Goal: Task Accomplishment & Management: Use online tool/utility

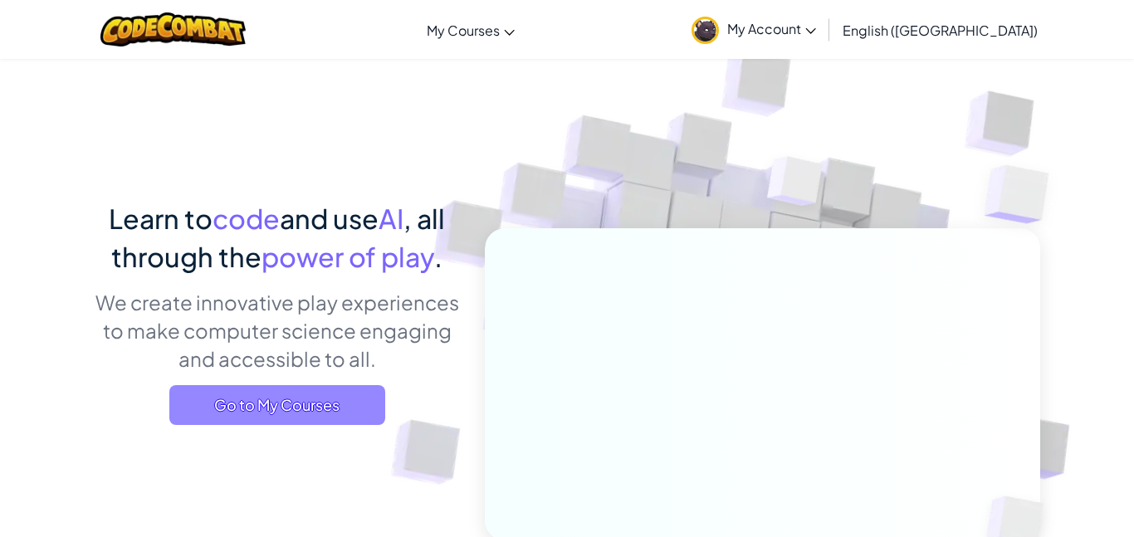
click at [272, 416] on span "Go to My Courses" at bounding box center [277, 405] width 216 height 40
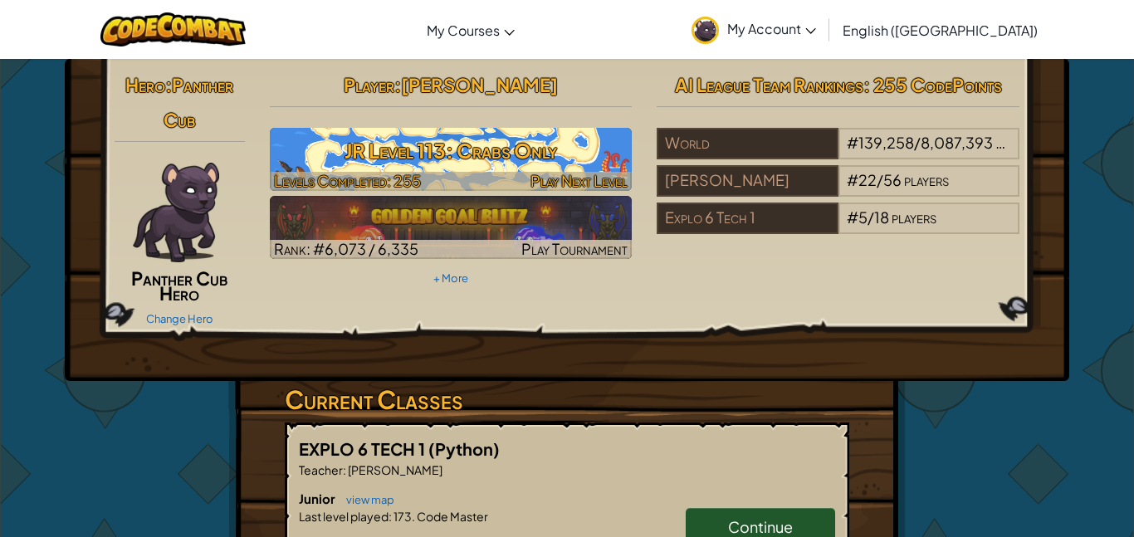
click at [516, 158] on h3 "JR Level 113: Crabs Only" at bounding box center [451, 150] width 363 height 37
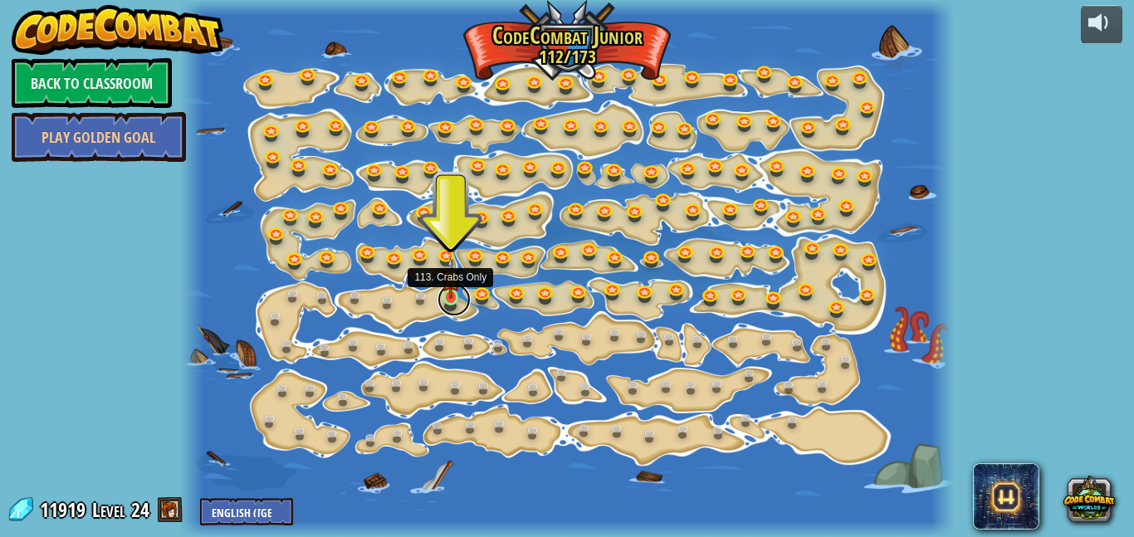
click at [451, 300] on link at bounding box center [453, 299] width 33 height 33
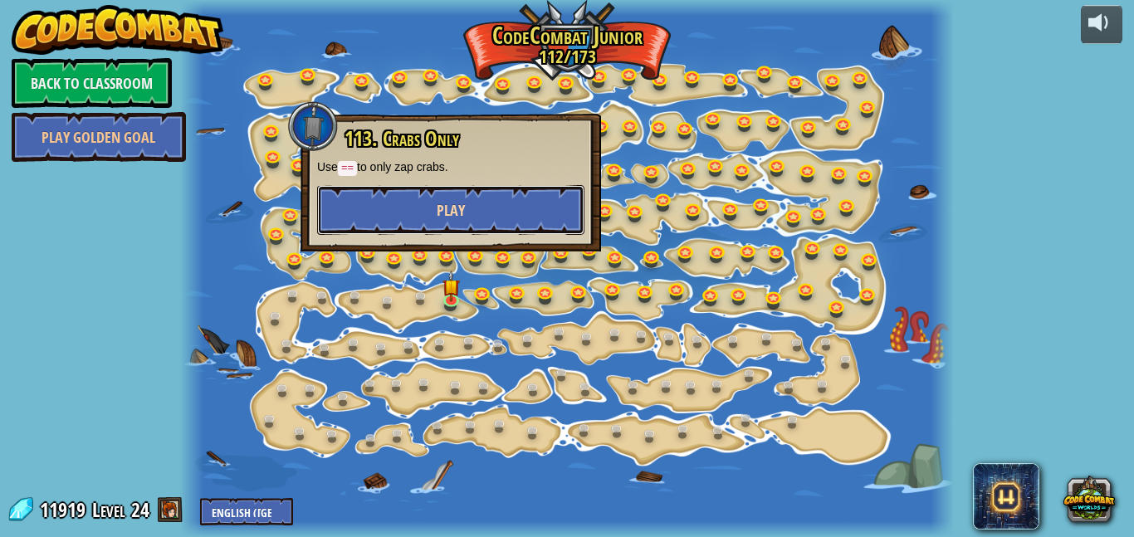
click at [391, 195] on button "Play" at bounding box center [450, 210] width 267 height 50
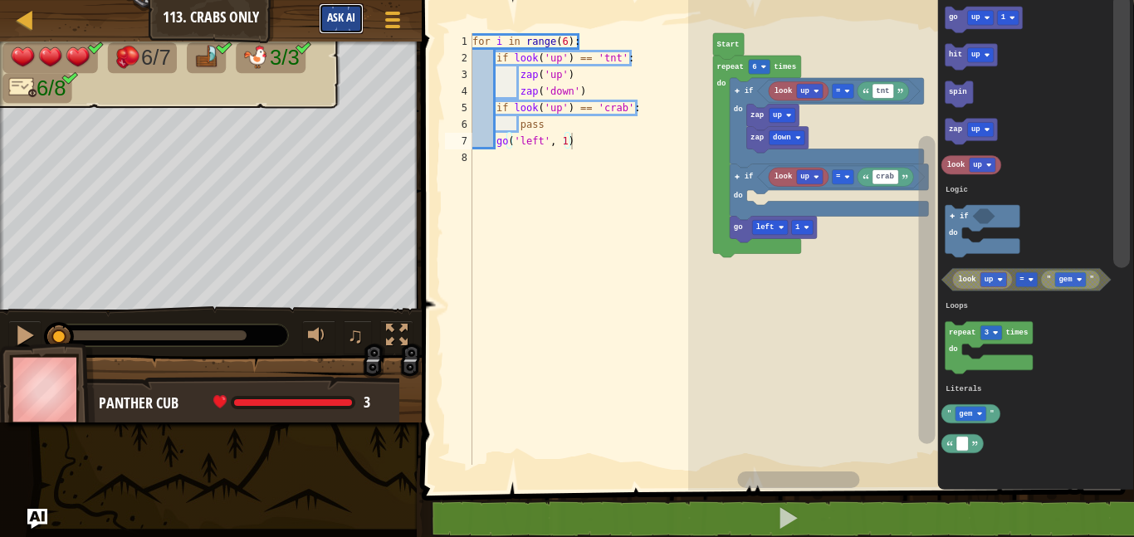
click at [326, 6] on button "Ask AI" at bounding box center [341, 18] width 45 height 31
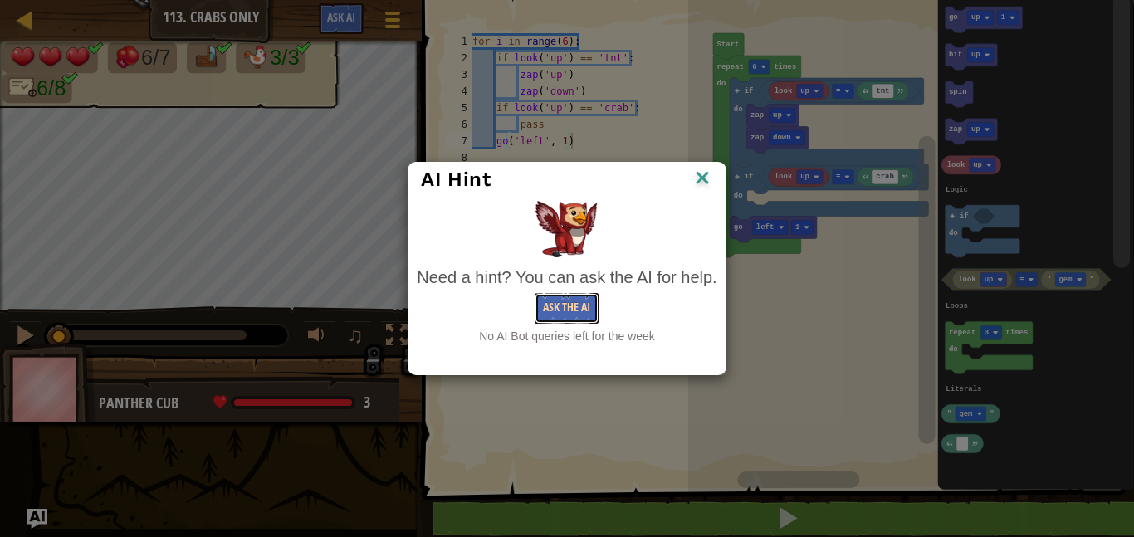
click at [558, 313] on button "Ask the AI" at bounding box center [567, 308] width 64 height 31
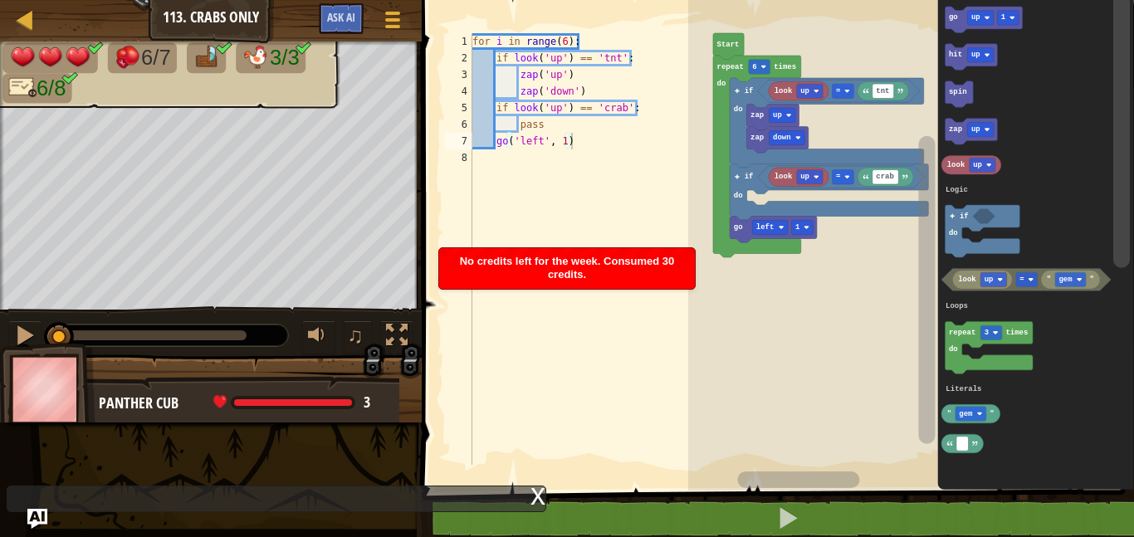
click at [547, 289] on li "No credits left for the week. Consumed 30 credits." at bounding box center [566, 268] width 257 height 42
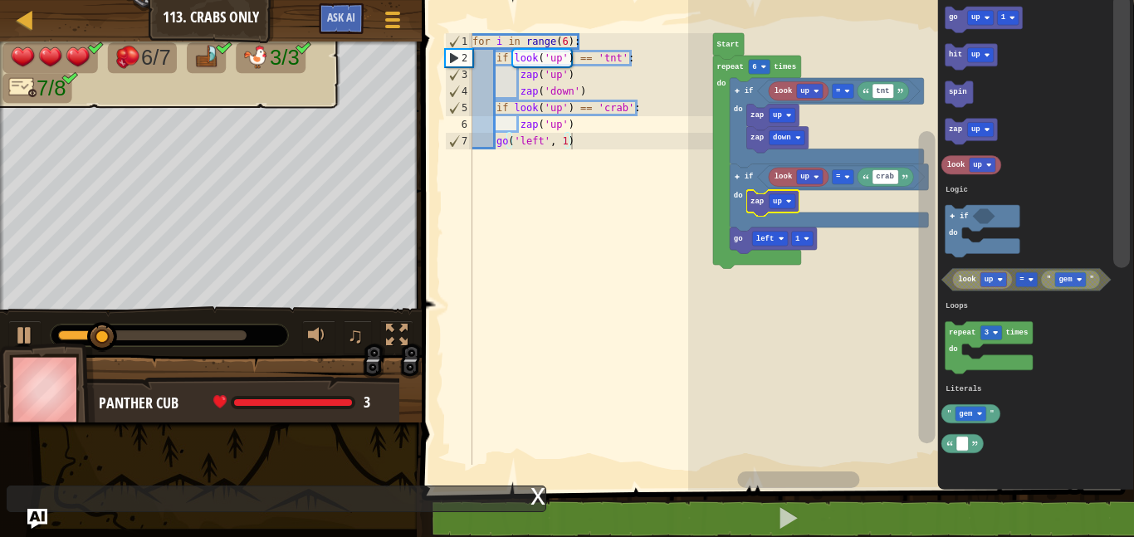
click at [232, 334] on div at bounding box center [152, 335] width 188 height 10
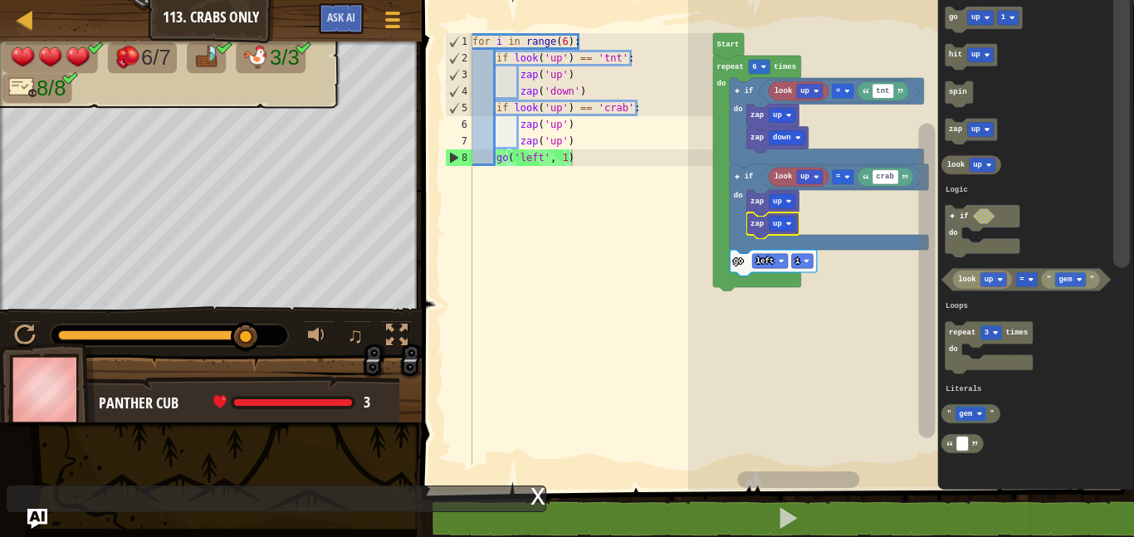
click at [784, 222] on rect "Blockly Workspace" at bounding box center [782, 224] width 27 height 14
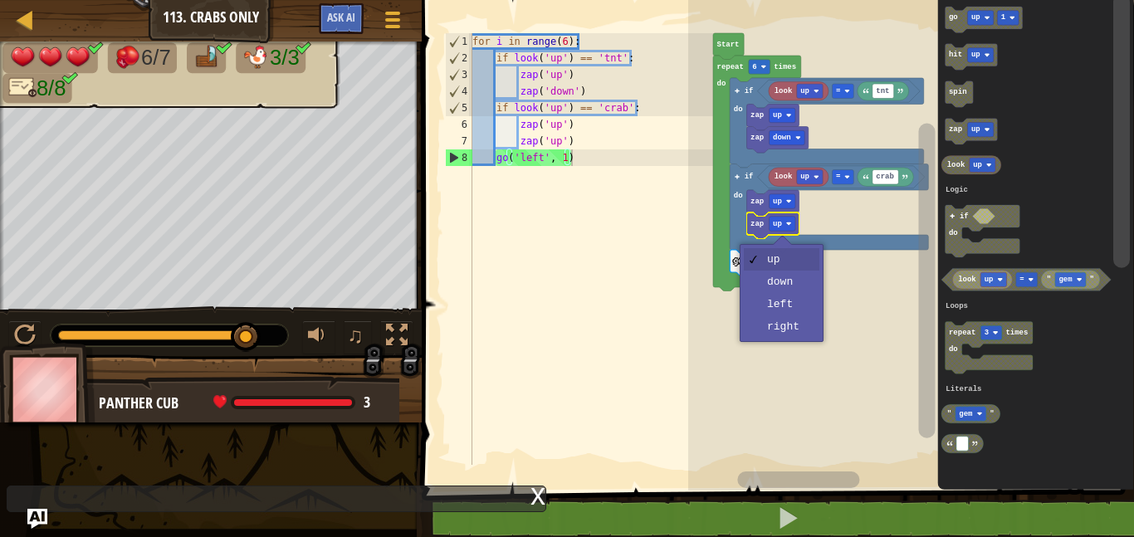
click at [798, 279] on icon "Blockly Workspace" at bounding box center [757, 174] width 88 height 236
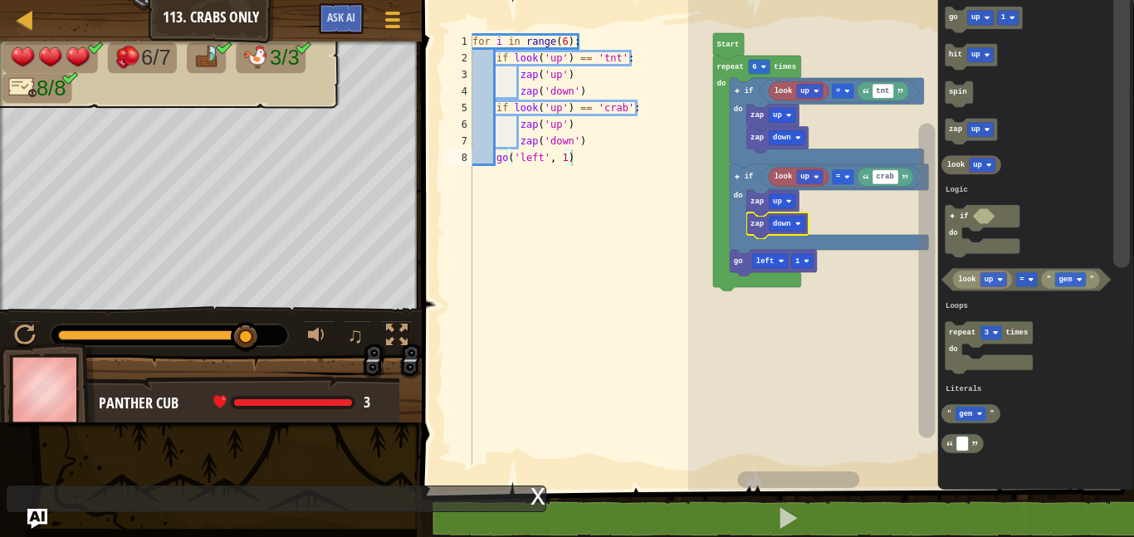
click at [780, 198] on text "up" at bounding box center [777, 202] width 9 height 8
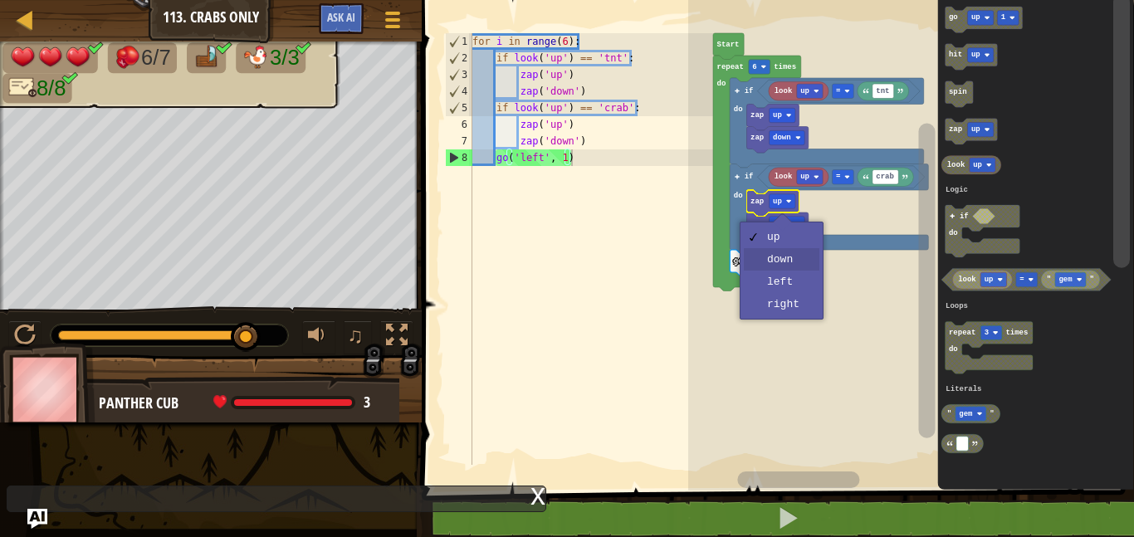
click at [799, 261] on rect "Blockly Workspace" at bounding box center [802, 261] width 22 height 14
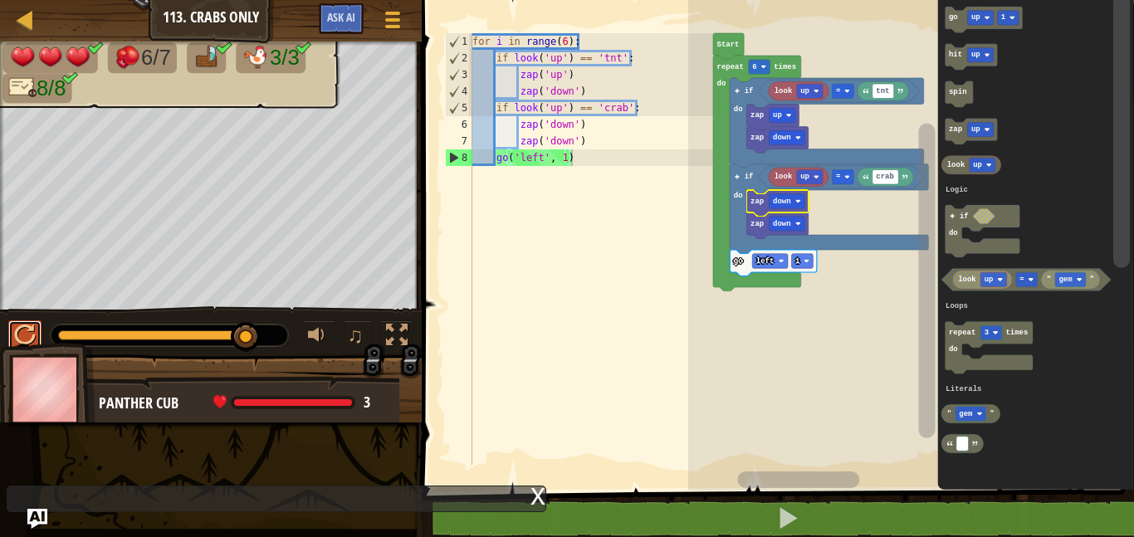
click at [23, 336] on div at bounding box center [25, 336] width 22 height 22
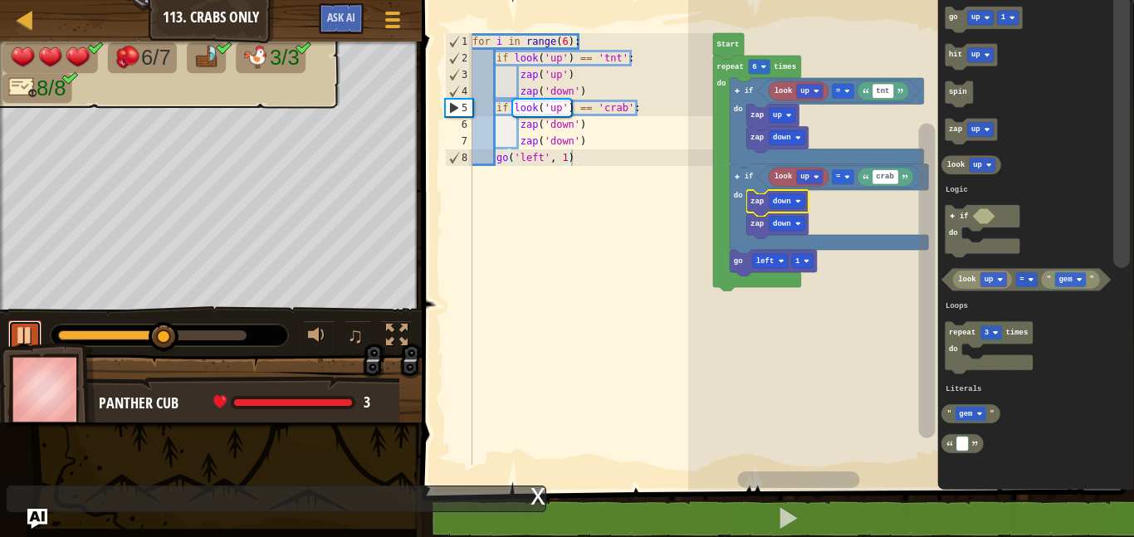
click at [18, 332] on div at bounding box center [25, 336] width 22 height 22
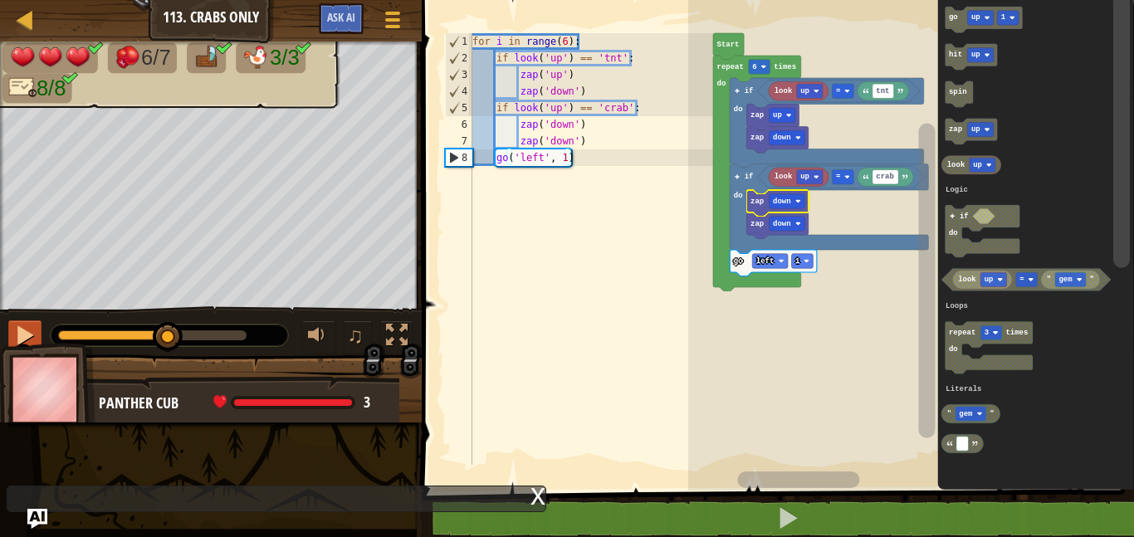
click at [808, 173] on text "up" at bounding box center [804, 177] width 9 height 8
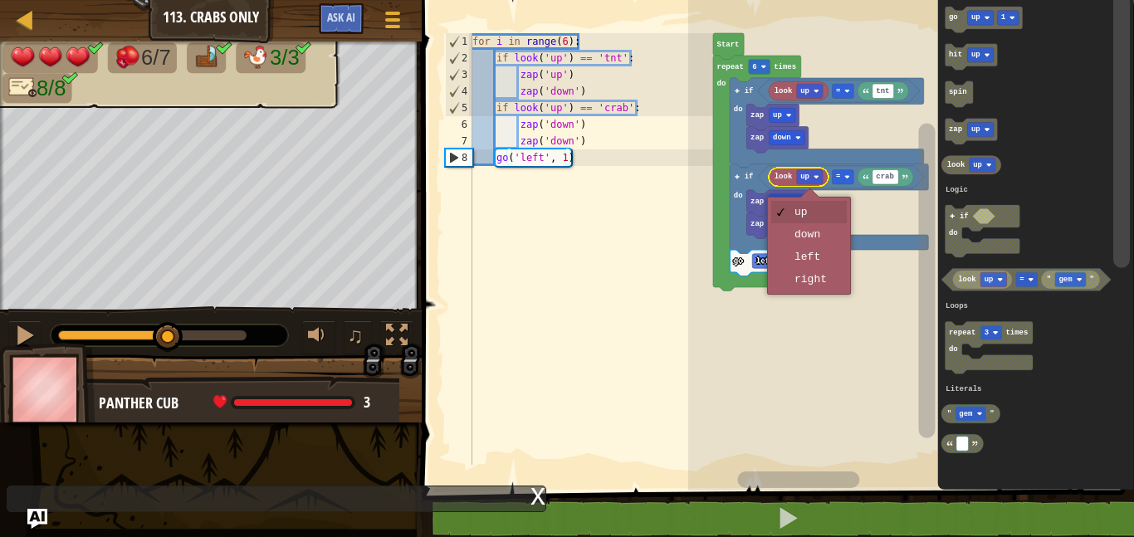
click at [833, 233] on rect "Blockly Workspace" at bounding box center [911, 241] width 446 height 499
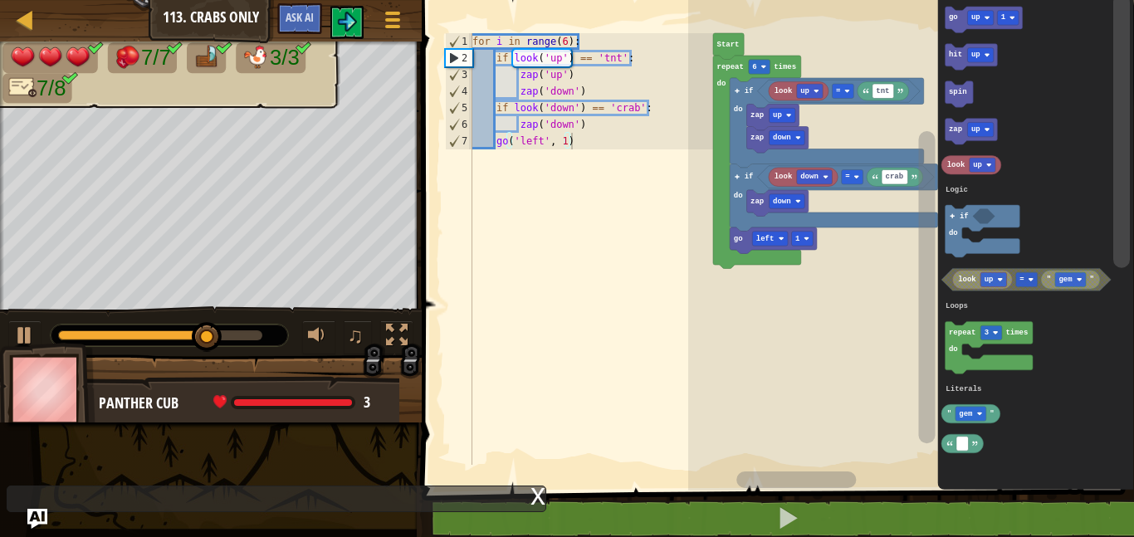
click at [261, 0] on body "Map Junior 113. Crabs Only Game Menu Ask AI 1 ההההההההההההההההההההההההההההההההה…" at bounding box center [567, 0] width 1134 height 0
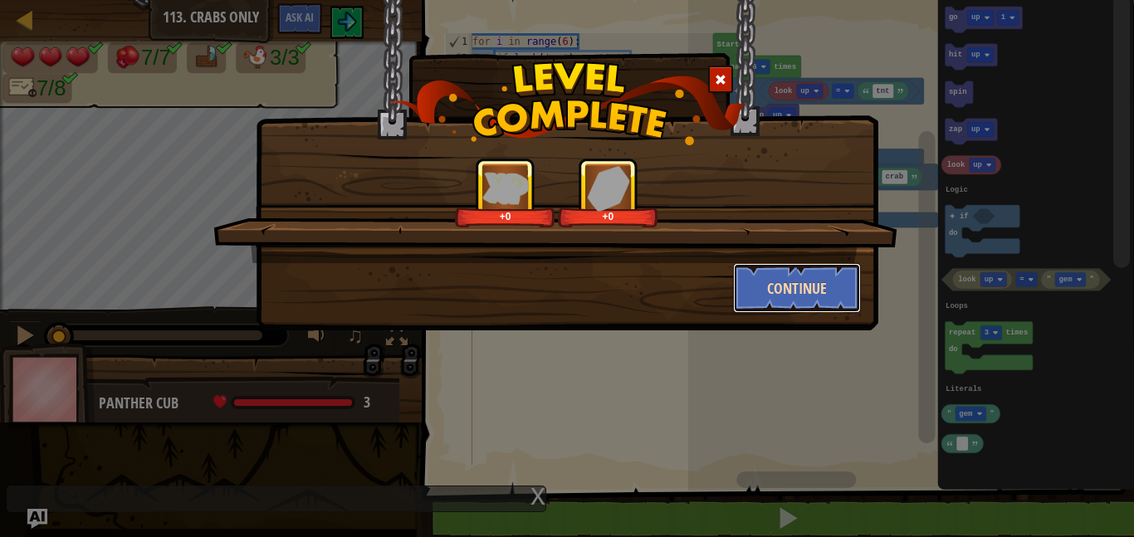
click at [825, 275] on button "Continue" at bounding box center [797, 288] width 129 height 50
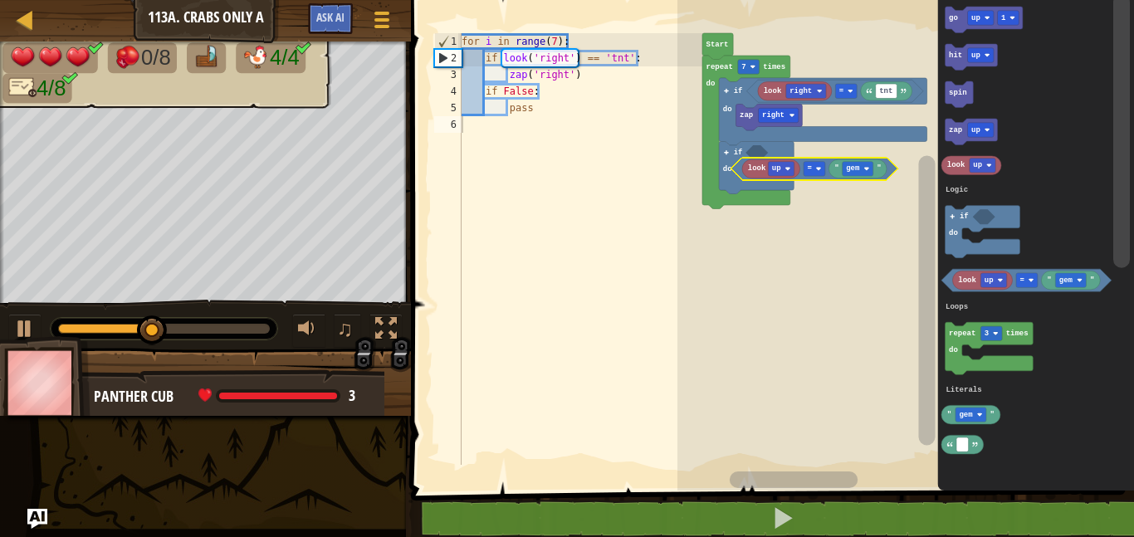
click at [855, 168] on text "gem" at bounding box center [853, 168] width 14 height 8
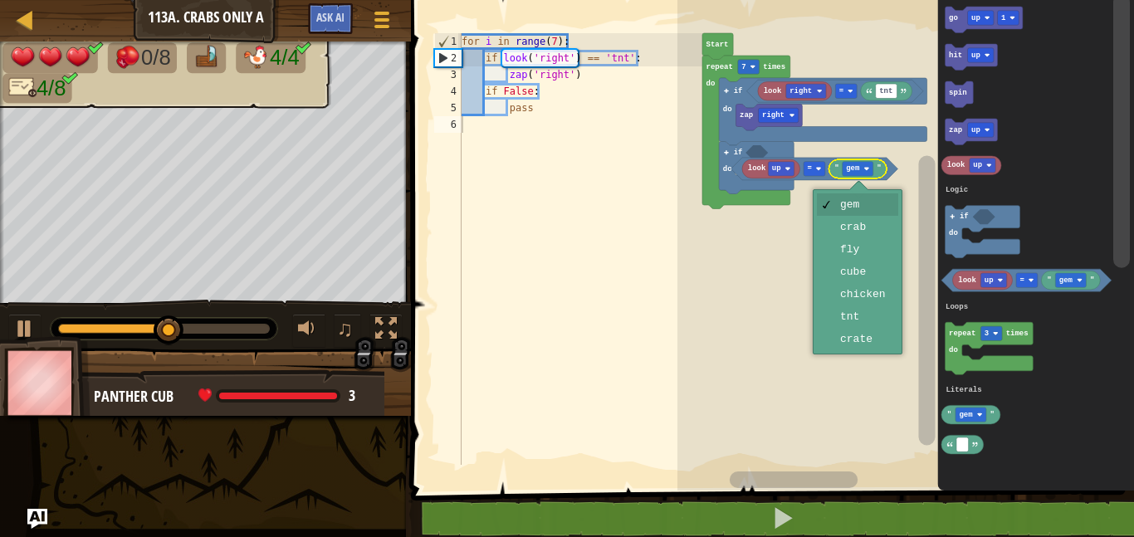
click at [877, 224] on rect "Blockly Workspace" at bounding box center [905, 241] width 457 height 499
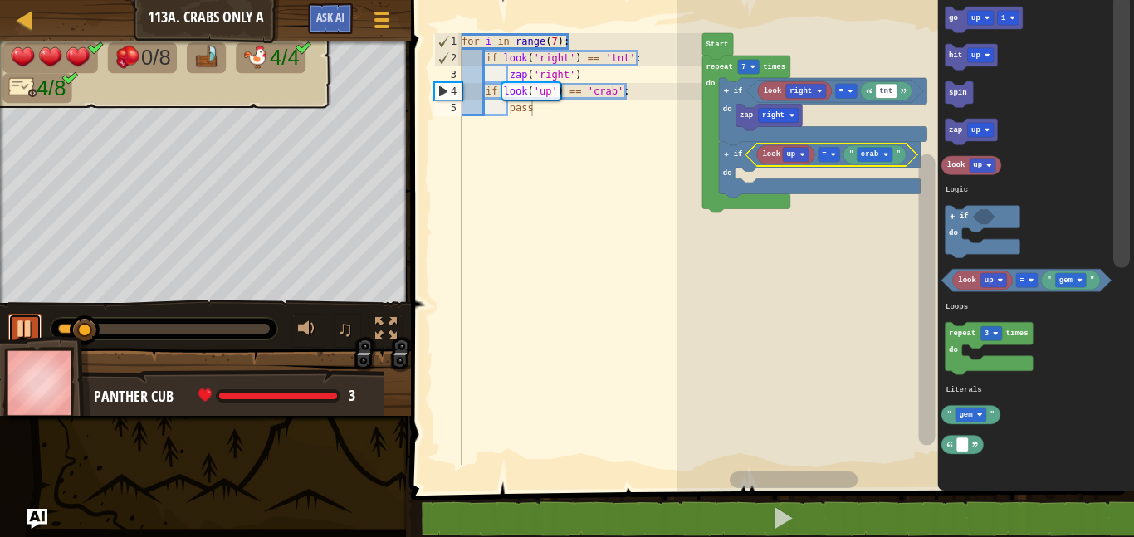
click at [26, 328] on div at bounding box center [25, 329] width 22 height 22
click at [0, 0] on div at bounding box center [0, 0] width 0 height 0
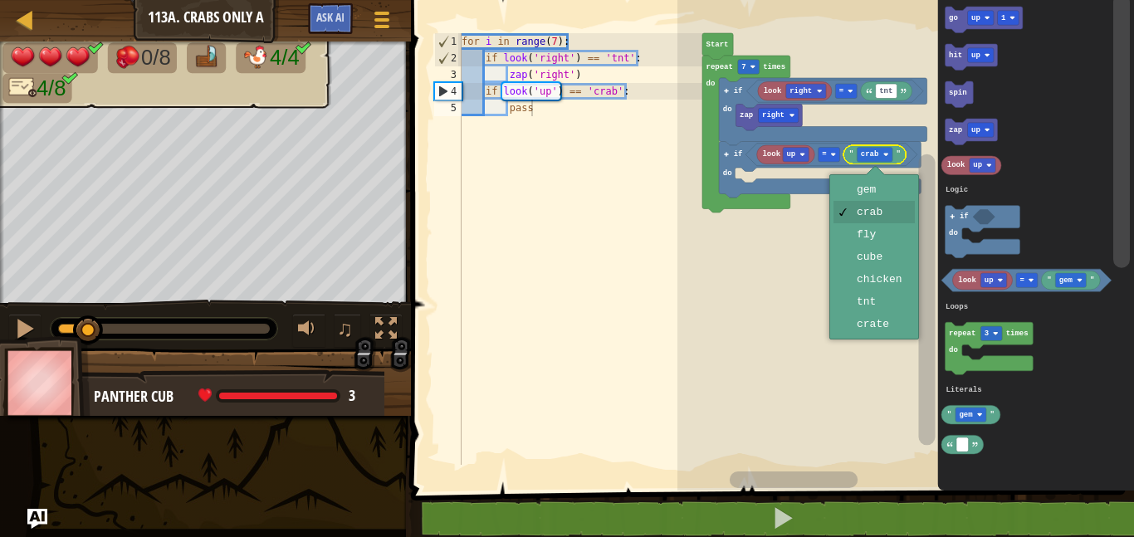
click at [887, 213] on rect "Blockly Workspace" at bounding box center [905, 241] width 457 height 499
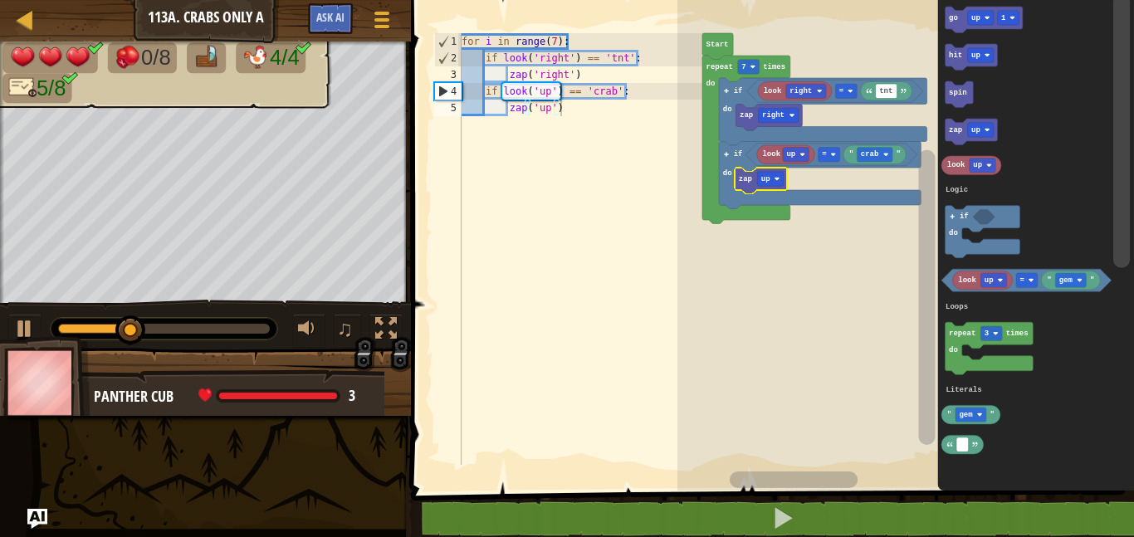
click at [974, 17] on text "up" at bounding box center [975, 18] width 9 height 8
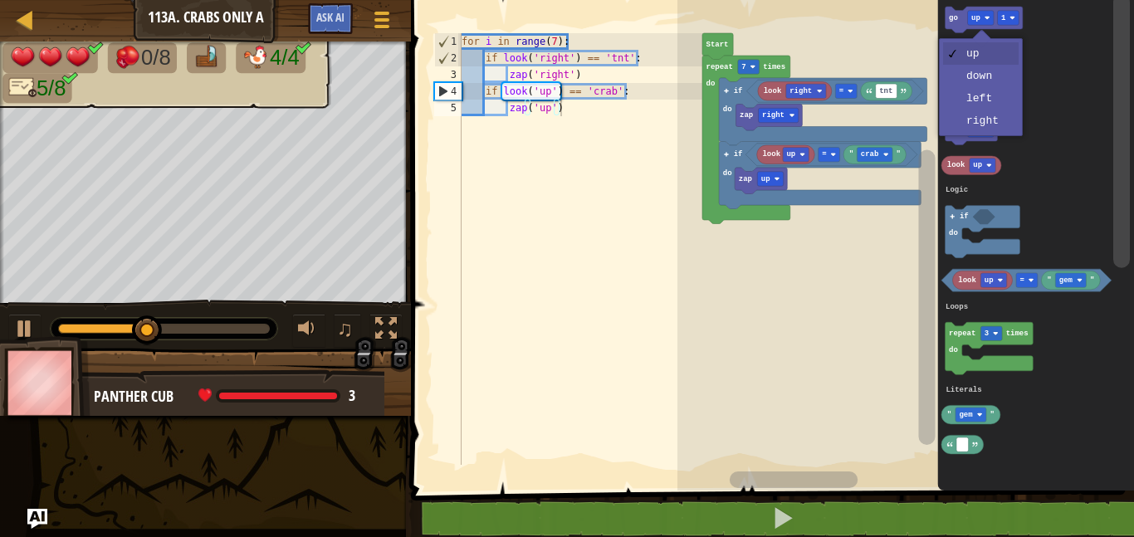
click at [1057, 111] on icon "Blockly Workspace" at bounding box center [1036, 241] width 197 height 499
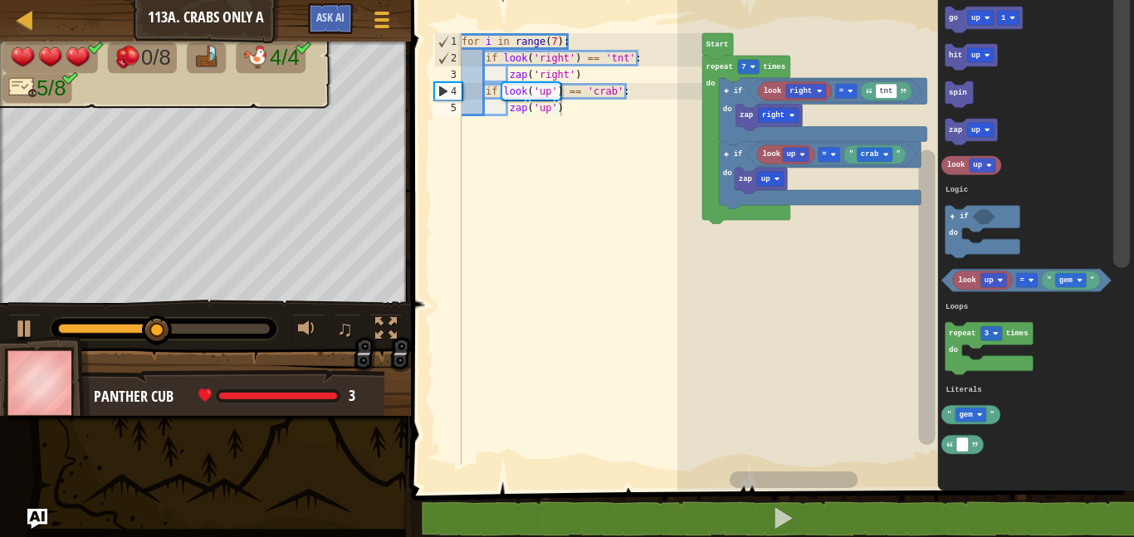
click at [975, 130] on text "up" at bounding box center [975, 130] width 9 height 8
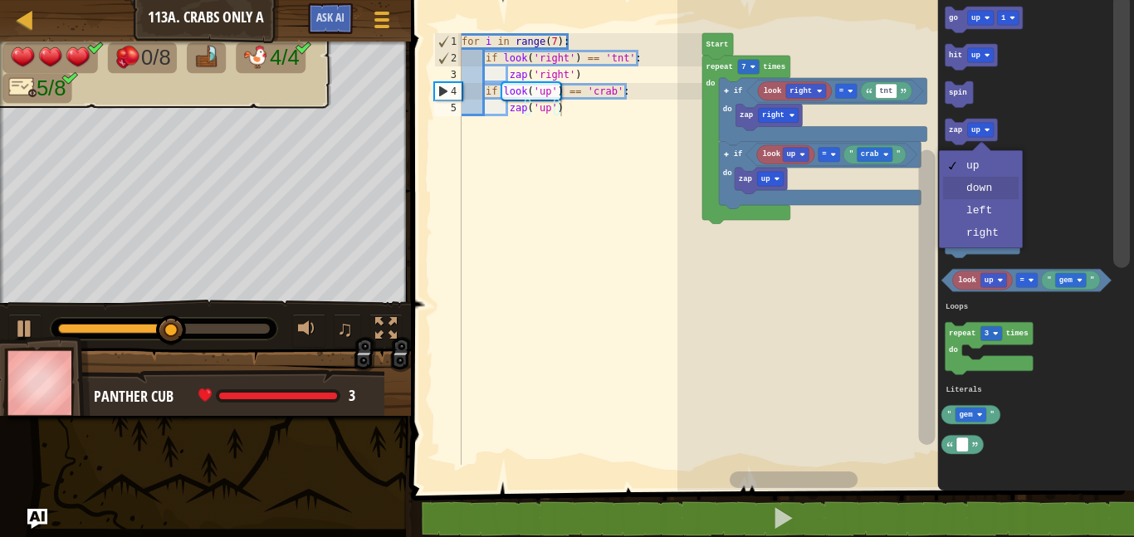
click at [989, 190] on icon "Blockly Workspace" at bounding box center [1036, 241] width 197 height 499
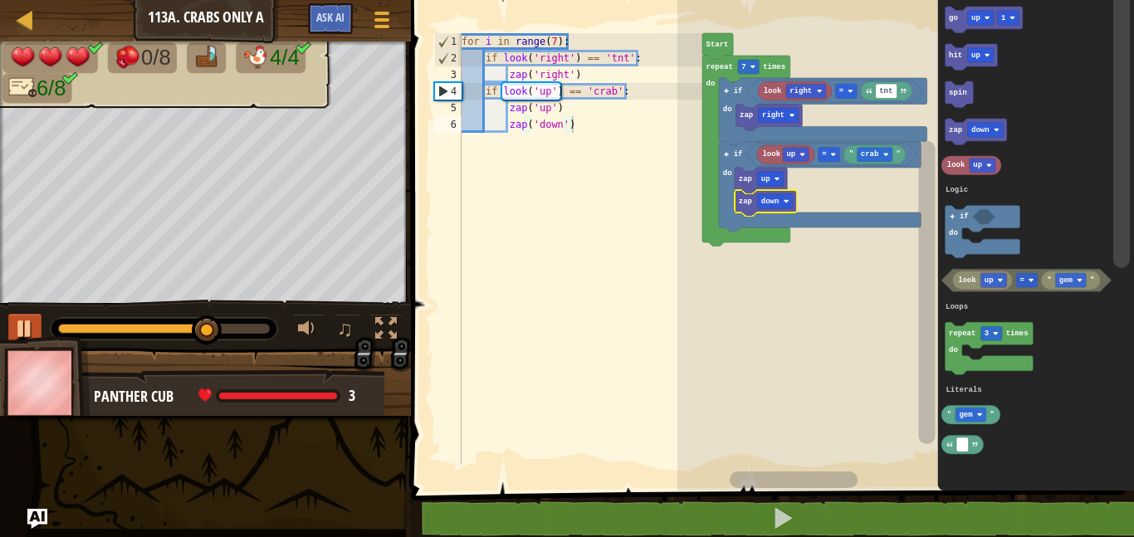
click at [18, 321] on div at bounding box center [25, 329] width 22 height 22
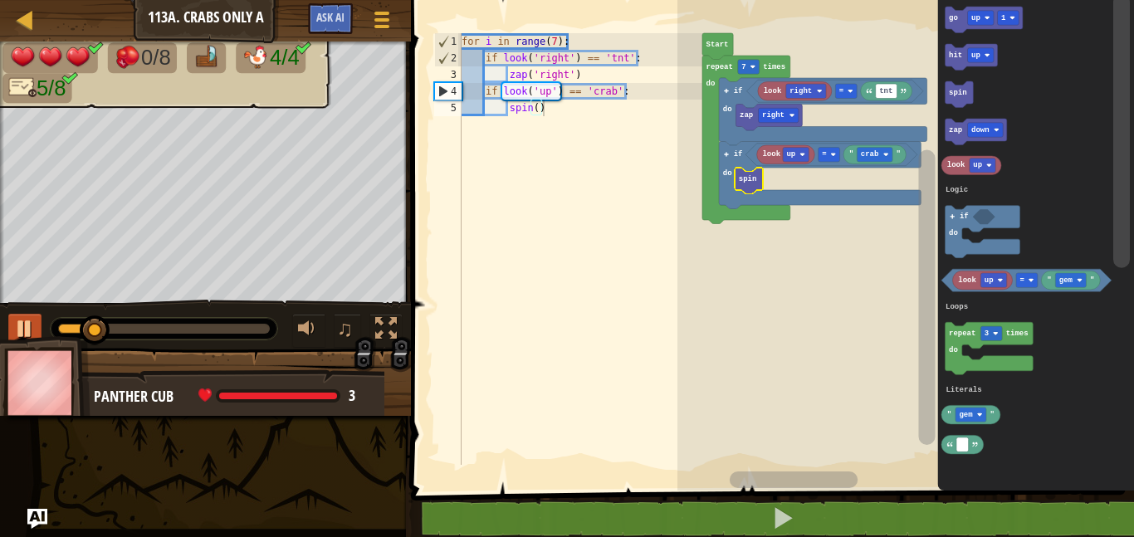
click at [973, 20] on text "up" at bounding box center [975, 18] width 9 height 8
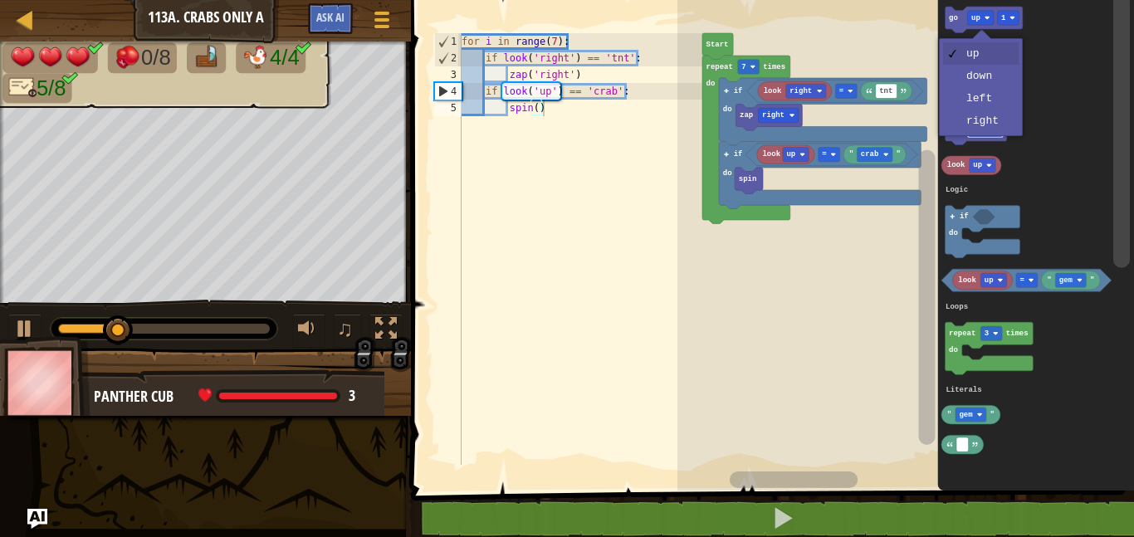
click at [984, 129] on text "down" at bounding box center [980, 130] width 18 height 8
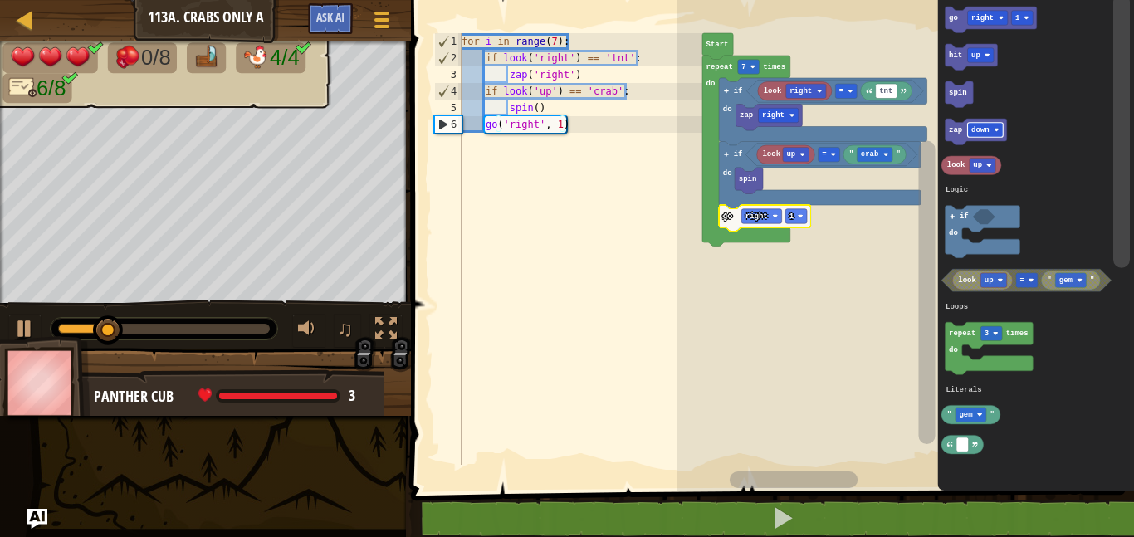
click at [789, 217] on text "1" at bounding box center [791, 216] width 5 height 8
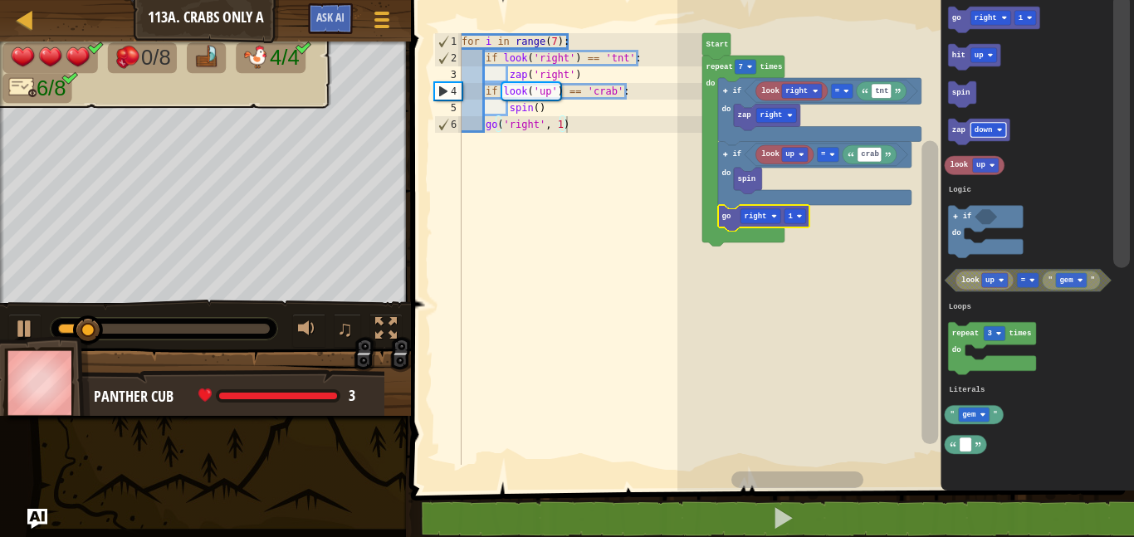
click at [784, 154] on rect "Blockly Workspace" at bounding box center [795, 155] width 27 height 14
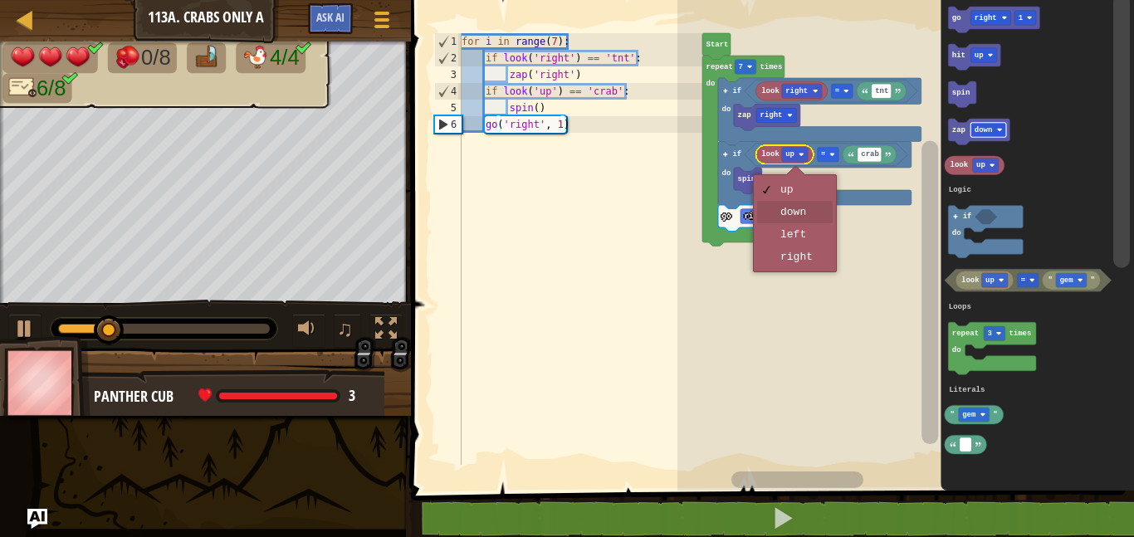
click at [814, 206] on rect "Blockly Workspace" at bounding box center [905, 241] width 457 height 499
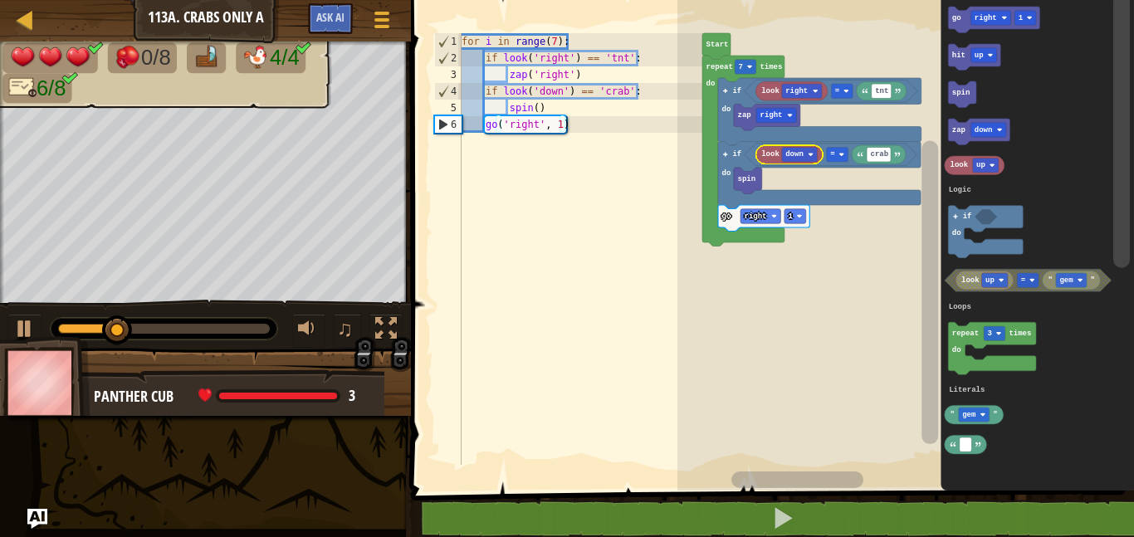
click at [788, 90] on text "right" at bounding box center [797, 91] width 22 height 8
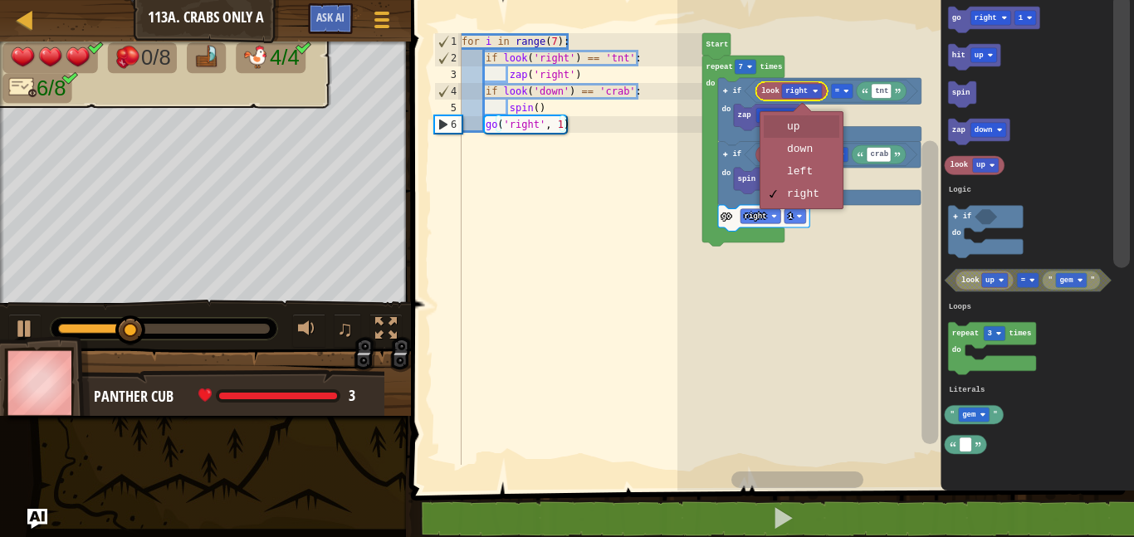
click at [813, 122] on rect "Blockly Workspace" at bounding box center [905, 241] width 457 height 499
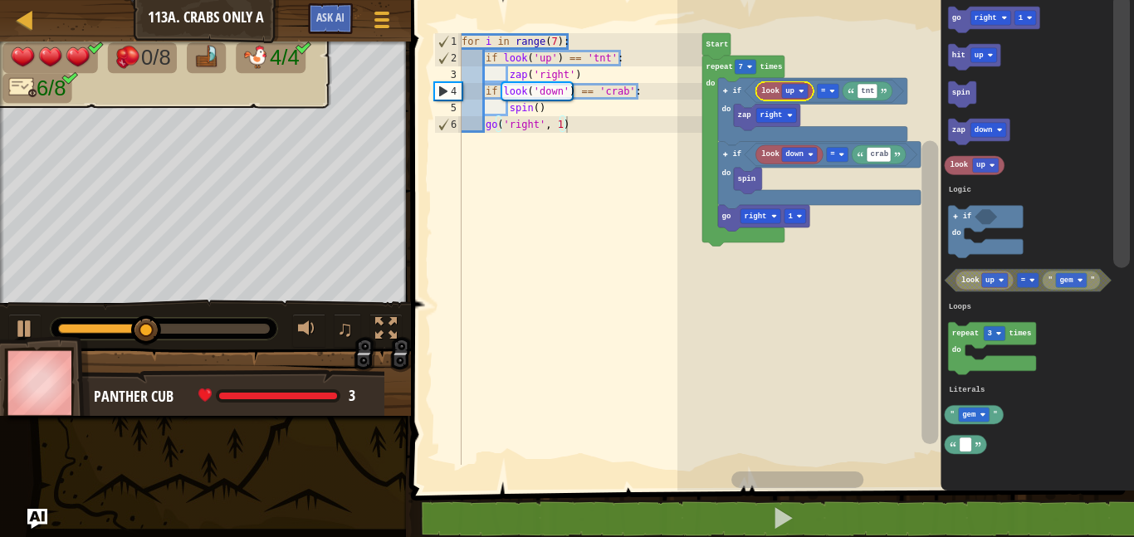
click at [789, 88] on text "up" at bounding box center [790, 91] width 9 height 8
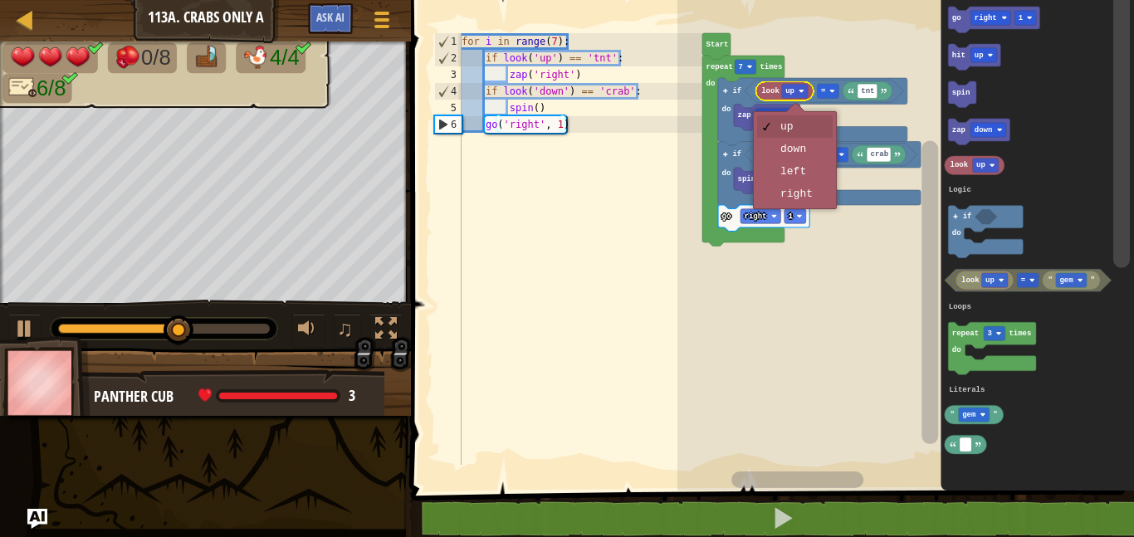
click at [800, 193] on icon "Blockly Workspace" at bounding box center [819, 175] width 203 height 67
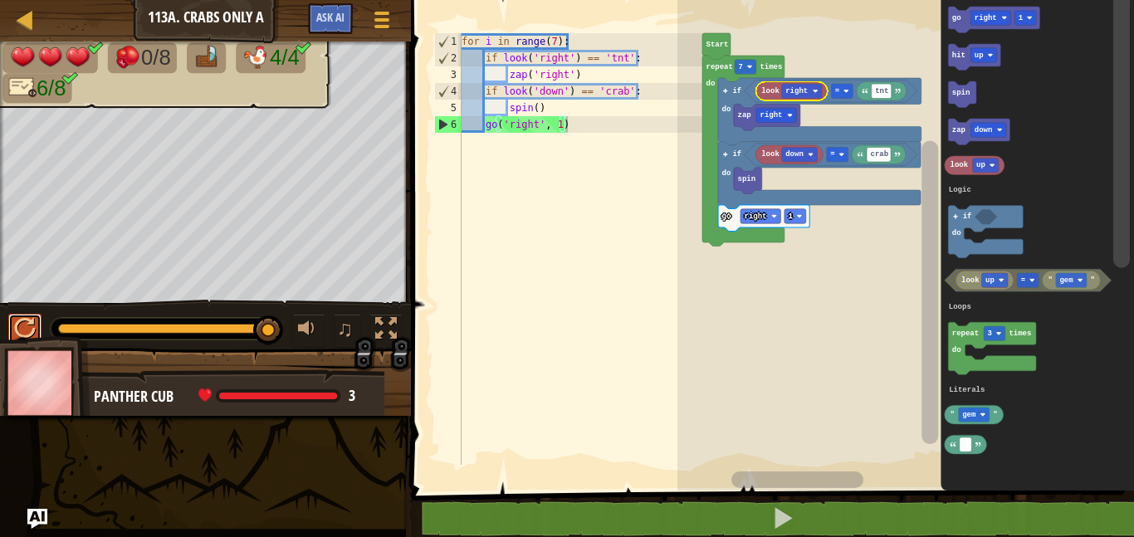
click at [29, 334] on div at bounding box center [25, 329] width 22 height 22
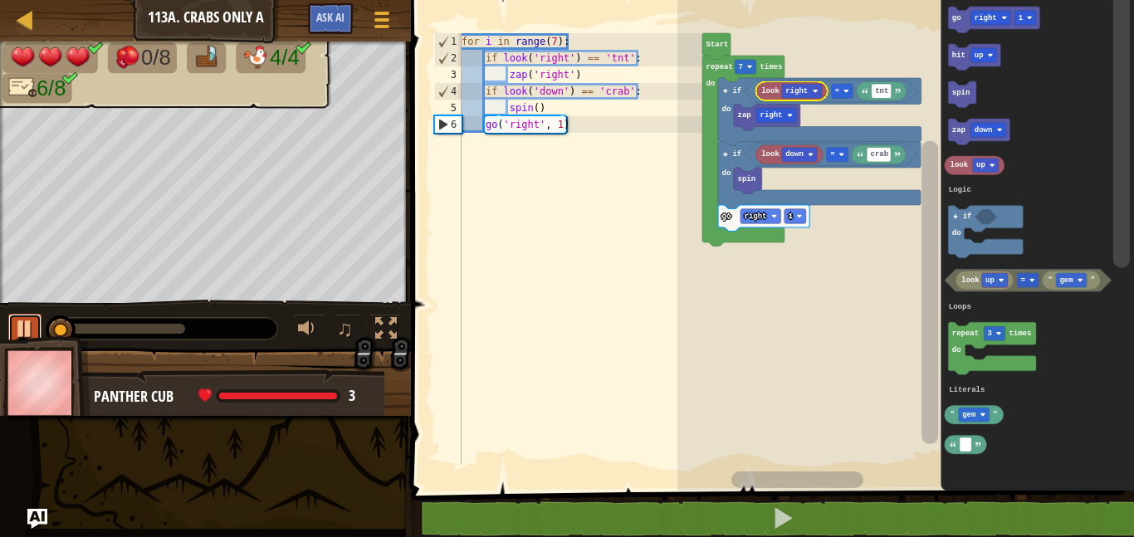
click at [27, 328] on div at bounding box center [25, 329] width 22 height 22
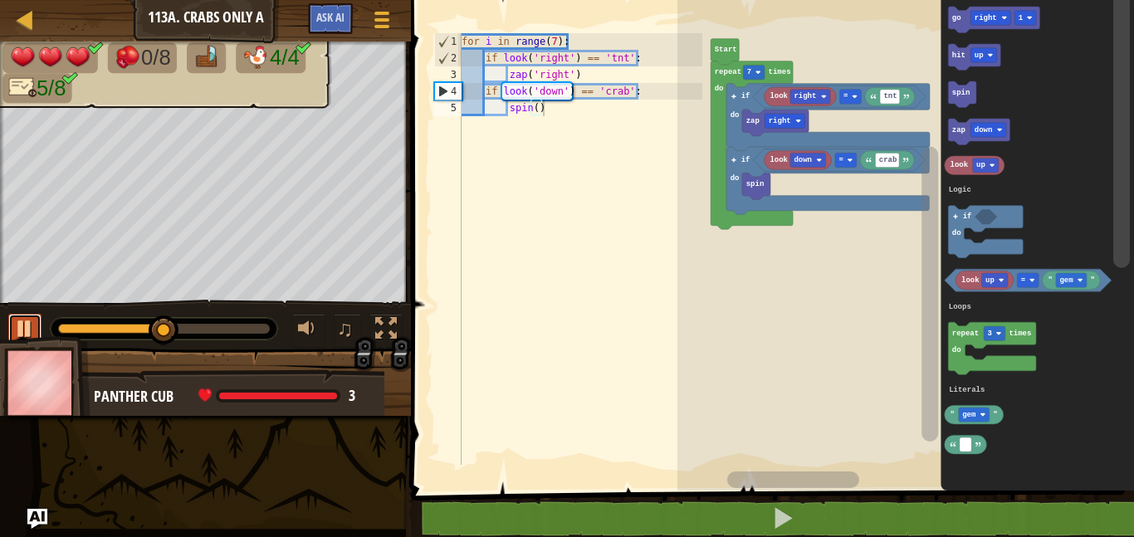
click at [26, 325] on div at bounding box center [25, 329] width 22 height 22
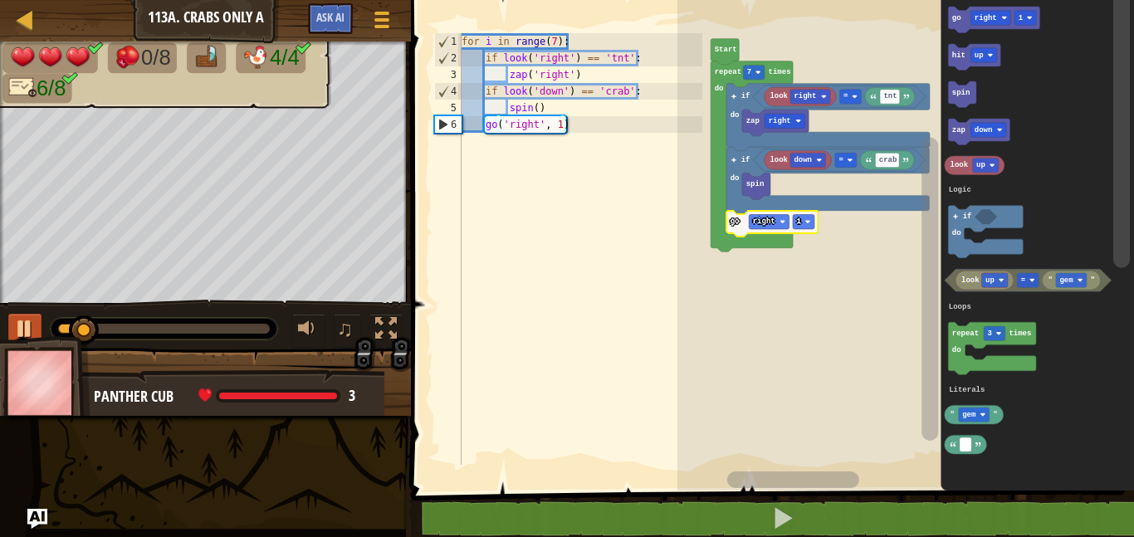
click at [0, 0] on div at bounding box center [0, 0] width 0 height 0
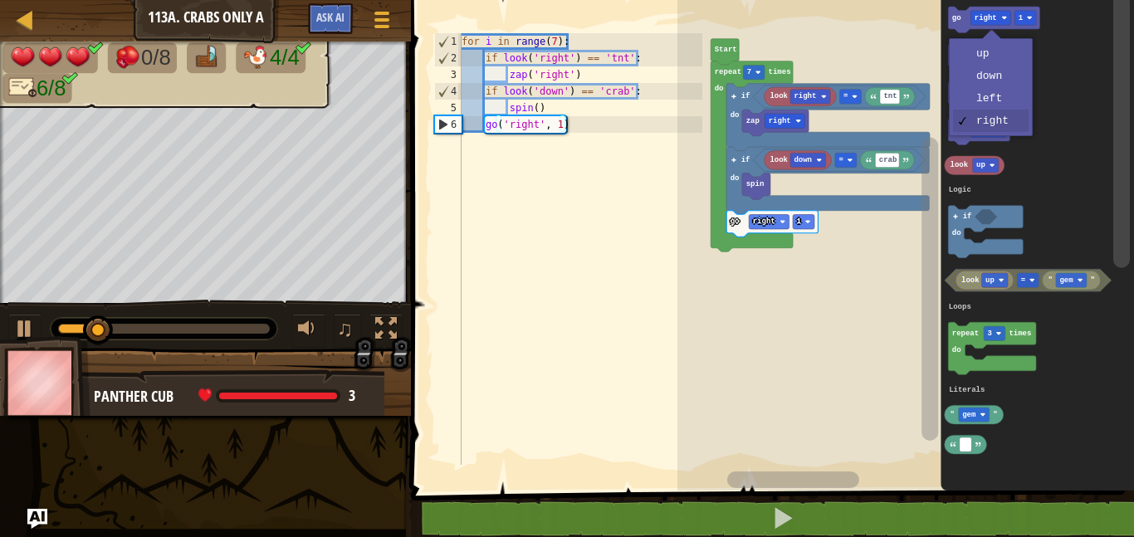
click at [1001, 85] on icon "Blockly Workspace" at bounding box center [1037, 241] width 193 height 499
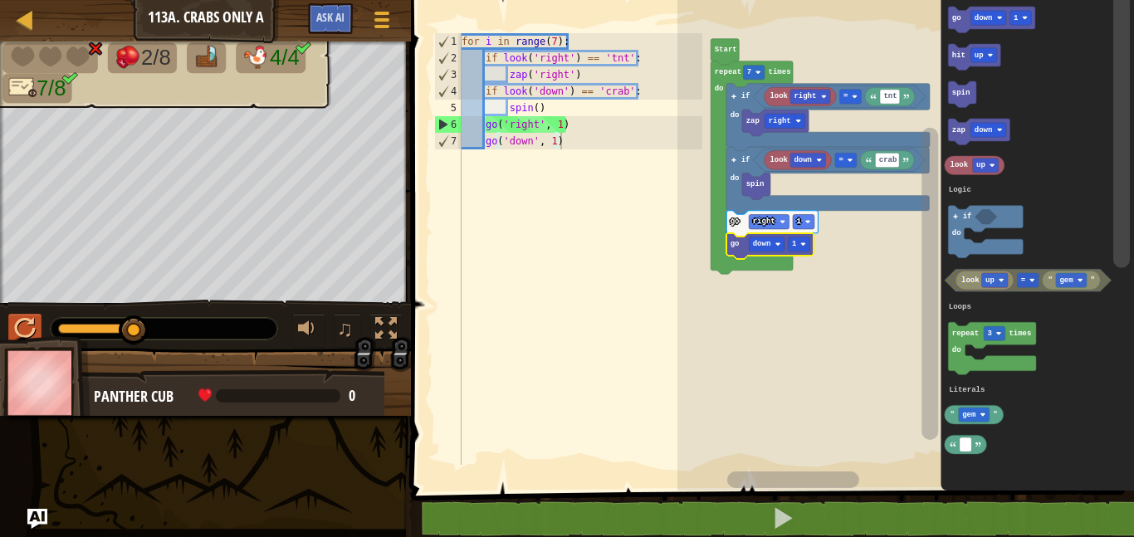
click at [28, 323] on div at bounding box center [25, 329] width 22 height 22
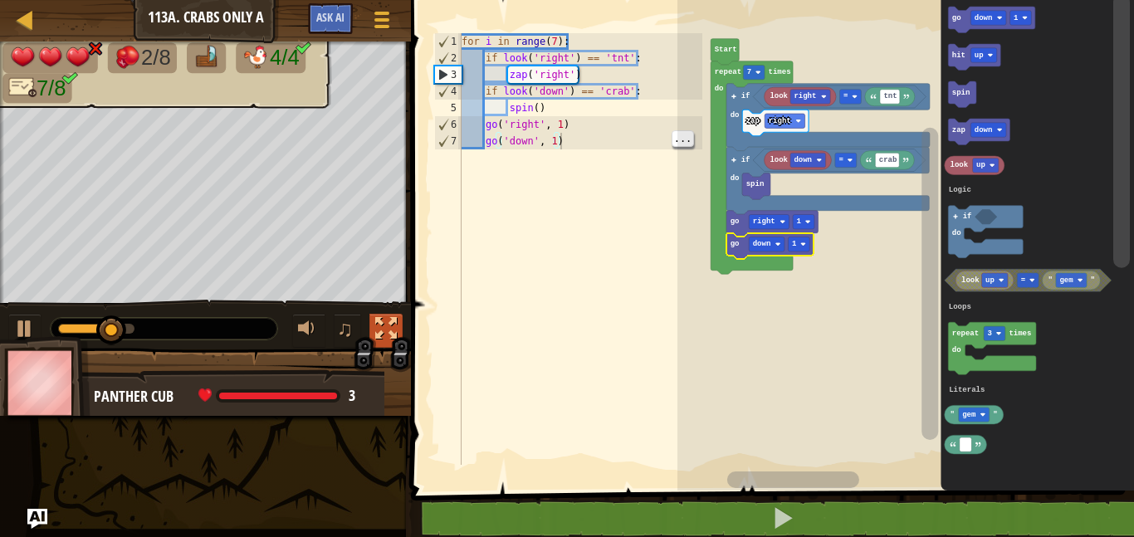
click at [382, 319] on div at bounding box center [386, 329] width 22 height 22
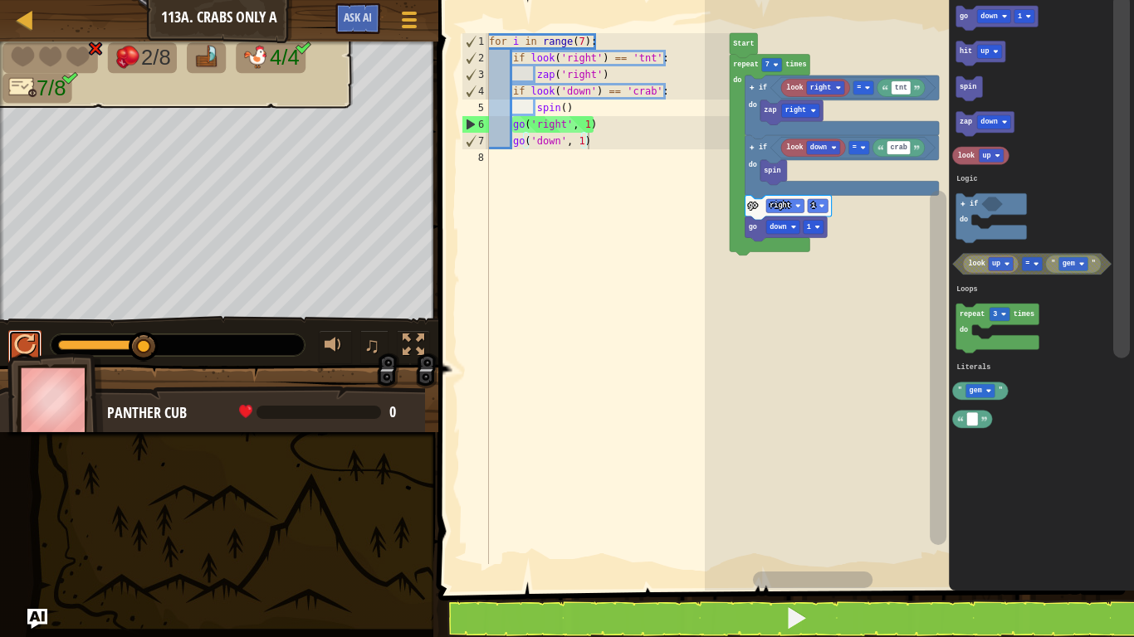
click at [35, 337] on div at bounding box center [25, 345] width 22 height 22
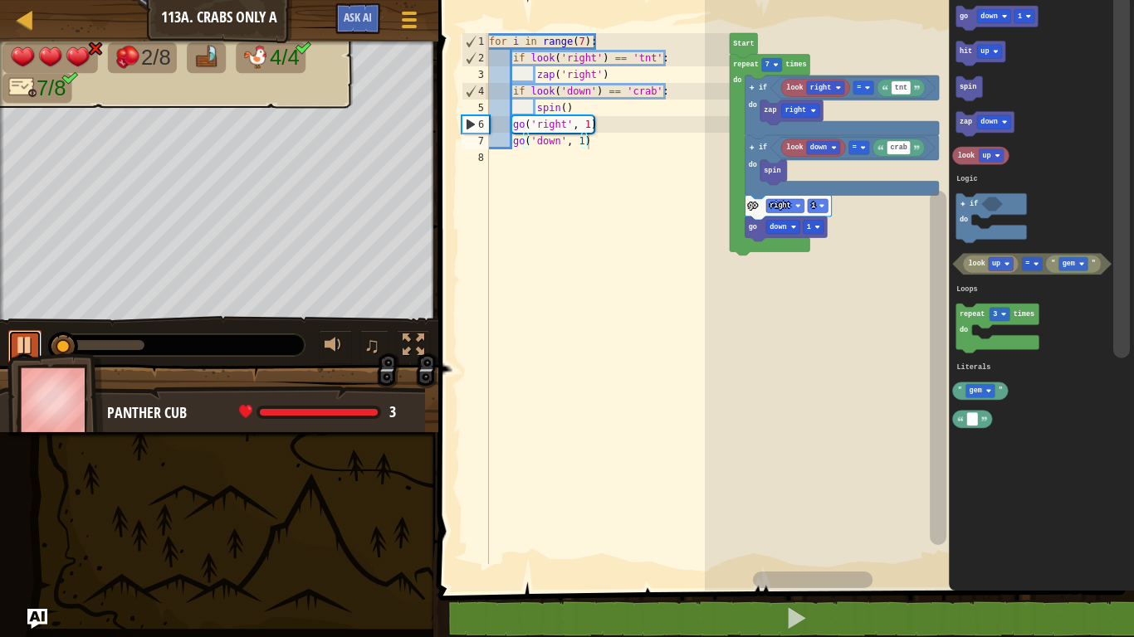
click at [34, 344] on div at bounding box center [25, 345] width 22 height 22
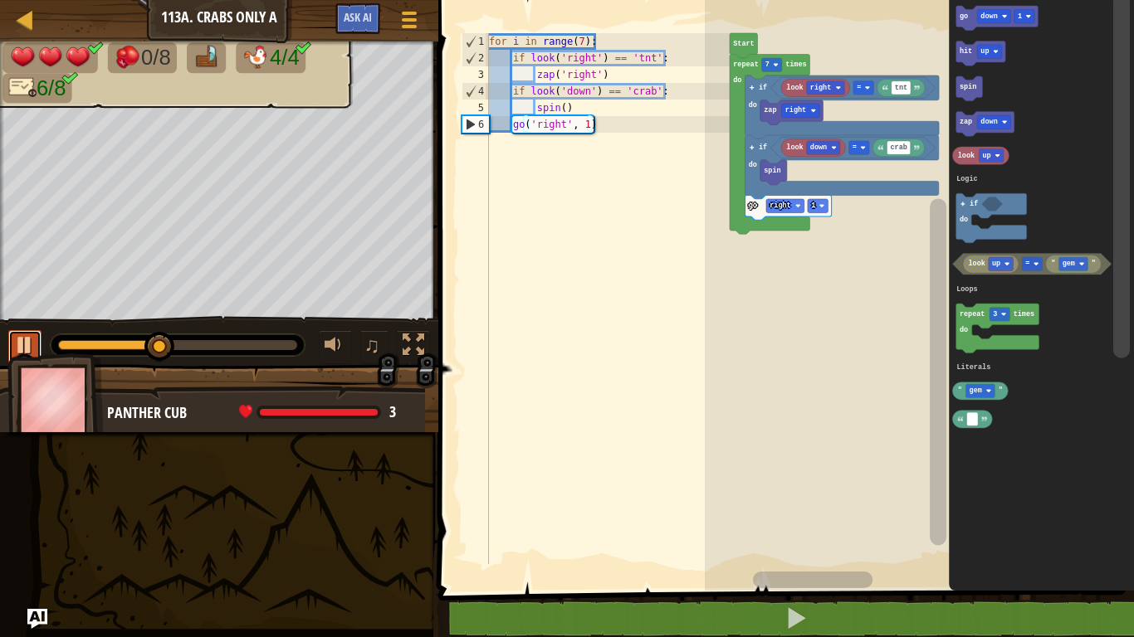
click at [22, 345] on div at bounding box center [25, 345] width 22 height 22
click at [418, 335] on div at bounding box center [414, 345] width 22 height 22
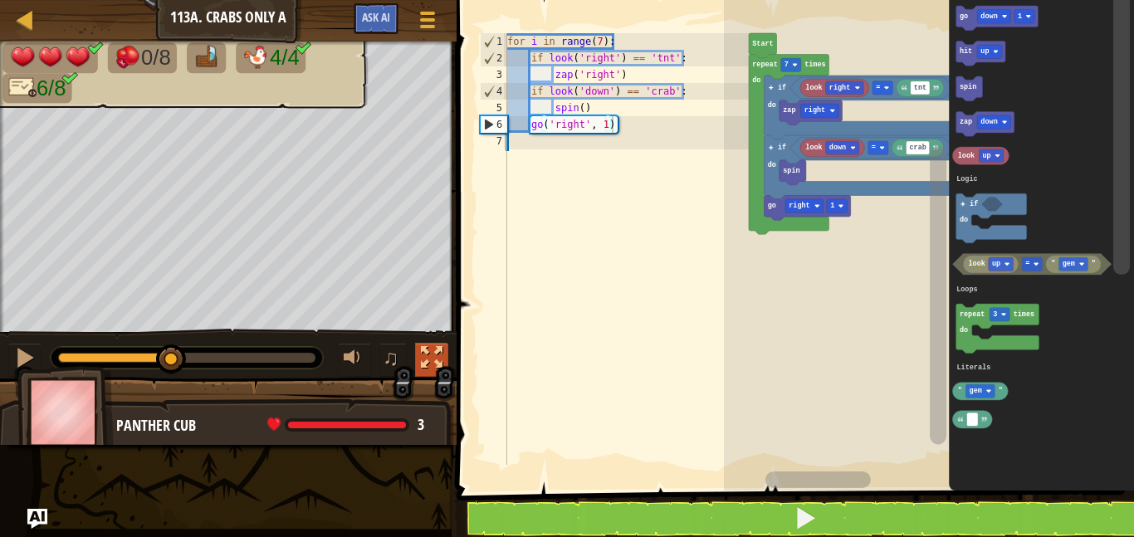
click at [422, 367] on div at bounding box center [432, 358] width 22 height 22
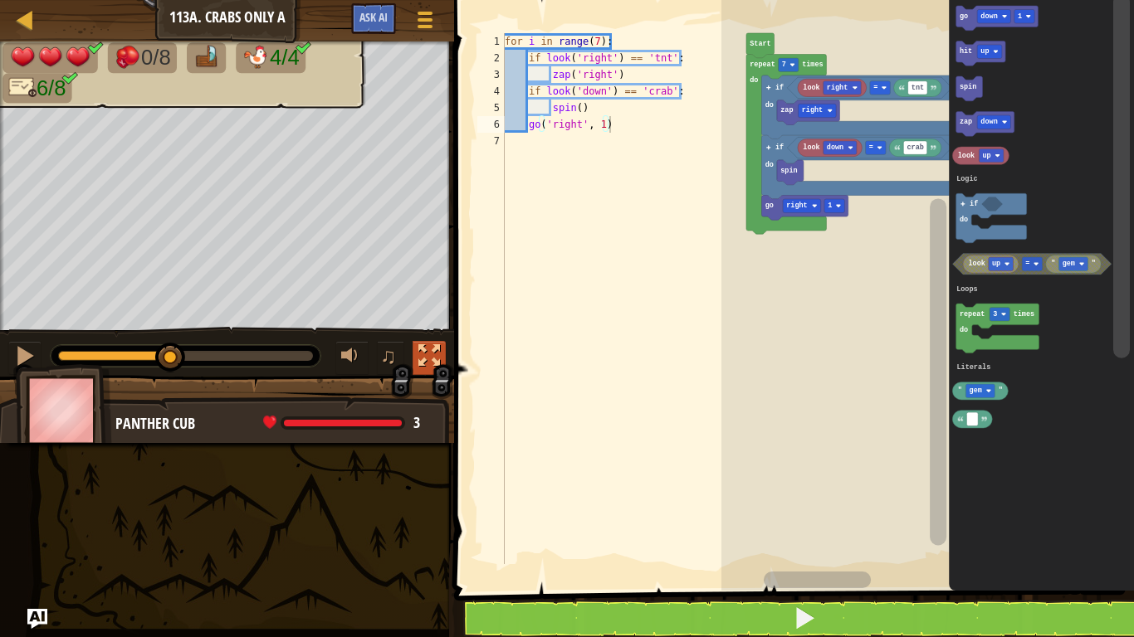
click at [432, 365] on div at bounding box center [429, 356] width 22 height 22
click at [418, 344] on button at bounding box center [429, 358] width 33 height 34
click at [432, 361] on div at bounding box center [429, 356] width 22 height 22
click at [807, 198] on icon "Blockly Workspace" at bounding box center [804, 207] width 86 height 25
click at [0, 0] on div at bounding box center [0, 0] width 0 height 0
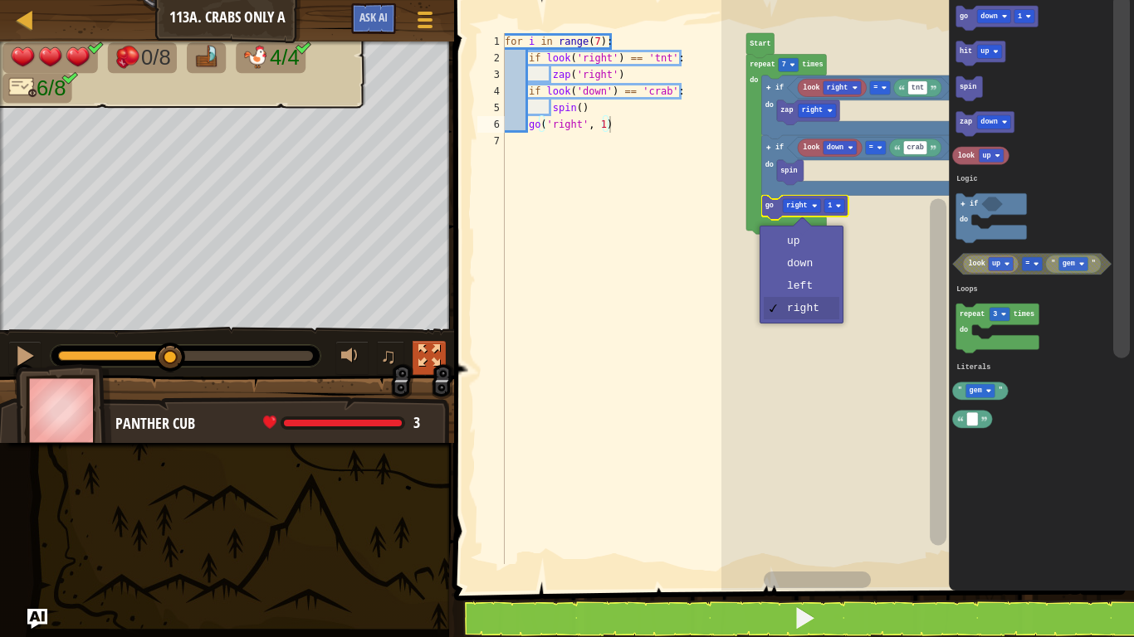
click at [811, 263] on rect "Blockly Workspace" at bounding box center [927, 291] width 413 height 599
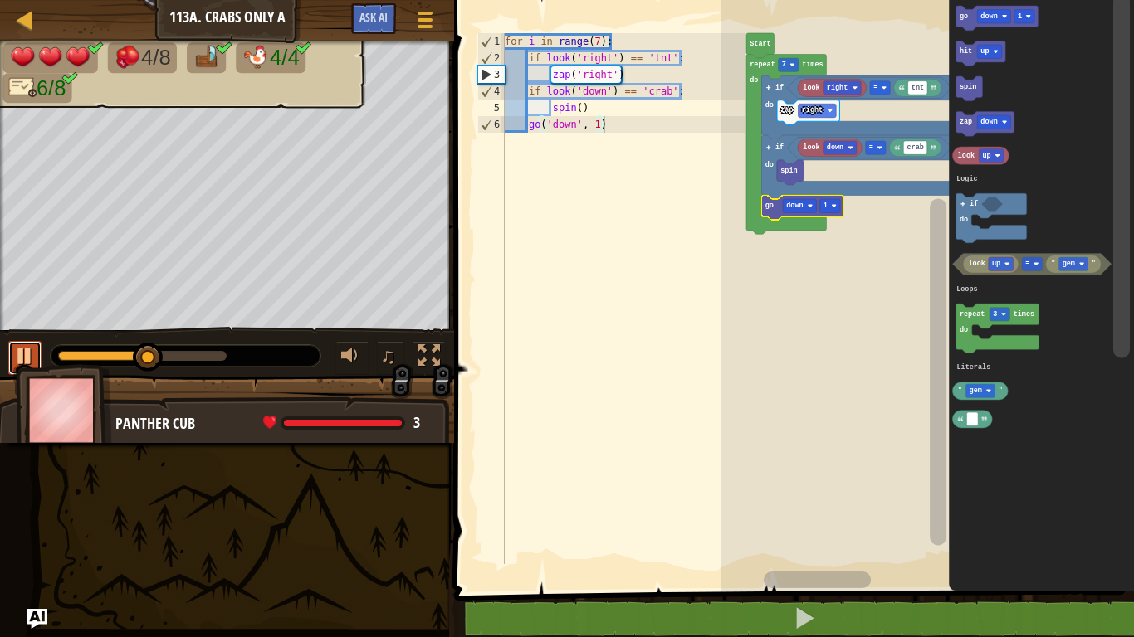
click at [34, 359] on div at bounding box center [25, 356] width 22 height 22
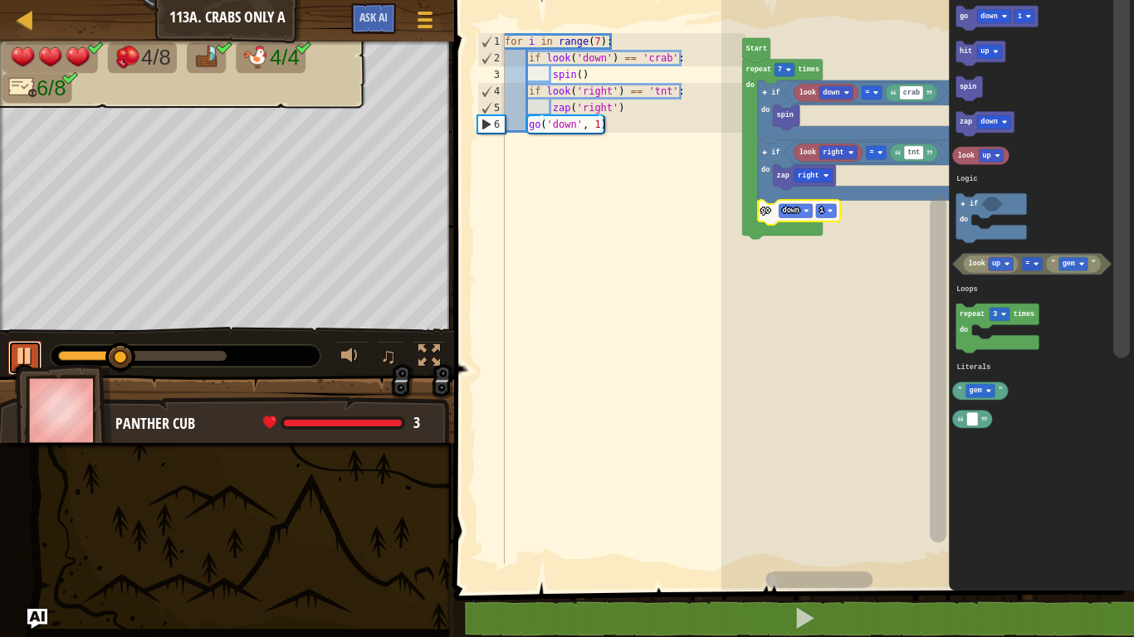
click at [28, 353] on div at bounding box center [25, 356] width 22 height 22
click at [831, 93] on text "down" at bounding box center [831, 93] width 17 height 8
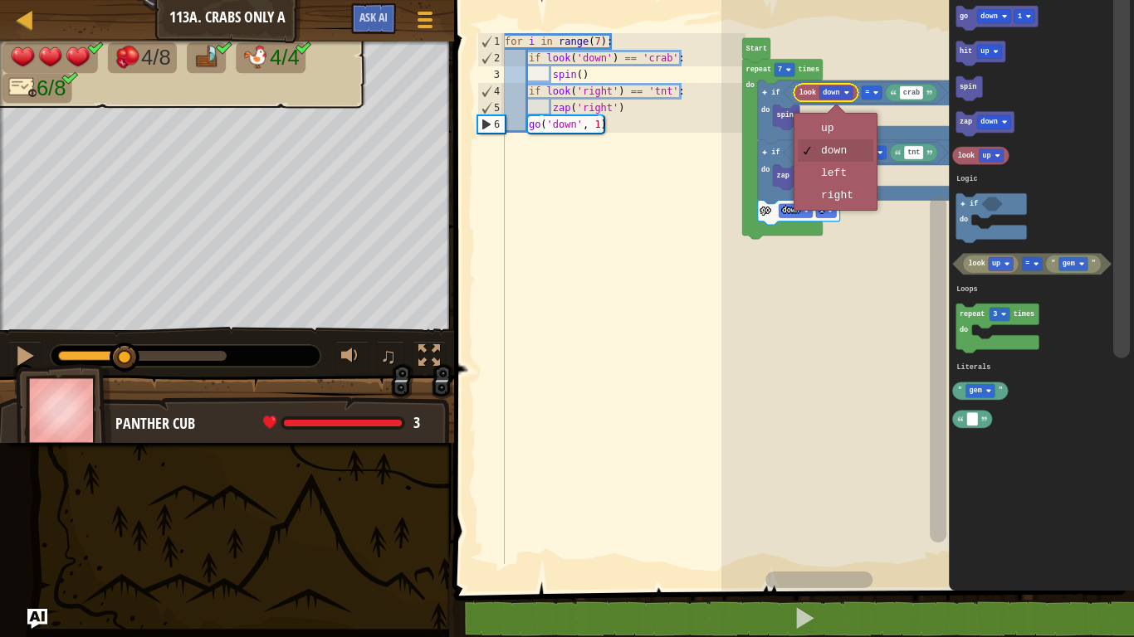
click at [851, 174] on rect "Blockly Workspace" at bounding box center [927, 291] width 413 height 599
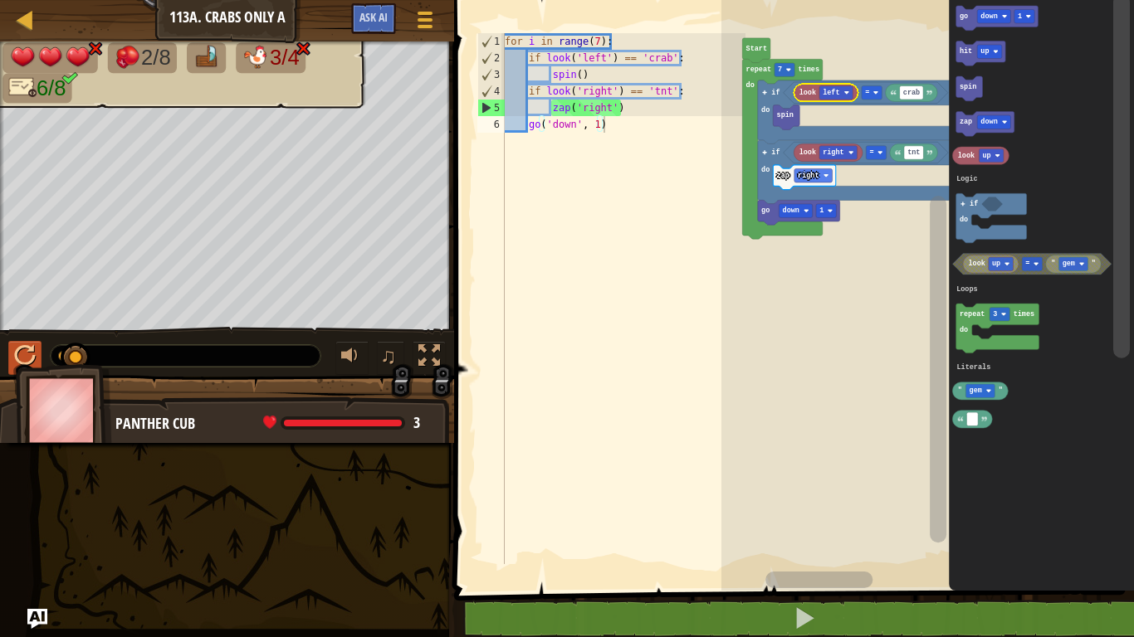
click at [28, 362] on div at bounding box center [25, 356] width 22 height 22
click at [22, 351] on div at bounding box center [25, 356] width 22 height 22
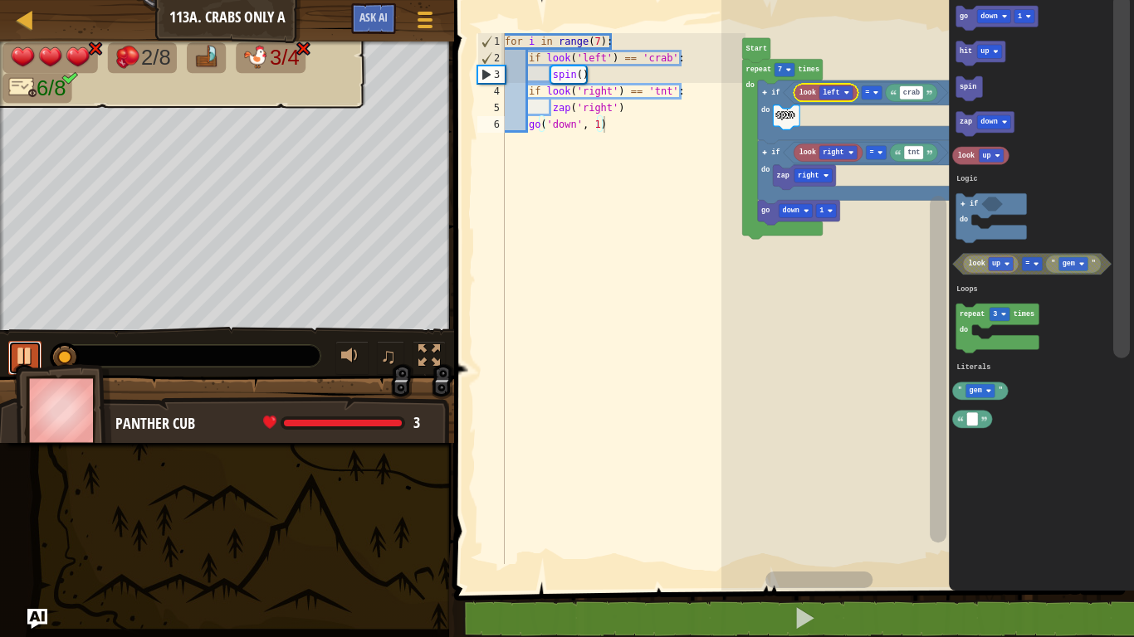
click at [15, 359] on div at bounding box center [25, 356] width 22 height 22
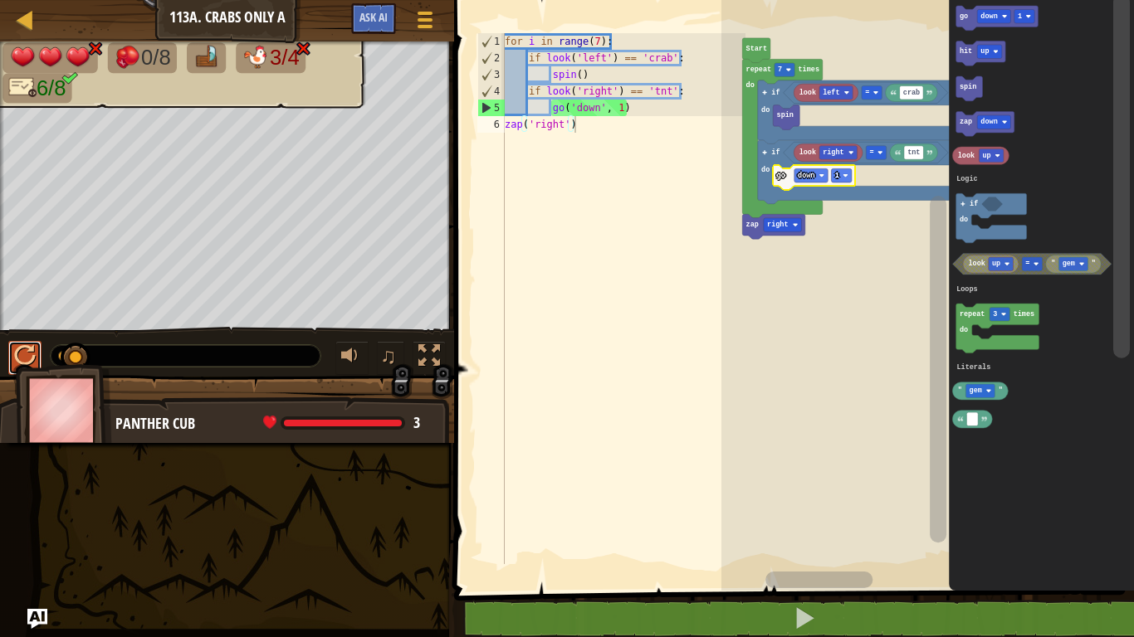
click at [26, 358] on div at bounding box center [25, 356] width 22 height 22
click at [27, 359] on div at bounding box center [25, 356] width 22 height 22
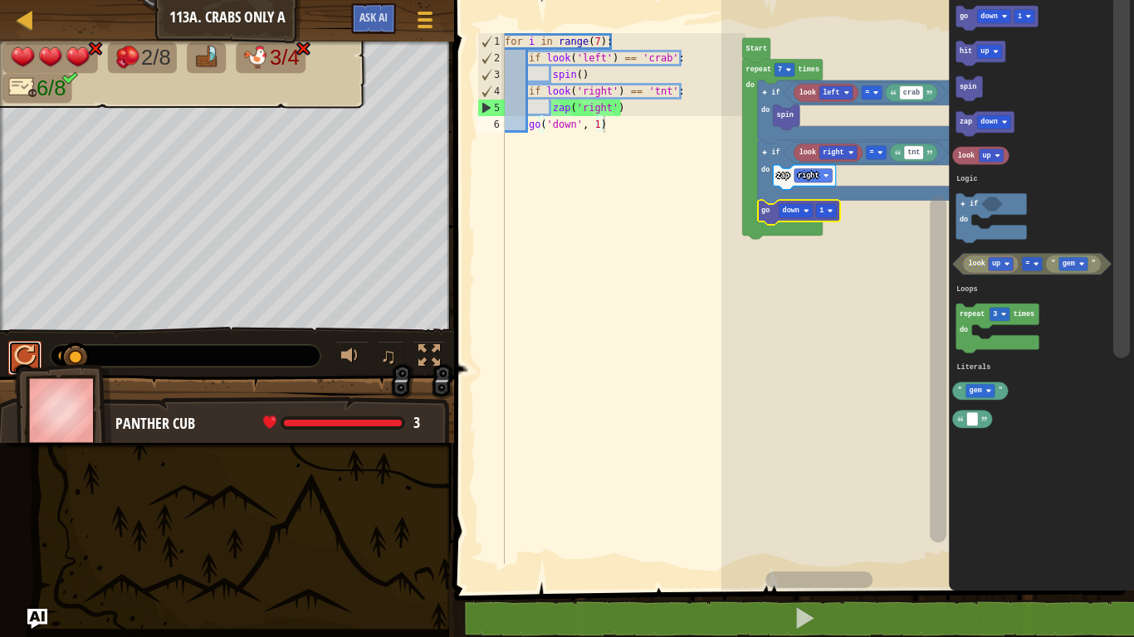
click at [22, 359] on div at bounding box center [25, 356] width 22 height 22
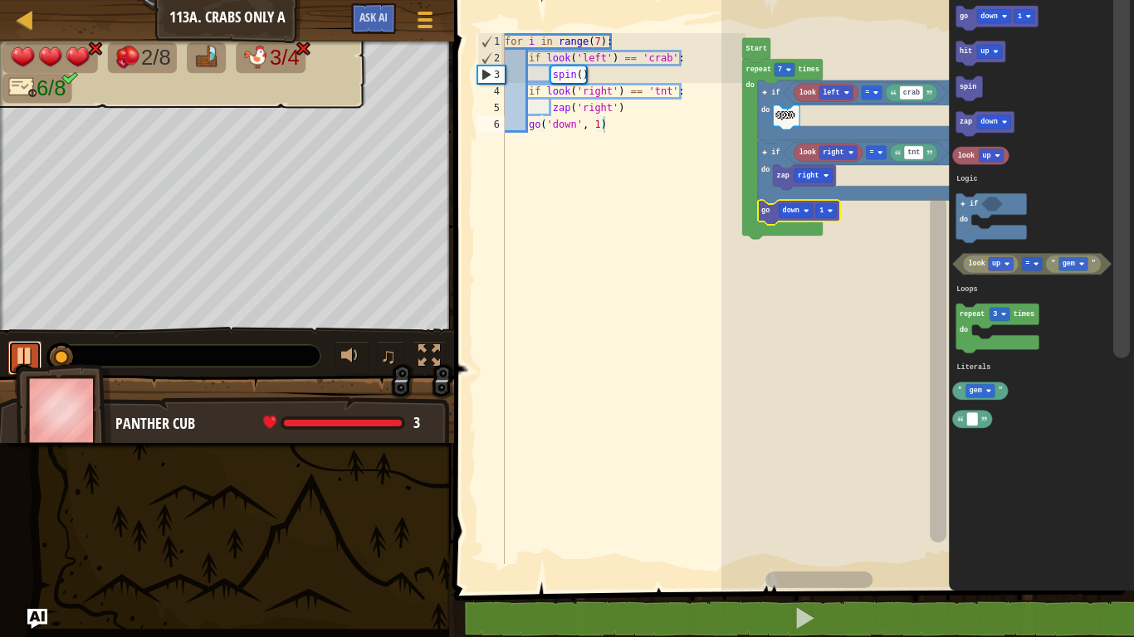
click at [22, 352] on div at bounding box center [25, 356] width 22 height 22
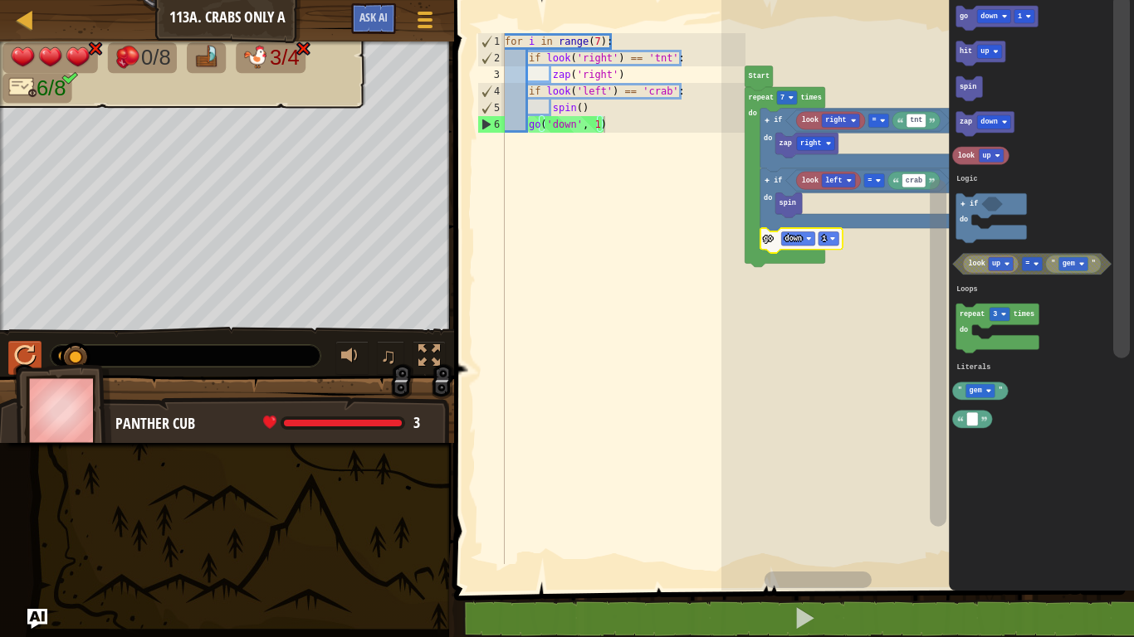
click at [27, 355] on div at bounding box center [25, 356] width 22 height 22
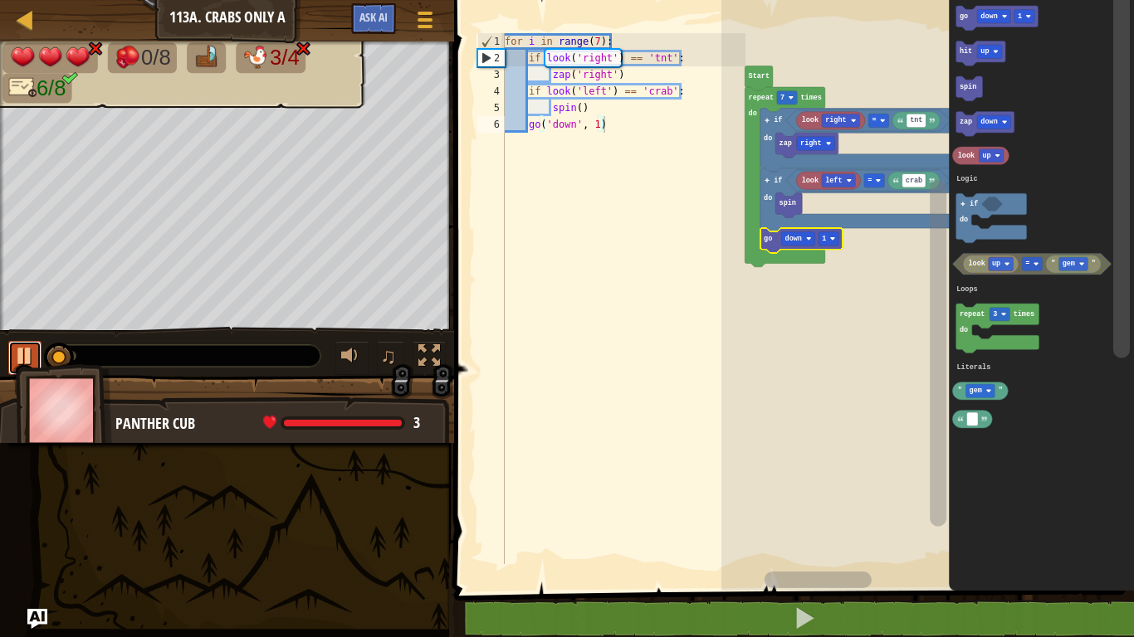
click at [32, 360] on div at bounding box center [25, 356] width 22 height 22
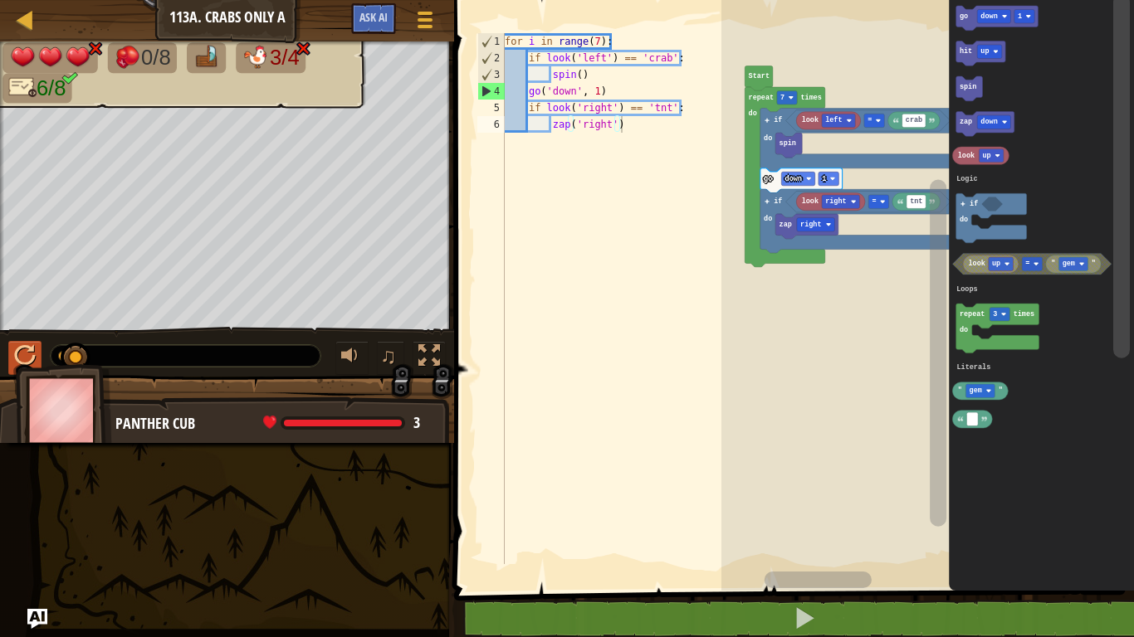
click at [969, 11] on icon "Blockly Workspace" at bounding box center [997, 18] width 82 height 25
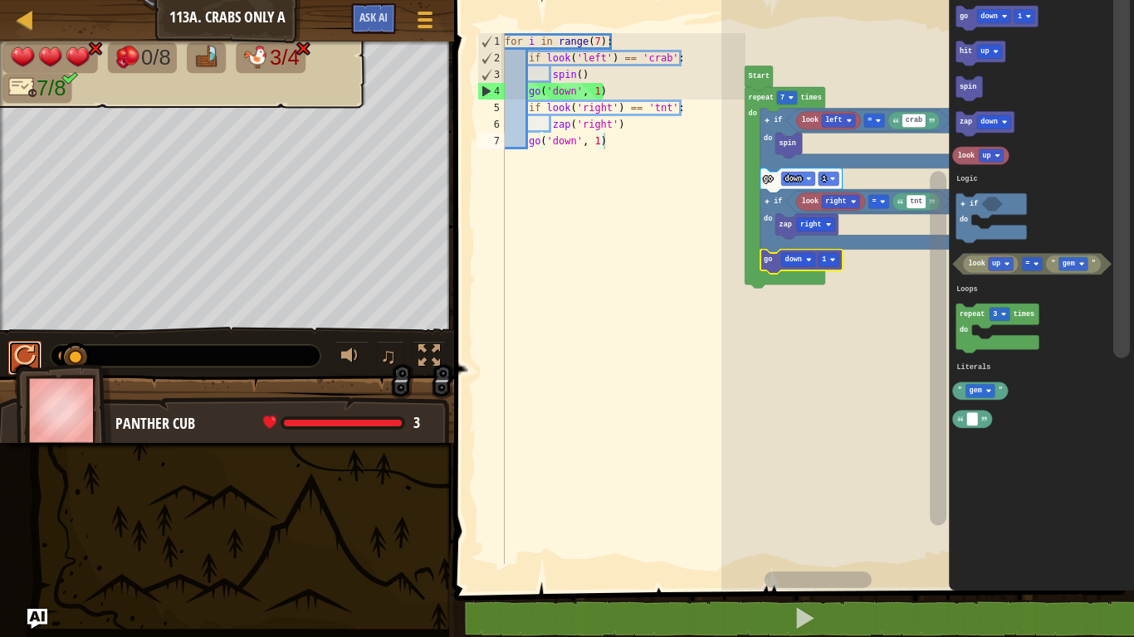
click at [26, 363] on div at bounding box center [25, 356] width 22 height 22
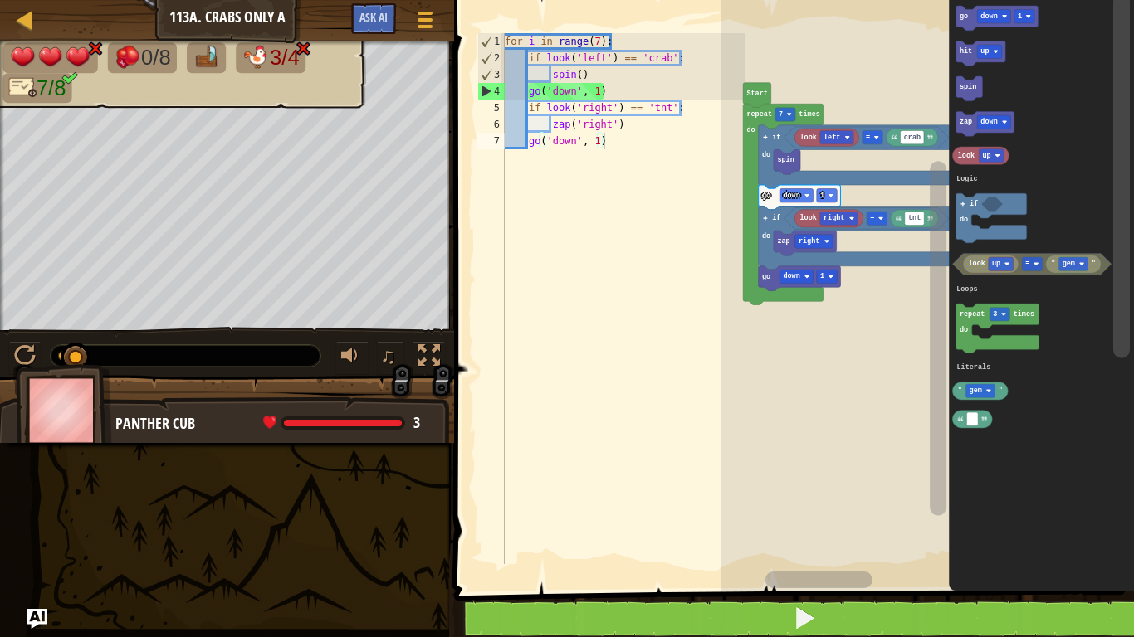
click at [911, 536] on button at bounding box center [803, 619] width 685 height 38
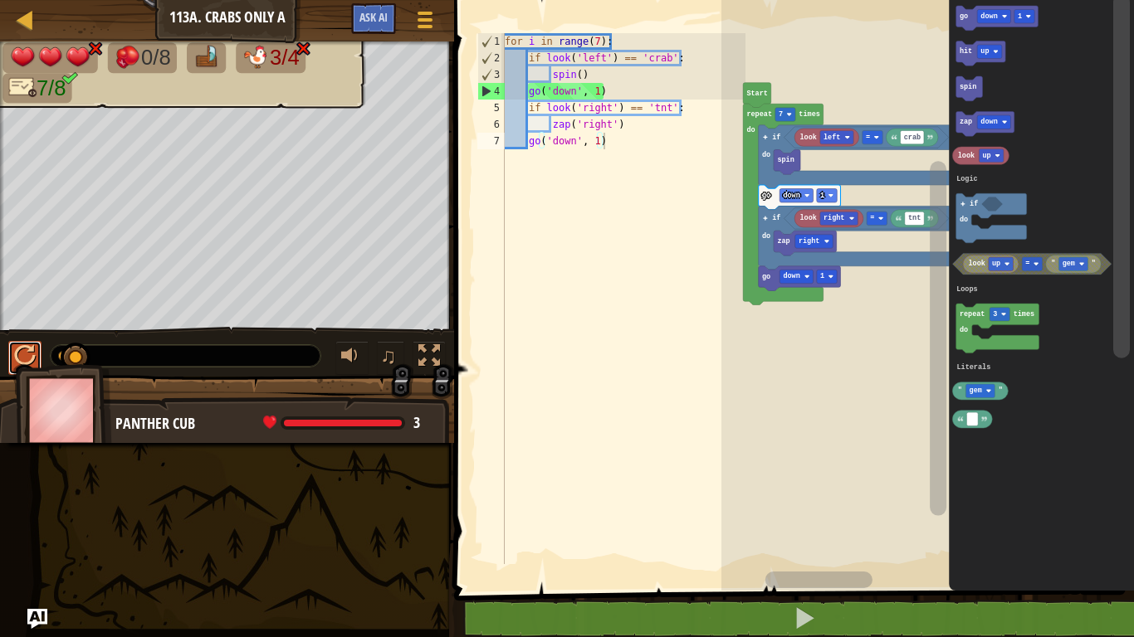
click at [26, 348] on div at bounding box center [25, 356] width 22 height 22
click at [26, 351] on div at bounding box center [25, 356] width 22 height 22
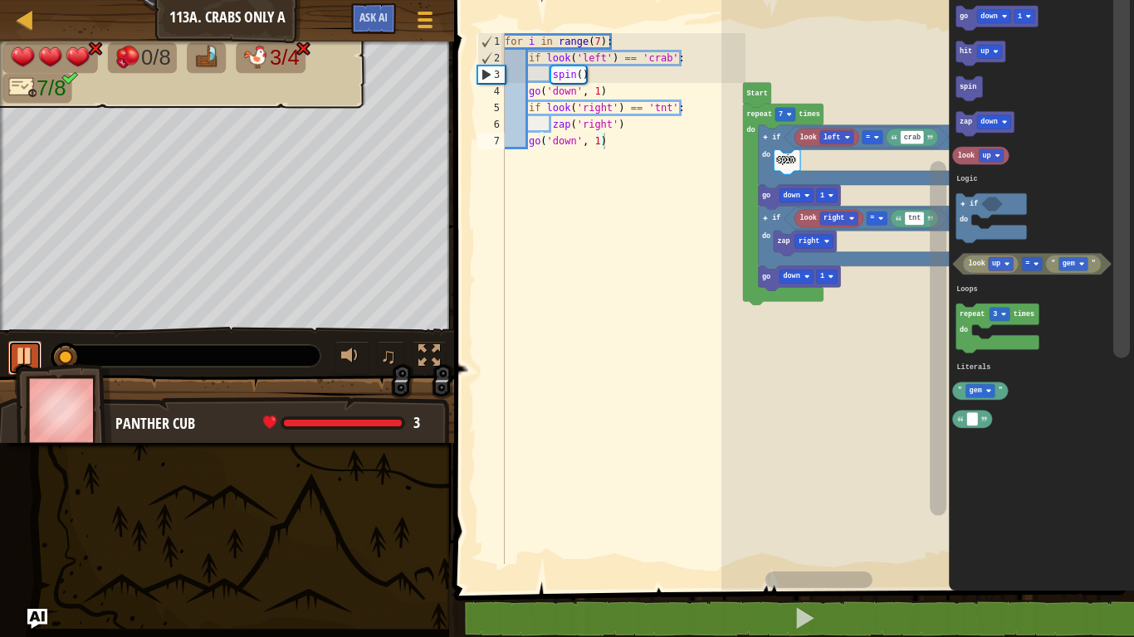
click at [27, 354] on div at bounding box center [25, 356] width 22 height 22
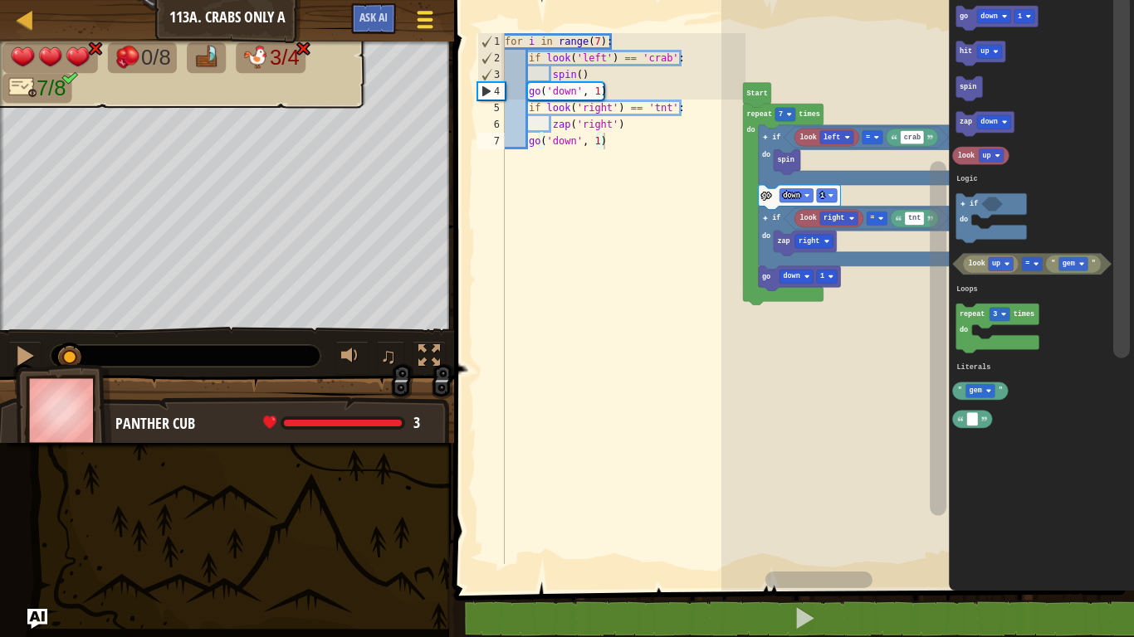
click at [428, 18] on span at bounding box center [426, 19] width 16 height 3
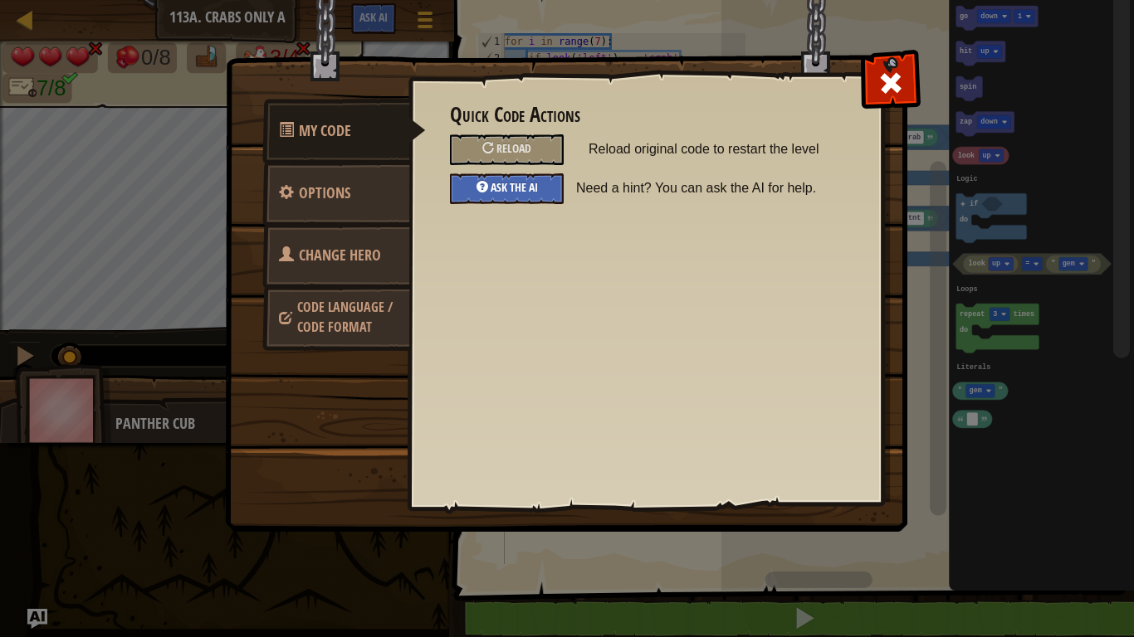
click at [542, 187] on div "Ask the AI" at bounding box center [507, 188] width 114 height 31
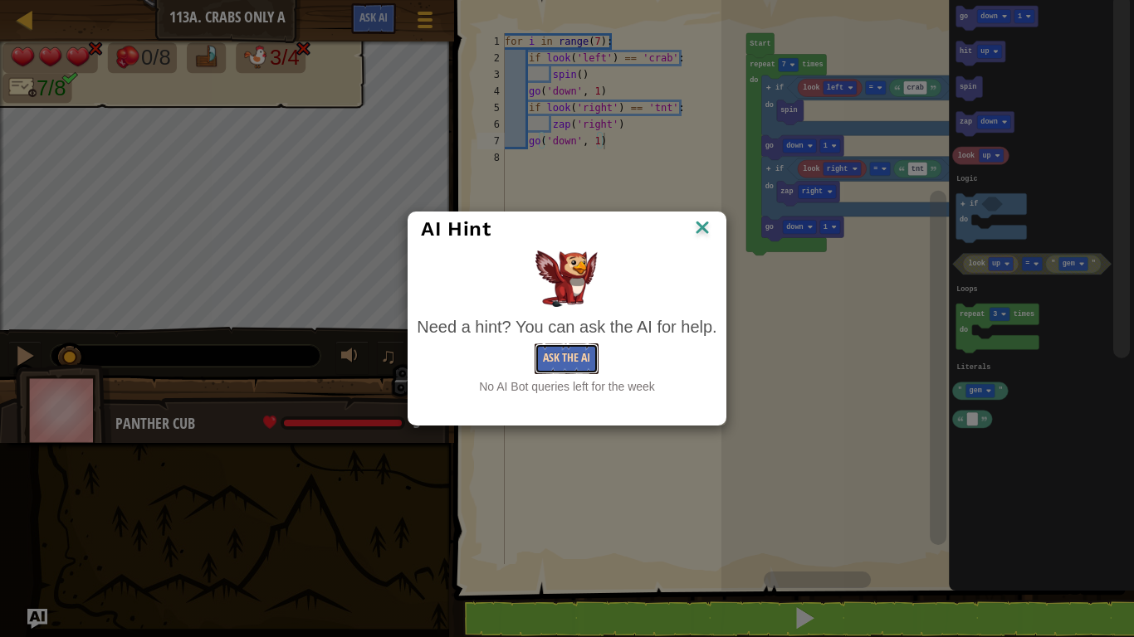
click at [566, 349] on button "Ask the AI" at bounding box center [567, 359] width 64 height 31
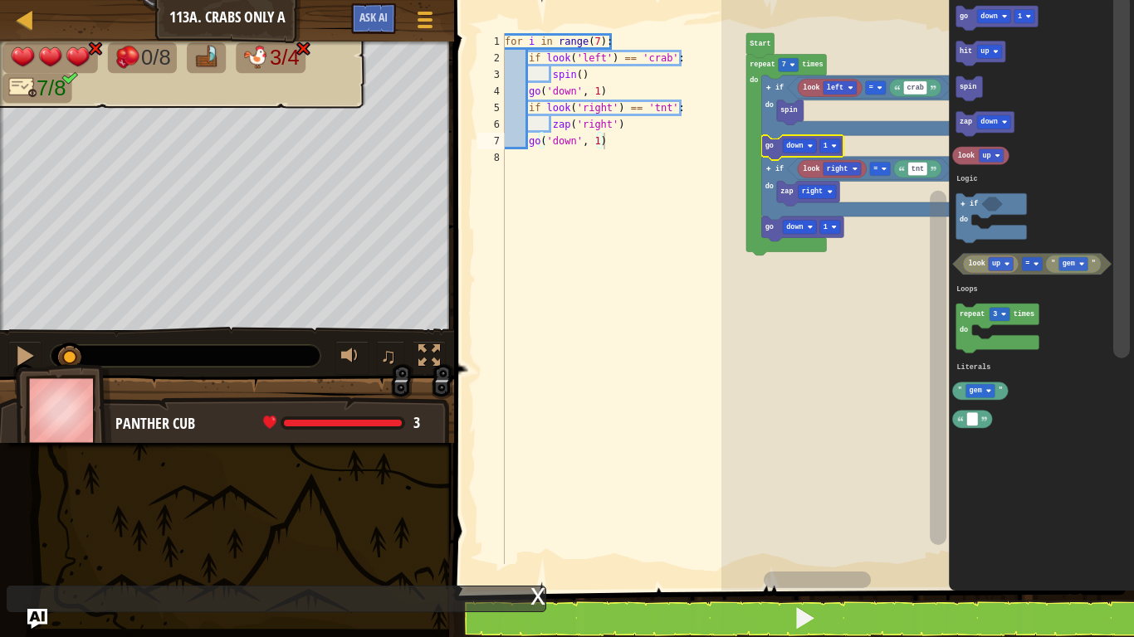
click at [833, 137] on icon "Blockly Workspace" at bounding box center [802, 147] width 82 height 25
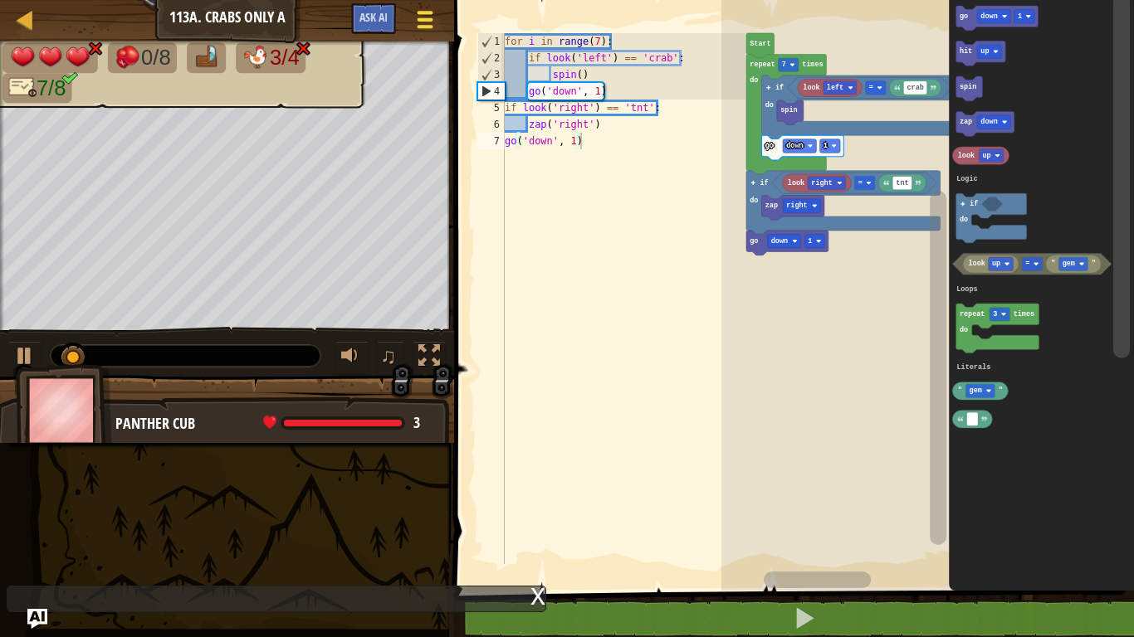
click at [426, 13] on span at bounding box center [426, 12] width 16 height 3
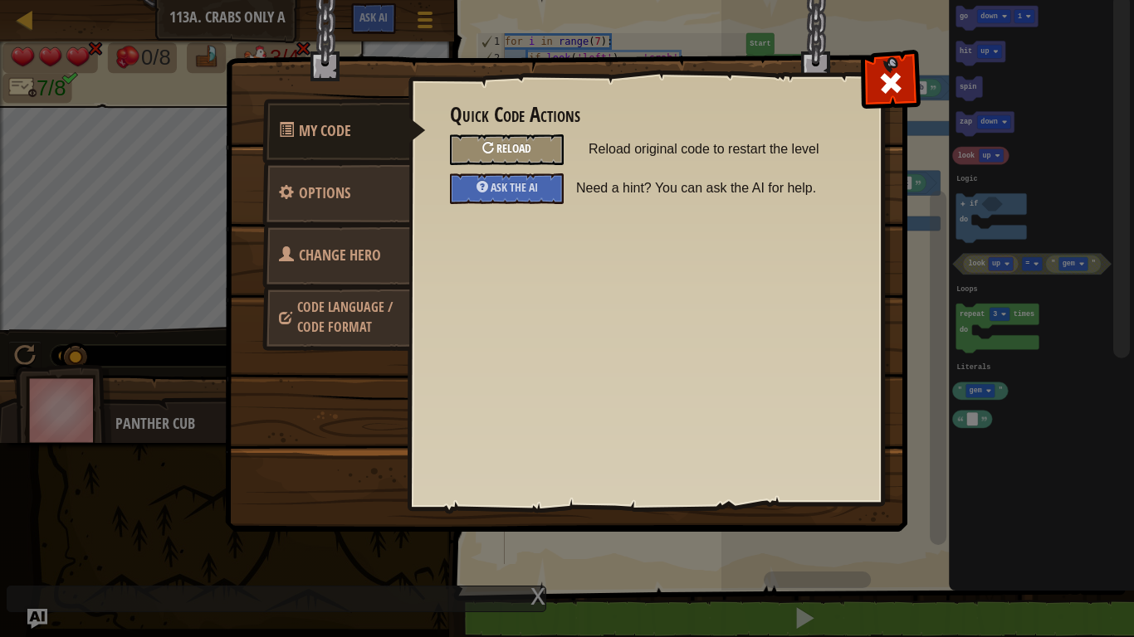
click at [528, 153] on span "Reload" at bounding box center [513, 148] width 35 height 16
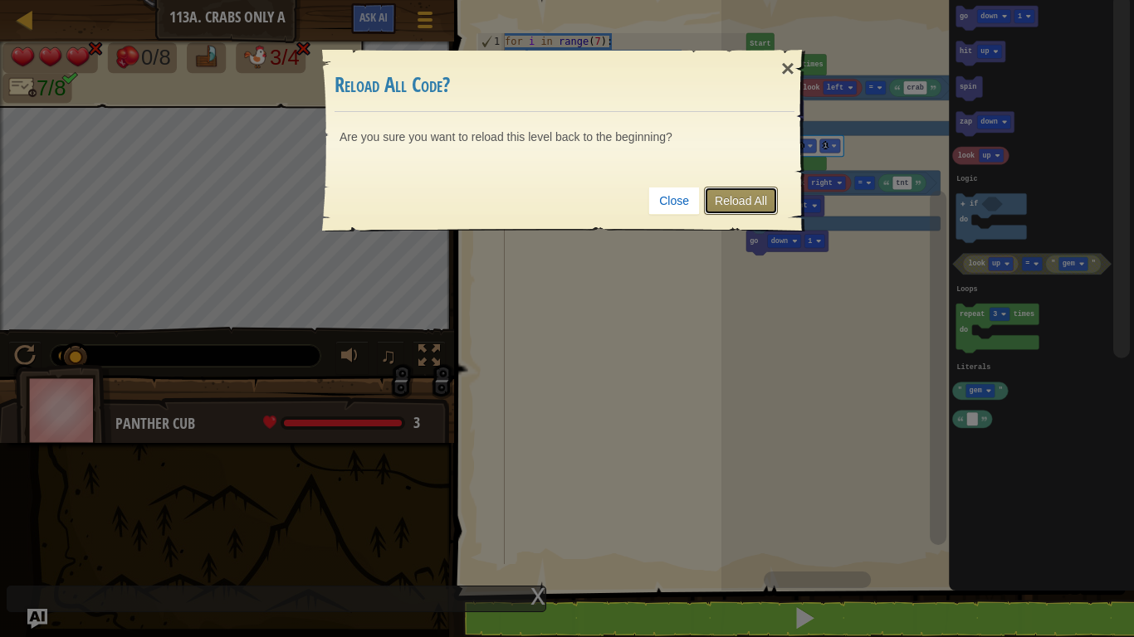
click at [736, 199] on link "Reload All" at bounding box center [741, 201] width 74 height 28
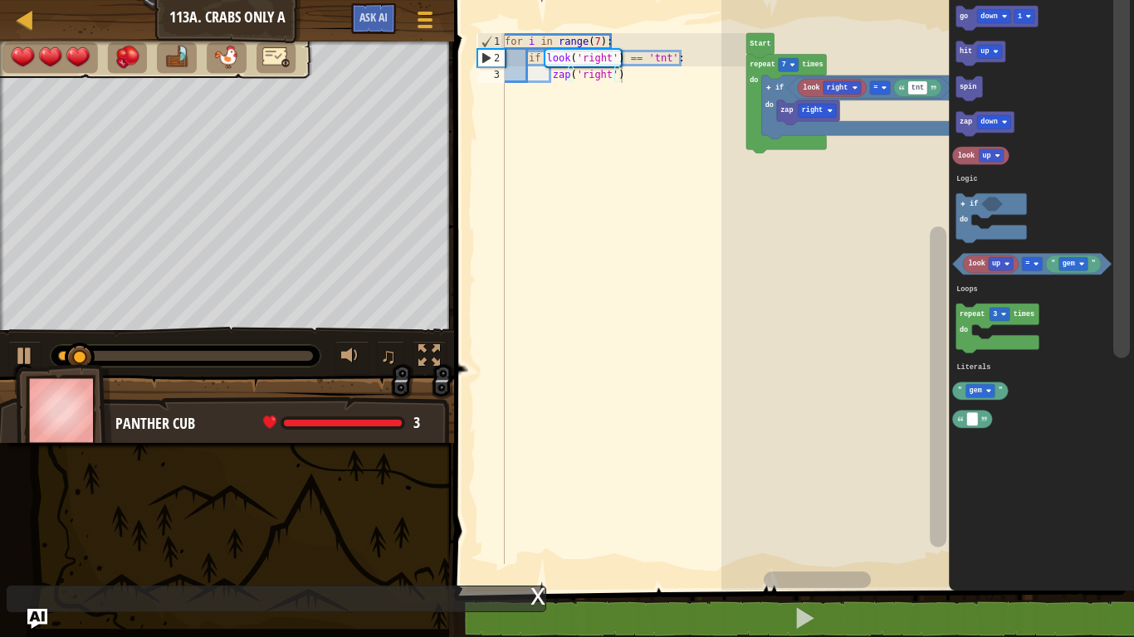
click at [989, 121] on text "down" at bounding box center [988, 122] width 17 height 8
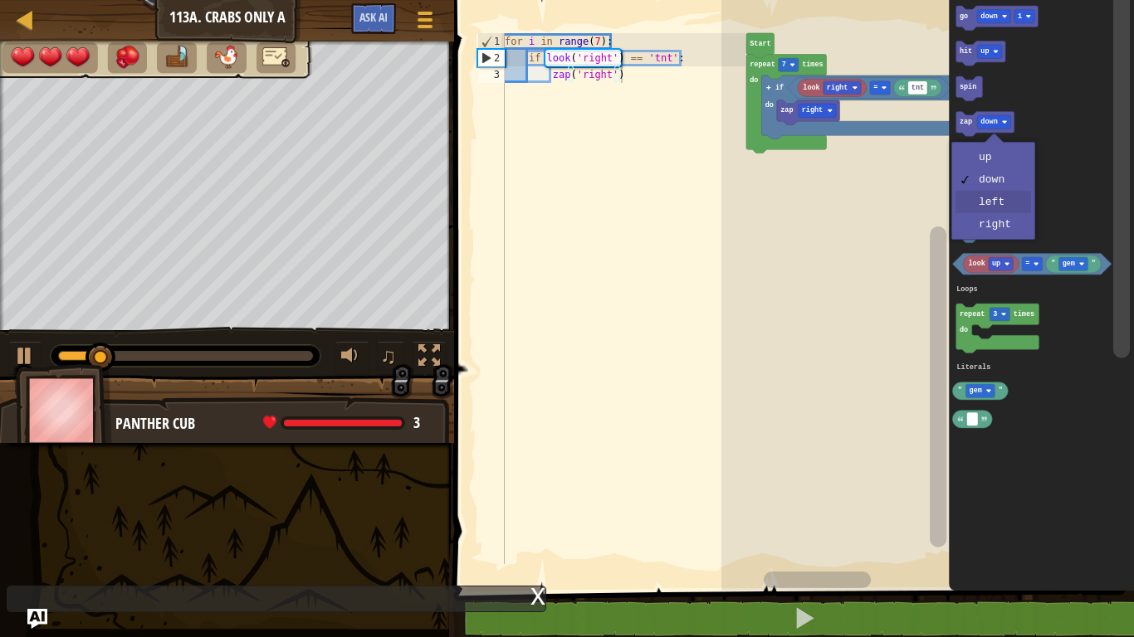
click at [1003, 205] on icon "Blockly Workspace" at bounding box center [991, 218] width 71 height 50
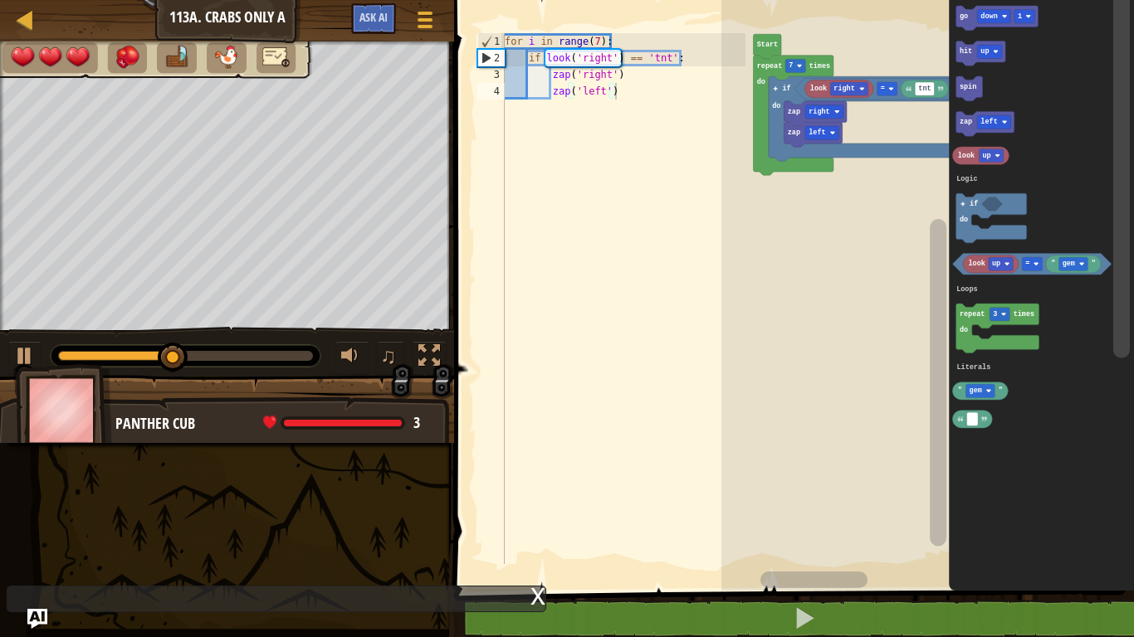
click at [21, 364] on img at bounding box center [64, 410] width 96 height 92
click at [14, 354] on div at bounding box center [25, 356] width 22 height 22
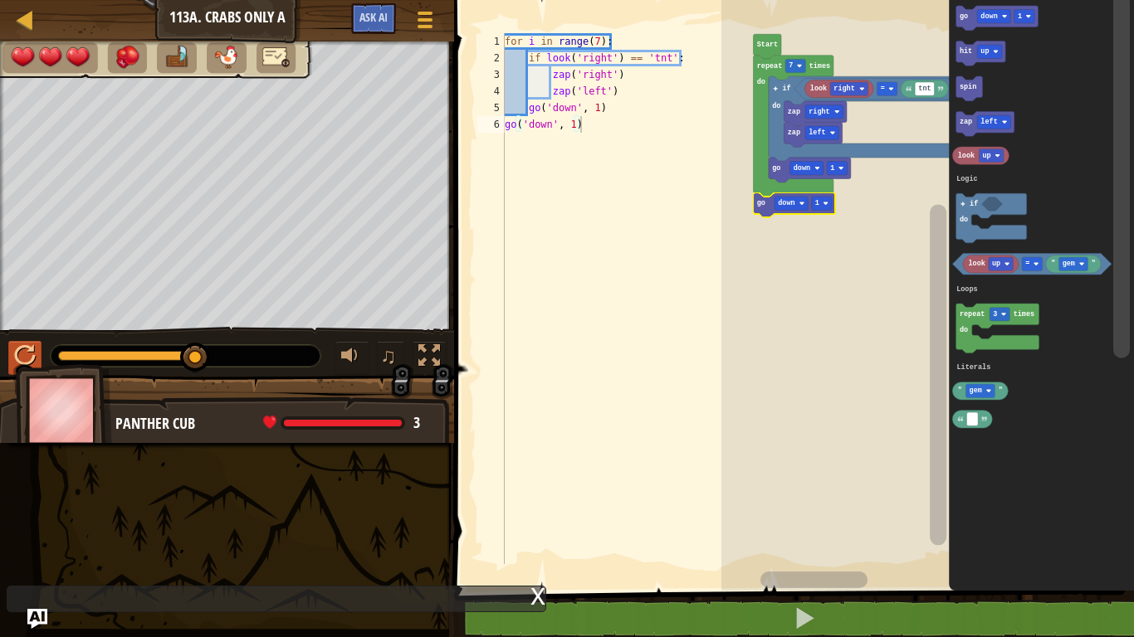
click at [785, 200] on text "down" at bounding box center [786, 203] width 17 height 8
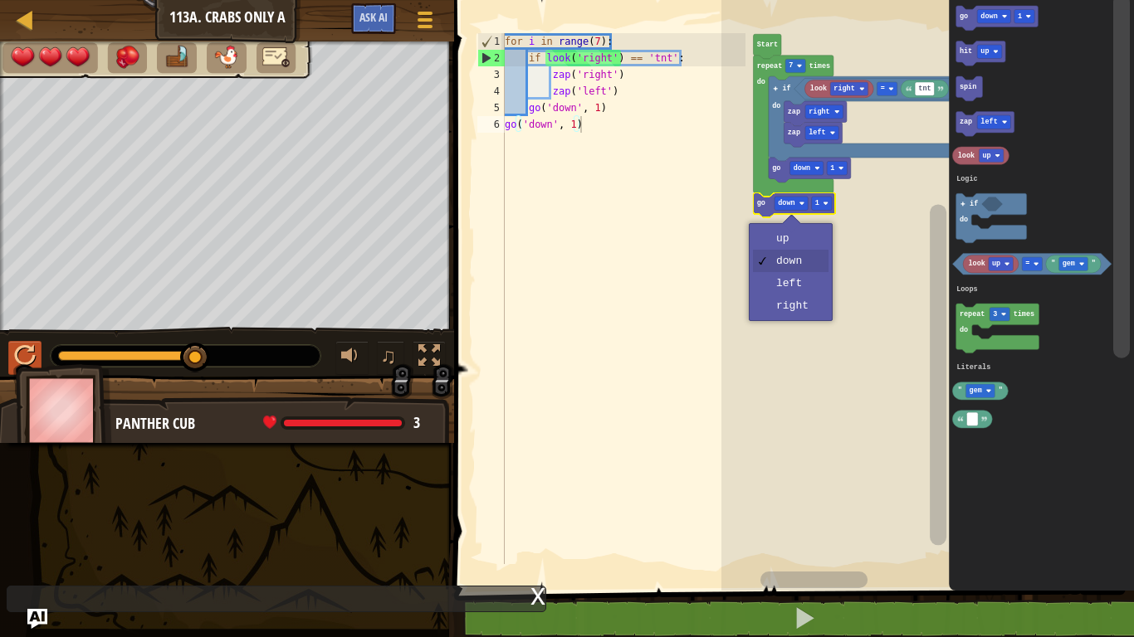
click at [817, 196] on icon "Blockly Workspace" at bounding box center [794, 205] width 82 height 25
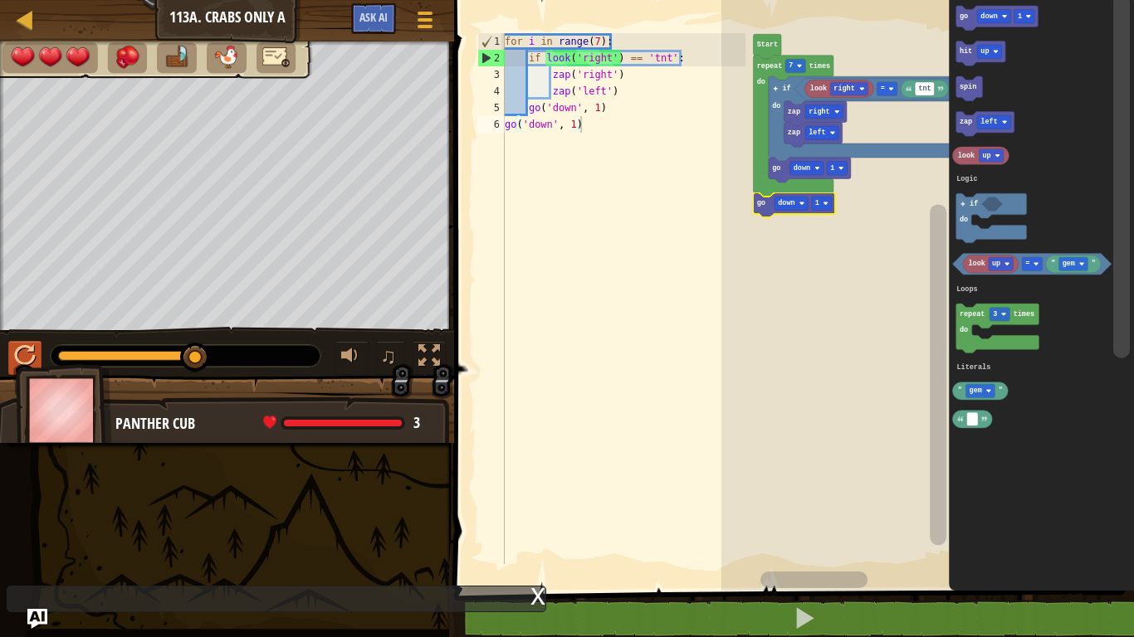
click at [818, 197] on rect "Blockly Workspace" at bounding box center [822, 203] width 20 height 13
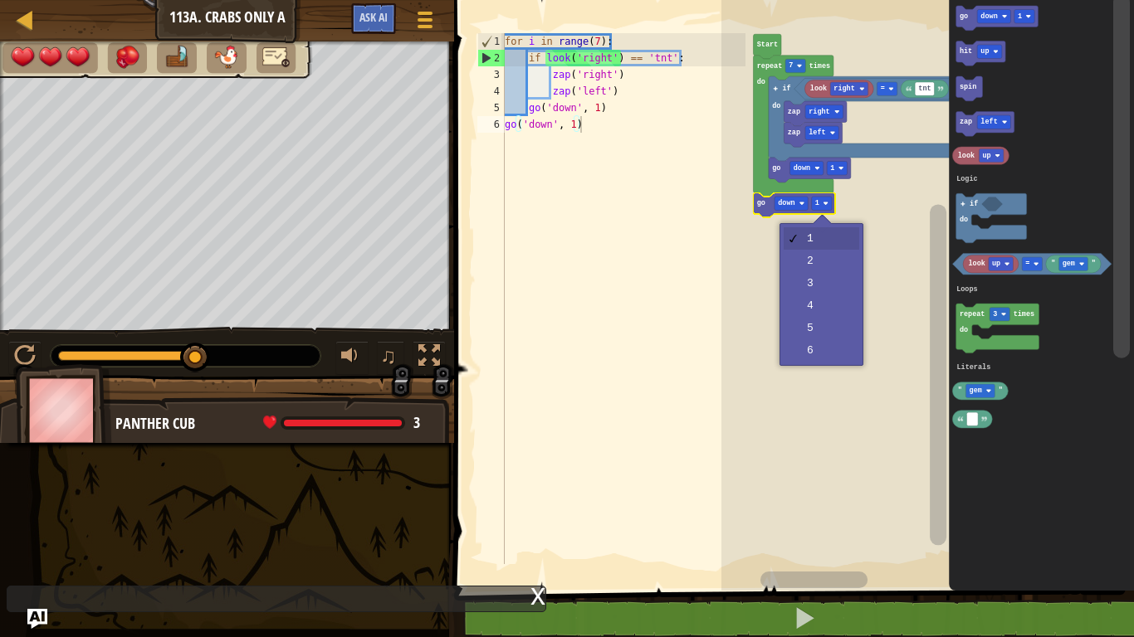
click at [835, 253] on rect "Blockly Workspace" at bounding box center [927, 291] width 413 height 599
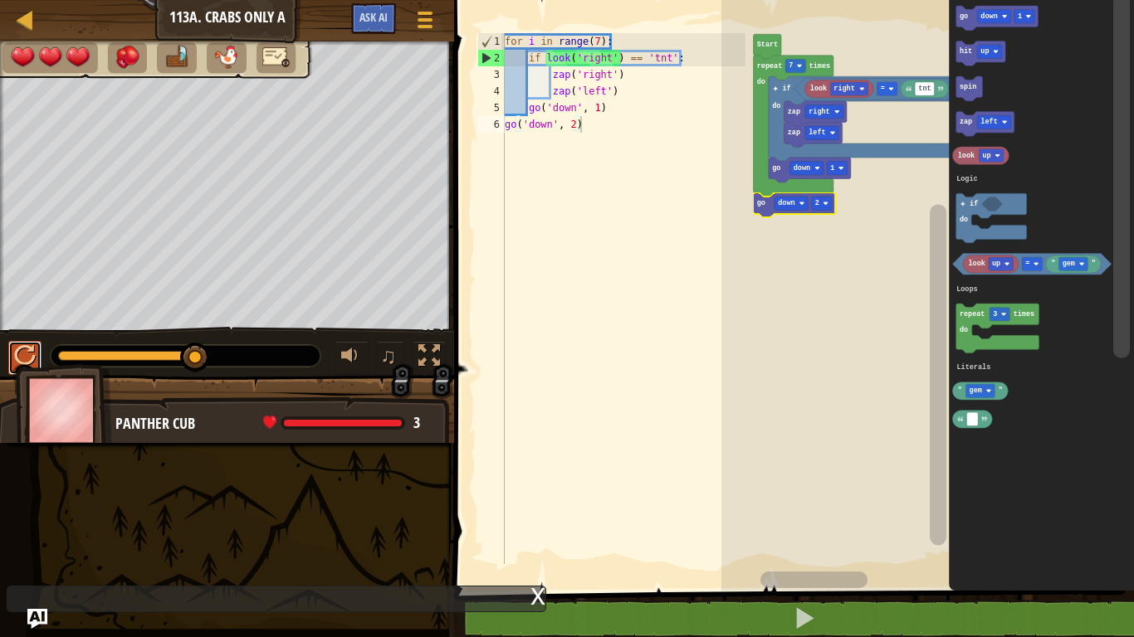
click at [30, 347] on div at bounding box center [25, 356] width 22 height 22
click at [817, 203] on text "2" at bounding box center [817, 203] width 4 height 8
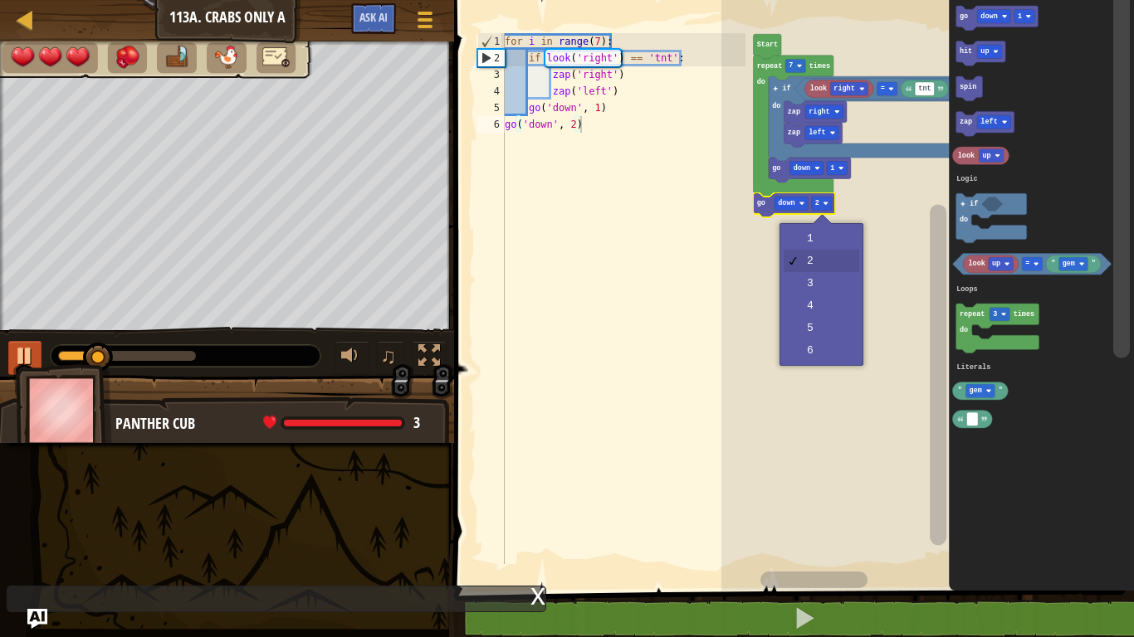
click at [828, 349] on rect "Blockly Workspace" at bounding box center [927, 291] width 413 height 599
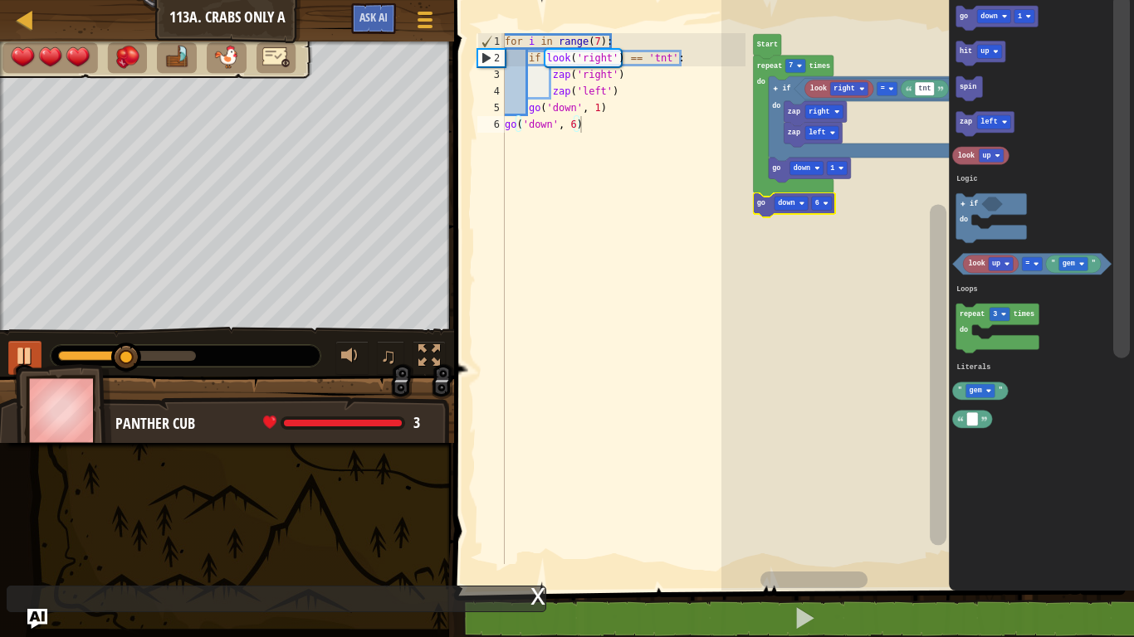
click at [19, 349] on div at bounding box center [25, 356] width 22 height 22
click at [30, 355] on div at bounding box center [25, 356] width 22 height 22
click at [833, 189] on text "6" at bounding box center [832, 189] width 4 height 8
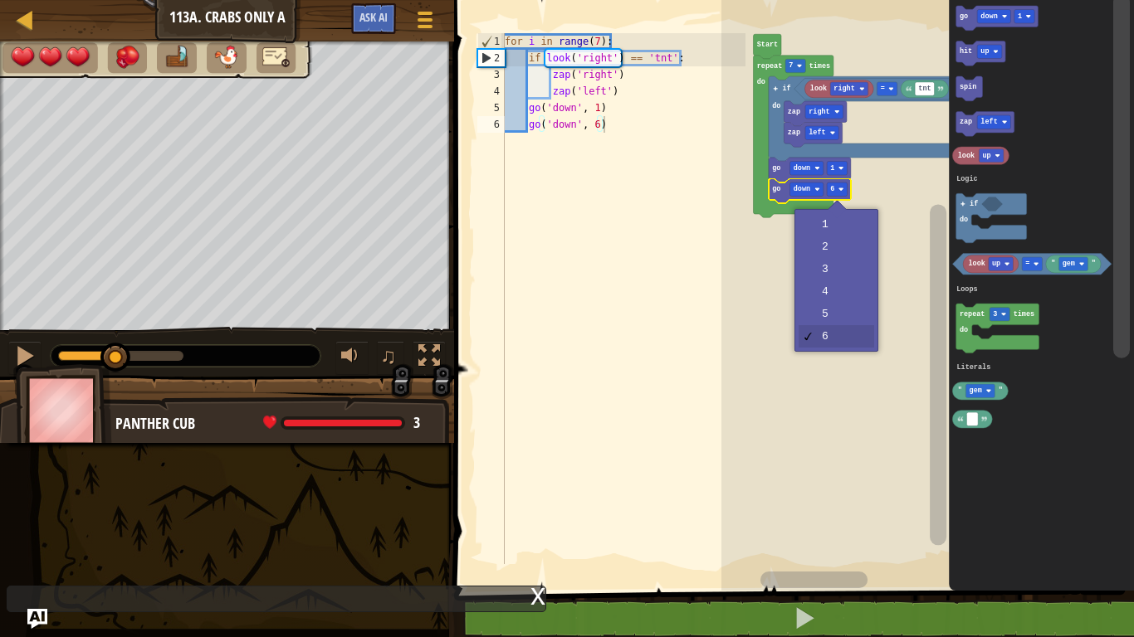
click at [842, 231] on rect "Blockly Workspace" at bounding box center [927, 291] width 413 height 599
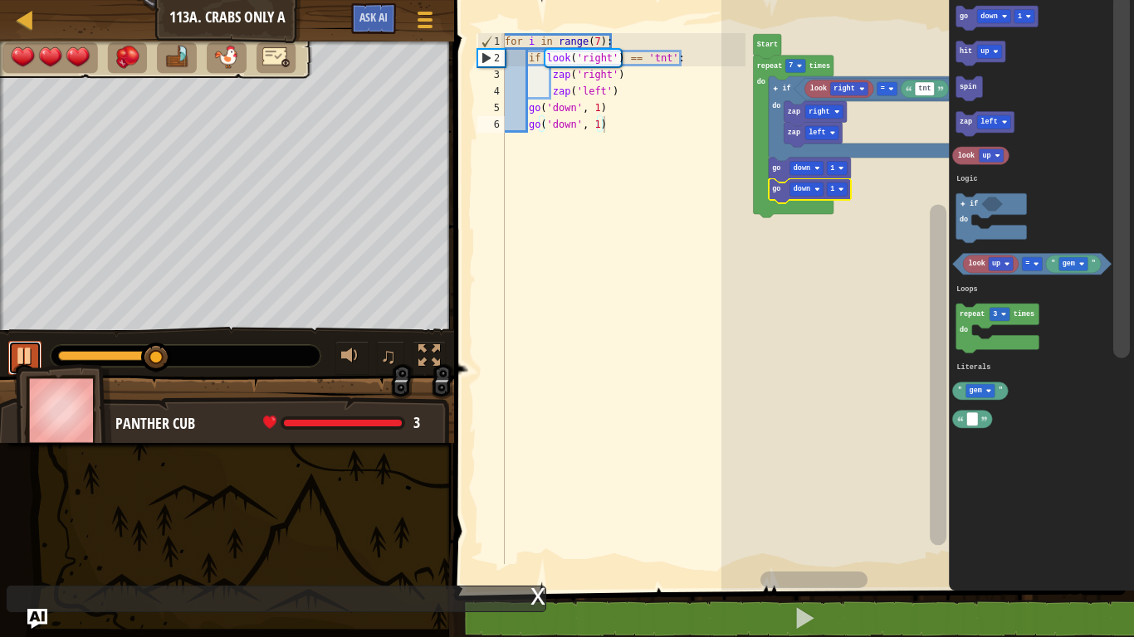
click at [24, 356] on div at bounding box center [25, 356] width 22 height 22
click at [37, 361] on button at bounding box center [24, 358] width 33 height 34
click at [27, 364] on img at bounding box center [64, 410] width 96 height 92
click at [23, 354] on div at bounding box center [25, 356] width 22 height 22
click at [31, 356] on div at bounding box center [25, 356] width 22 height 22
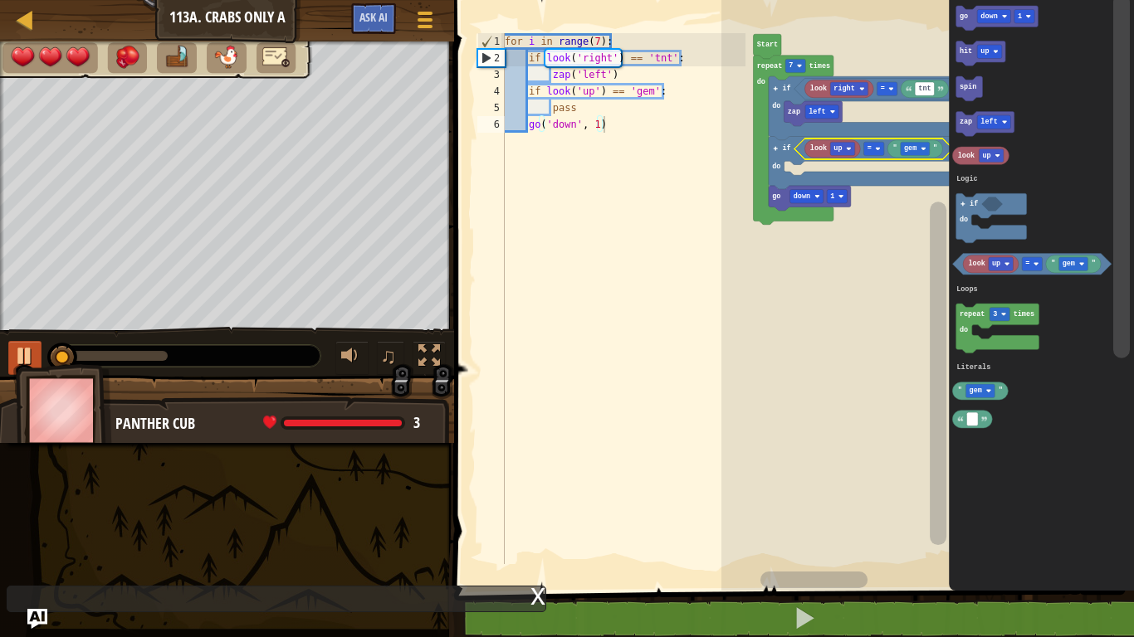
click at [837, 149] on text "up" at bounding box center [837, 148] width 8 height 8
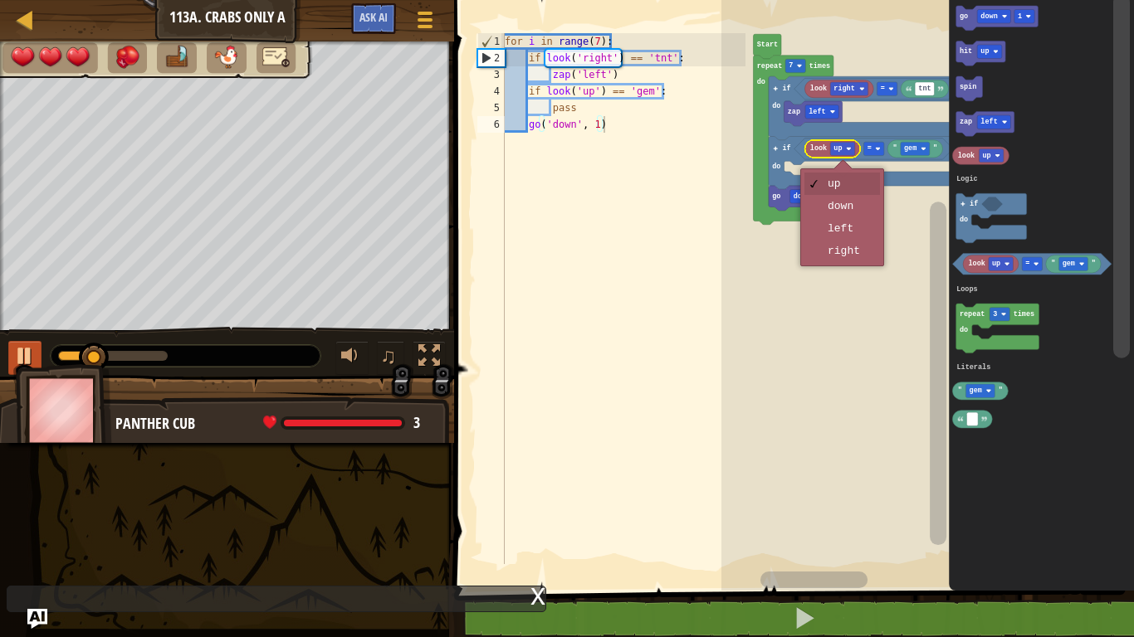
click at [849, 256] on rect "Blockly Workspace" at bounding box center [927, 291] width 413 height 599
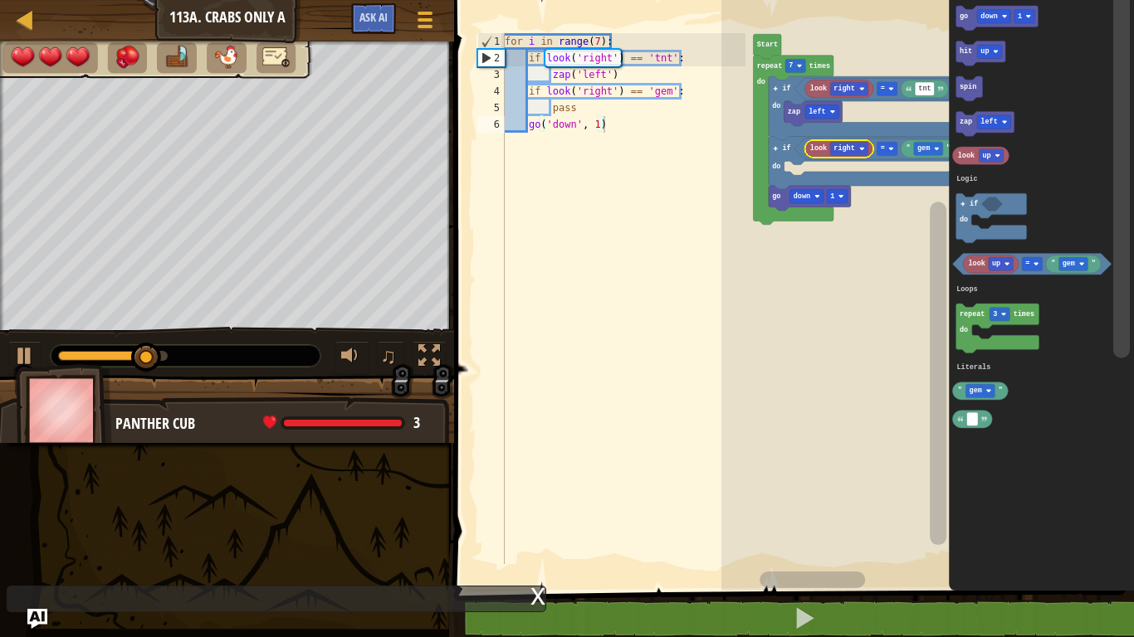
click at [922, 149] on text "gem" at bounding box center [923, 148] width 12 height 8
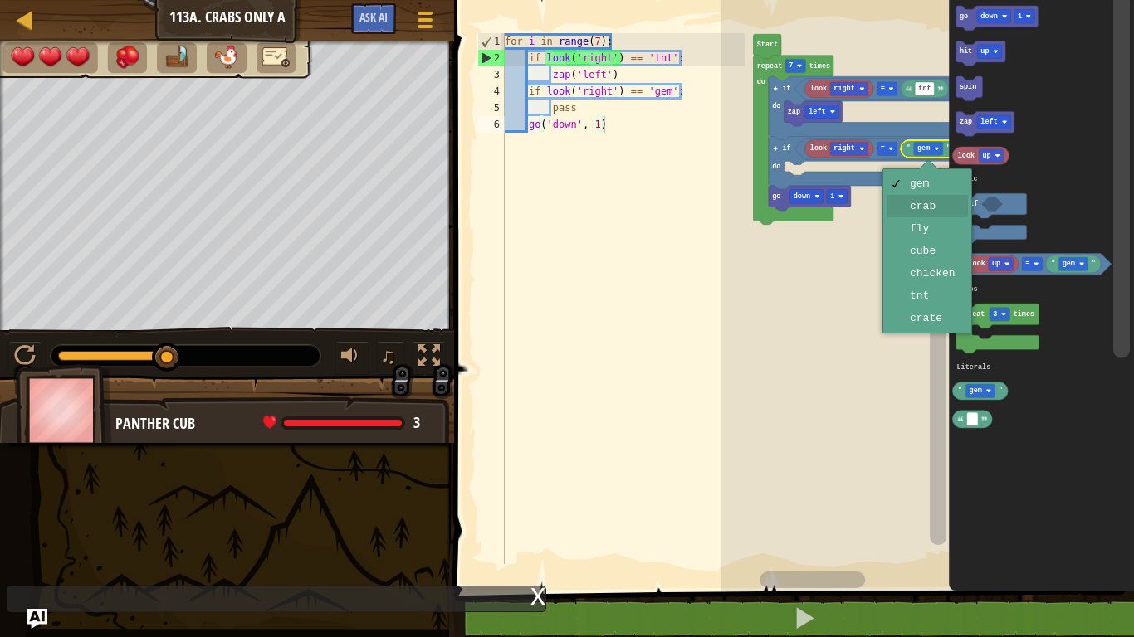
click at [928, 205] on icon "Blockly Workspace" at bounding box center [938, 282] width 21 height 578
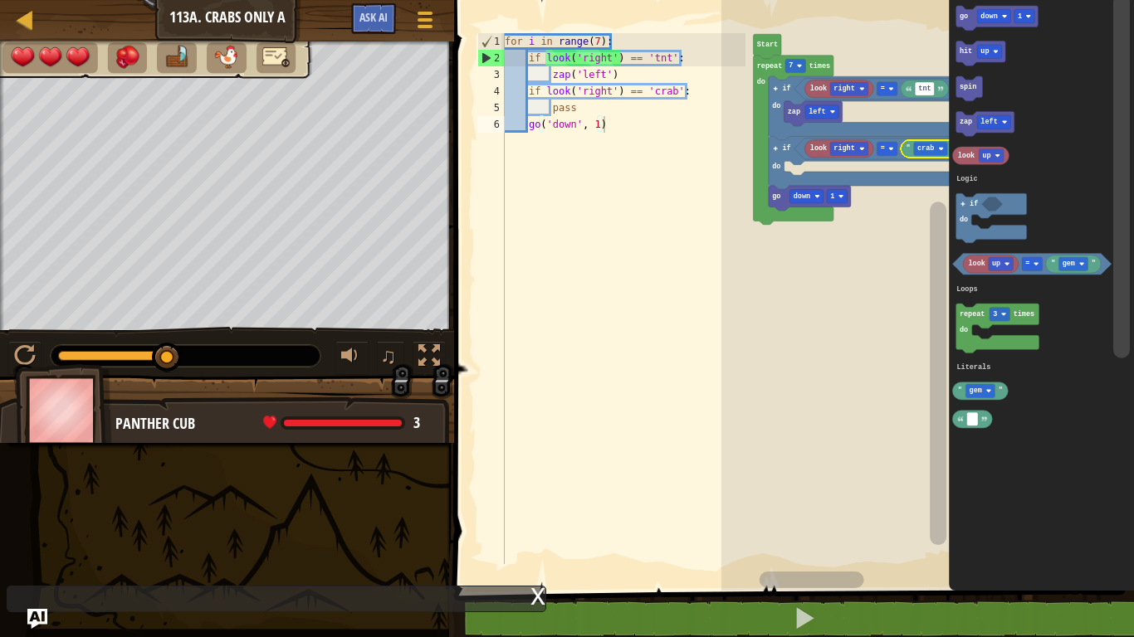
click at [844, 145] on text "right" at bounding box center [843, 148] width 21 height 8
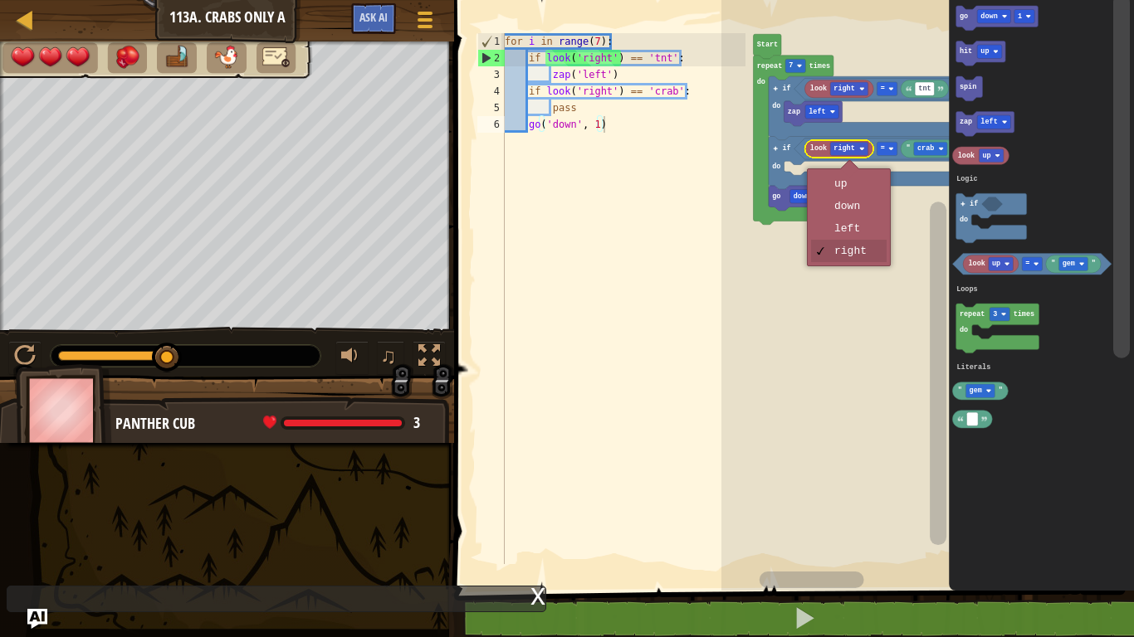
click at [860, 229] on rect "Blockly Workspace" at bounding box center [927, 291] width 413 height 599
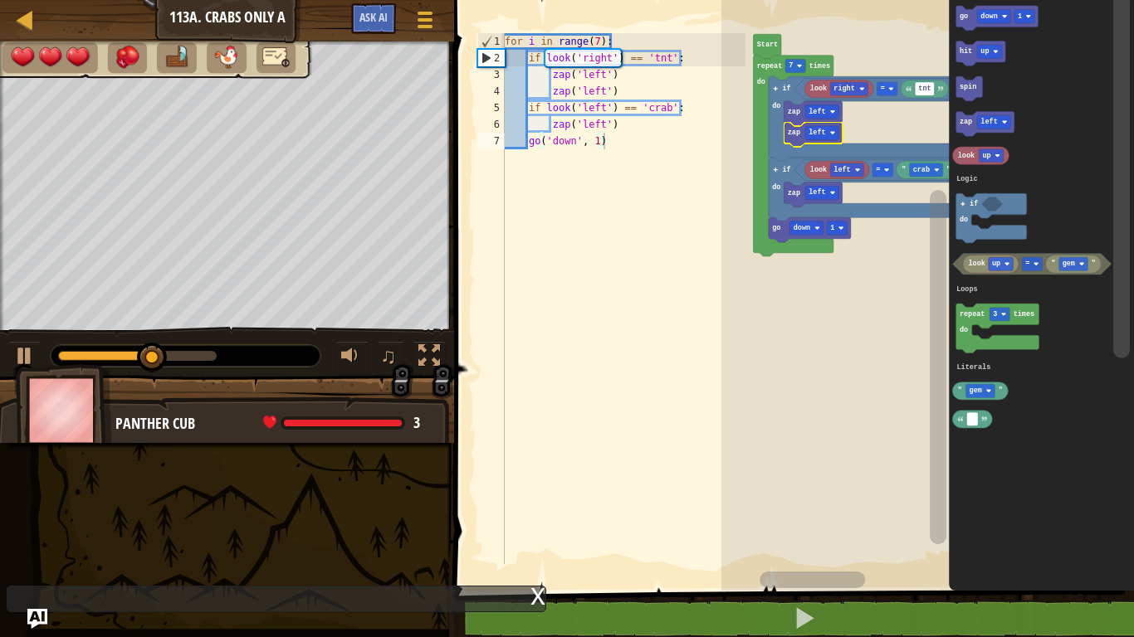
click at [0, 0] on div at bounding box center [0, 0] width 0 height 0
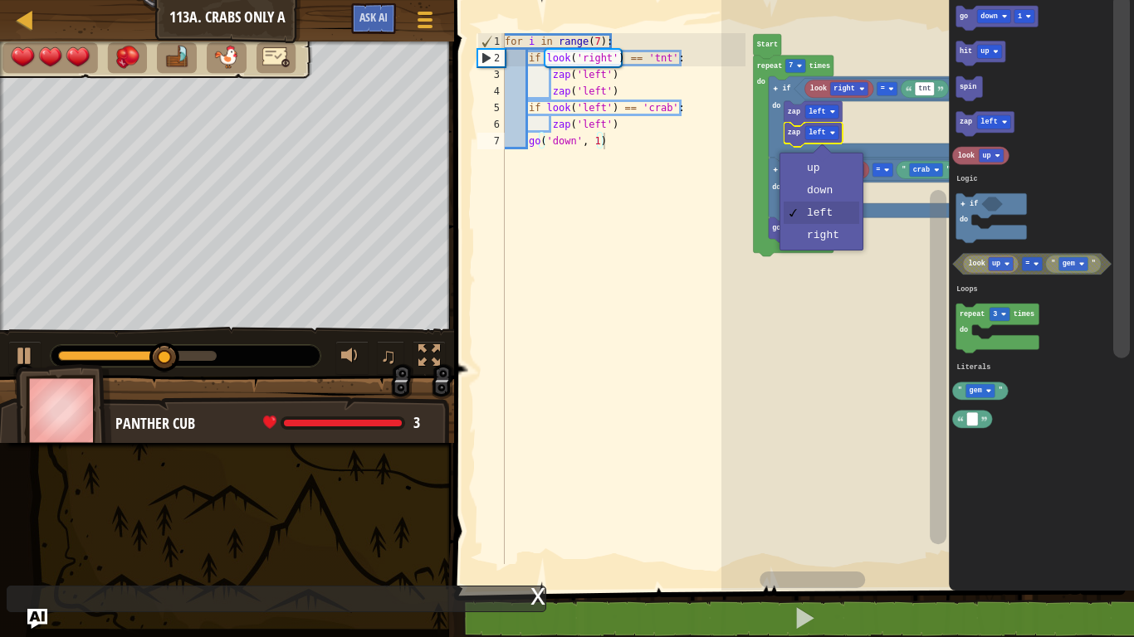
click at [831, 231] on text "1" at bounding box center [832, 228] width 4 height 8
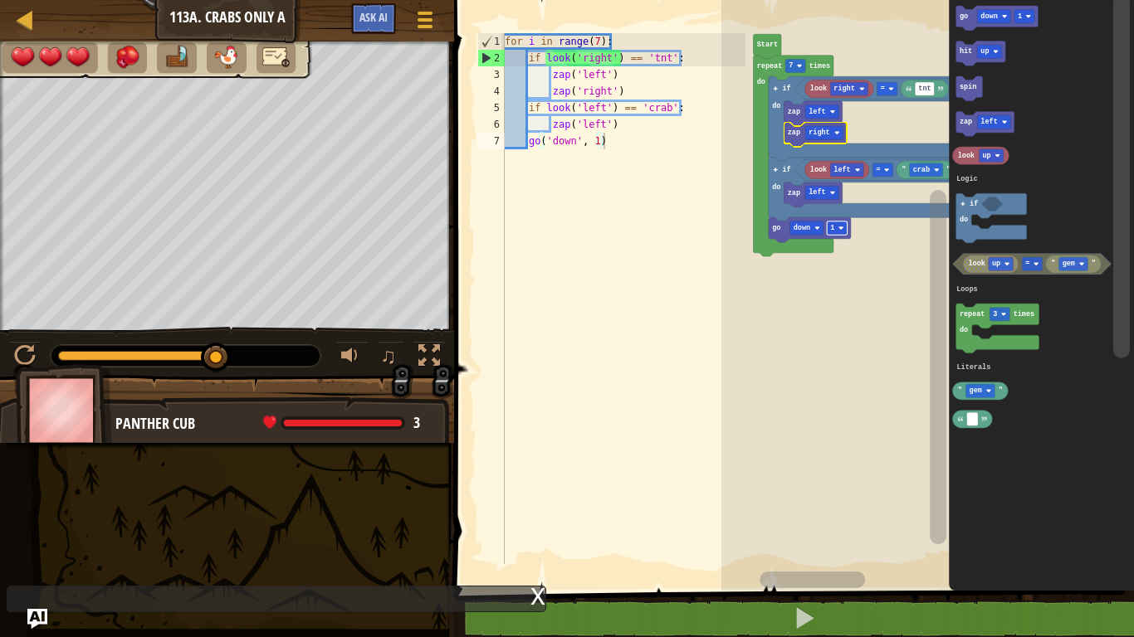
click at [841, 228] on image "Blockly Workspace" at bounding box center [840, 228] width 5 height 5
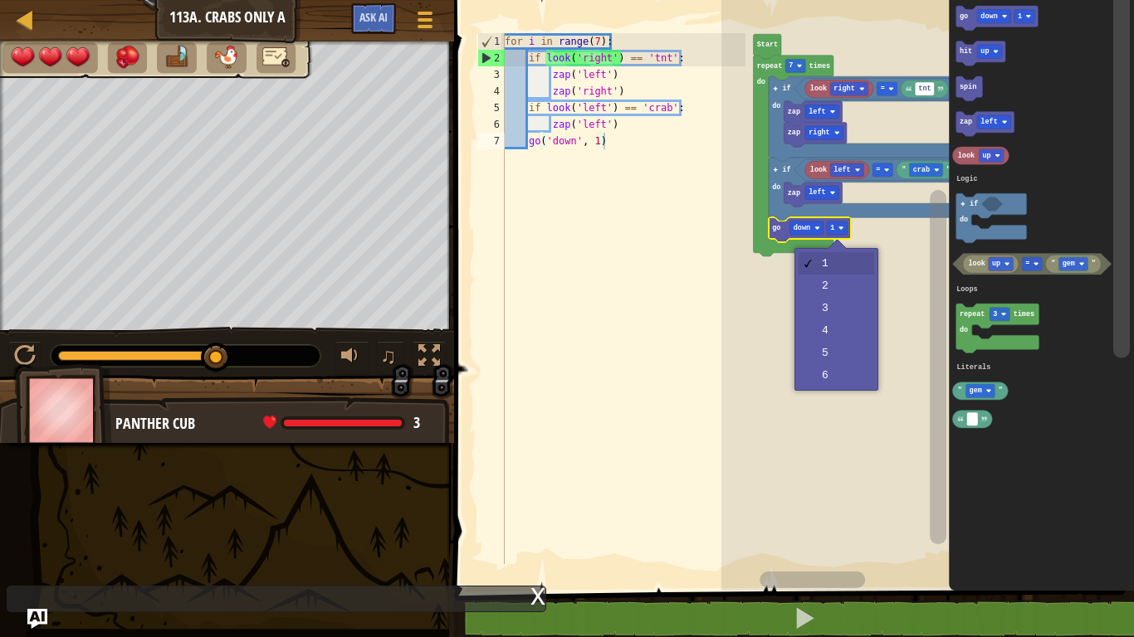
click at [844, 283] on rect "Blockly Workspace" at bounding box center [927, 291] width 413 height 599
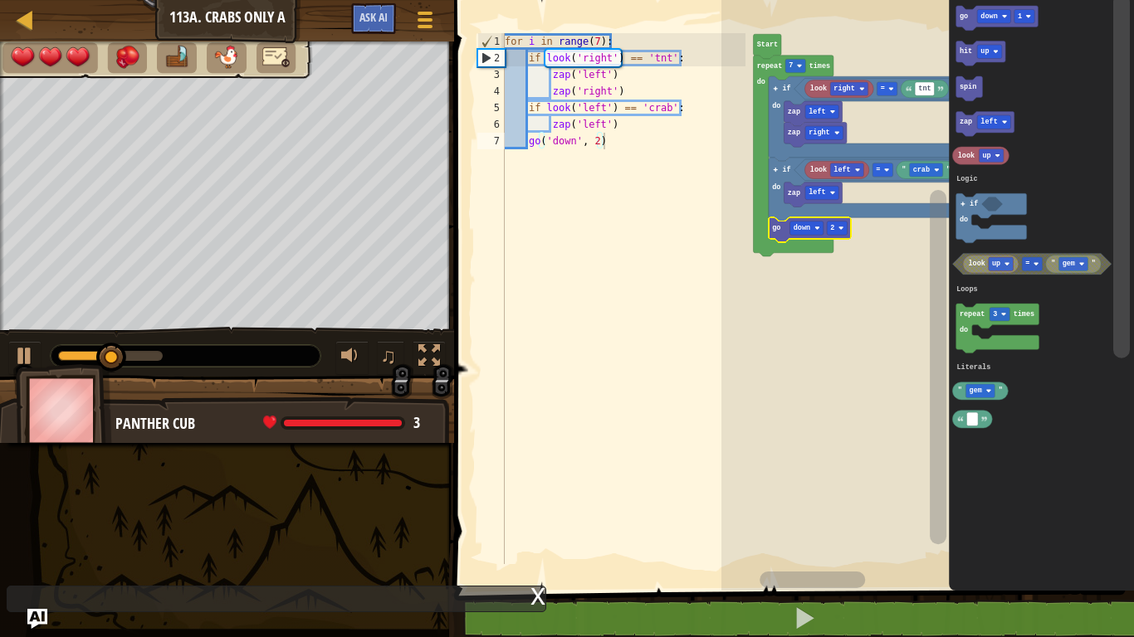
click at [831, 227] on text "2" at bounding box center [832, 228] width 4 height 8
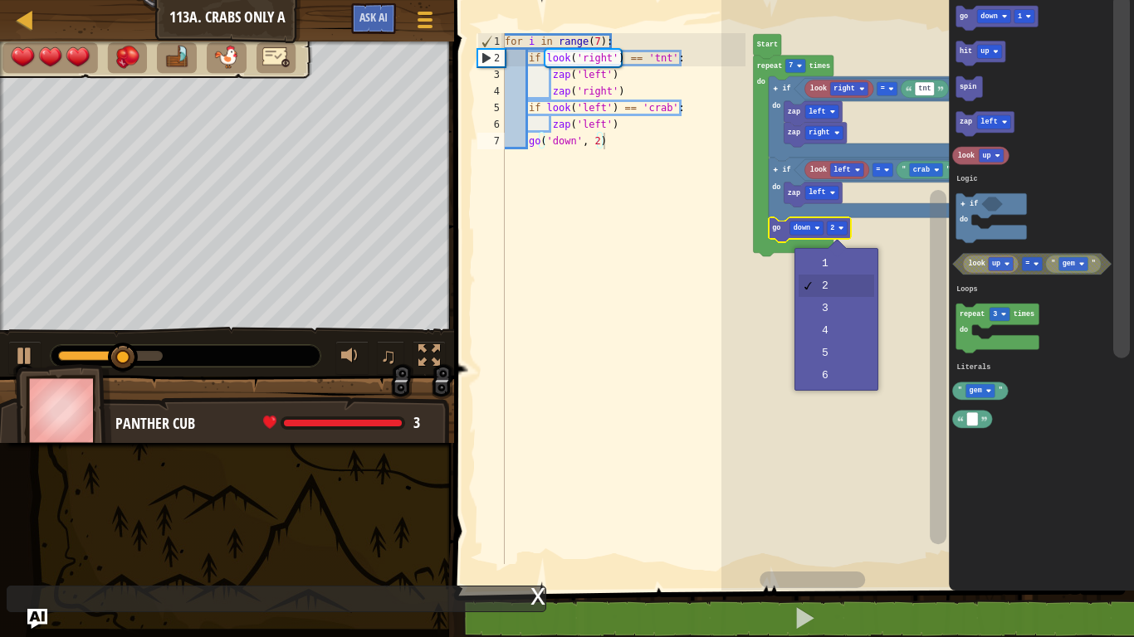
click at [848, 369] on rect "Blockly Workspace" at bounding box center [927, 291] width 413 height 599
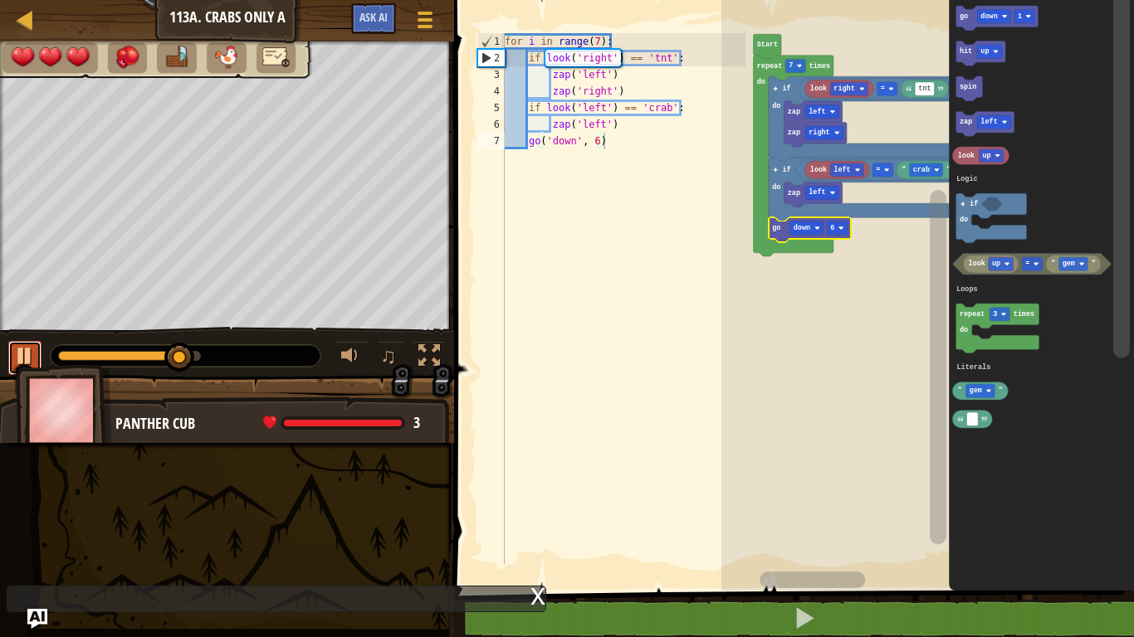
click at [12, 356] on button at bounding box center [24, 358] width 33 height 34
click at [833, 228] on text "6" at bounding box center [832, 228] width 4 height 8
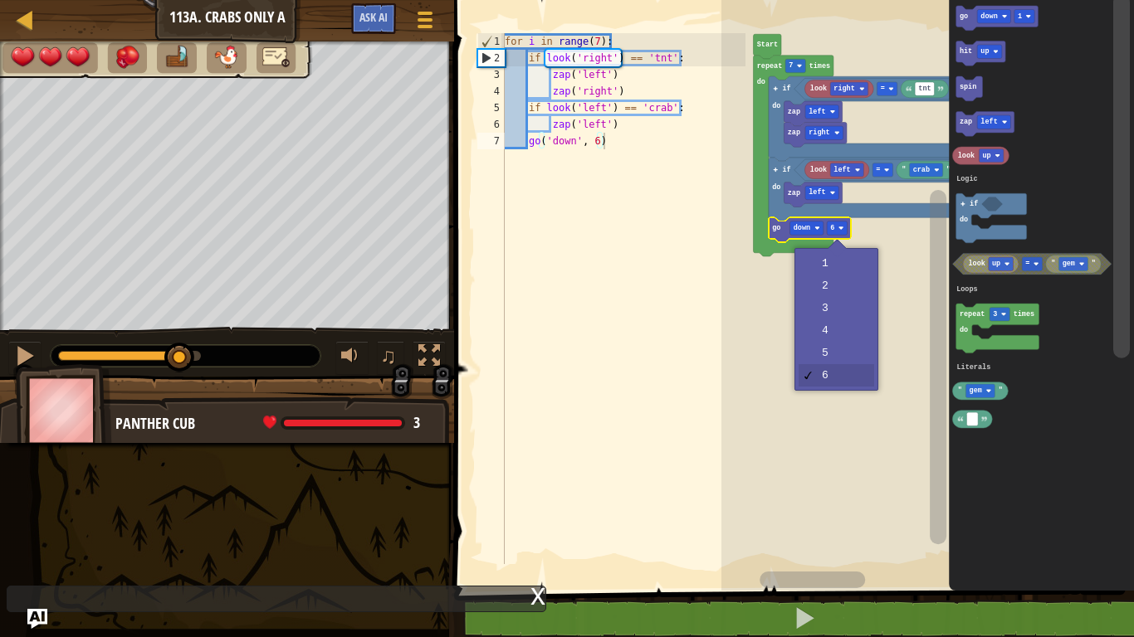
click at [837, 280] on rect "Blockly Workspace" at bounding box center [927, 291] width 413 height 599
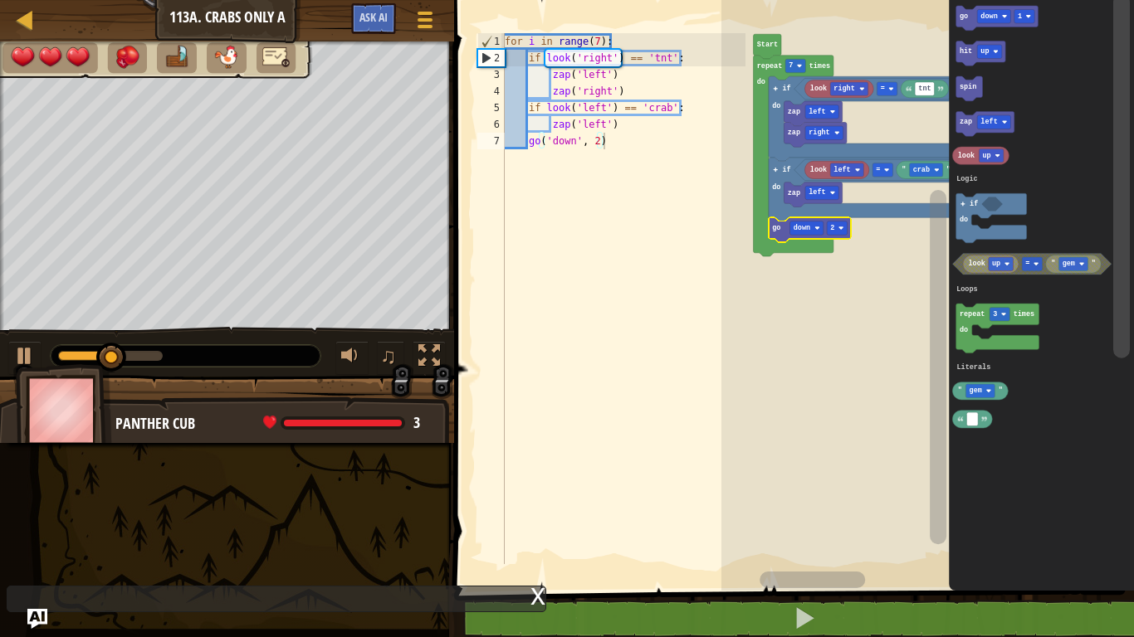
click at [837, 220] on icon "Blockly Workspace" at bounding box center [810, 229] width 82 height 25
click at [0, 0] on div at bounding box center [0, 0] width 0 height 0
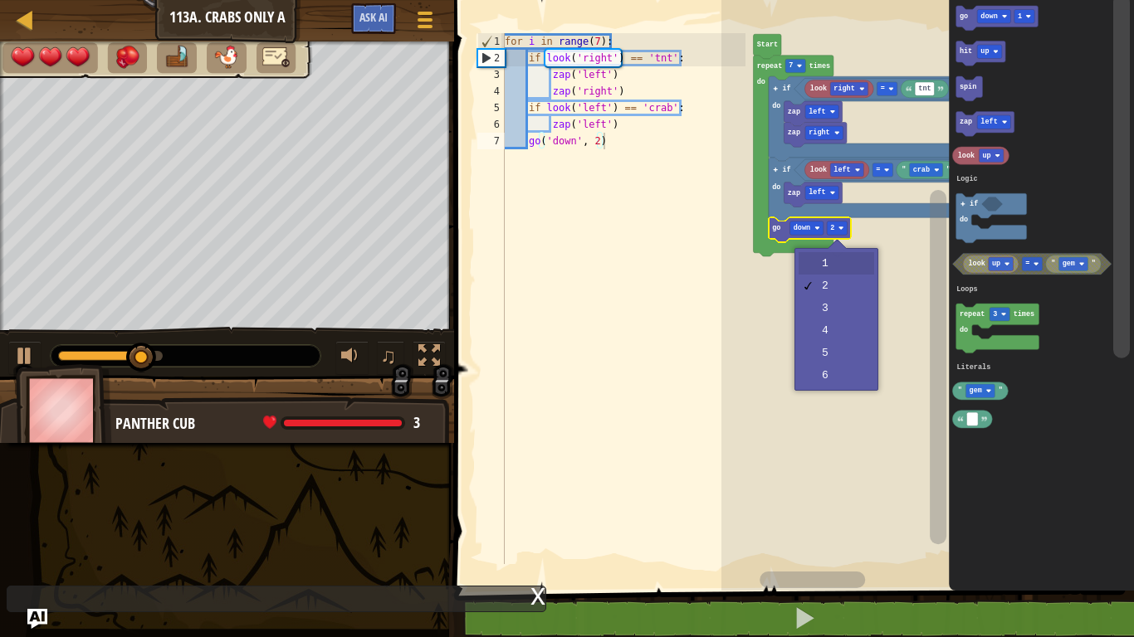
click at [842, 264] on rect "Blockly Workspace" at bounding box center [927, 291] width 413 height 599
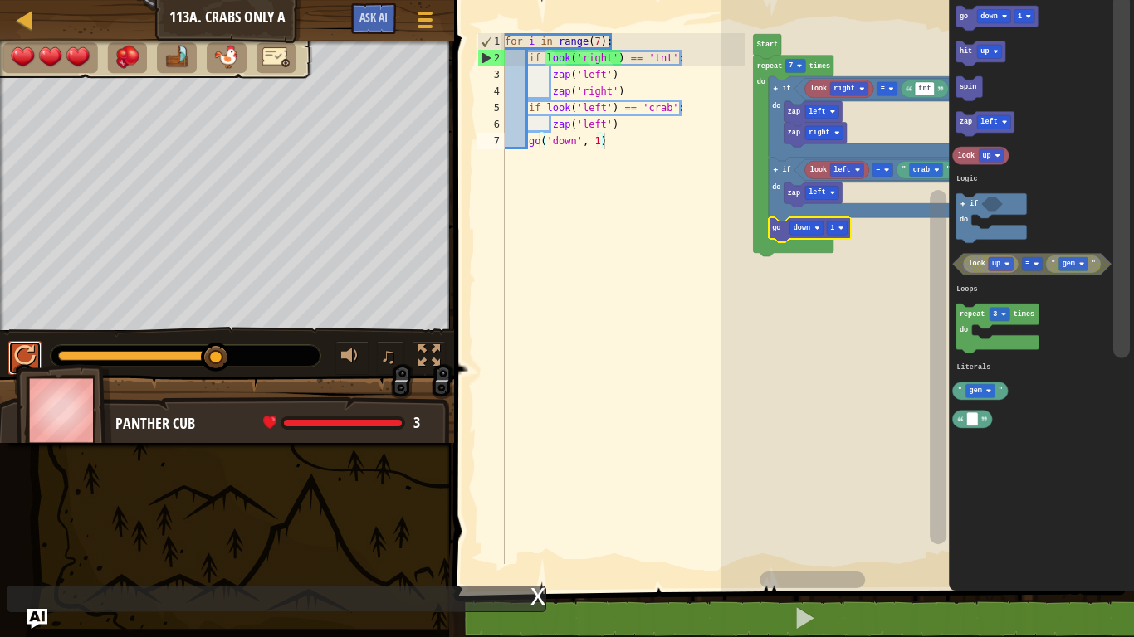
click at [23, 355] on div at bounding box center [25, 356] width 22 height 22
click at [12, 346] on button at bounding box center [24, 358] width 33 height 34
click at [0, 0] on div at bounding box center [0, 0] width 0 height 0
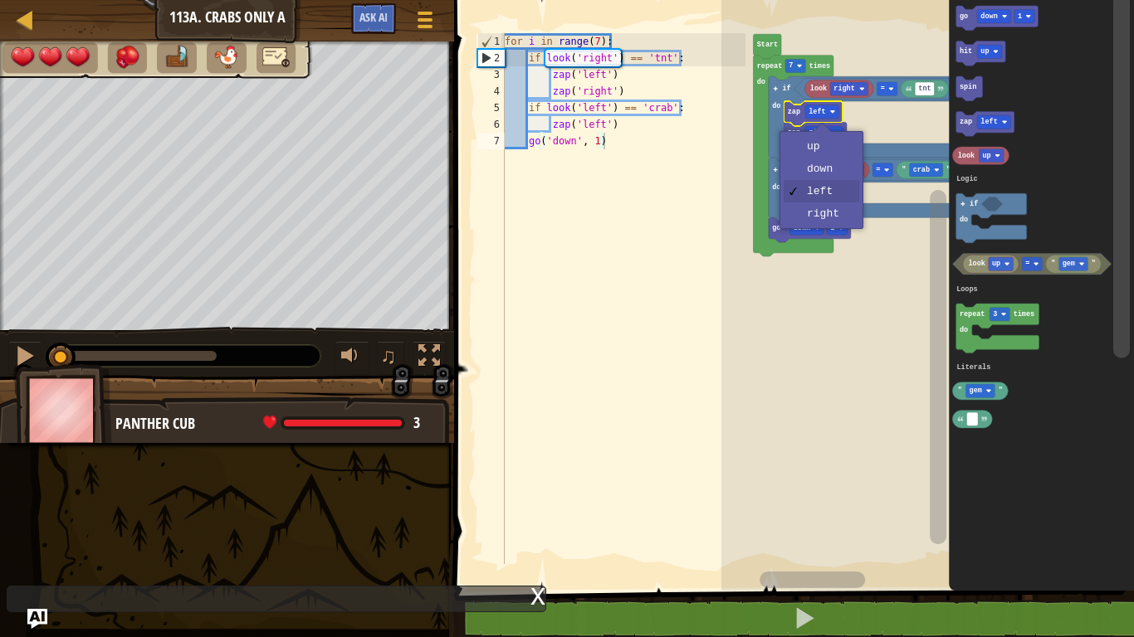
click at [830, 217] on icon "Blockly Workspace" at bounding box center [810, 229] width 82 height 25
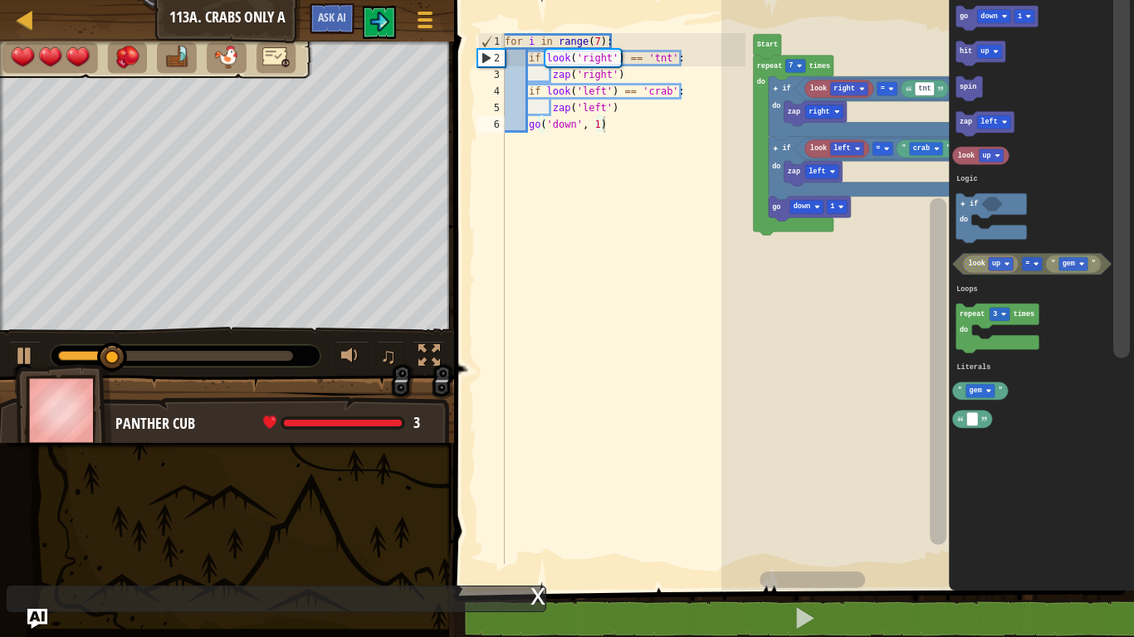
click at [280, 353] on div at bounding box center [175, 356] width 235 height 10
click at [34, 345] on div at bounding box center [25, 356] width 22 height 22
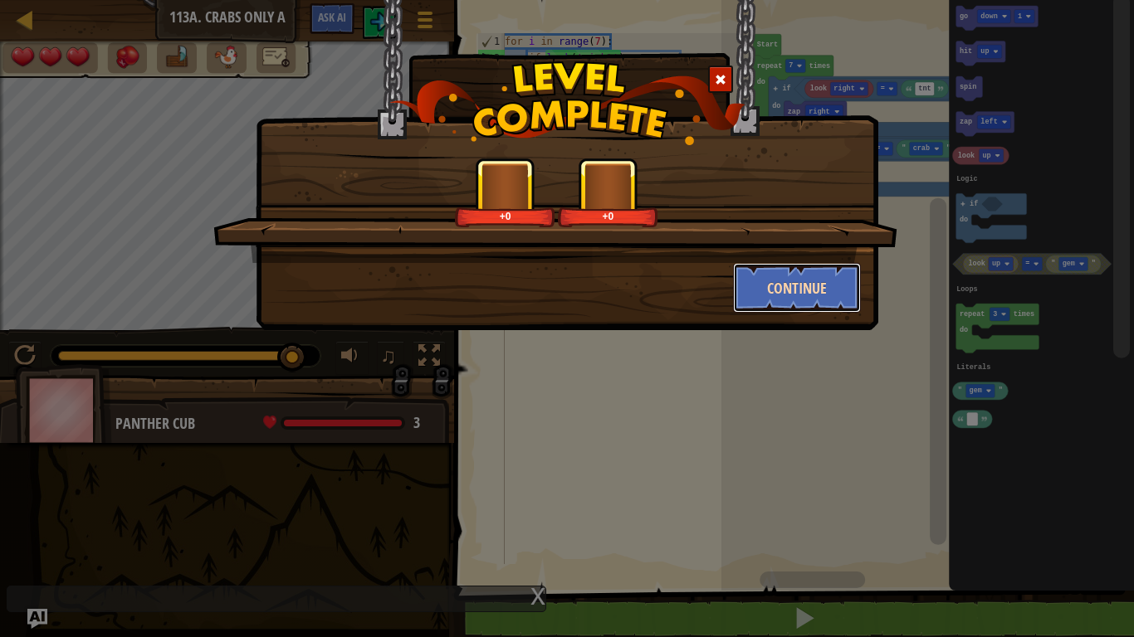
click at [803, 291] on button "Continue" at bounding box center [797, 288] width 129 height 50
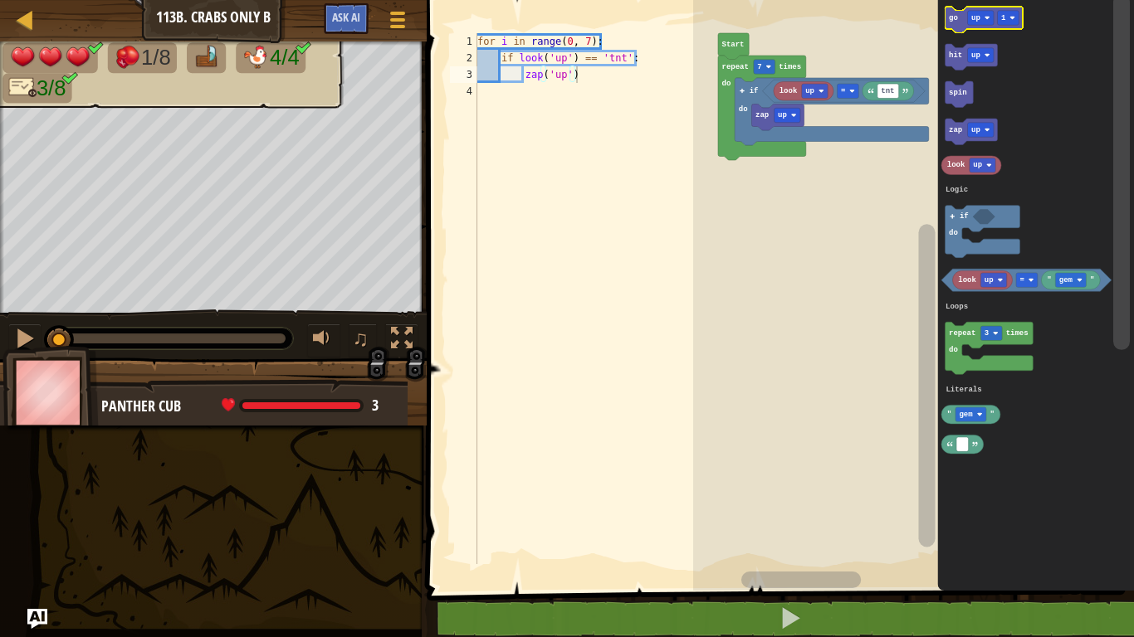
click at [975, 14] on text "up" at bounding box center [975, 18] width 9 height 8
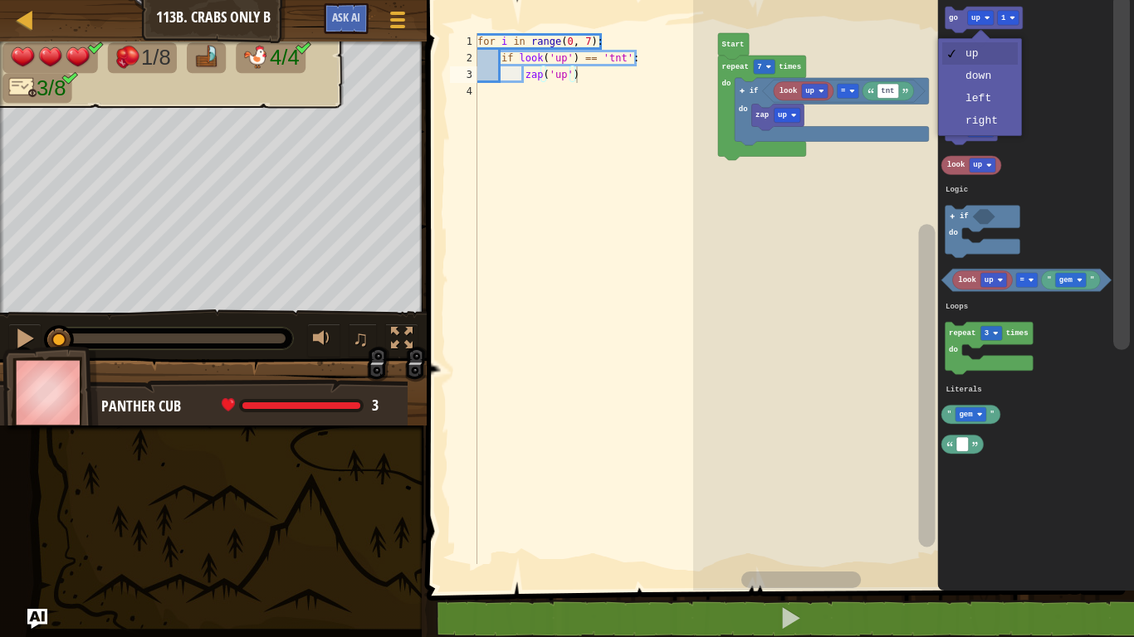
click at [993, 121] on icon "Blockly Workspace" at bounding box center [971, 132] width 52 height 27
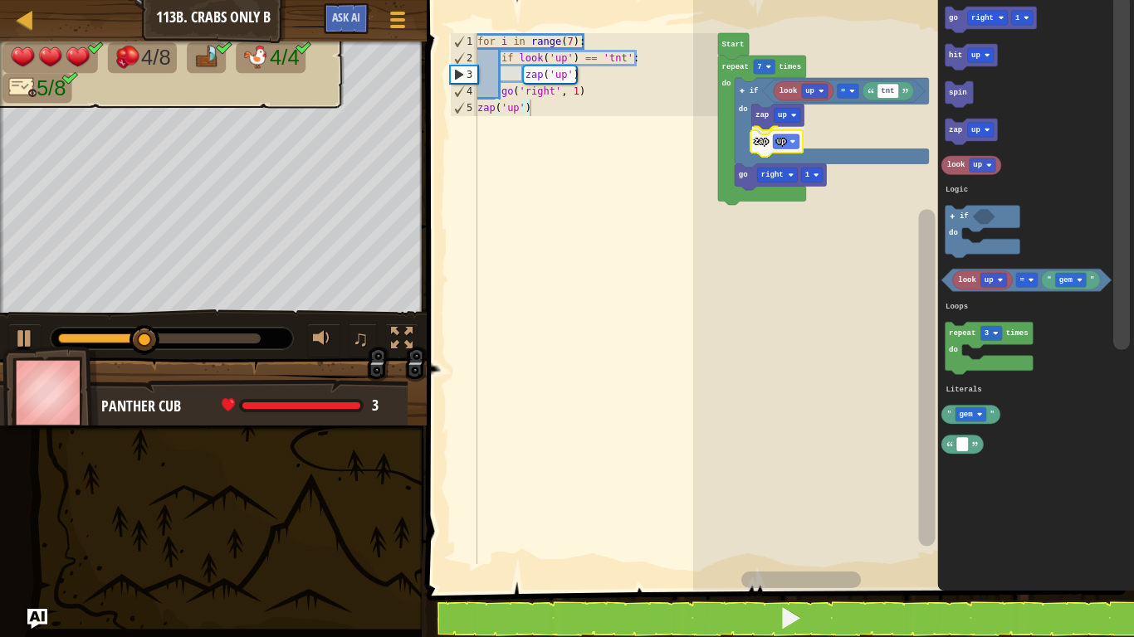
click at [784, 146] on icon "Blockly Workspace" at bounding box center [776, 143] width 52 height 27
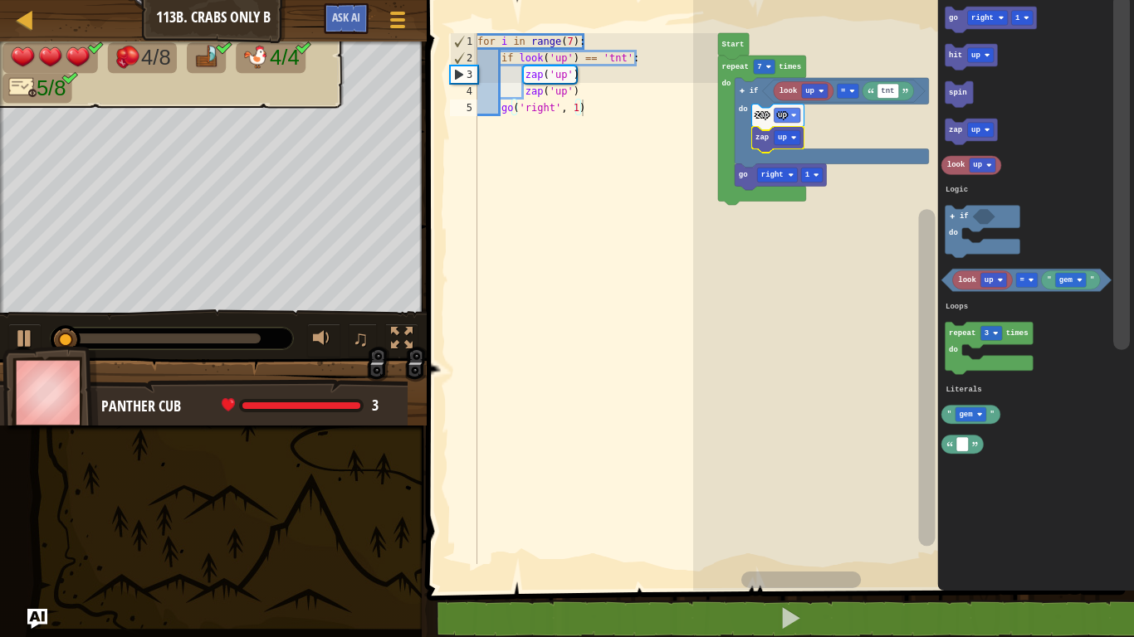
click at [0, 0] on div at bounding box center [0, 0] width 0 height 0
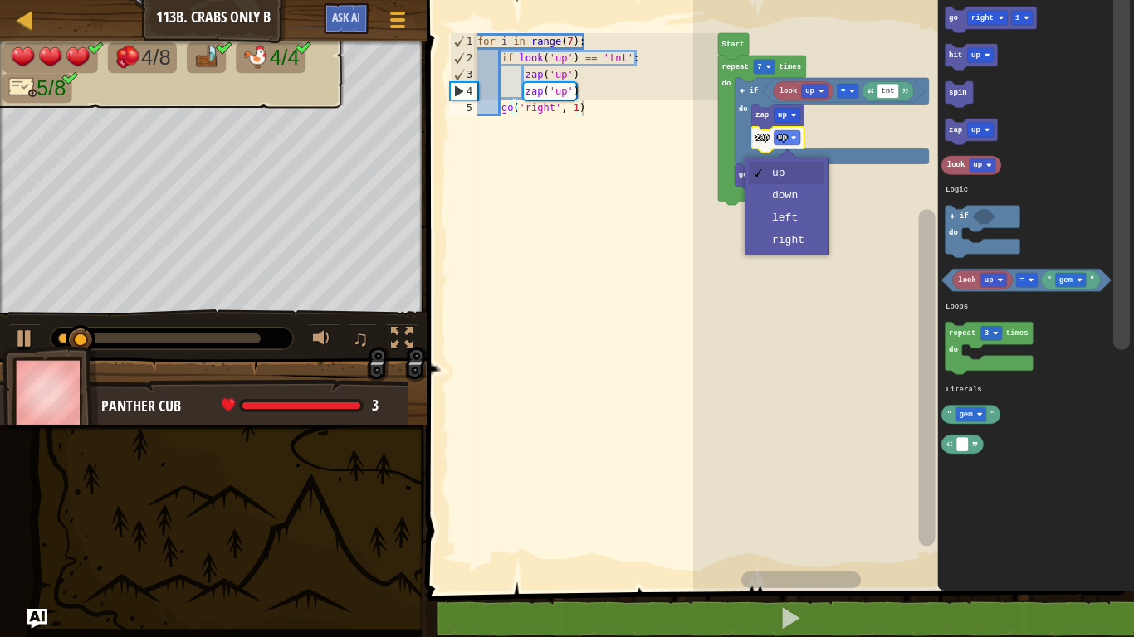
click at [801, 194] on icon "Blockly Workspace" at bounding box center [762, 130] width 88 height 149
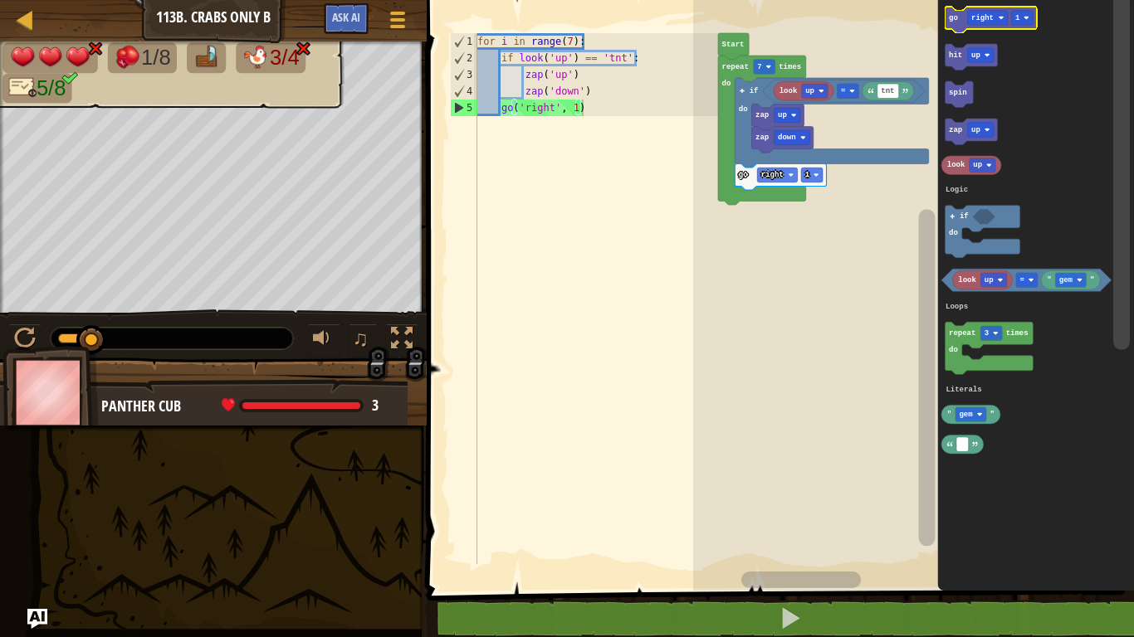
click at [983, 9] on icon "Blockly Workspace" at bounding box center [990, 20] width 91 height 27
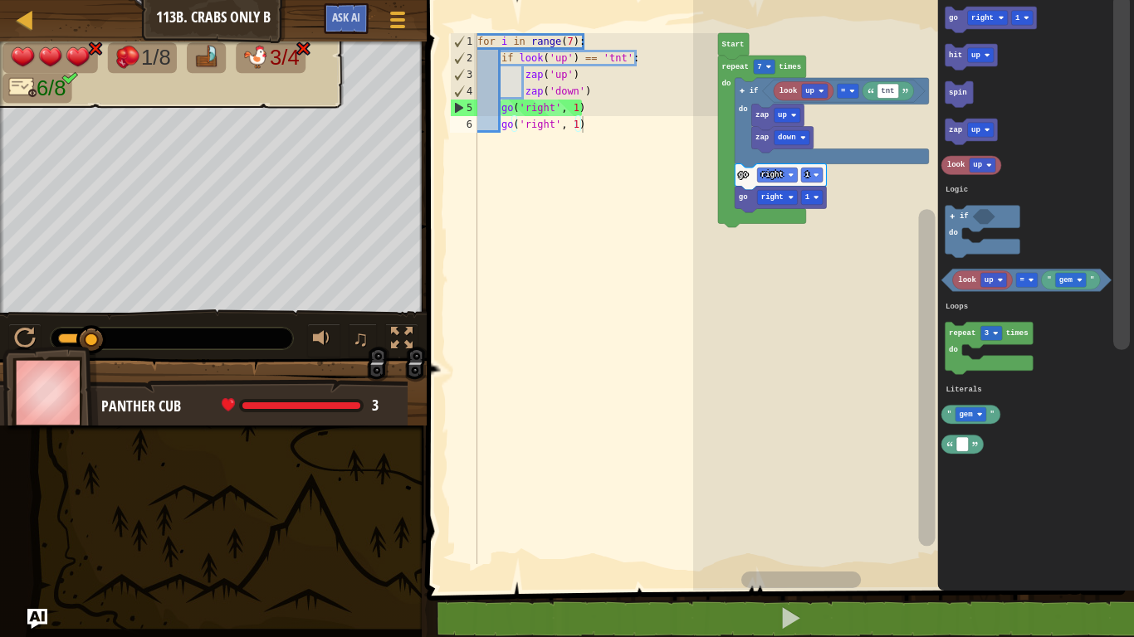
click at [779, 168] on rect "Blockly Workspace" at bounding box center [777, 175] width 40 height 14
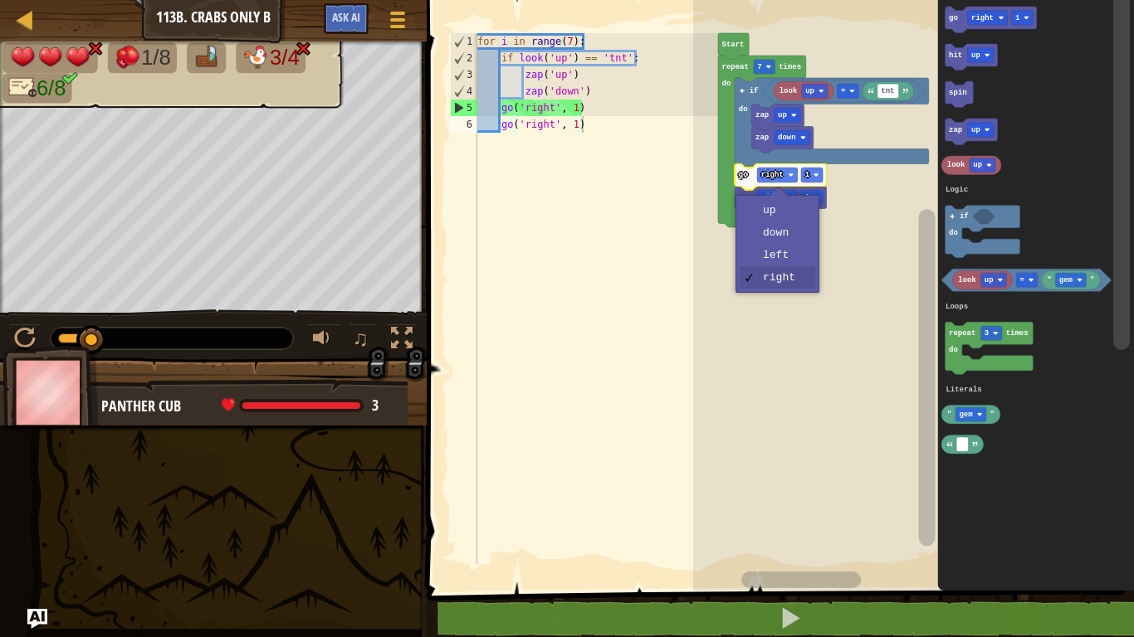
click at [790, 232] on rect "Blockly Workspace" at bounding box center [913, 291] width 441 height 599
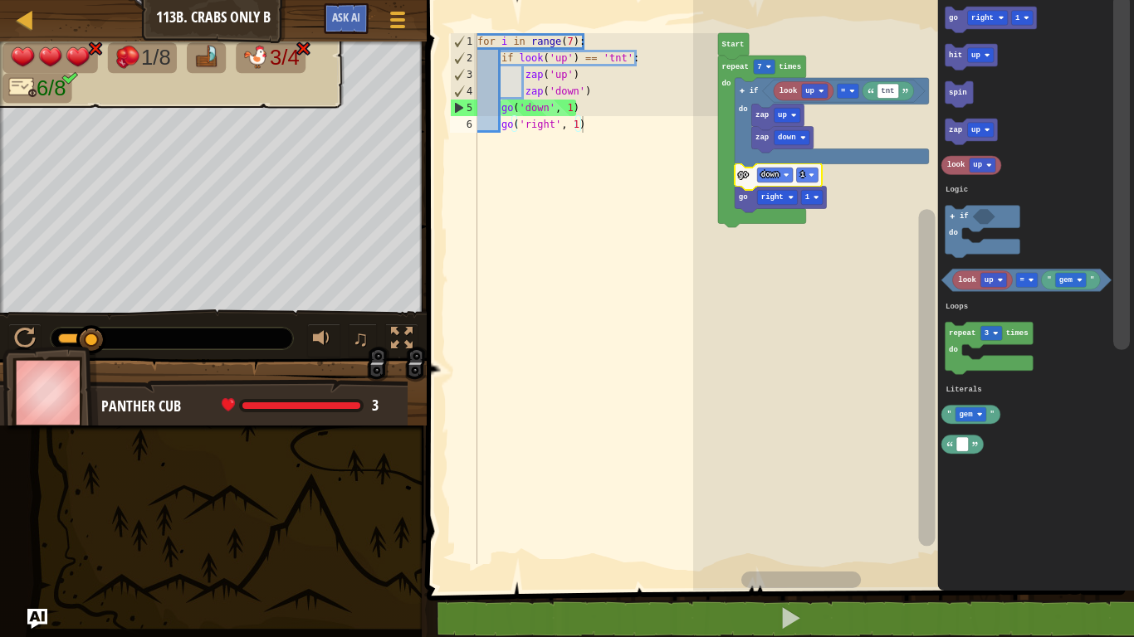
click at [786, 175] on image "Blockly Workspace" at bounding box center [787, 176] width 6 height 6
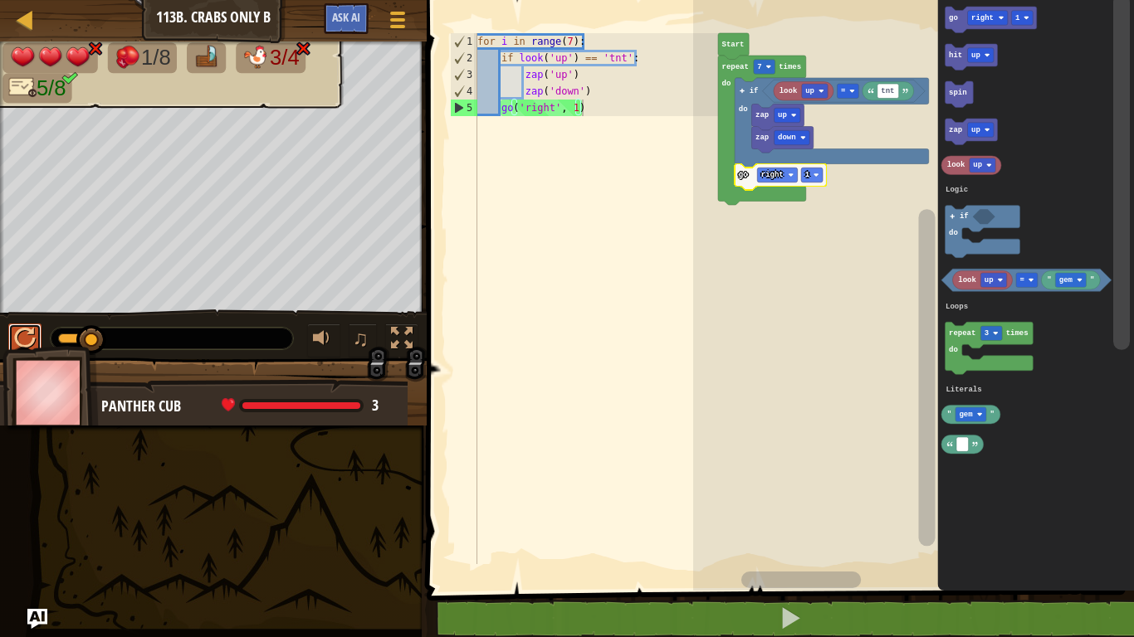
click at [27, 328] on div at bounding box center [25, 339] width 22 height 22
click at [27, 330] on div at bounding box center [25, 339] width 22 height 22
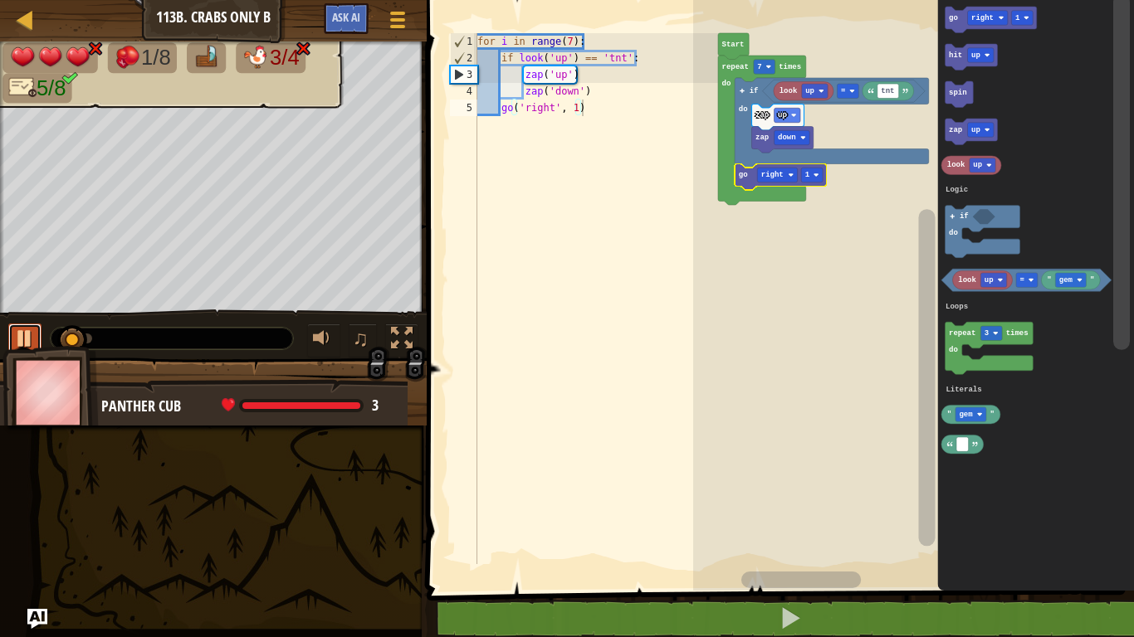
click at [23, 329] on div at bounding box center [25, 339] width 22 height 22
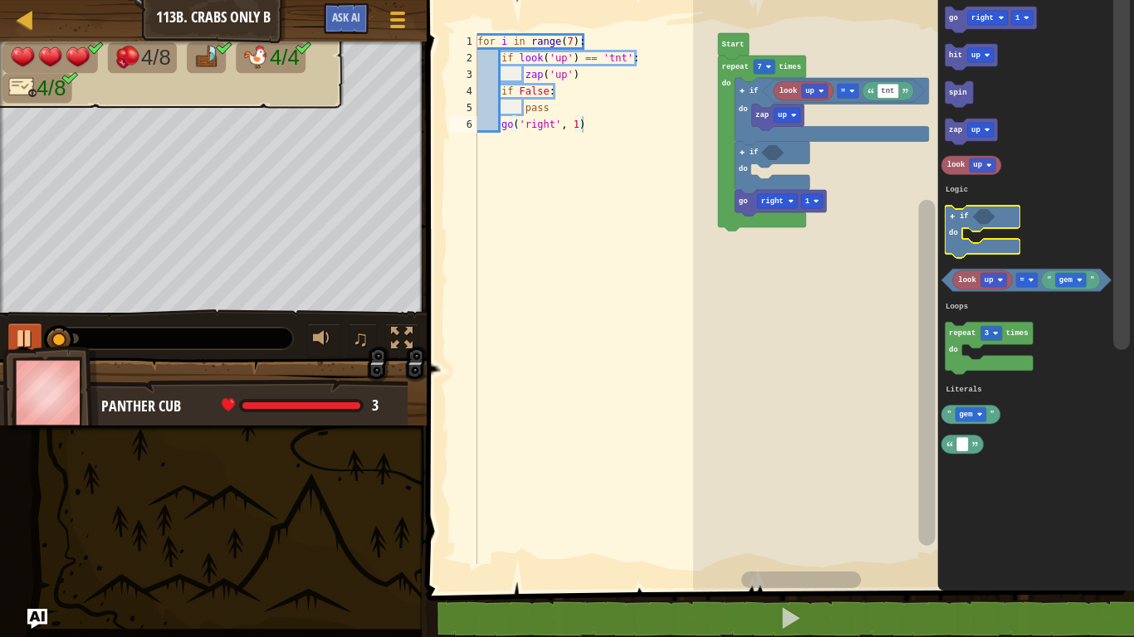
click at [988, 235] on rect "Blockly Workspace" at bounding box center [982, 232] width 75 height 52
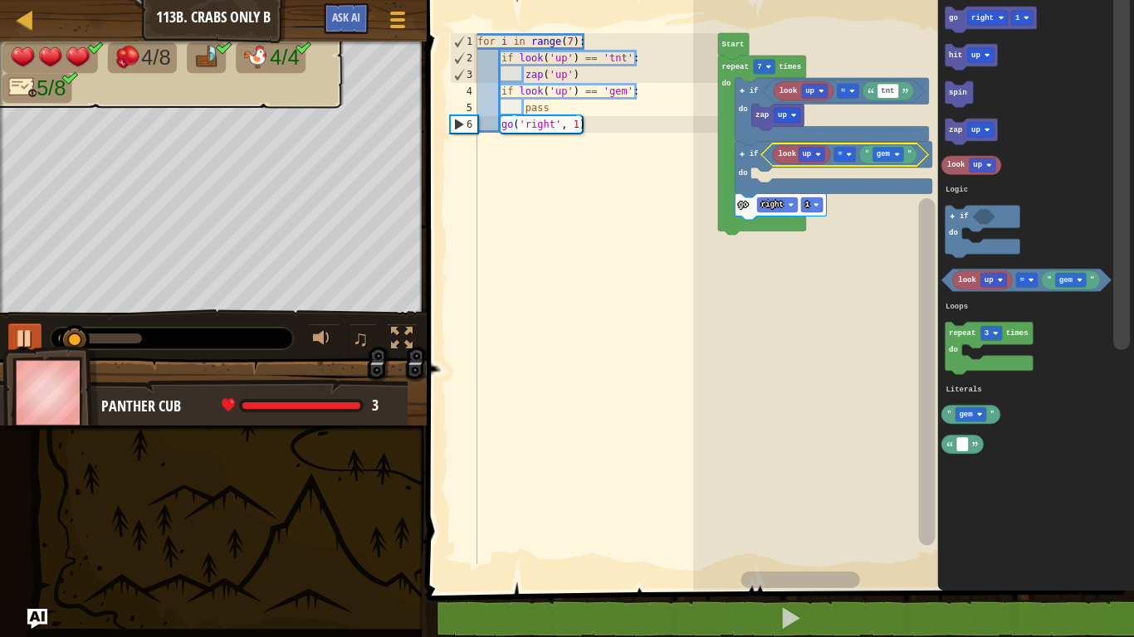
click at [0, 0] on div at bounding box center [0, 0] width 0 height 0
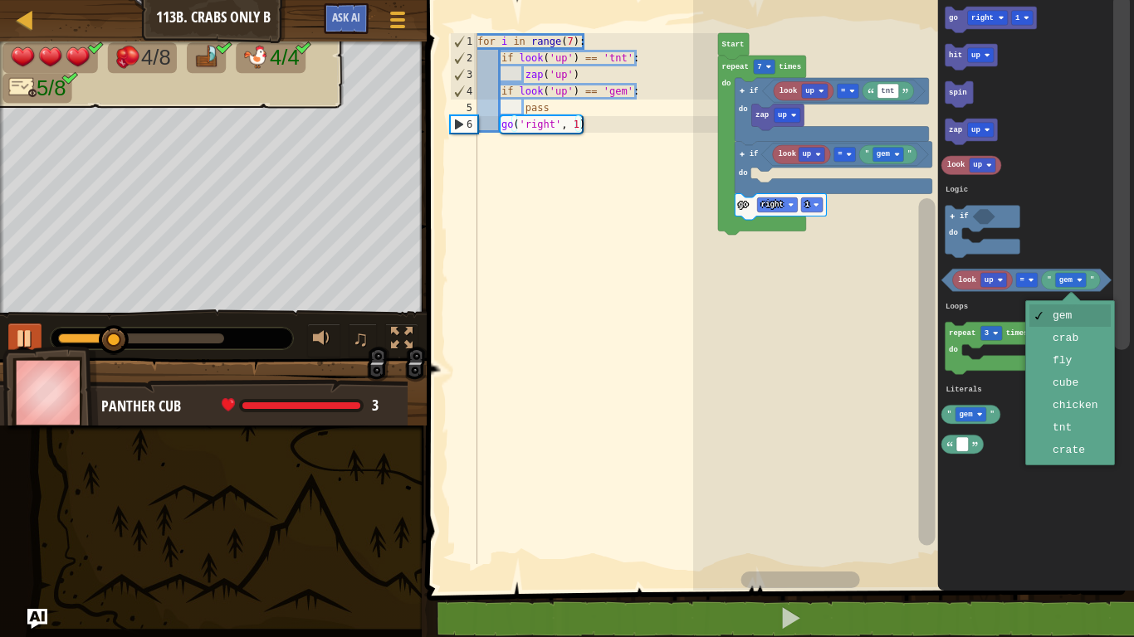
click at [886, 151] on text "gem" at bounding box center [884, 154] width 14 height 8
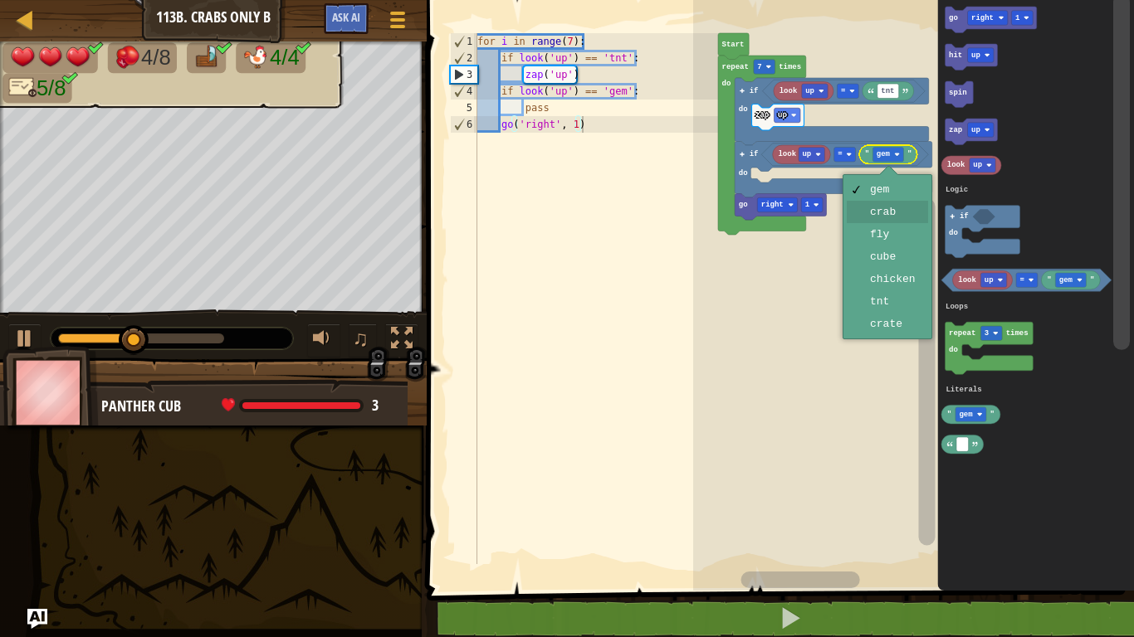
click at [902, 210] on rect "Blockly Workspace" at bounding box center [913, 291] width 441 height 599
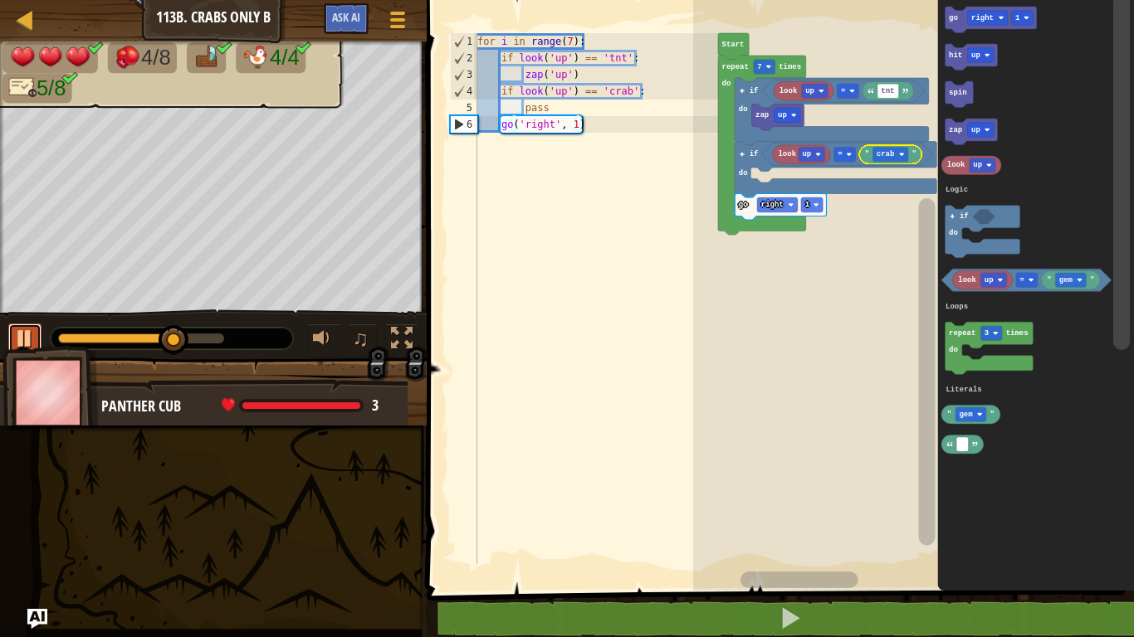
click at [30, 332] on div at bounding box center [25, 339] width 22 height 22
click at [973, 129] on text "up" at bounding box center [975, 130] width 9 height 8
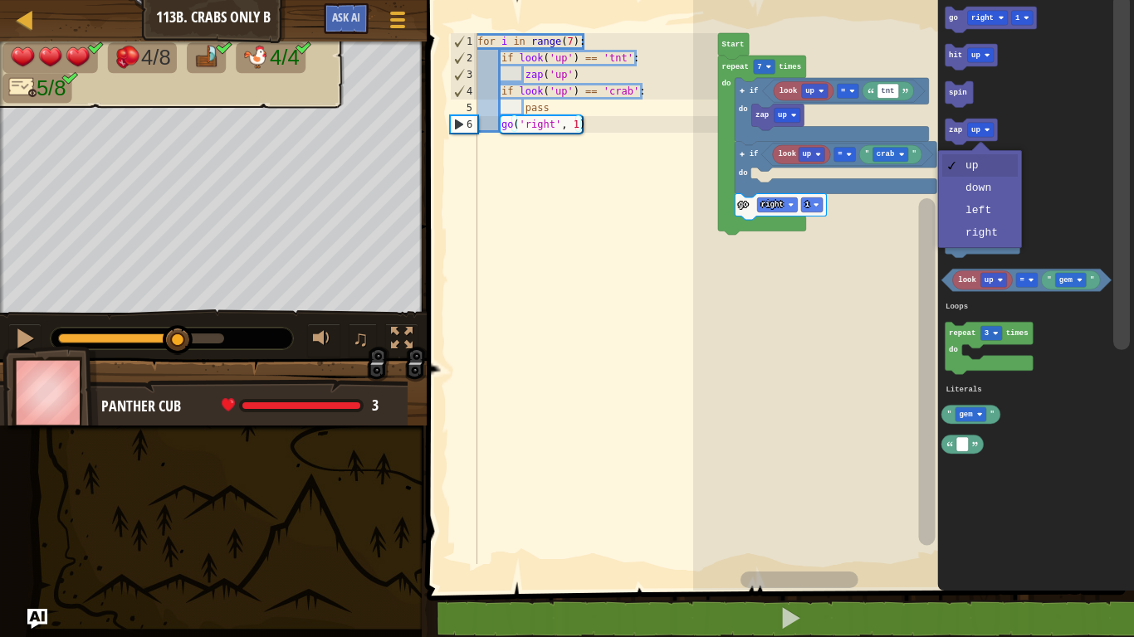
click at [991, 187] on icon "Blockly Workspace" at bounding box center [1036, 291] width 197 height 599
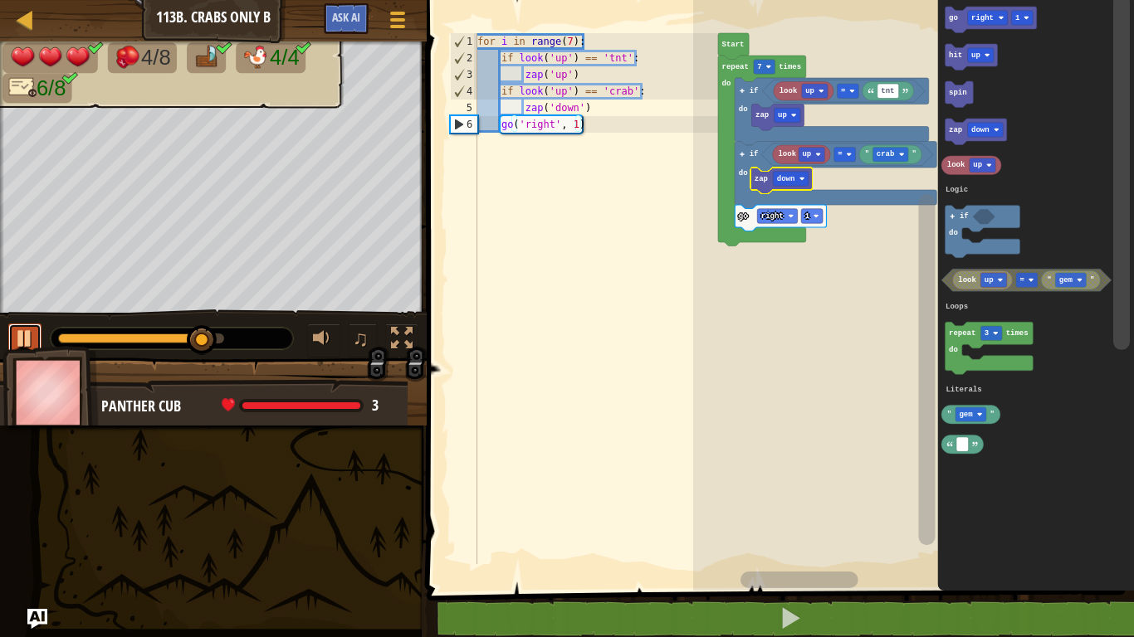
click at [25, 333] on div at bounding box center [25, 339] width 22 height 22
click at [61, 330] on div at bounding box center [172, 339] width 242 height 22
click at [65, 339] on div at bounding box center [131, 339] width 146 height 10
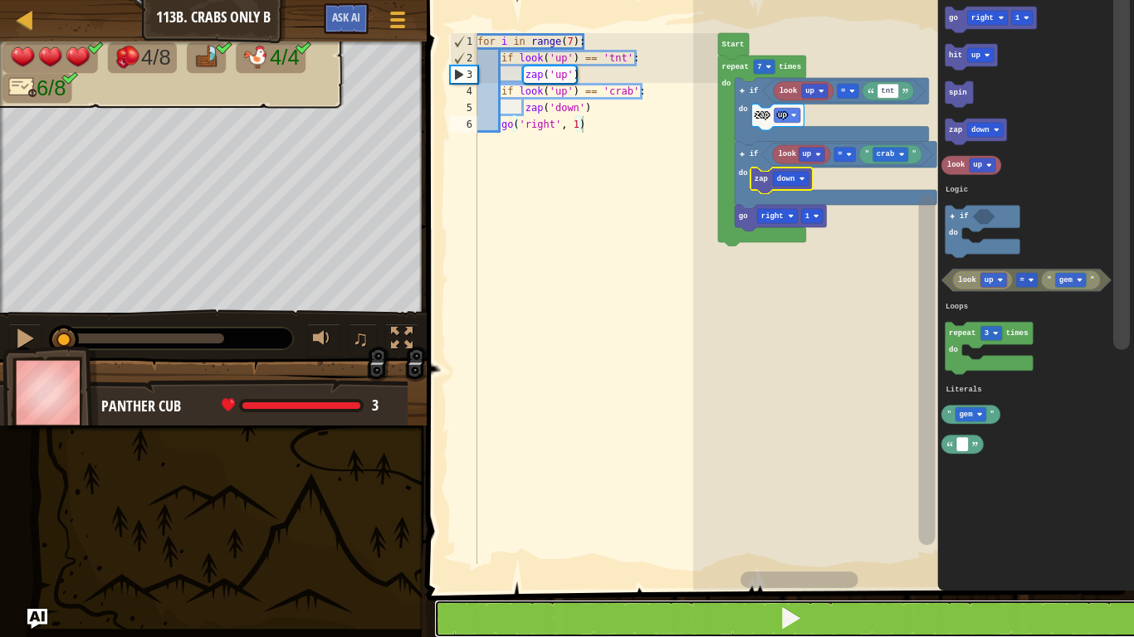
click at [730, 536] on button at bounding box center [790, 619] width 712 height 38
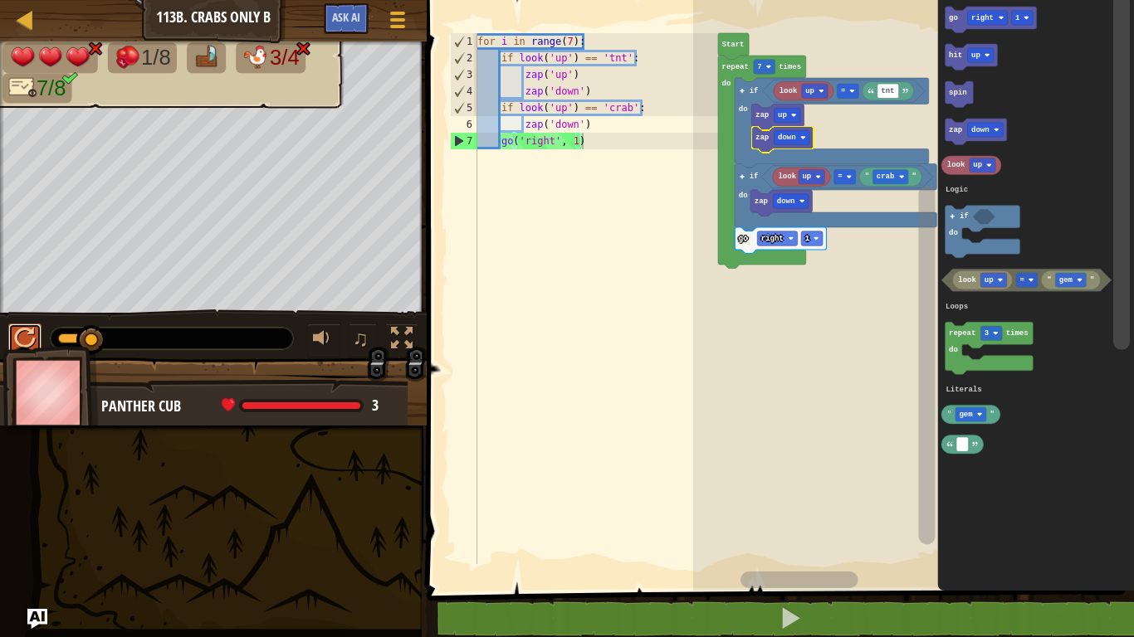
click at [28, 335] on div at bounding box center [25, 339] width 22 height 22
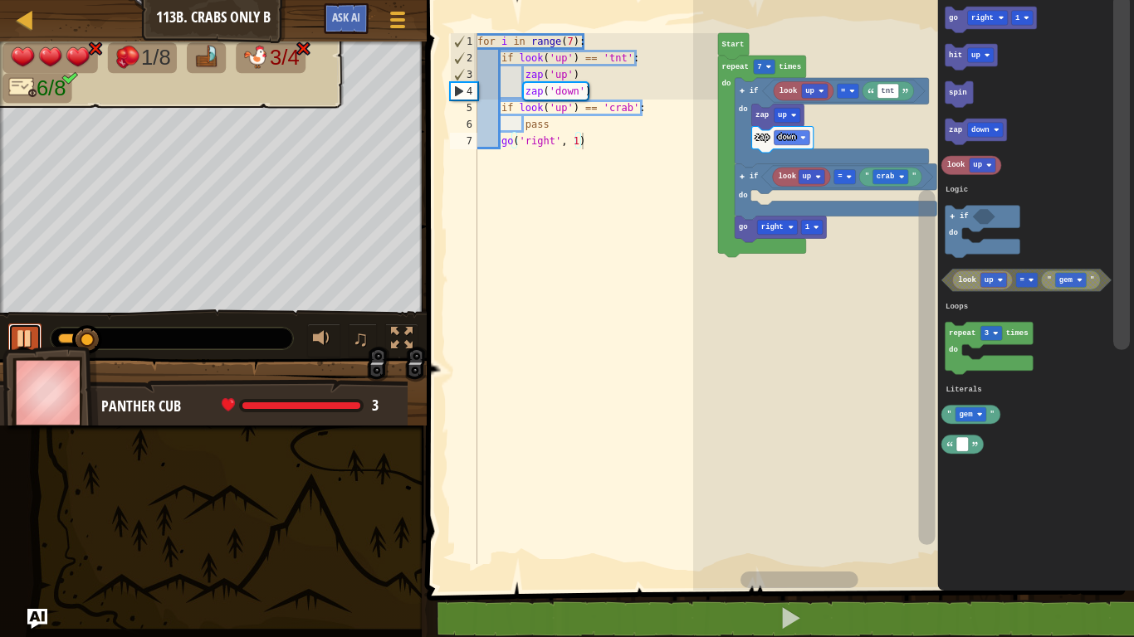
click at [22, 334] on div at bounding box center [25, 339] width 22 height 22
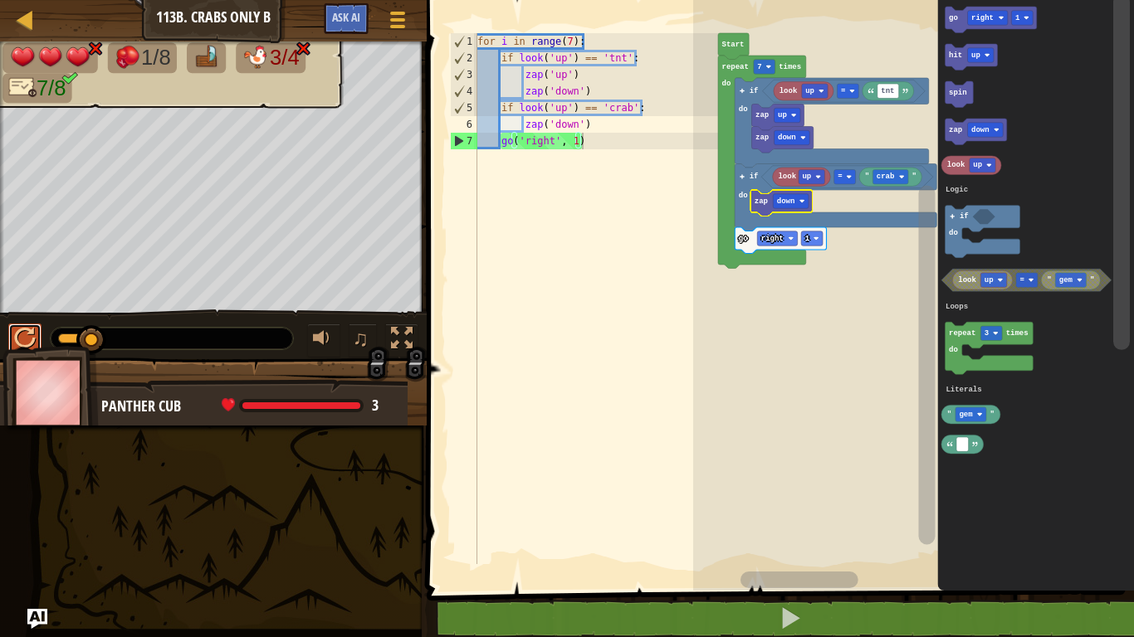
click at [37, 344] on button at bounding box center [24, 341] width 33 height 34
click at [34, 333] on div at bounding box center [25, 339] width 22 height 22
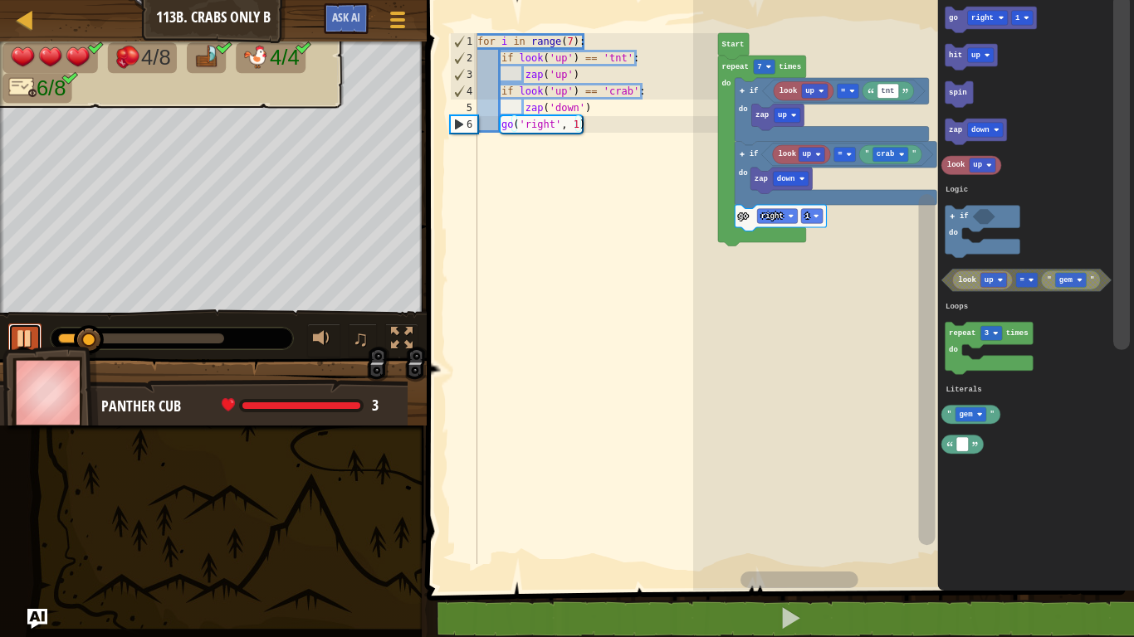
click at [36, 330] on div at bounding box center [25, 339] width 22 height 22
click at [807, 152] on text "up" at bounding box center [807, 154] width 9 height 8
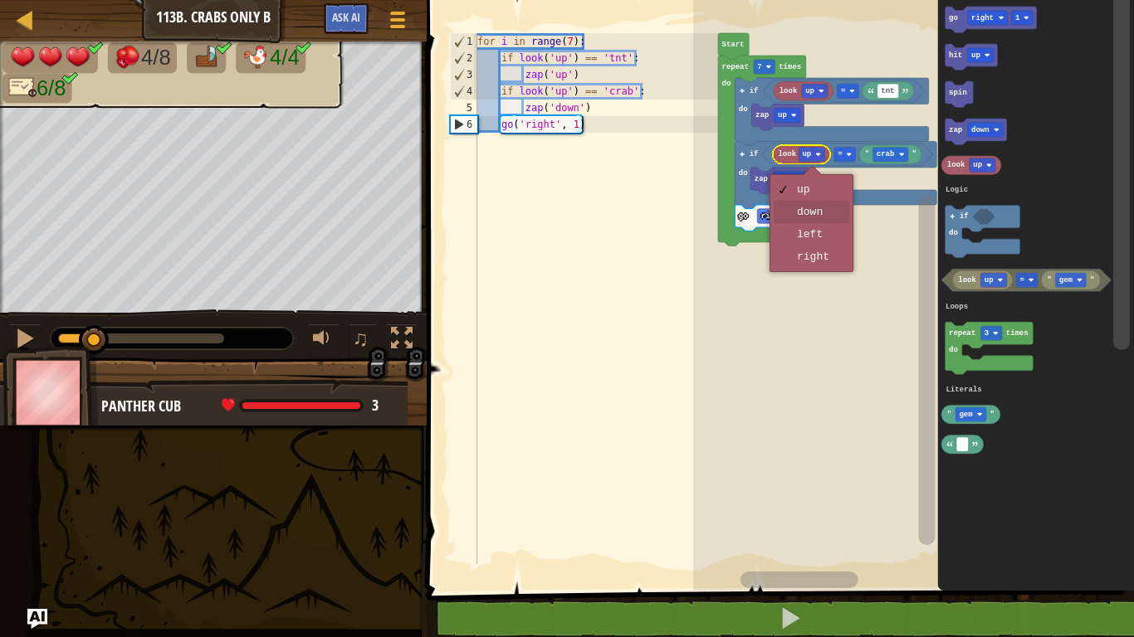
click at [835, 210] on rect "Blockly Workspace" at bounding box center [913, 291] width 441 height 599
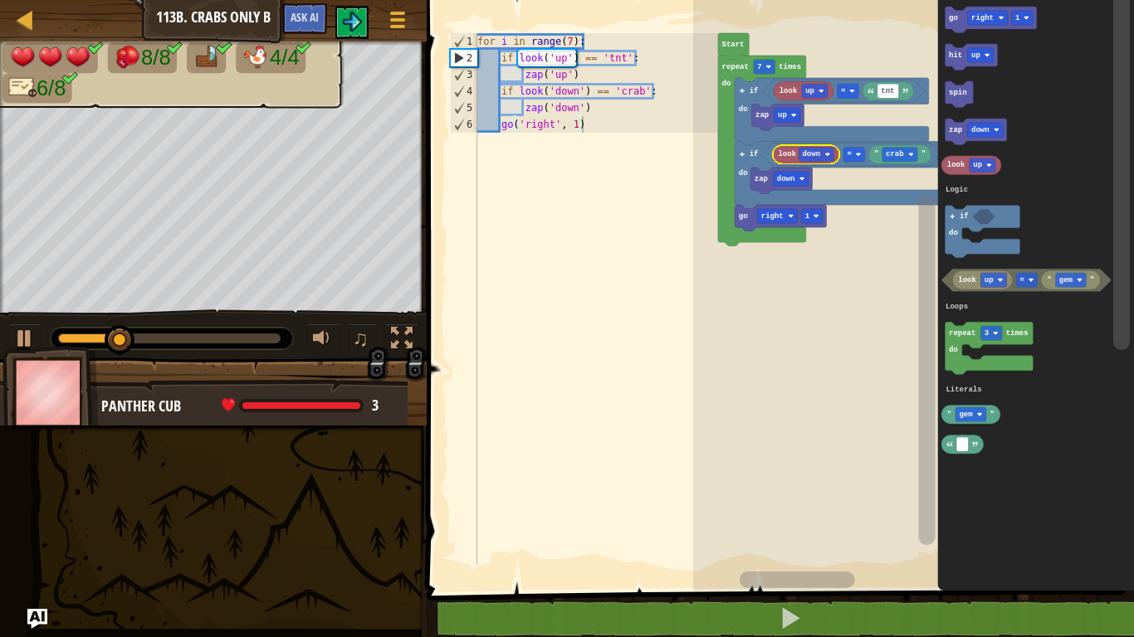
click at [274, 335] on div at bounding box center [169, 339] width 222 height 10
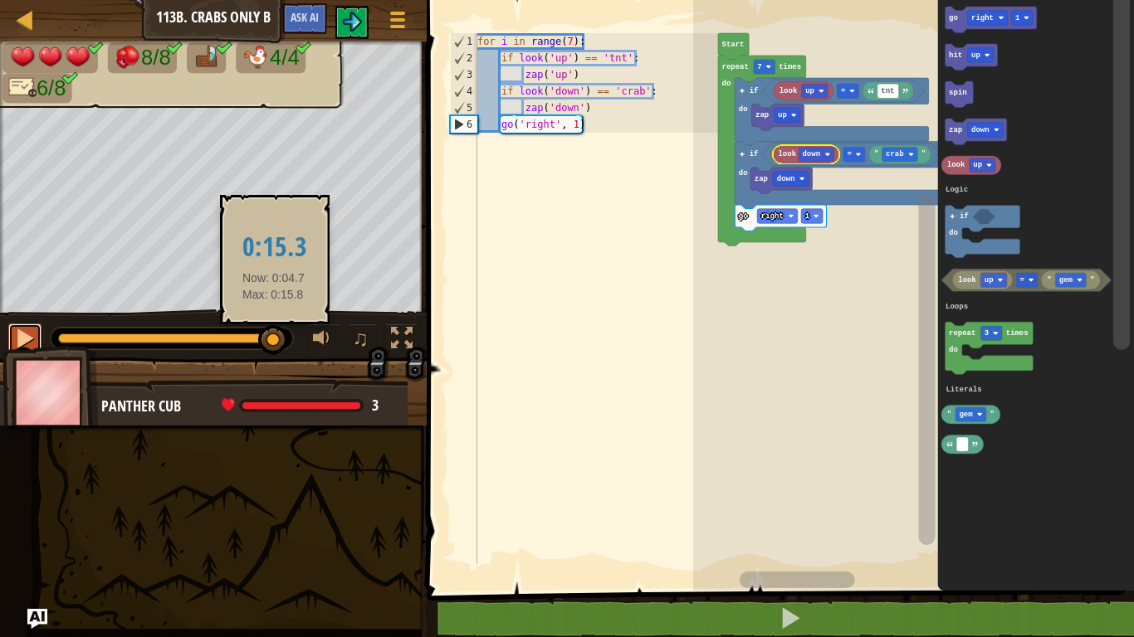
click at [14, 339] on div at bounding box center [25, 339] width 22 height 22
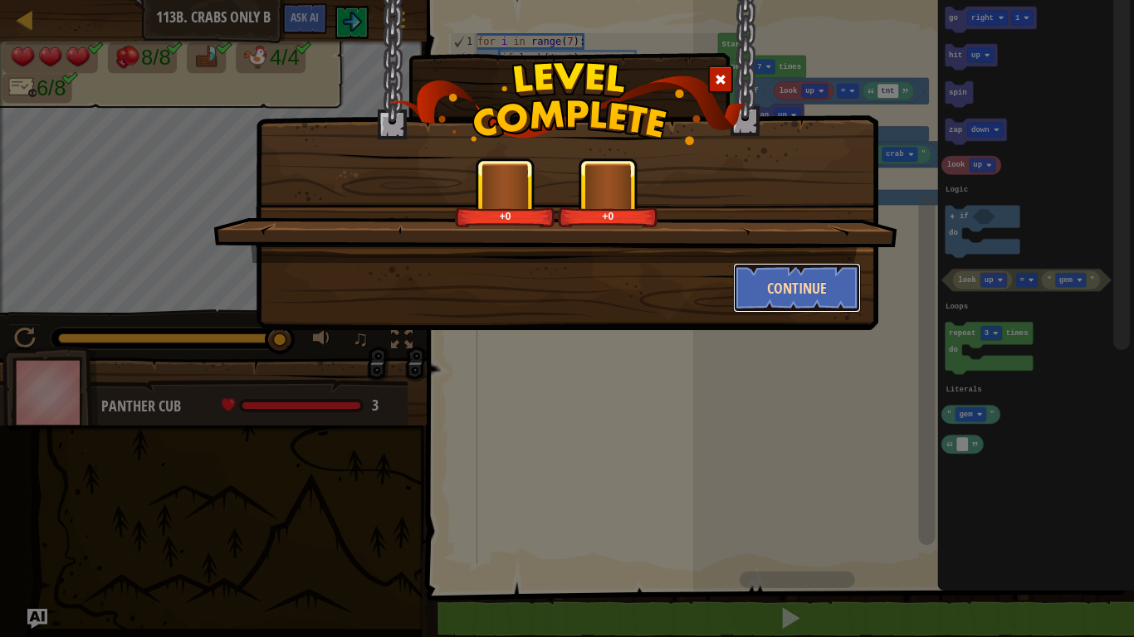
click at [812, 296] on button "Continue" at bounding box center [797, 288] width 129 height 50
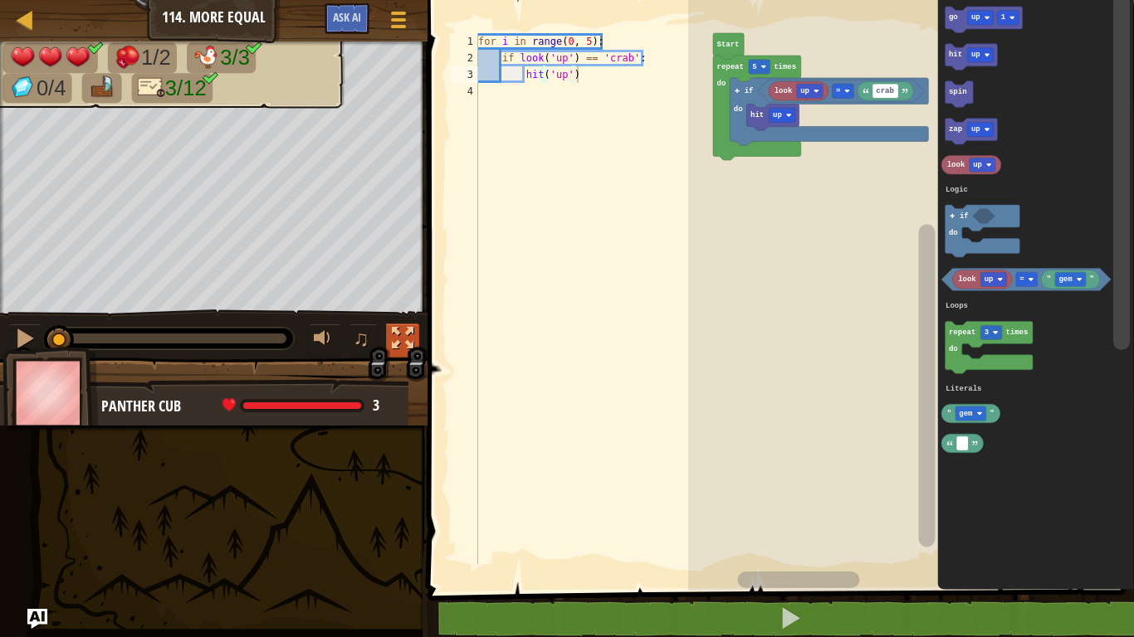
click at [406, 339] on div at bounding box center [403, 339] width 22 height 22
click at [696, 51] on rect "Blockly Workspace" at bounding box center [911, 291] width 446 height 599
click at [691, 54] on rect "Blockly Workspace" at bounding box center [911, 291] width 446 height 599
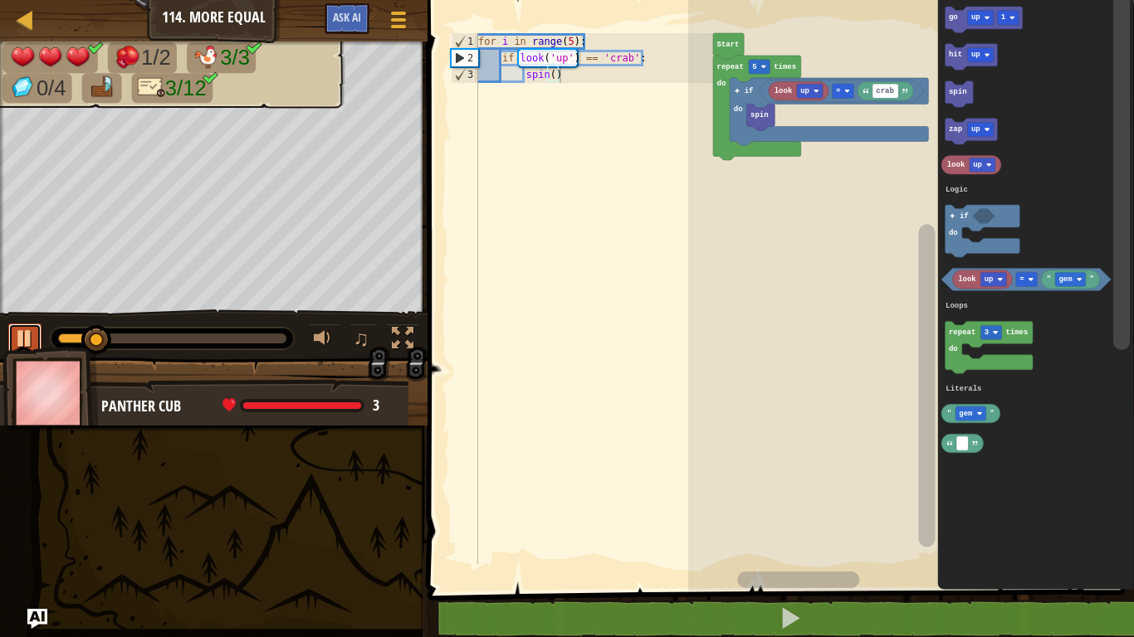
click at [20, 340] on div at bounding box center [25, 339] width 22 height 22
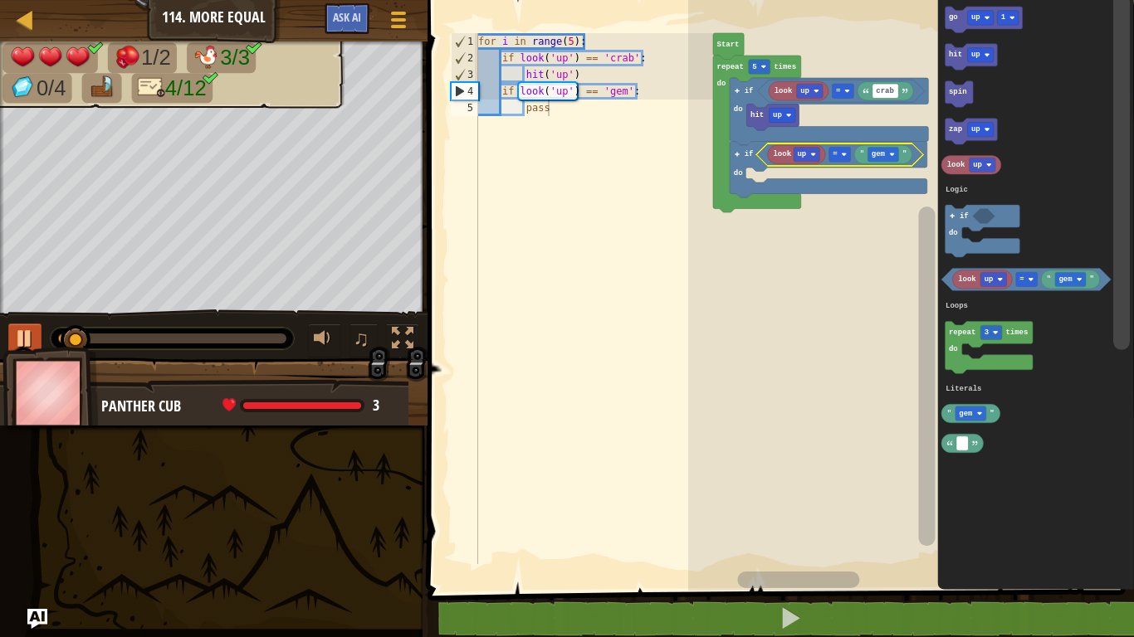
click at [817, 154] on rect "Blockly Workspace" at bounding box center [806, 155] width 27 height 14
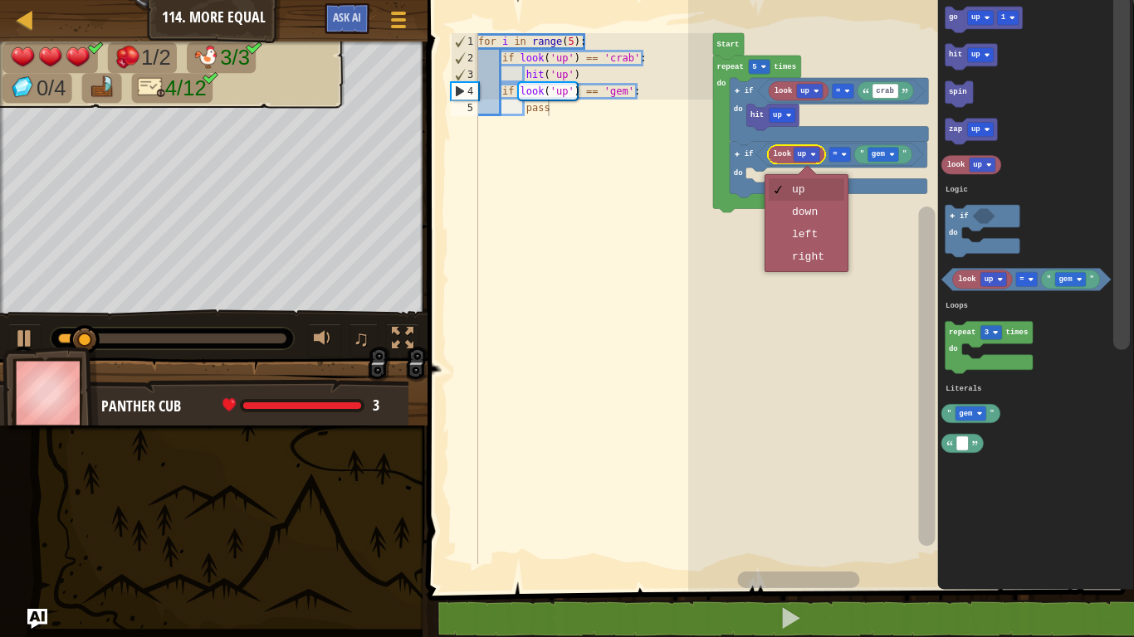
click at [810, 214] on rect "Blockly Workspace" at bounding box center [911, 291] width 446 height 599
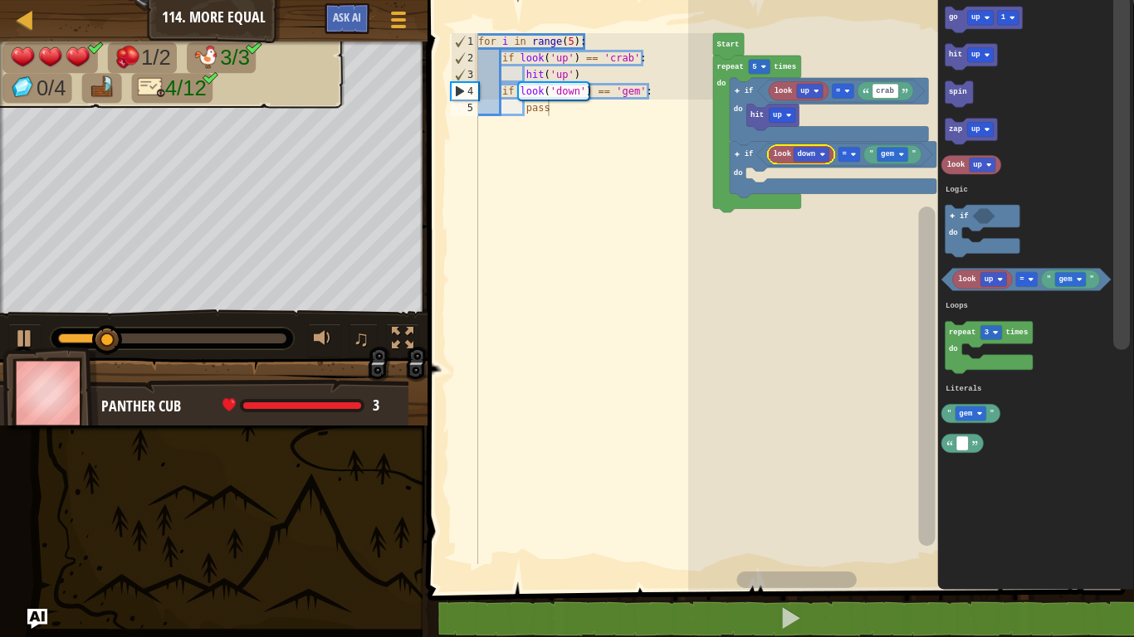
click at [977, 9] on icon "Blockly Workspace" at bounding box center [983, 20] width 77 height 27
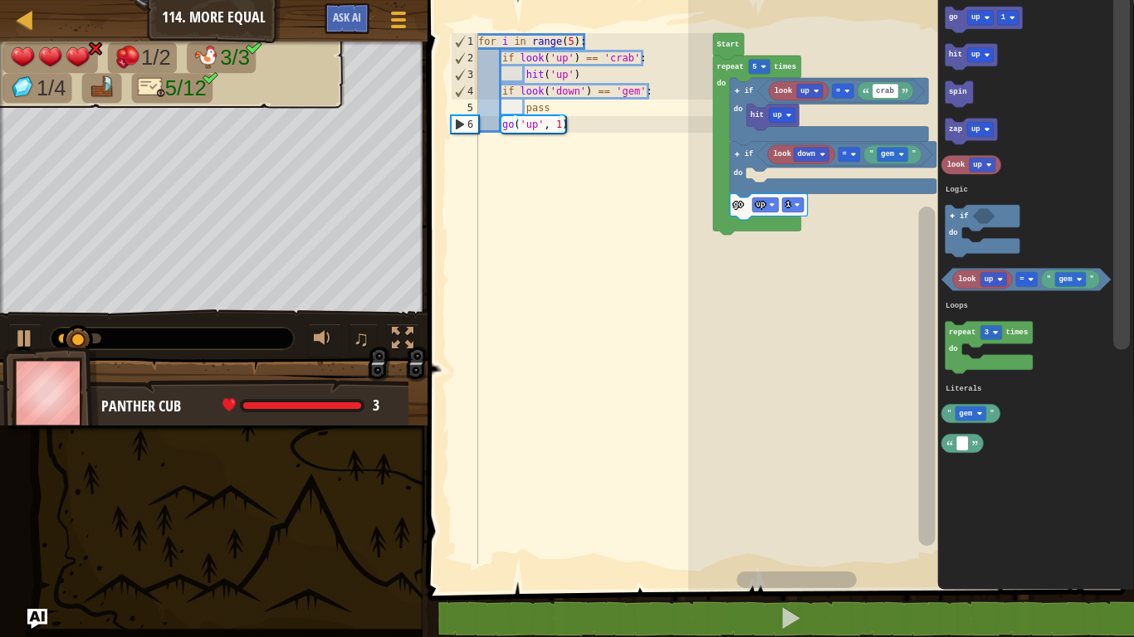
click at [773, 201] on rect "Blockly Workspace" at bounding box center [765, 205] width 27 height 14
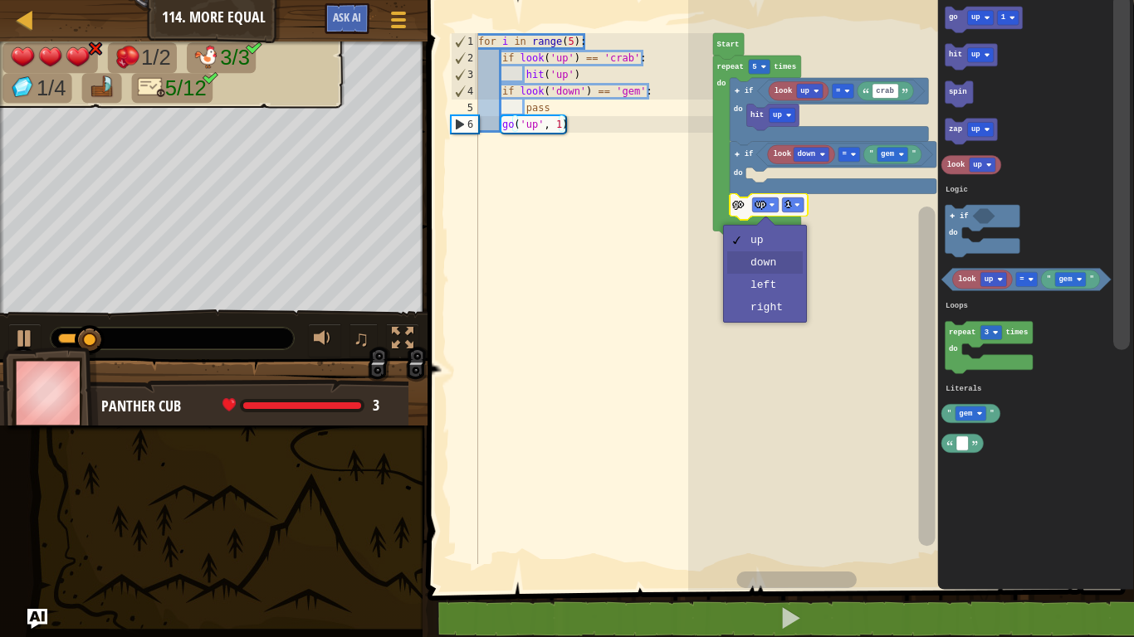
click at [781, 262] on rect "Blockly Workspace" at bounding box center [911, 291] width 446 height 599
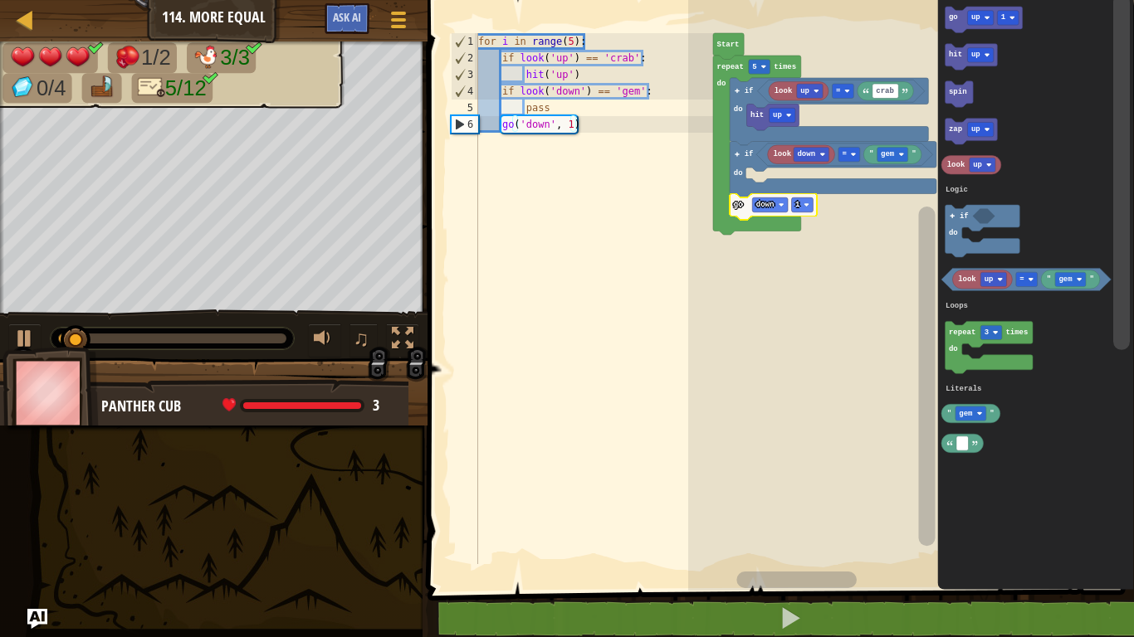
click at [766, 203] on text "down" at bounding box center [765, 205] width 18 height 8
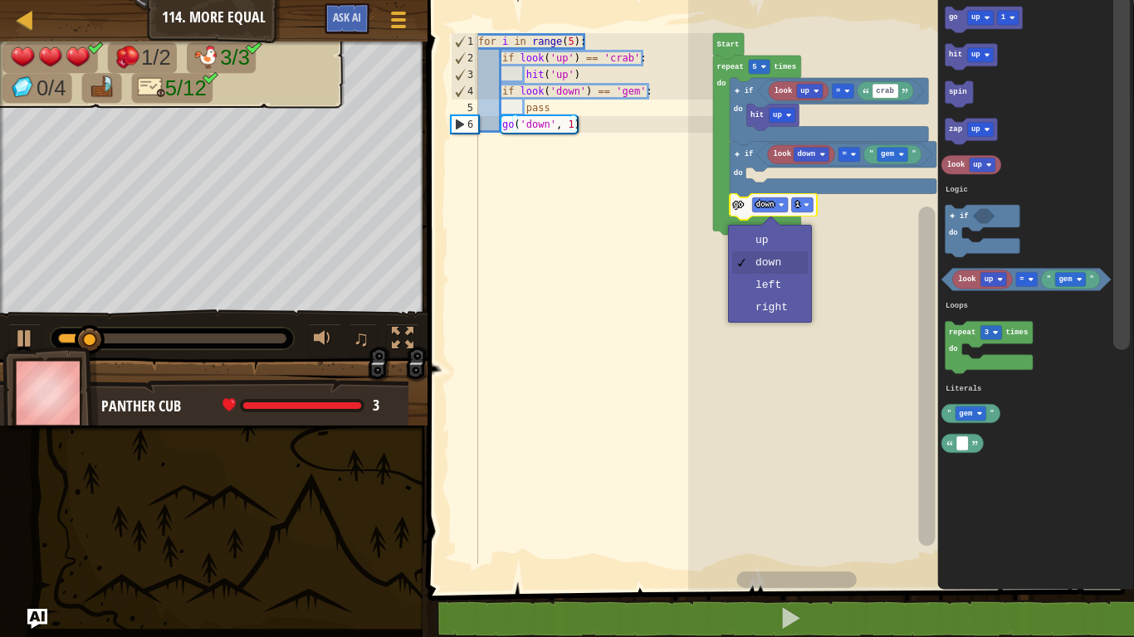
click at [784, 305] on rect "Blockly Workspace" at bounding box center [911, 291] width 446 height 599
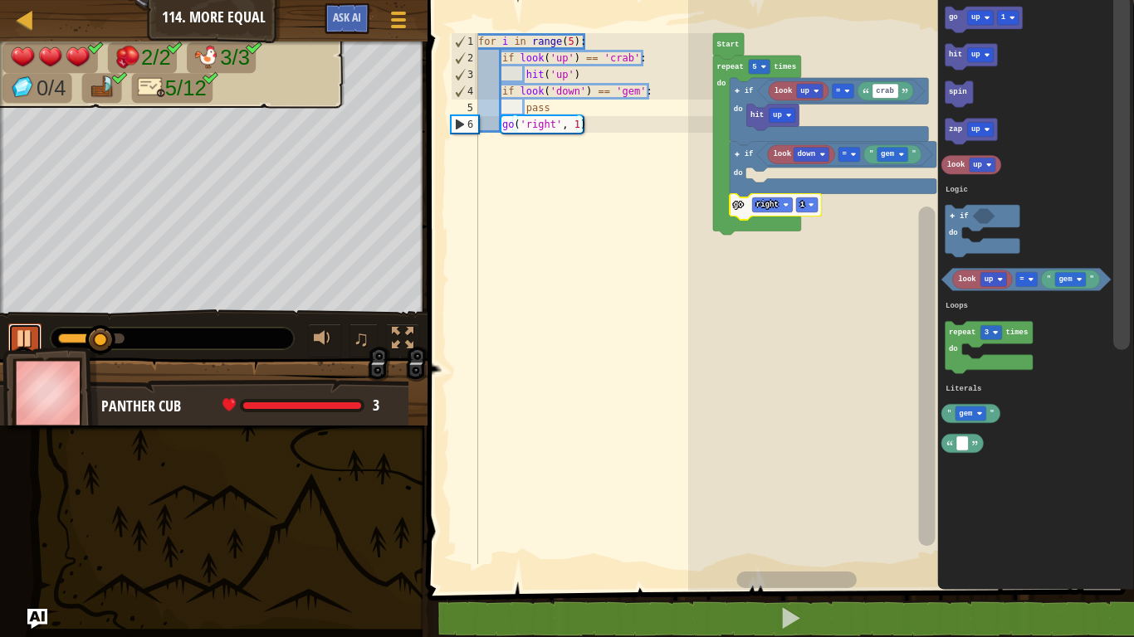
click at [31, 330] on div at bounding box center [25, 339] width 22 height 22
click at [0, 0] on div at bounding box center [0, 0] width 0 height 0
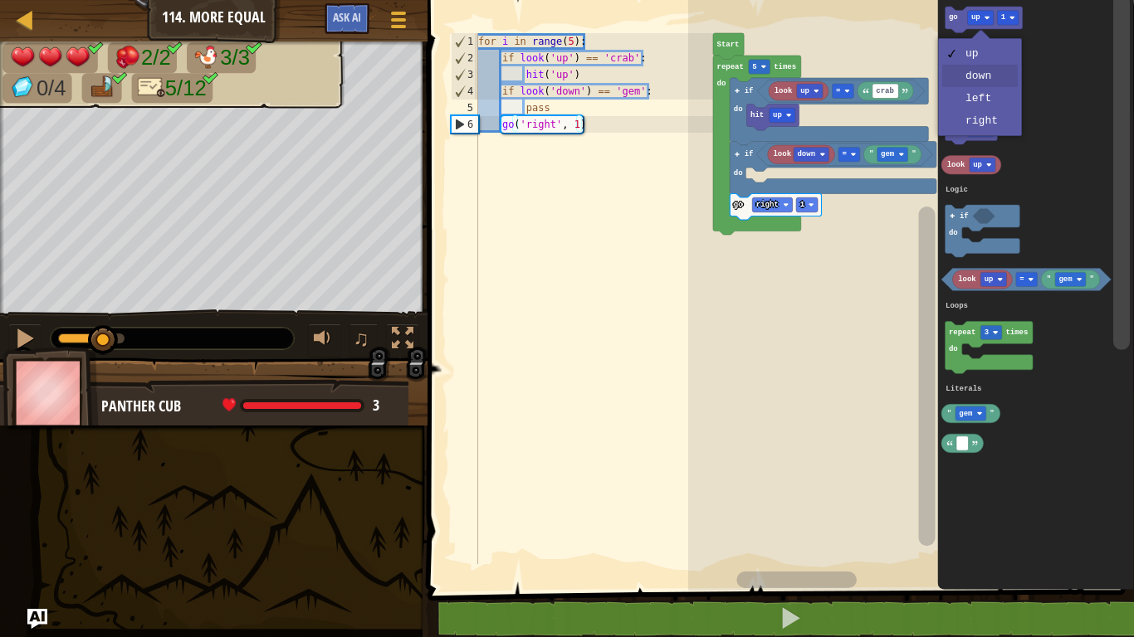
click at [984, 76] on icon "Blockly Workspace" at bounding box center [1035, 291] width 197 height 599
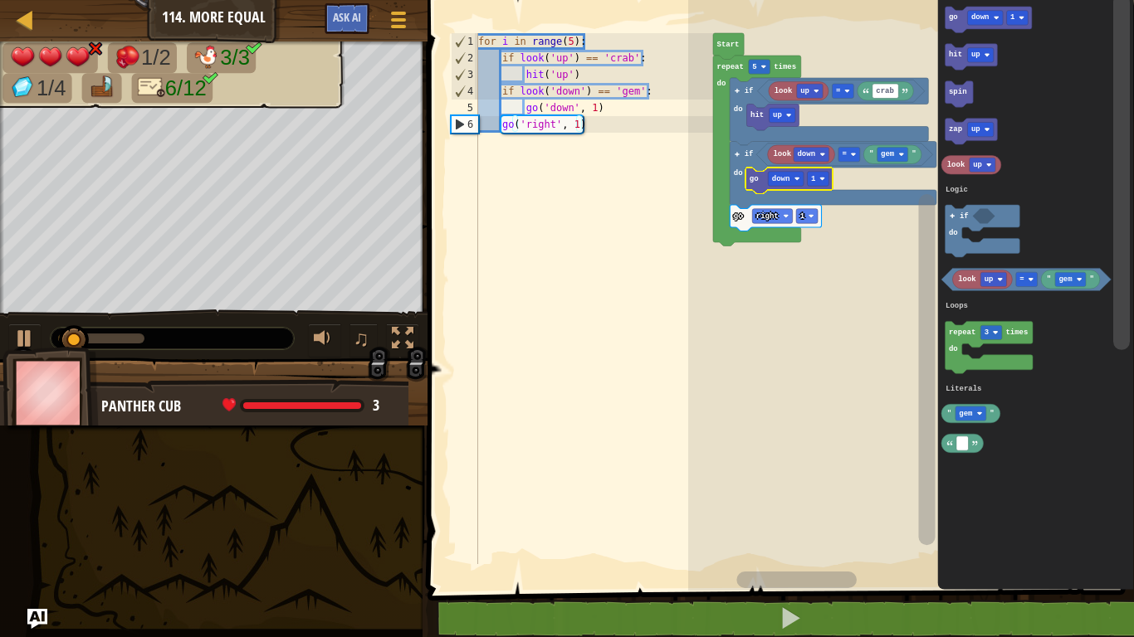
click at [984, 14] on text "down" at bounding box center [980, 18] width 18 height 8
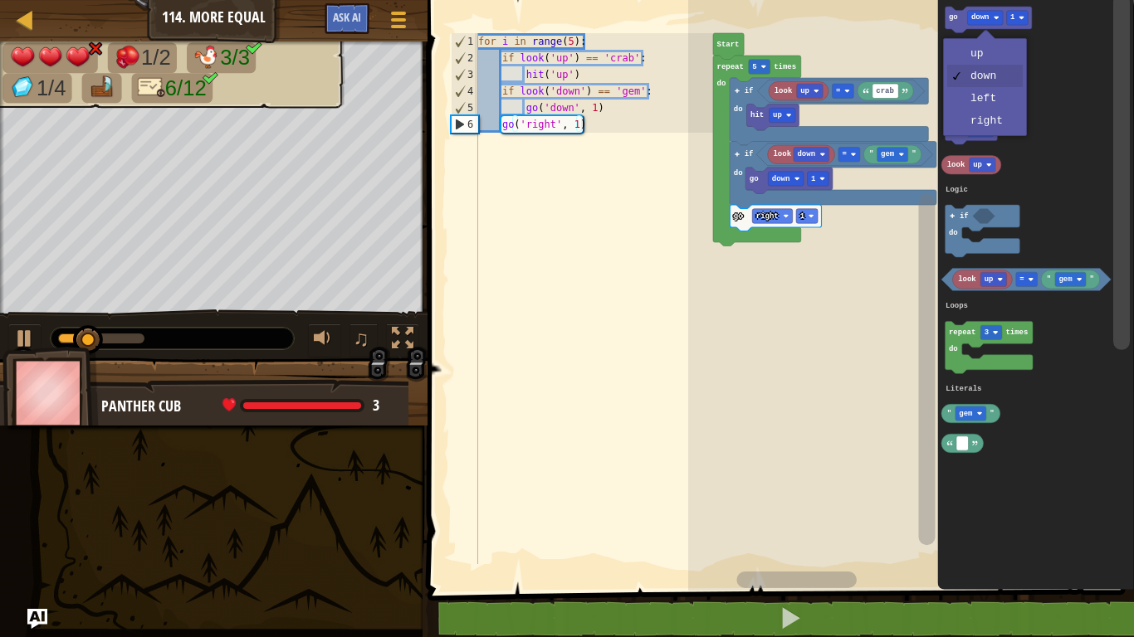
click at [813, 176] on text "1" at bounding box center [813, 179] width 5 height 8
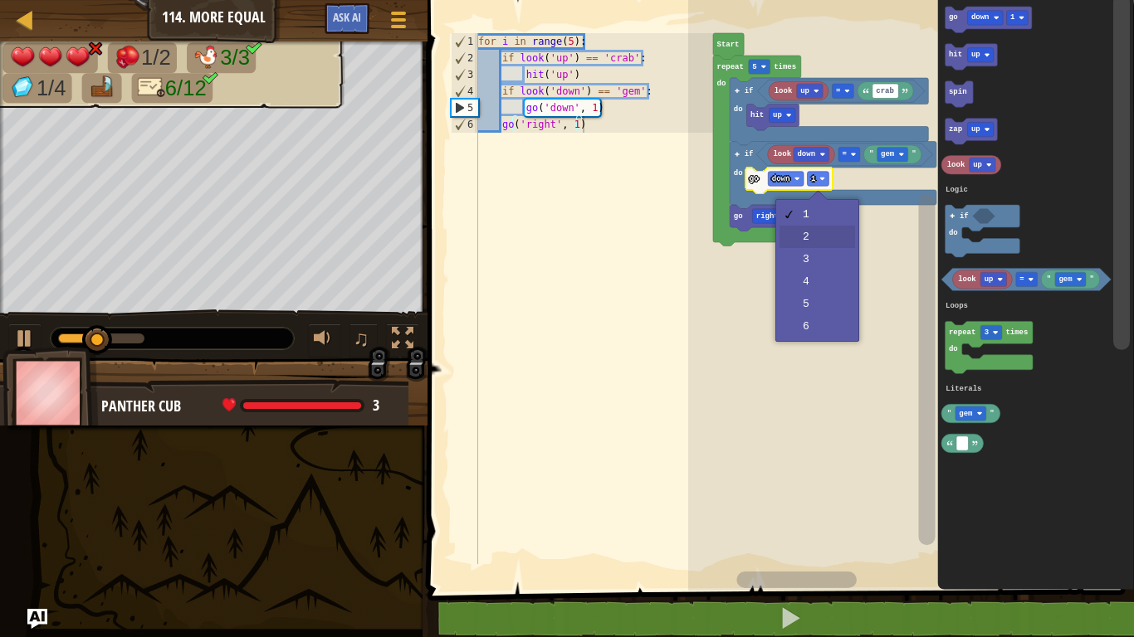
click at [829, 236] on rect "Blockly Workspace" at bounding box center [911, 291] width 446 height 599
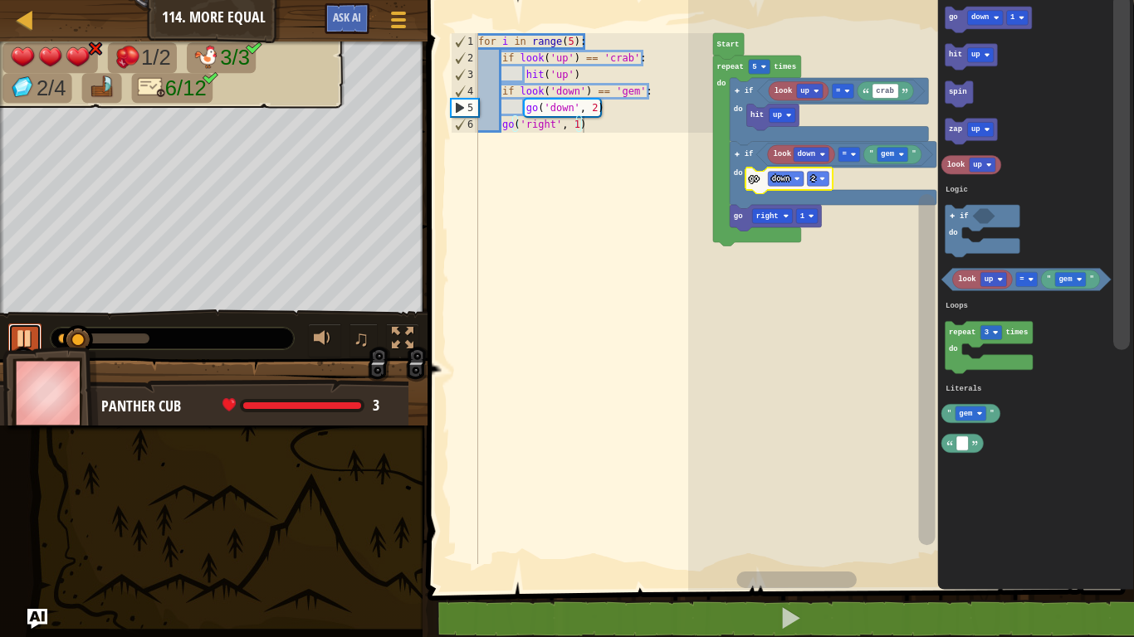
click at [23, 339] on div at bounding box center [25, 339] width 22 height 22
click at [1005, 13] on icon "Blockly Workspace" at bounding box center [988, 20] width 87 height 27
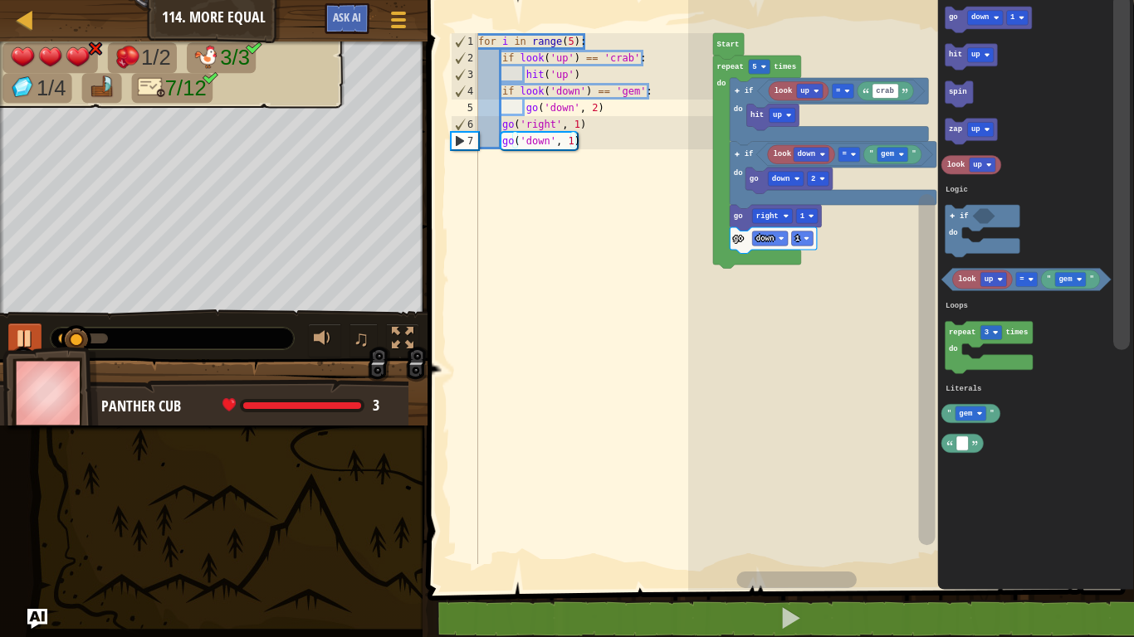
click at [800, 235] on rect "Blockly Workspace" at bounding box center [802, 239] width 22 height 14
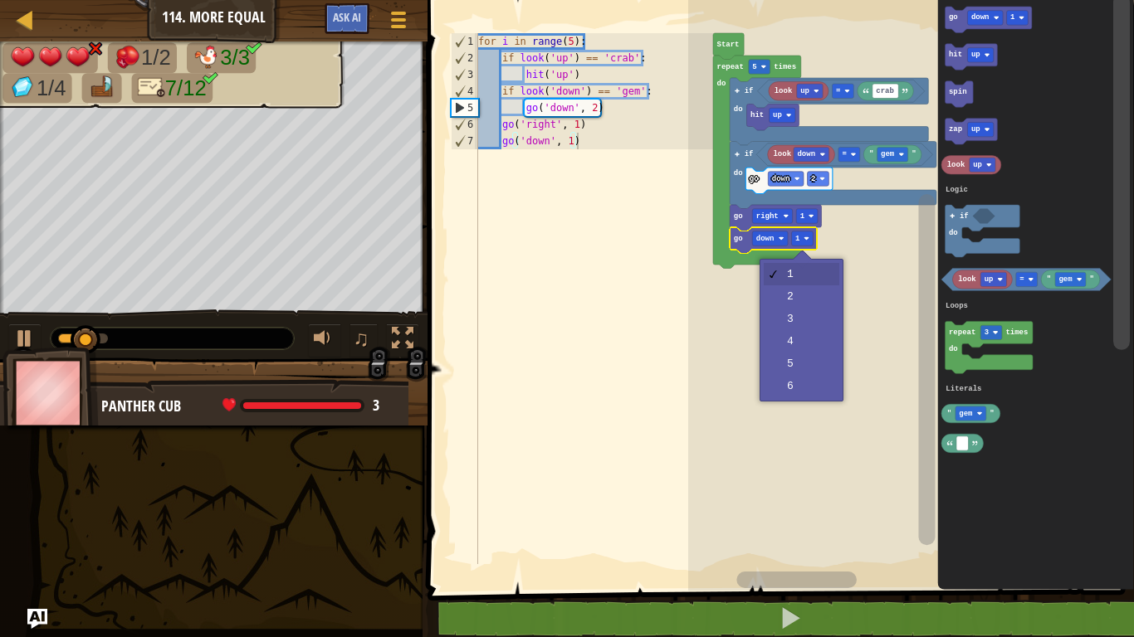
click at [812, 298] on rect "Blockly Workspace" at bounding box center [911, 291] width 446 height 599
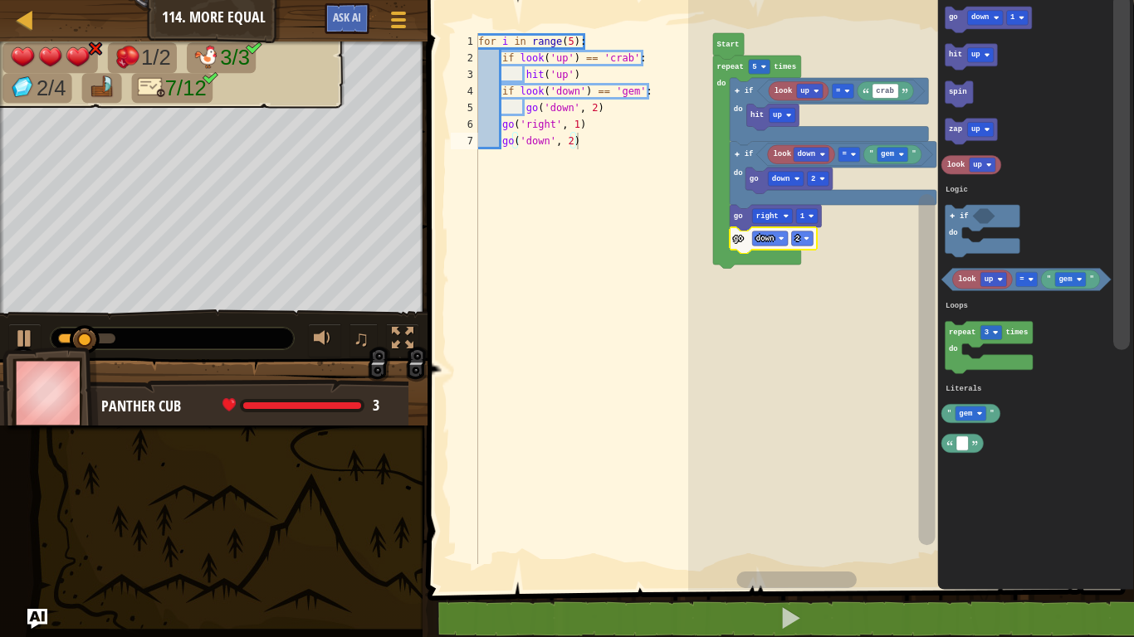
click at [0, 0] on div at bounding box center [0, 0] width 0 height 0
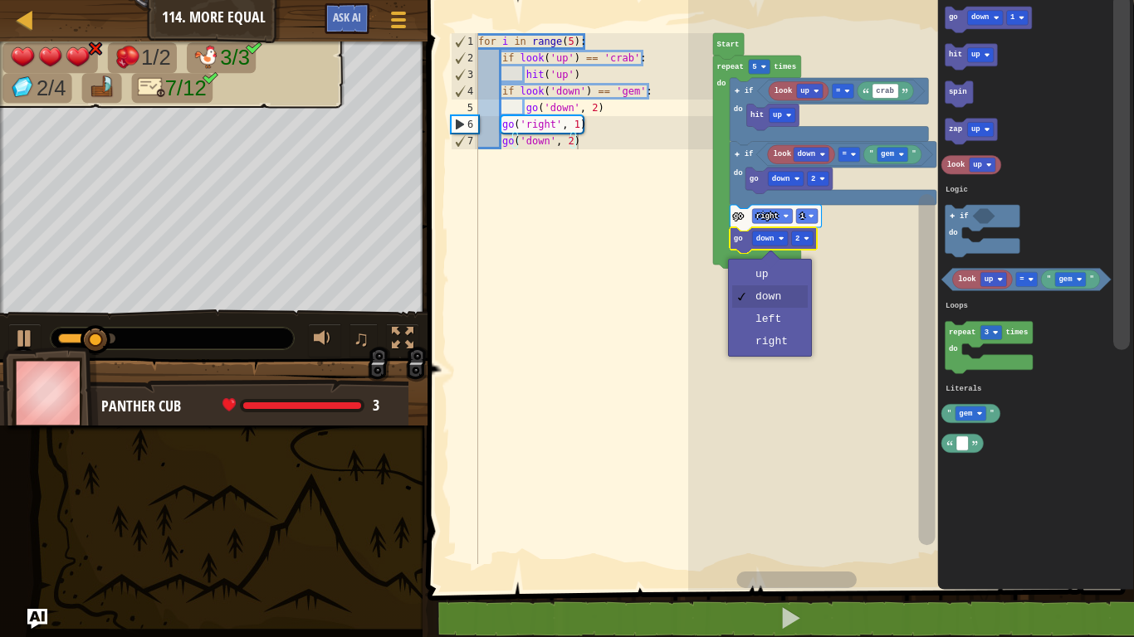
click at [774, 271] on rect "Blockly Workspace" at bounding box center [911, 291] width 446 height 599
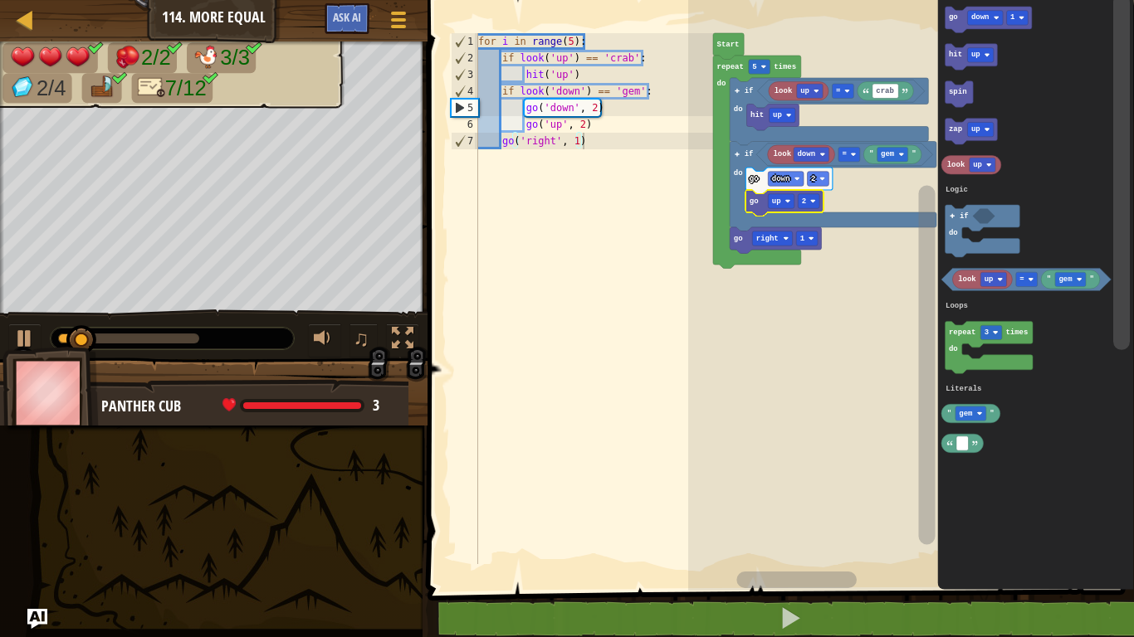
click at [189, 335] on div at bounding box center [128, 339] width 141 height 10
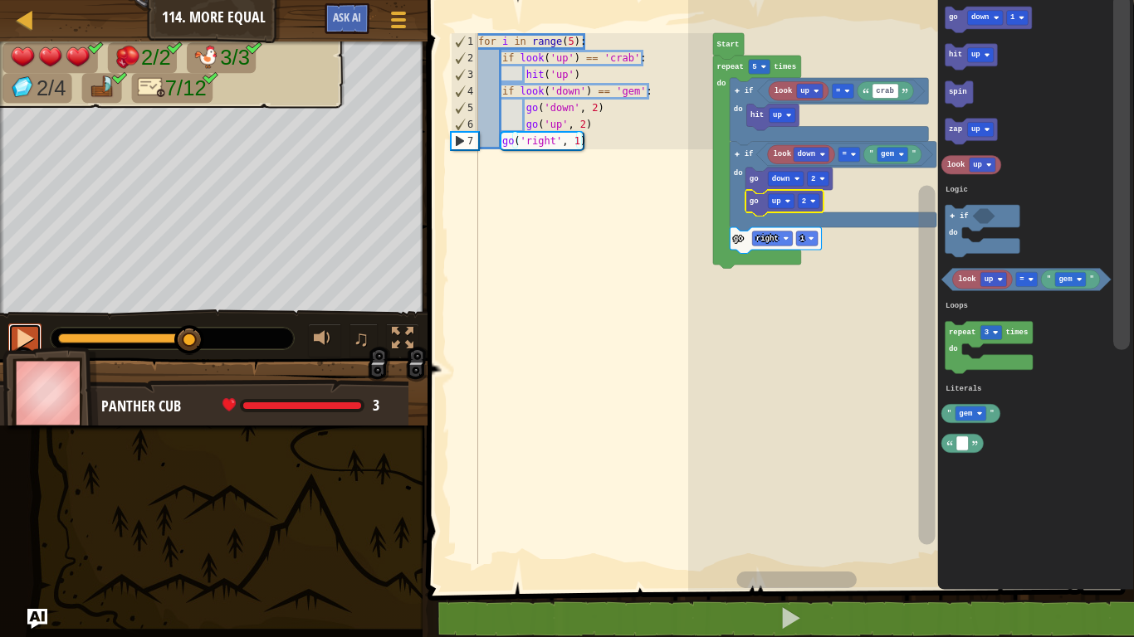
click at [32, 335] on div at bounding box center [25, 339] width 22 height 22
click at [413, 335] on button at bounding box center [402, 341] width 33 height 34
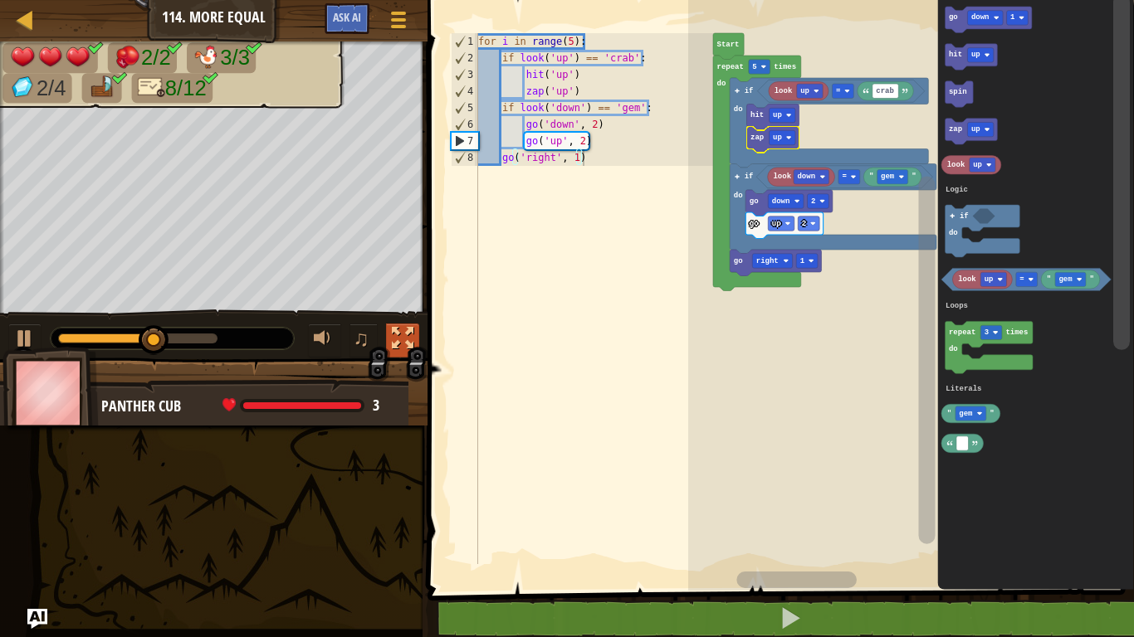
click at [775, 223] on text "up" at bounding box center [776, 224] width 9 height 8
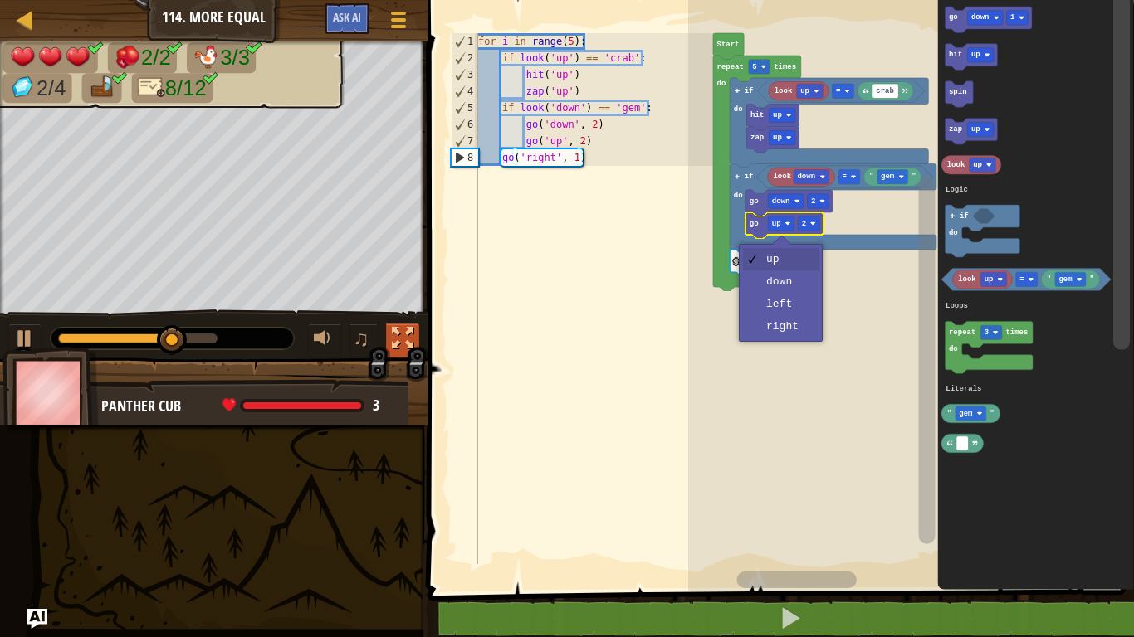
click at [791, 235] on div at bounding box center [781, 244] width 19 height 19
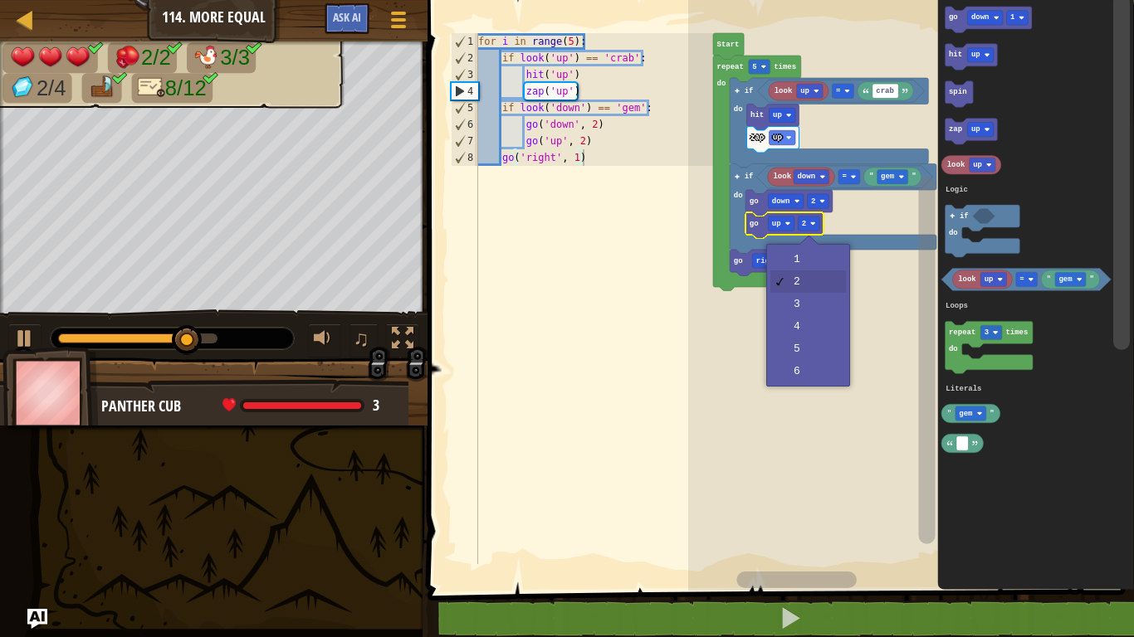
click at [809, 300] on rect "Blockly Workspace" at bounding box center [911, 291] width 446 height 599
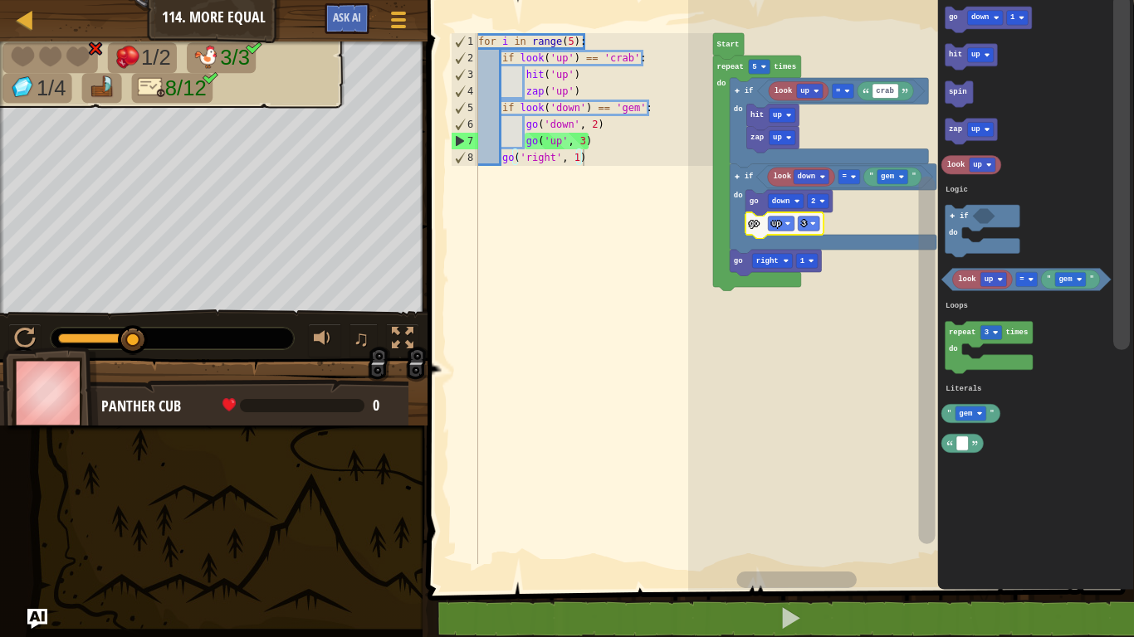
click at [807, 222] on rect "Blockly Workspace" at bounding box center [809, 224] width 22 height 14
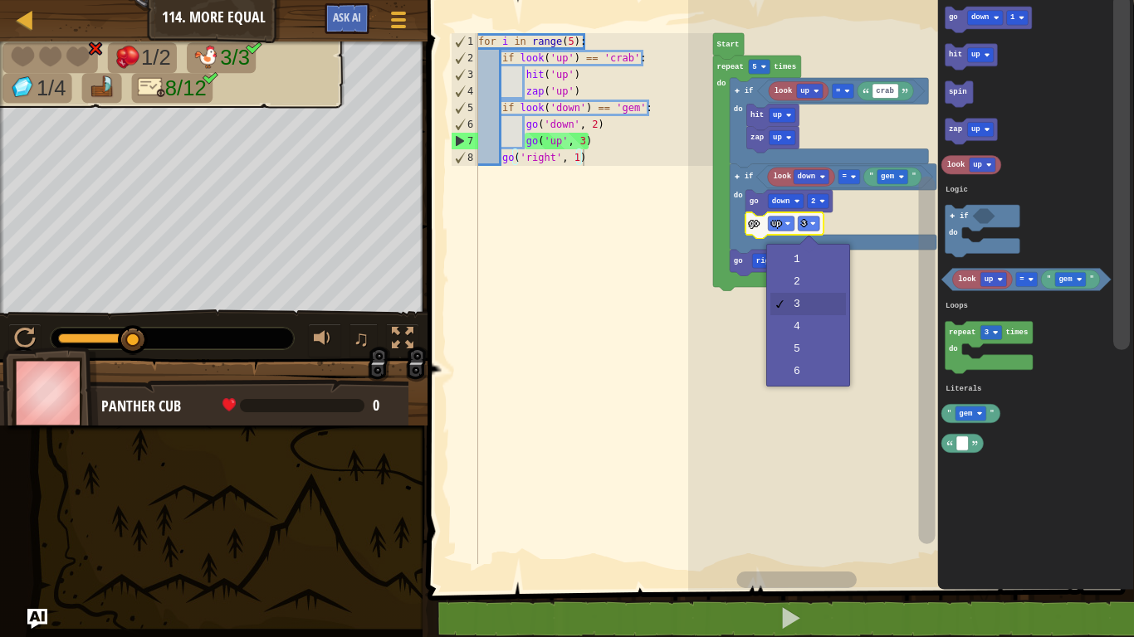
click at [796, 348] on rect "Blockly Workspace" at bounding box center [911, 291] width 446 height 599
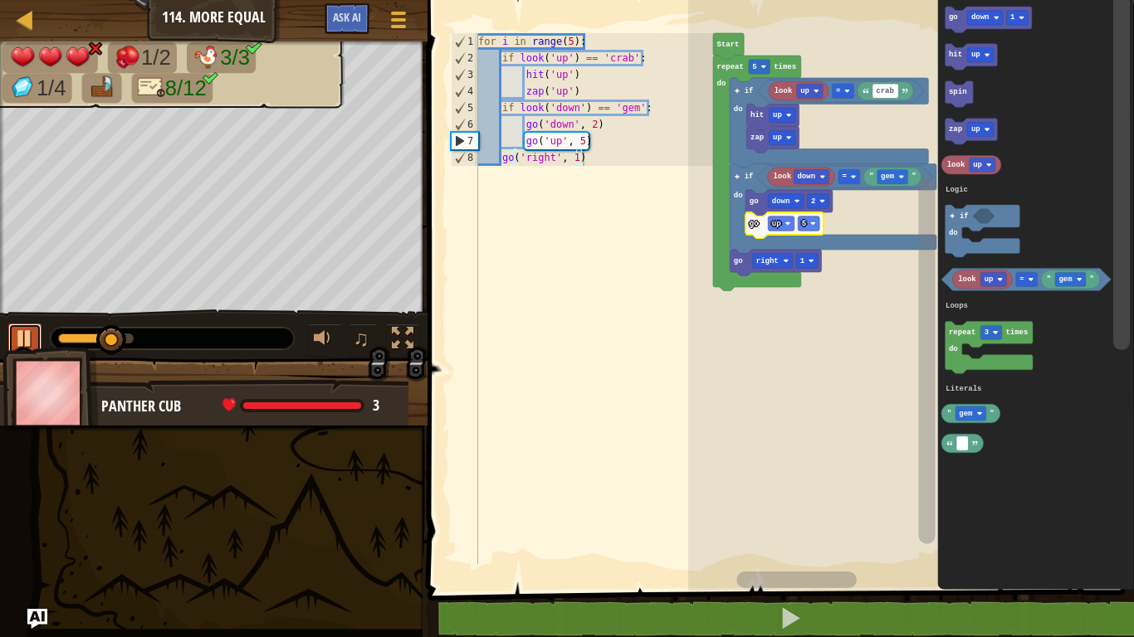
click at [28, 330] on div at bounding box center [25, 339] width 22 height 22
click at [801, 225] on rect "Blockly Workspace" at bounding box center [809, 224] width 22 height 14
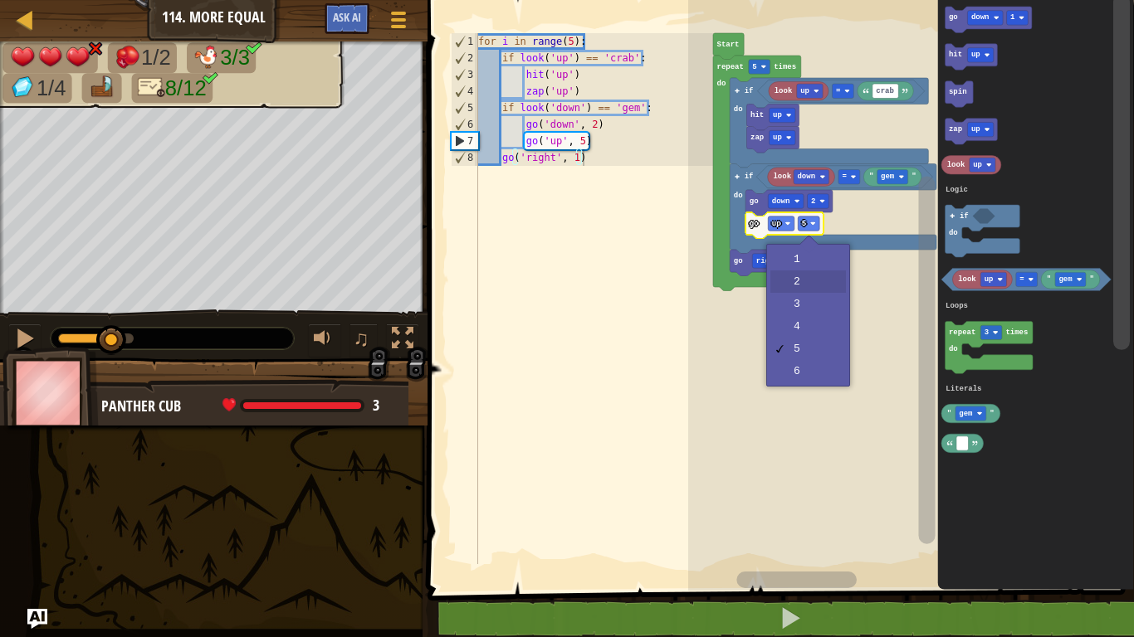
click at [810, 291] on rect "Blockly Workspace" at bounding box center [911, 291] width 446 height 599
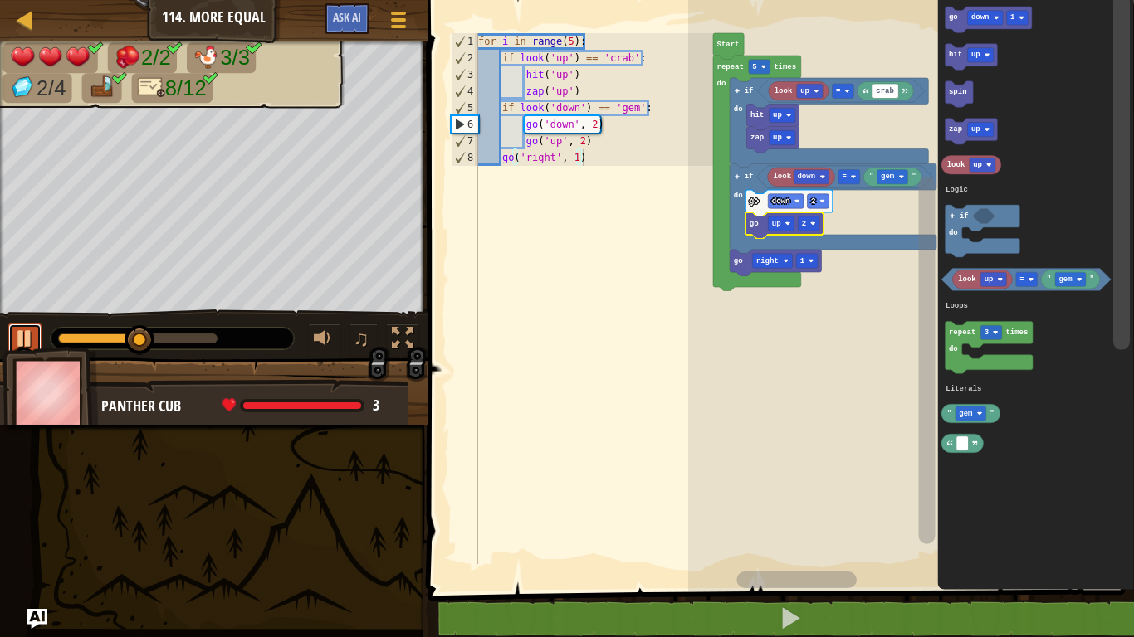
click at [32, 329] on div at bounding box center [25, 339] width 22 height 22
click at [800, 260] on text "1" at bounding box center [802, 261] width 5 height 8
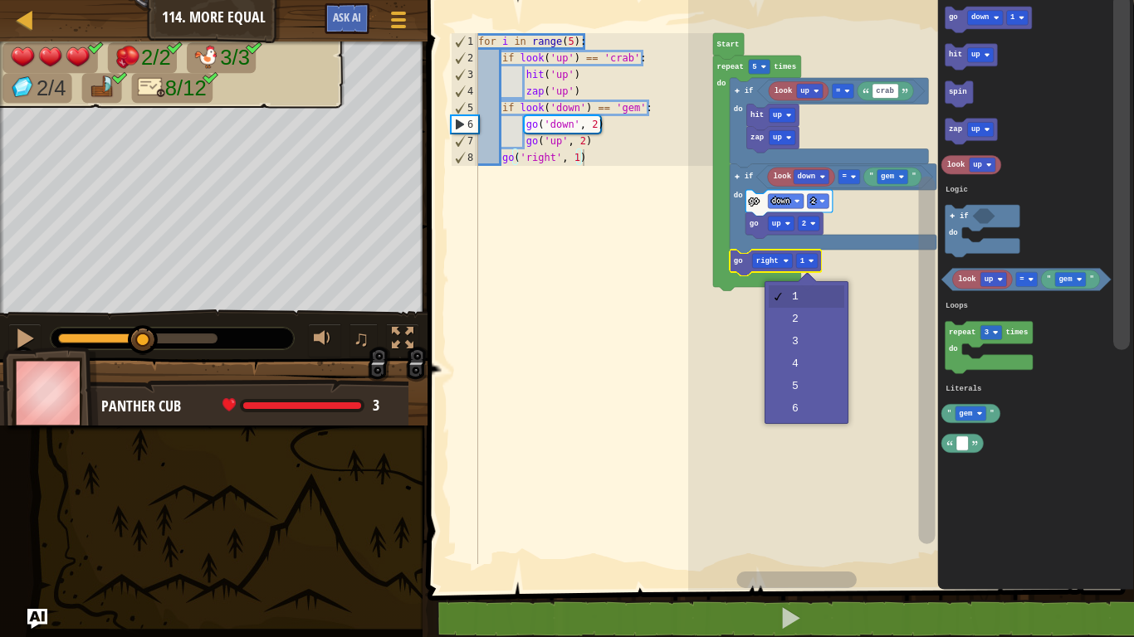
click at [784, 321] on rect "Blockly Workspace" at bounding box center [911, 291] width 446 height 599
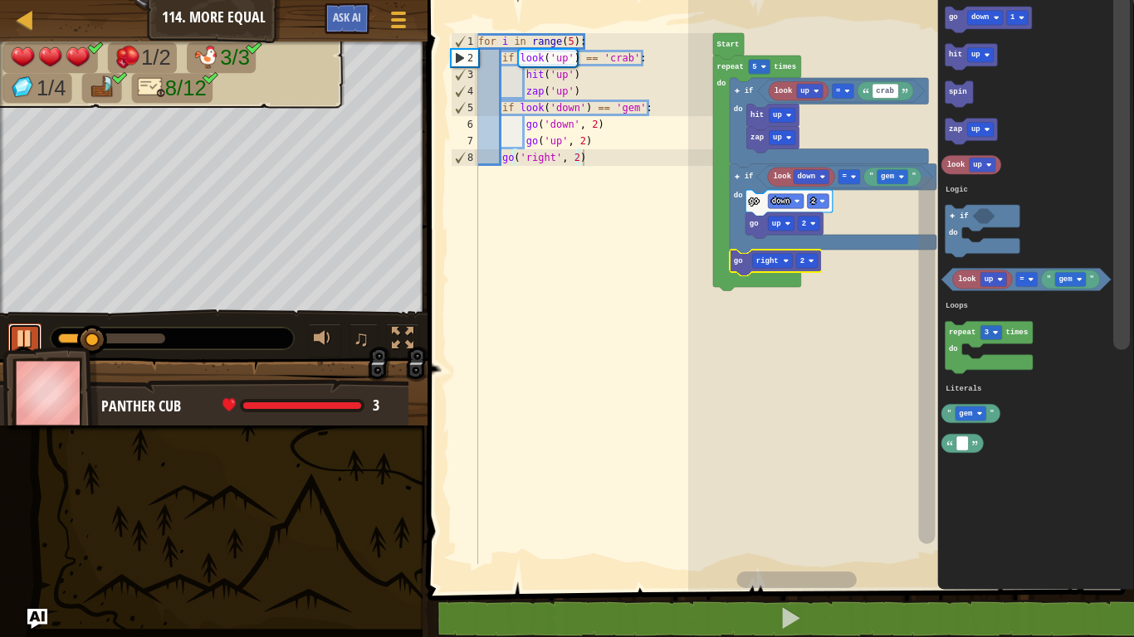
click at [37, 338] on button at bounding box center [24, 341] width 33 height 34
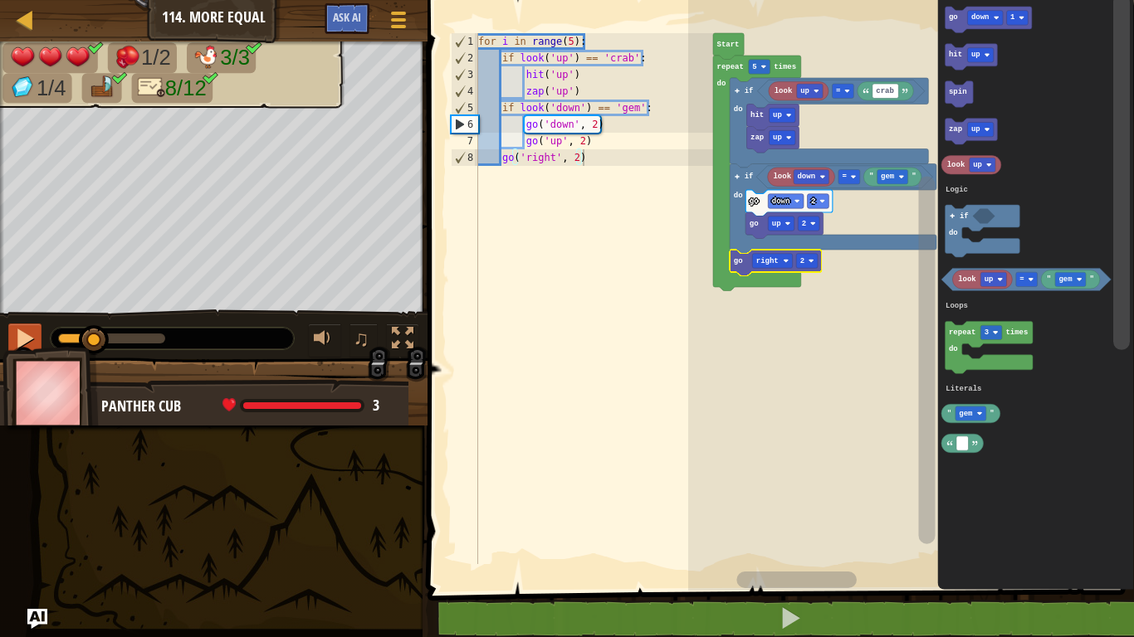
click at [809, 260] on image "Blockly Workspace" at bounding box center [811, 261] width 6 height 6
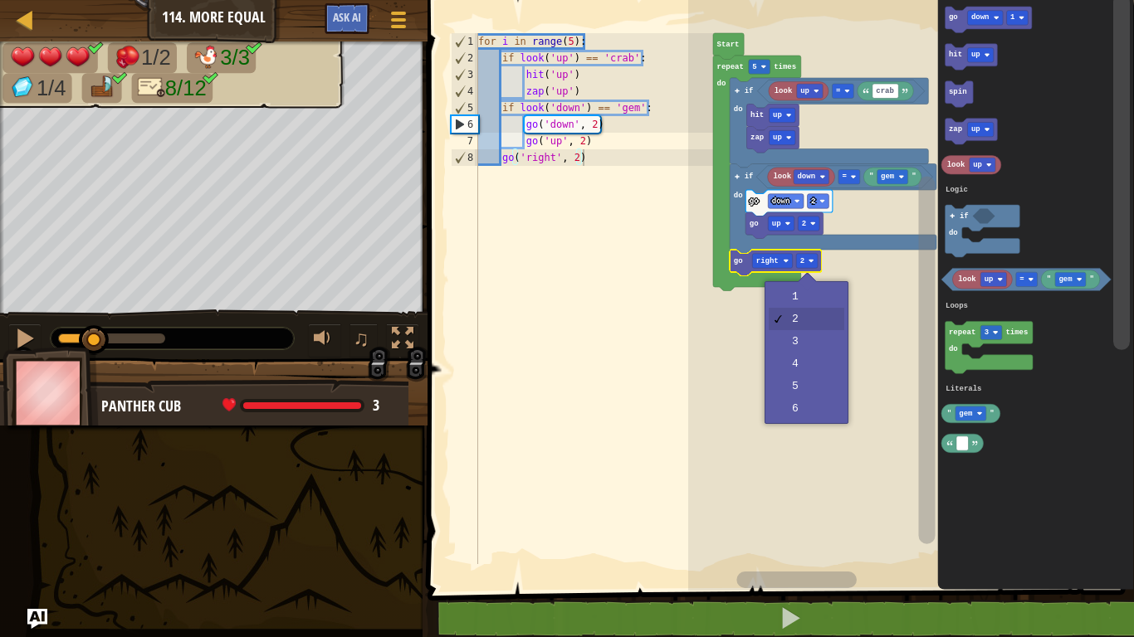
click at [804, 294] on rect "Blockly Workspace" at bounding box center [911, 291] width 446 height 599
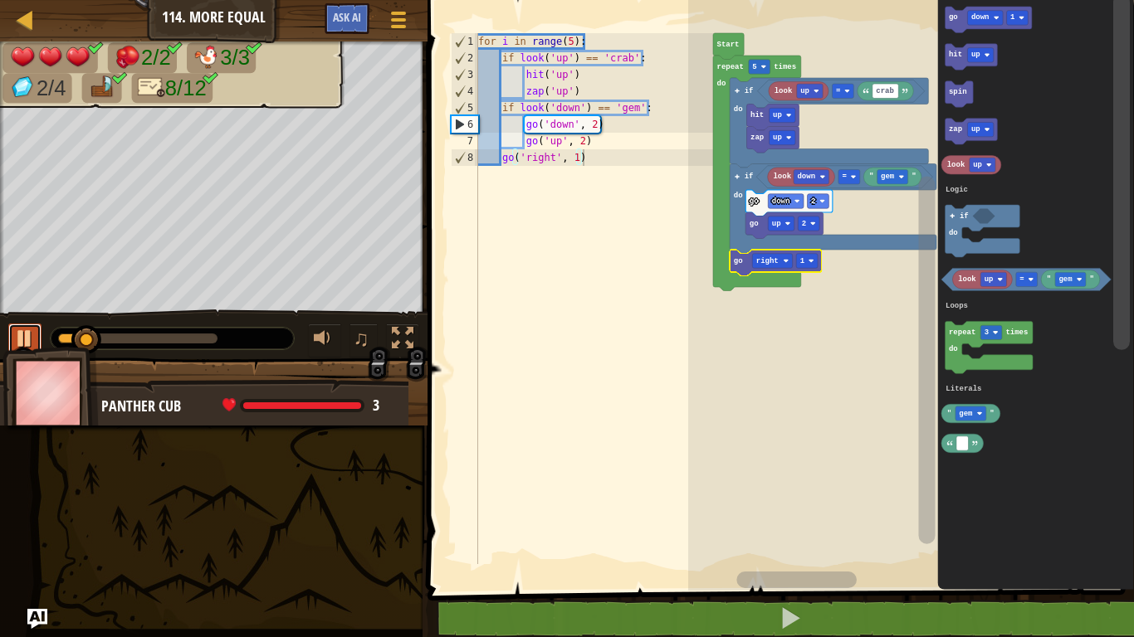
click at [30, 340] on div at bounding box center [25, 339] width 22 height 22
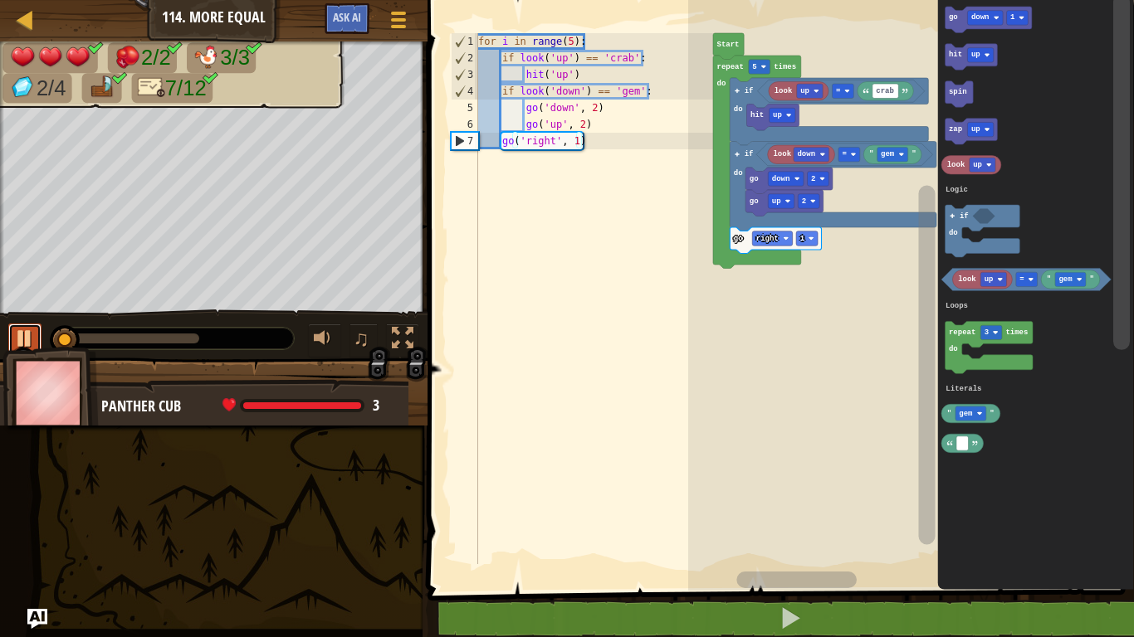
click at [23, 330] on div at bounding box center [25, 339] width 22 height 22
click at [37, 22] on link "Map" at bounding box center [37, 20] width 8 height 22
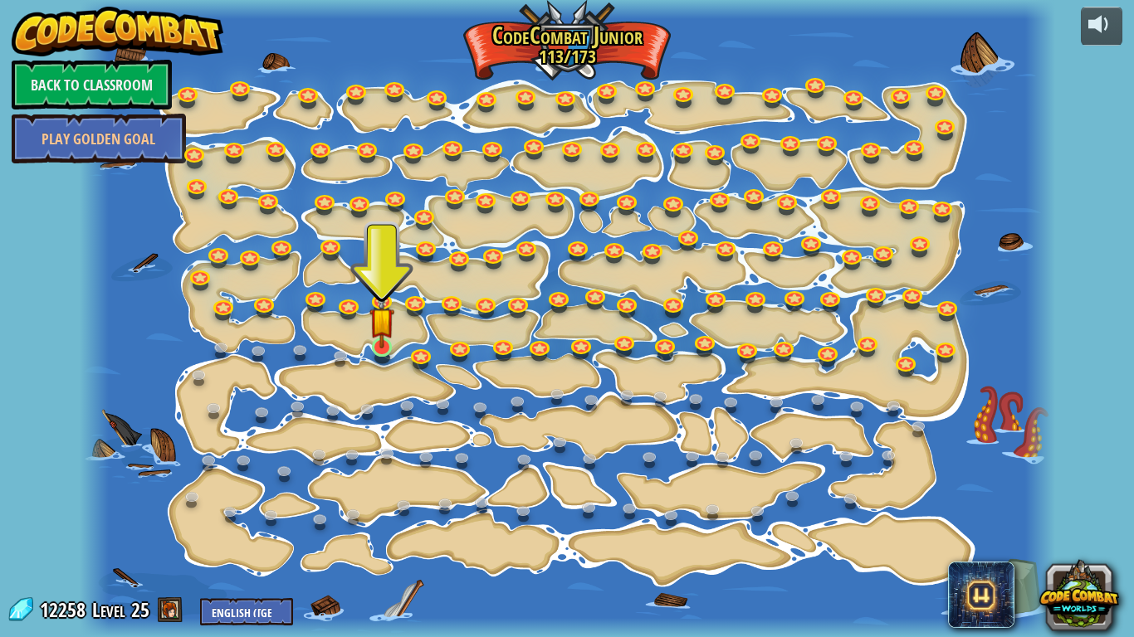
click at [377, 343] on img at bounding box center [381, 320] width 25 height 56
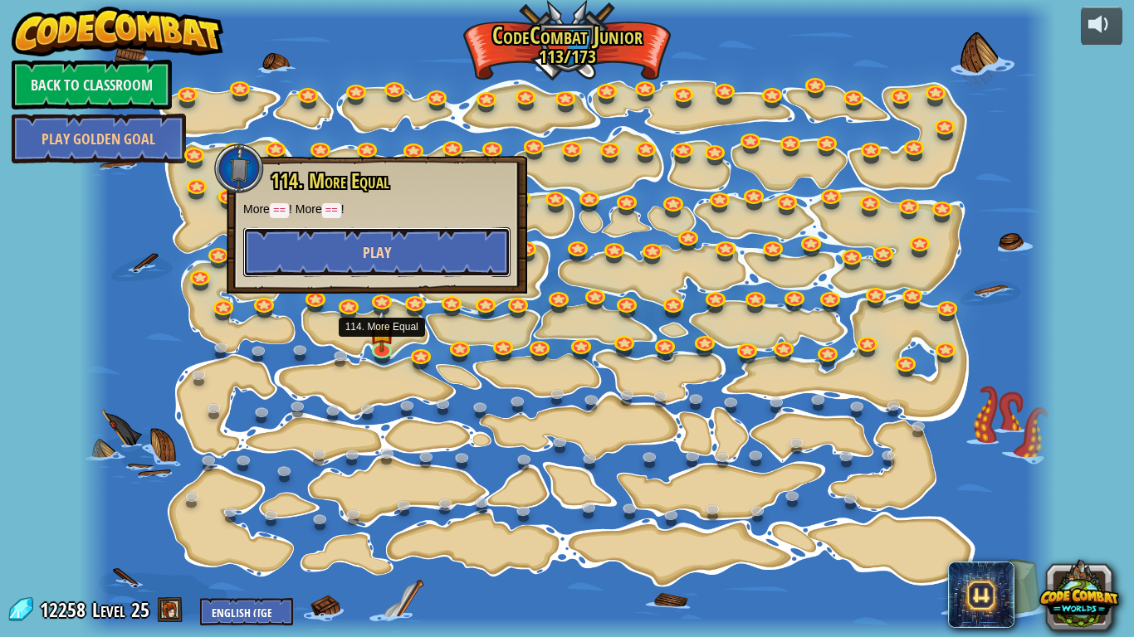
click at [447, 247] on button "Play" at bounding box center [376, 252] width 267 height 50
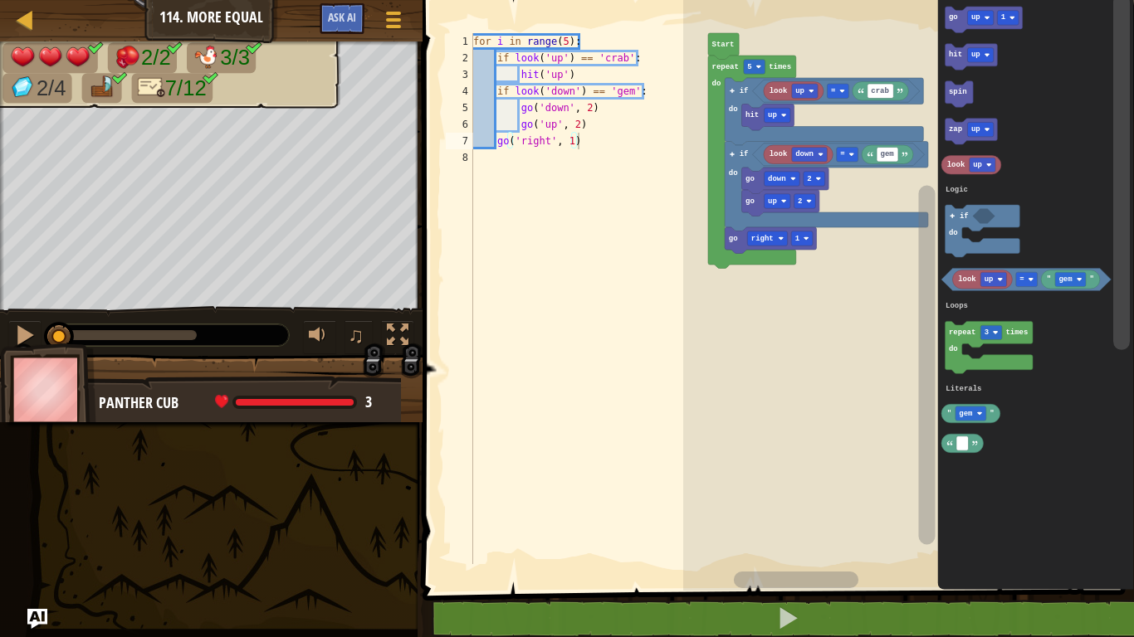
click at [969, 17] on rect "Blockly Workspace" at bounding box center [980, 18] width 27 height 14
click at [984, 125] on rect "Blockly Workspace" at bounding box center [980, 130] width 27 height 14
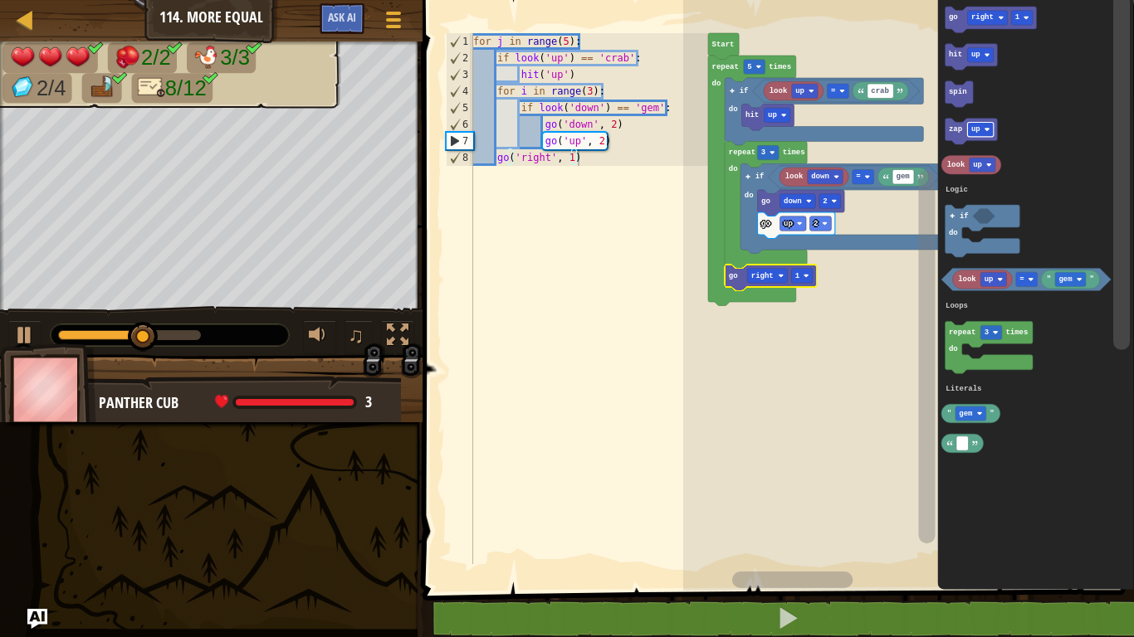
click at [974, 19] on text "right" at bounding box center [982, 18] width 22 height 8
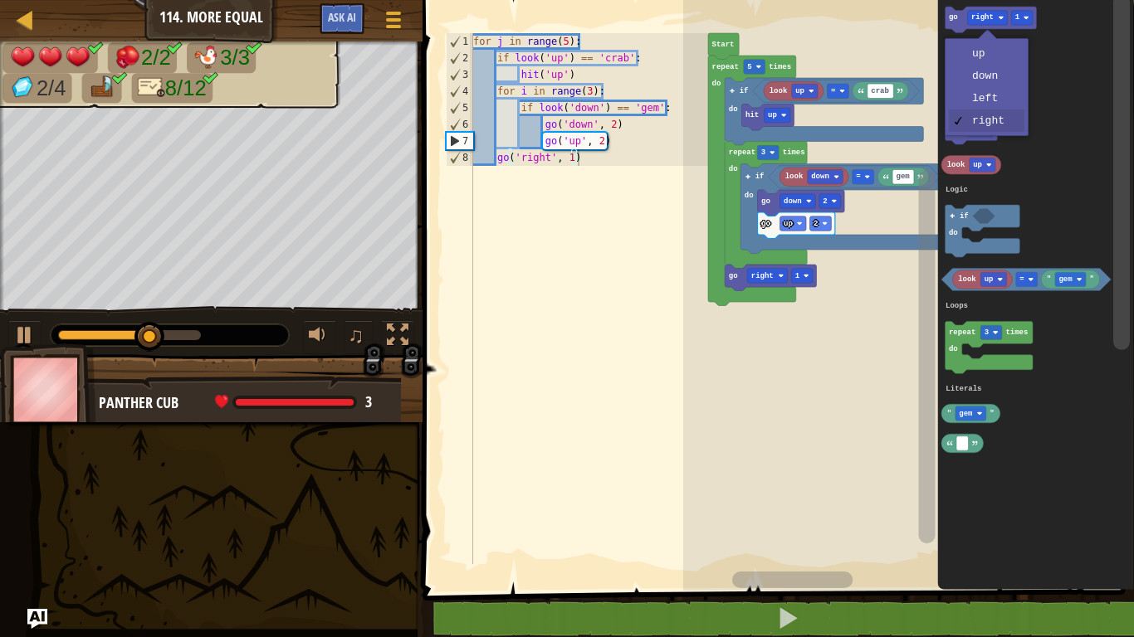
click at [996, 62] on icon "Blockly Workspace" at bounding box center [971, 57] width 52 height 27
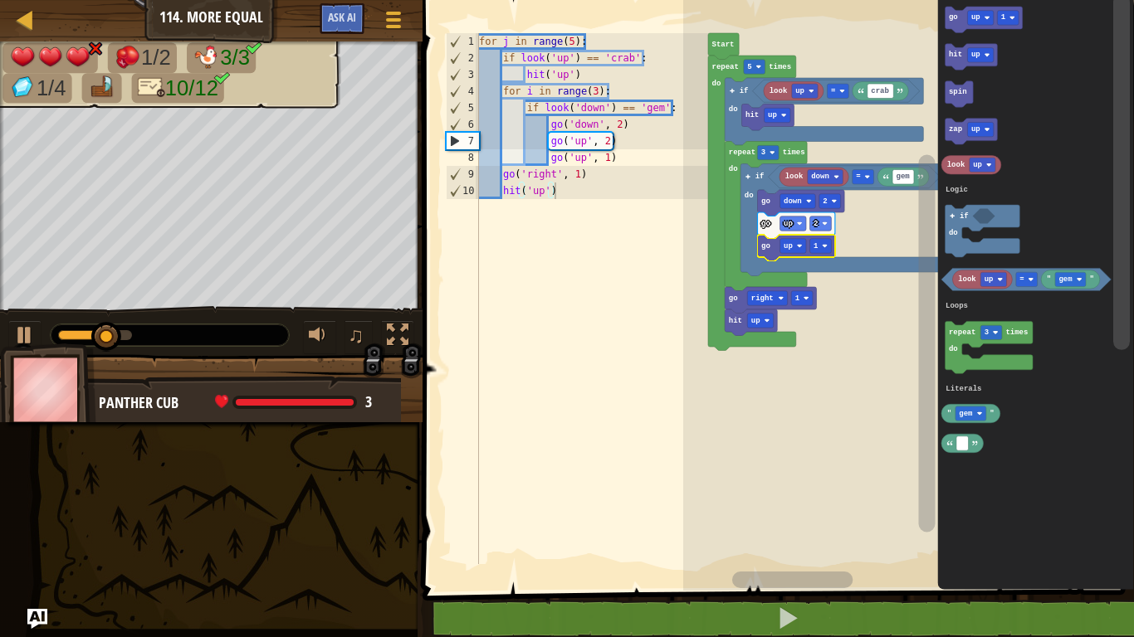
click at [792, 240] on rect "Blockly Workspace" at bounding box center [792, 246] width 27 height 14
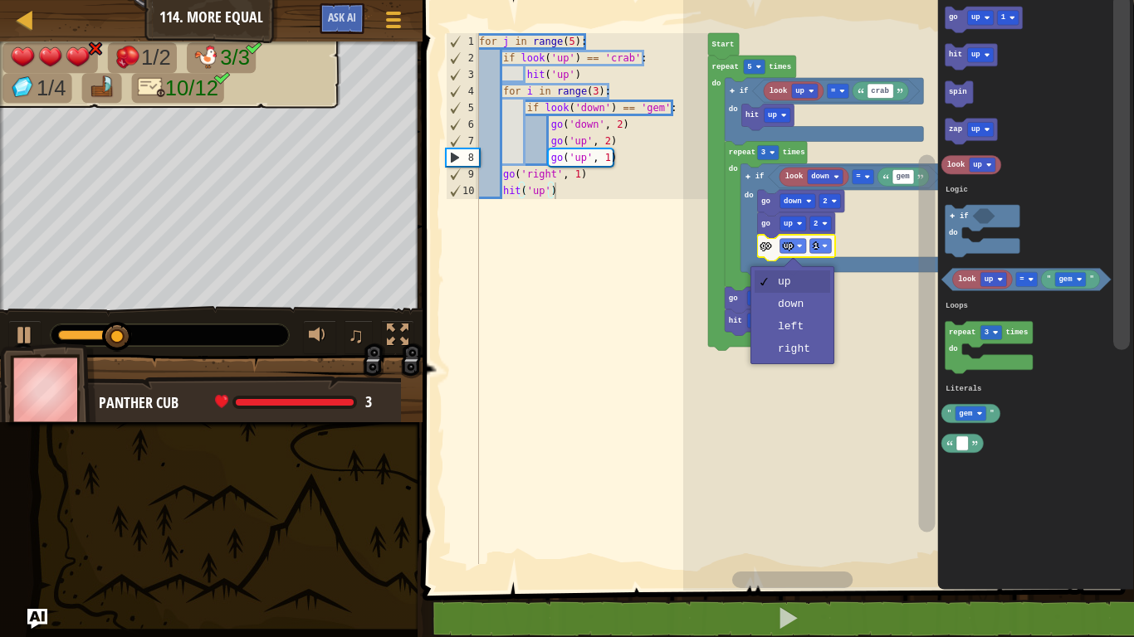
click at [807, 349] on rect "Blockly Workspace" at bounding box center [908, 291] width 451 height 599
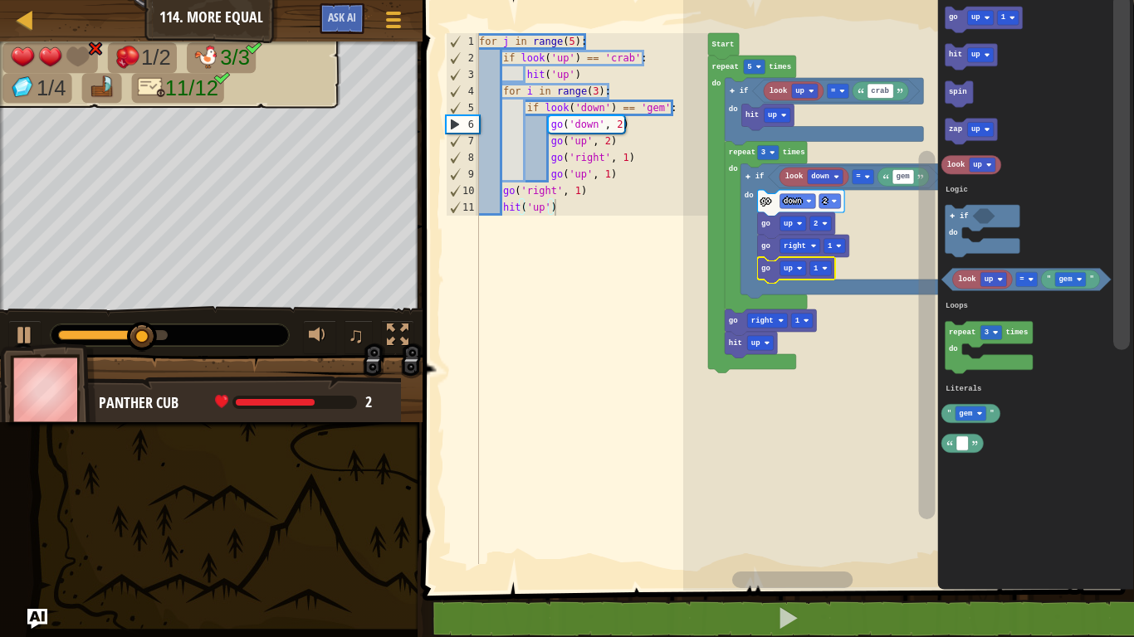
click at [0, 0] on div at bounding box center [0, 0] width 0 height 0
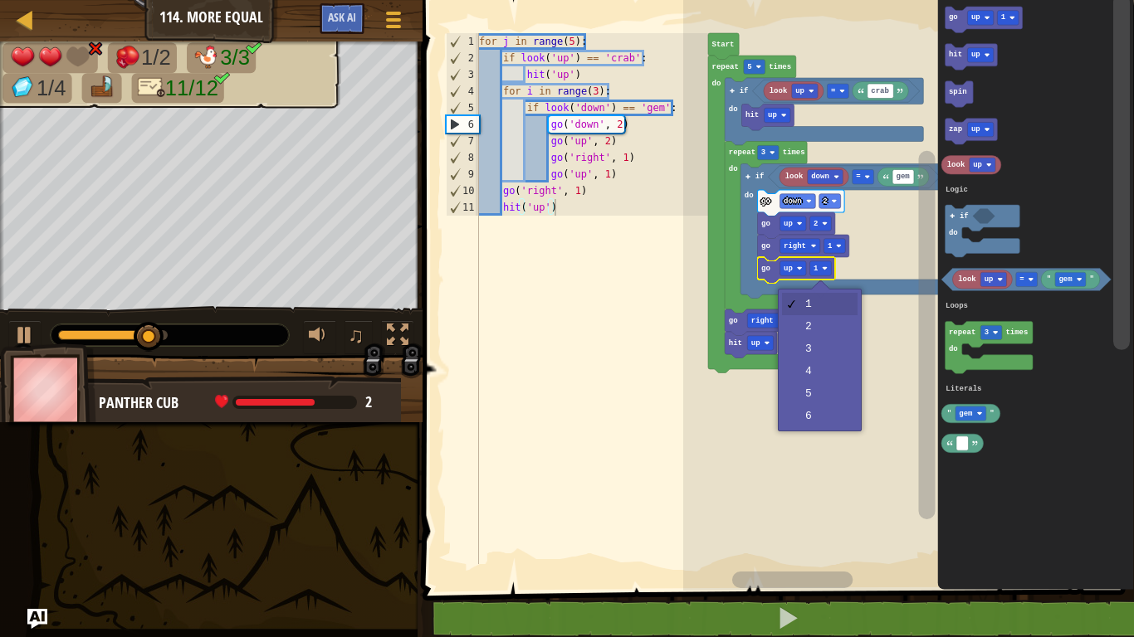
click at [830, 328] on rect "Blockly Workspace" at bounding box center [908, 291] width 451 height 599
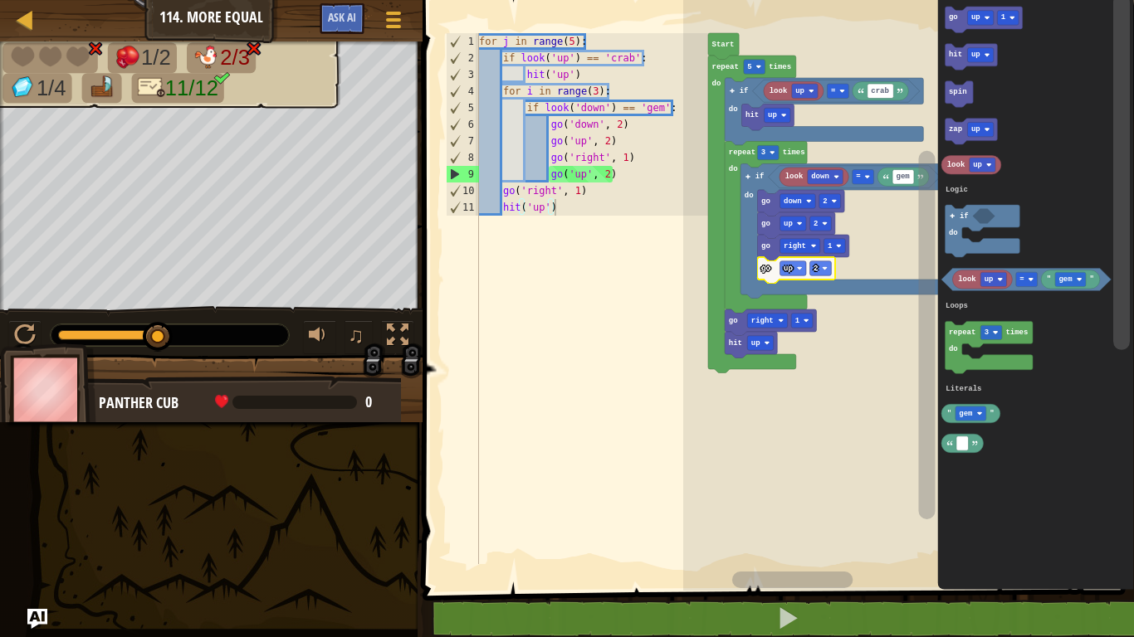
click at [0, 0] on div at bounding box center [0, 0] width 0 height 0
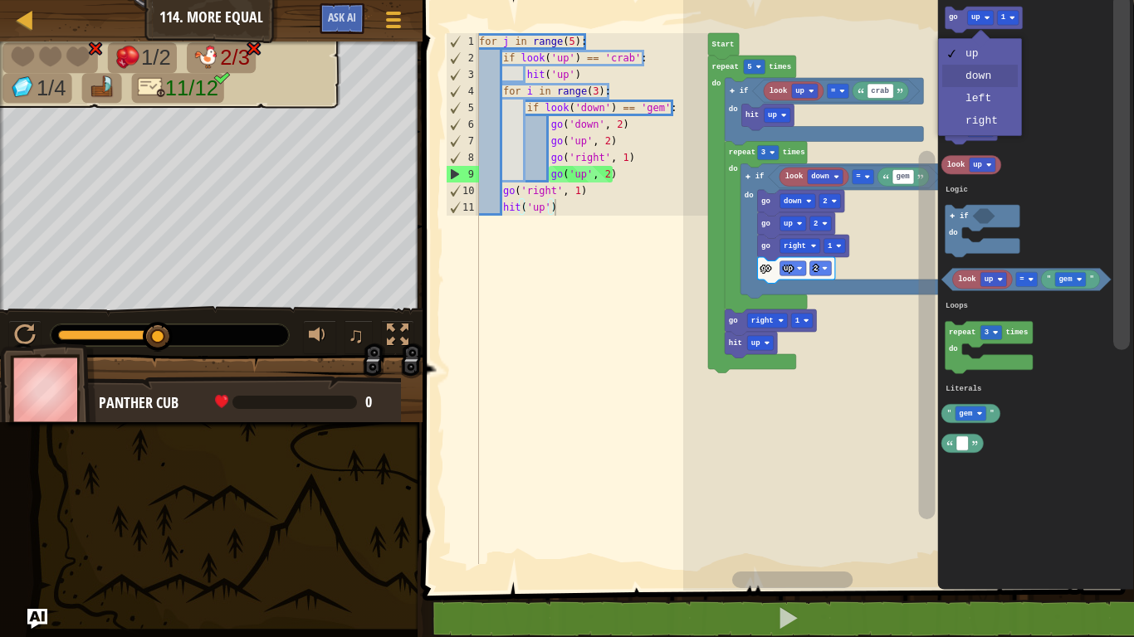
click at [987, 77] on icon "Blockly Workspace" at bounding box center [1035, 291] width 197 height 599
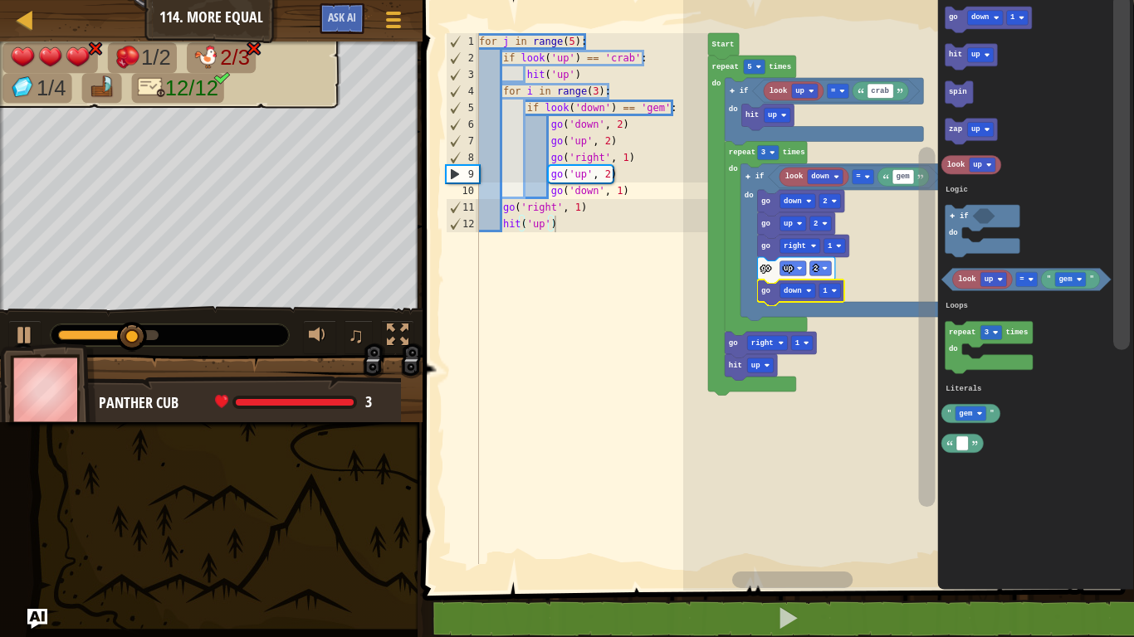
click at [823, 291] on text "1" at bounding box center [825, 291] width 5 height 8
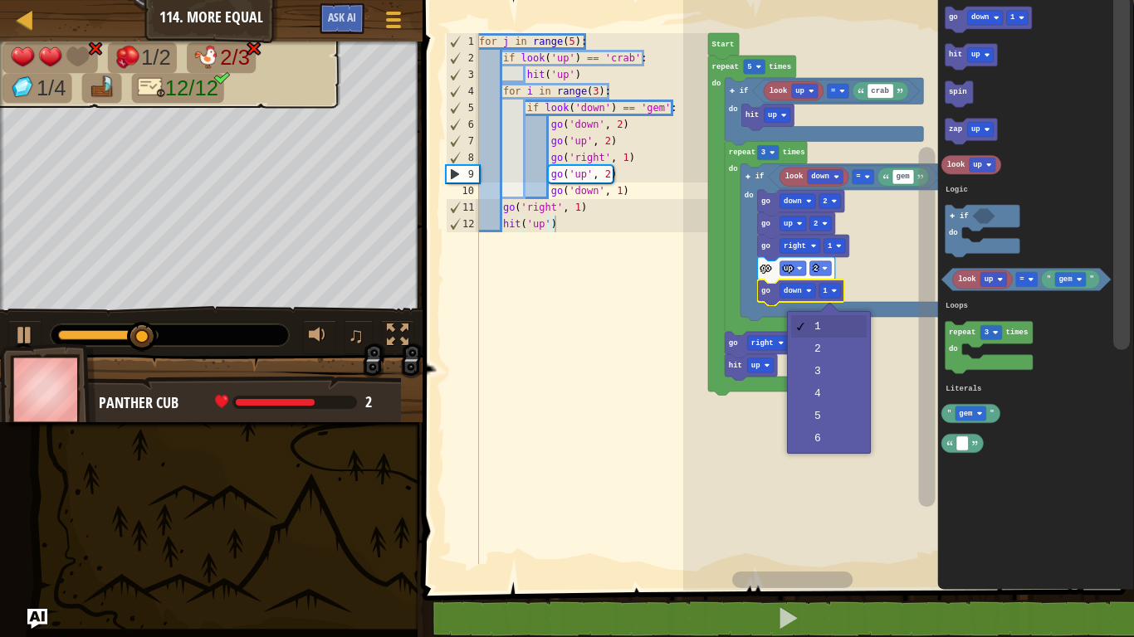
click at [846, 344] on rect "Blockly Workspace" at bounding box center [908, 291] width 451 height 599
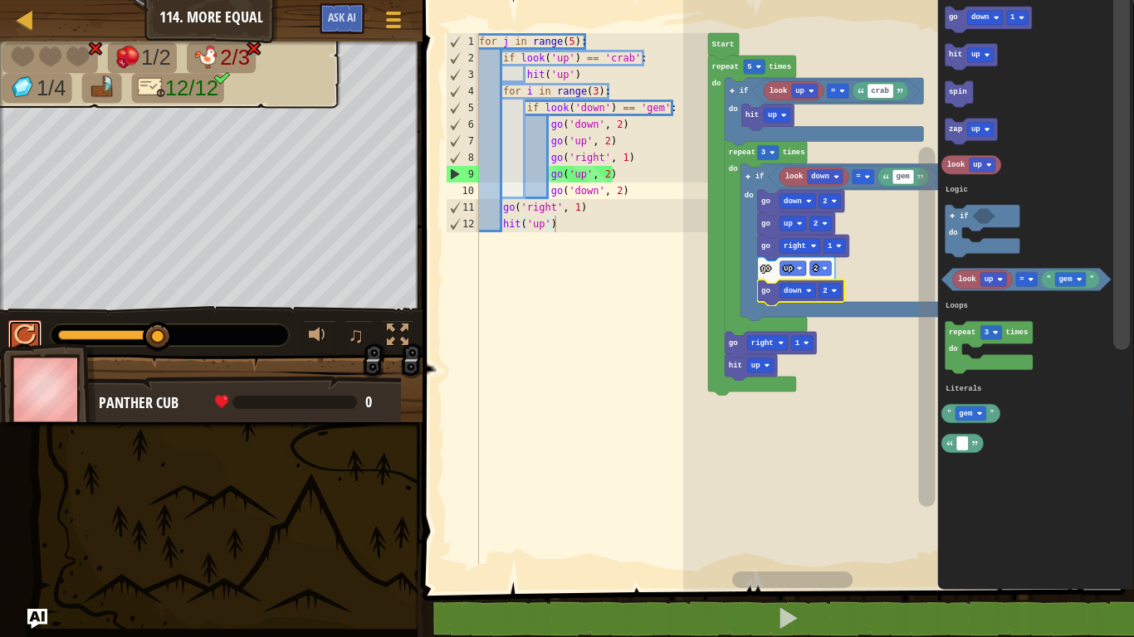
click at [33, 329] on div at bounding box center [25, 336] width 22 height 22
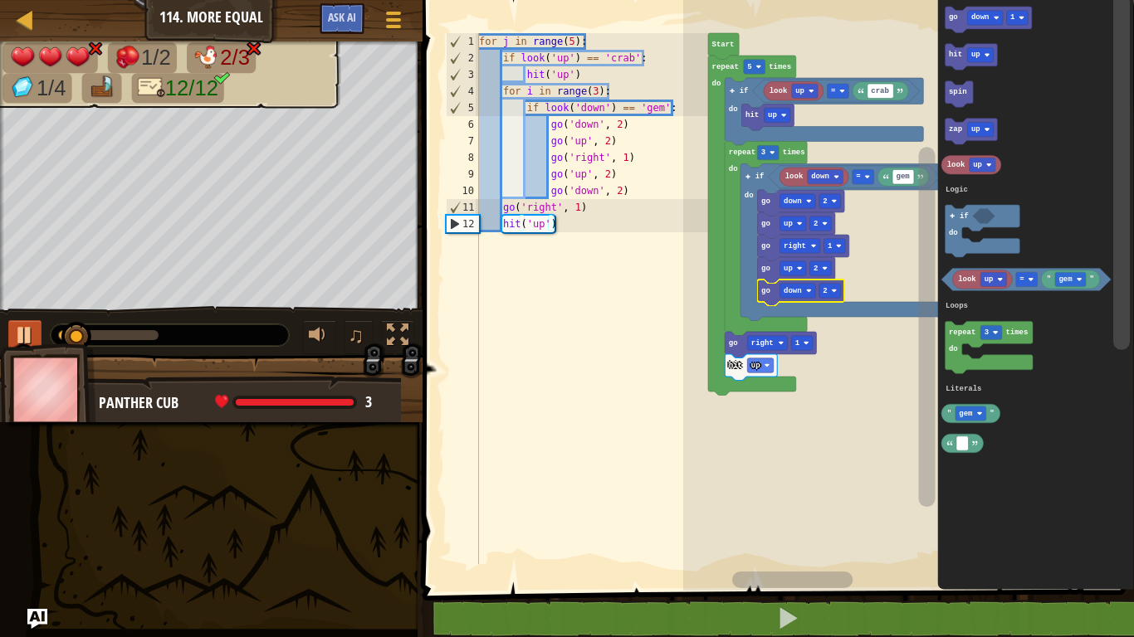
click at [821, 266] on rect "Blockly Workspace" at bounding box center [820, 268] width 22 height 14
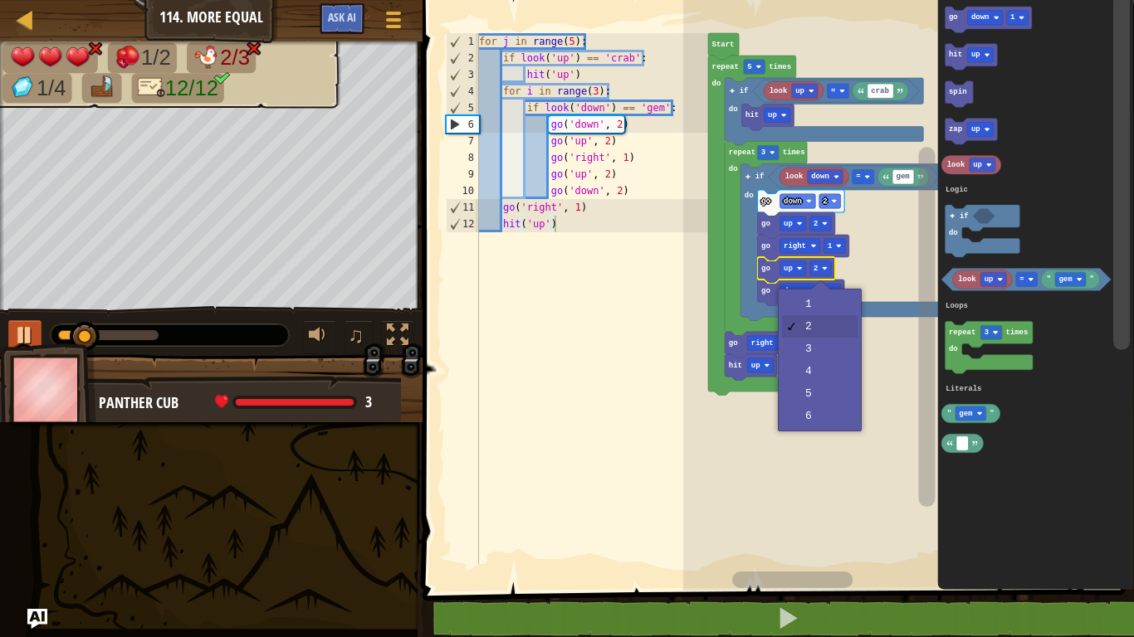
click at [837, 315] on icon "Blockly Workspace" at bounding box center [841, 242] width 203 height 157
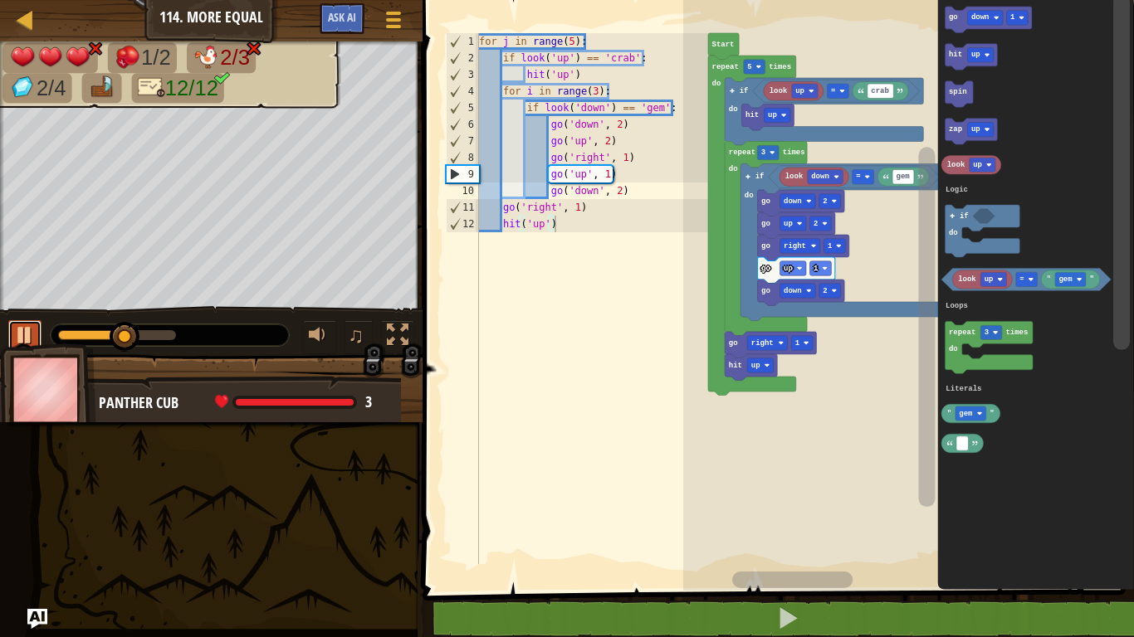
click at [22, 339] on div at bounding box center [25, 336] width 22 height 22
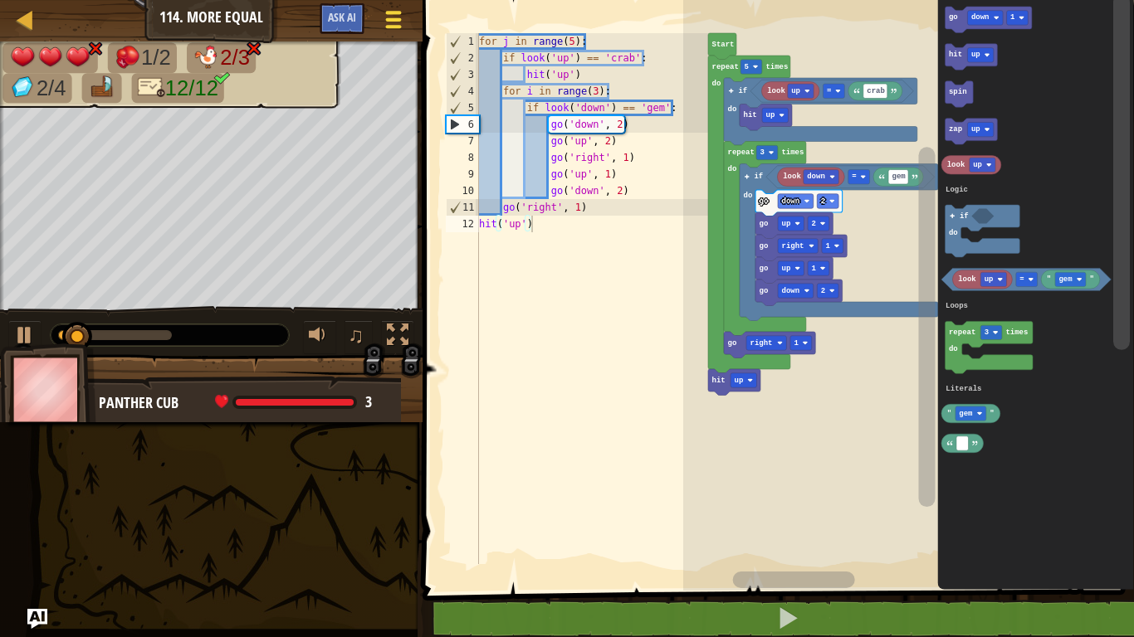
click at [398, 26] on span at bounding box center [393, 26] width 16 height 3
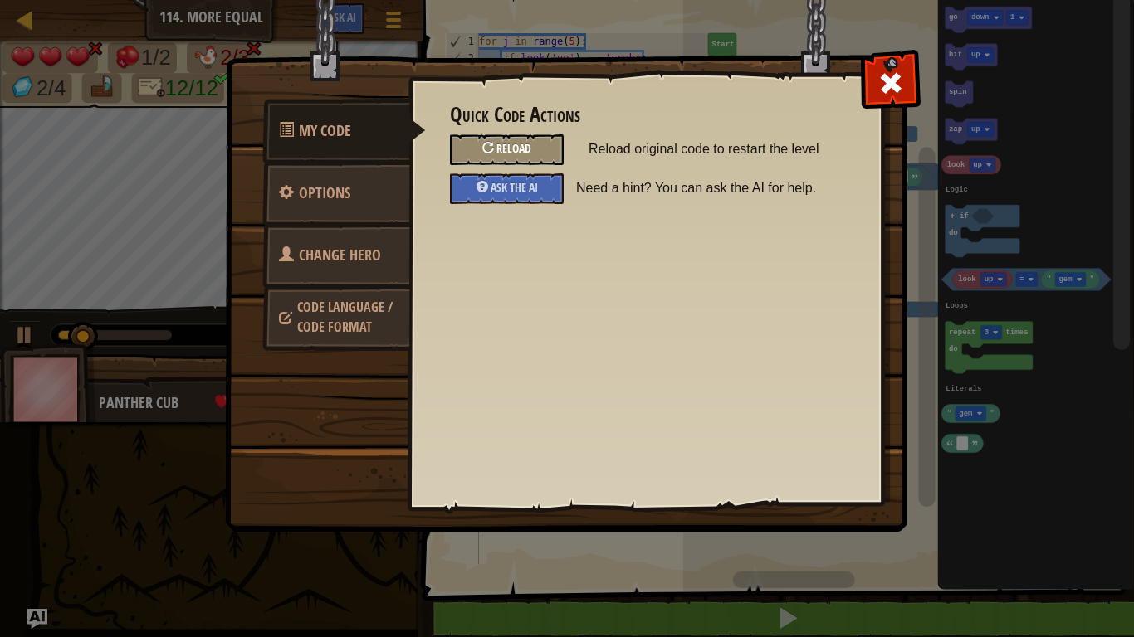
click at [531, 153] on span "Reload" at bounding box center [513, 148] width 35 height 16
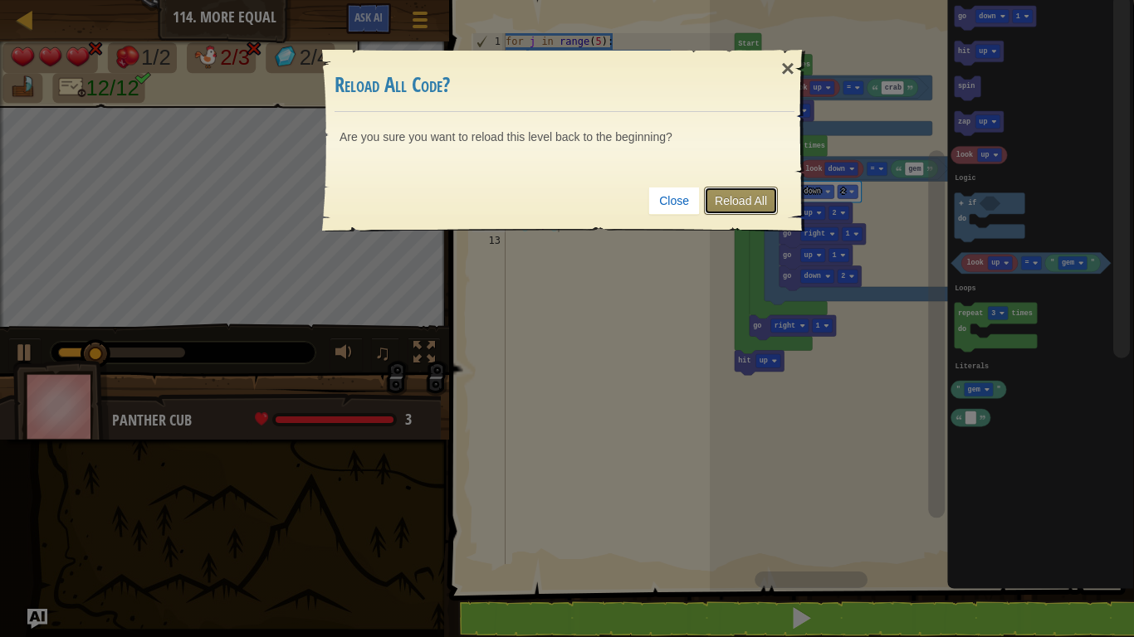
click at [718, 203] on link "Reload All" at bounding box center [741, 201] width 74 height 28
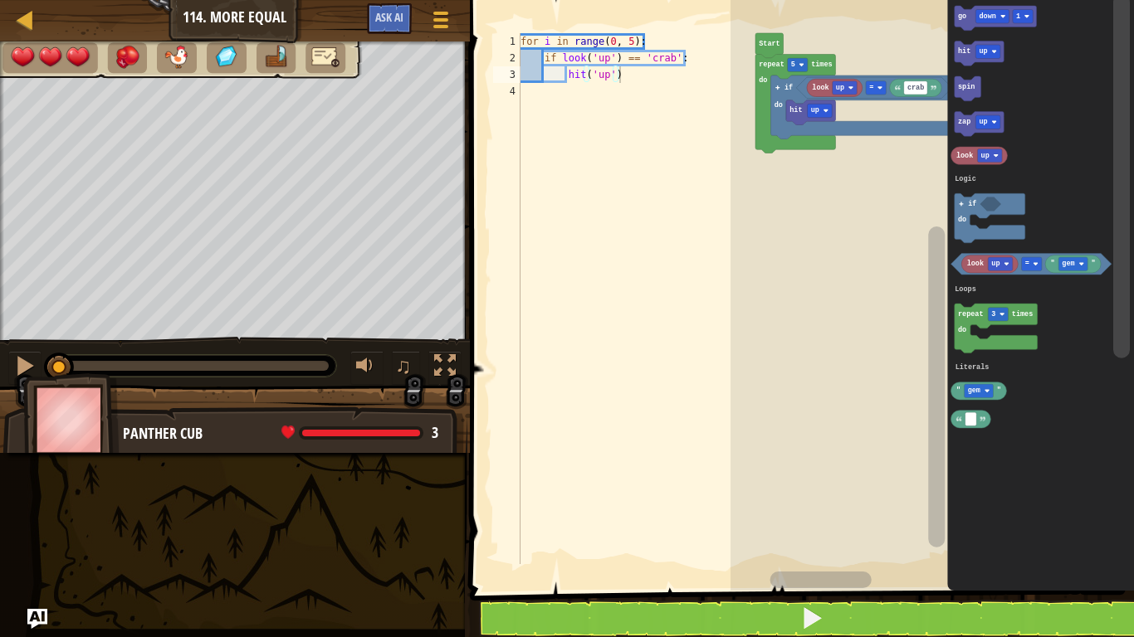
click at [28, 374] on img at bounding box center [71, 420] width 96 height 92
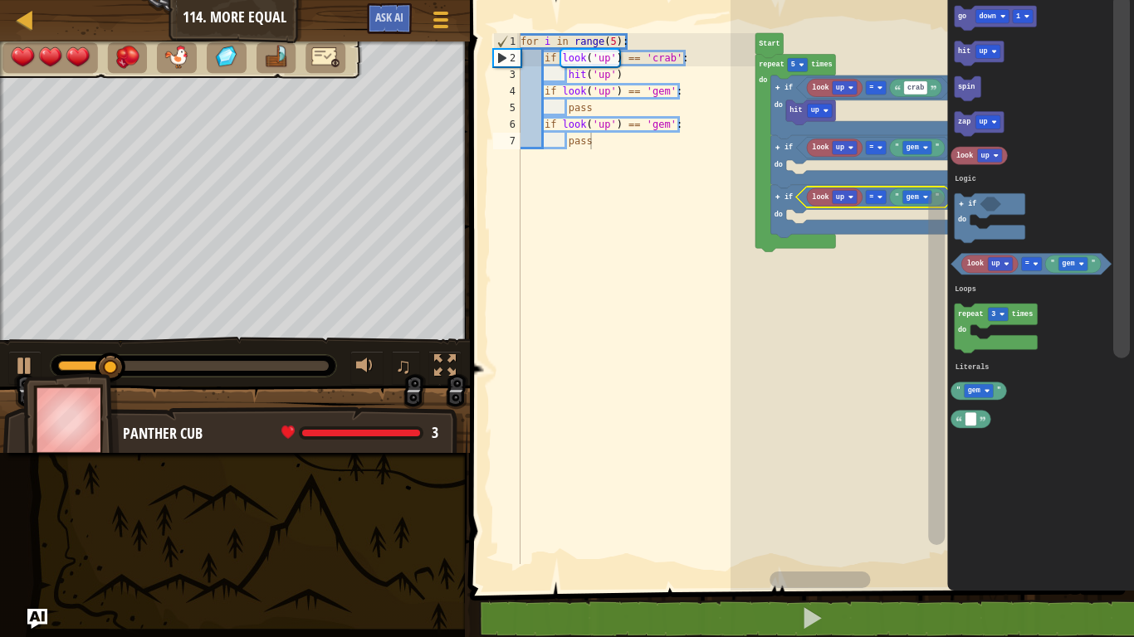
click at [0, 0] on div at bounding box center [0, 0] width 0 height 0
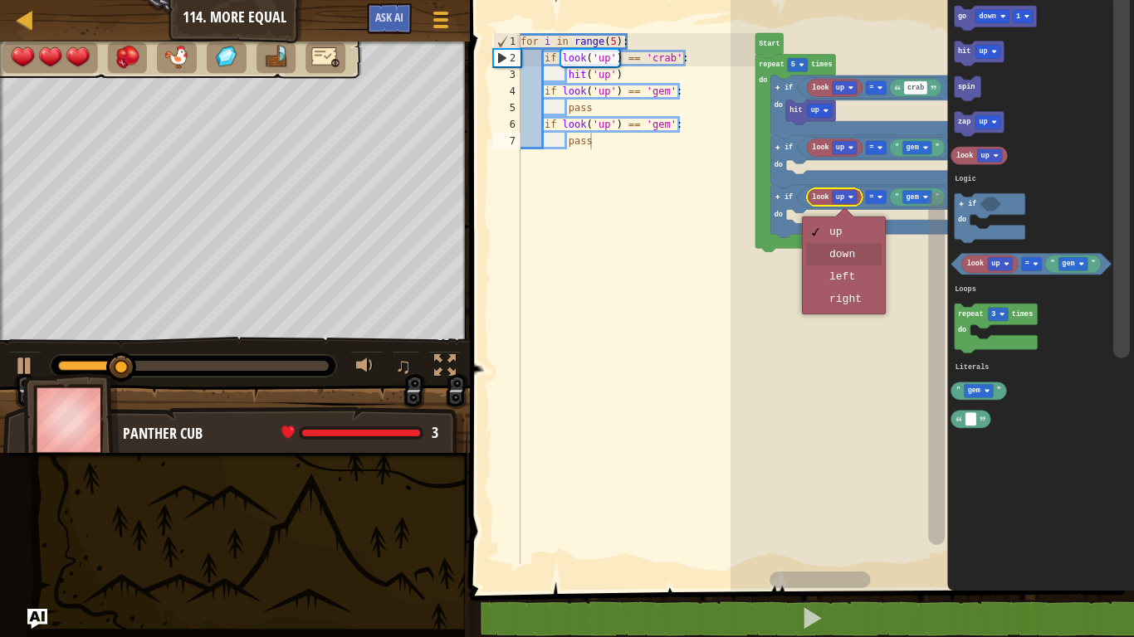
click at [853, 252] on rect "Blockly Workspace" at bounding box center [931, 291] width 403 height 599
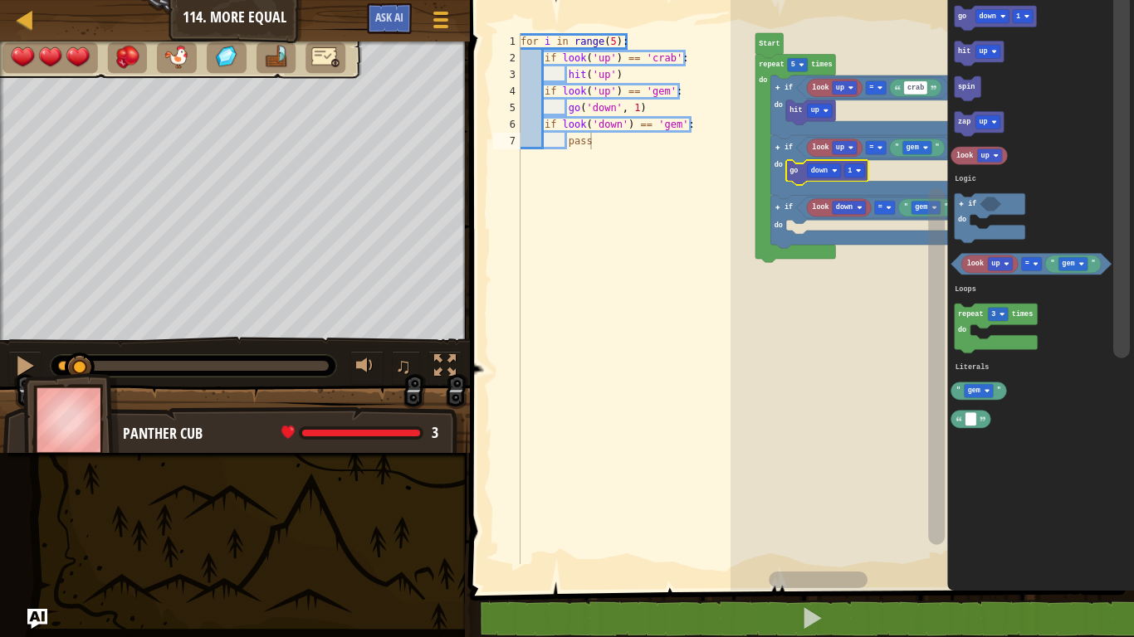
click at [0, 0] on div at bounding box center [0, 0] width 0 height 0
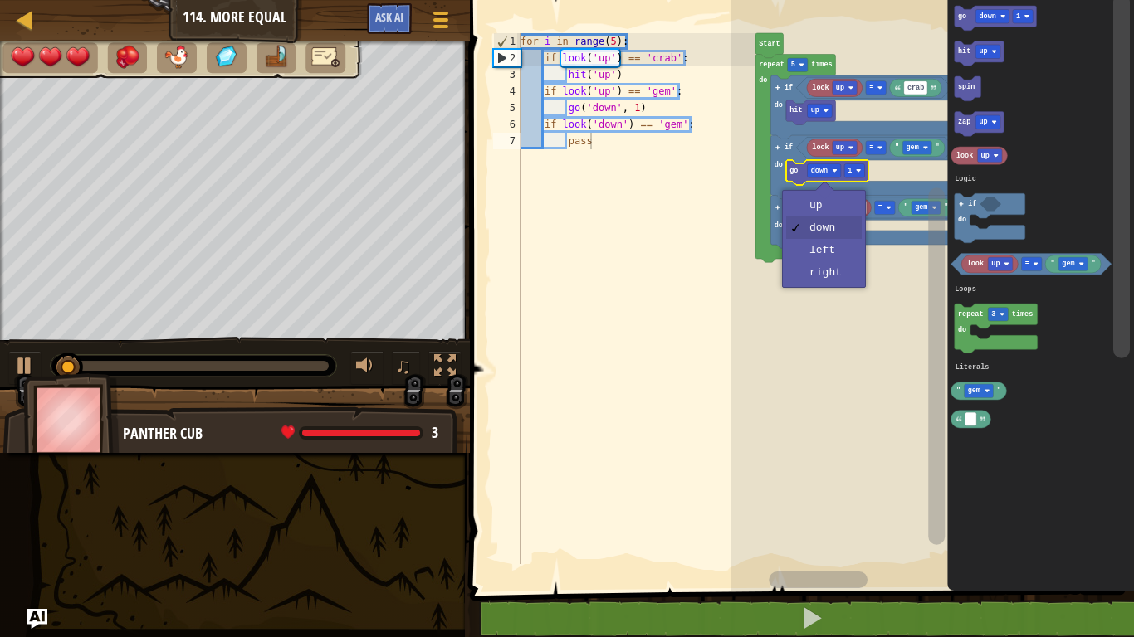
click at [837, 203] on text "down" at bounding box center [844, 207] width 17 height 8
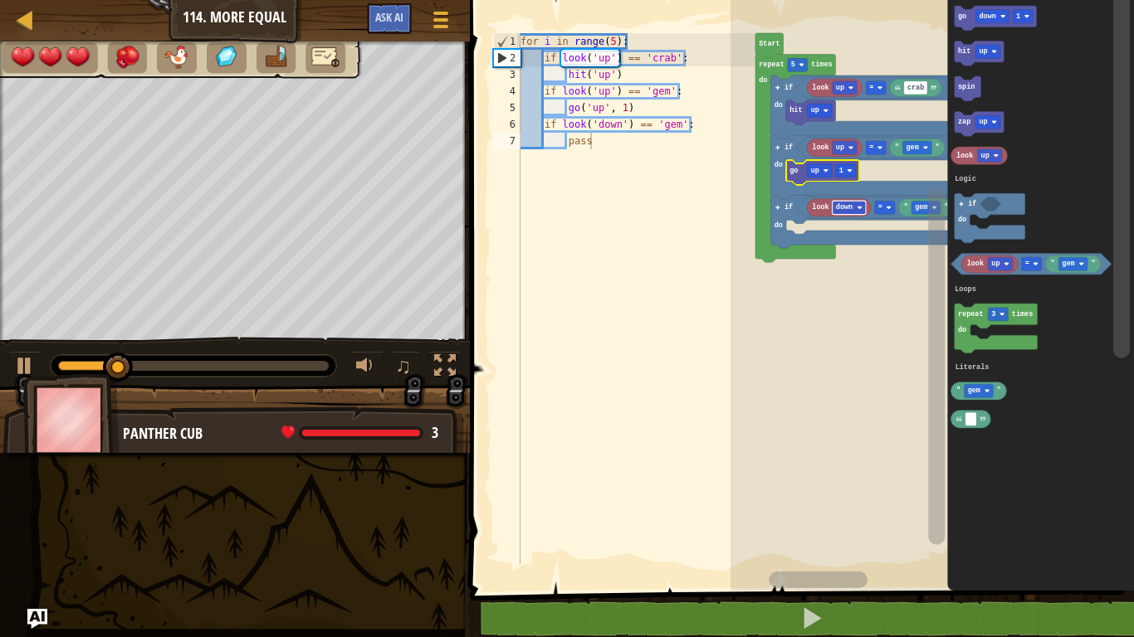
click at [0, 0] on div at bounding box center [0, 0] width 0 height 0
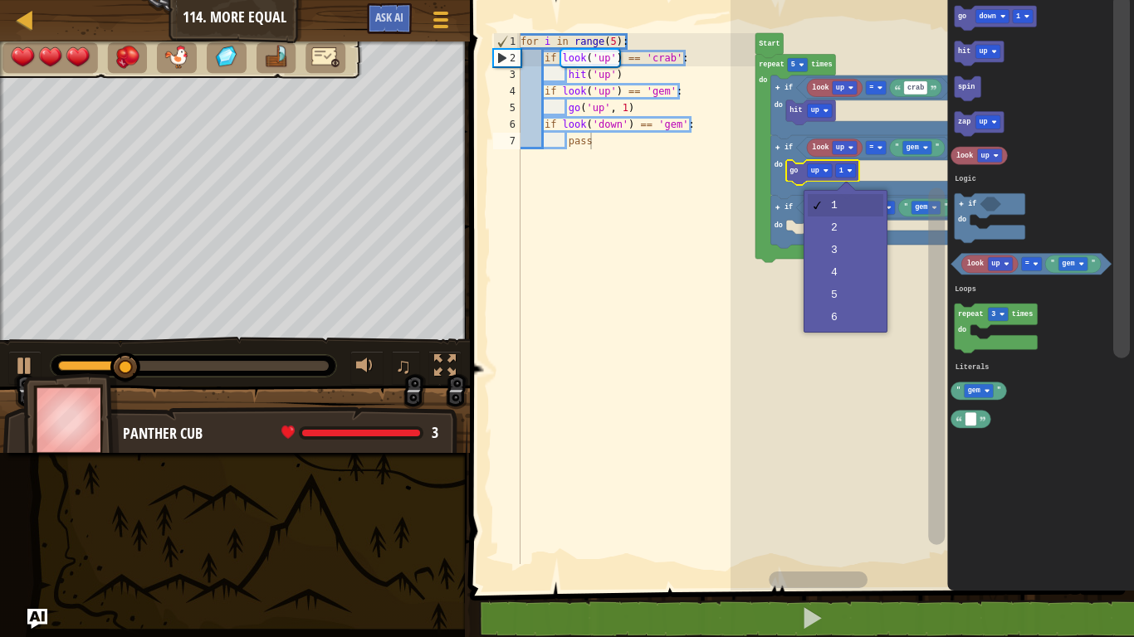
click at [858, 229] on rect "Blockly Workspace" at bounding box center [931, 291] width 403 height 599
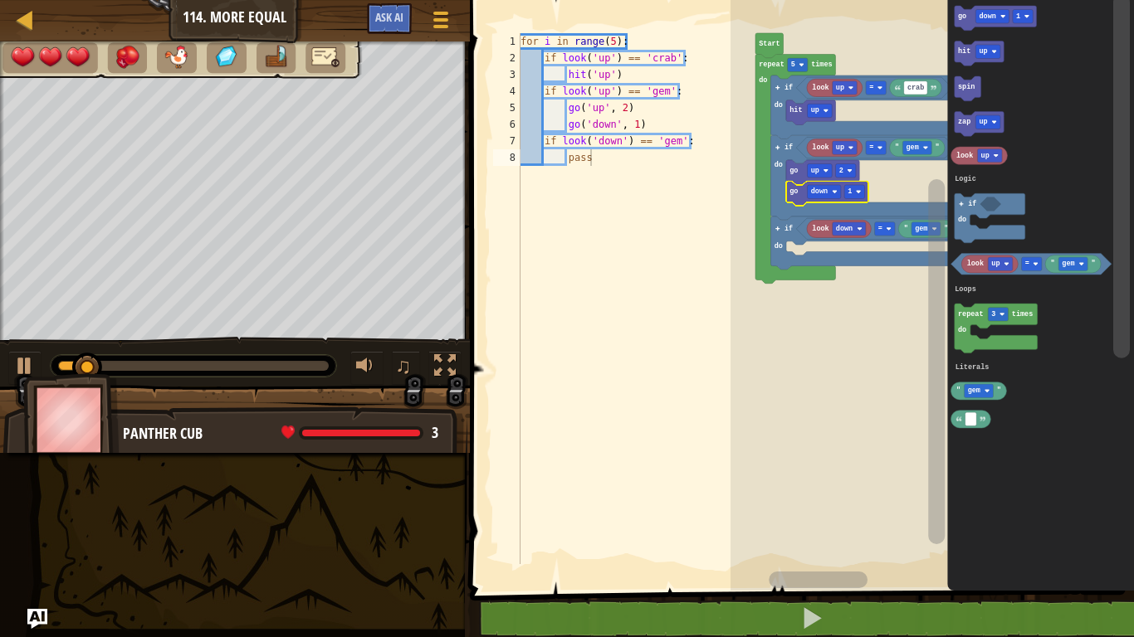
click at [0, 0] on div at bounding box center [0, 0] width 0 height 0
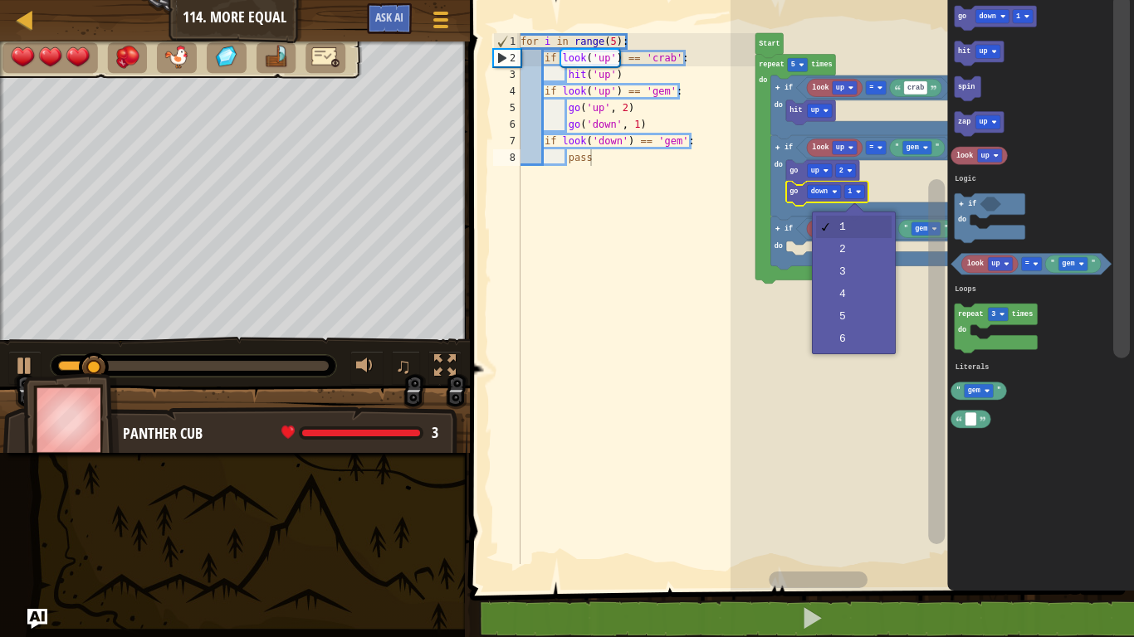
click at [861, 247] on rect "Blockly Workspace" at bounding box center [931, 291] width 403 height 599
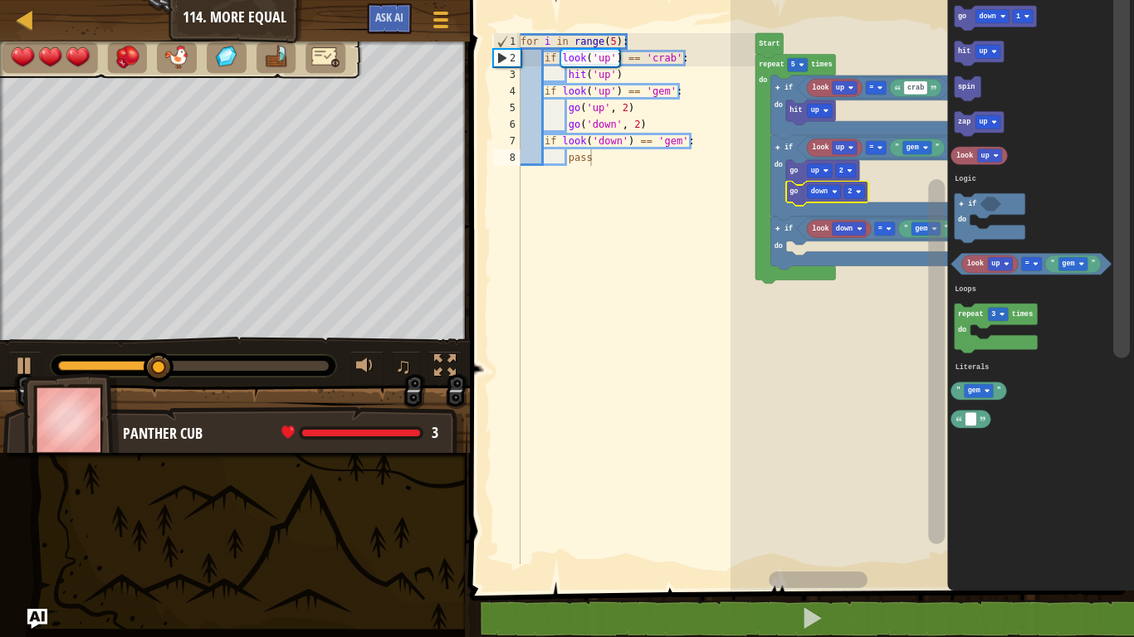
click at [984, 10] on rect "Blockly Workspace" at bounding box center [991, 16] width 33 height 13
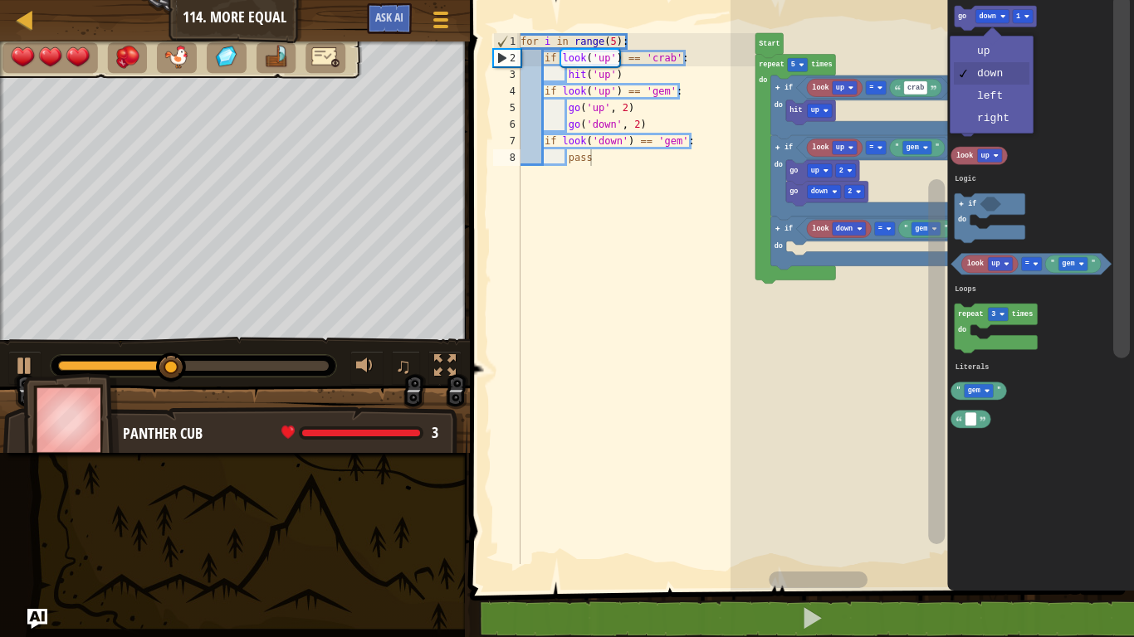
click at [989, 128] on rect "Blockly Workspace" at bounding box center [987, 121] width 25 height 13
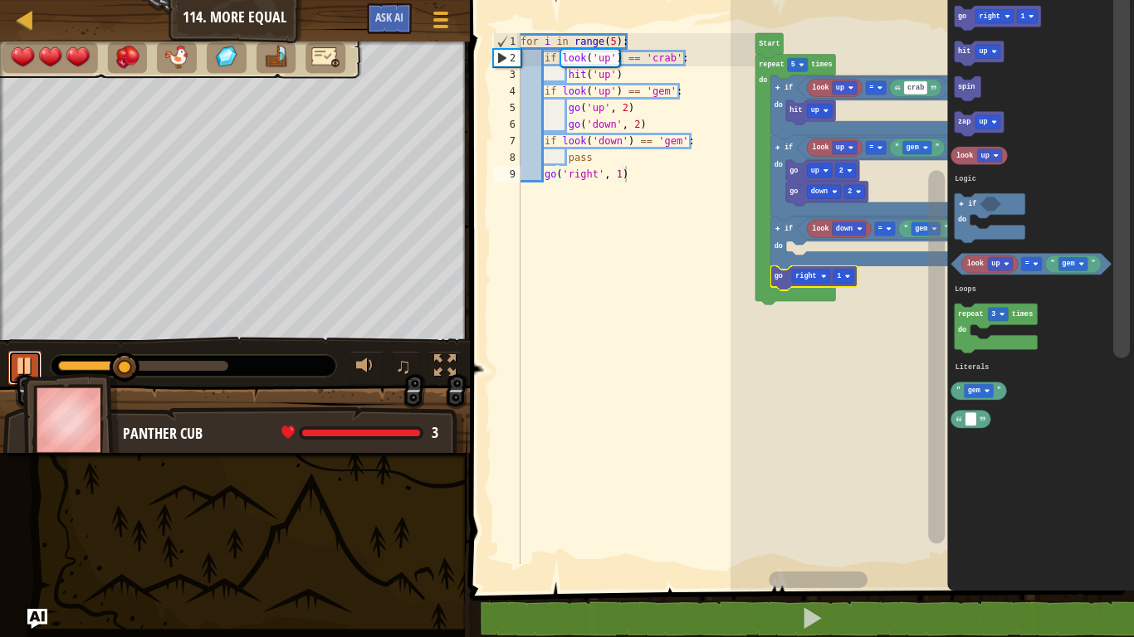
click at [37, 360] on button at bounding box center [24, 368] width 33 height 34
click at [0, 0] on div at bounding box center [0, 0] width 0 height 0
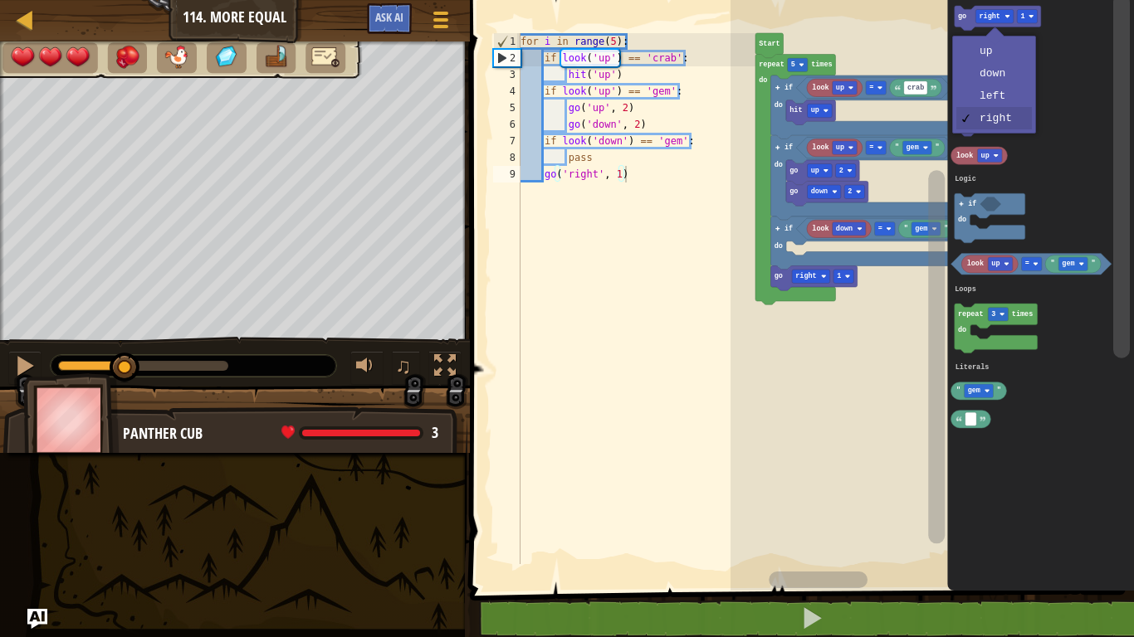
click at [1005, 73] on icon "Blockly Workspace" at bounding box center [1040, 291] width 187 height 599
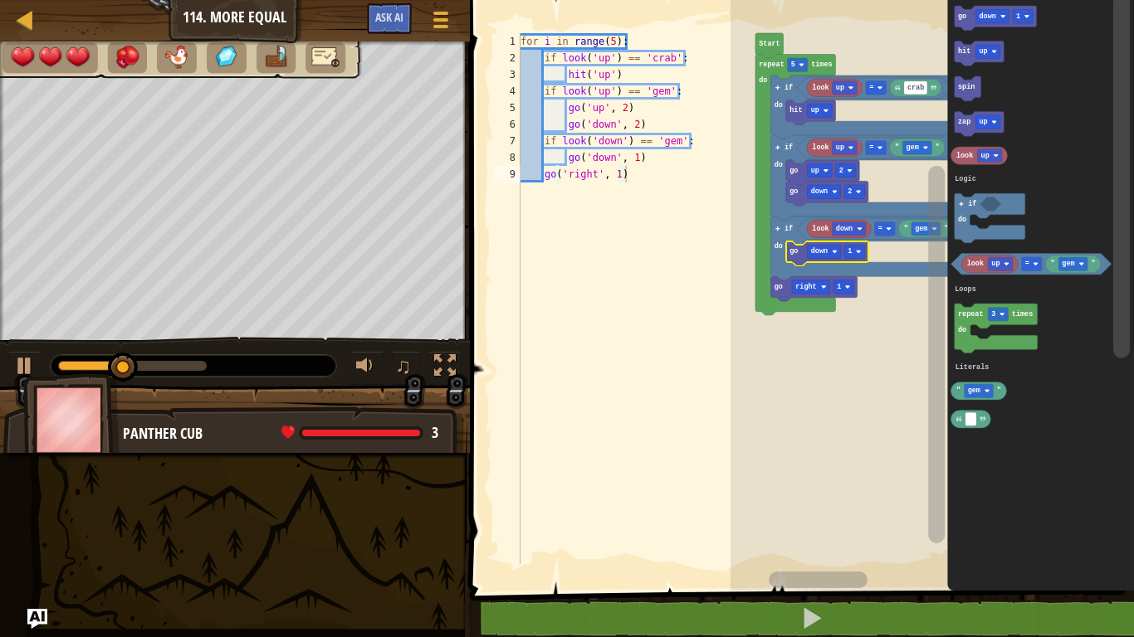
click at [989, 11] on rect "Blockly Workspace" at bounding box center [991, 16] width 33 height 13
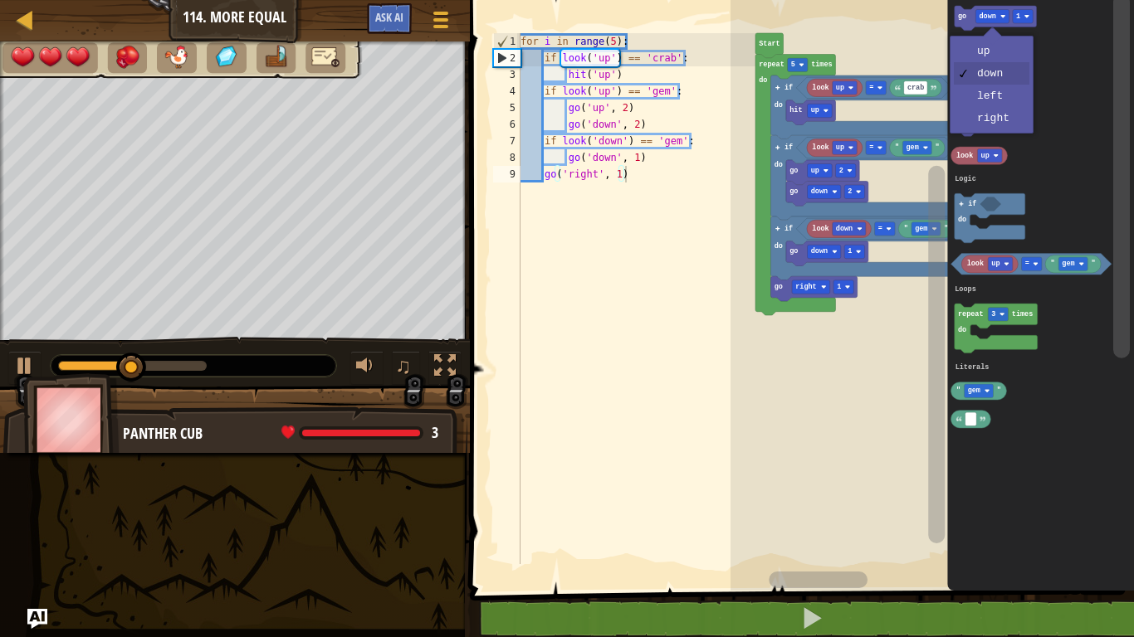
click at [992, 59] on icon "Blockly Workspace" at bounding box center [980, 53] width 50 height 25
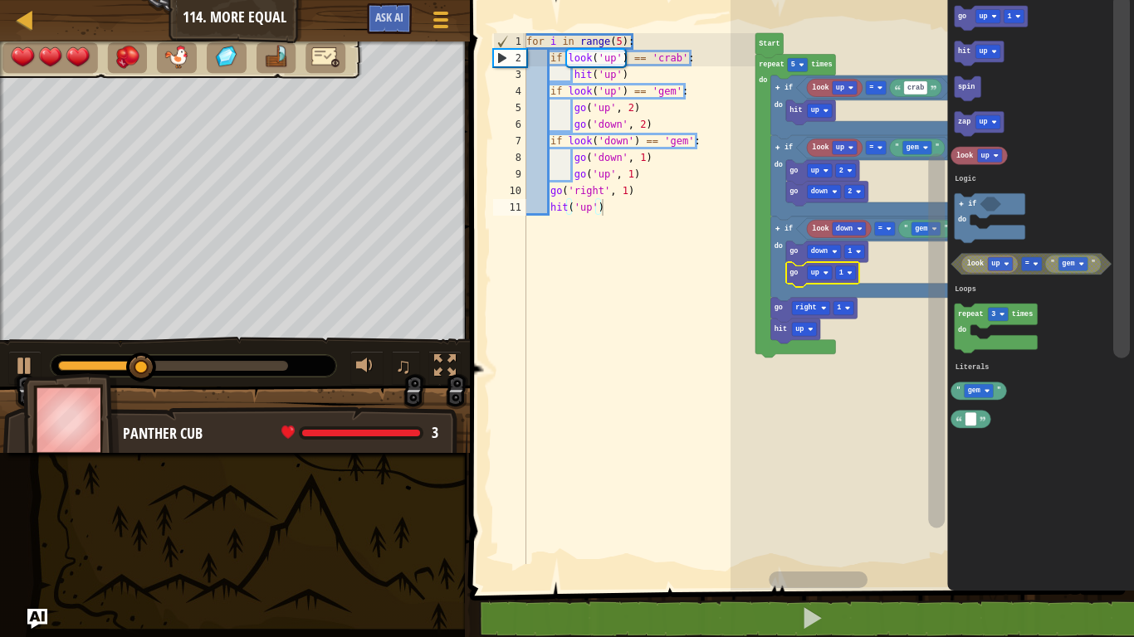
click at [842, 272] on text "1" at bounding box center [841, 273] width 4 height 8
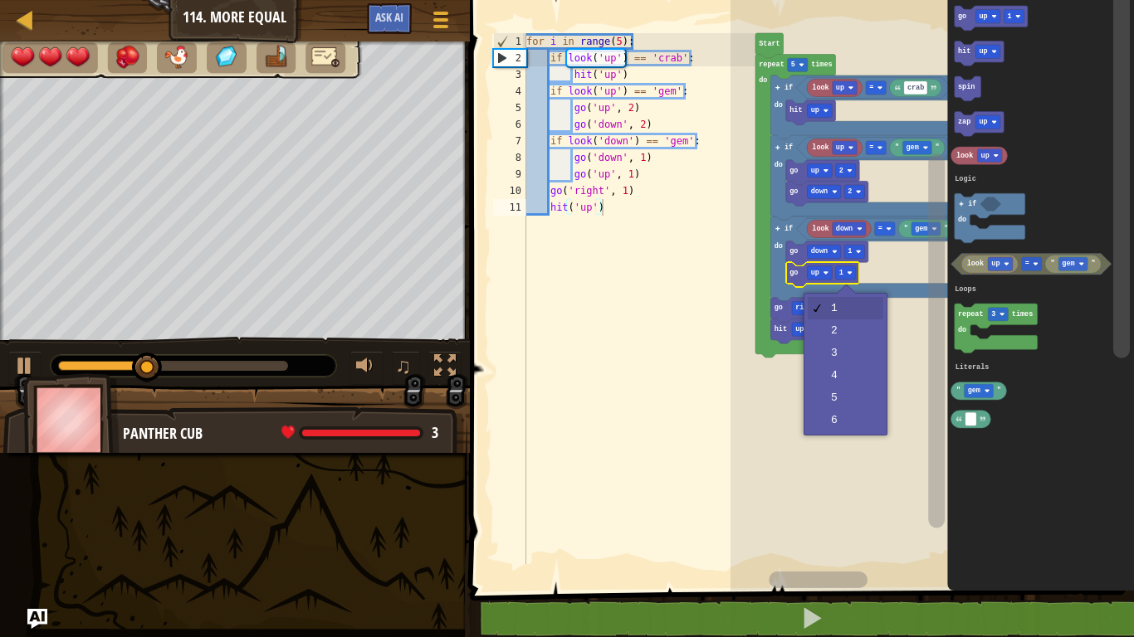
click at [858, 325] on rect "Blockly Workspace" at bounding box center [931, 291] width 403 height 599
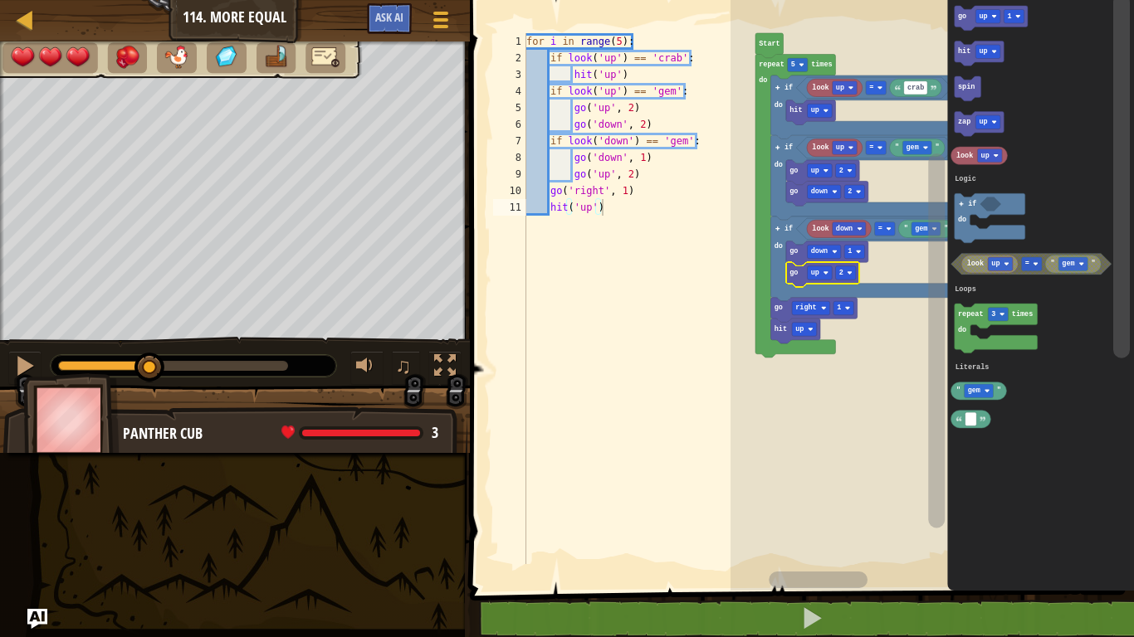
click at [850, 251] on text "1" at bounding box center [849, 251] width 4 height 8
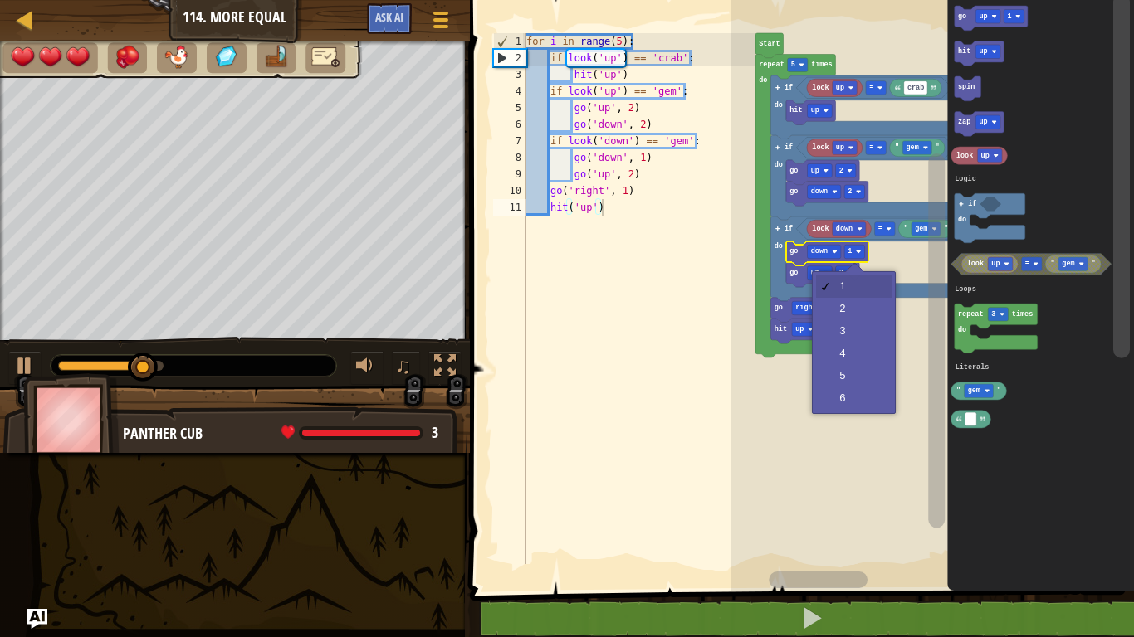
click at [861, 315] on rect "Blockly Workspace" at bounding box center [931, 291] width 403 height 599
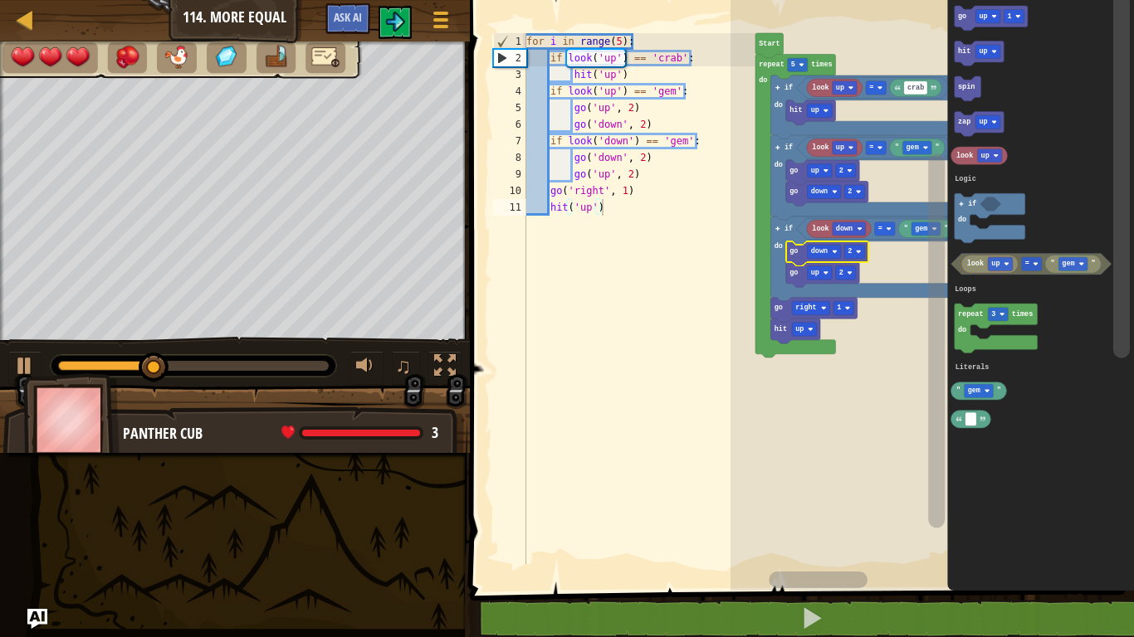
click at [304, 361] on div at bounding box center [193, 366] width 271 height 10
click at [26, 358] on div at bounding box center [25, 366] width 22 height 22
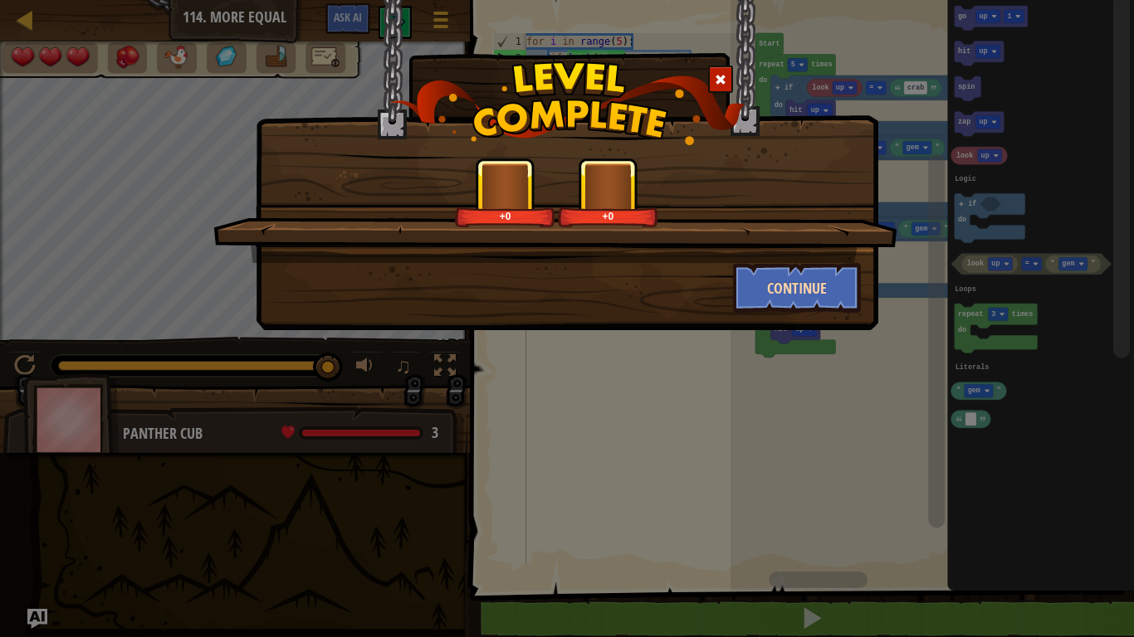
click at [782, 281] on button "Continue" at bounding box center [797, 288] width 129 height 50
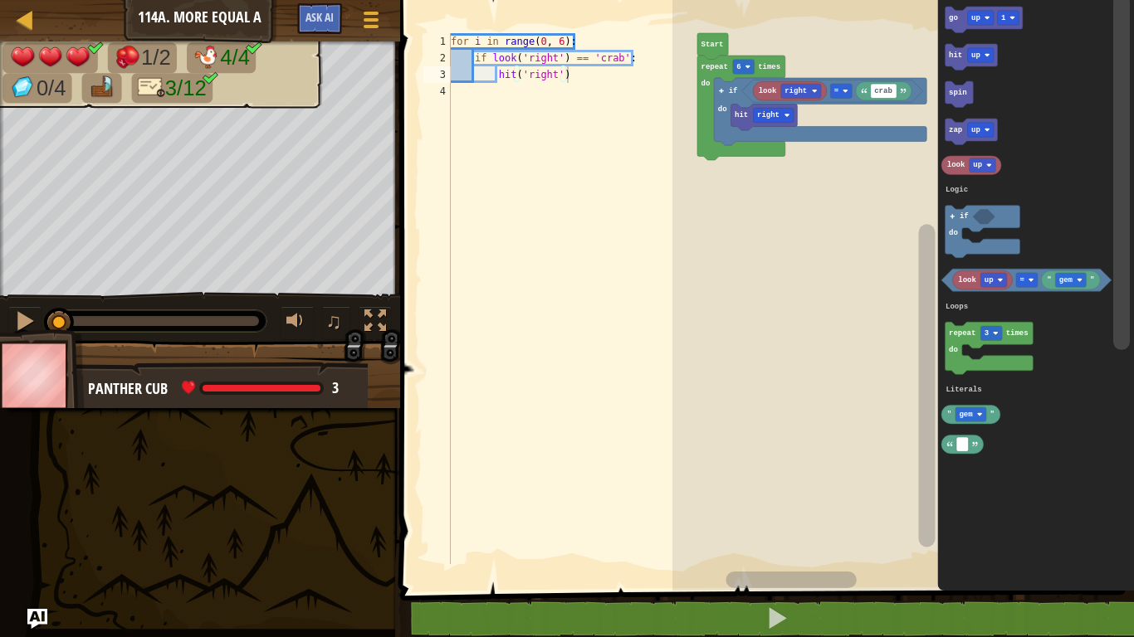
click at [1079, 422] on icon "Blockly Workspace" at bounding box center [1036, 291] width 197 height 599
click at [37, 20] on link "Map" at bounding box center [37, 20] width 8 height 22
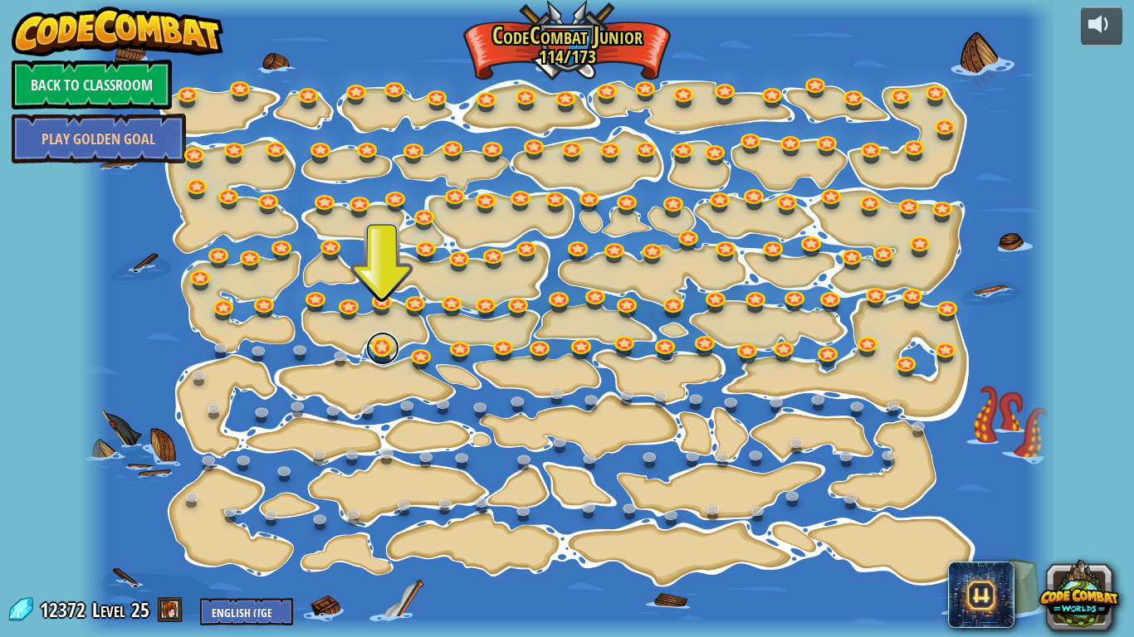
click at [390, 355] on link at bounding box center [382, 348] width 33 height 33
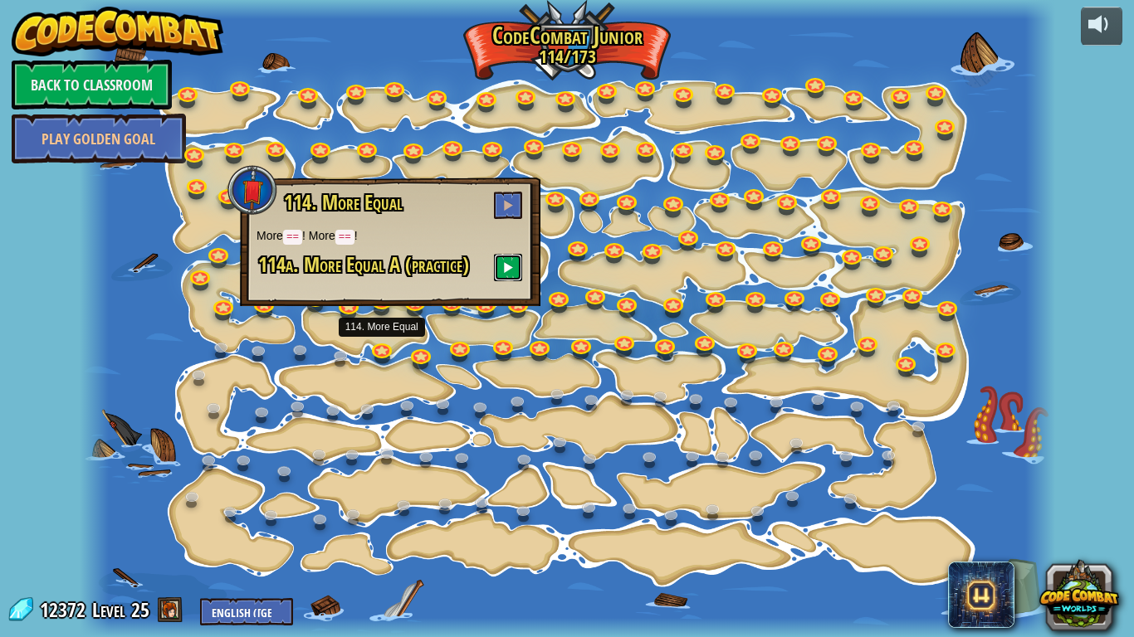
click at [507, 277] on button at bounding box center [508, 267] width 28 height 27
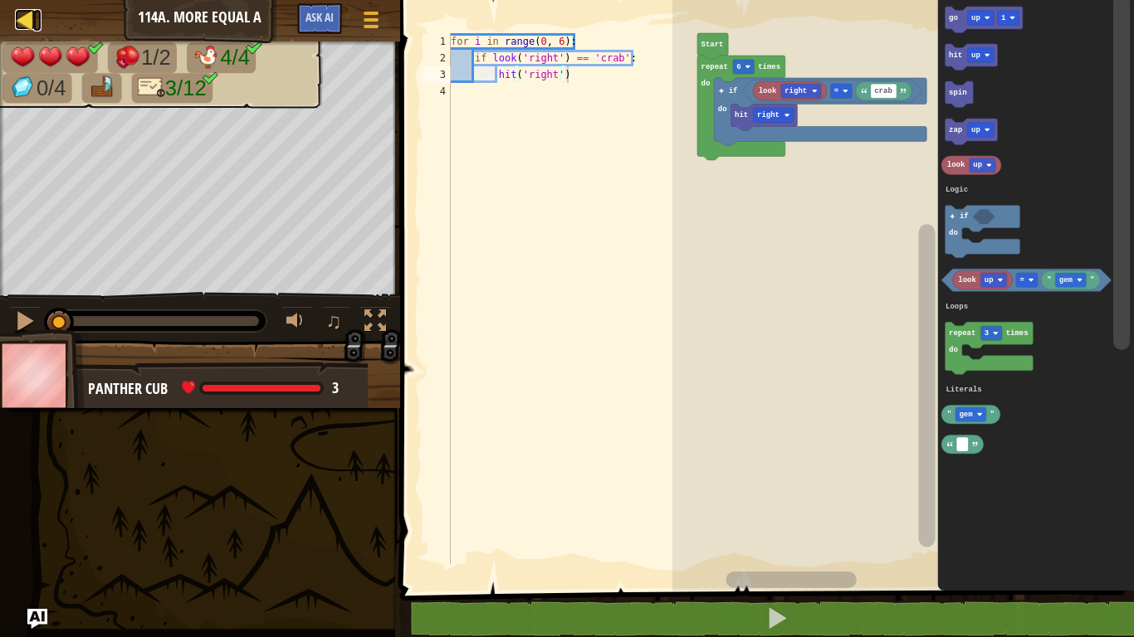
click at [40, 26] on link "Map" at bounding box center [37, 20] width 8 height 22
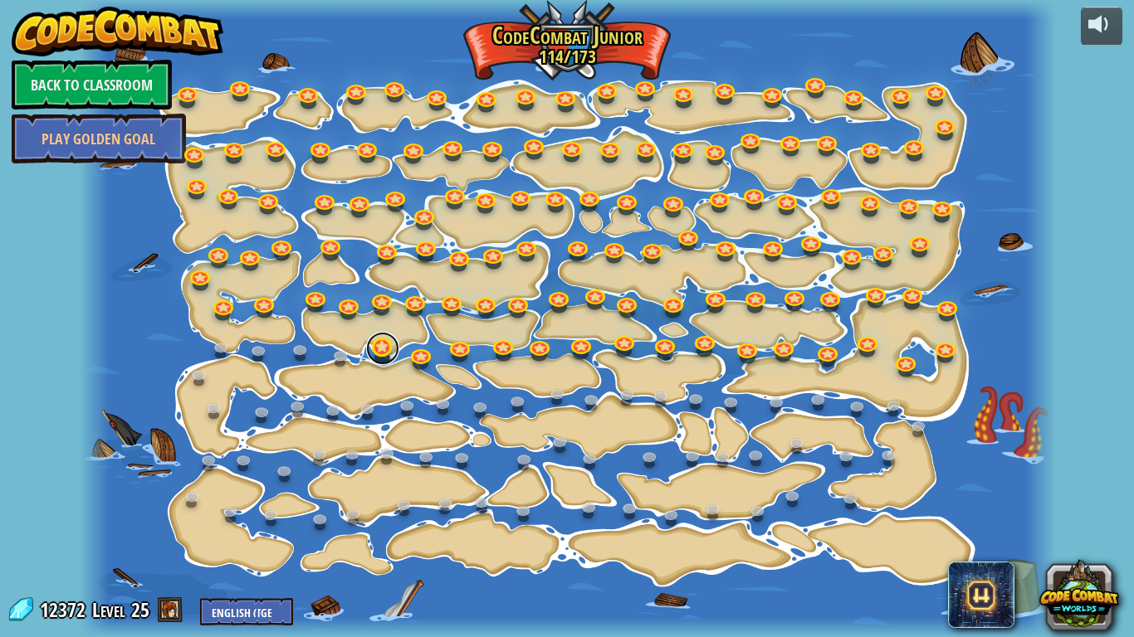
click at [394, 346] on link at bounding box center [382, 348] width 33 height 33
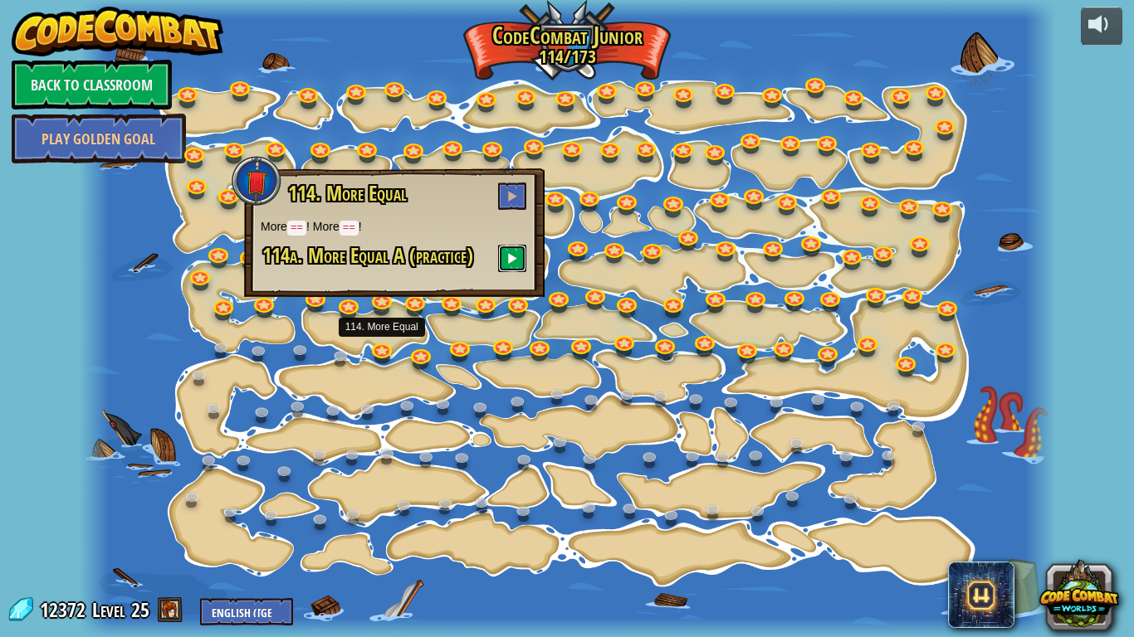
click at [510, 262] on span at bounding box center [512, 258] width 12 height 12
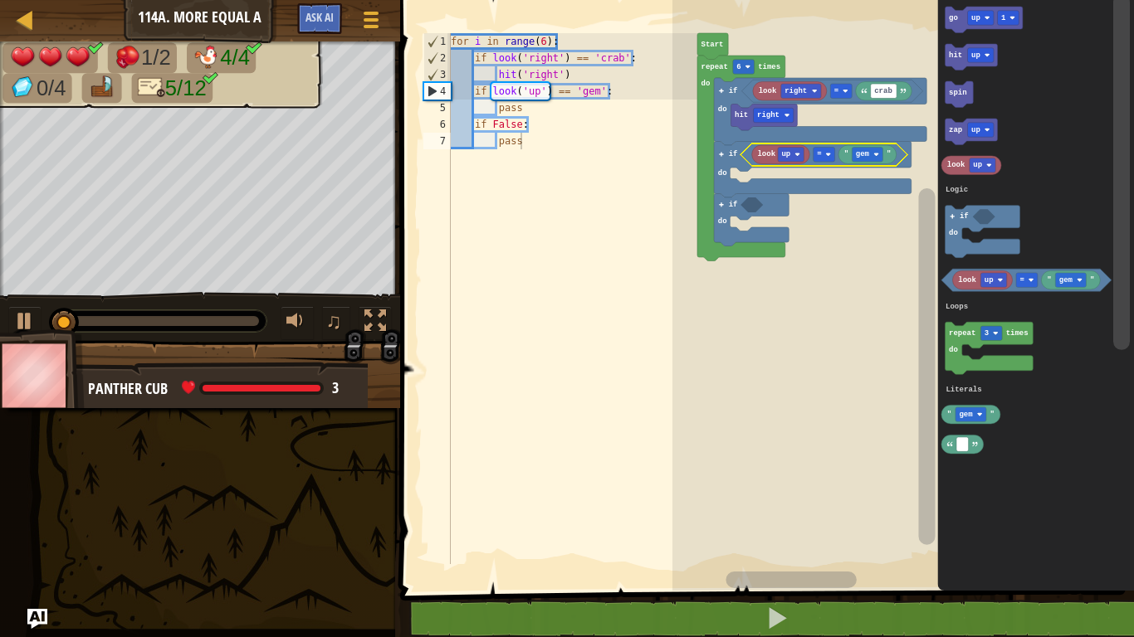
click at [0, 0] on div at bounding box center [0, 0] width 0 height 0
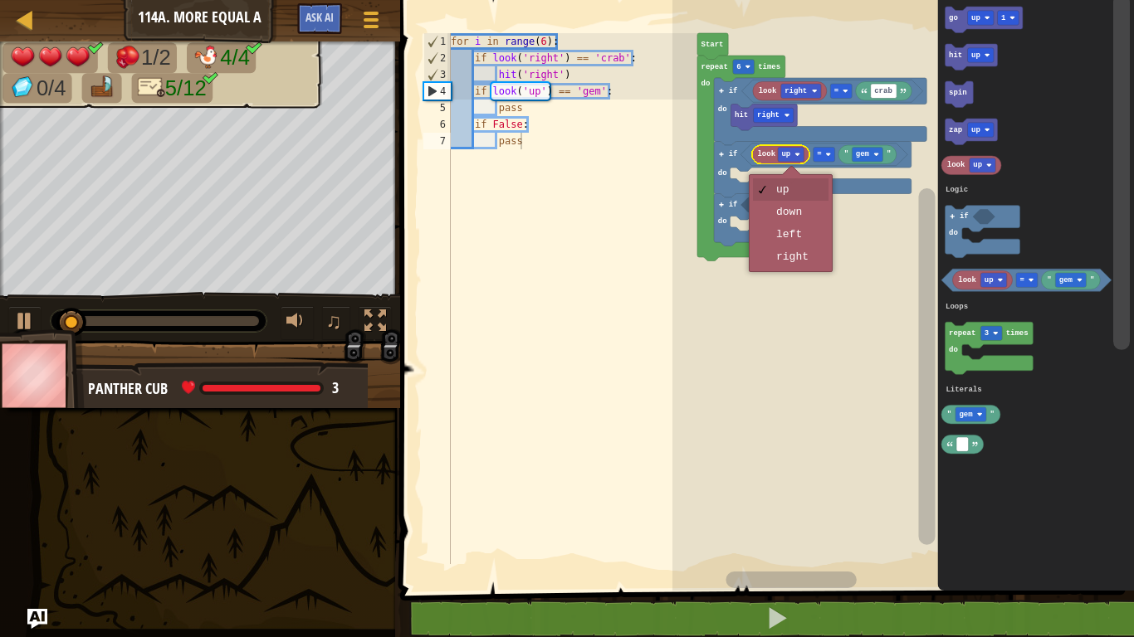
click at [802, 267] on rect "Blockly Workspace" at bounding box center [902, 291] width 461 height 599
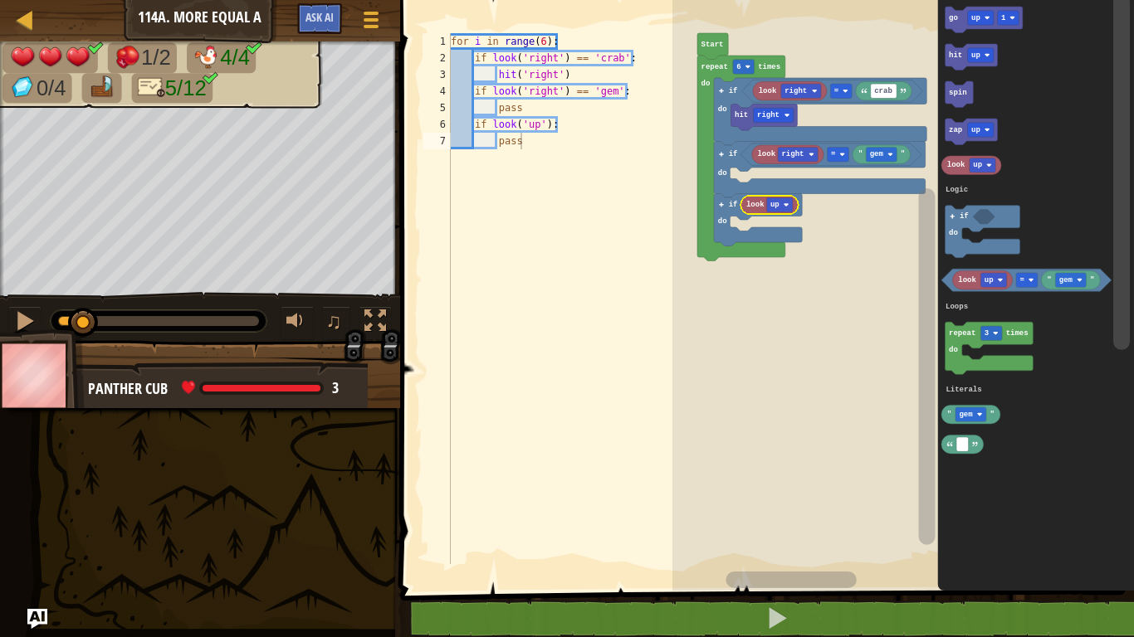
click at [0, 0] on div at bounding box center [0, 0] width 0 height 0
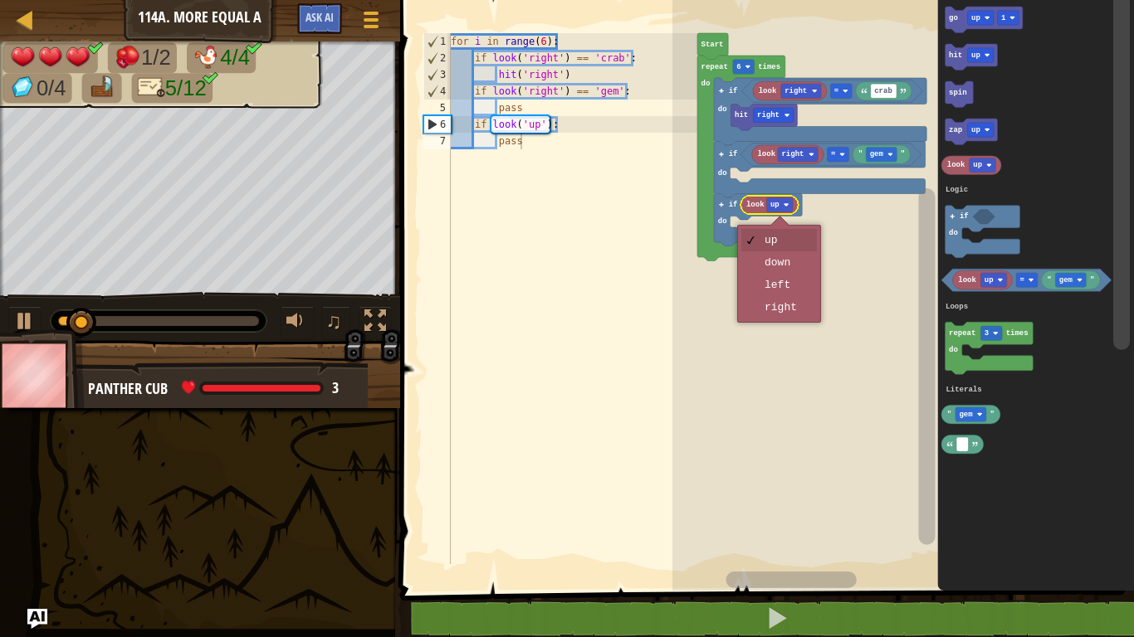
click at [784, 294] on rect "Blockly Workspace" at bounding box center [902, 291] width 461 height 599
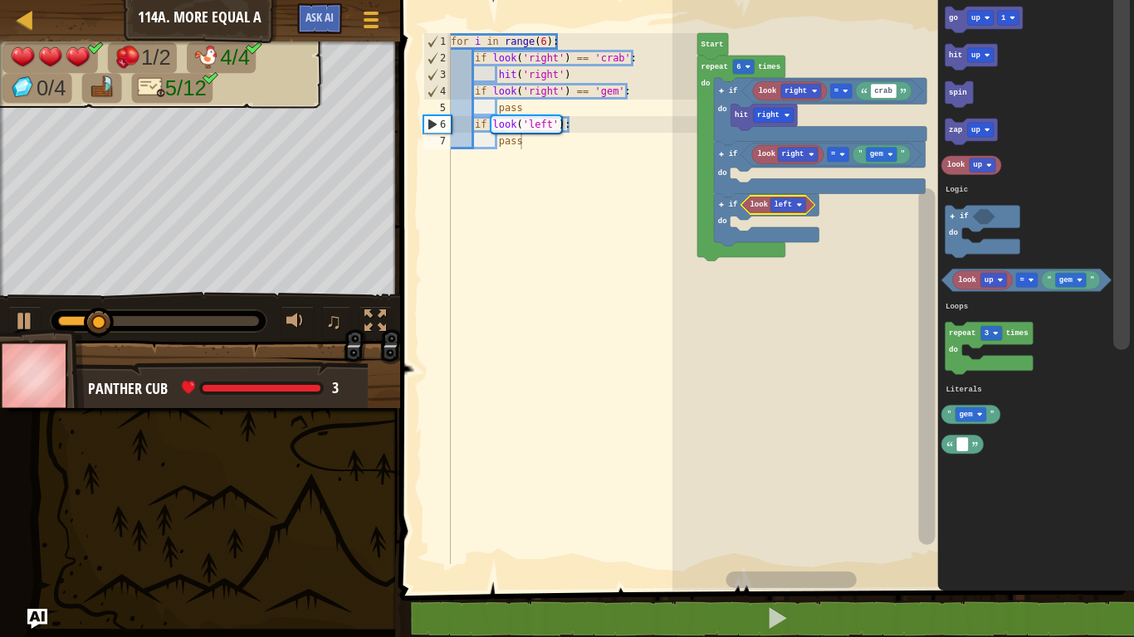
click at [979, 14] on text "up" at bounding box center [975, 18] width 9 height 8
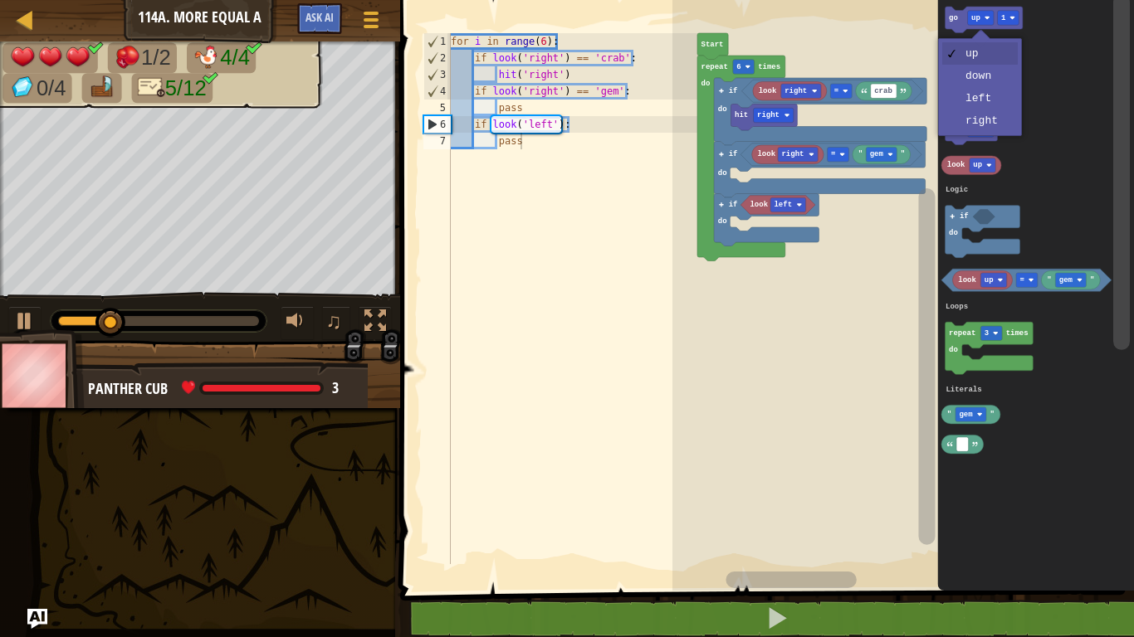
click at [990, 121] on icon "Blockly Workspace" at bounding box center [971, 132] width 52 height 27
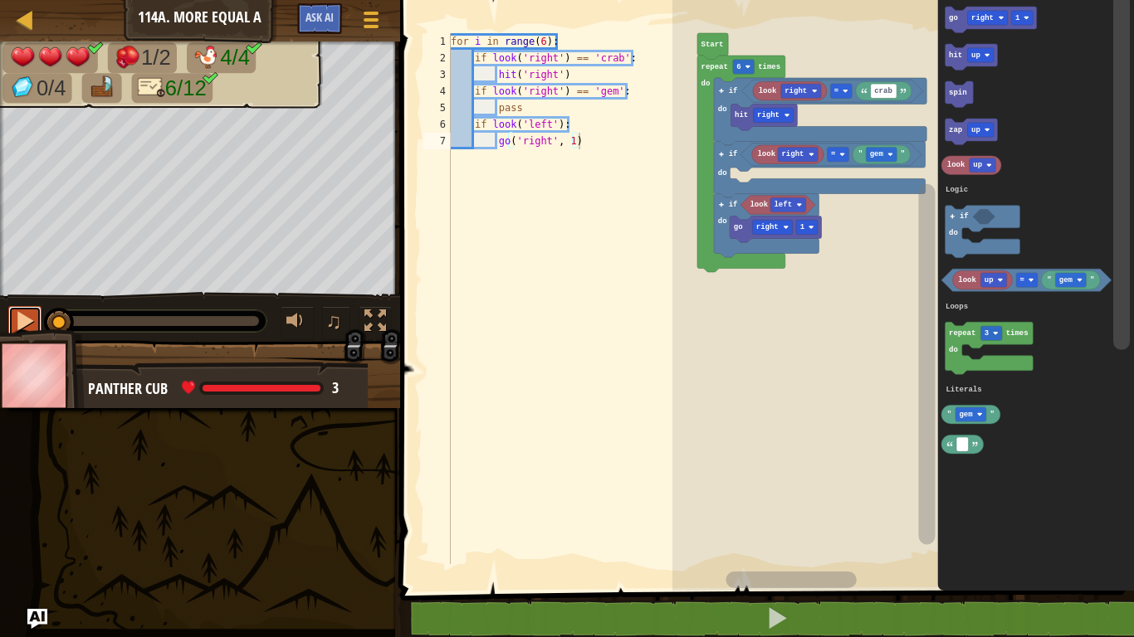
click at [38, 314] on button at bounding box center [24, 323] width 33 height 34
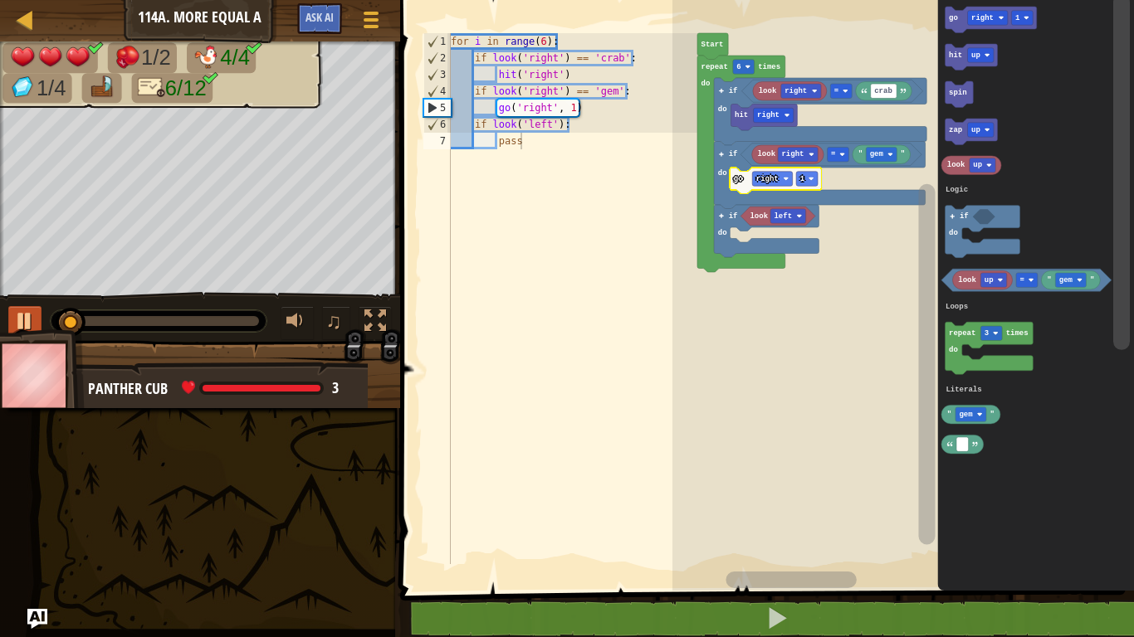
click at [803, 176] on text "1" at bounding box center [802, 179] width 5 height 8
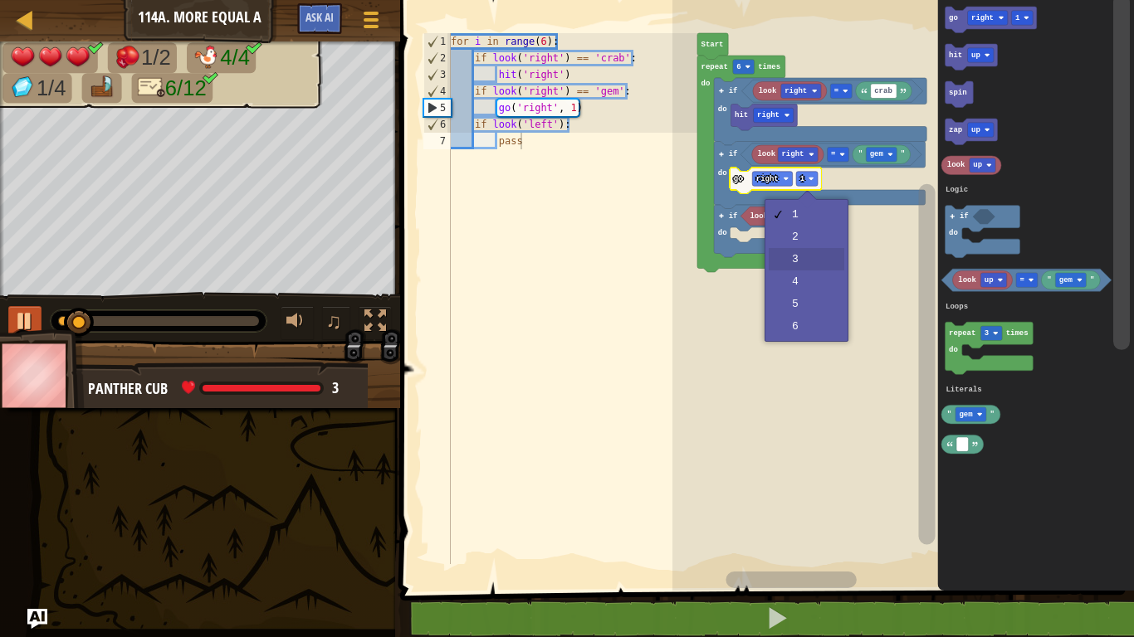
click at [807, 260] on rect "Blockly Workspace" at bounding box center [902, 291] width 461 height 599
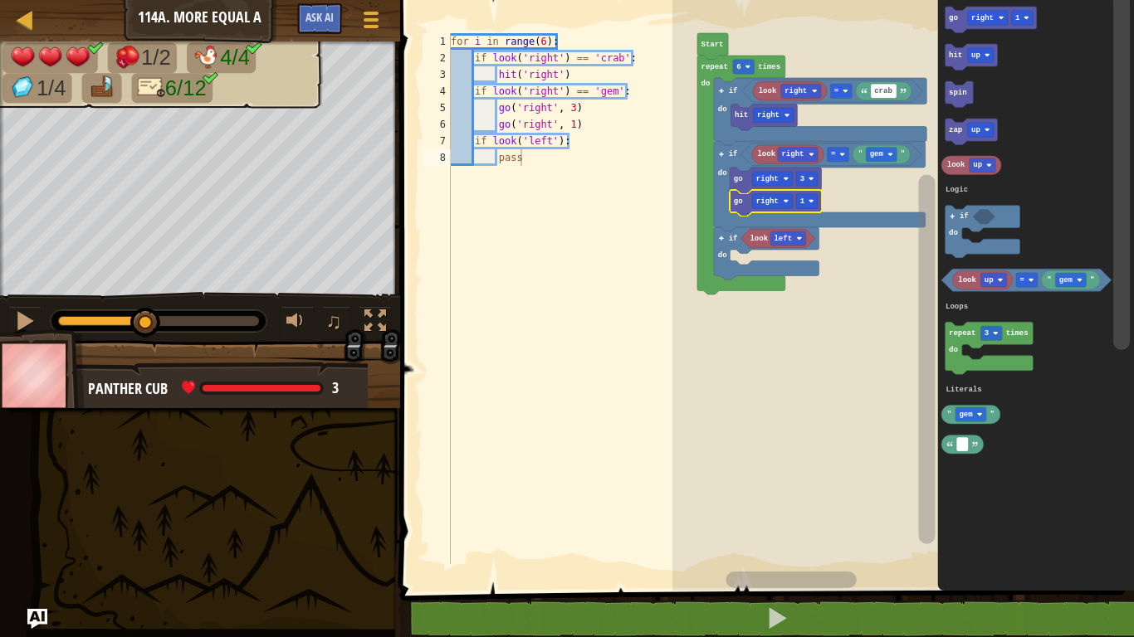
click at [771, 198] on text "right" at bounding box center [767, 202] width 22 height 8
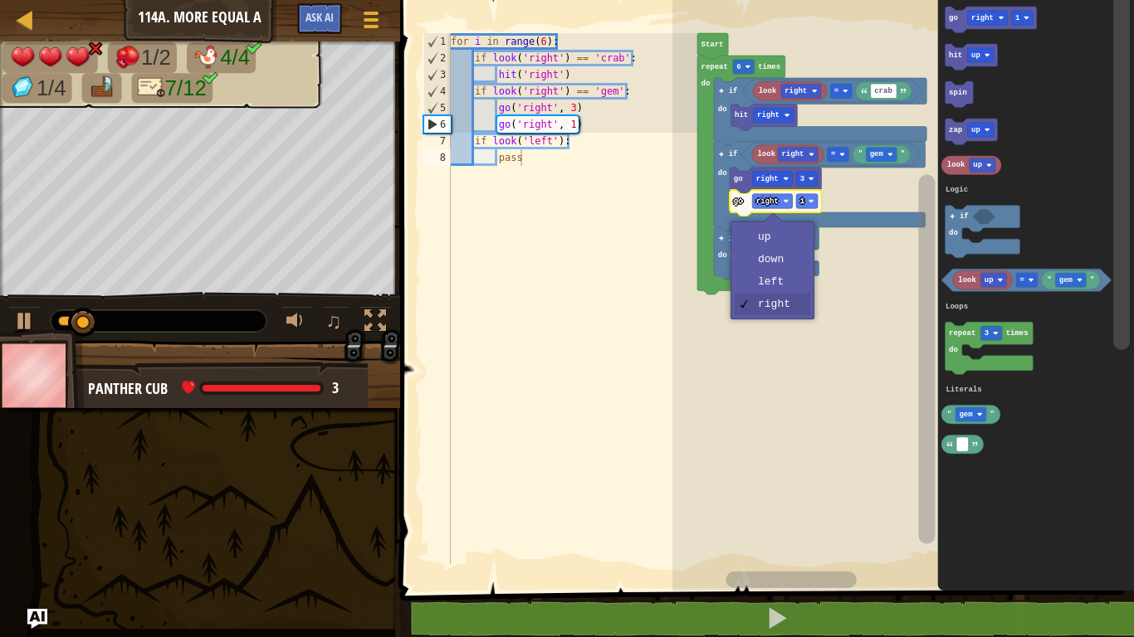
click at [785, 281] on icon "Blockly Workspace" at bounding box center [741, 175] width 88 height 239
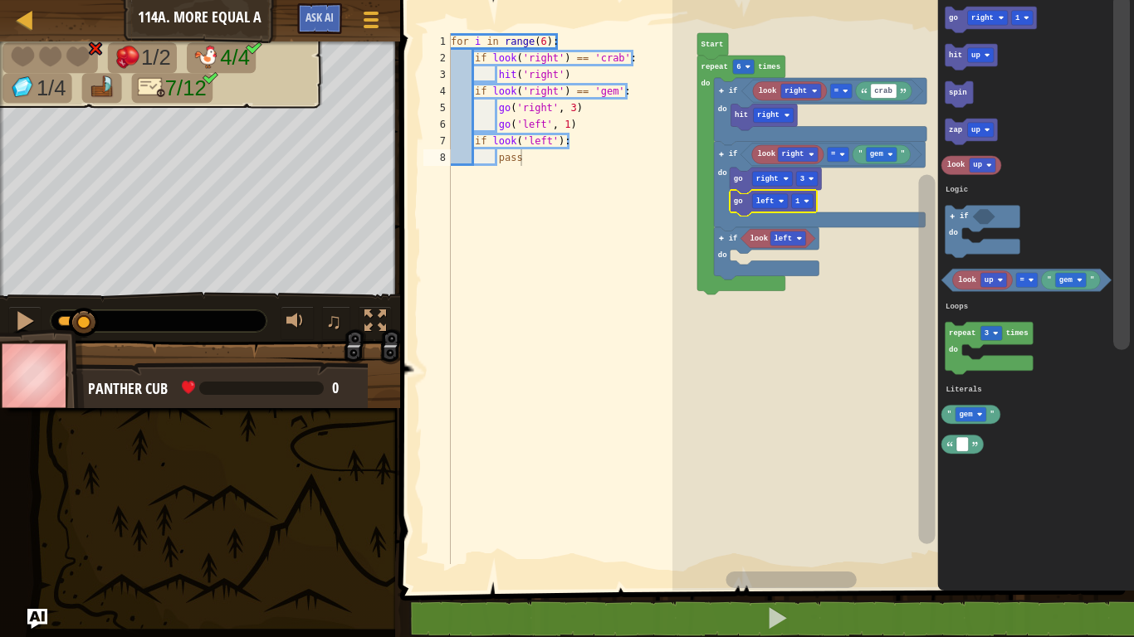
click at [0, 0] on div at bounding box center [0, 0] width 0 height 0
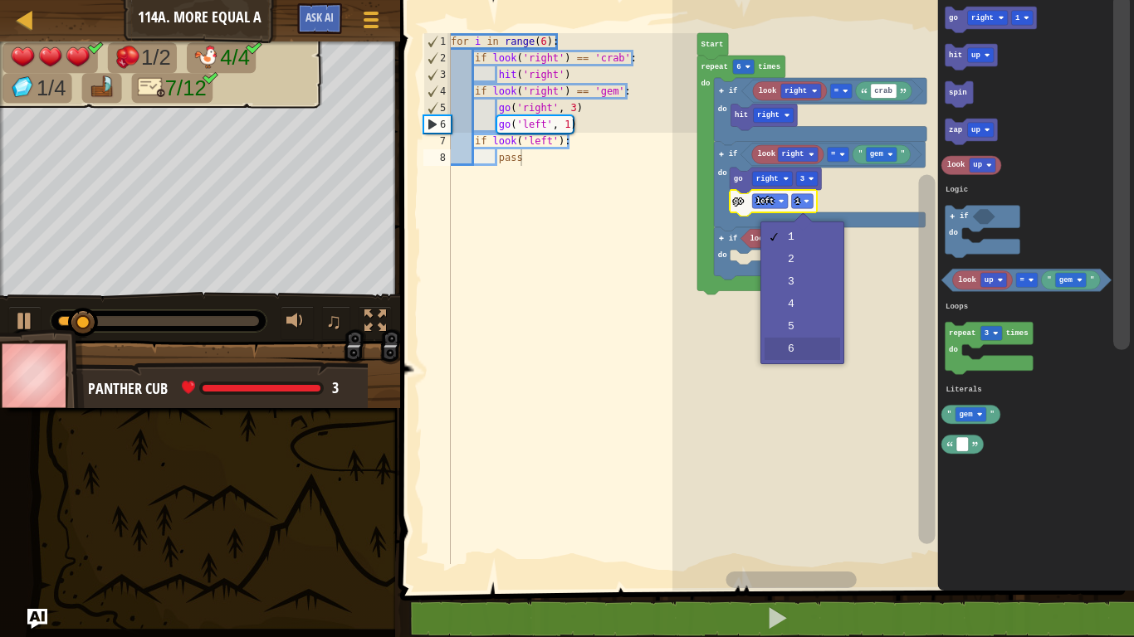
click at [811, 351] on rect "Blockly Workspace" at bounding box center [902, 291] width 461 height 599
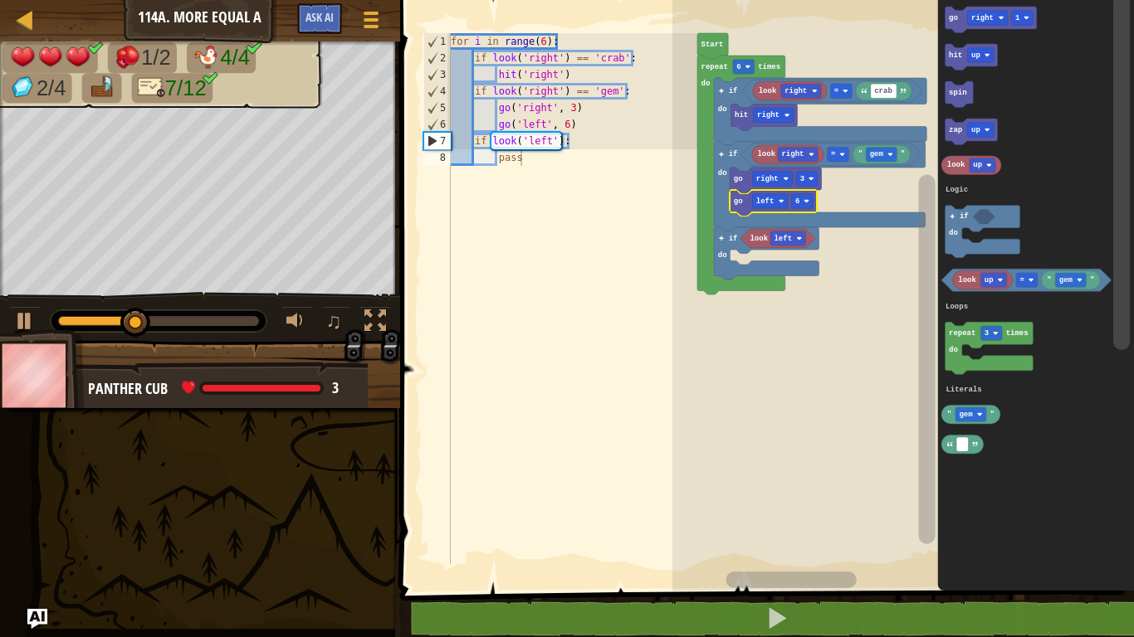
click at [987, 11] on rect "Blockly Workspace" at bounding box center [988, 18] width 40 height 14
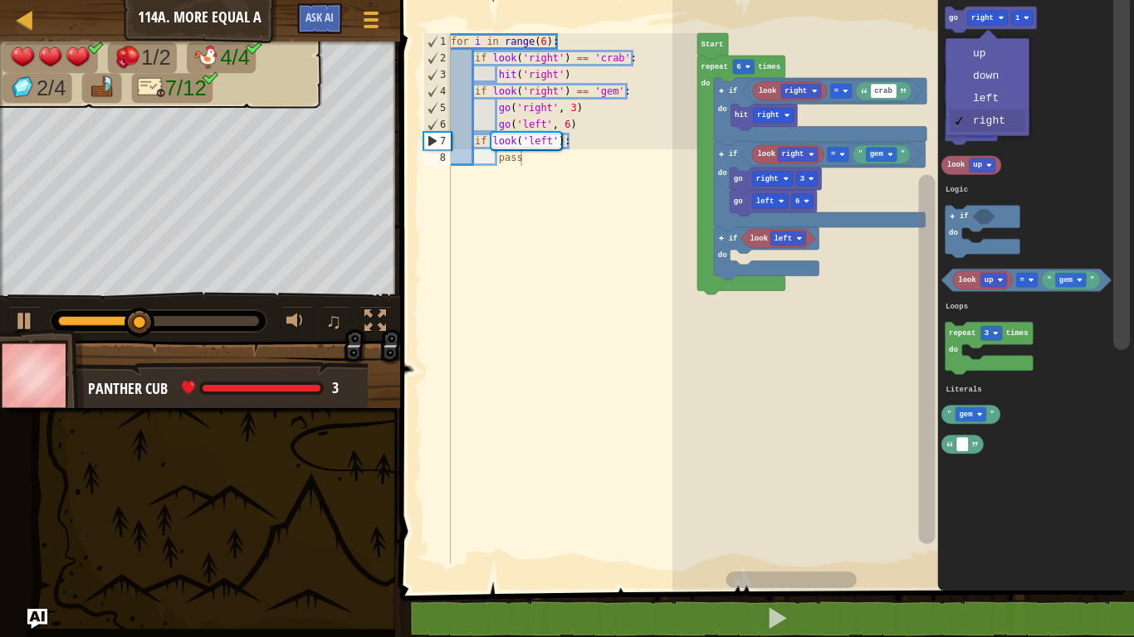
click at [987, 51] on rect "Blockly Workspace" at bounding box center [981, 55] width 27 height 14
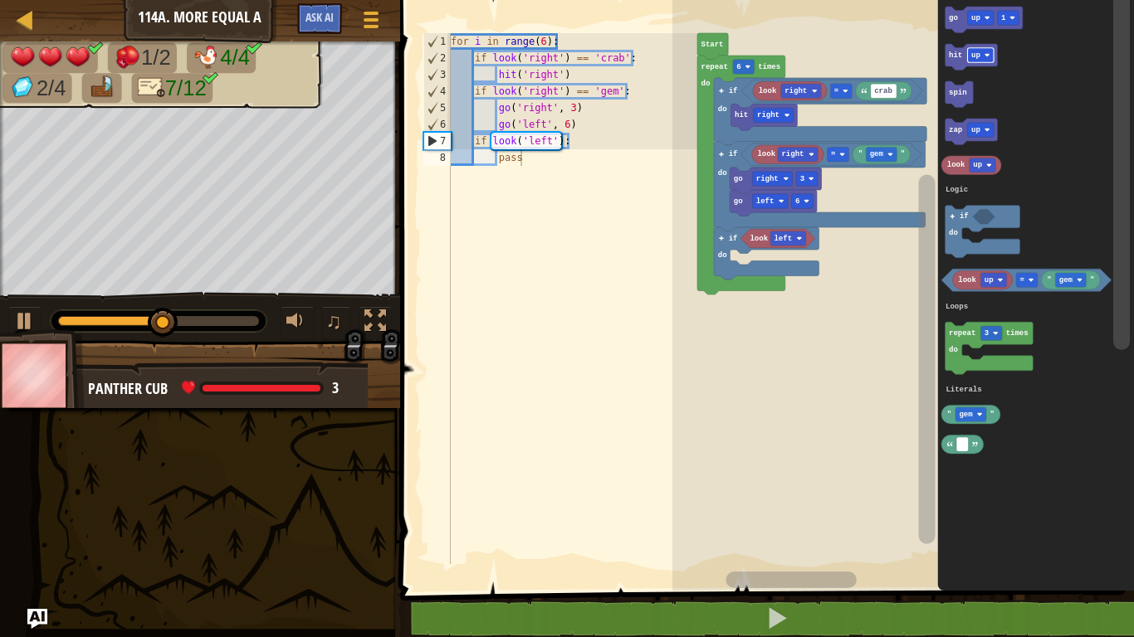
click at [897, 208] on rect "Blockly Workspace" at bounding box center [902, 291] width 461 height 599
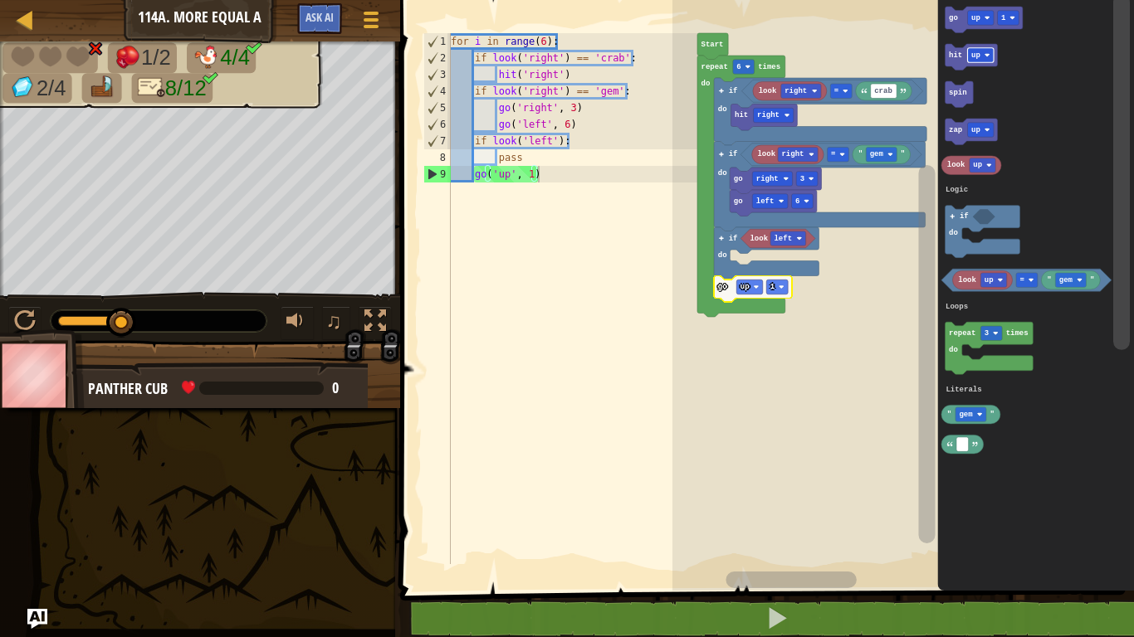
click at [0, 0] on div at bounding box center [0, 0] width 0 height 0
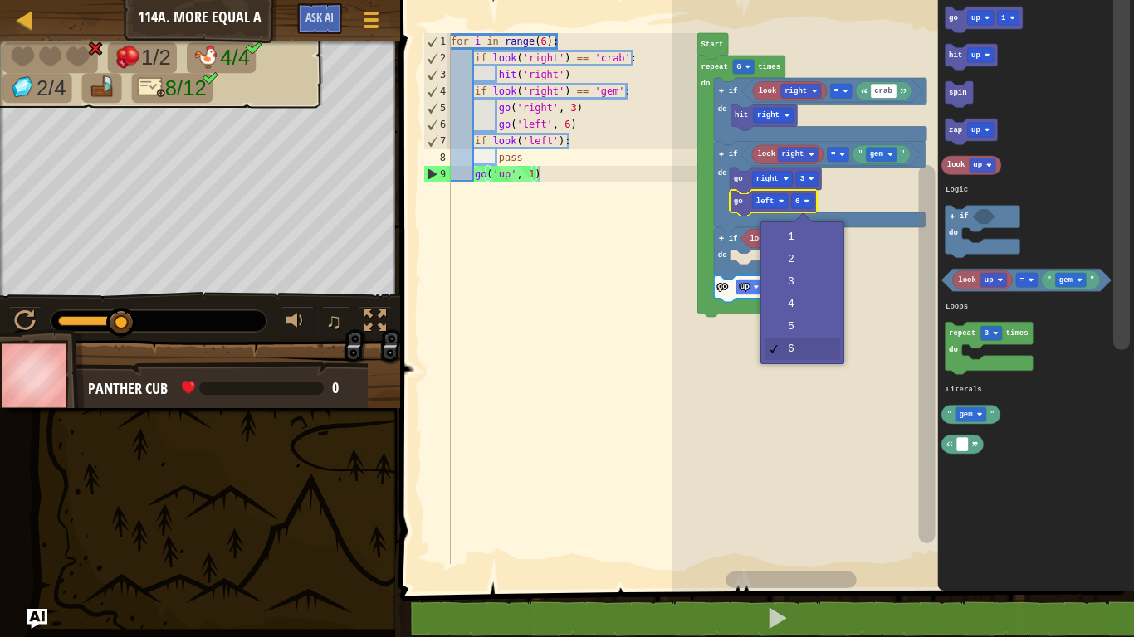
click at [809, 282] on rect "Blockly Workspace" at bounding box center [902, 291] width 461 height 599
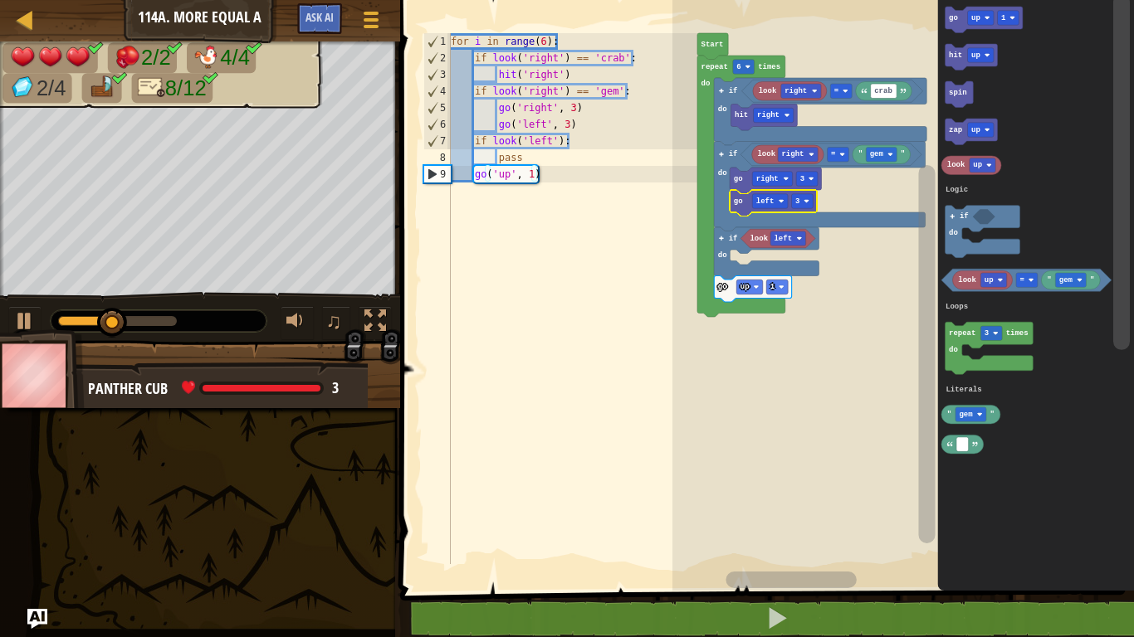
click at [0, 0] on div at bounding box center [0, 0] width 0 height 0
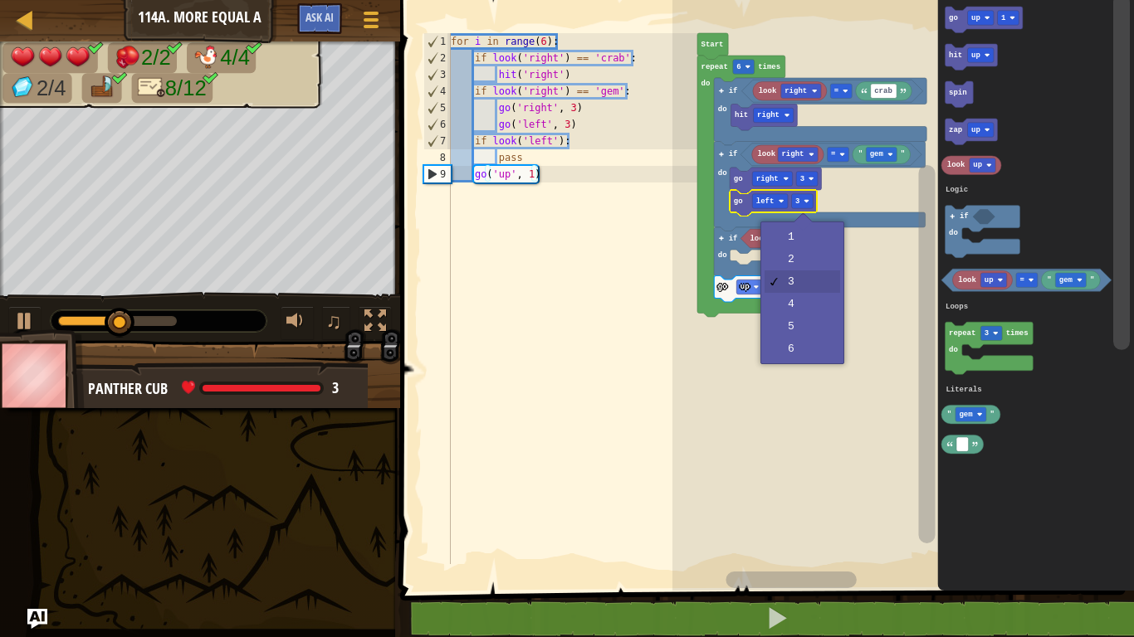
click at [803, 352] on rect "Blockly Workspace" at bounding box center [902, 291] width 461 height 599
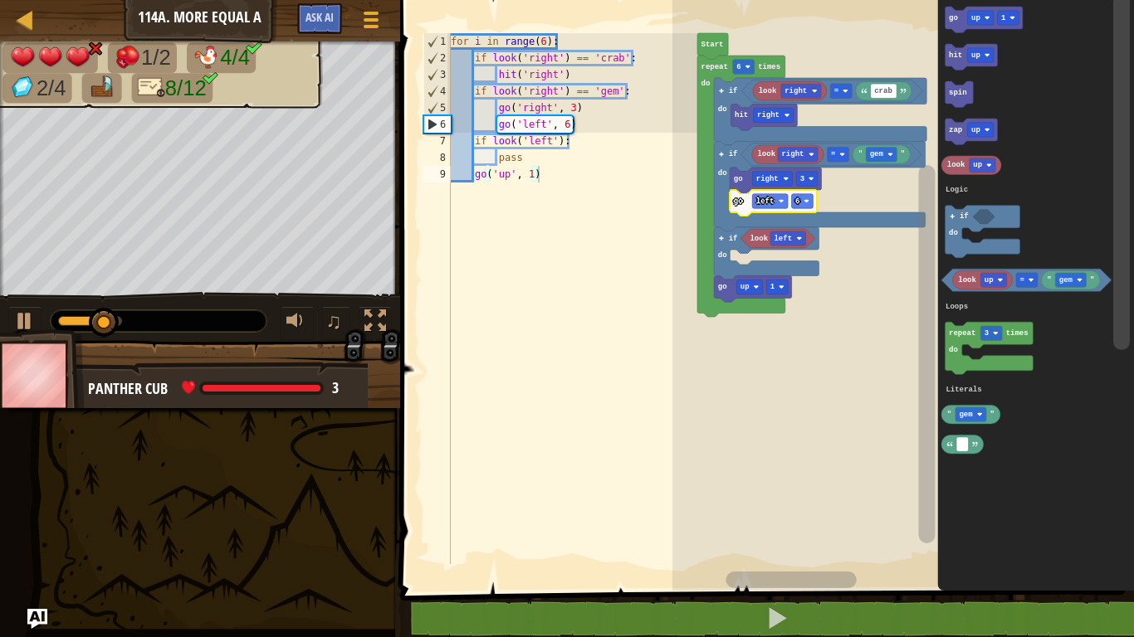
click at [0, 0] on div at bounding box center [0, 0] width 0 height 0
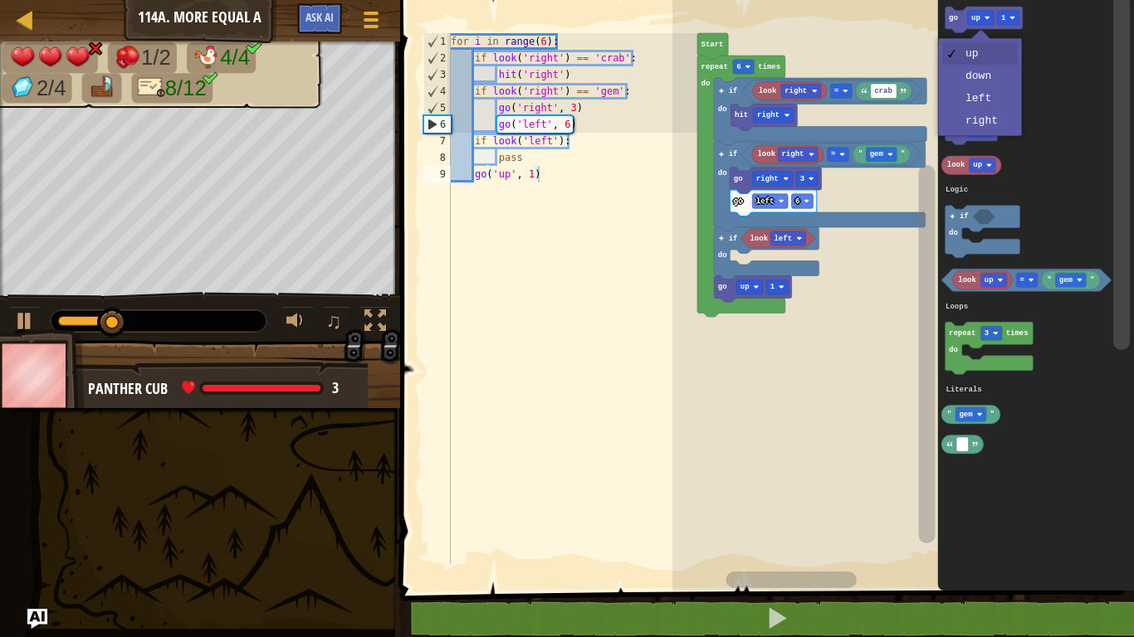
click at [994, 120] on icon "Blockly Workspace" at bounding box center [971, 132] width 52 height 27
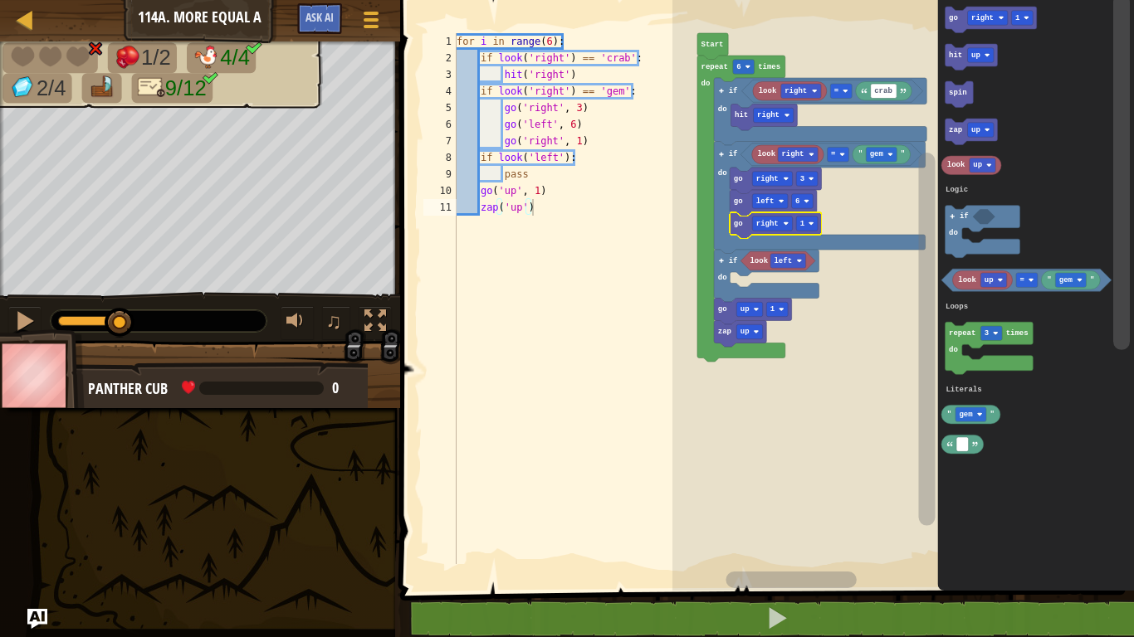
click at [803, 221] on text "1" at bounding box center [802, 224] width 5 height 8
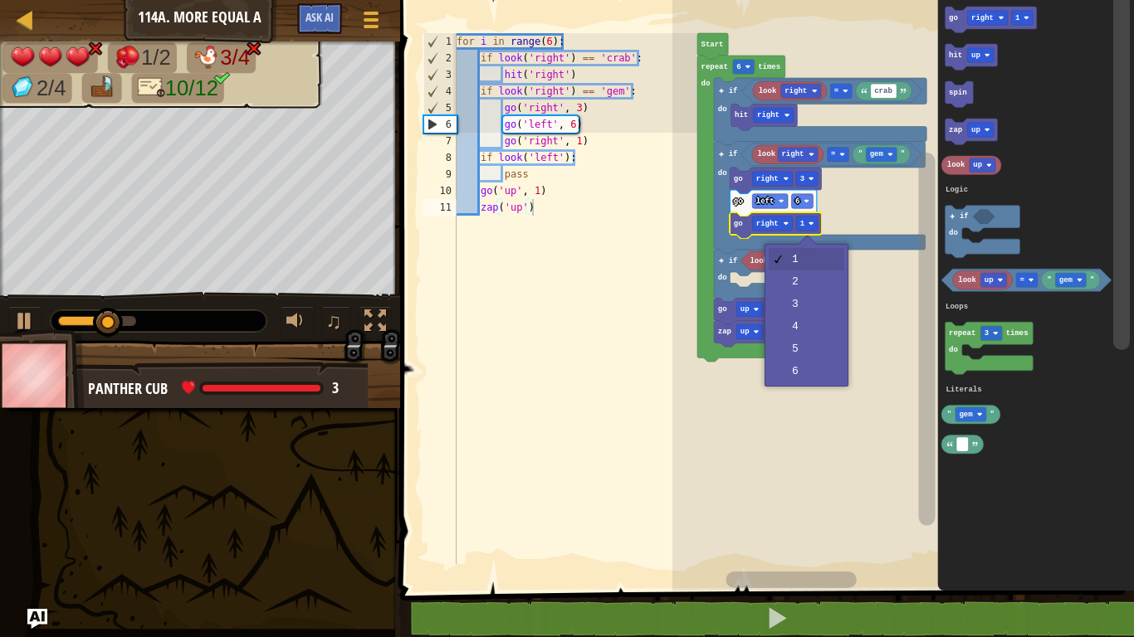
click at [805, 310] on rect "Blockly Workspace" at bounding box center [902, 291] width 461 height 599
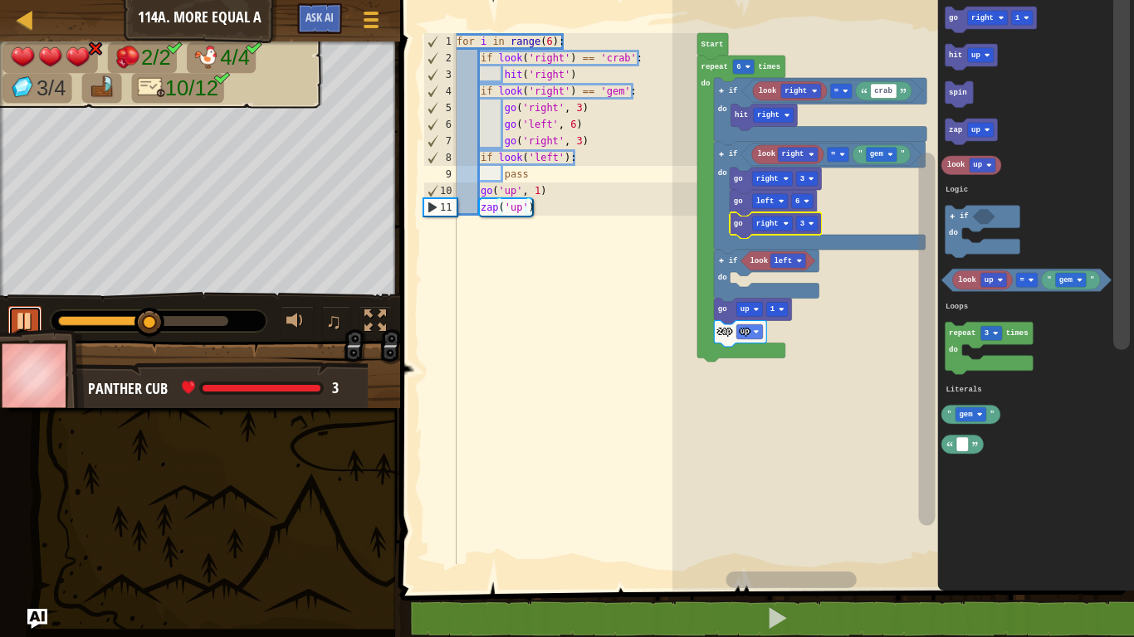
click at [31, 318] on div at bounding box center [25, 321] width 22 height 22
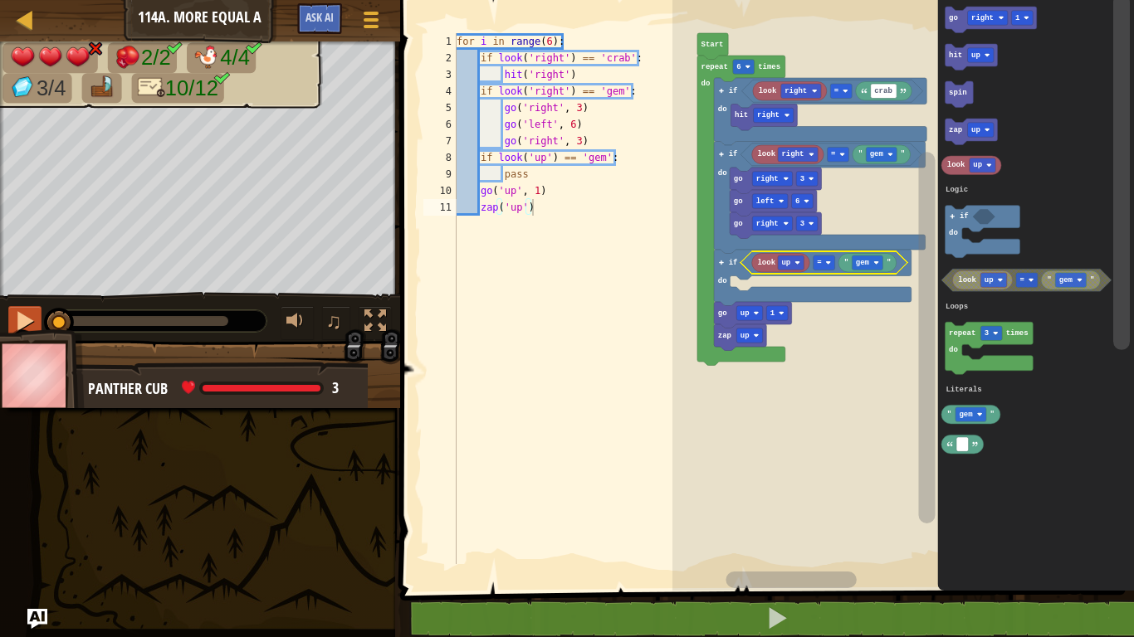
click at [780, 264] on rect "Blockly Workspace" at bounding box center [791, 263] width 27 height 14
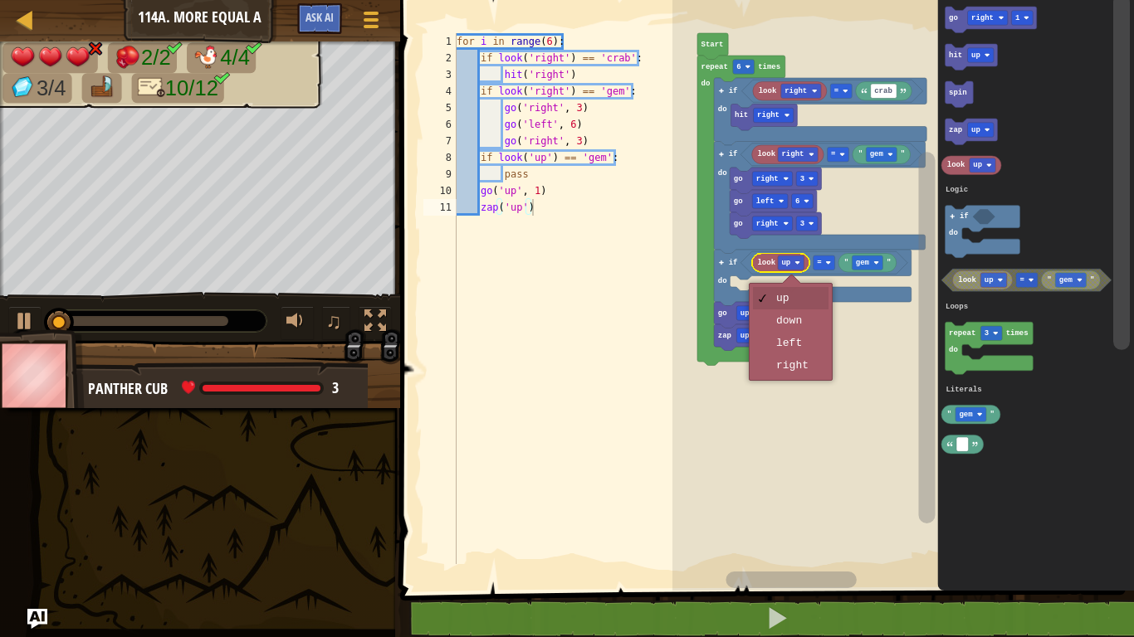
click at [802, 348] on rect "Blockly Workspace" at bounding box center [902, 291] width 461 height 599
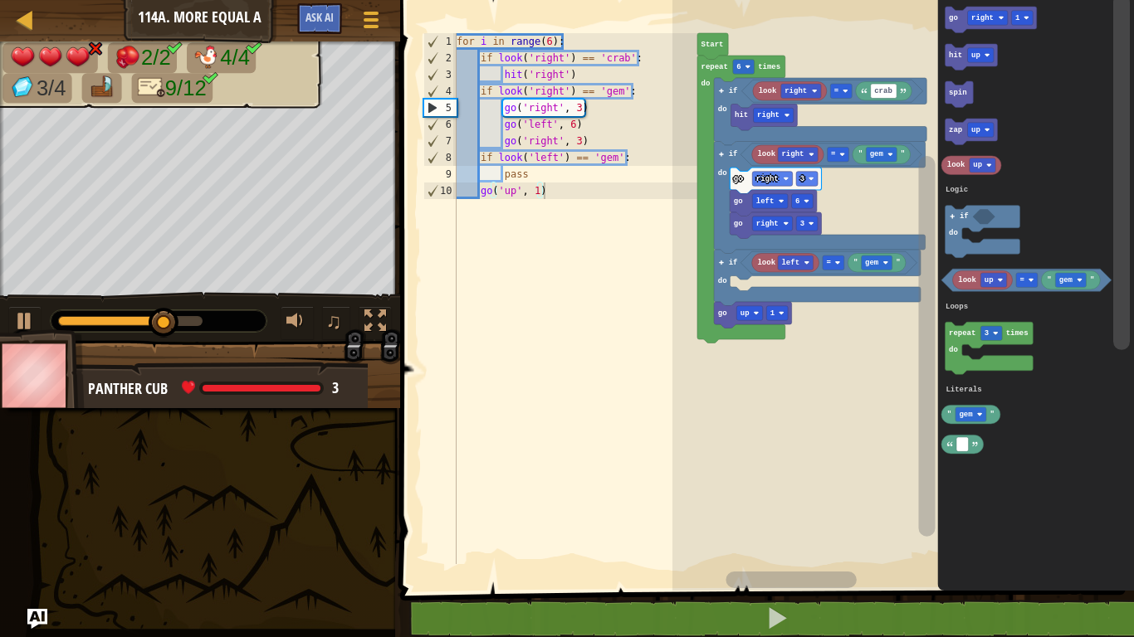
click at [979, 19] on text "right" at bounding box center [982, 18] width 22 height 8
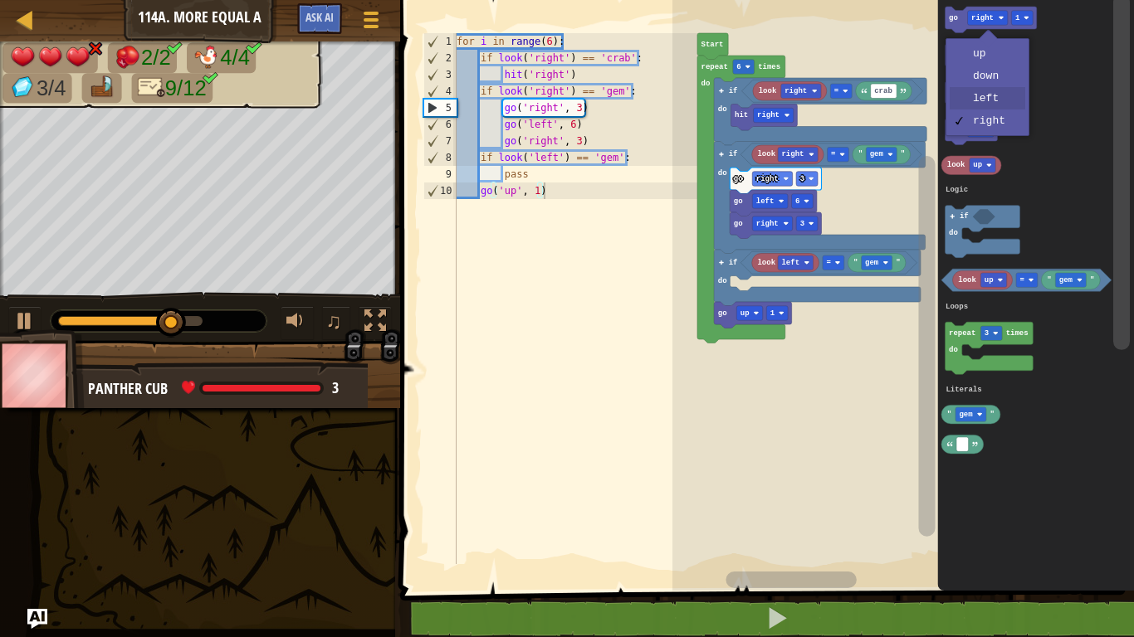
click at [993, 100] on icon "Blockly Workspace" at bounding box center [1036, 291] width 197 height 599
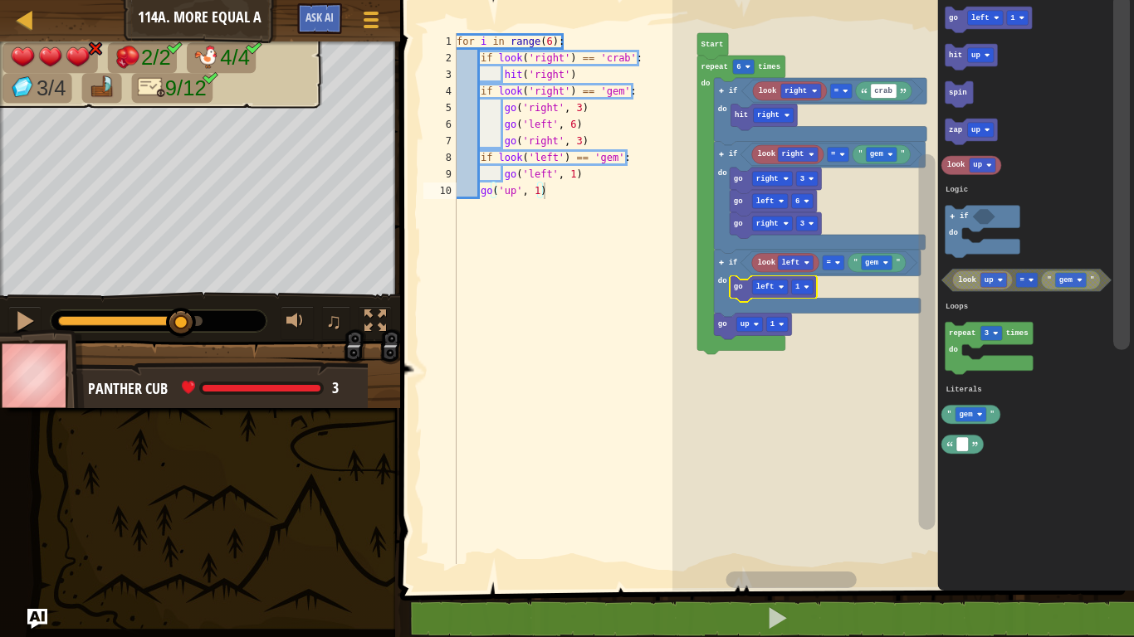
click at [805, 285] on image "Blockly Workspace" at bounding box center [806, 288] width 6 height 6
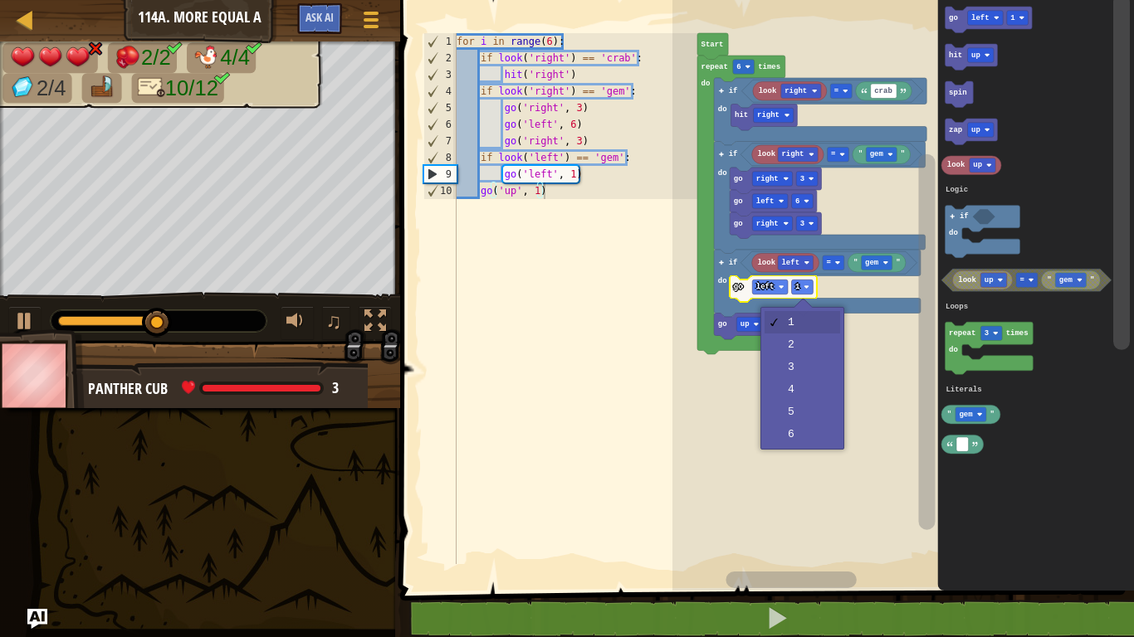
click at [818, 353] on rect "Blockly Workspace" at bounding box center [902, 291] width 461 height 599
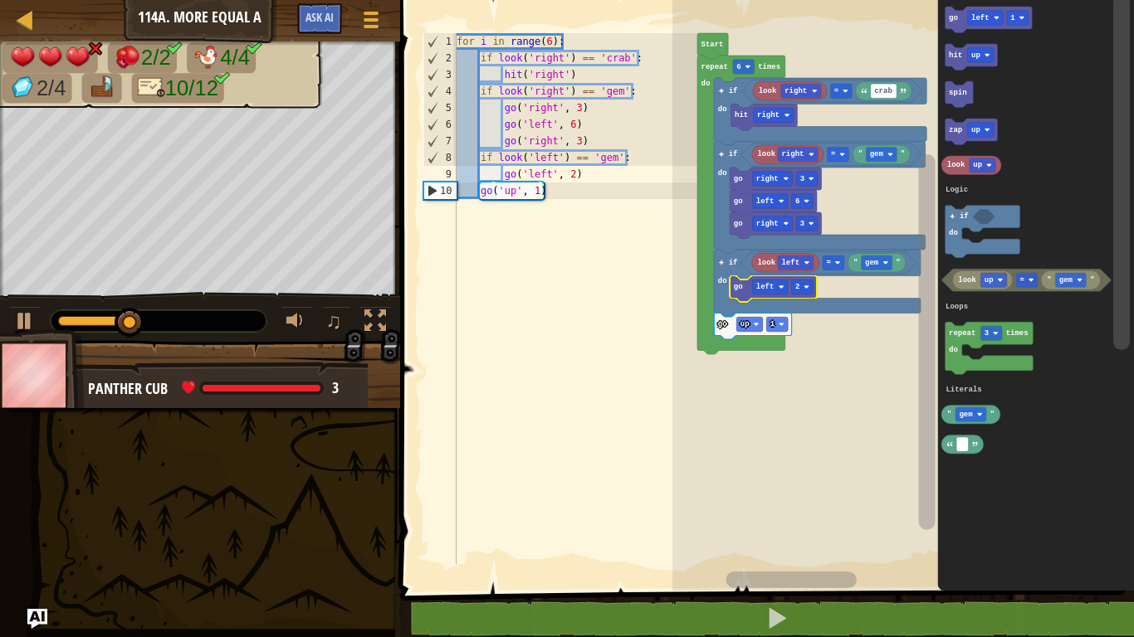
click at [800, 281] on rect "Blockly Workspace" at bounding box center [803, 287] width 22 height 14
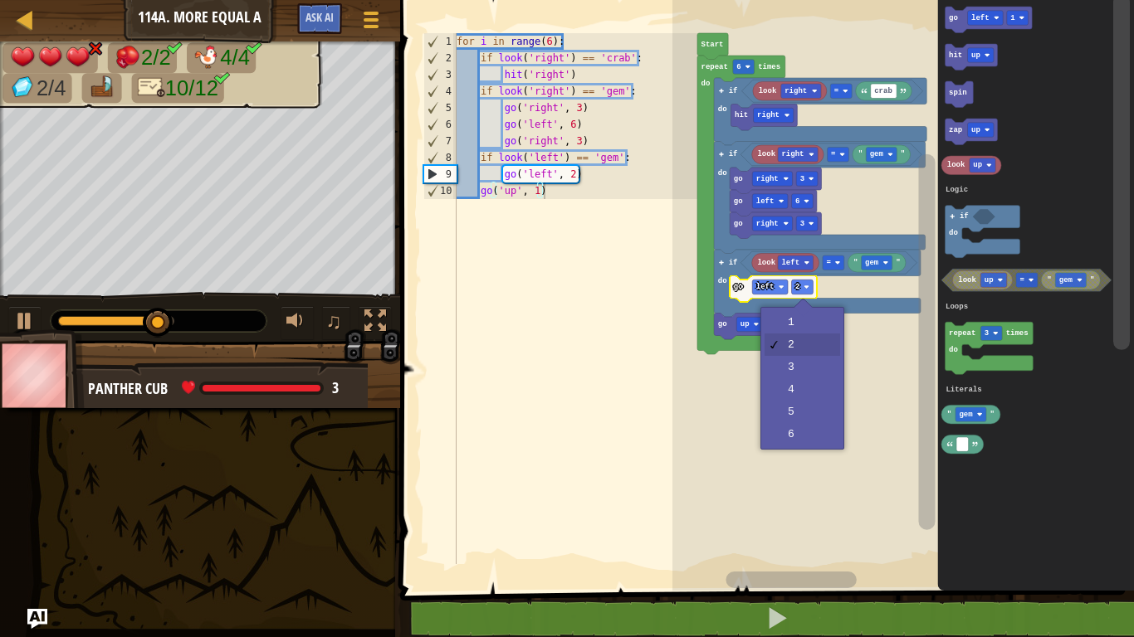
click at [810, 368] on rect "Blockly Workspace" at bounding box center [902, 291] width 461 height 599
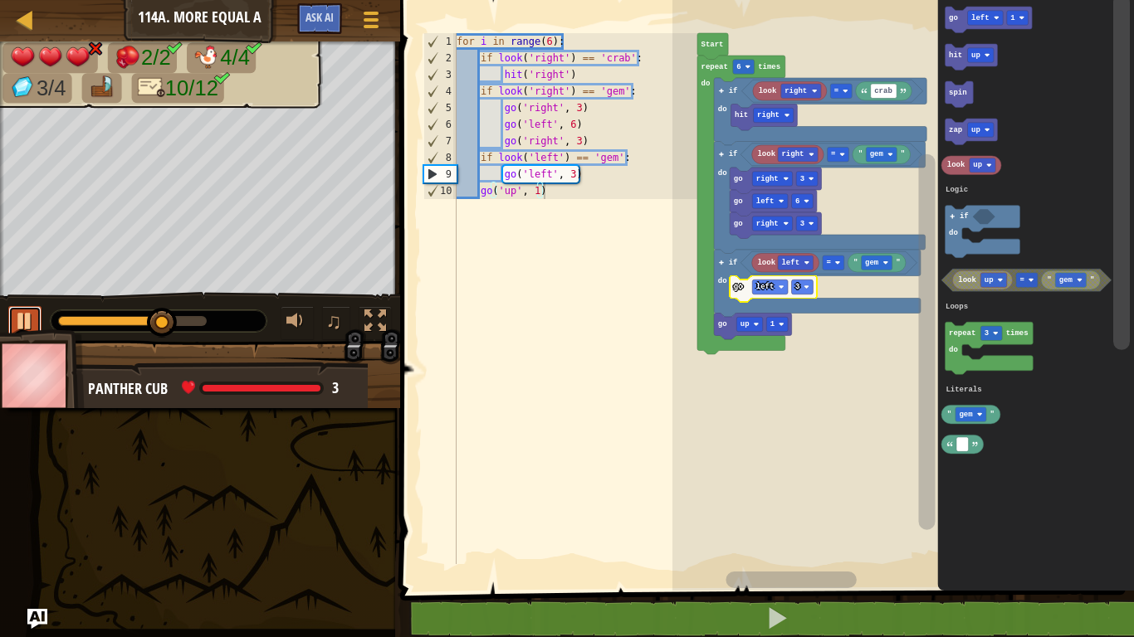
click at [26, 322] on div at bounding box center [25, 321] width 22 height 22
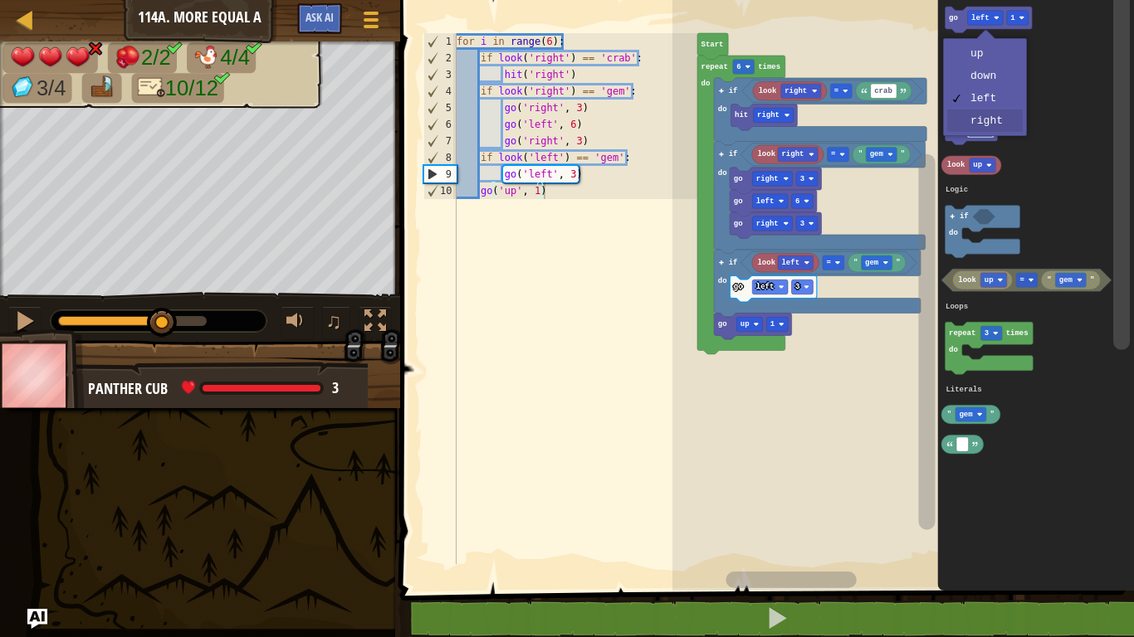
click at [980, 128] on rect "Blockly Workspace" at bounding box center [981, 130] width 27 height 14
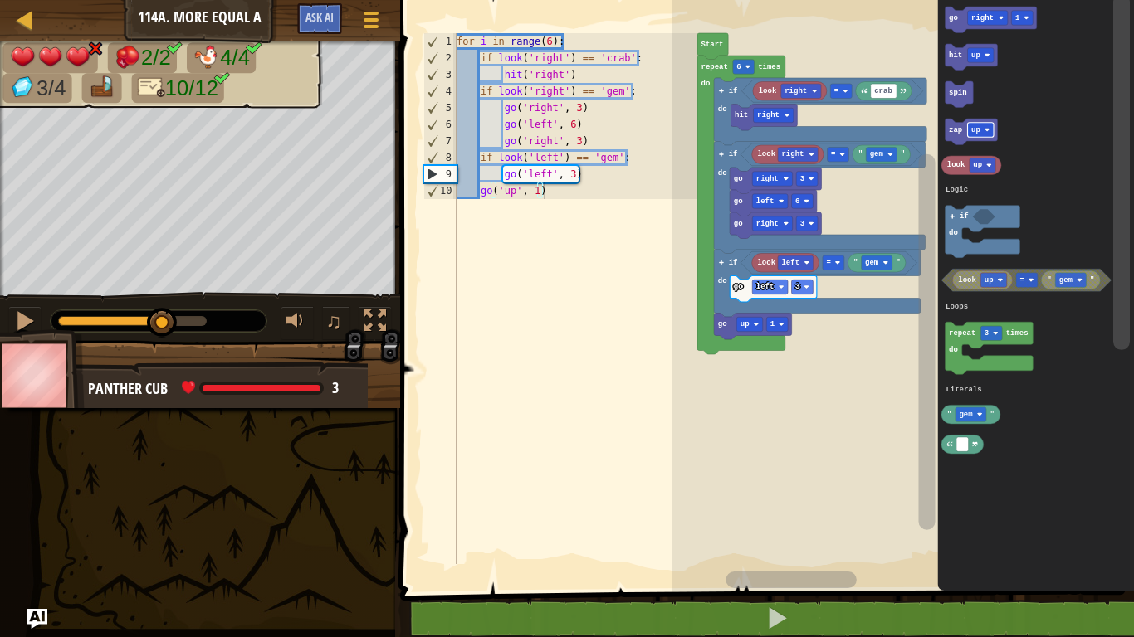
click at [1018, 7] on icon "Blockly Workspace" at bounding box center [990, 20] width 91 height 27
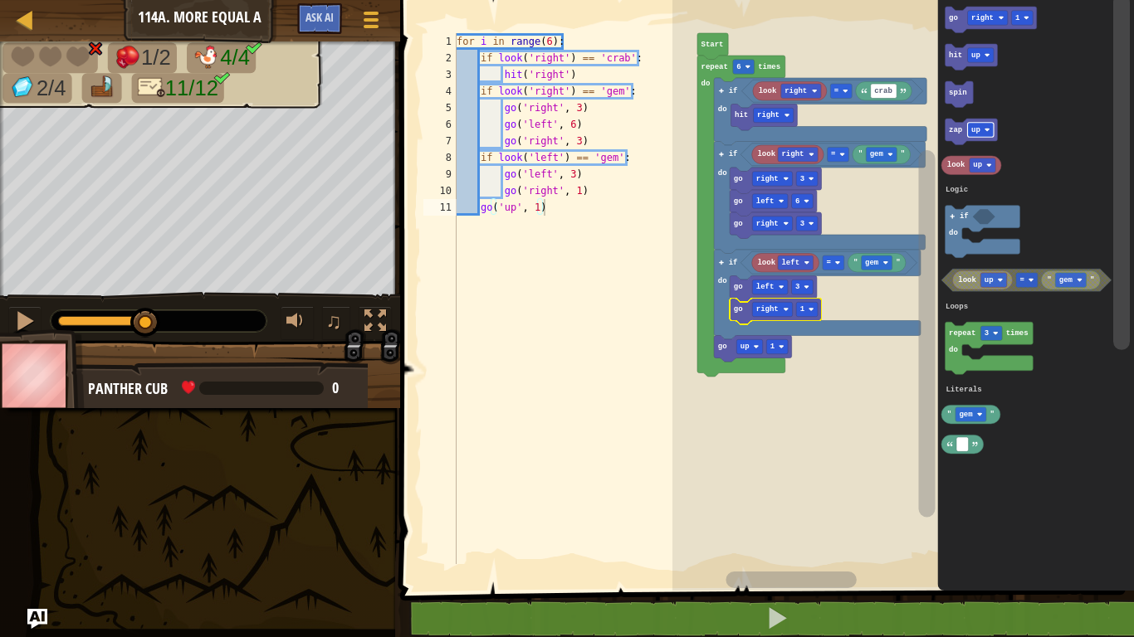
click at [813, 306] on rect "Blockly Workspace" at bounding box center [807, 309] width 22 height 14
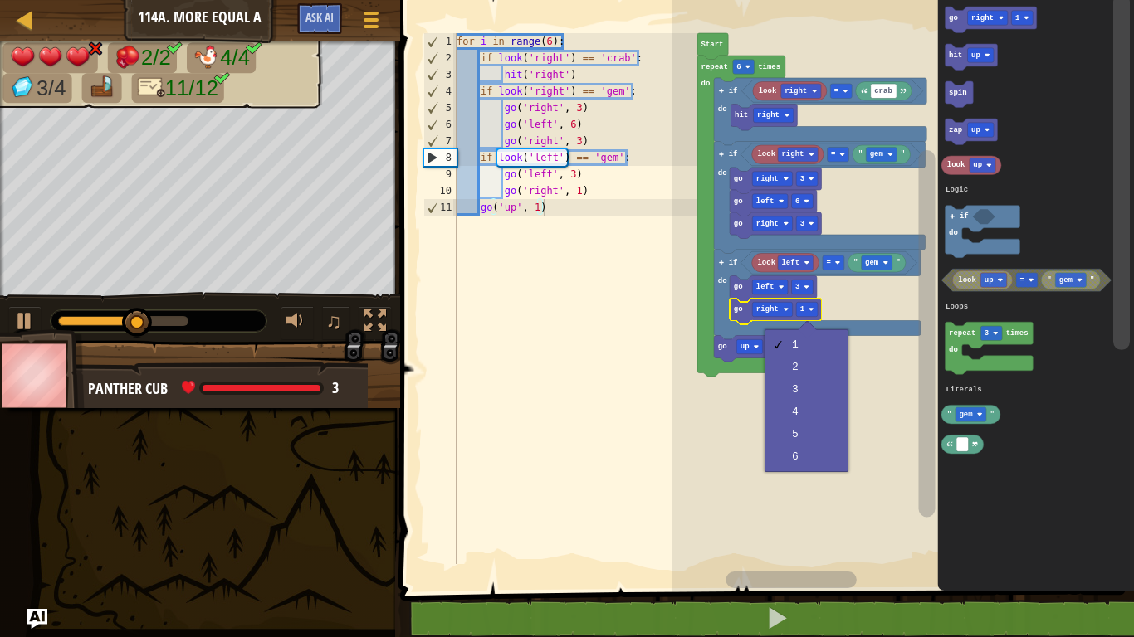
click at [809, 382] on rect "Blockly Workspace" at bounding box center [902, 291] width 461 height 599
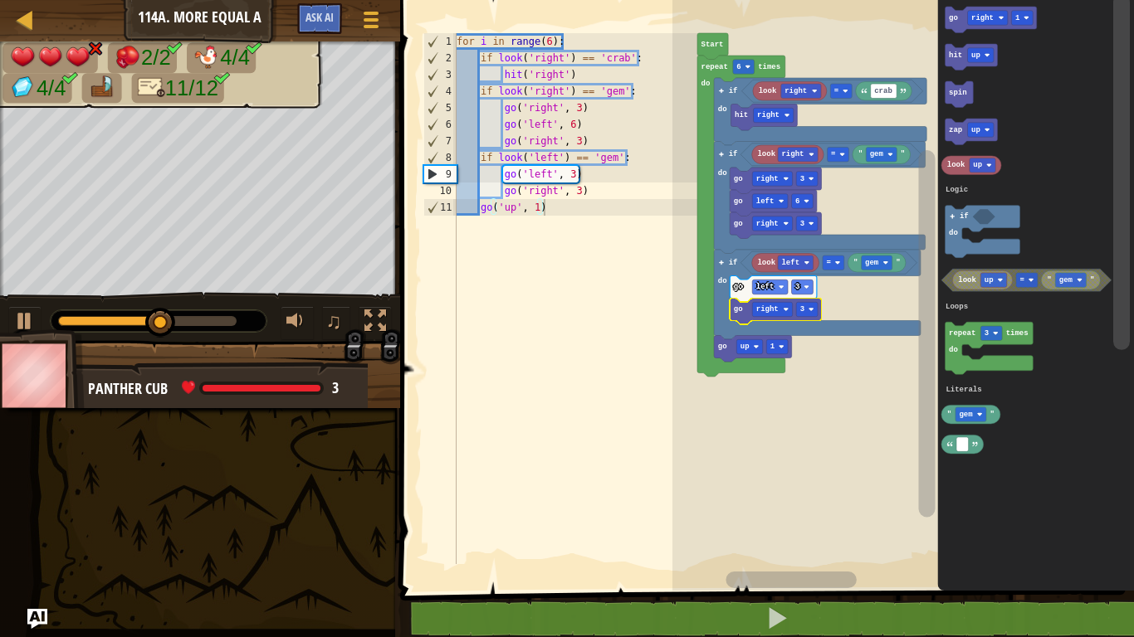
click at [781, 347] on image "Blockly Workspace" at bounding box center [782, 347] width 6 height 6
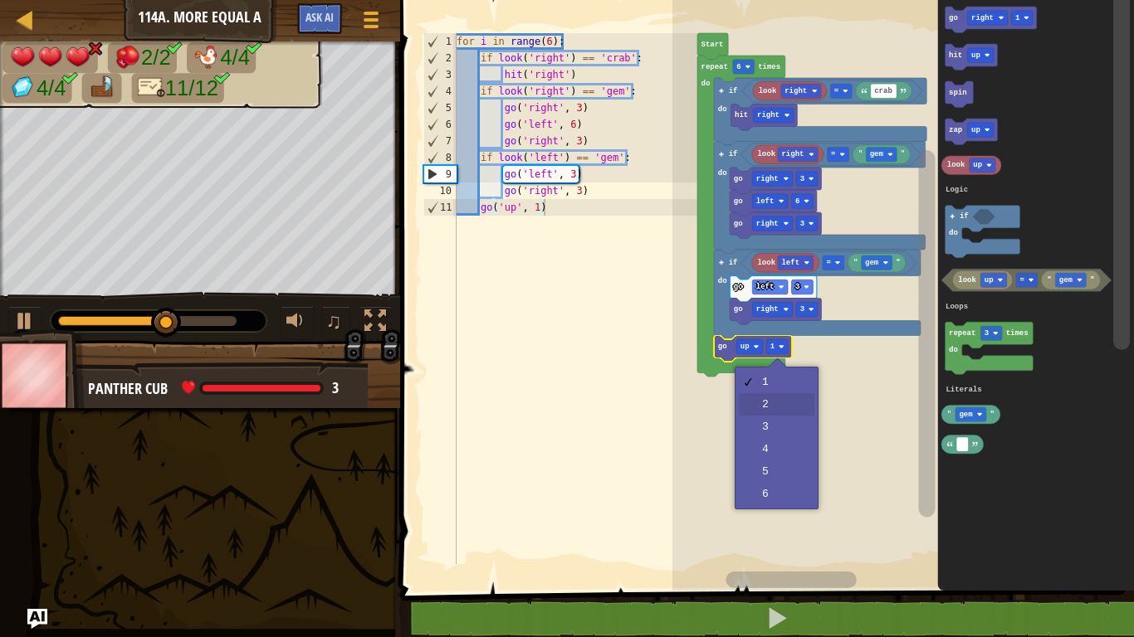
click at [793, 405] on rect "Blockly Workspace" at bounding box center [902, 291] width 461 height 599
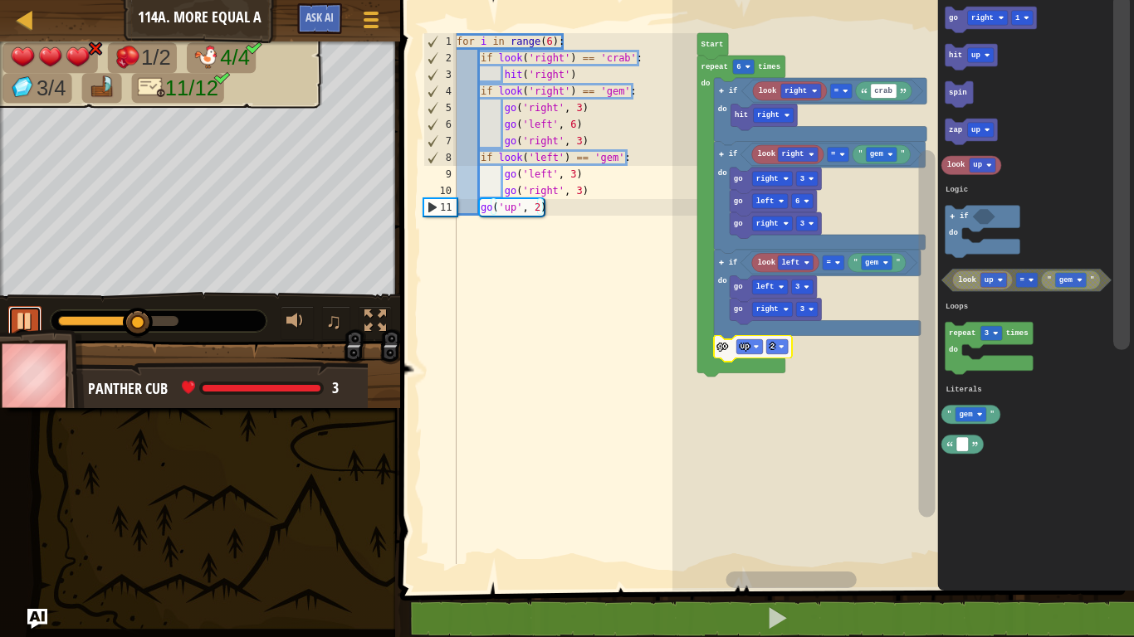
click at [31, 317] on div at bounding box center [25, 321] width 22 height 22
click at [773, 345] on text "2" at bounding box center [772, 347] width 4 height 8
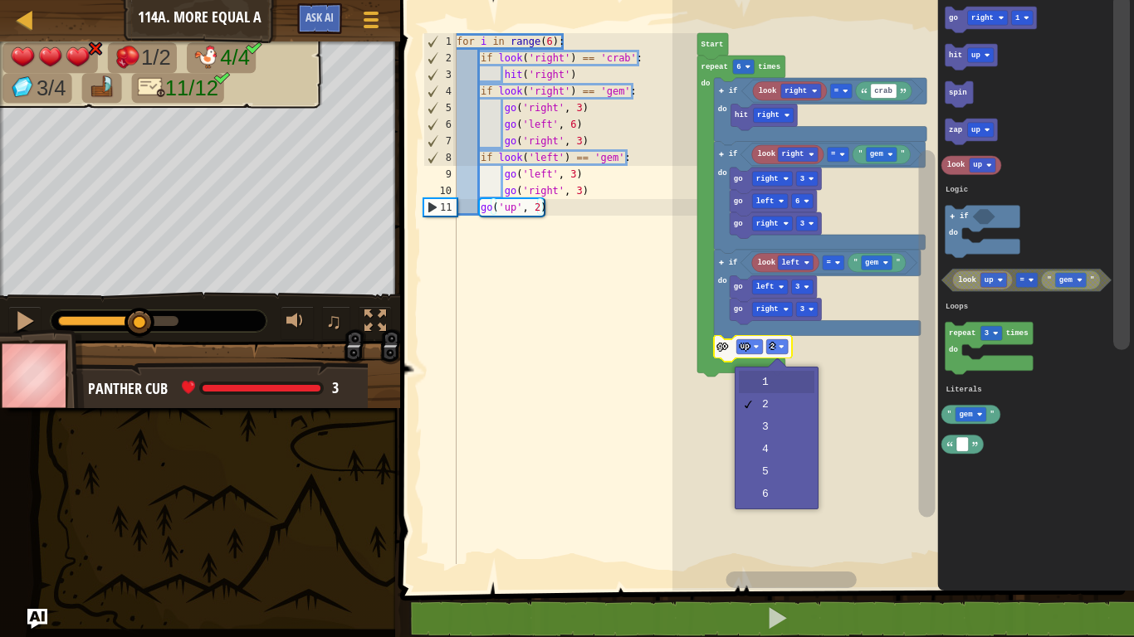
click at [784, 379] on rect "Blockly Workspace" at bounding box center [902, 291] width 461 height 599
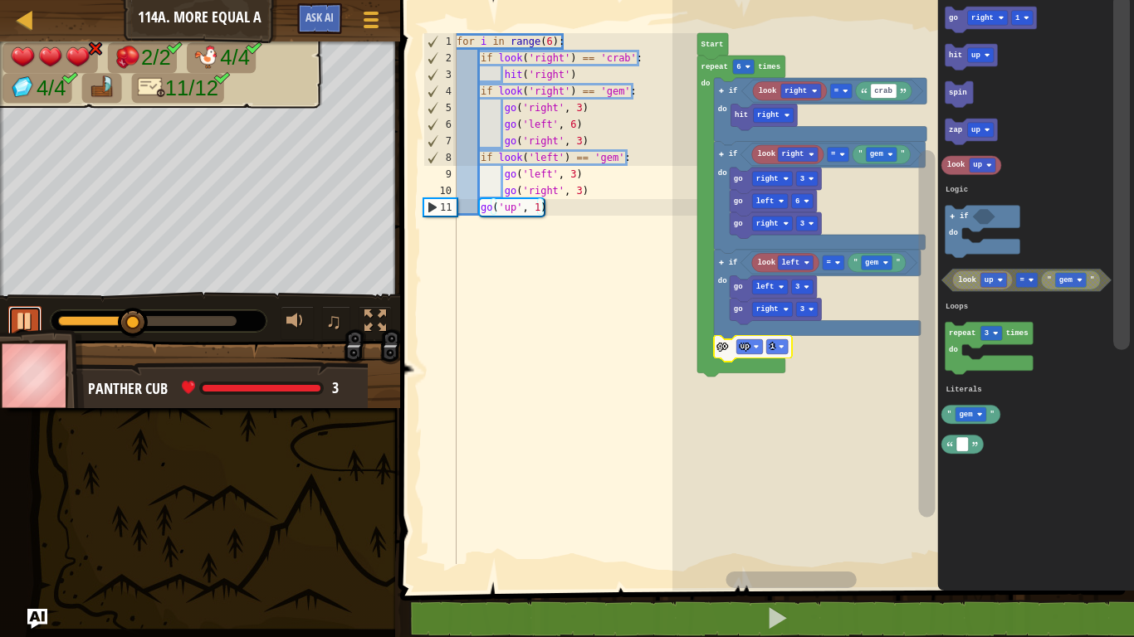
click at [26, 328] on div at bounding box center [25, 321] width 22 height 22
click at [983, 16] on text "right" at bounding box center [982, 18] width 22 height 8
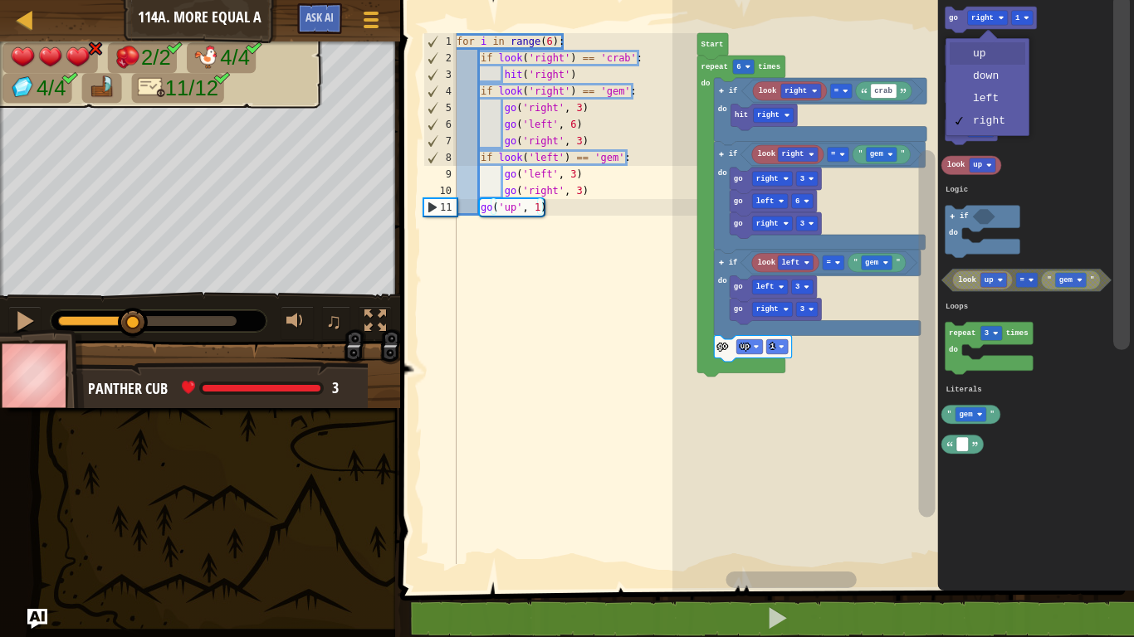
click at [987, 54] on image "Blockly Workspace" at bounding box center [987, 55] width 6 height 6
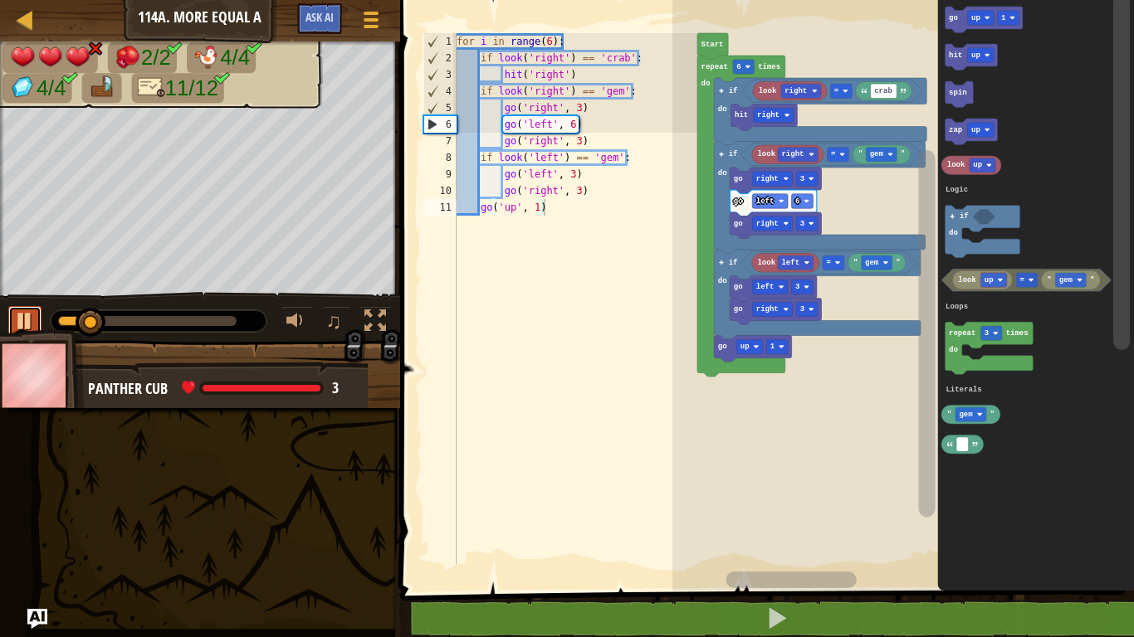
click at [28, 318] on div at bounding box center [25, 321] width 22 height 22
click at [380, 319] on div at bounding box center [375, 321] width 22 height 22
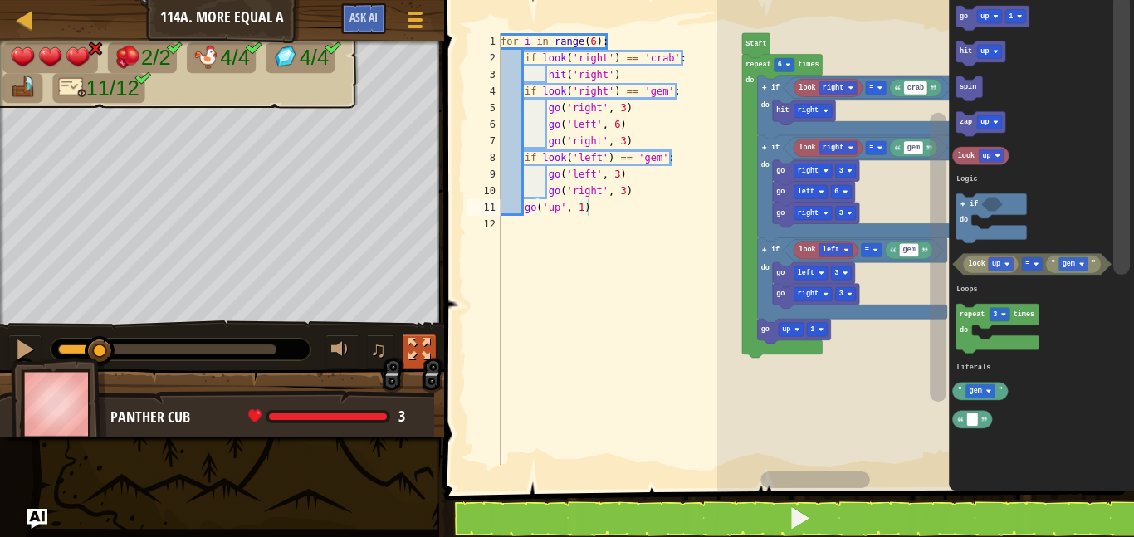
click at [414, 346] on div at bounding box center [419, 350] width 22 height 22
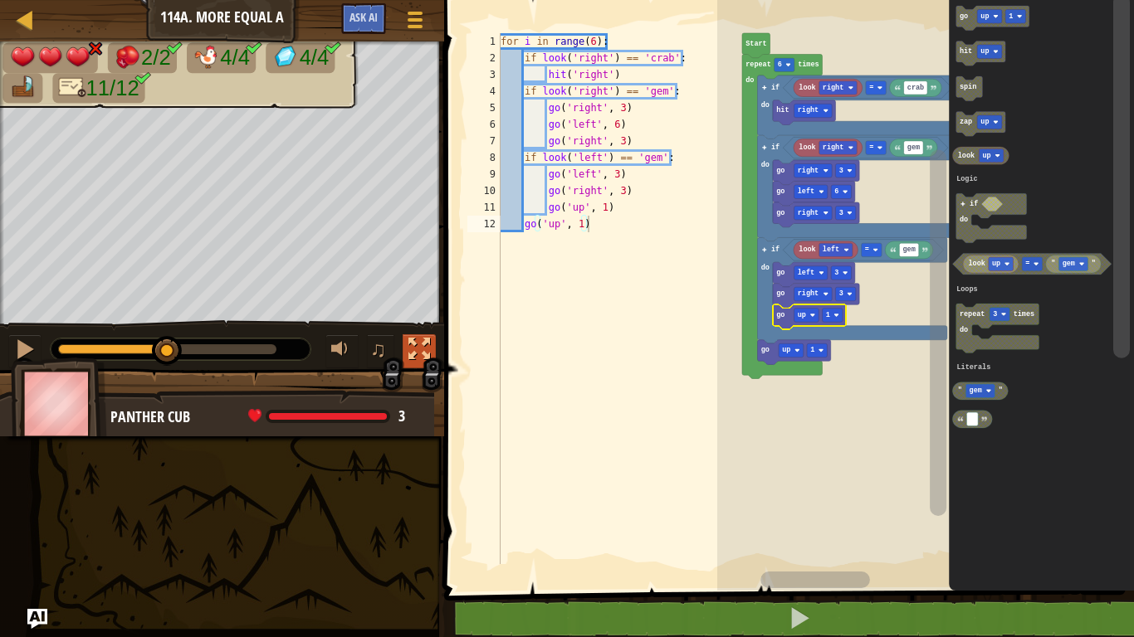
click at [0, 0] on div at bounding box center [0, 0] width 0 height 0
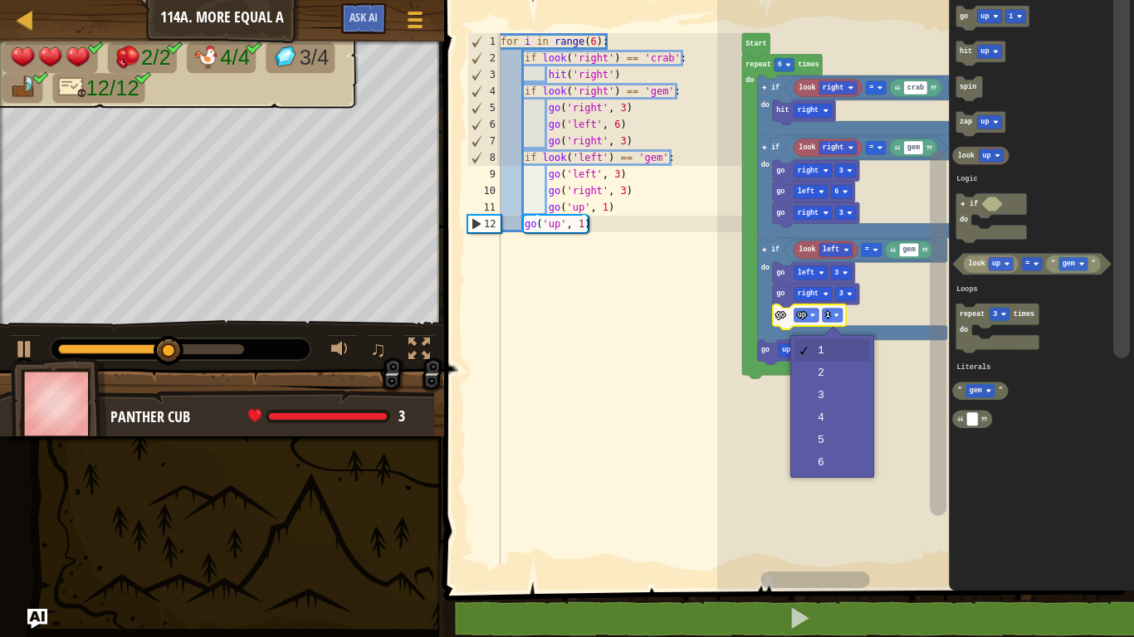
click at [831, 374] on rect "Blockly Workspace" at bounding box center [925, 291] width 417 height 599
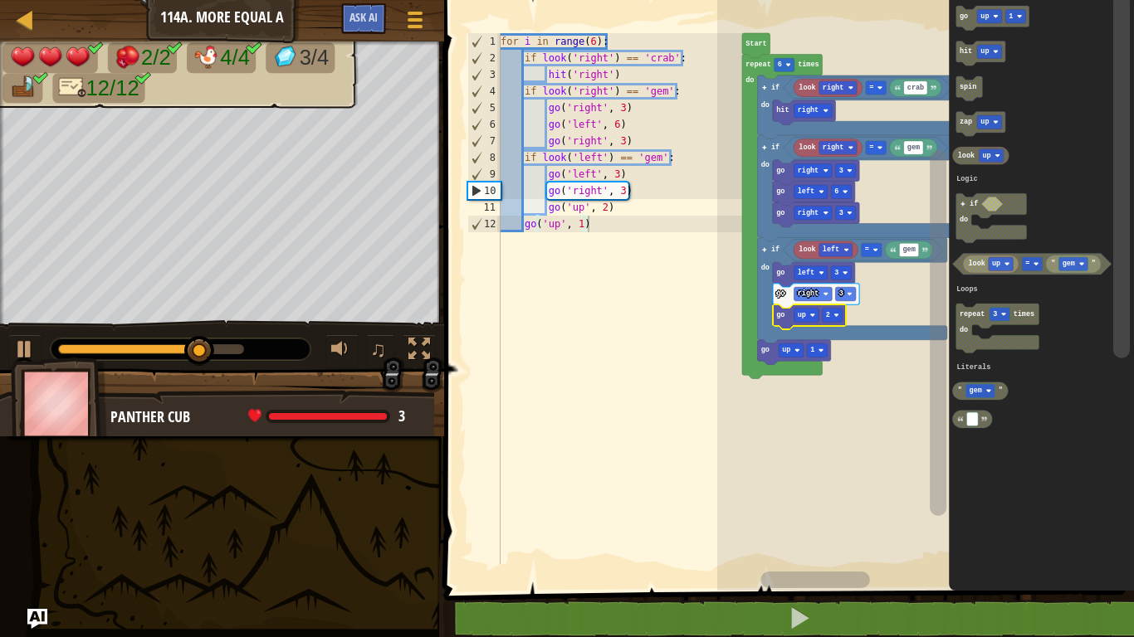
click at [238, 345] on div at bounding box center [151, 349] width 186 height 10
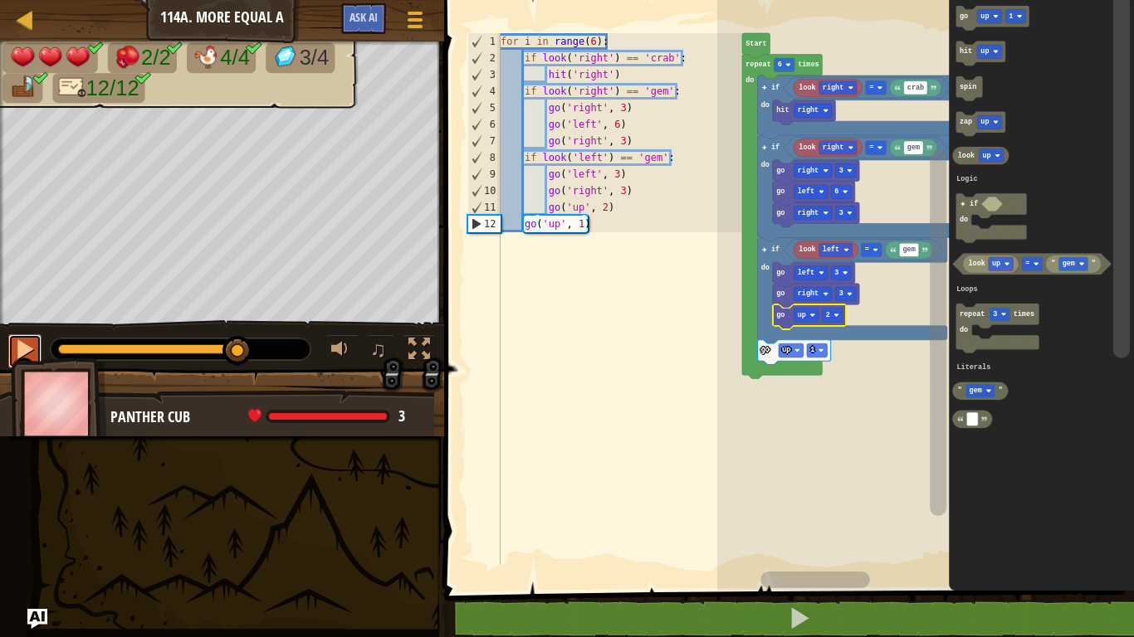
click at [17, 344] on div at bounding box center [25, 350] width 22 height 22
click at [0, 0] on div at bounding box center [0, 0] width 0 height 0
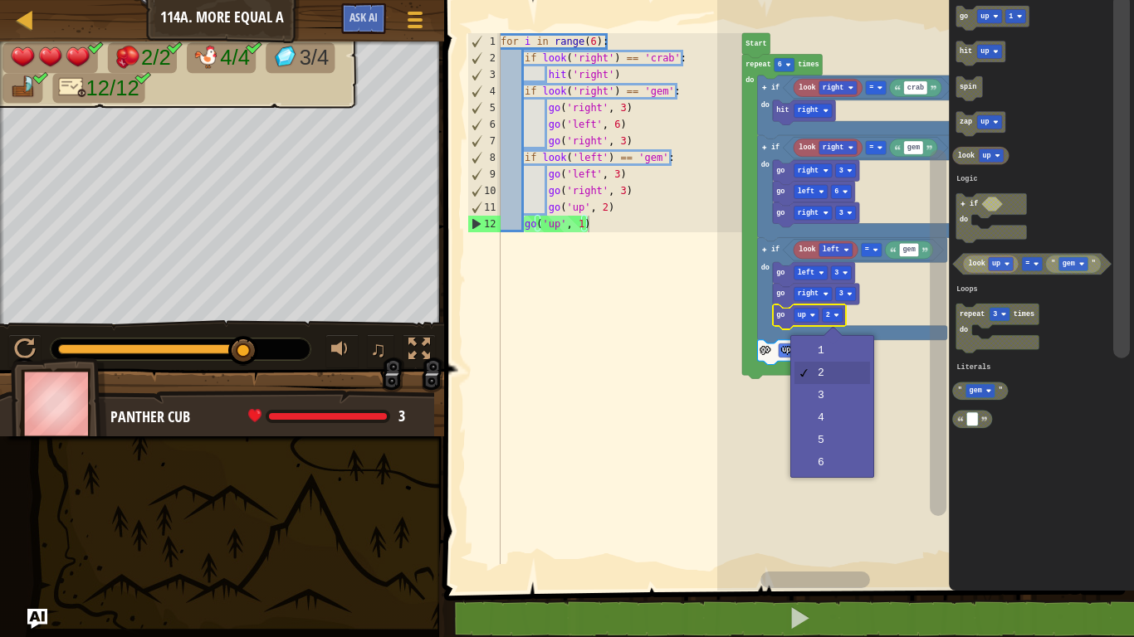
click at [832, 471] on rect "Blockly Workspace" at bounding box center [925, 291] width 417 height 599
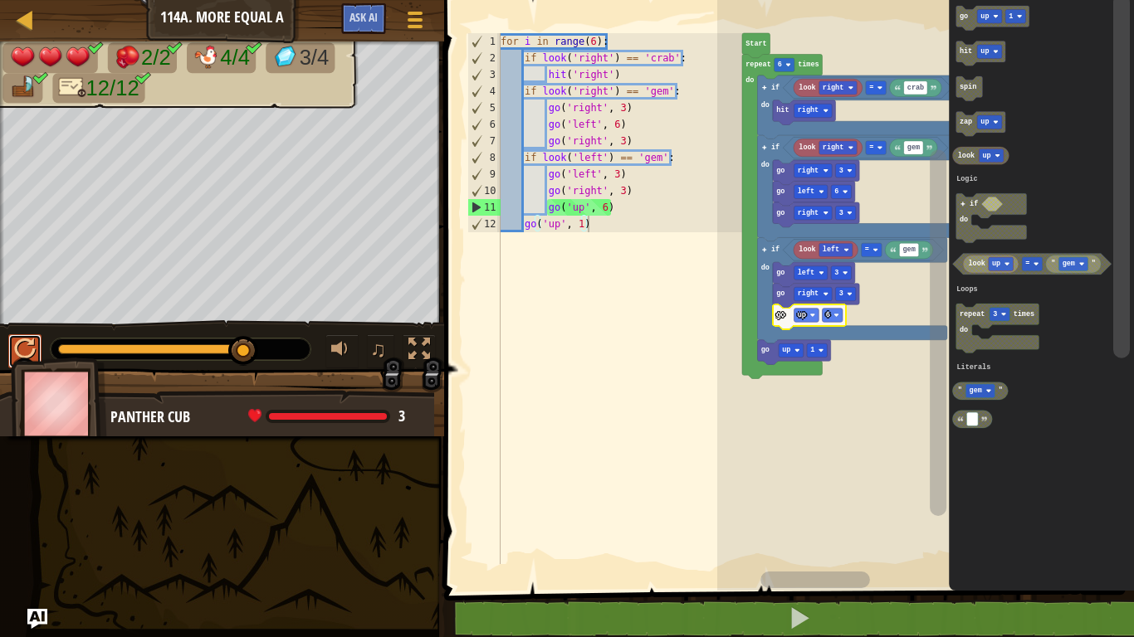
click at [15, 354] on div at bounding box center [25, 350] width 22 height 22
click at [0, 0] on div at bounding box center [0, 0] width 0 height 0
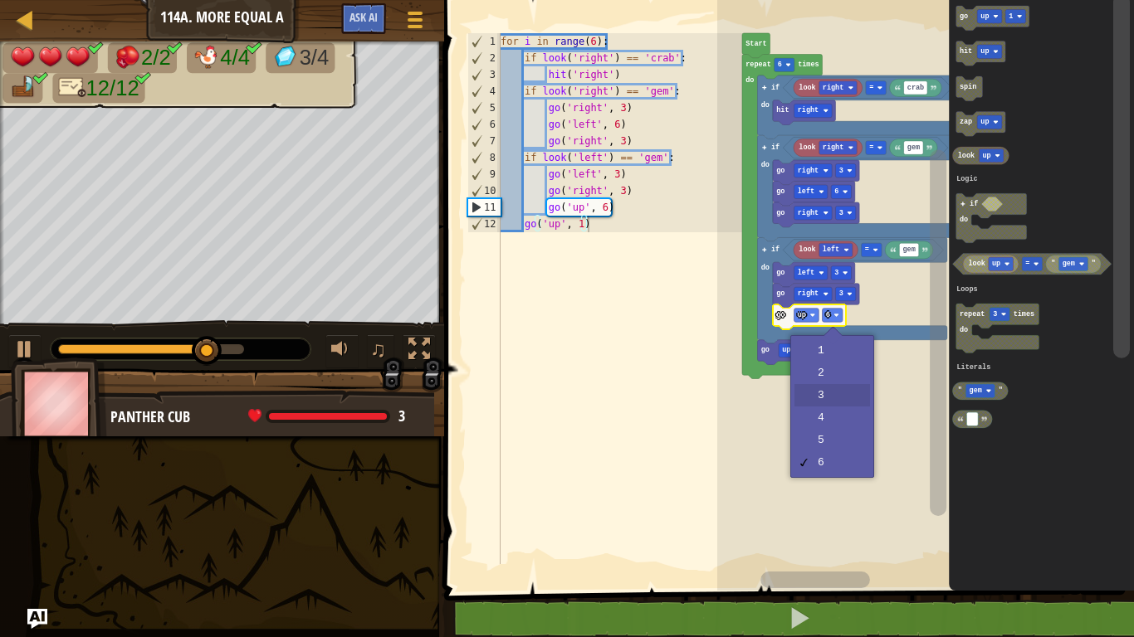
click at [827, 396] on rect "Blockly Workspace" at bounding box center [925, 291] width 417 height 599
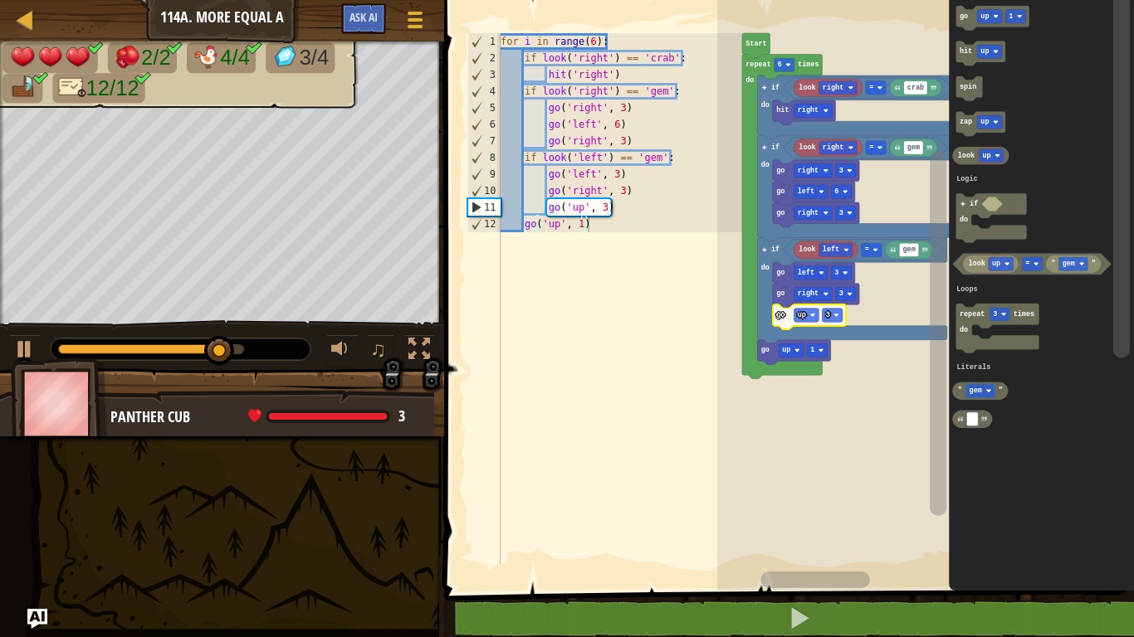
click at [0, 0] on div at bounding box center [0, 0] width 0 height 0
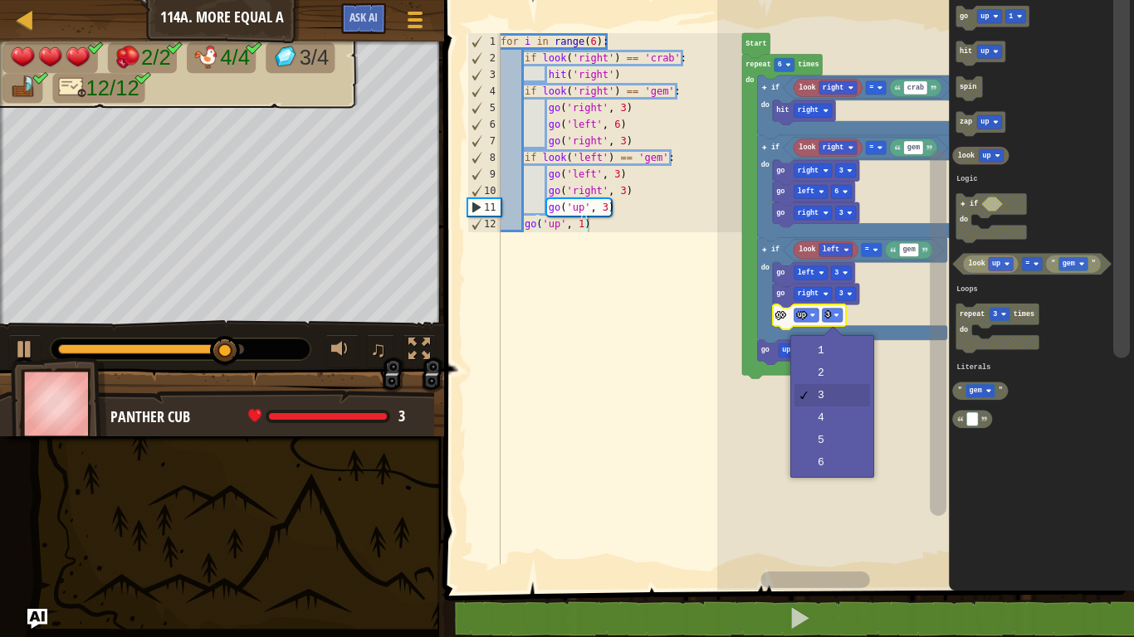
click at [833, 379] on rect "Blockly Workspace" at bounding box center [925, 291] width 417 height 599
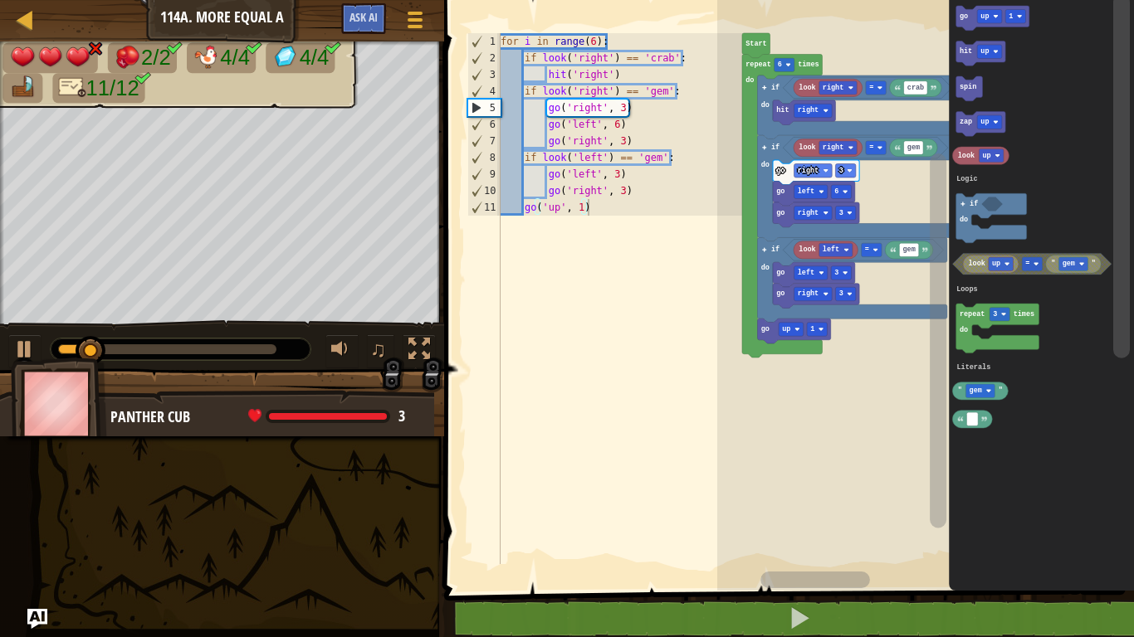
click at [0, 0] on div at bounding box center [0, 0] width 0 height 0
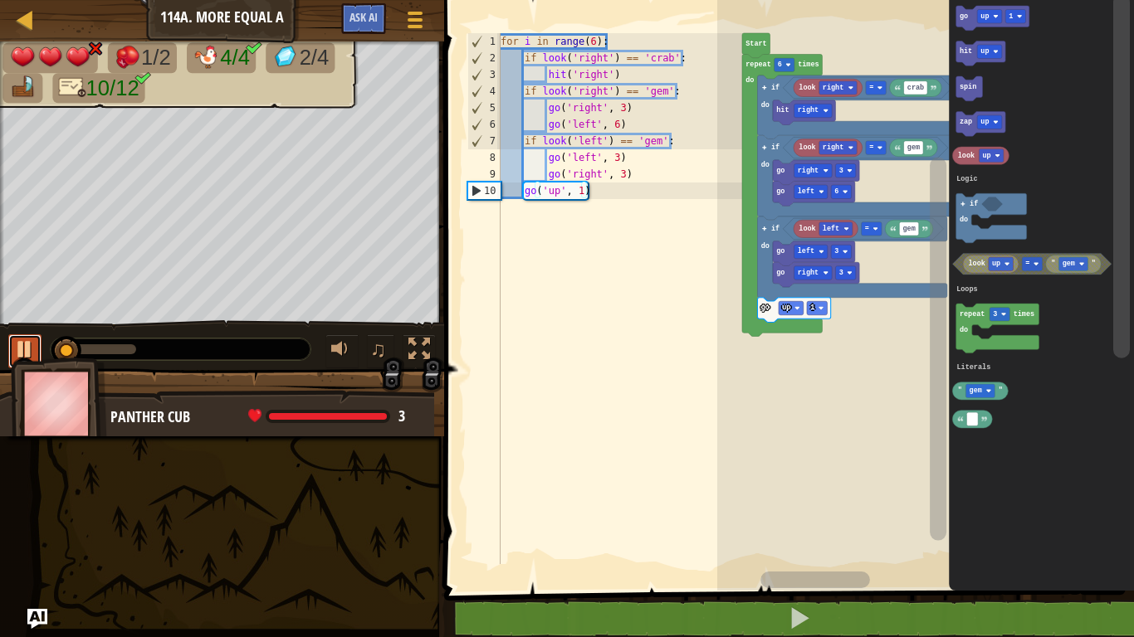
click at [28, 340] on div at bounding box center [25, 350] width 22 height 22
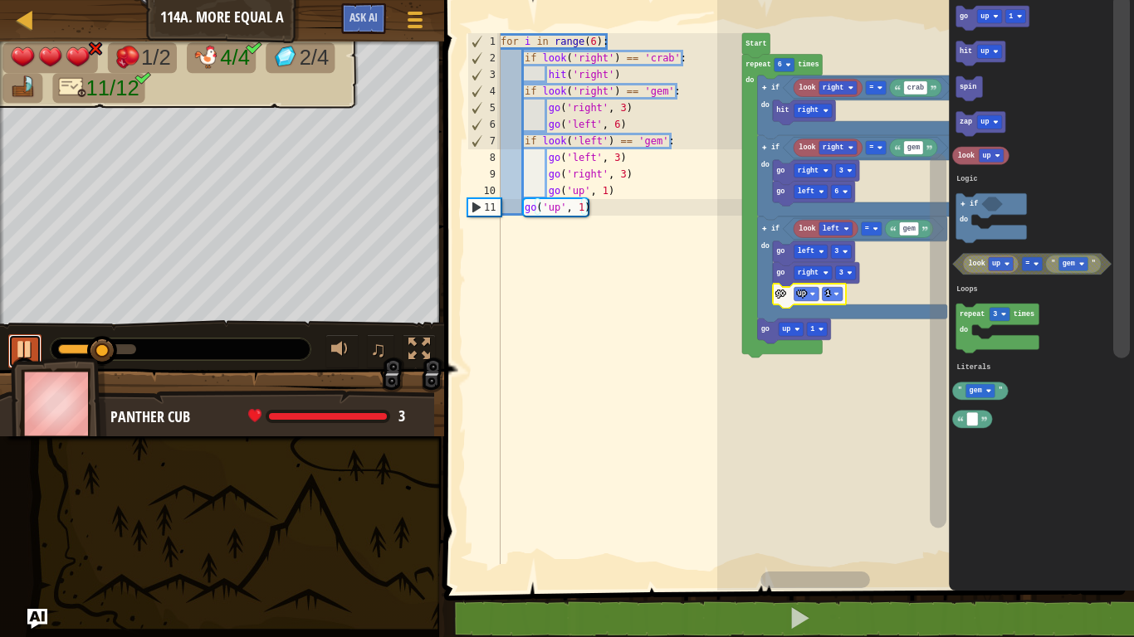
click at [24, 349] on div at bounding box center [25, 350] width 22 height 22
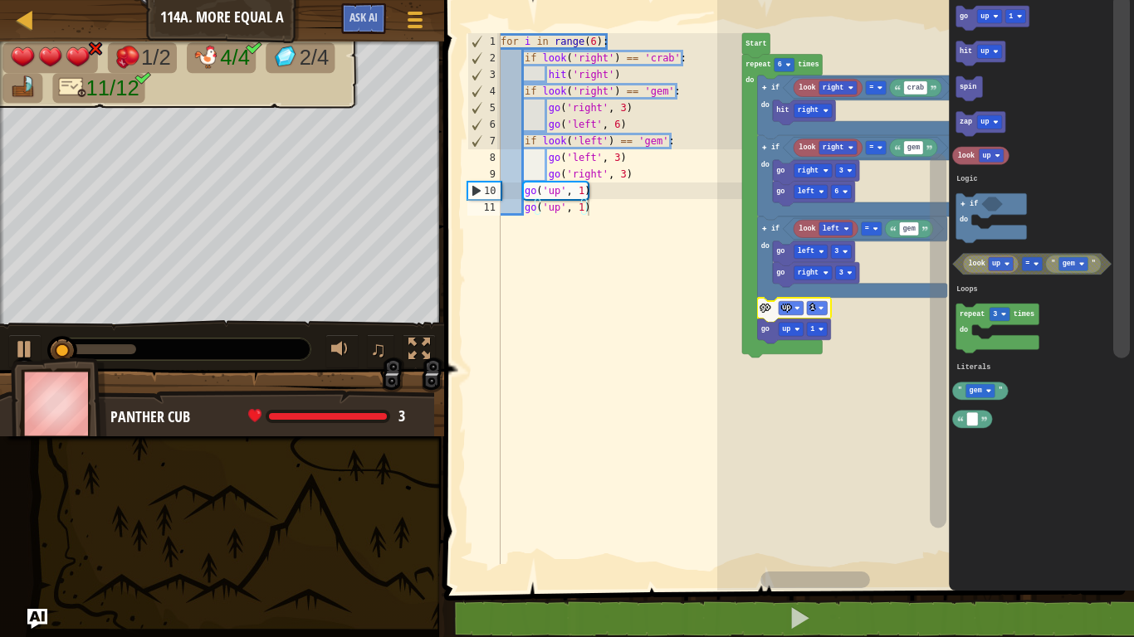
click at [38, 363] on img at bounding box center [59, 404] width 96 height 92
click at [22, 347] on div at bounding box center [25, 350] width 22 height 22
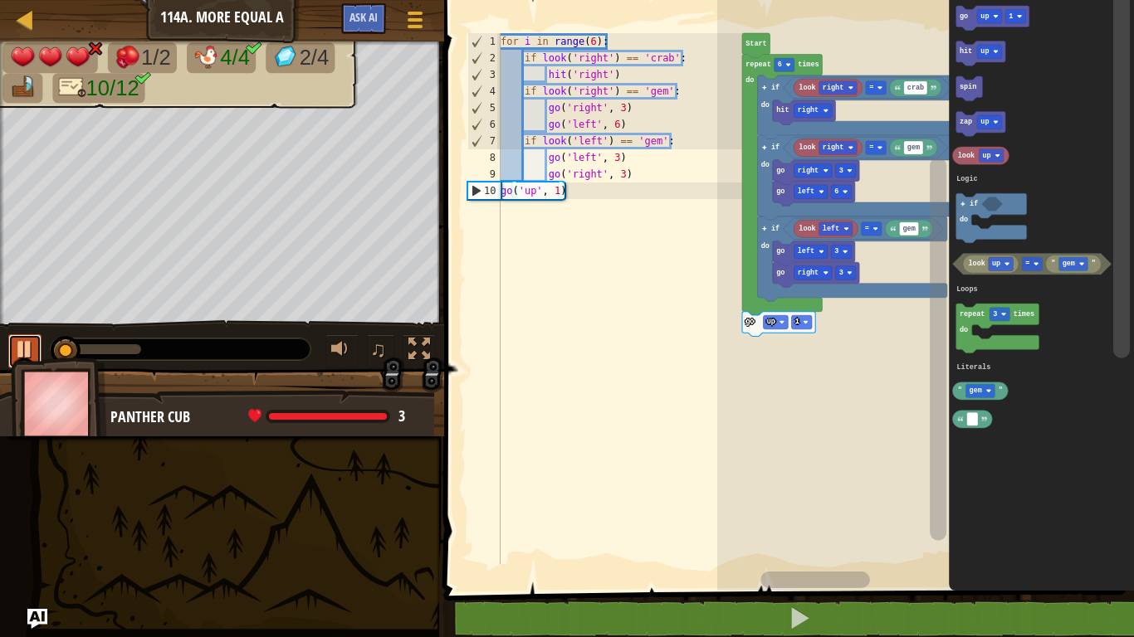
click at [14, 342] on div at bounding box center [25, 350] width 22 height 22
click at [890, 398] on rect "Blockly Workspace" at bounding box center [925, 291] width 417 height 599
click at [35, 349] on div at bounding box center [25, 350] width 22 height 22
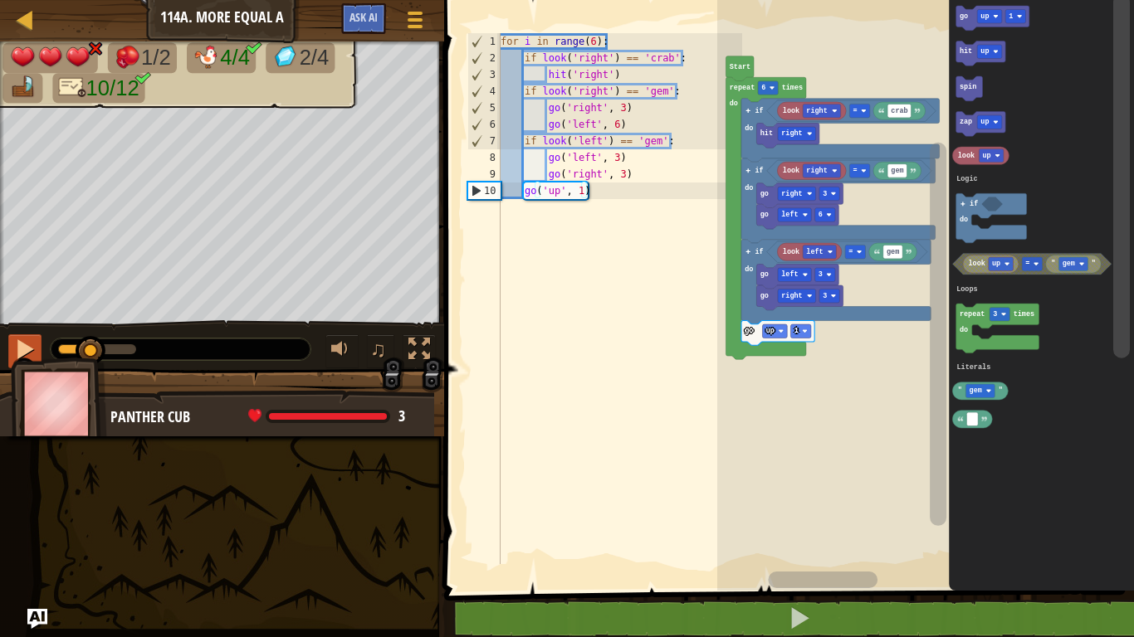
click at [898, 304] on rect "Blockly Workspace" at bounding box center [925, 291] width 417 height 599
click at [894, 306] on rect "Blockly Workspace" at bounding box center [925, 291] width 417 height 599
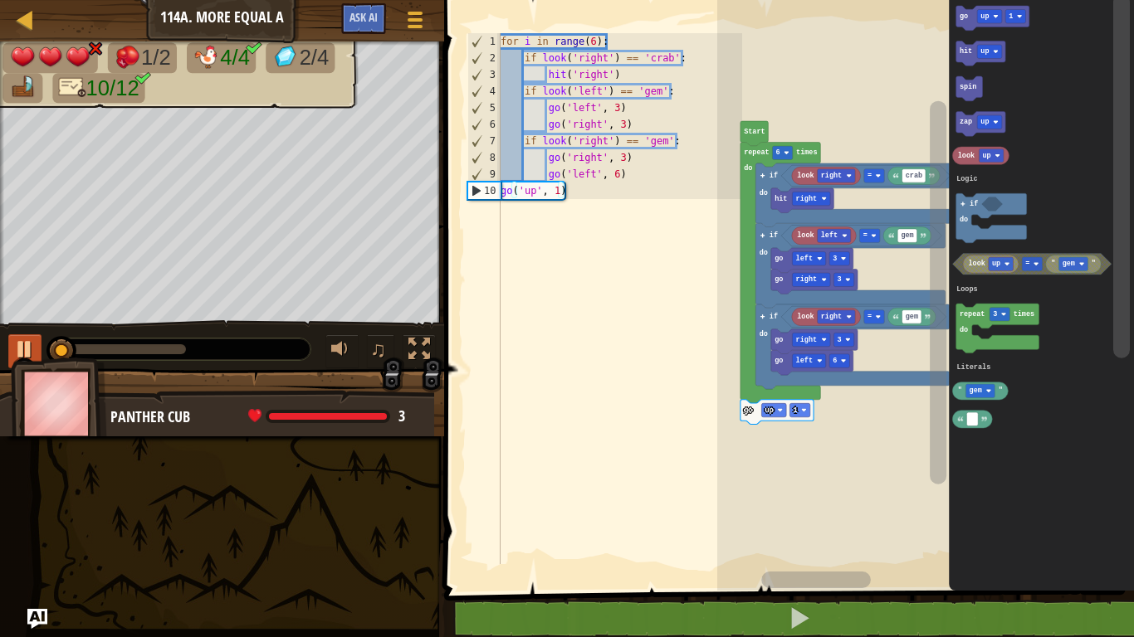
click at [876, 369] on rect "Blockly Workspace" at bounding box center [925, 291] width 417 height 599
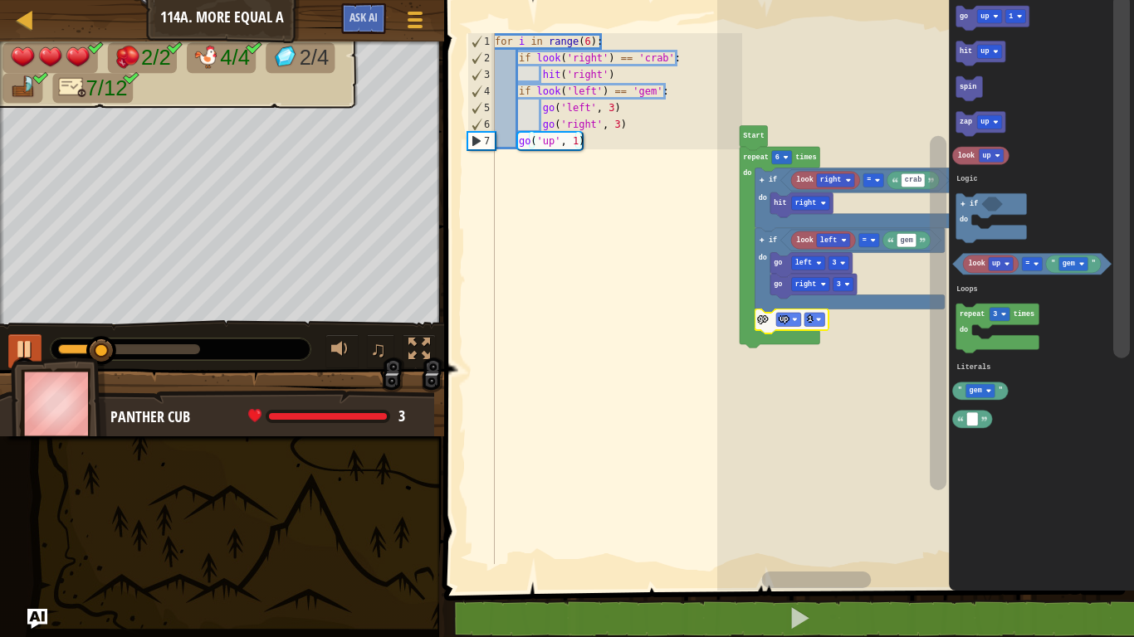
click at [804, 327] on icon "Blockly Workspace" at bounding box center [790, 322] width 73 height 25
click at [0, 0] on div at bounding box center [0, 0] width 0 height 0
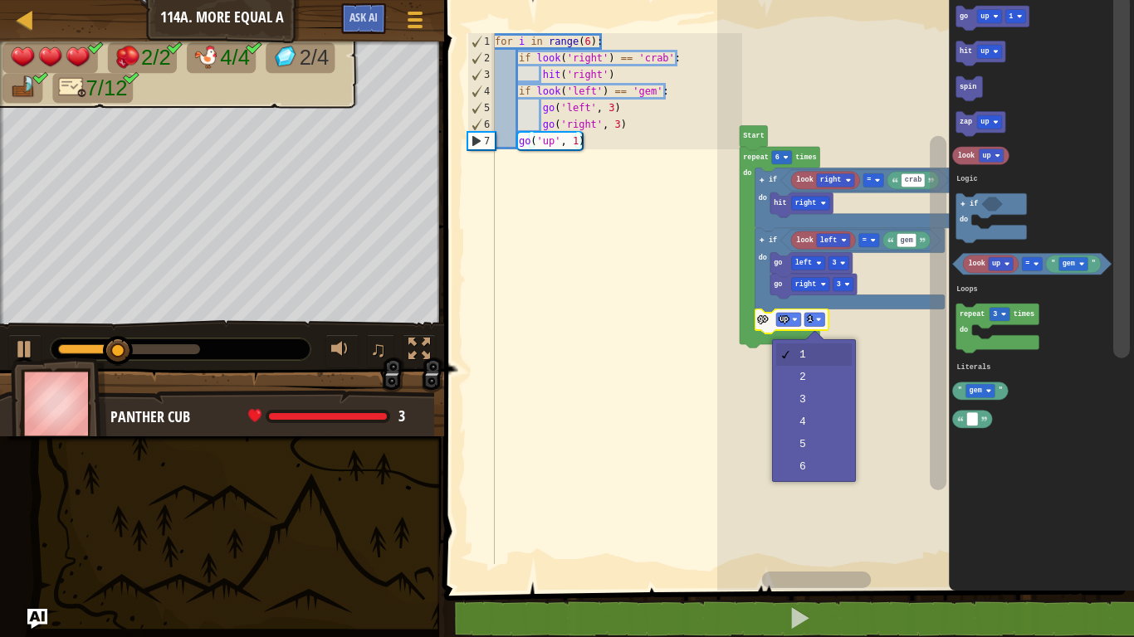
click at [817, 377] on rect "Blockly Workspace" at bounding box center [925, 291] width 417 height 599
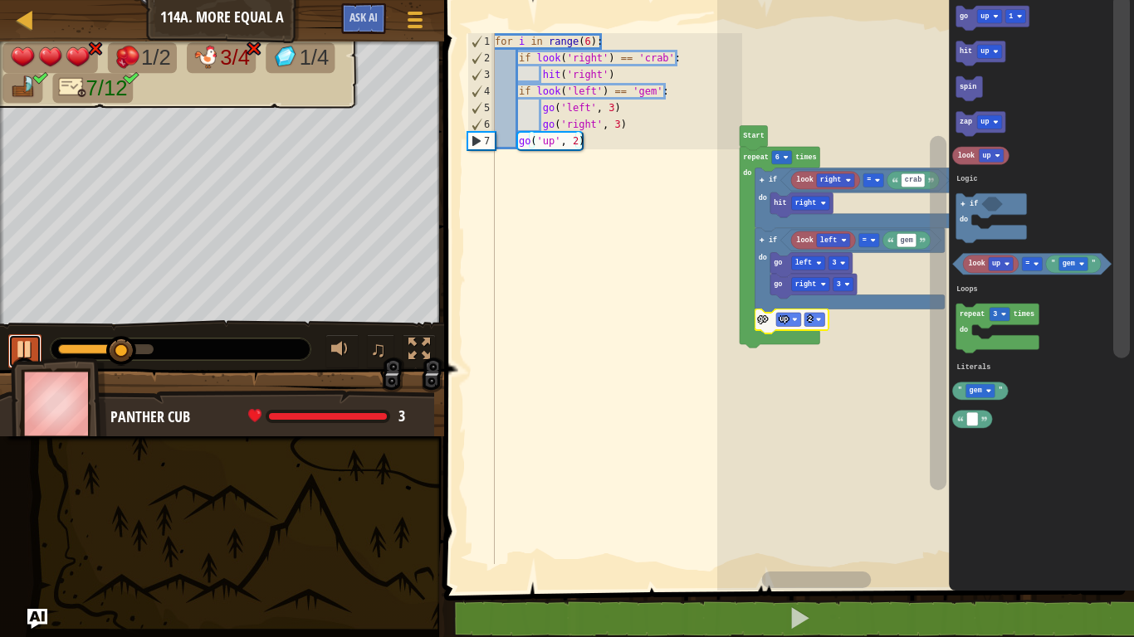
click at [33, 346] on div at bounding box center [25, 350] width 22 height 22
click at [0, 0] on div at bounding box center [0, 0] width 0 height 0
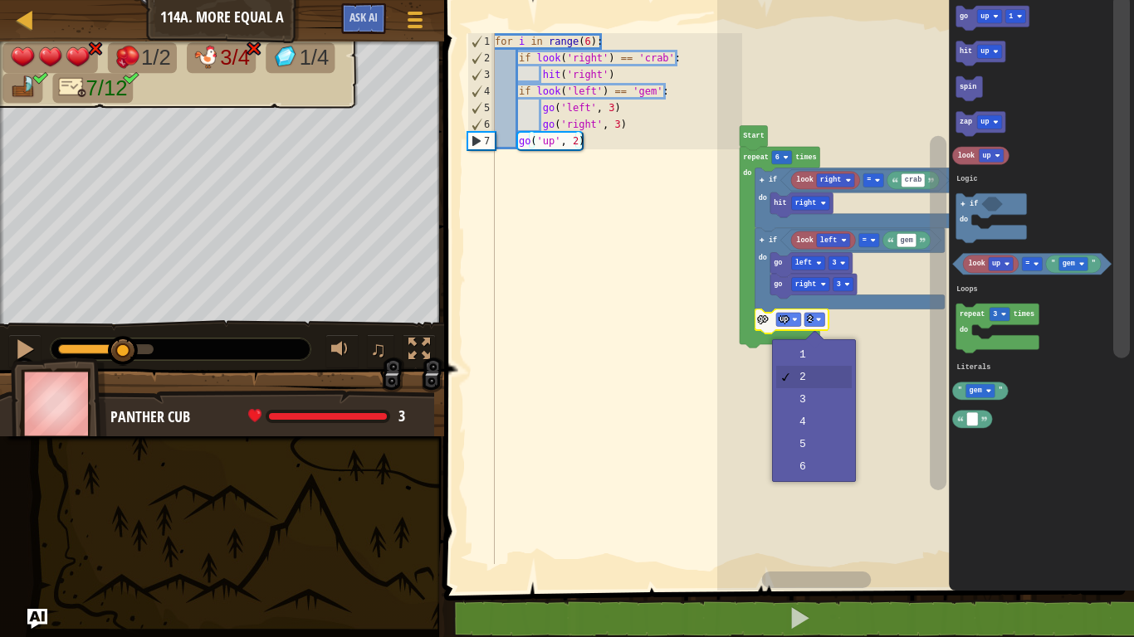
click at [819, 357] on rect "Blockly Workspace" at bounding box center [925, 291] width 417 height 599
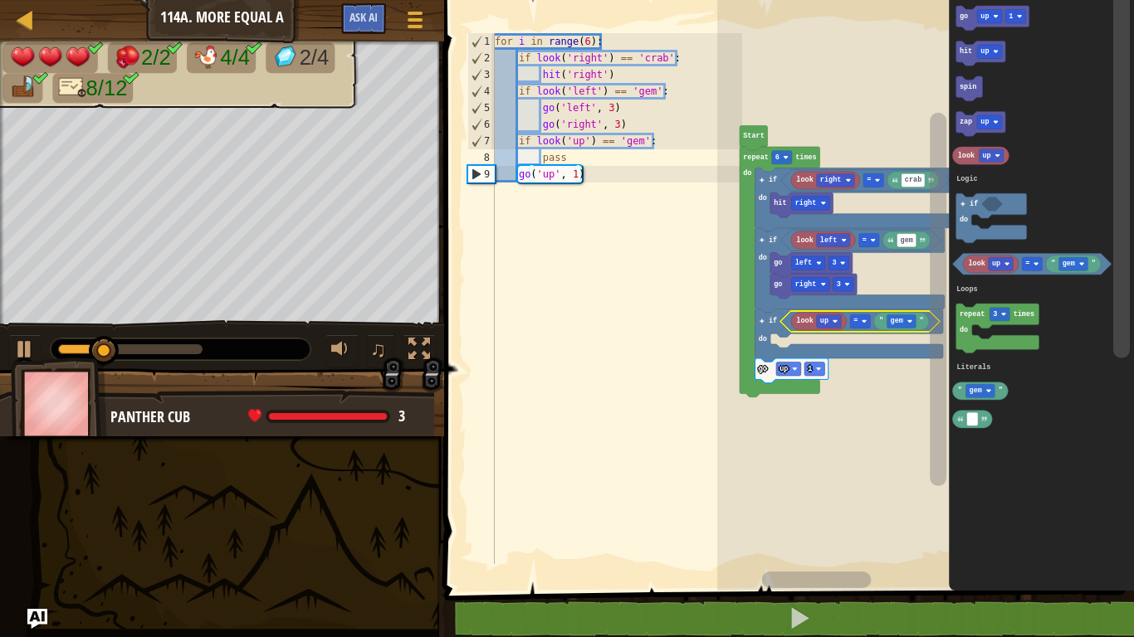
click at [0, 0] on div at bounding box center [0, 0] width 0 height 0
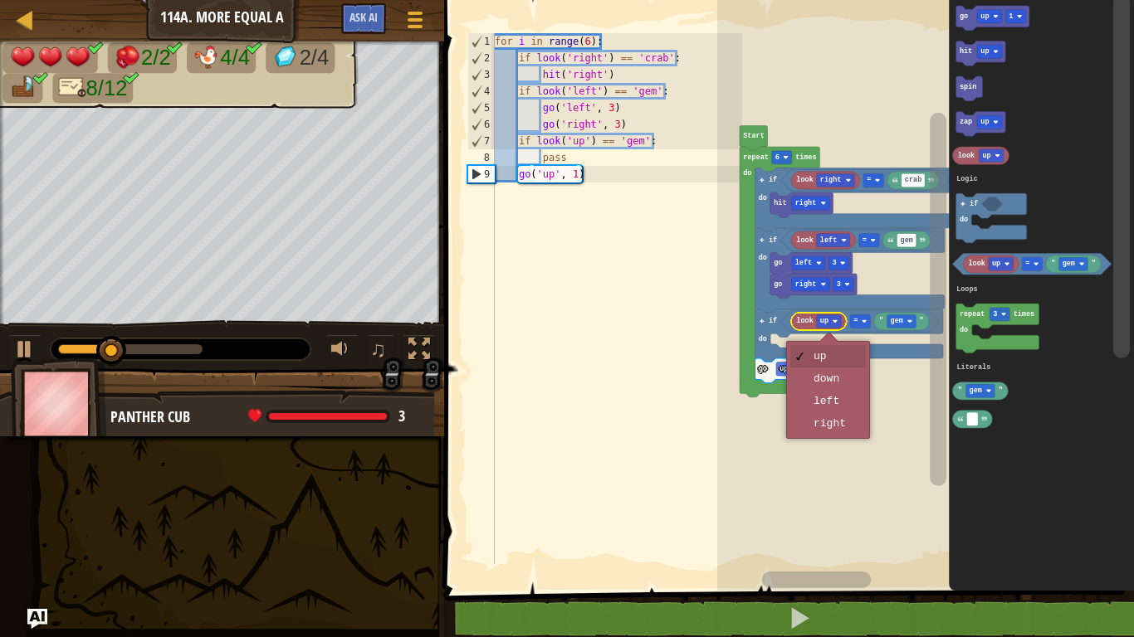
click at [845, 426] on rect "Blockly Workspace" at bounding box center [925, 291] width 417 height 599
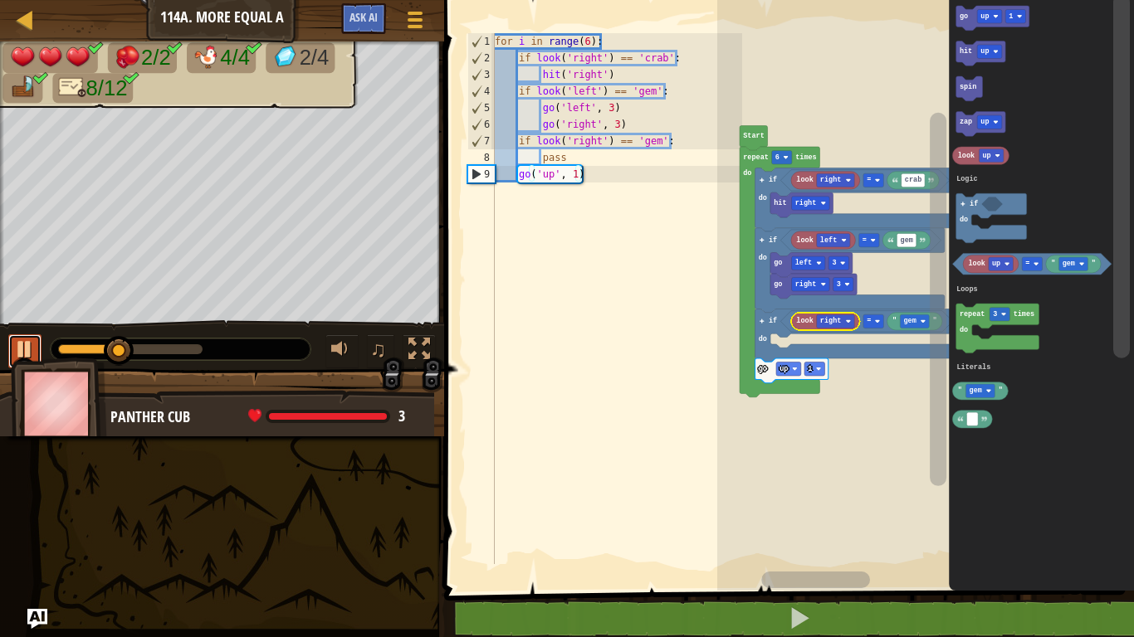
click at [29, 340] on div at bounding box center [25, 350] width 22 height 22
click at [979, 14] on rect "Blockly Workspace" at bounding box center [989, 16] width 25 height 13
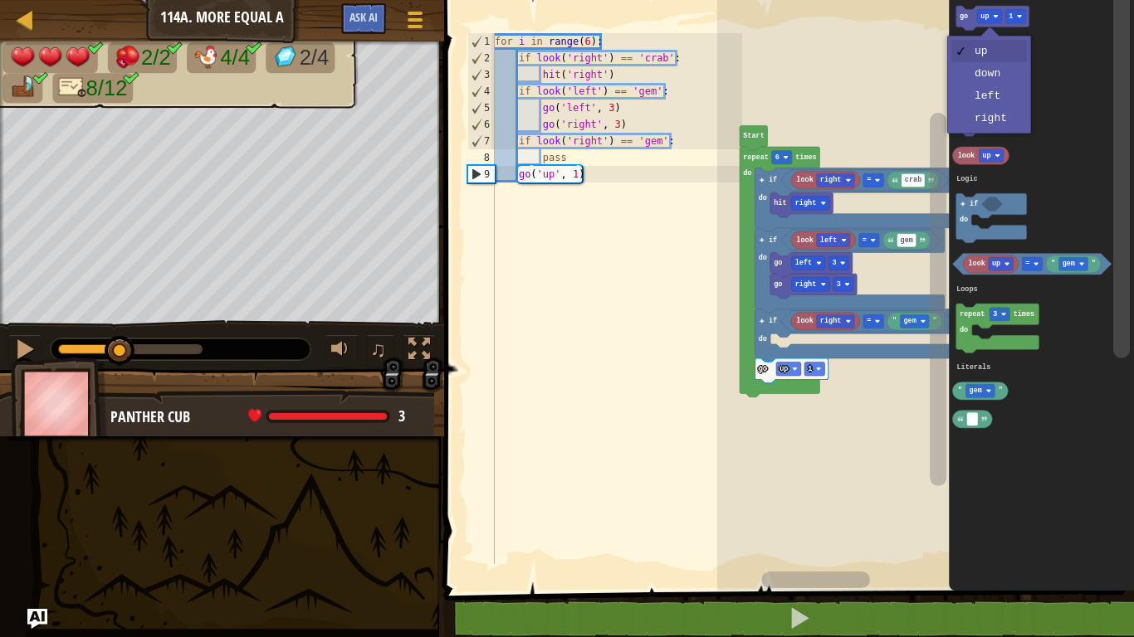
click at [987, 124] on text "up" at bounding box center [984, 122] width 8 height 8
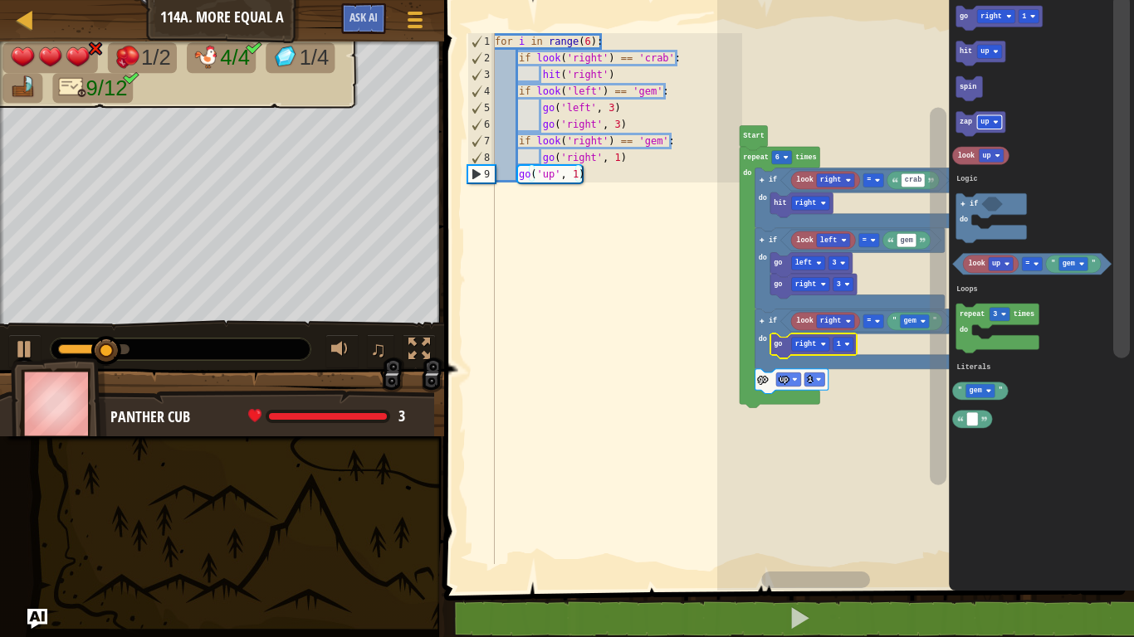
click at [833, 344] on rect "Blockly Workspace" at bounding box center [843, 344] width 20 height 13
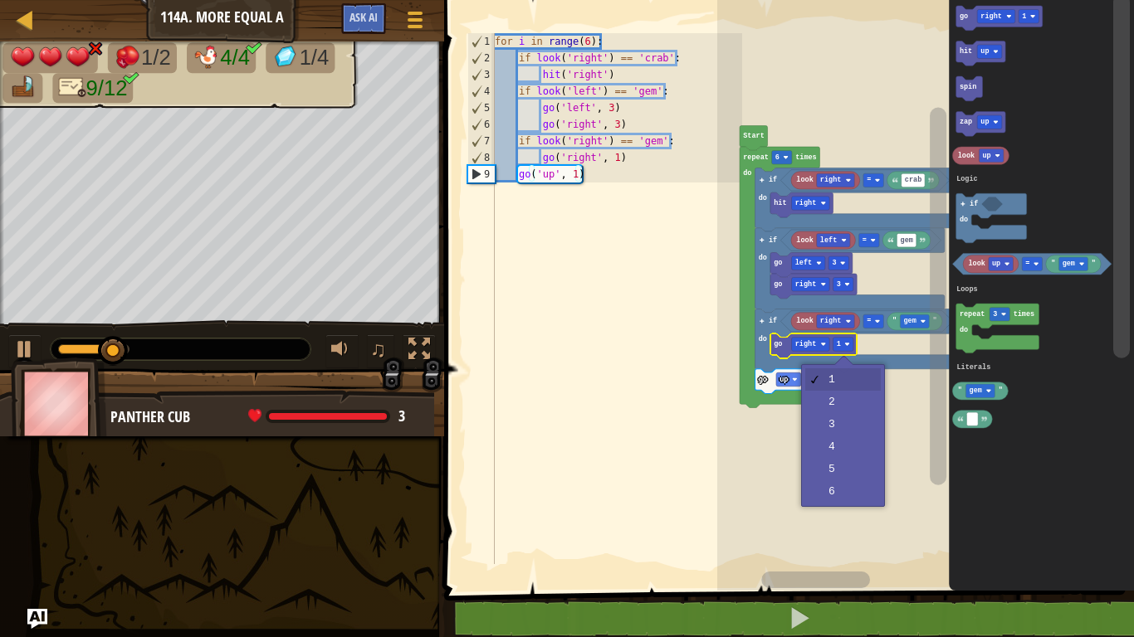
click at [848, 419] on rect "Blockly Workspace" at bounding box center [925, 291] width 417 height 599
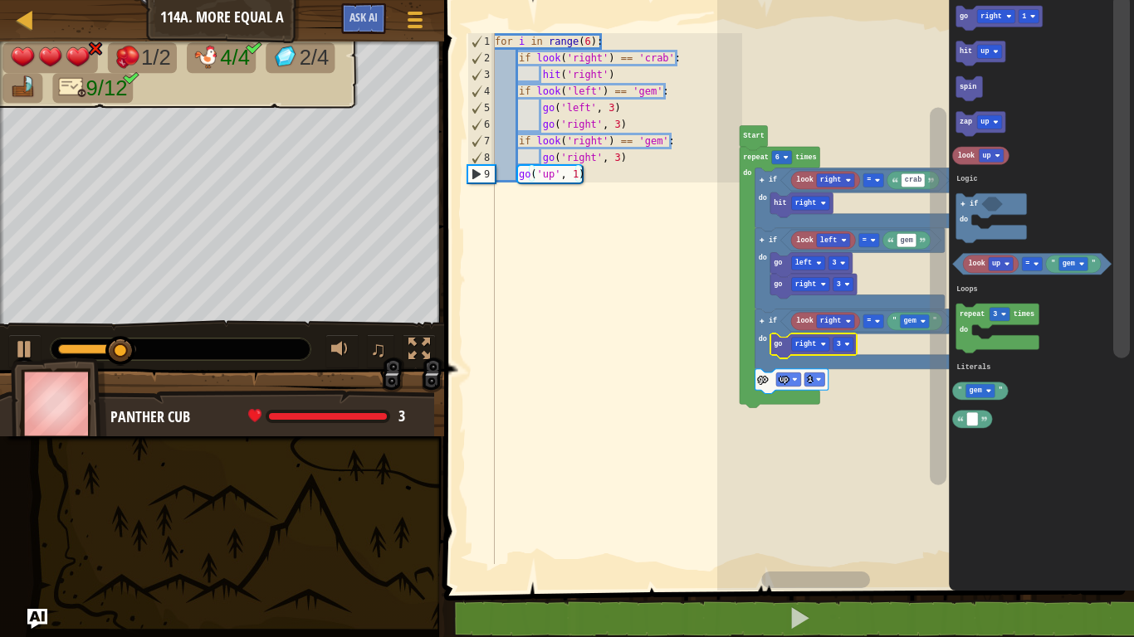
click at [0, 0] on div at bounding box center [0, 0] width 0 height 0
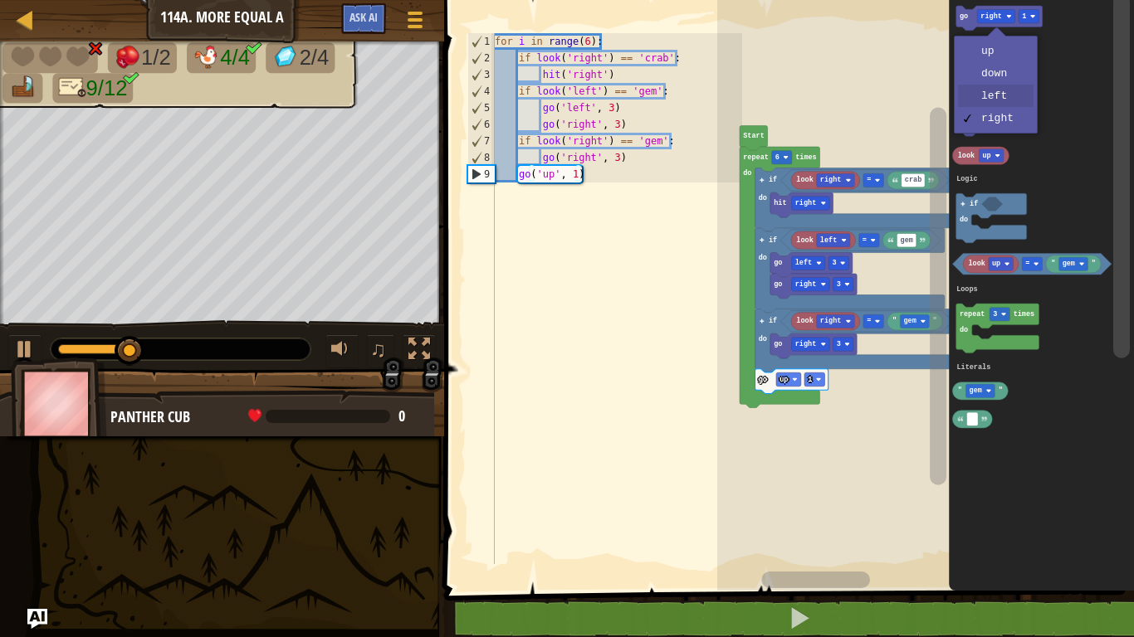
click at [1001, 100] on icon "Blockly Workspace" at bounding box center [1041, 291] width 185 height 599
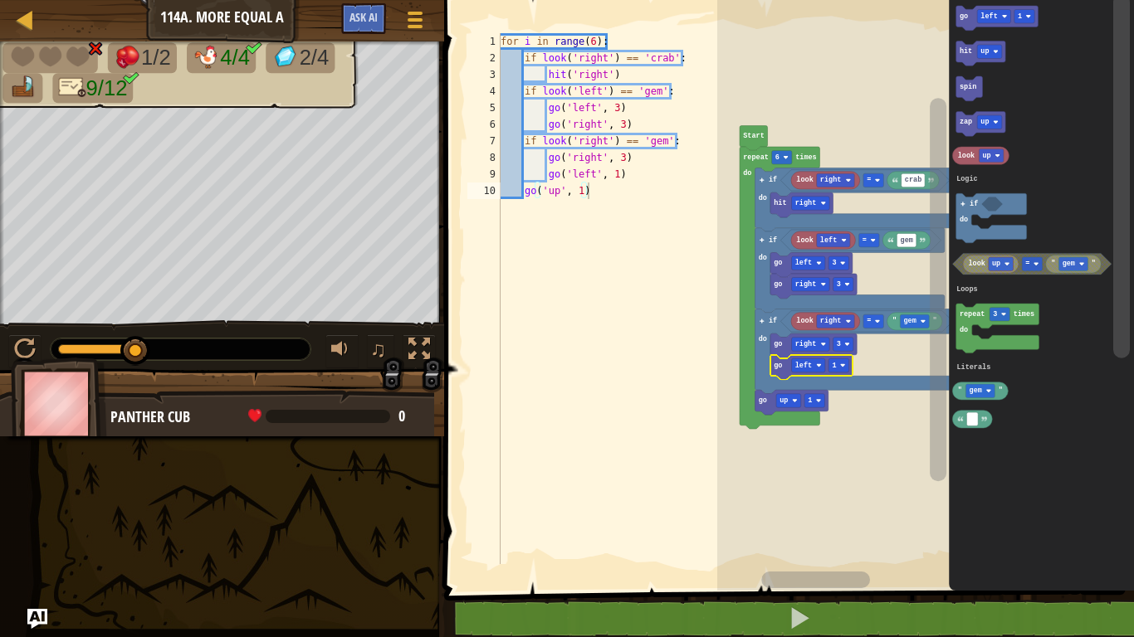
click at [0, 0] on div at bounding box center [0, 0] width 0 height 0
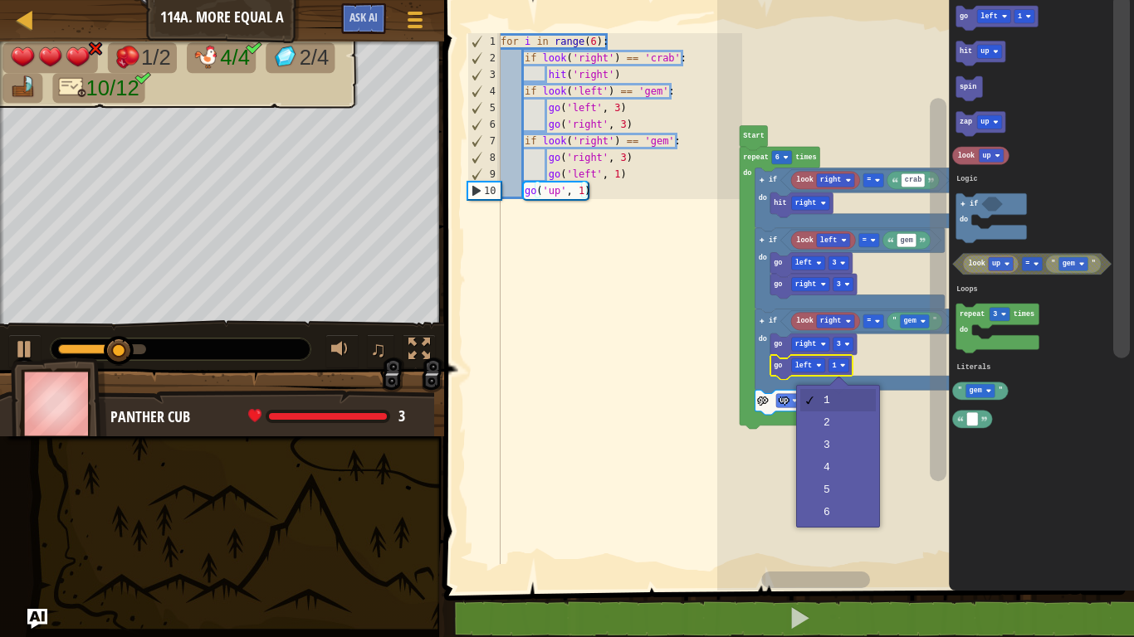
click at [849, 442] on rect "Blockly Workspace" at bounding box center [925, 291] width 417 height 599
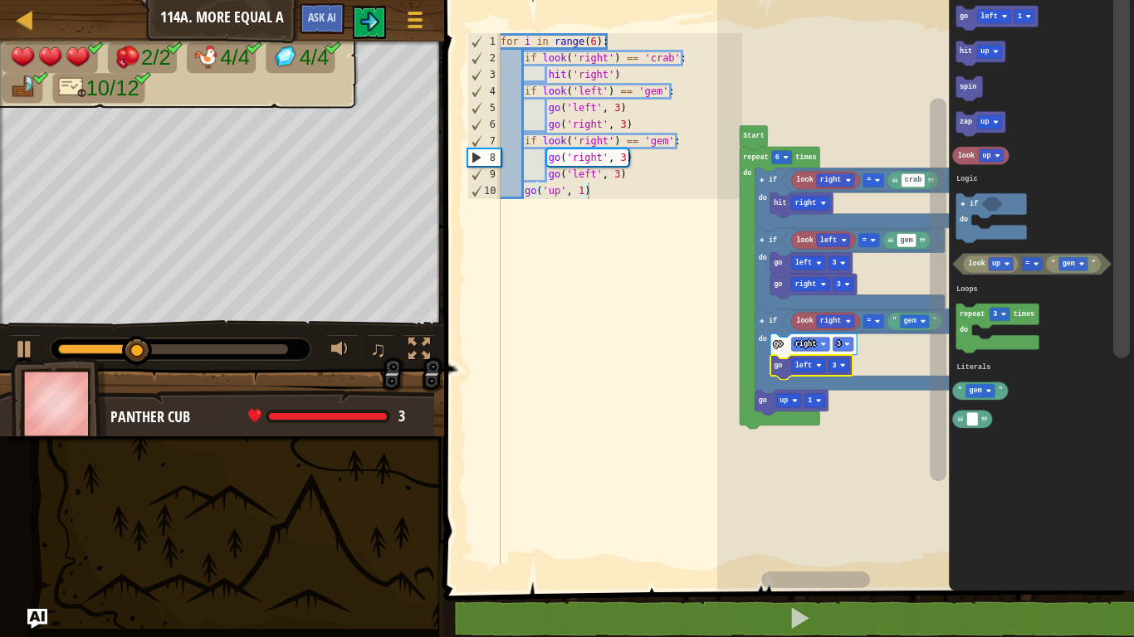
click at [281, 345] on div at bounding box center [173, 349] width 230 height 10
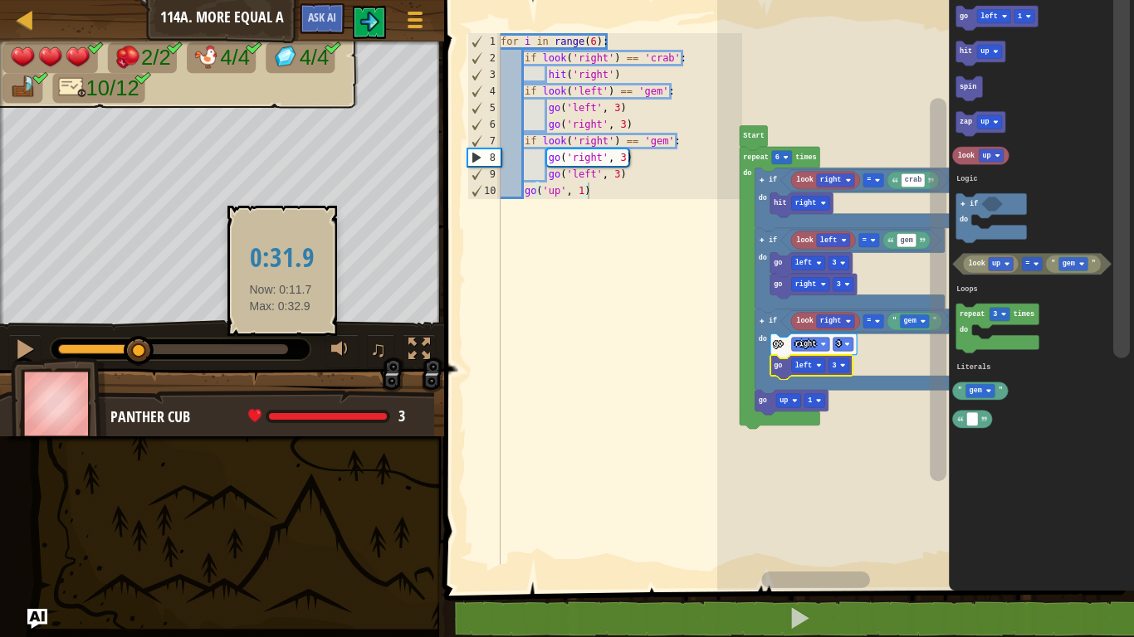
click at [279, 349] on div at bounding box center [173, 349] width 230 height 10
click at [35, 344] on div at bounding box center [25, 350] width 22 height 22
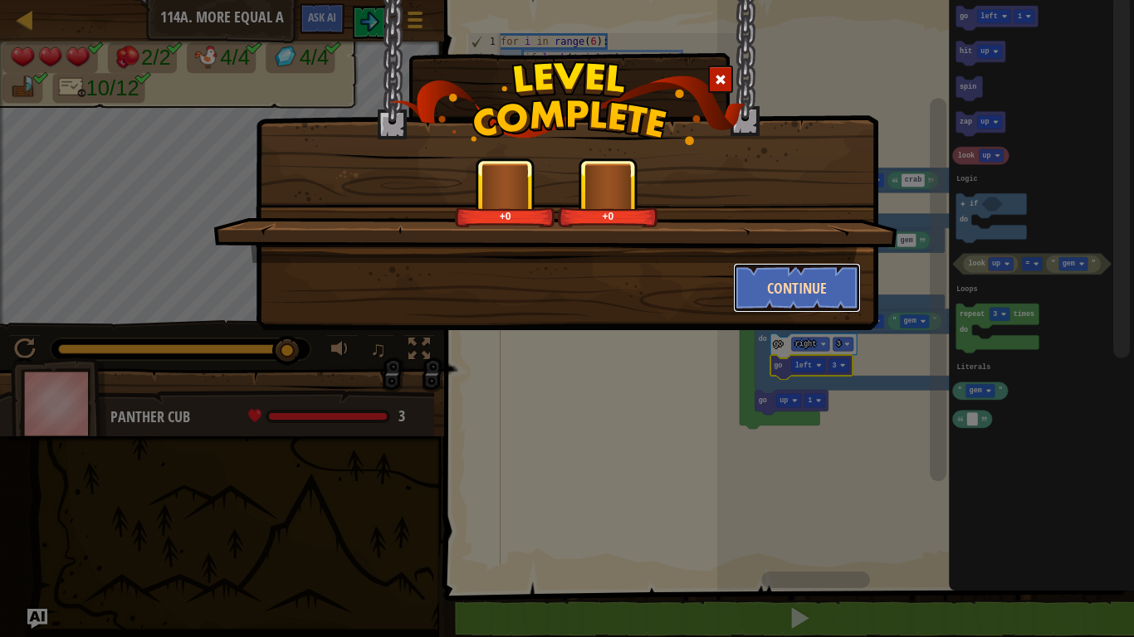
click at [784, 293] on button "Continue" at bounding box center [797, 288] width 129 height 50
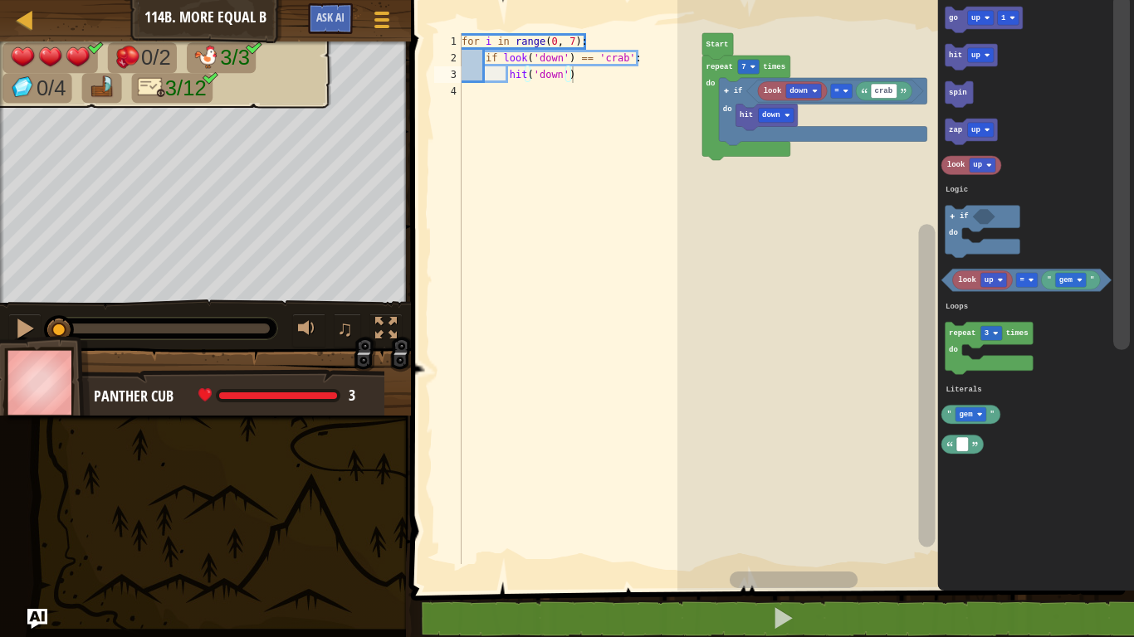
click at [975, 10] on icon "Blockly Workspace" at bounding box center [983, 20] width 77 height 27
click at [0, 0] on div at bounding box center [0, 0] width 0 height 0
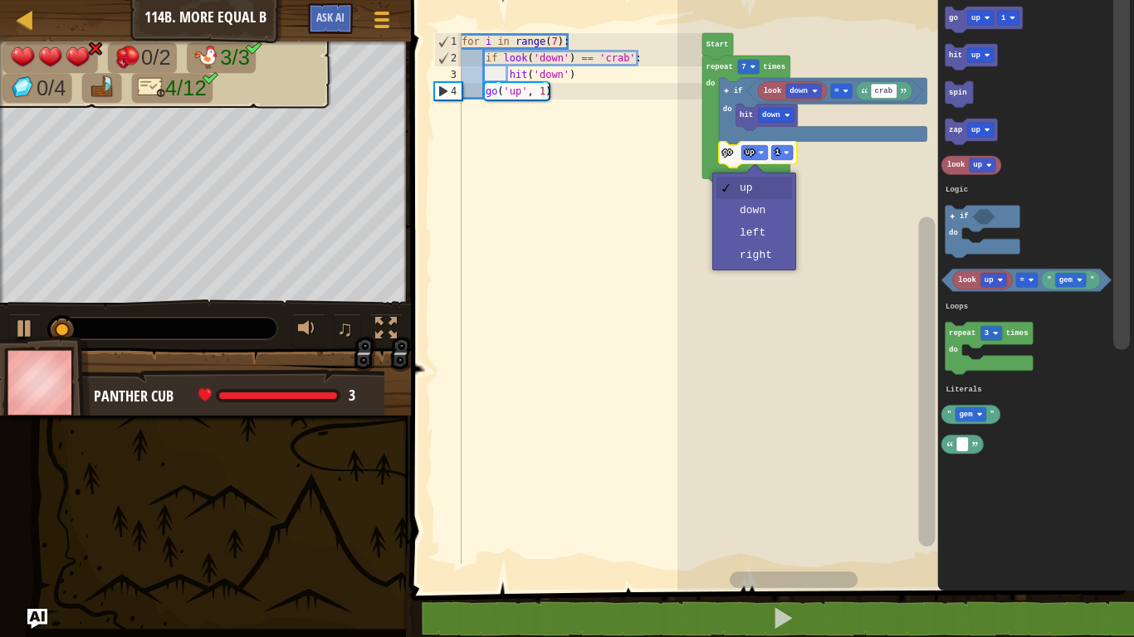
click at [771, 203] on rect "Blockly Workspace" at bounding box center [905, 291] width 457 height 599
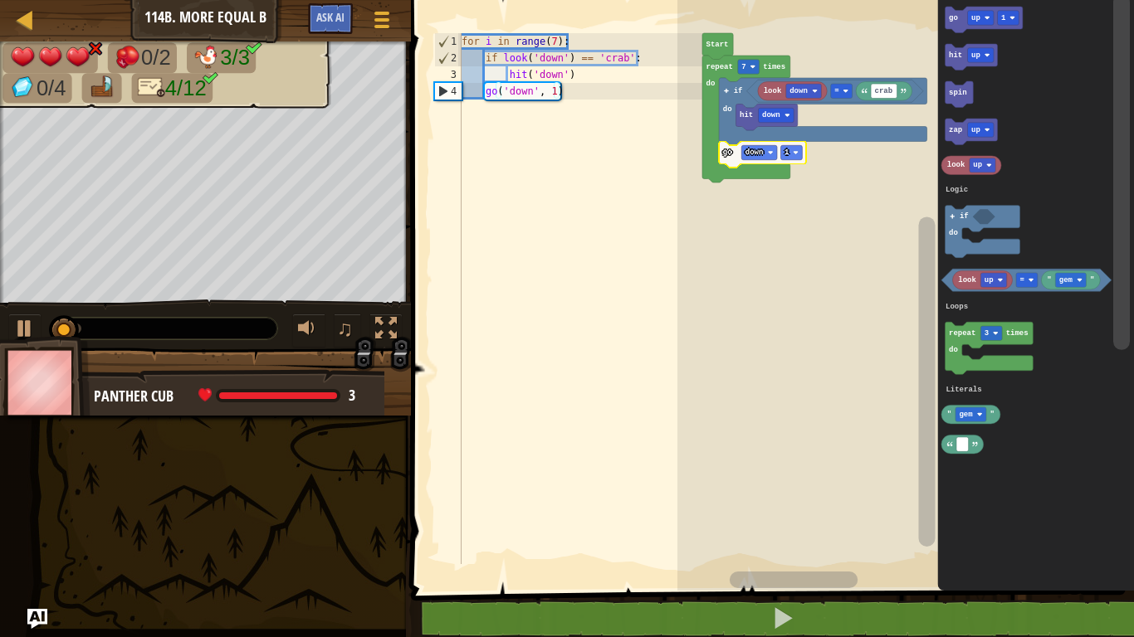
click at [758, 150] on text "down" at bounding box center [754, 153] width 18 height 8
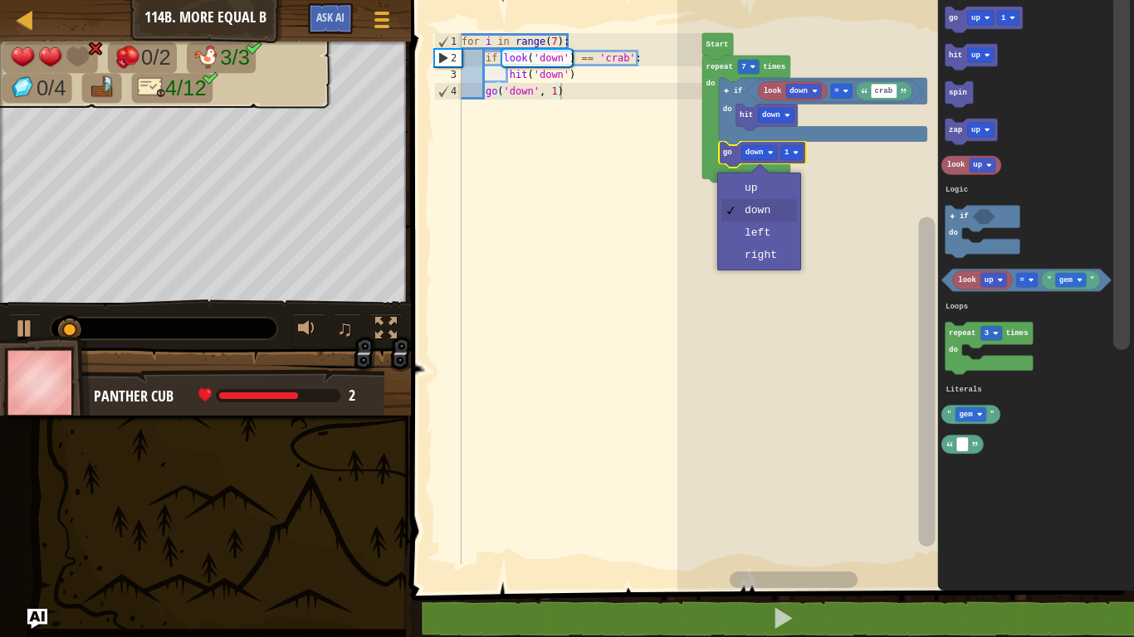
click at [767, 261] on rect "Blockly Workspace" at bounding box center [905, 291] width 457 height 599
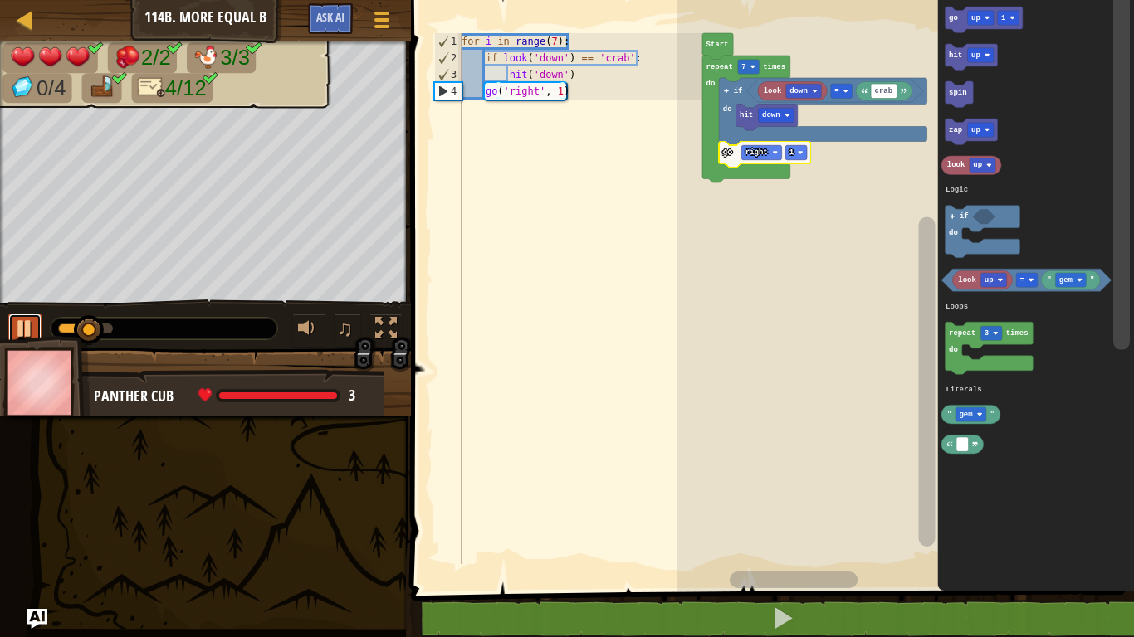
click at [29, 332] on div at bounding box center [25, 329] width 22 height 22
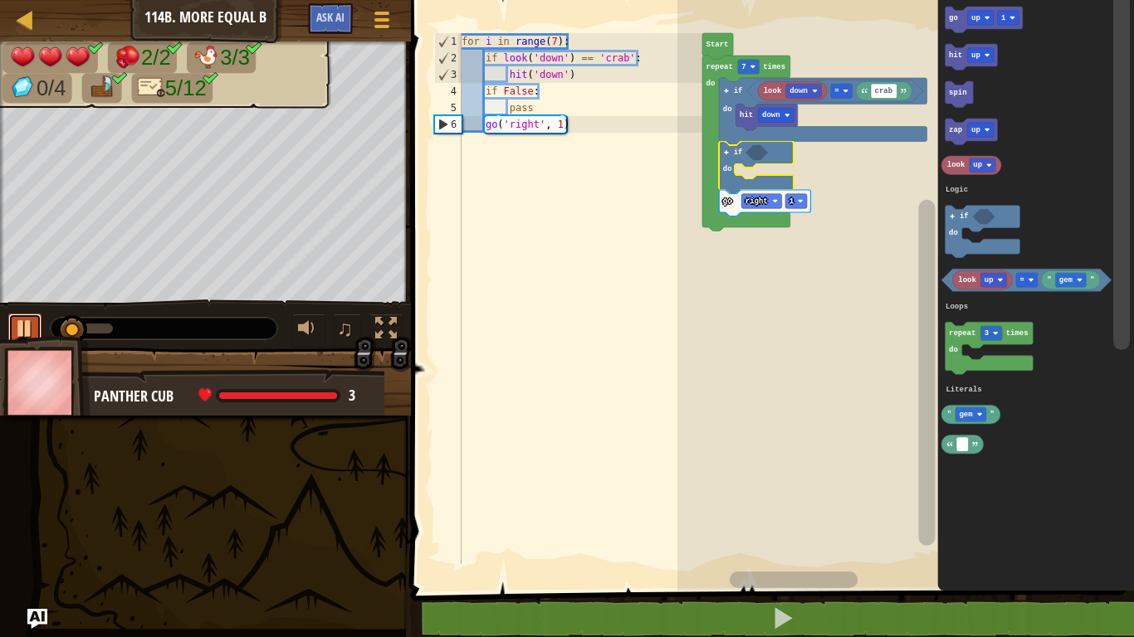
click at [19, 327] on div at bounding box center [25, 329] width 22 height 22
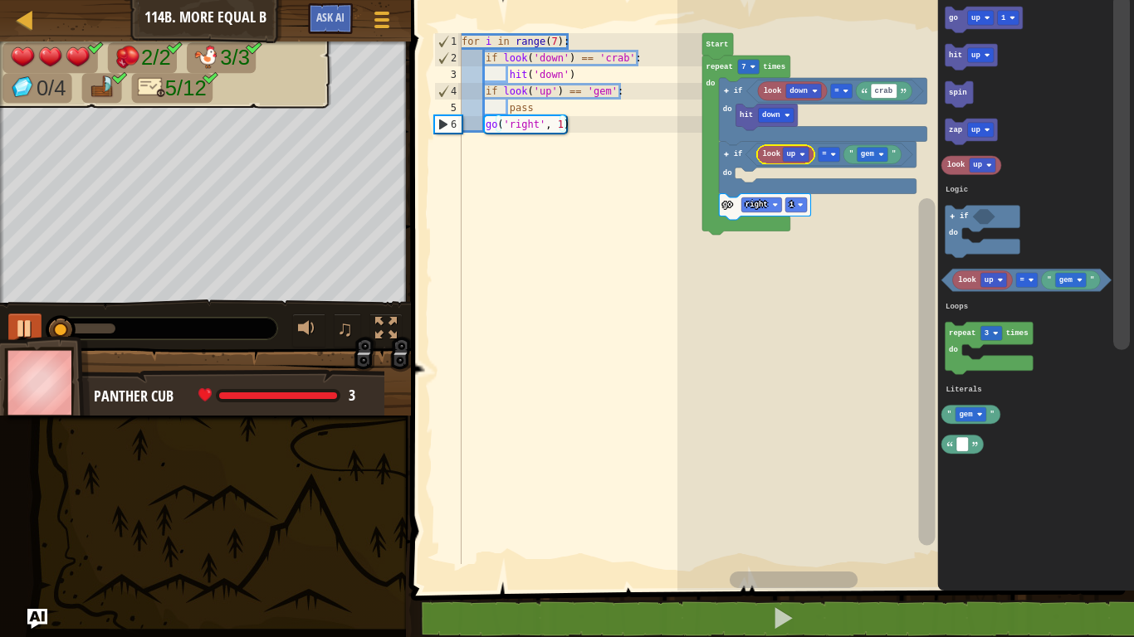
click at [0, 0] on div at bounding box center [0, 0] width 0 height 0
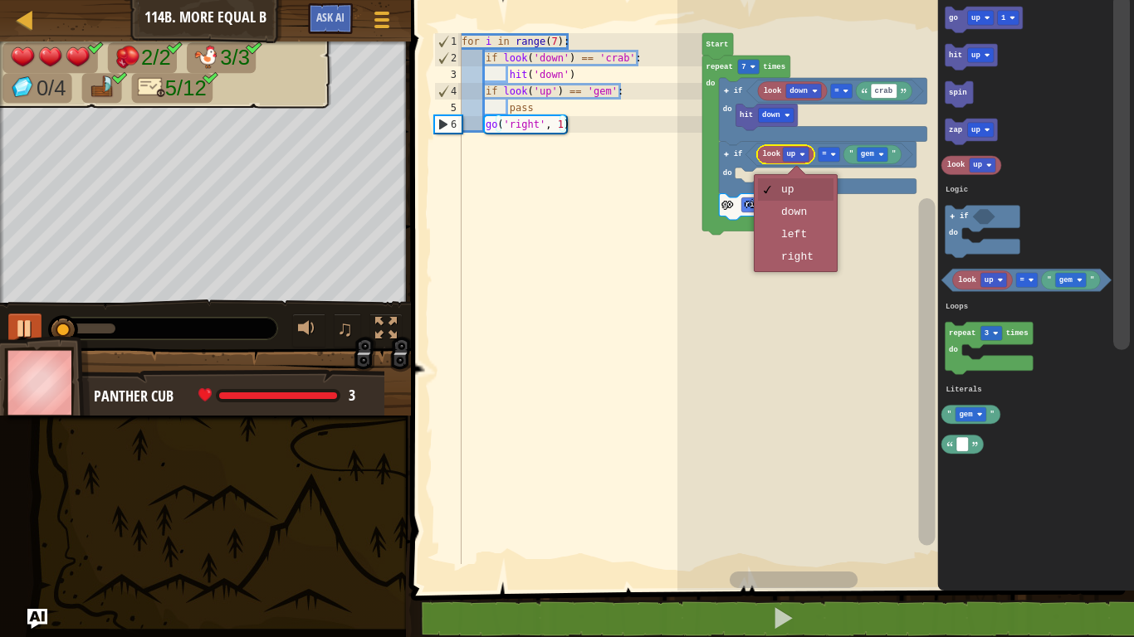
click at [808, 212] on icon "Blockly Workspace" at bounding box center [765, 207] width 91 height 27
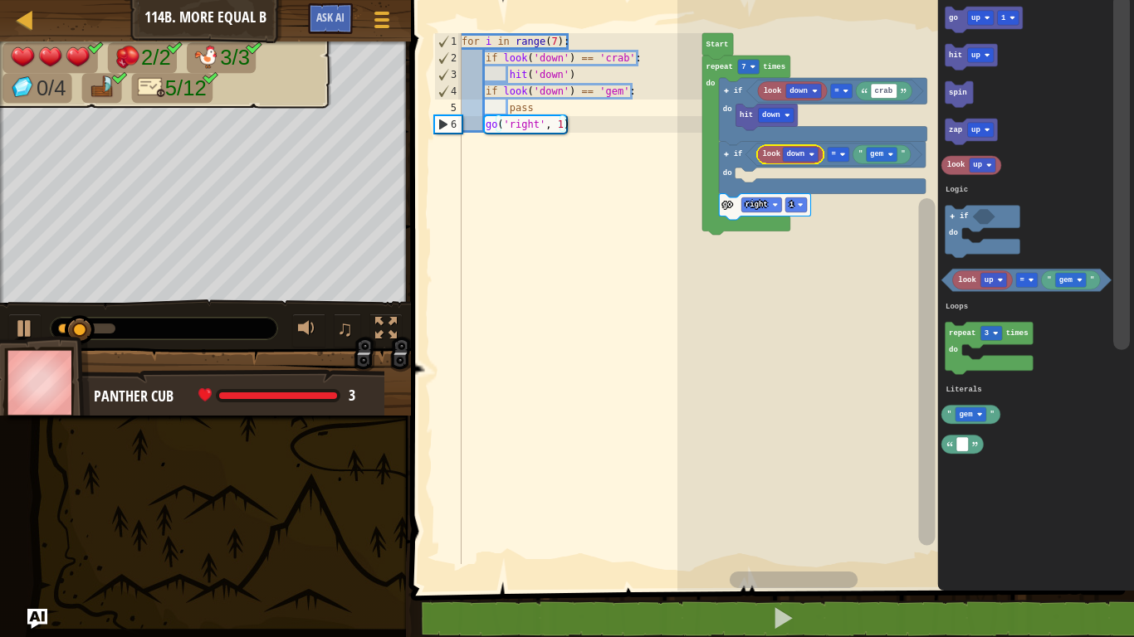
click at [0, 0] on div at bounding box center [0, 0] width 0 height 0
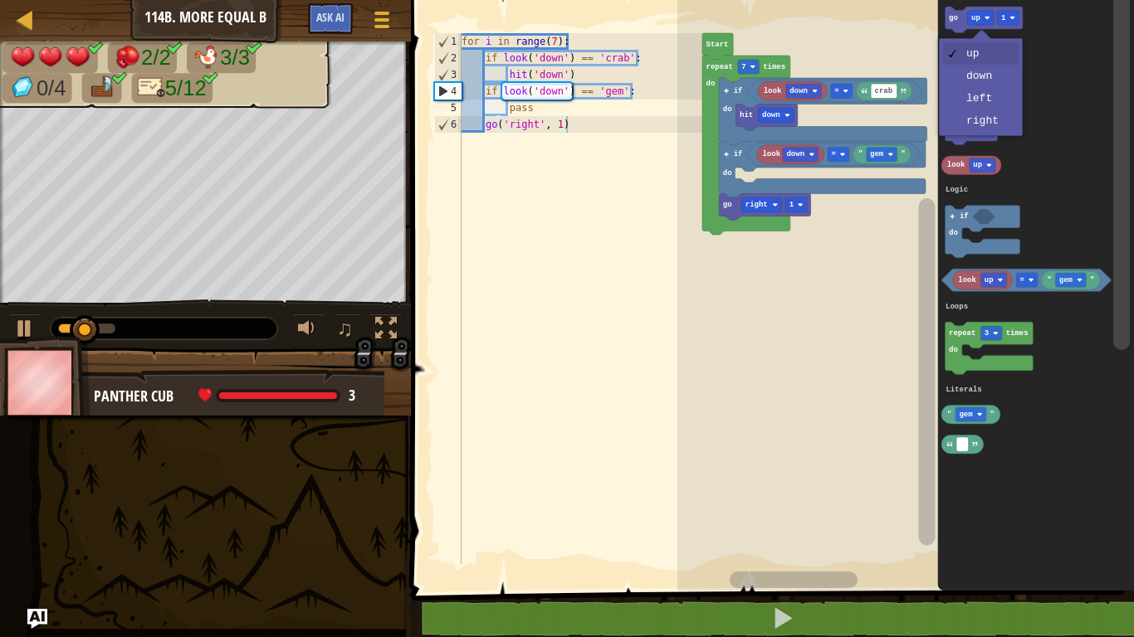
click at [978, 78] on icon "Blockly Workspace" at bounding box center [1036, 291] width 197 height 599
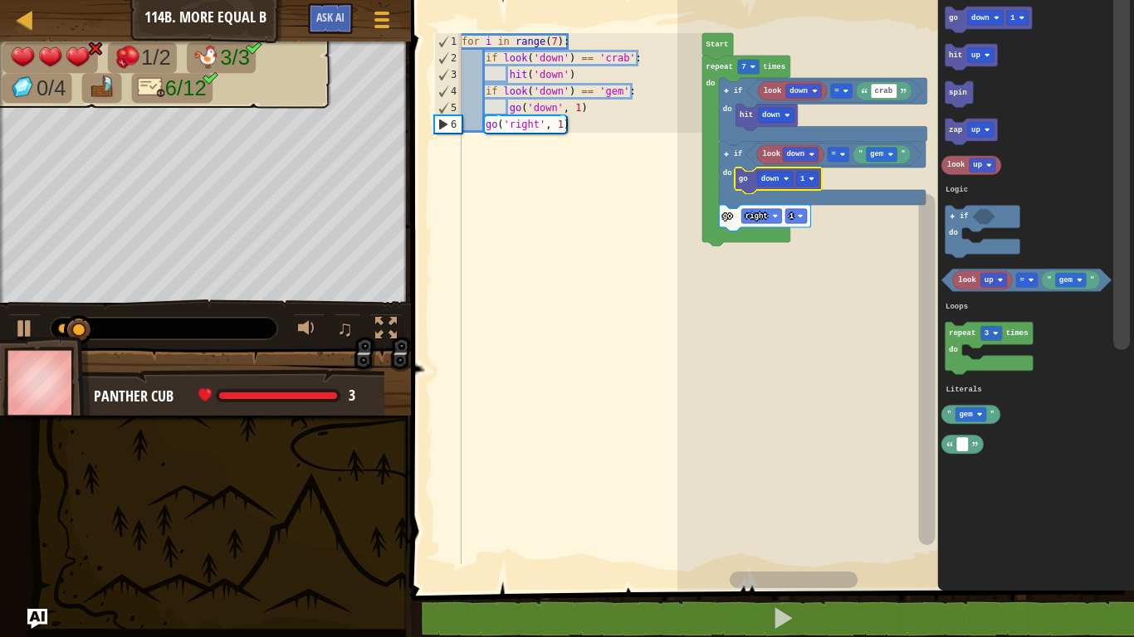
click at [805, 168] on icon "Blockly Workspace" at bounding box center [778, 181] width 87 height 27
click at [801, 180] on text "1" at bounding box center [802, 179] width 5 height 8
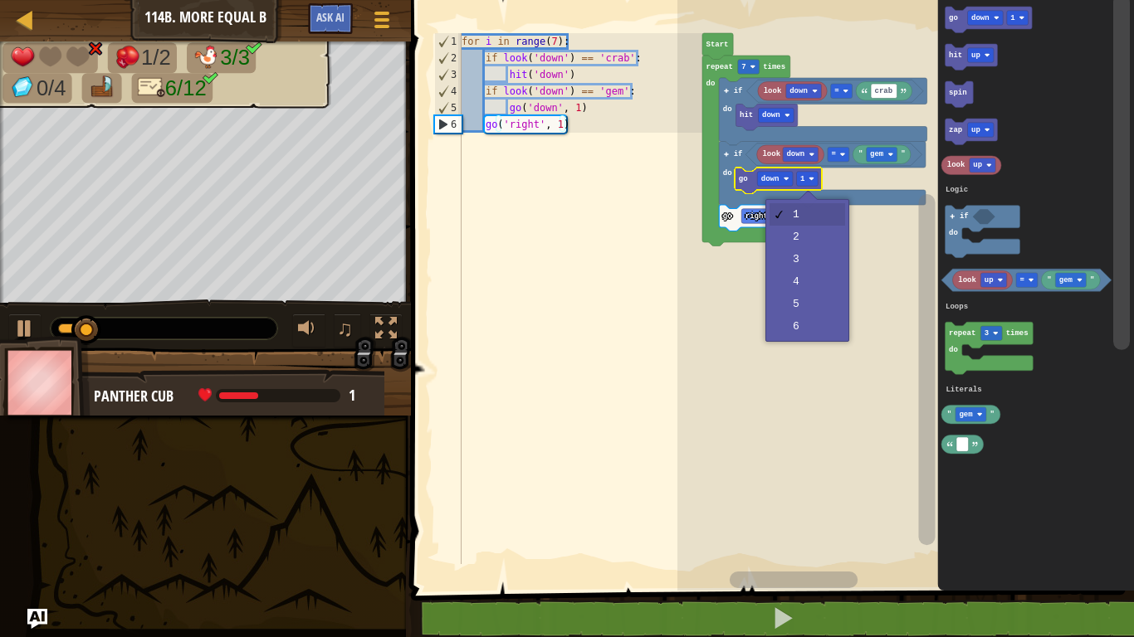
click at [820, 237] on rect "Blockly Workspace" at bounding box center [905, 291] width 457 height 599
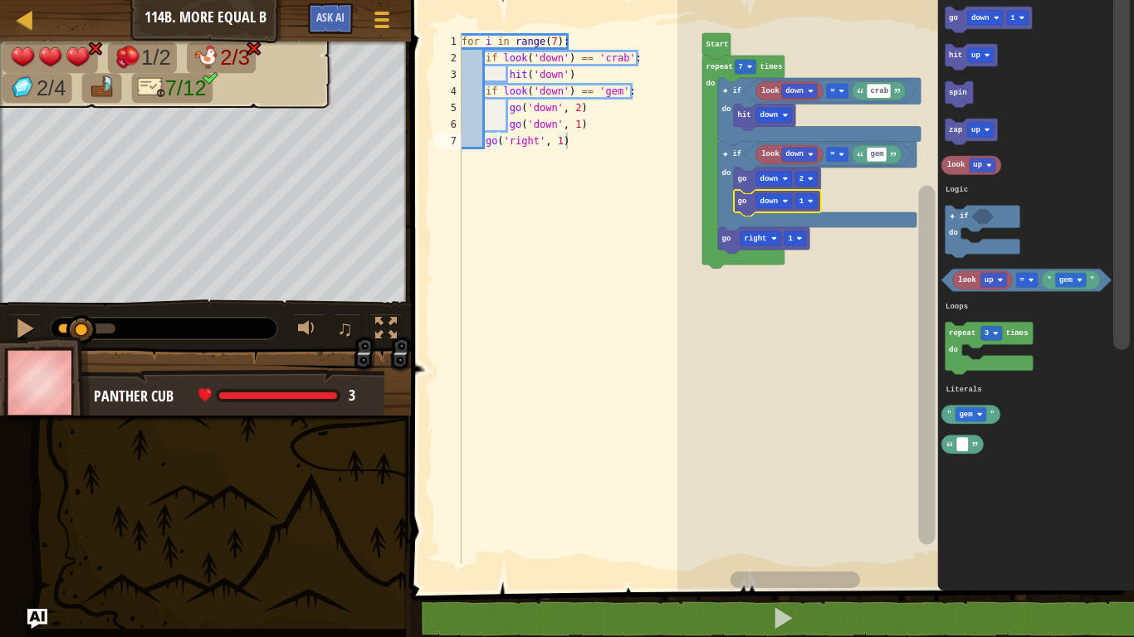
click at [0, 0] on div at bounding box center [0, 0] width 0 height 0
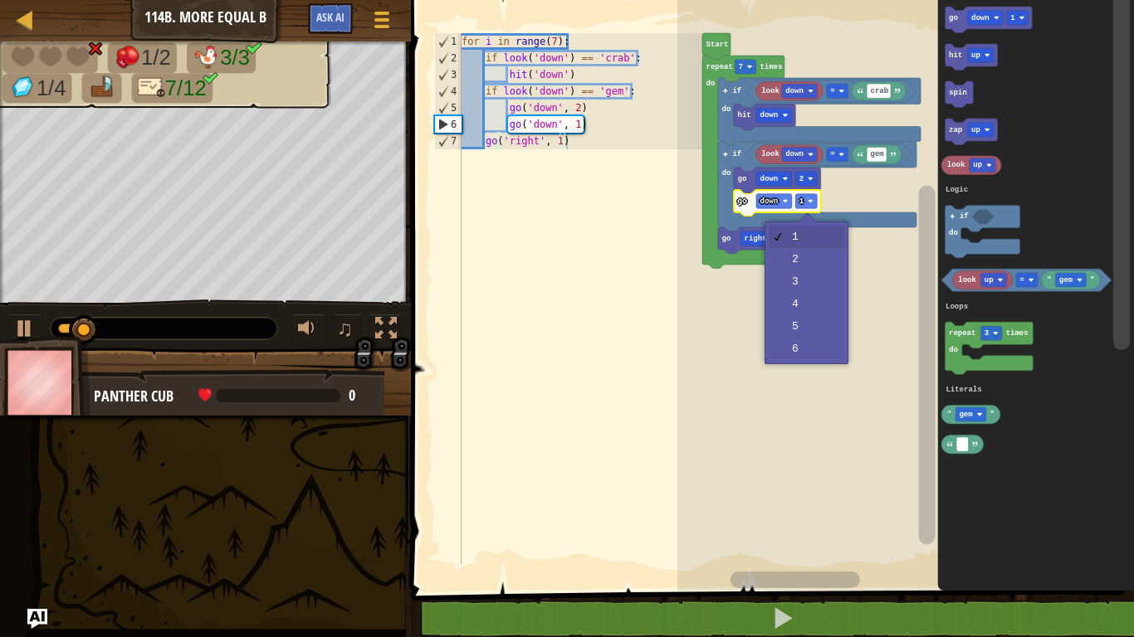
click at [807, 251] on rect "Blockly Workspace" at bounding box center [905, 291] width 457 height 599
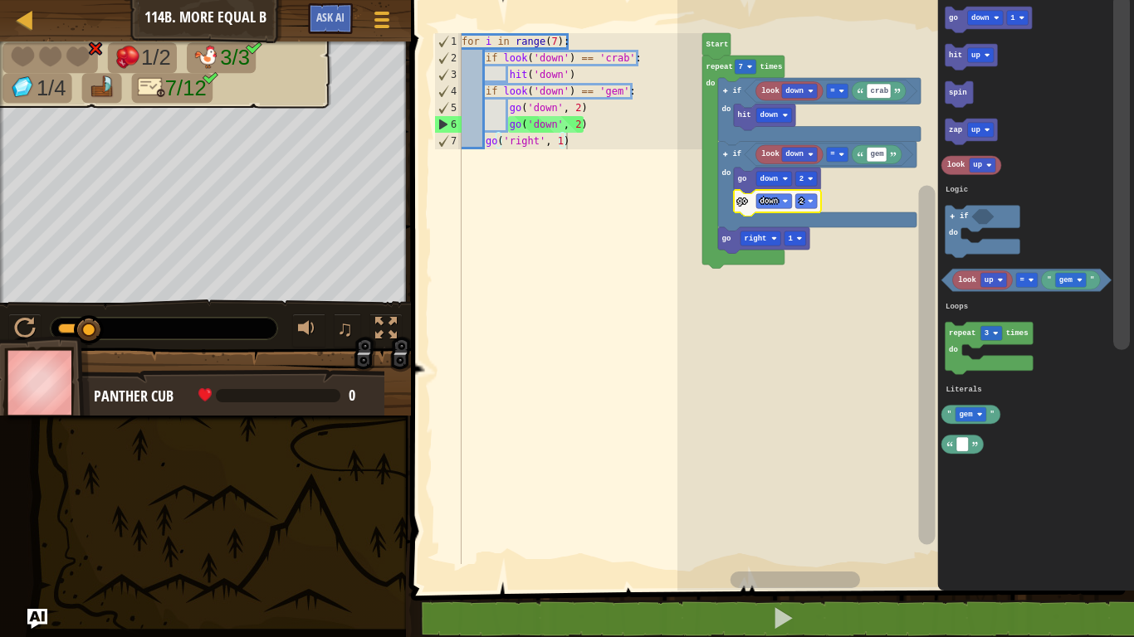
click at [0, 0] on div at bounding box center [0, 0] width 0 height 0
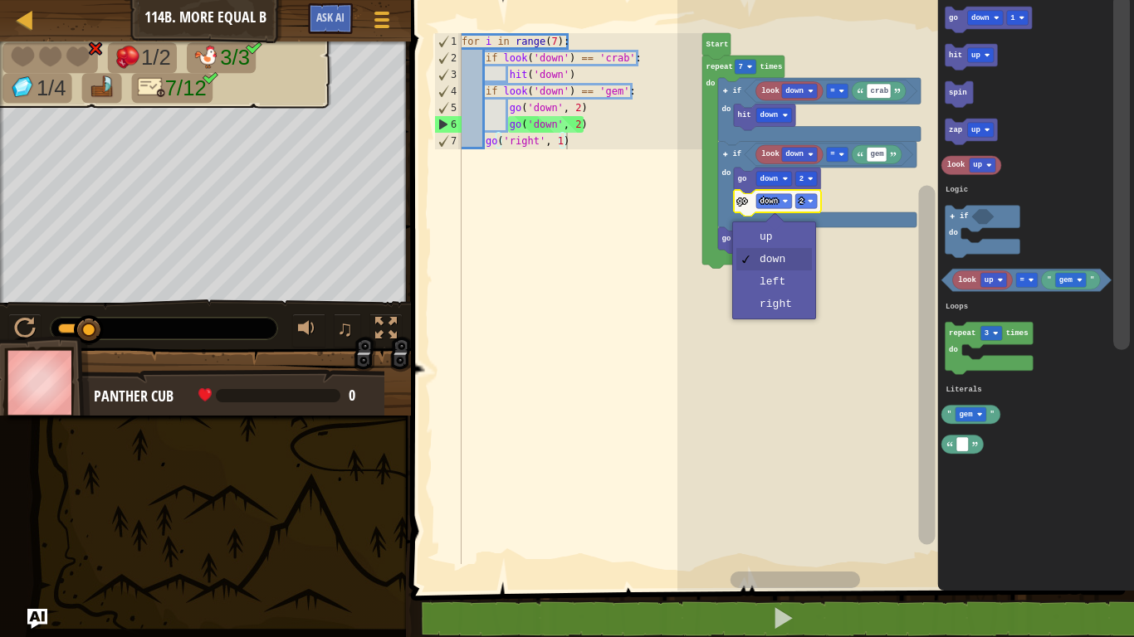
click at [784, 236] on icon "Blockly Workspace" at bounding box center [763, 240] width 91 height 27
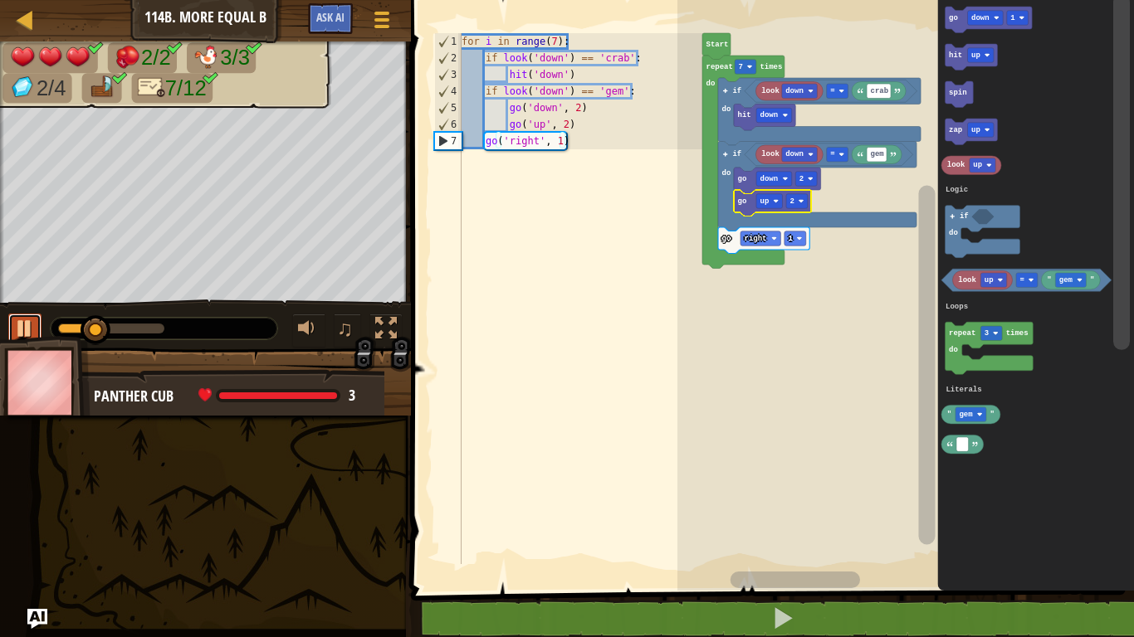
click at [34, 323] on div at bounding box center [25, 329] width 22 height 22
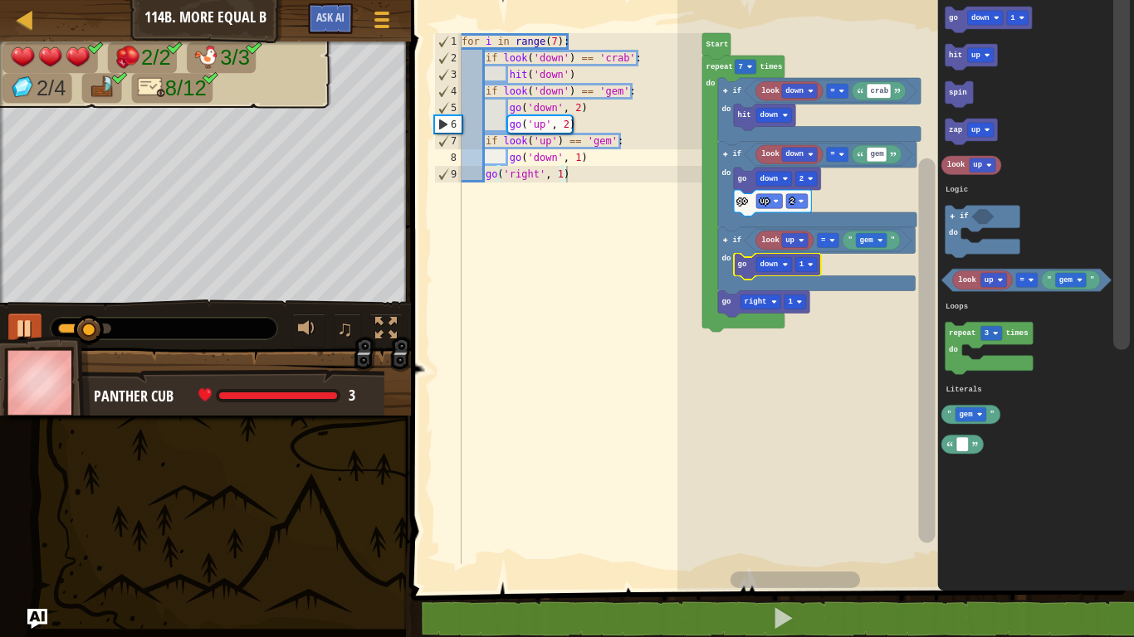
click at [769, 265] on text "down" at bounding box center [769, 265] width 18 height 8
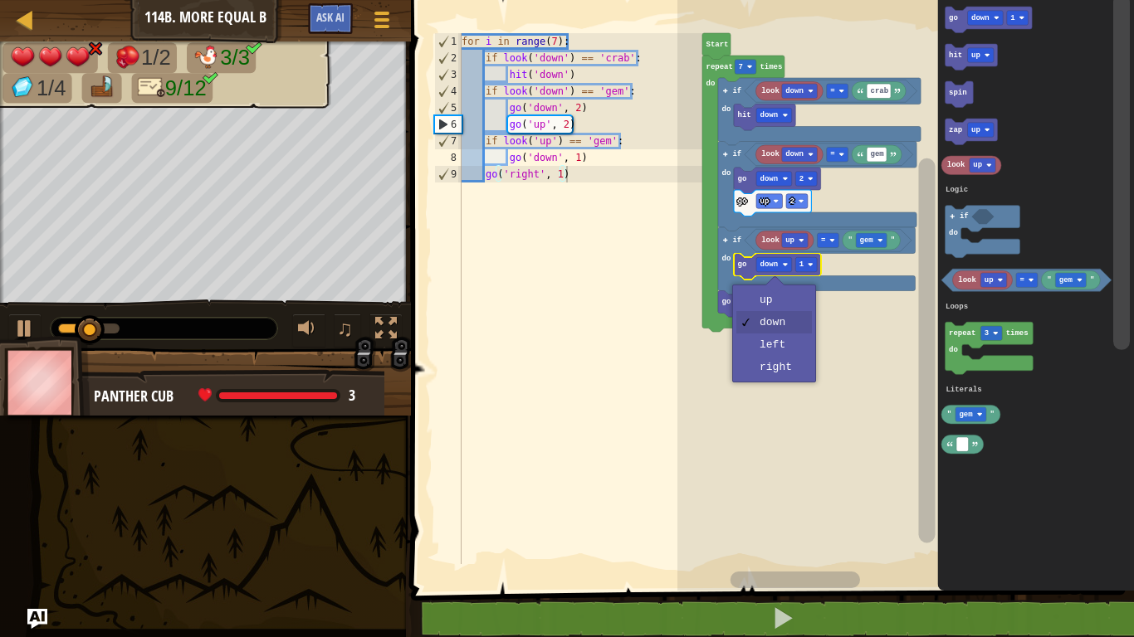
click at [784, 300] on rect "Blockly Workspace" at bounding box center [795, 302] width 22 height 14
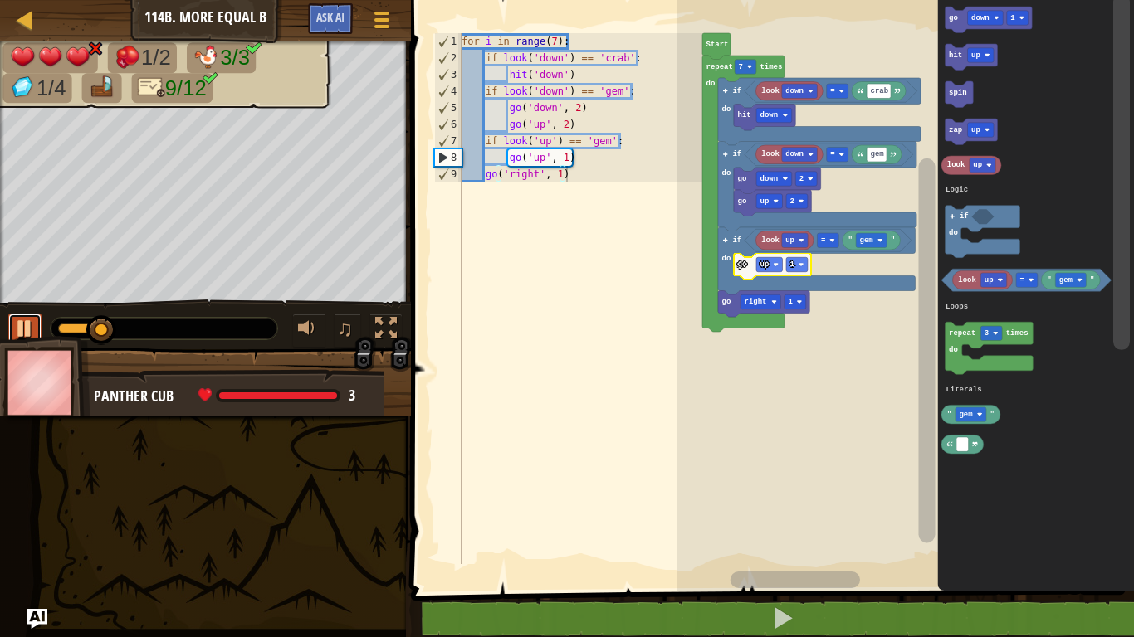
click at [28, 324] on div at bounding box center [25, 329] width 22 height 22
click at [0, 0] on div at bounding box center [0, 0] width 0 height 0
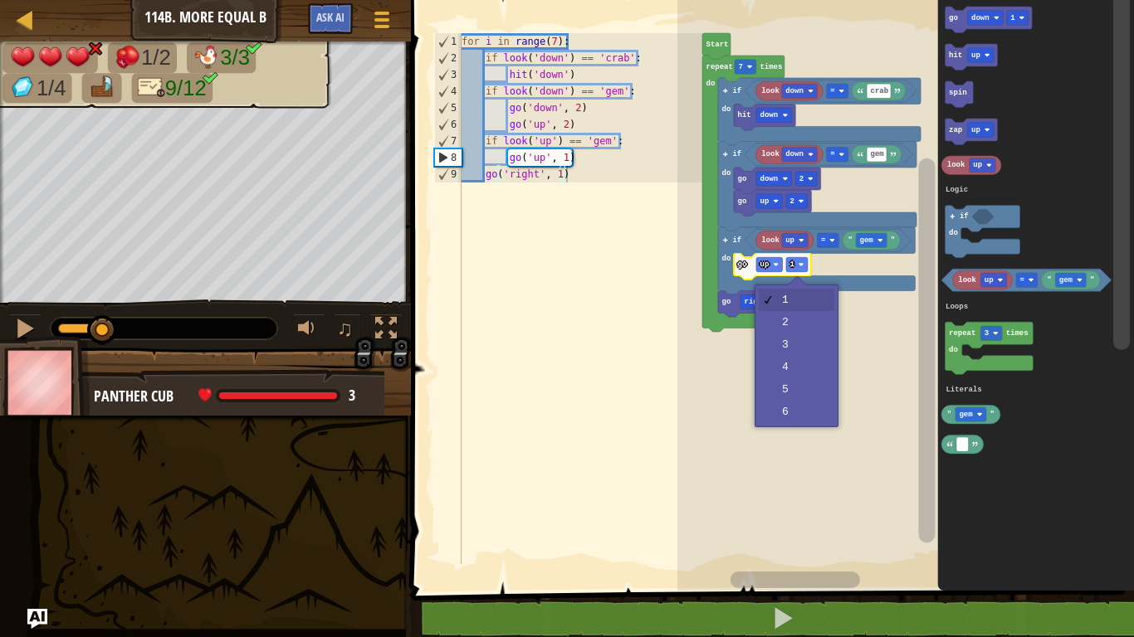
click at [805, 342] on rect "Blockly Workspace" at bounding box center [905, 291] width 457 height 599
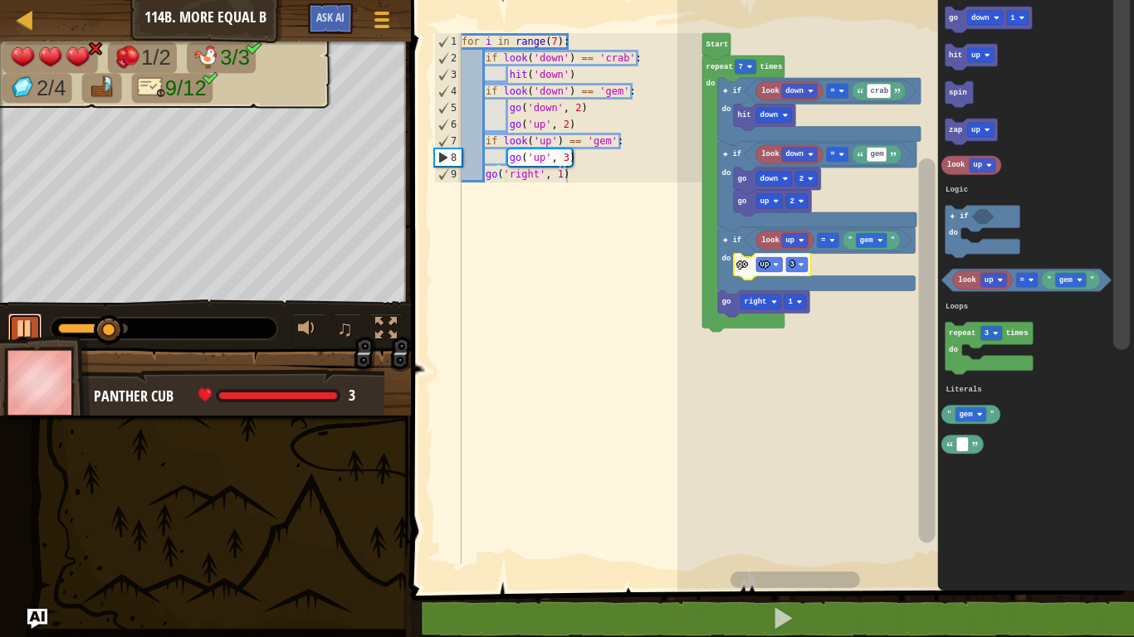
click at [23, 324] on div at bounding box center [25, 329] width 22 height 22
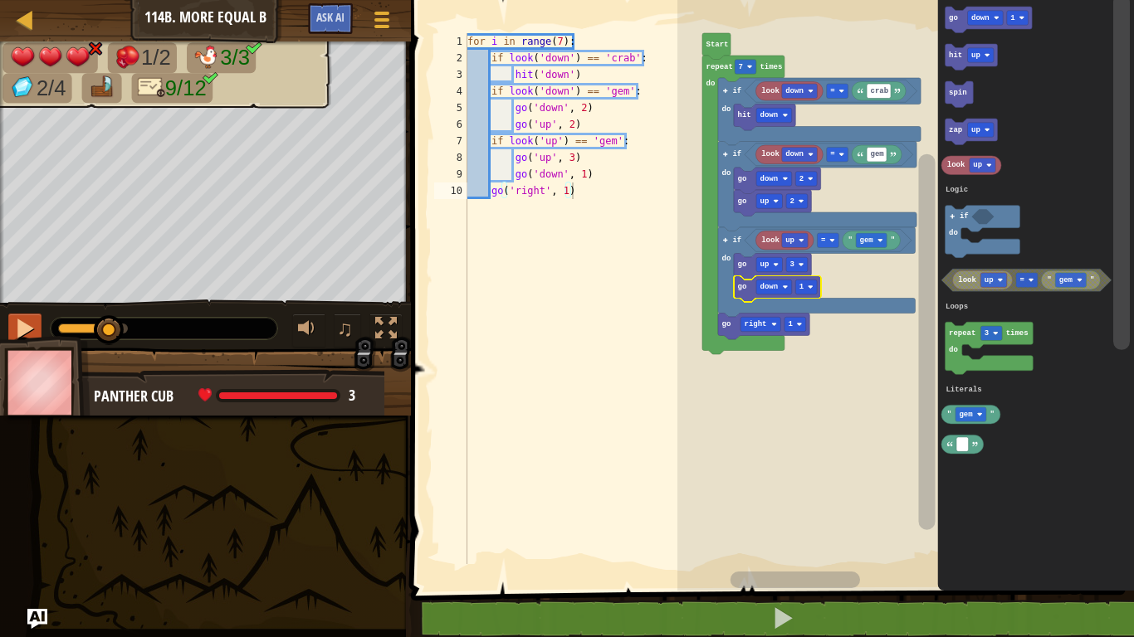
click at [802, 286] on text "1" at bounding box center [801, 287] width 5 height 8
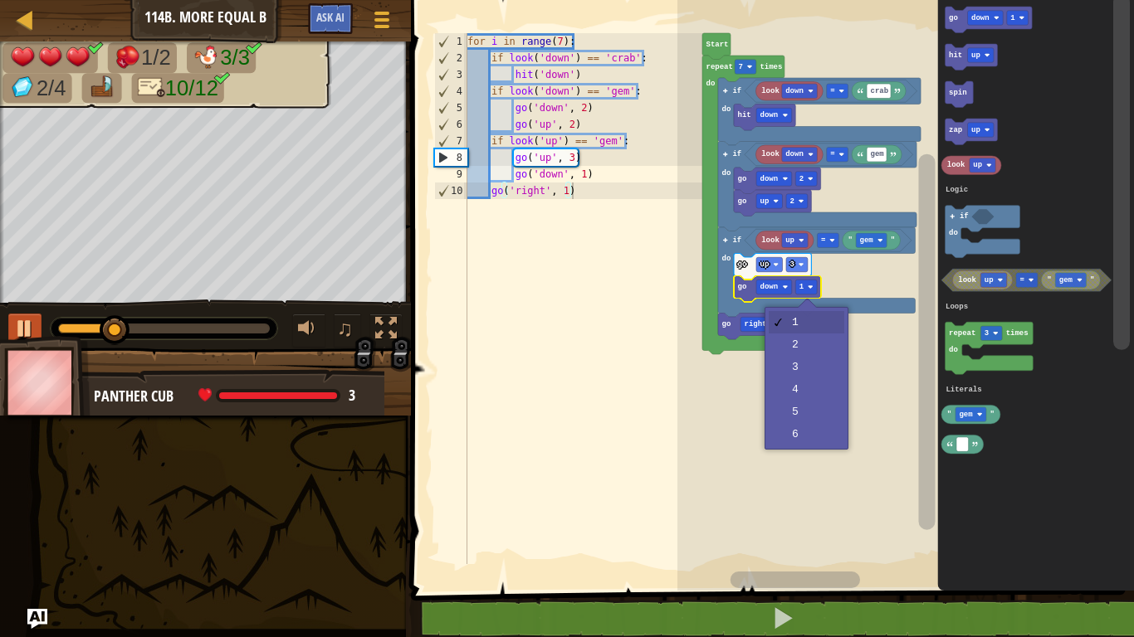
click at [815, 364] on rect "Blockly Workspace" at bounding box center [905, 291] width 457 height 599
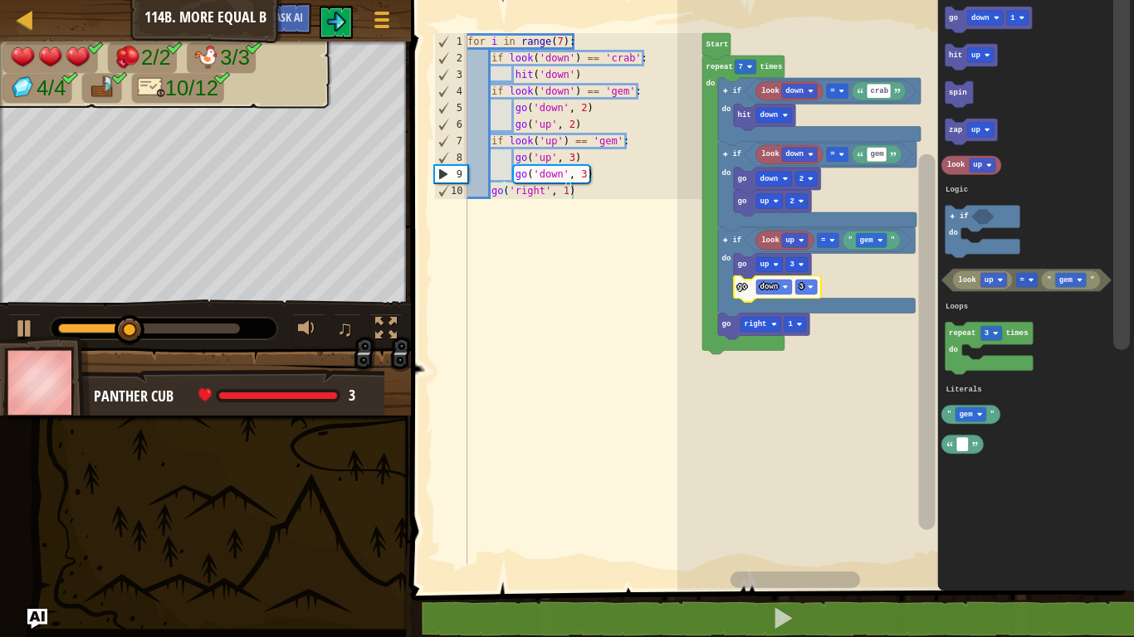
click at [236, 325] on div at bounding box center [149, 329] width 182 height 10
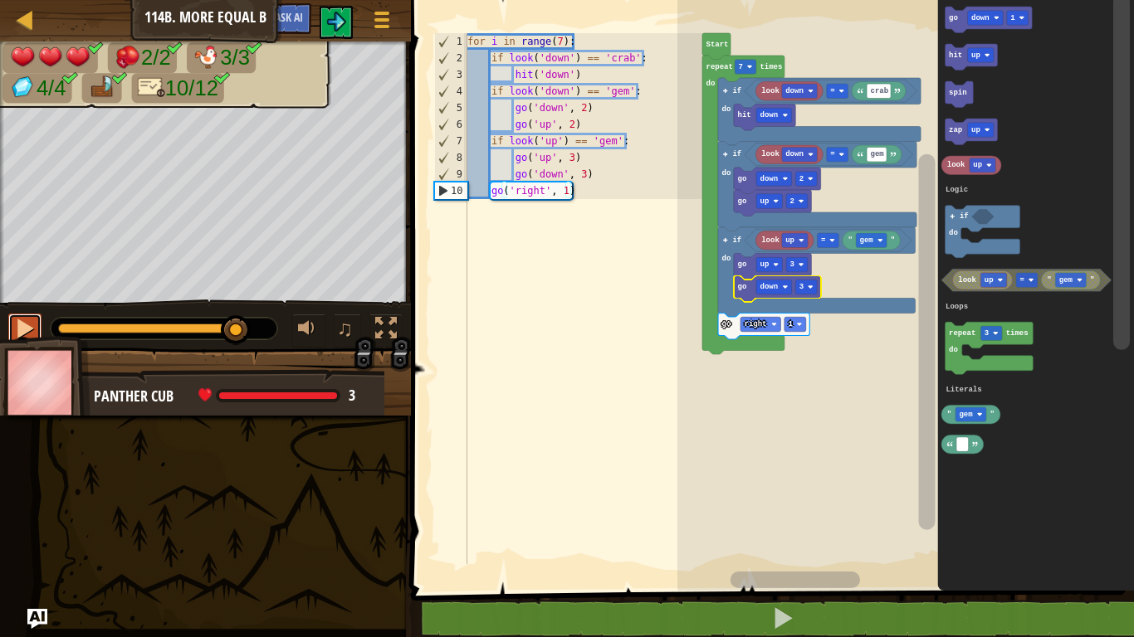
click at [22, 314] on button at bounding box center [24, 331] width 33 height 34
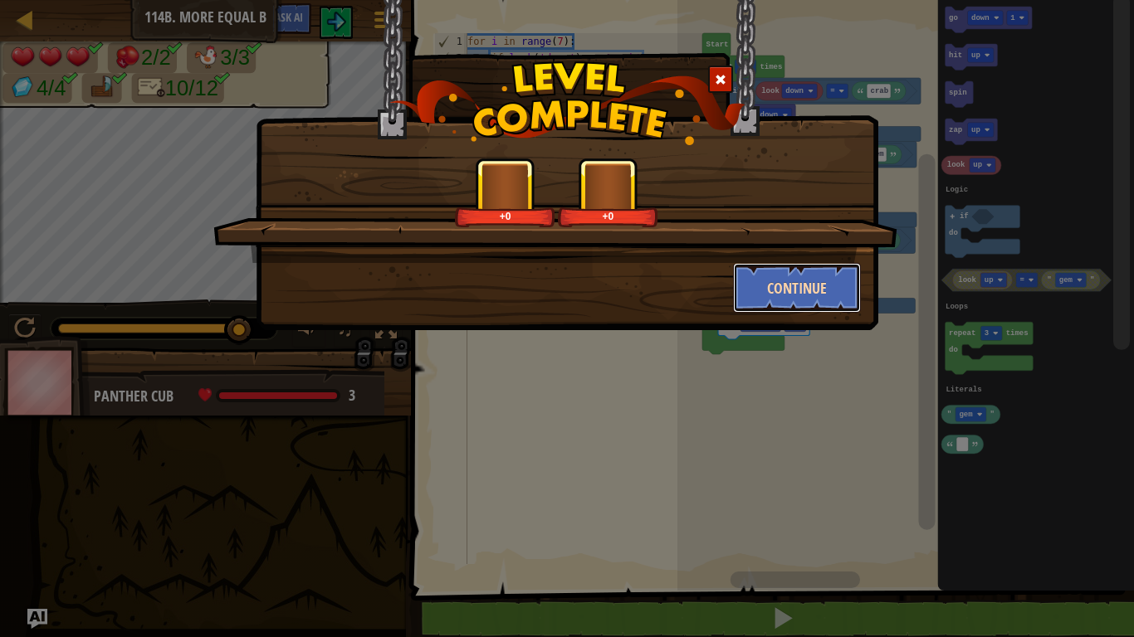
click at [774, 284] on button "Continue" at bounding box center [797, 288] width 129 height 50
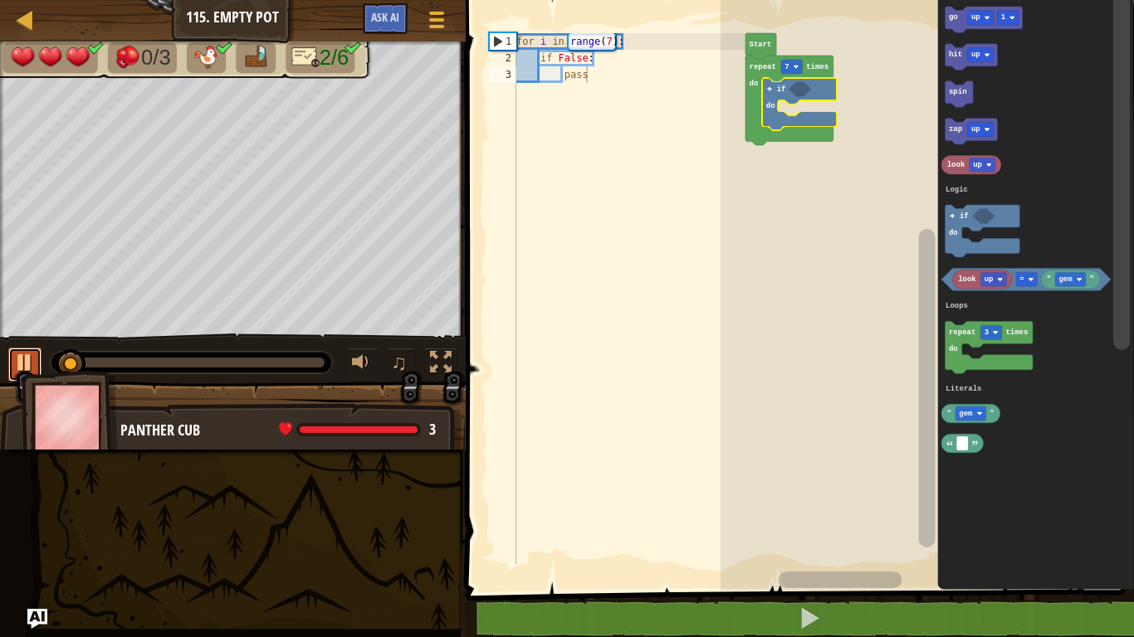
click at [33, 361] on div at bounding box center [25, 363] width 22 height 22
click at [975, 14] on text "up" at bounding box center [975, 18] width 9 height 8
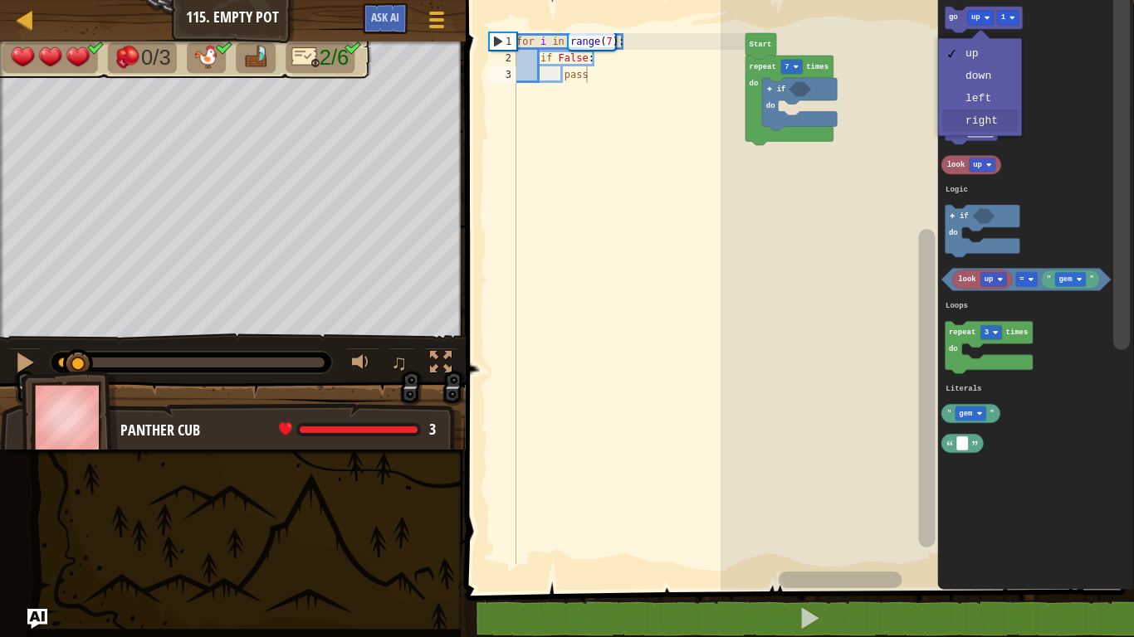
click at [987, 127] on rect "Blockly Workspace" at bounding box center [980, 130] width 27 height 14
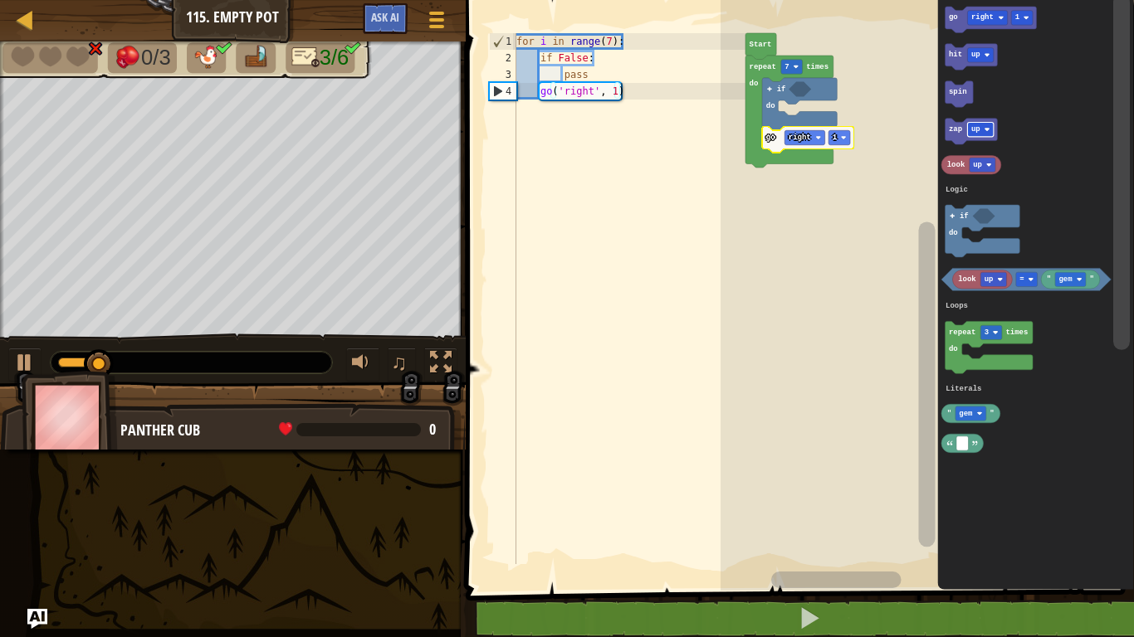
click at [0, 0] on div at bounding box center [0, 0] width 0 height 0
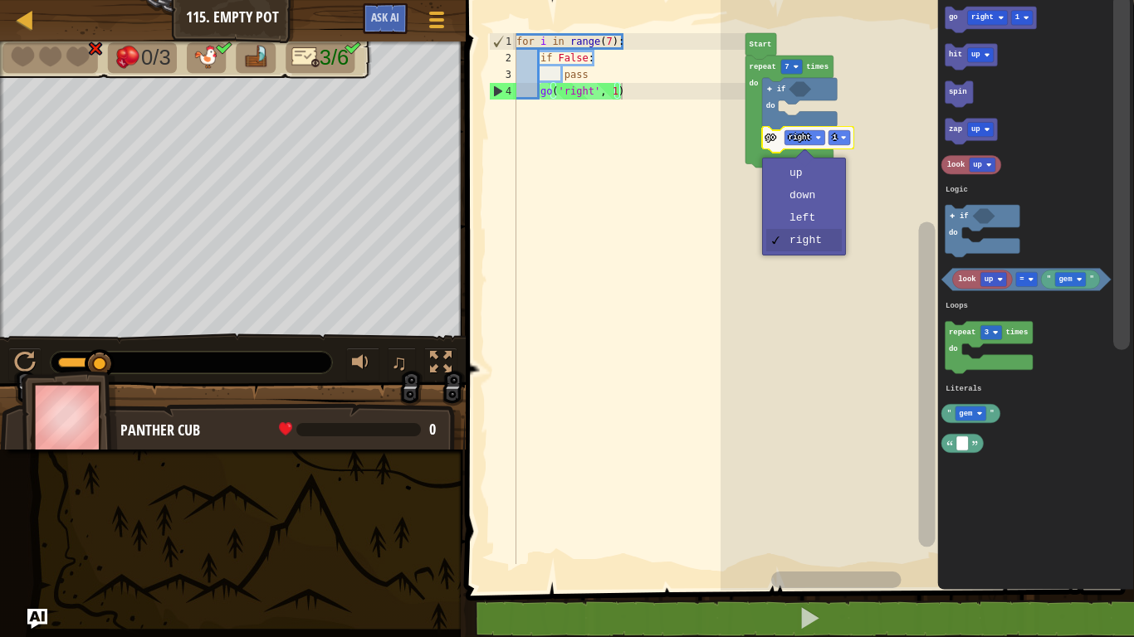
click at [823, 221] on rect "Blockly Workspace" at bounding box center [926, 291] width 413 height 599
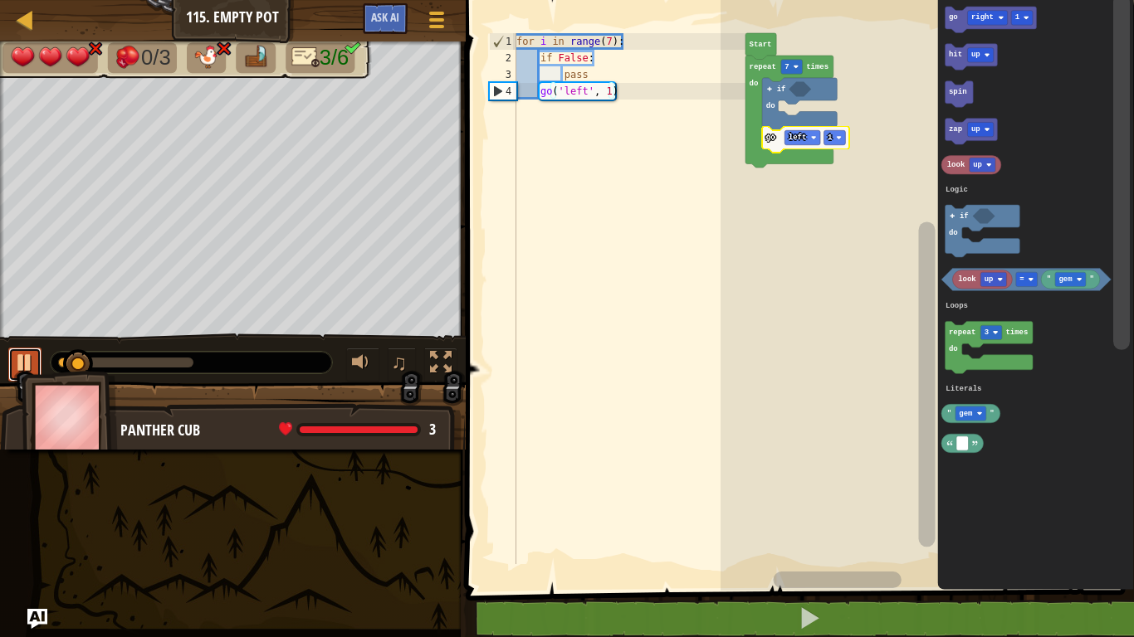
click at [32, 363] on div at bounding box center [25, 363] width 22 height 22
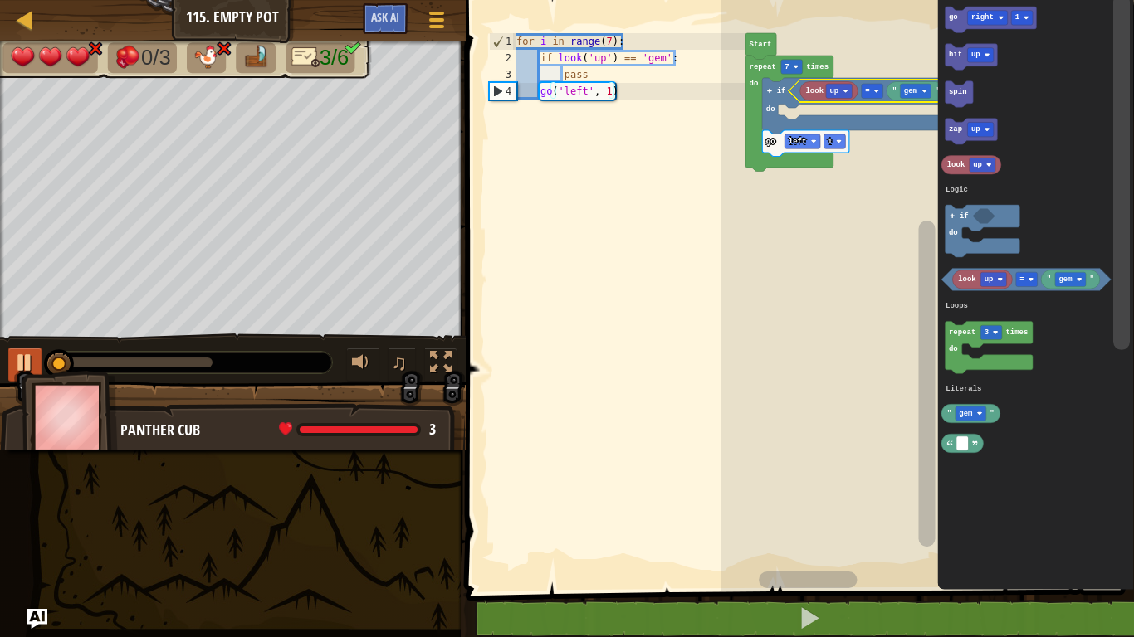
click at [912, 88] on text "gem" at bounding box center [910, 91] width 14 height 8
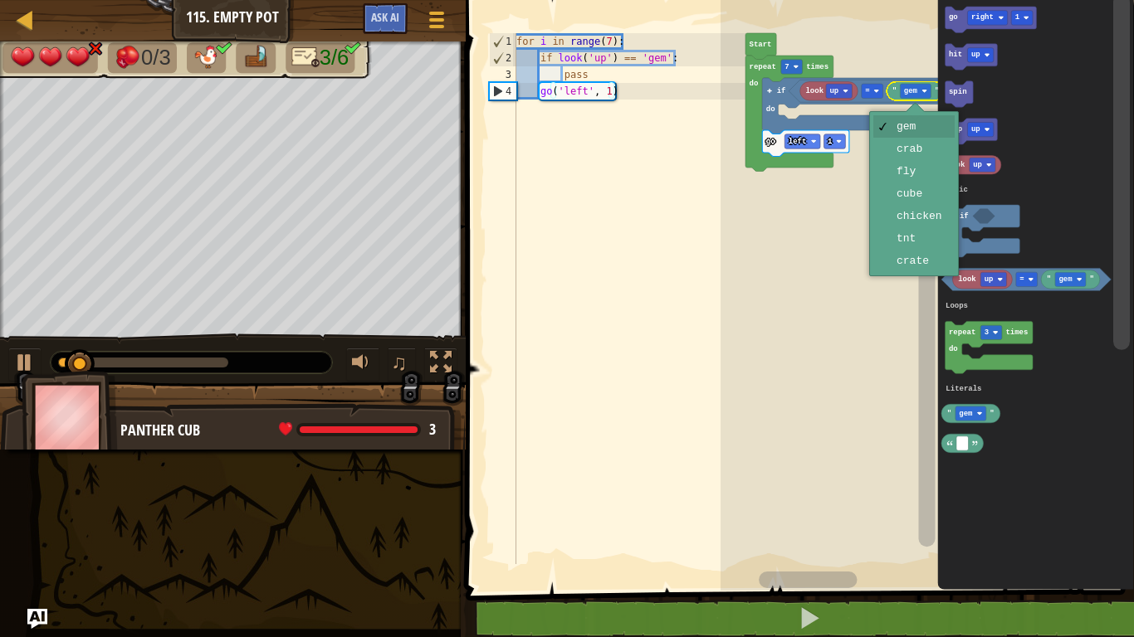
click at [924, 151] on rect "Blockly Workspace" at bounding box center [926, 282] width 21 height 578
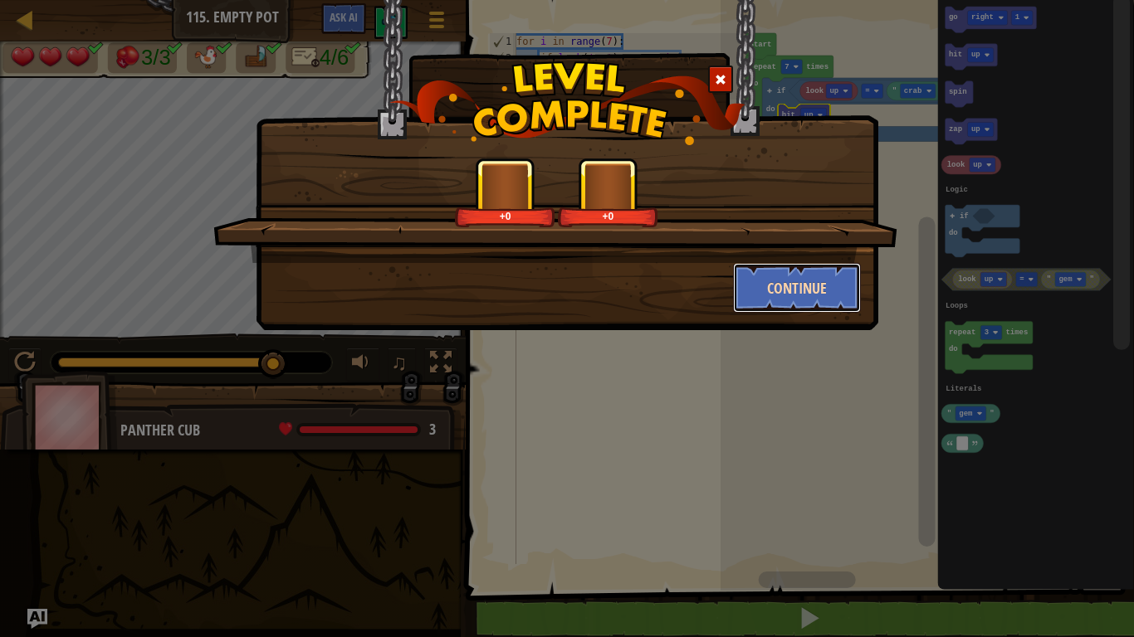
click at [784, 293] on button "Continue" at bounding box center [797, 288] width 129 height 50
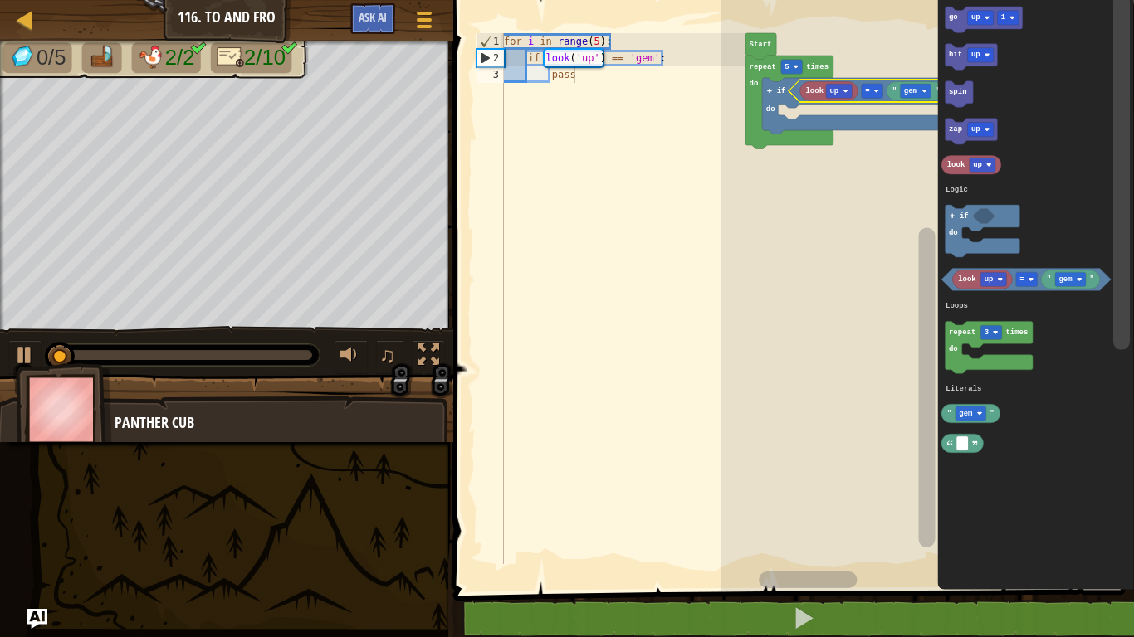
click at [836, 87] on text "up" at bounding box center [833, 91] width 9 height 8
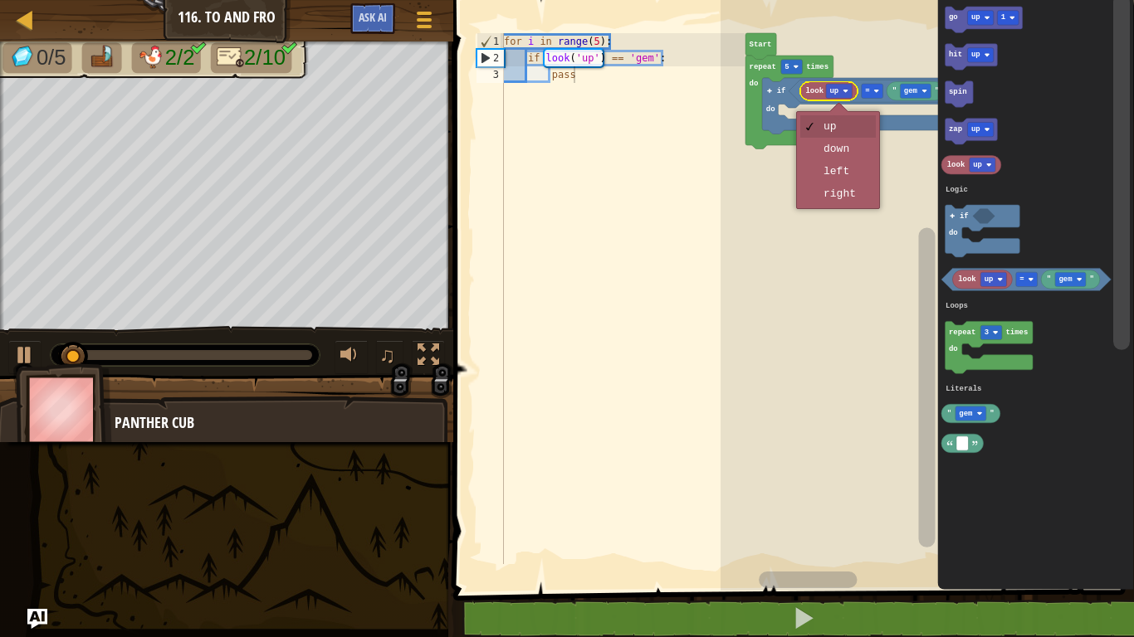
click at [837, 186] on rect "Blockly Workspace" at bounding box center [926, 291] width 413 height 599
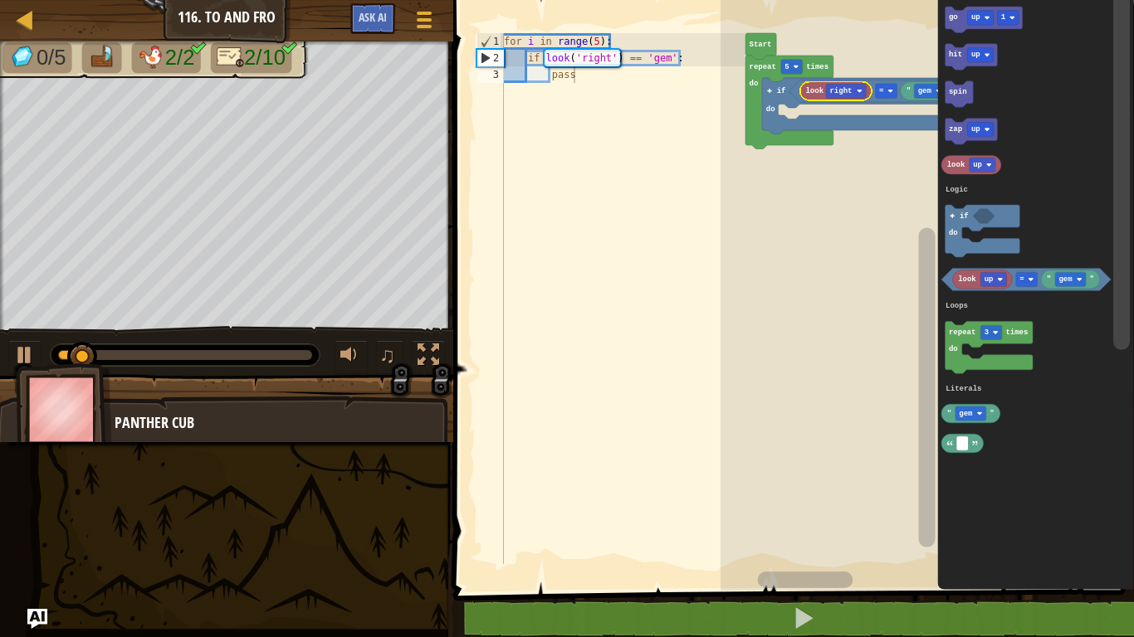
click at [977, 17] on text "up" at bounding box center [975, 18] width 9 height 8
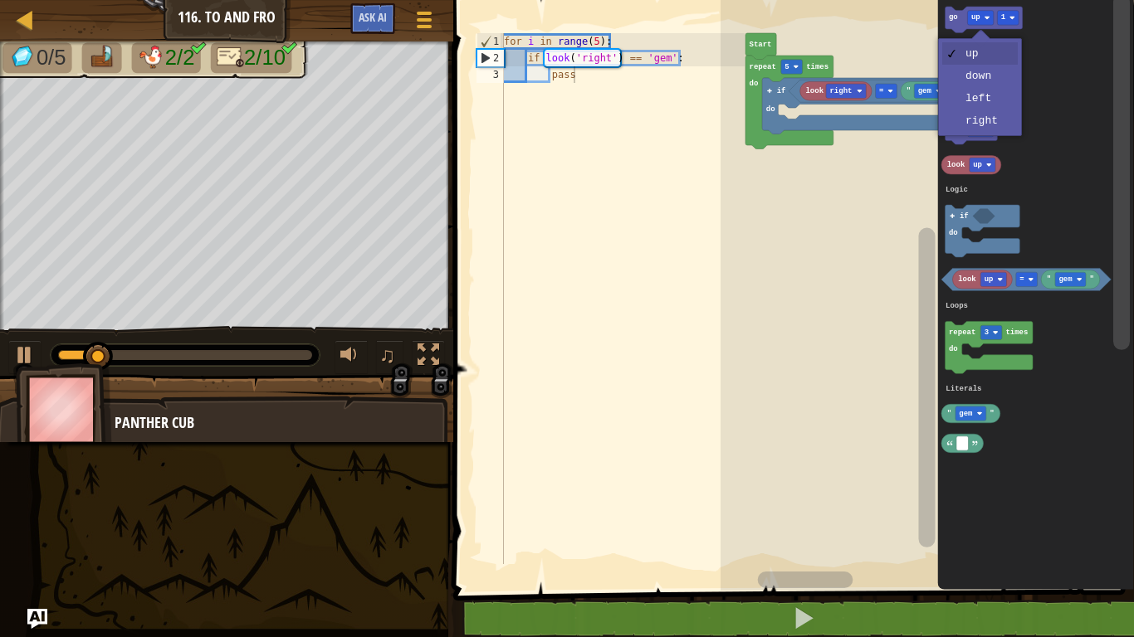
click at [982, 99] on icon "Blockly Workspace" at bounding box center [1035, 291] width 197 height 599
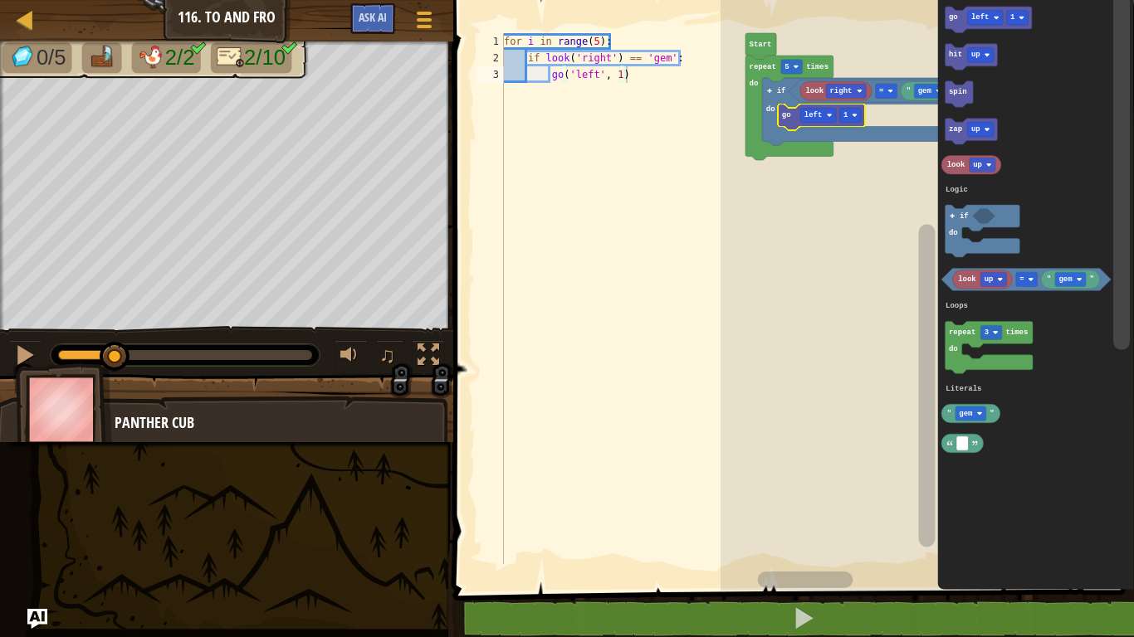
click at [845, 115] on text "1" at bounding box center [845, 115] width 5 height 8
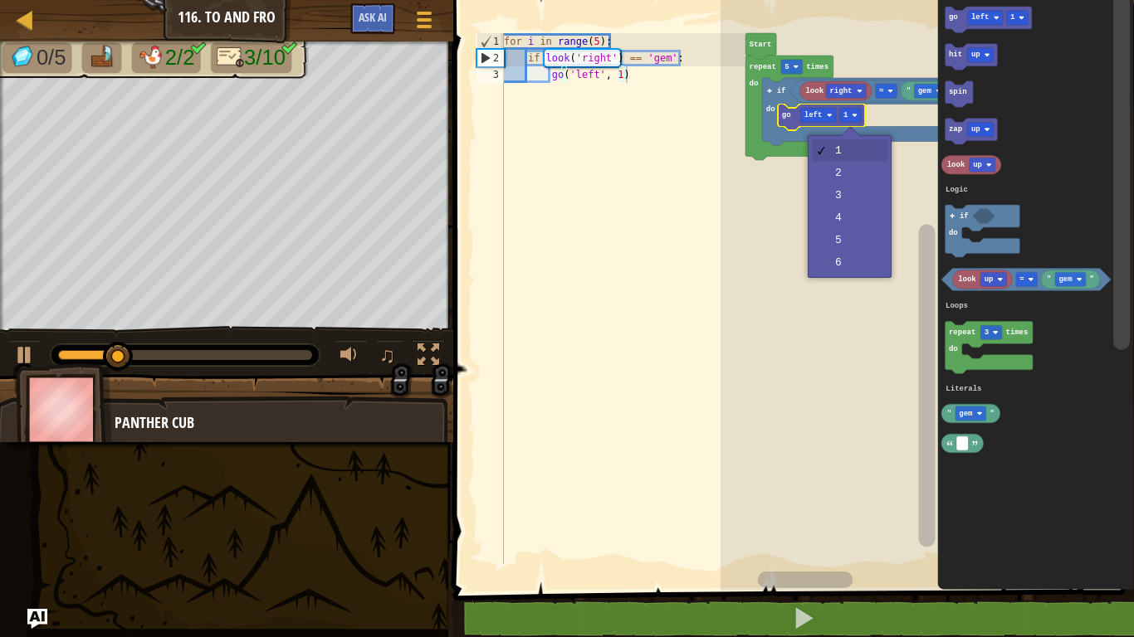
click at [867, 175] on rect "Blockly Workspace" at bounding box center [926, 291] width 413 height 599
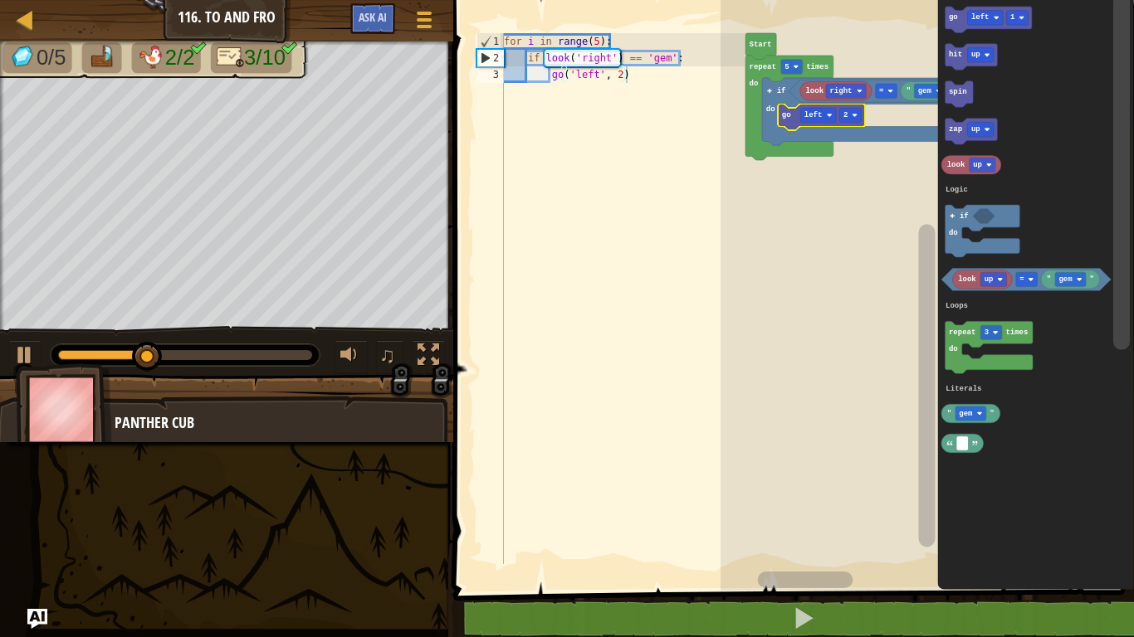
click at [839, 90] on text "right" at bounding box center [840, 91] width 22 height 8
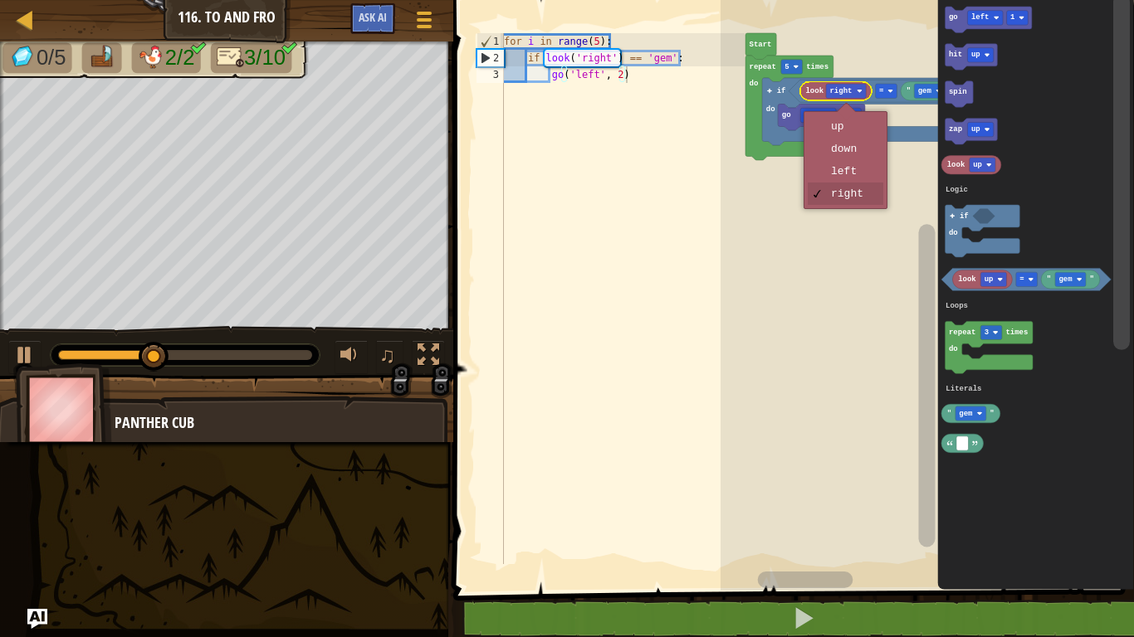
click at [860, 178] on rect "Blockly Workspace" at bounding box center [926, 291] width 413 height 599
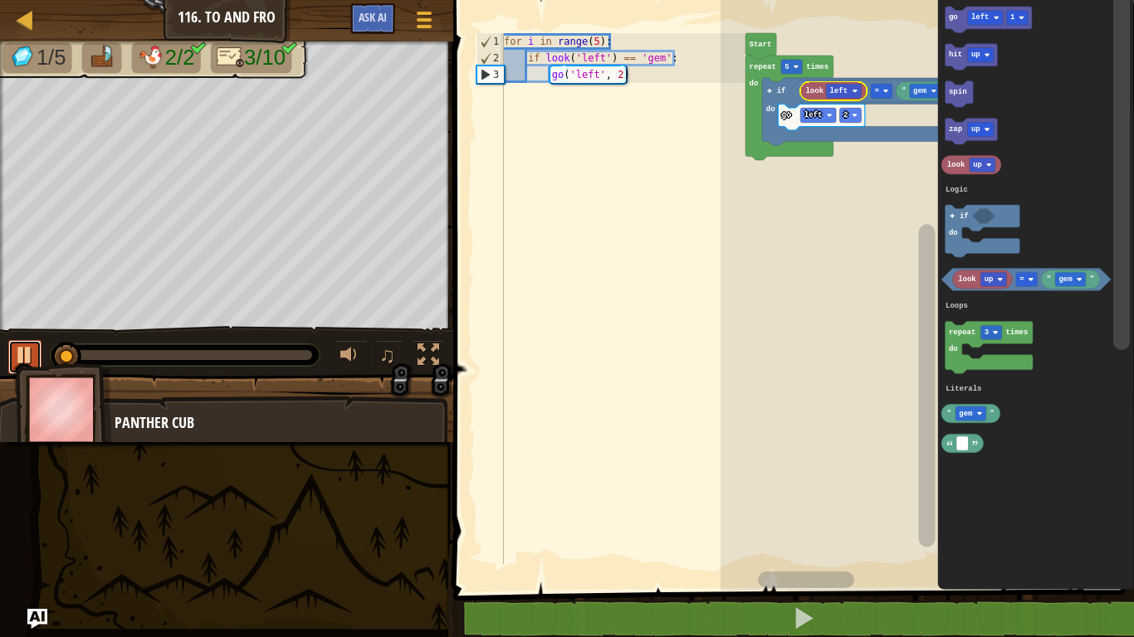
click at [29, 356] on div at bounding box center [25, 355] width 22 height 22
click at [982, 15] on text "left" at bounding box center [980, 18] width 18 height 8
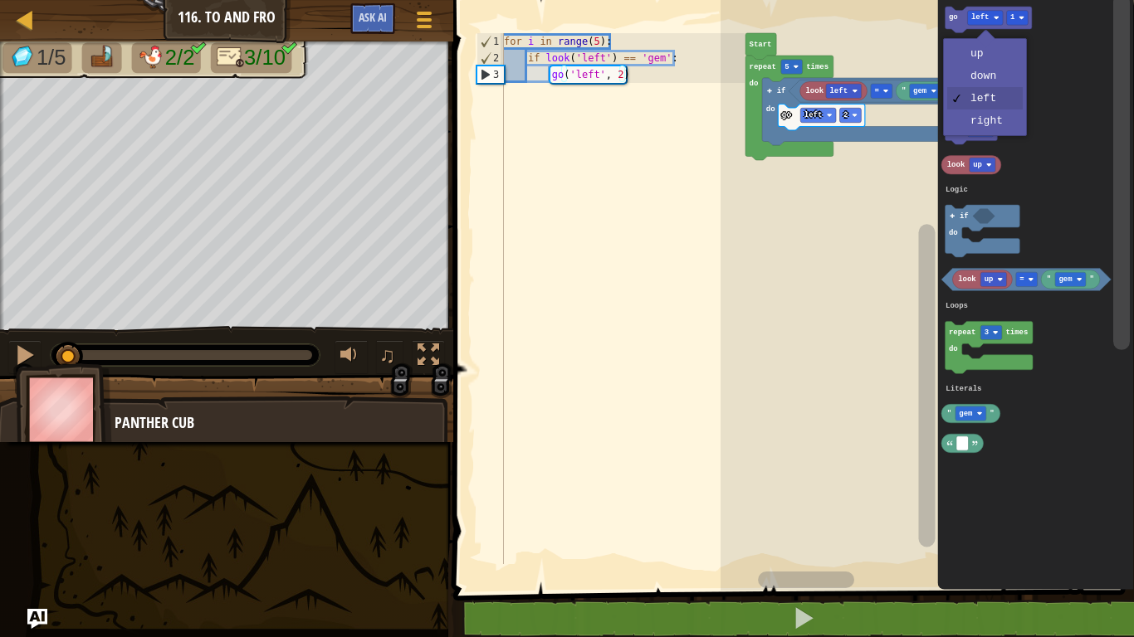
click at [997, 120] on icon "Blockly Workspace" at bounding box center [971, 132] width 52 height 27
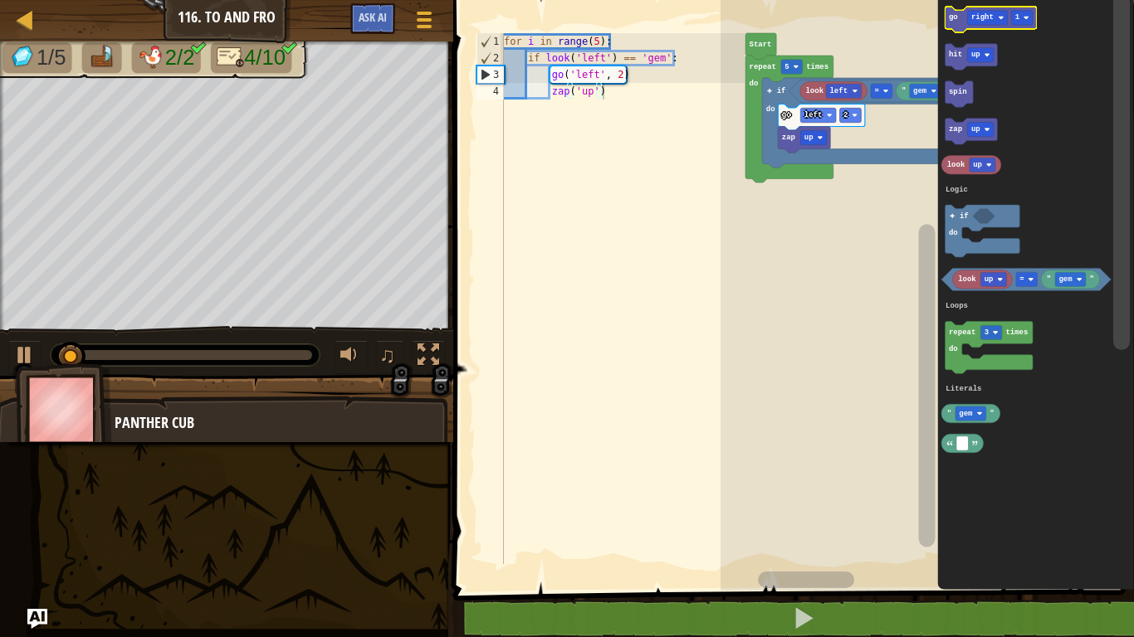
click at [1017, 14] on text "1" at bounding box center [1017, 18] width 5 height 8
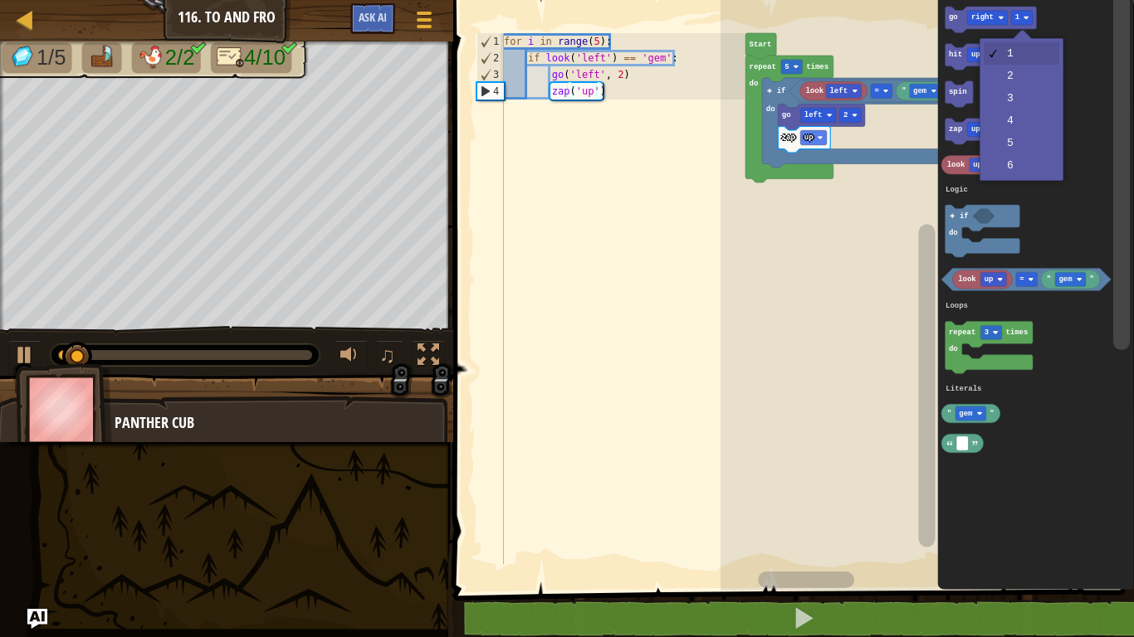
click at [1025, 76] on icon "Blockly Workspace" at bounding box center [1035, 291] width 197 height 599
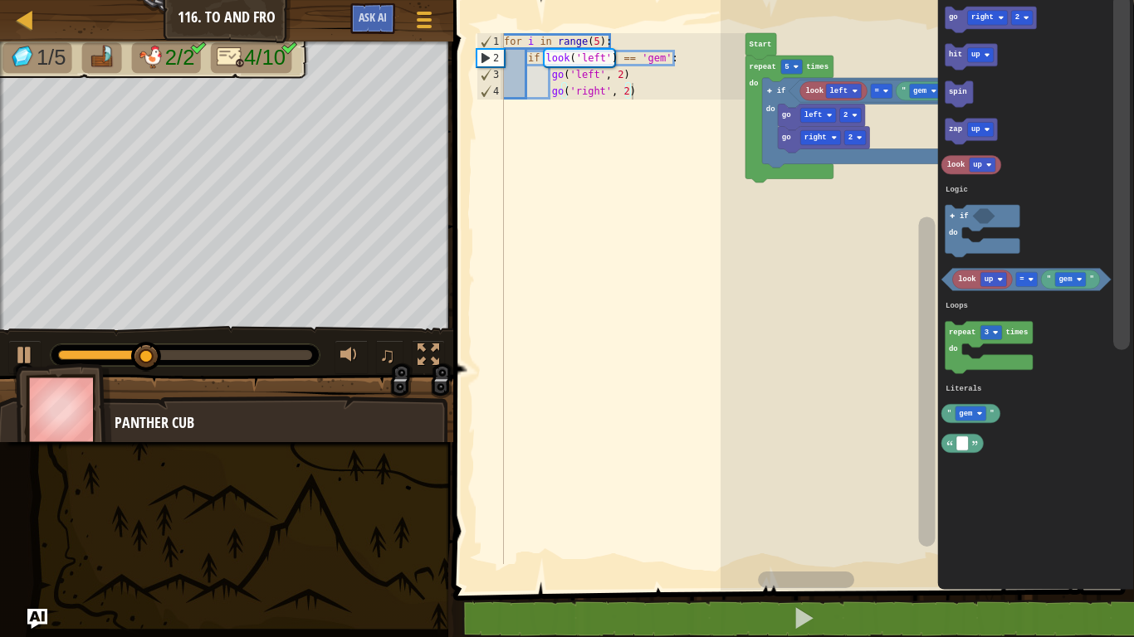
click at [0, 0] on div at bounding box center [0, 0] width 0 height 0
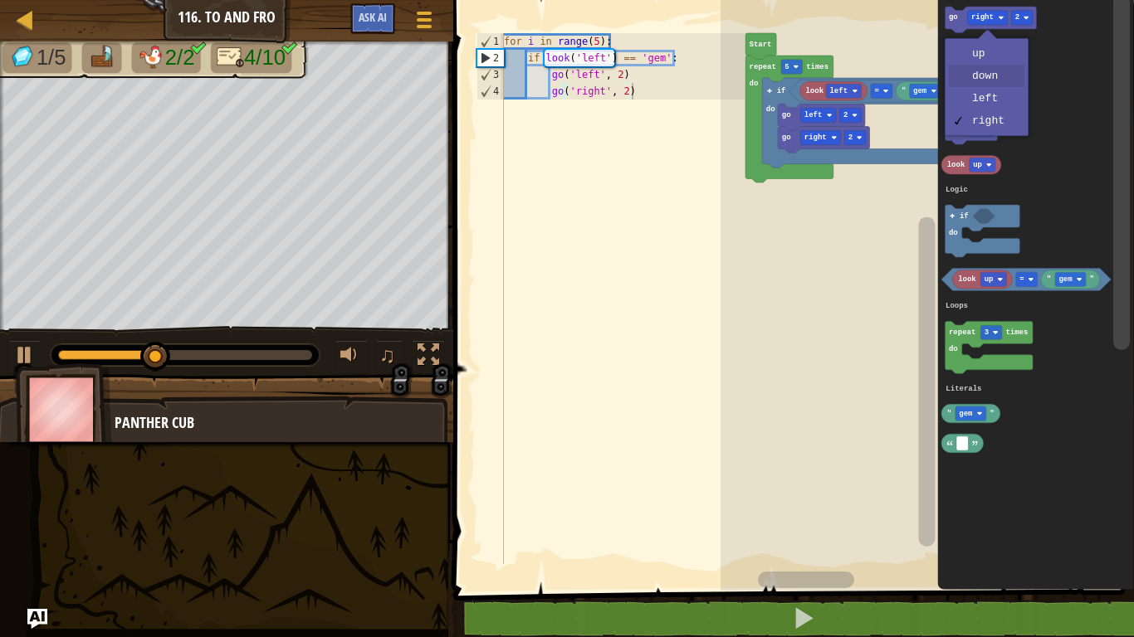
click at [974, 88] on icon "Blockly Workspace" at bounding box center [1035, 291] width 197 height 599
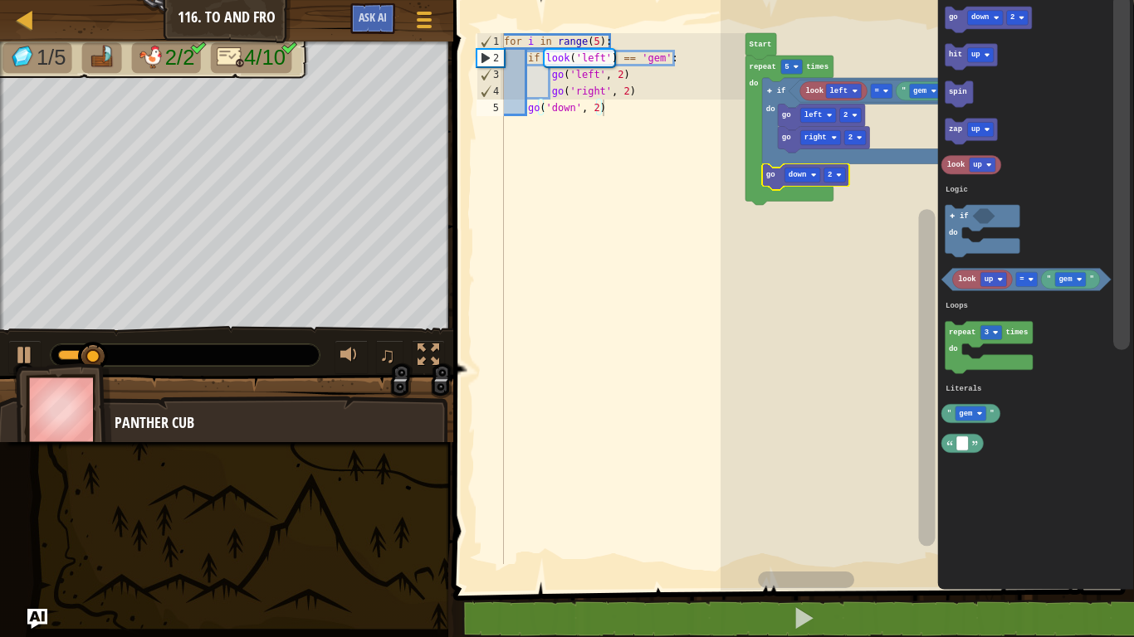
click at [0, 0] on div at bounding box center [0, 0] width 0 height 0
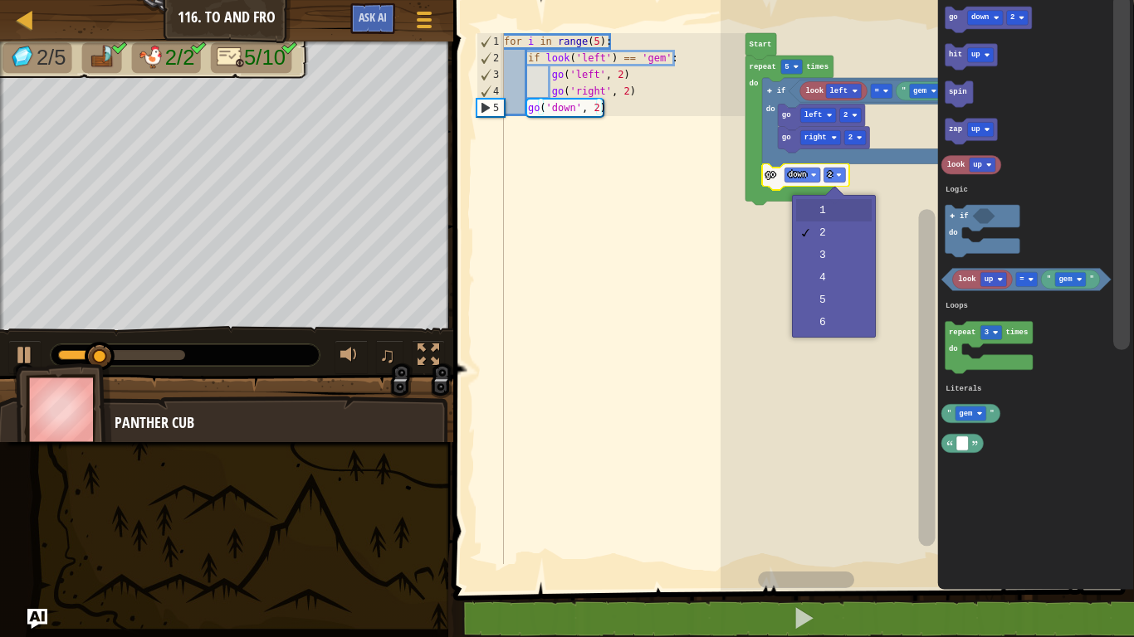
click at [834, 208] on rect "Blockly Workspace" at bounding box center [926, 291] width 413 height 599
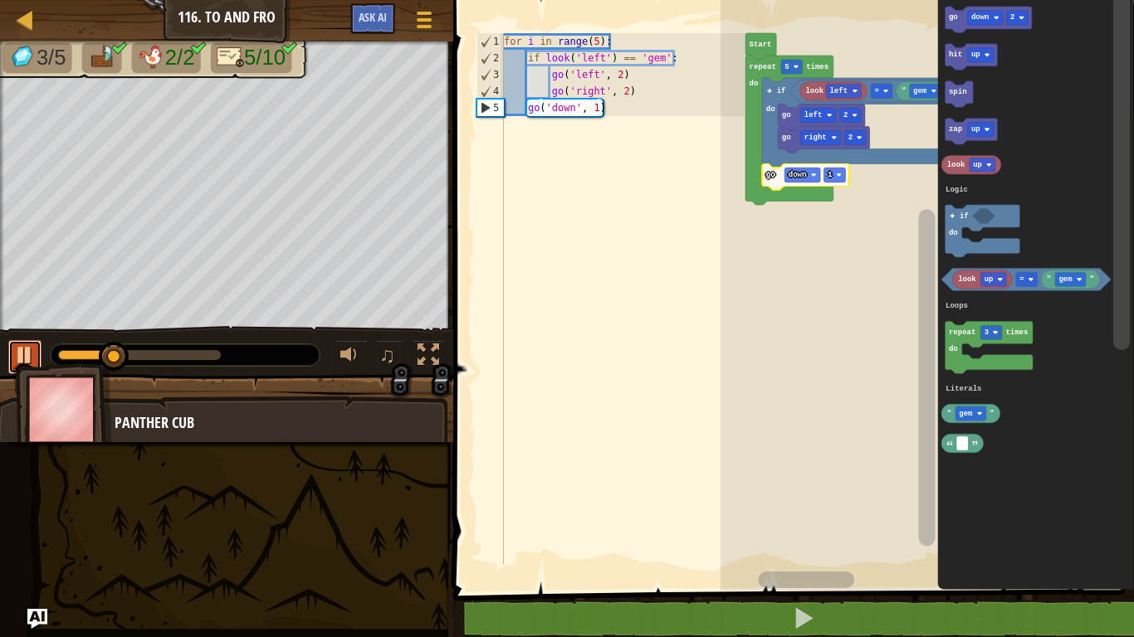
click at [26, 350] on div at bounding box center [25, 355] width 22 height 22
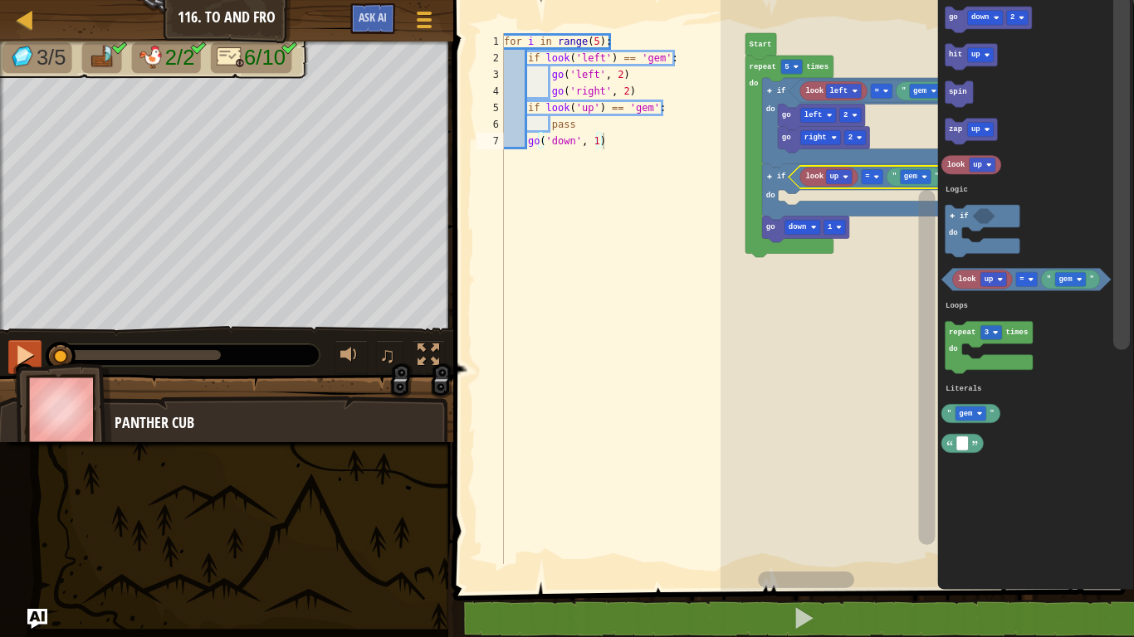
click at [837, 174] on text "up" at bounding box center [833, 177] width 9 height 8
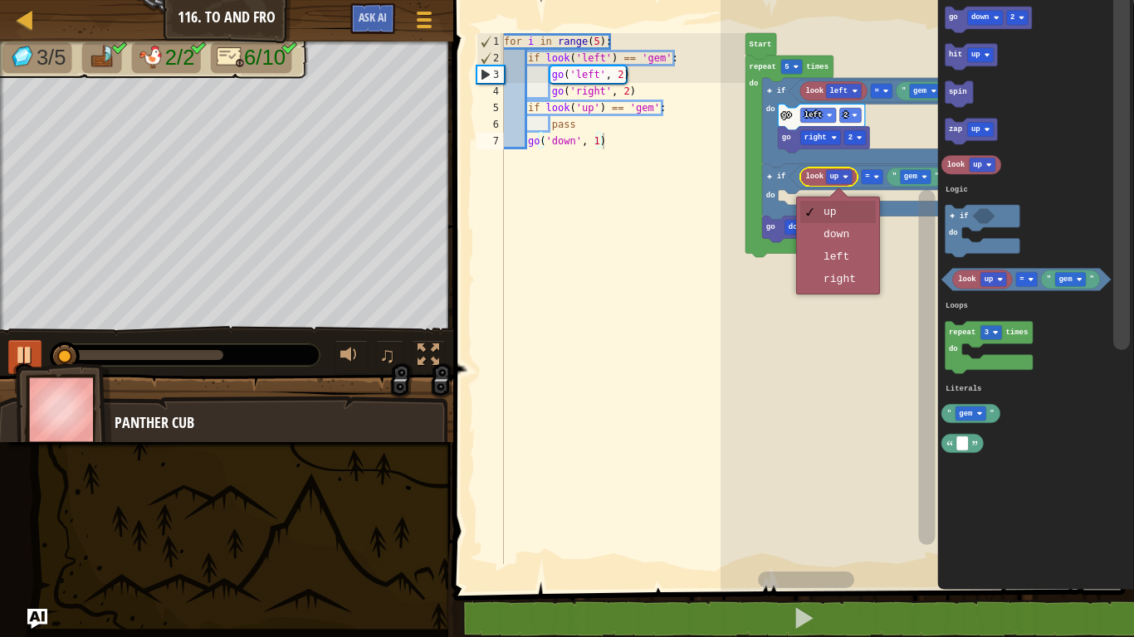
click at [854, 278] on rect "Blockly Workspace" at bounding box center [926, 291] width 413 height 599
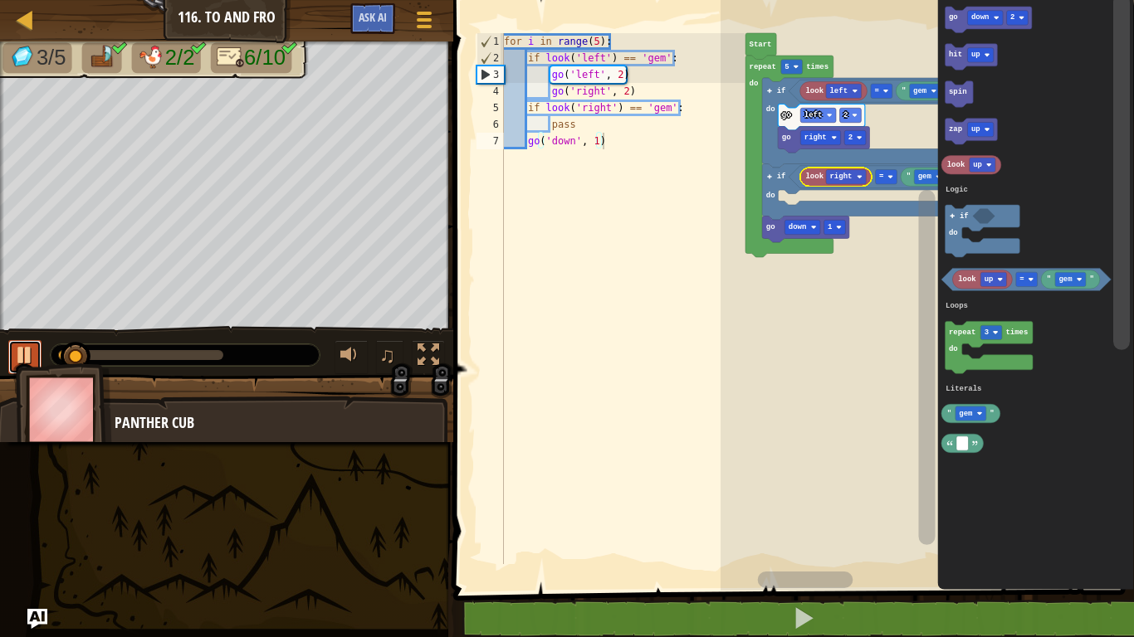
click at [17, 351] on div at bounding box center [25, 355] width 22 height 22
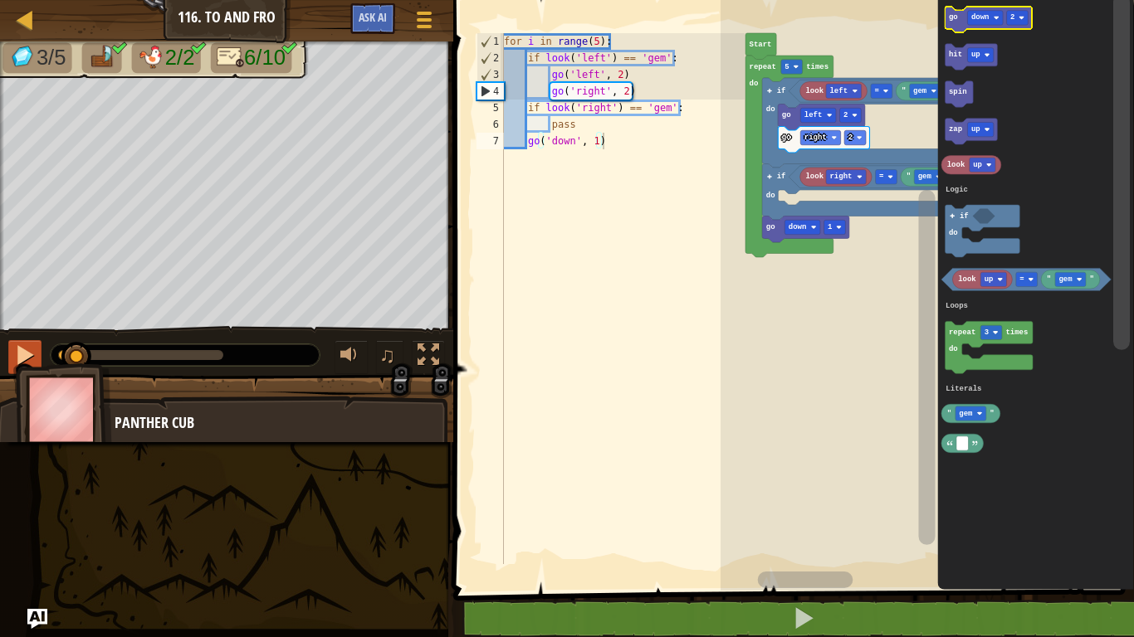
click at [994, 9] on icon "Blockly Workspace" at bounding box center [988, 20] width 87 height 27
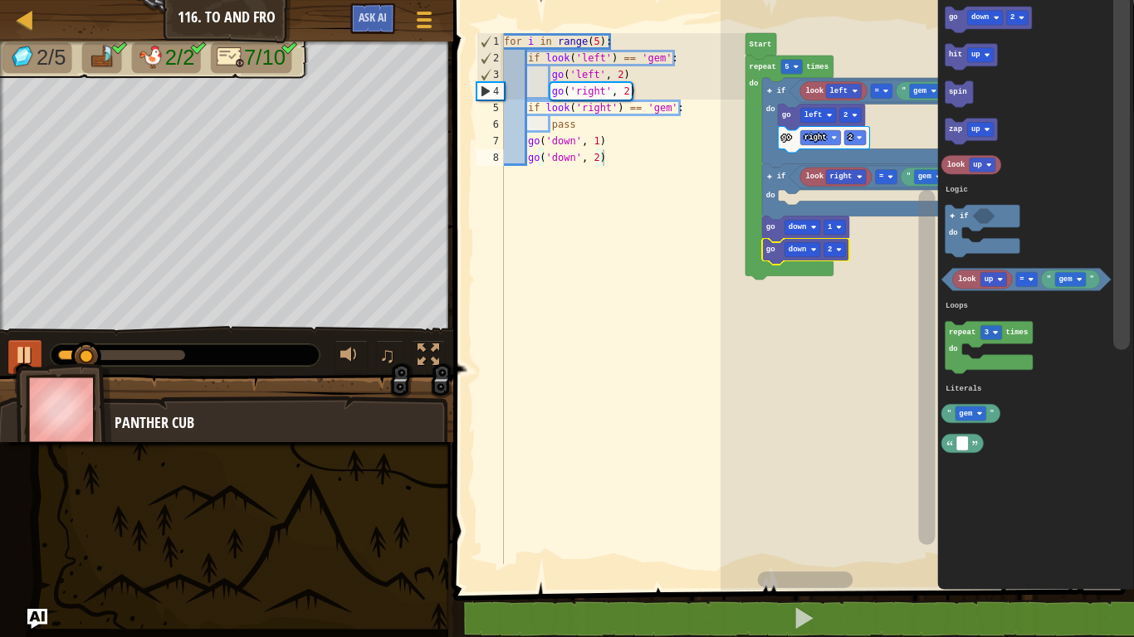
click at [804, 248] on text "down" at bounding box center [797, 250] width 18 height 8
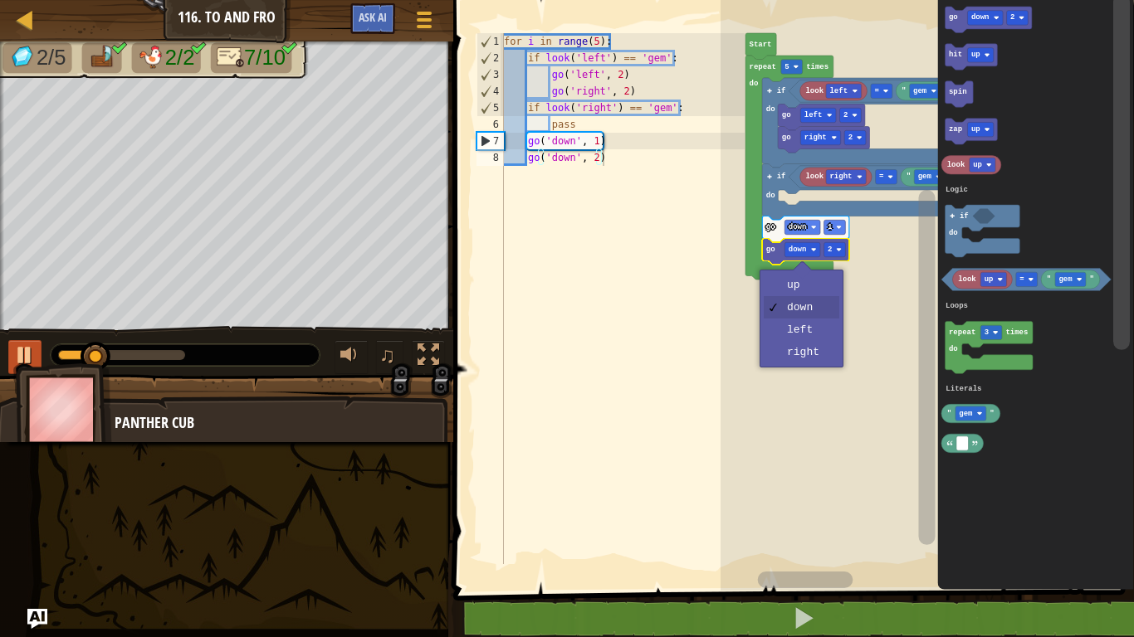
click at [814, 352] on rect "Blockly Workspace" at bounding box center [926, 291] width 413 height 599
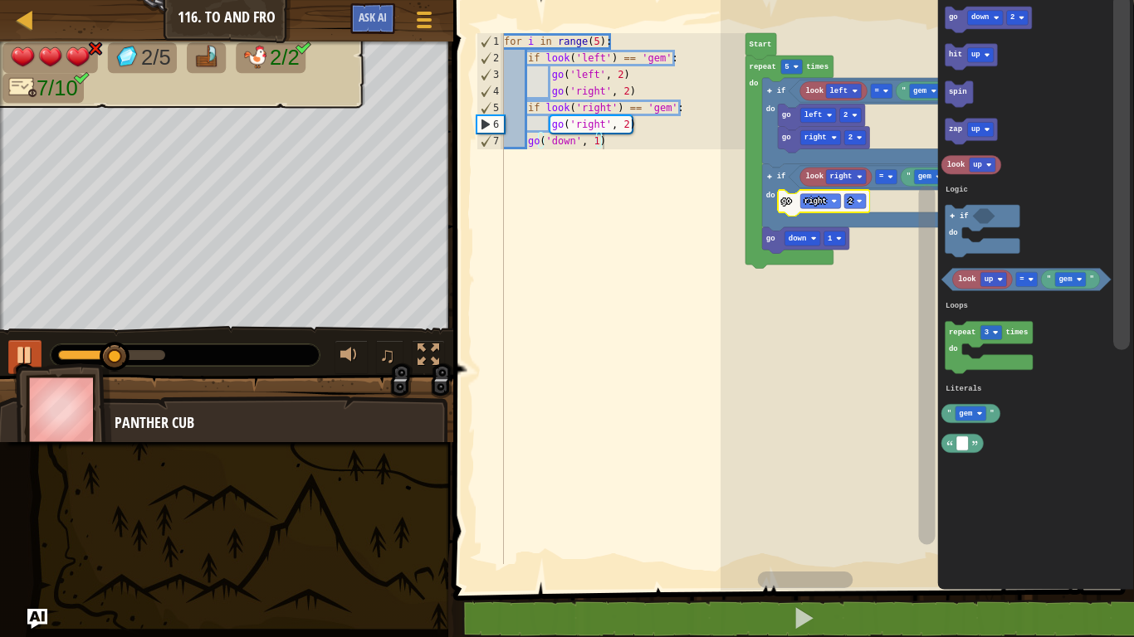
click at [27, 361] on div at bounding box center [25, 355] width 22 height 22
click at [993, 17] on rect "Blockly Workspace" at bounding box center [985, 18] width 36 height 14
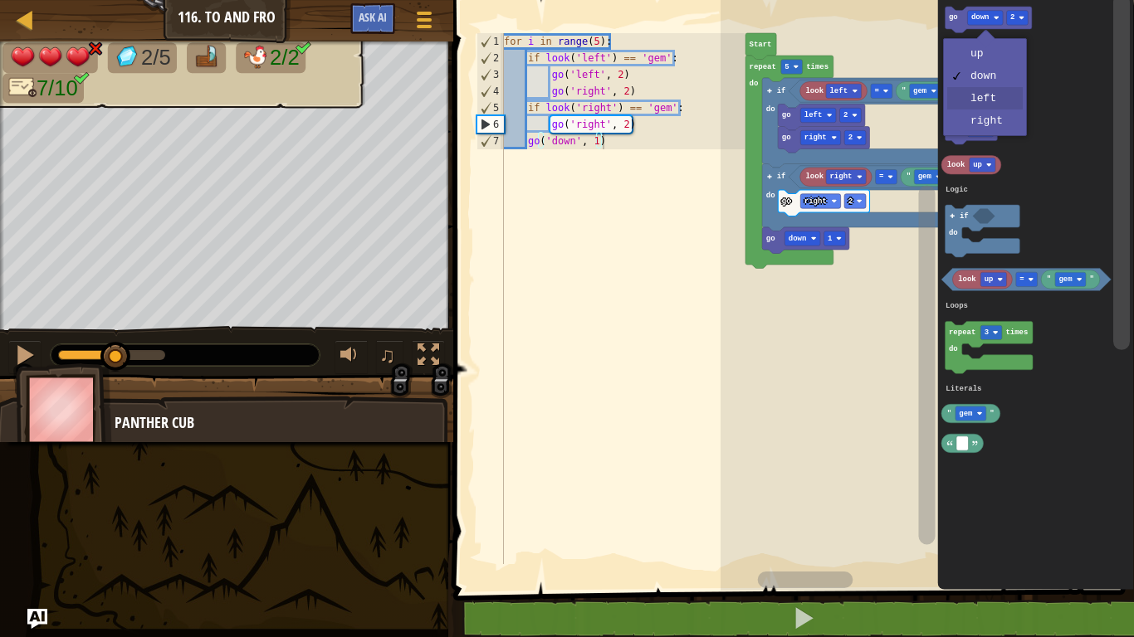
click at [994, 101] on icon "Blockly Workspace" at bounding box center [1035, 291] width 197 height 599
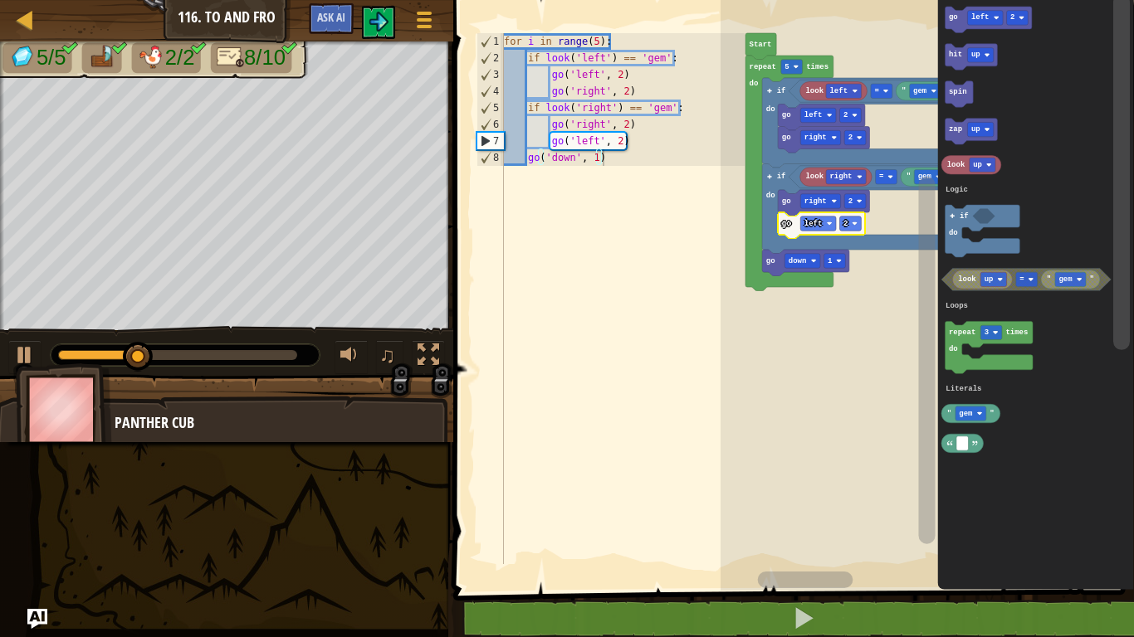
click at [291, 354] on div at bounding box center [177, 355] width 239 height 10
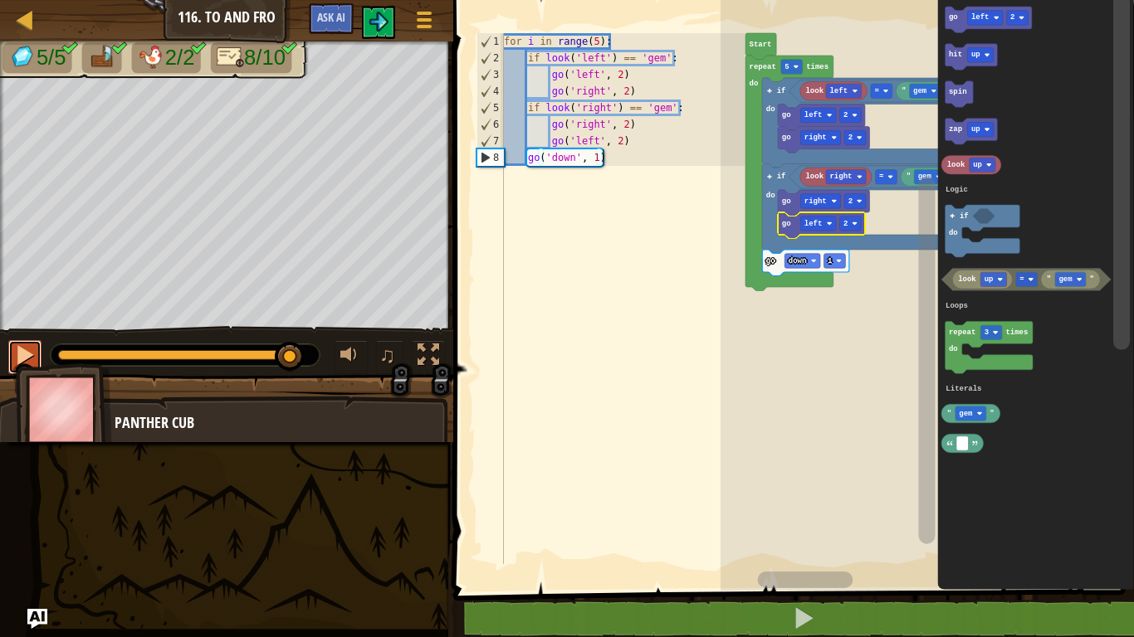
click at [17, 349] on div at bounding box center [25, 355] width 22 height 22
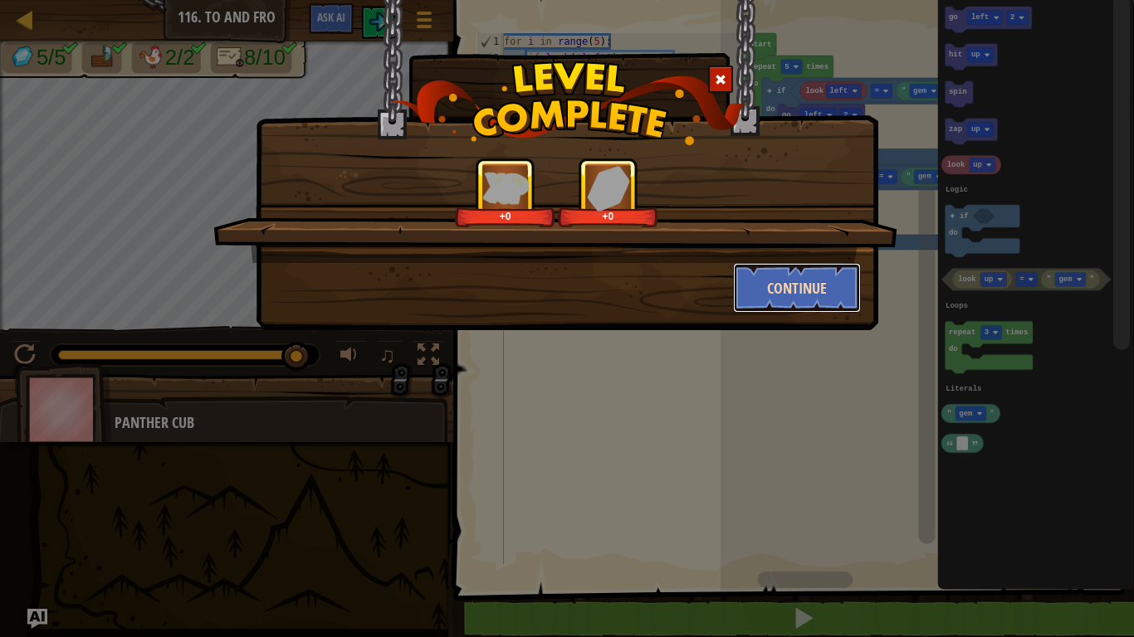
click at [828, 286] on button "Continue" at bounding box center [797, 288] width 129 height 50
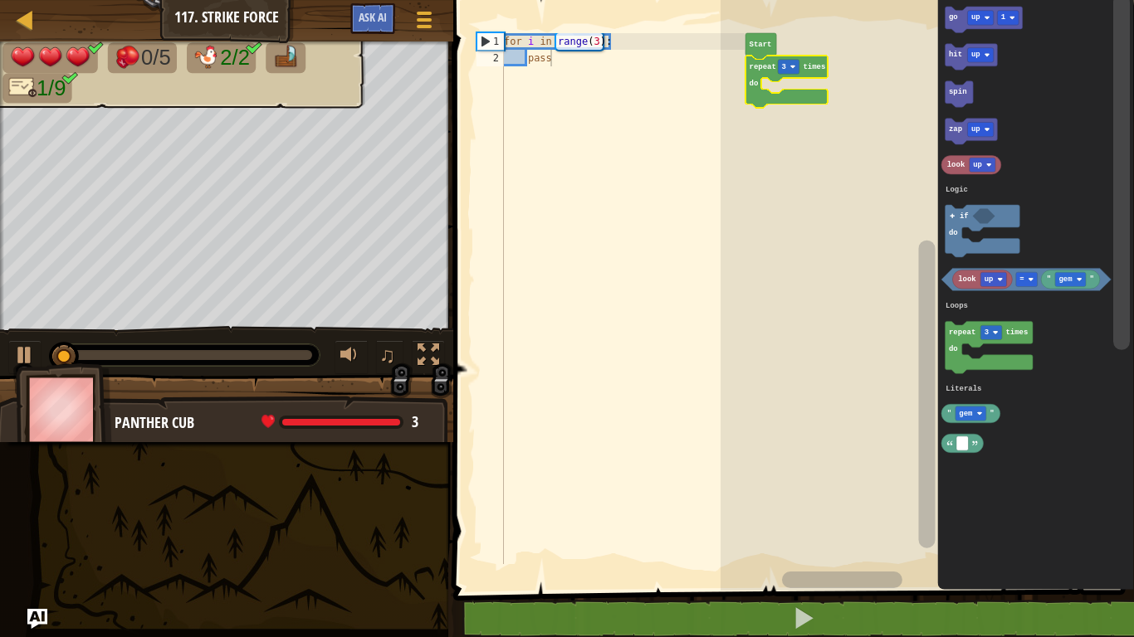
click at [0, 0] on div at bounding box center [0, 0] width 0 height 0
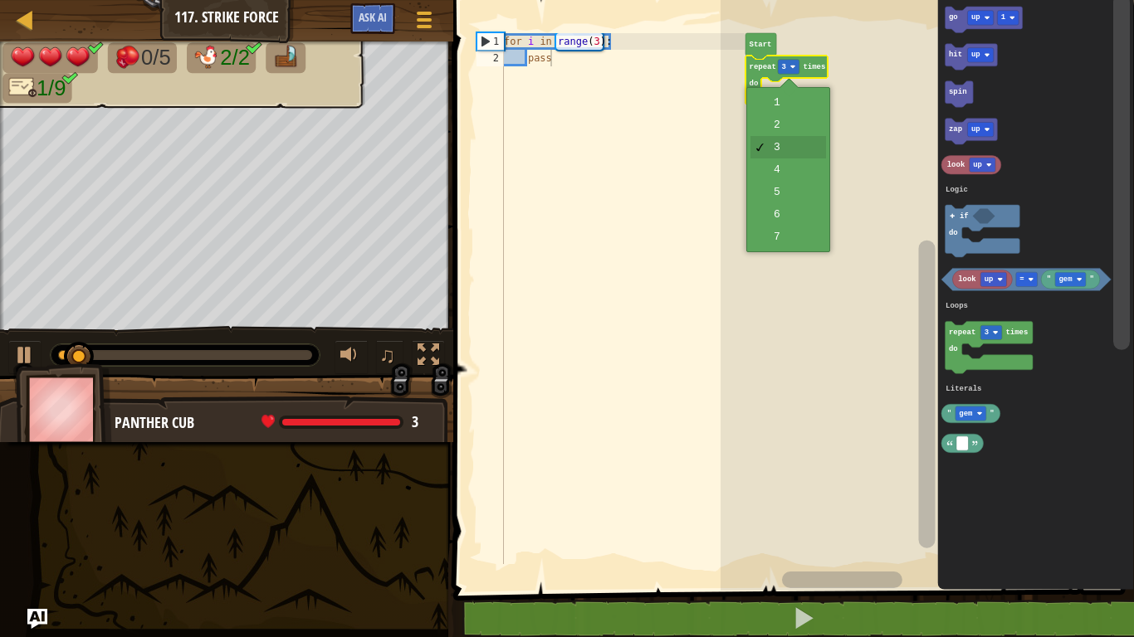
click at [794, 239] on rect "Blockly Workspace" at bounding box center [926, 291] width 413 height 599
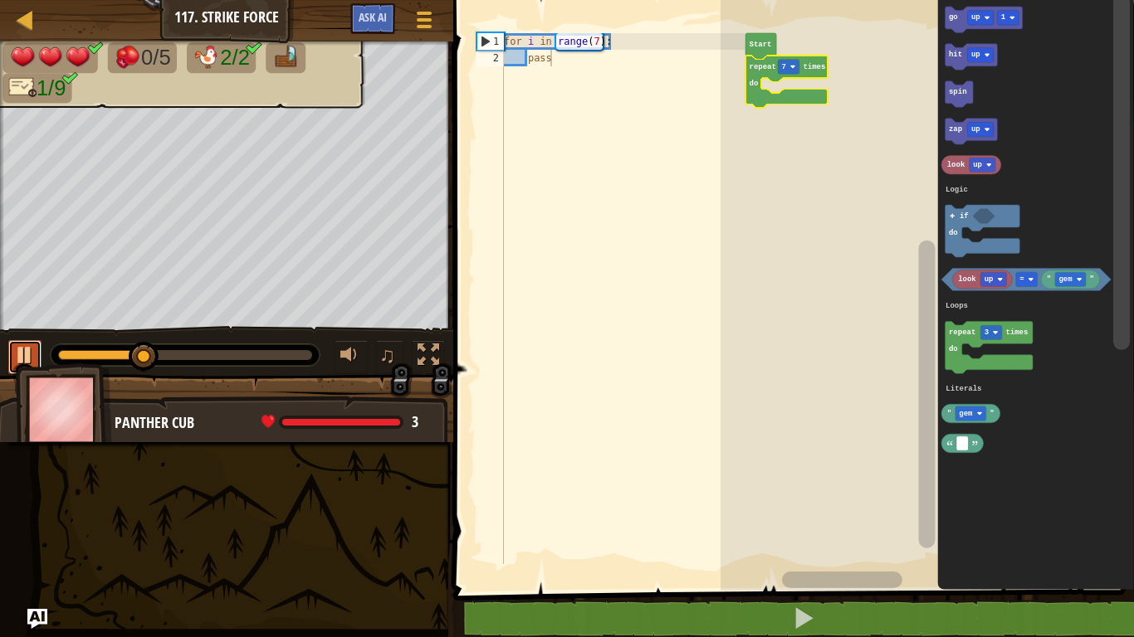
click at [35, 349] on div at bounding box center [25, 355] width 22 height 22
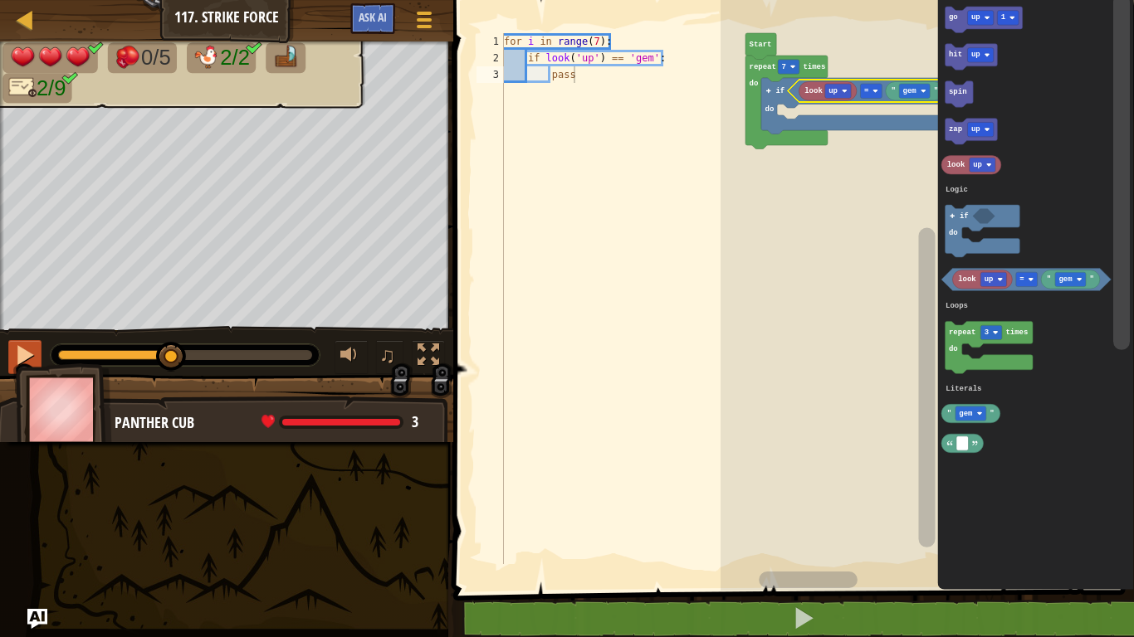
click at [824, 91] on icon "Blockly Workspace" at bounding box center [827, 91] width 58 height 19
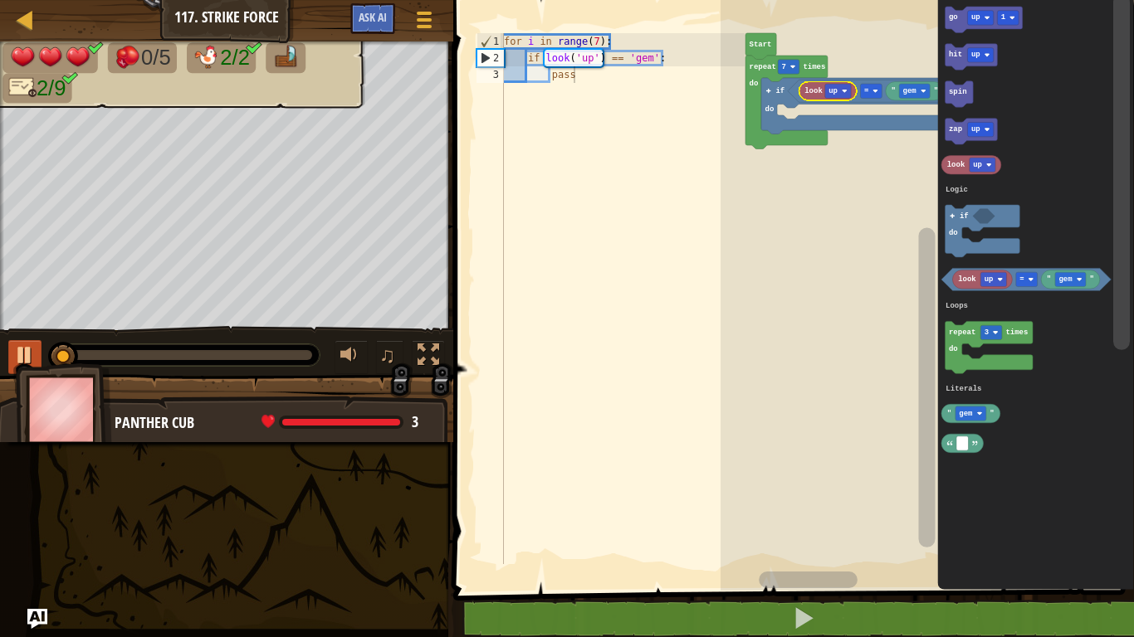
click at [0, 0] on div at bounding box center [0, 0] width 0 height 0
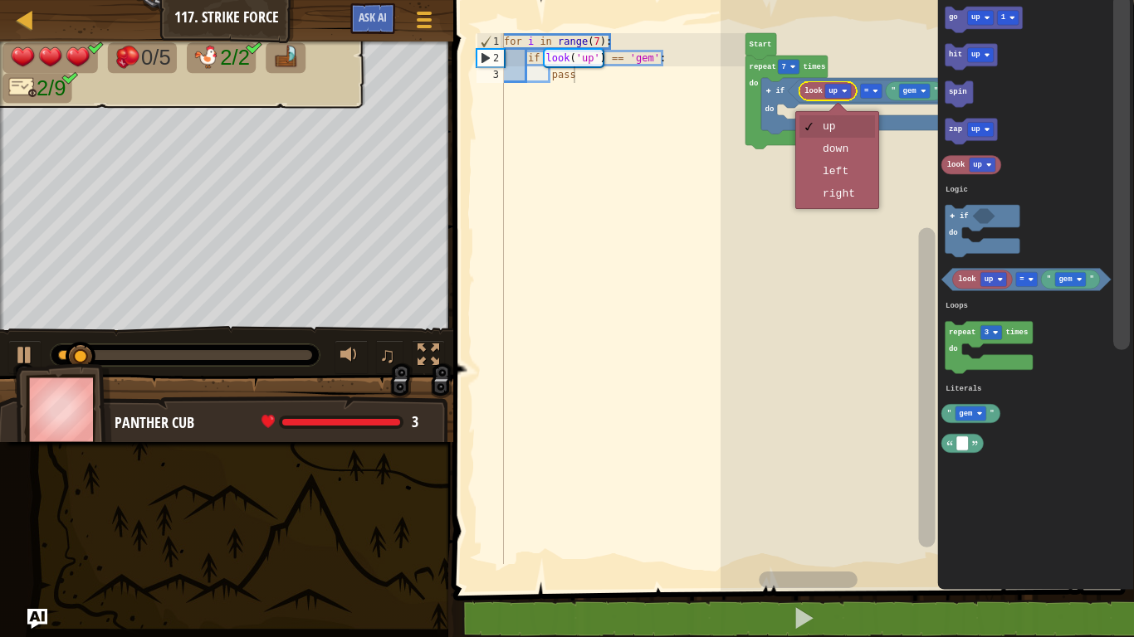
click at [844, 150] on rect "Blockly Workspace" at bounding box center [926, 291] width 413 height 599
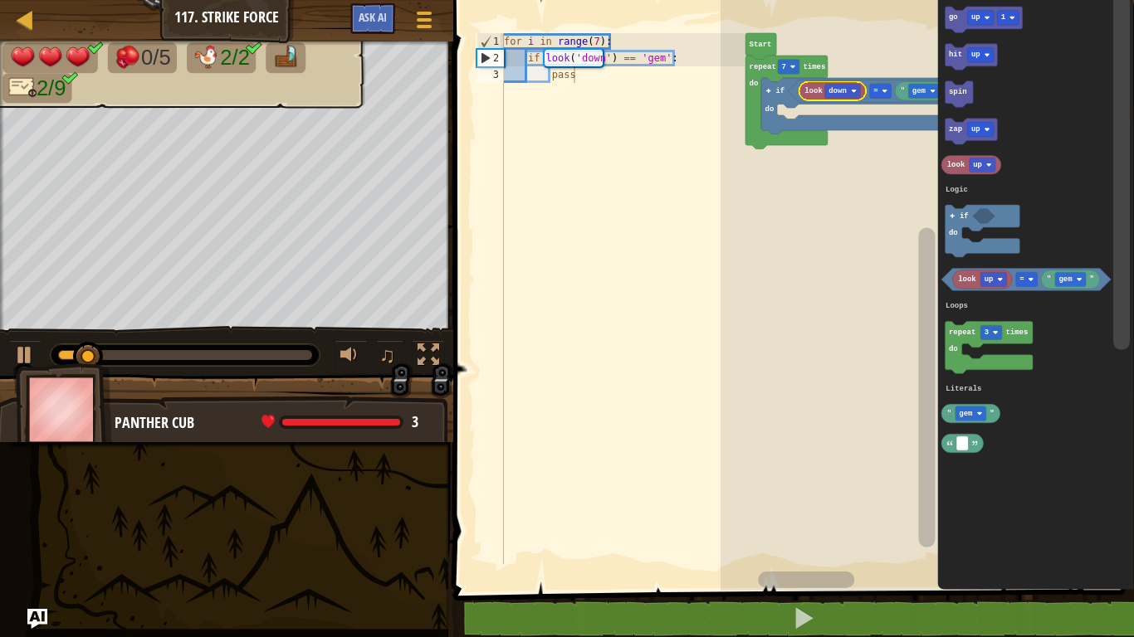
click at [917, 90] on rect "Blockly Workspace" at bounding box center [926, 282] width 21 height 578
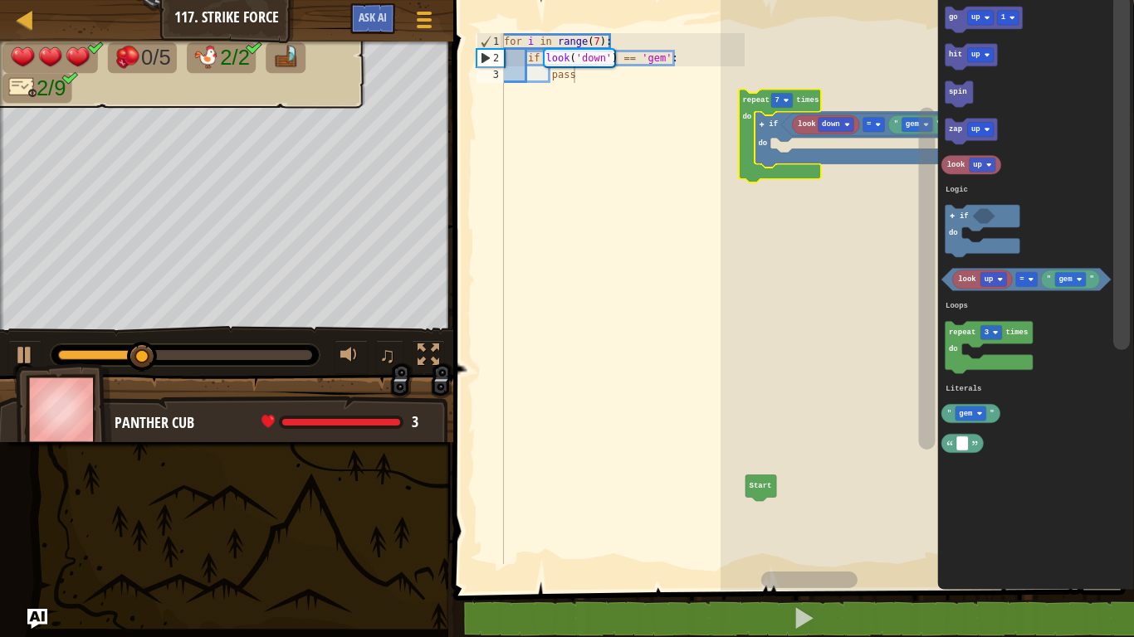
click at [907, 130] on rect "Blockly Workspace" at bounding box center [916, 125] width 31 height 14
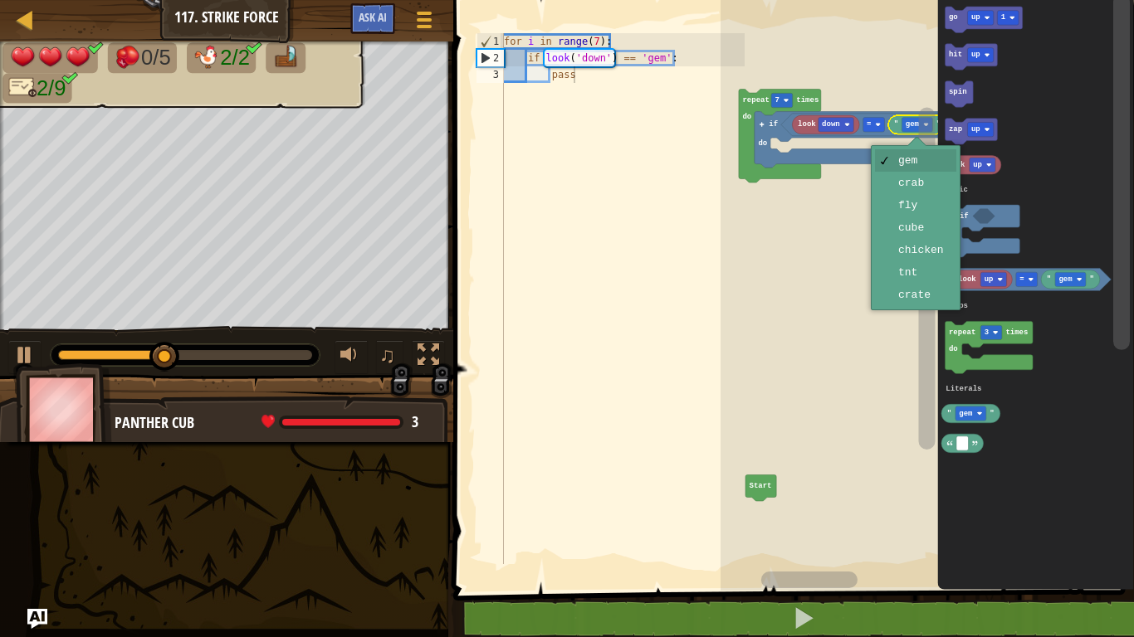
click at [921, 174] on rect "Blockly Workspace" at bounding box center [926, 279] width 17 height 342
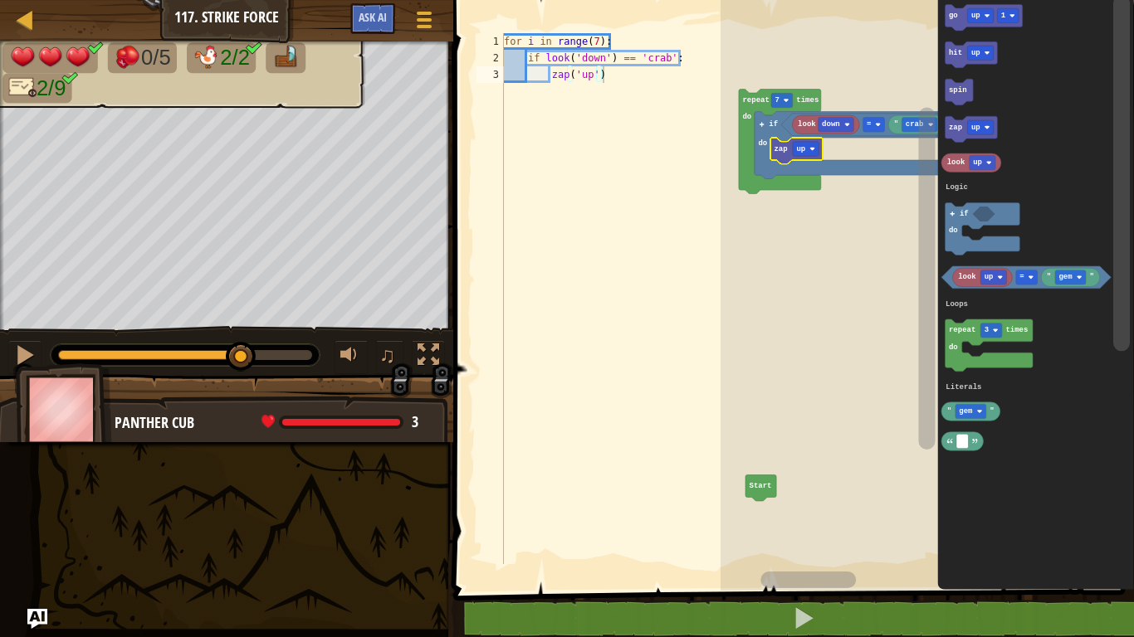
click at [0, 0] on div at bounding box center [0, 0] width 0 height 0
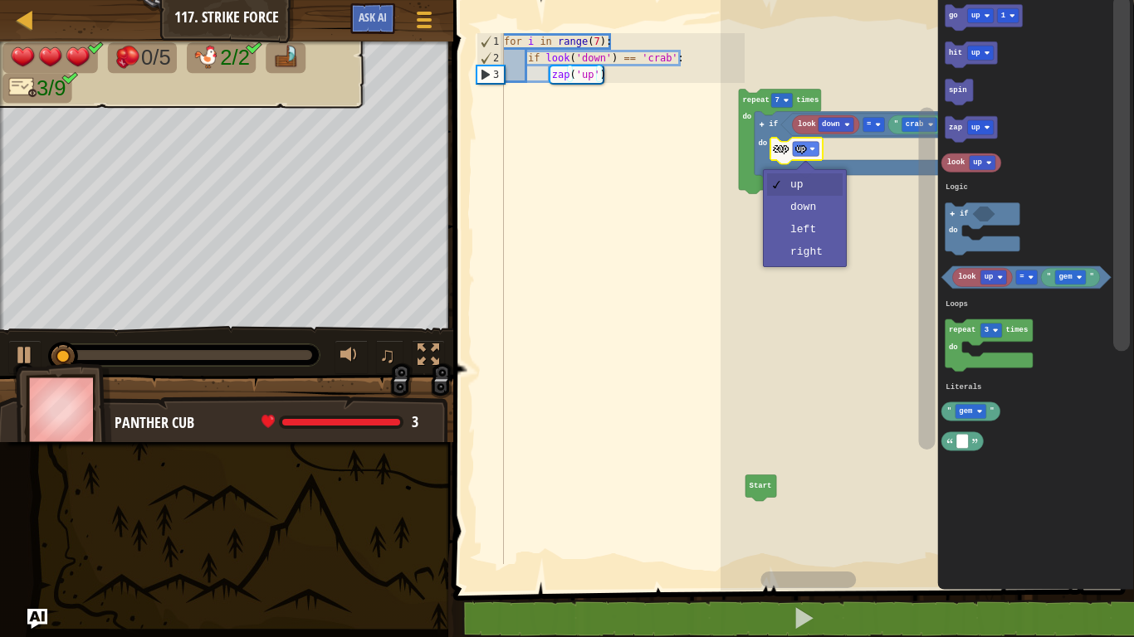
click at [803, 202] on rect "Blockly Workspace" at bounding box center [926, 291] width 413 height 599
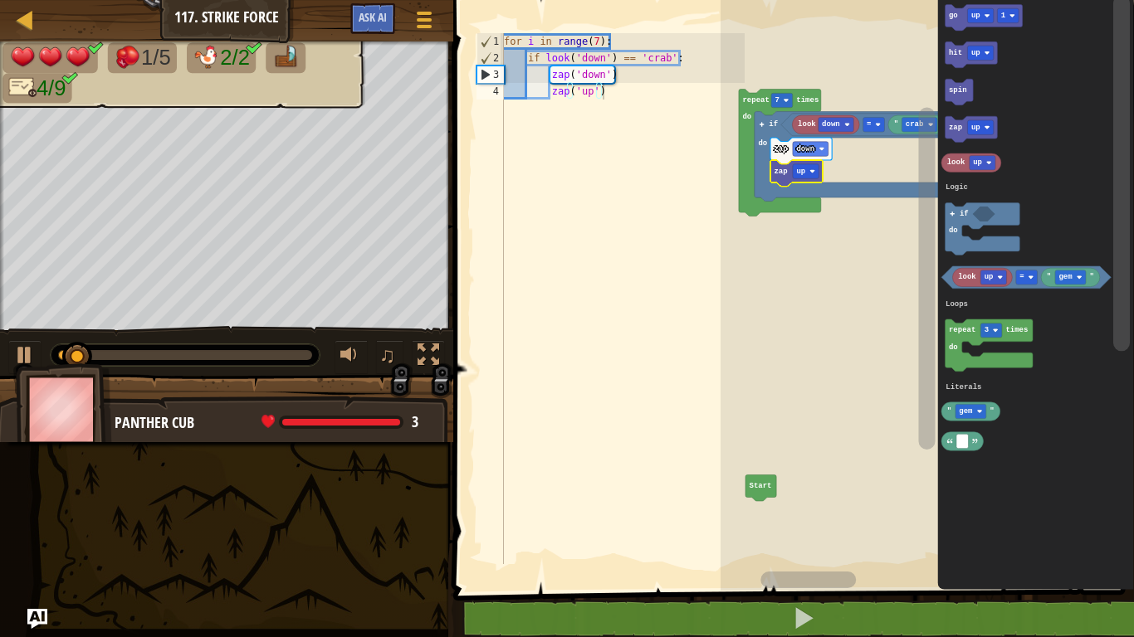
click at [799, 173] on text "up" at bounding box center [800, 172] width 9 height 8
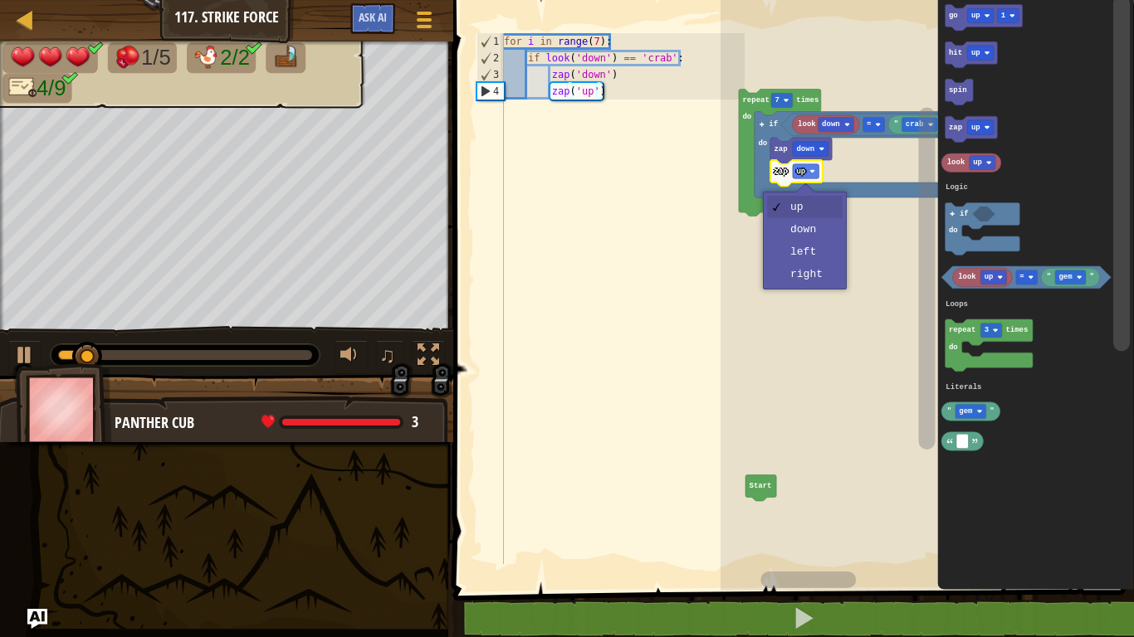
click at [818, 228] on rect "Blockly Workspace" at bounding box center [926, 291] width 413 height 599
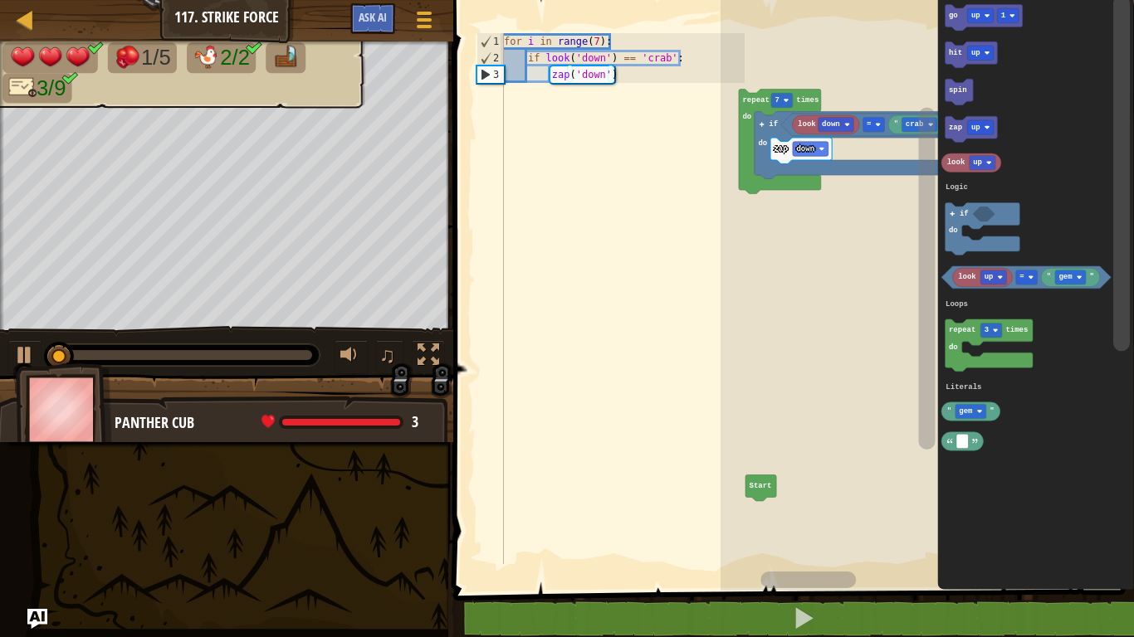
click at [981, 5] on icon "Blockly Workspace" at bounding box center [983, 17] width 77 height 27
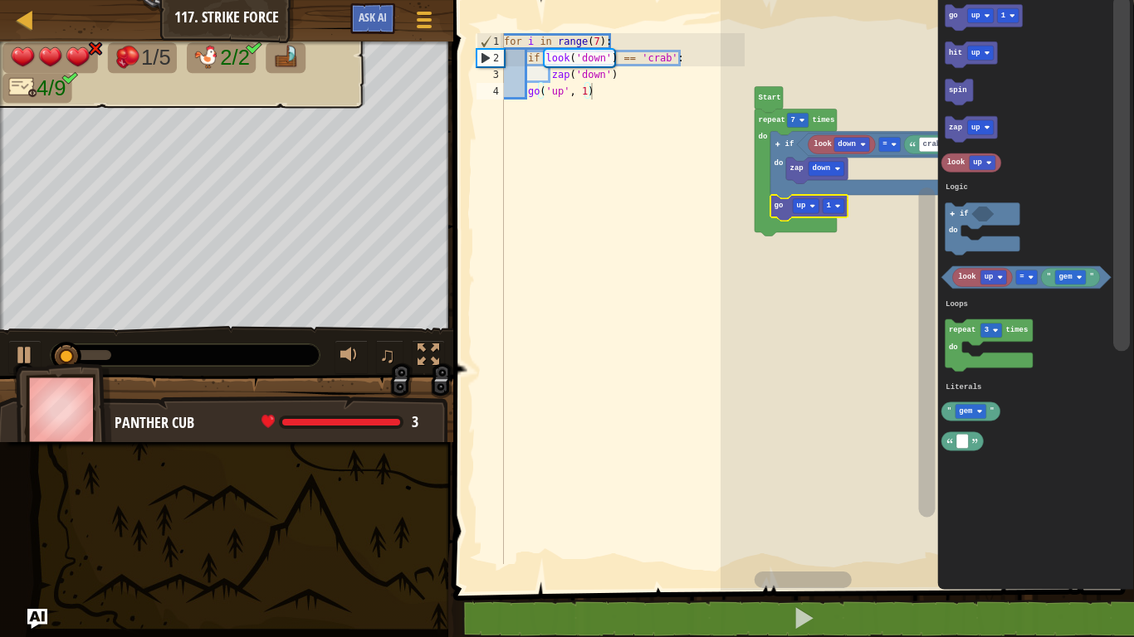
click at [804, 203] on text "up" at bounding box center [800, 206] width 9 height 8
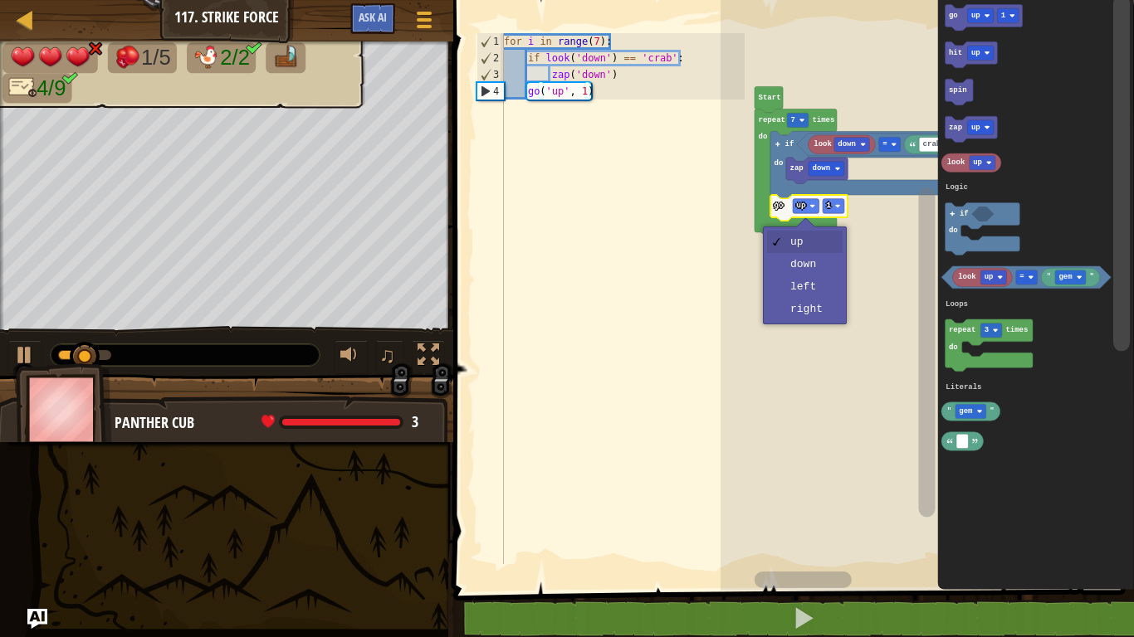
click at [808, 305] on rect "Blockly Workspace" at bounding box center [926, 291] width 413 height 599
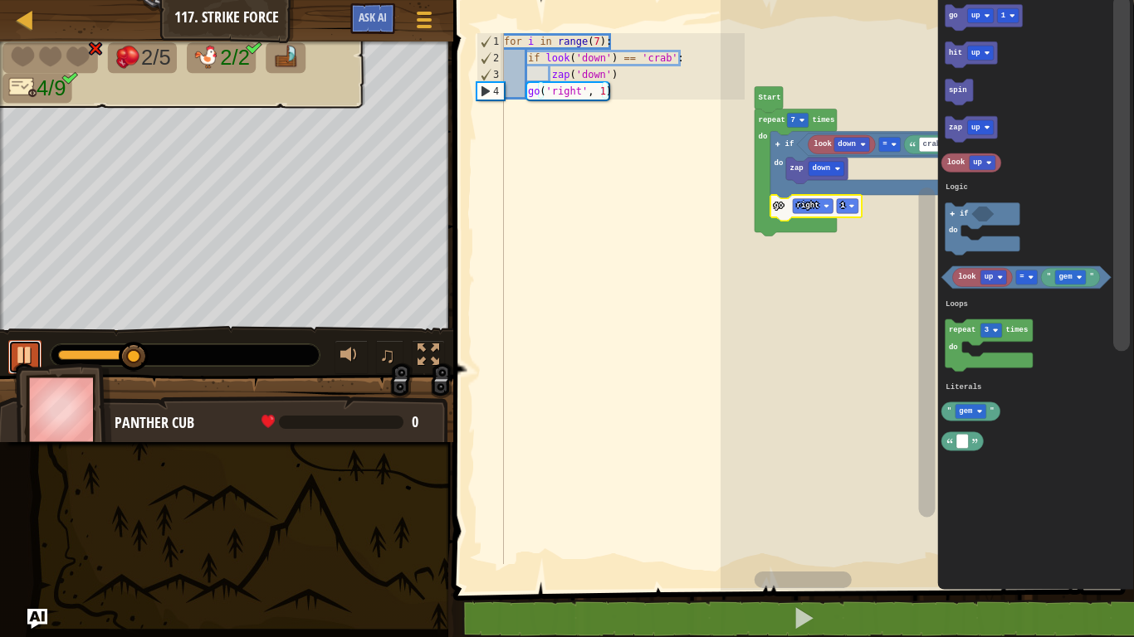
click at [23, 349] on div at bounding box center [25, 355] width 22 height 22
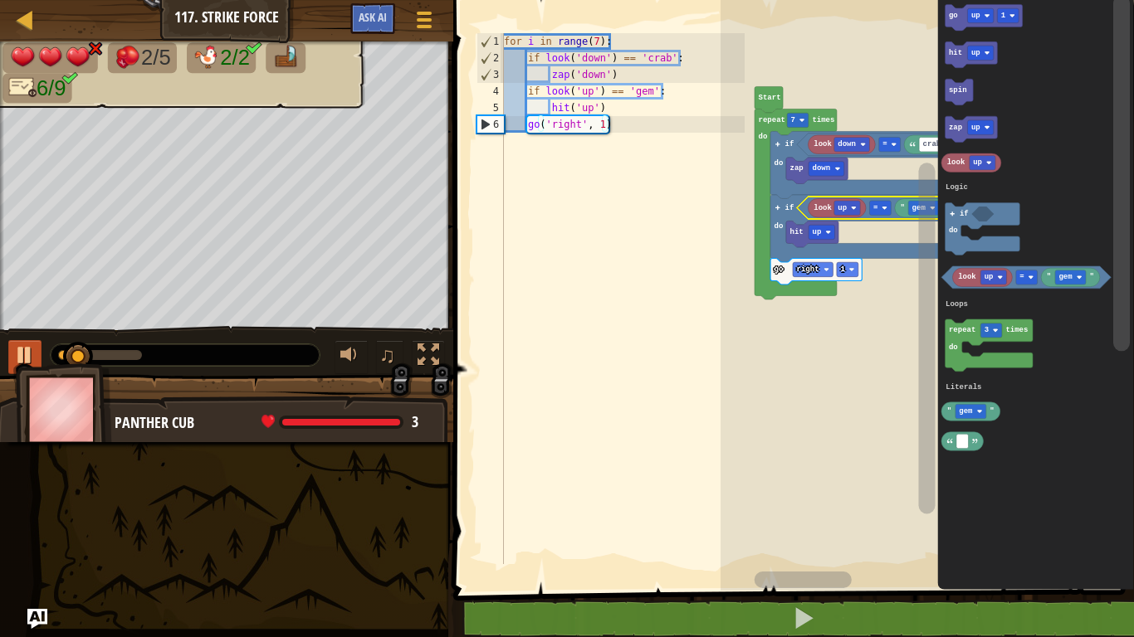
click at [911, 208] on text "gem" at bounding box center [918, 208] width 14 height 8
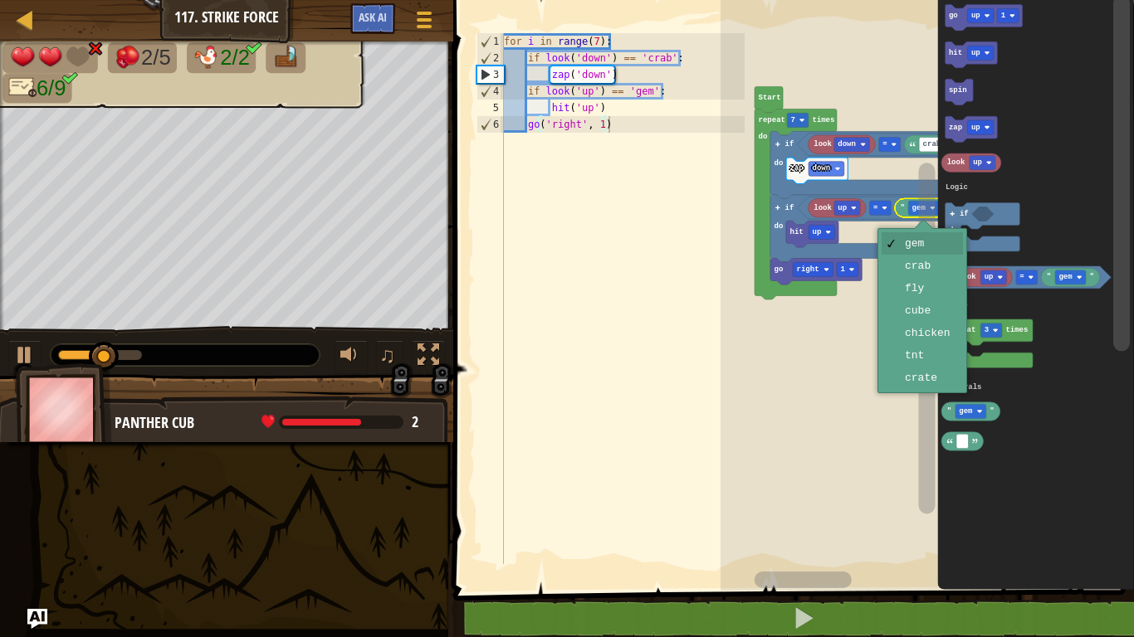
click at [935, 291] on rect "Blockly Workspace" at bounding box center [926, 282] width 21 height 578
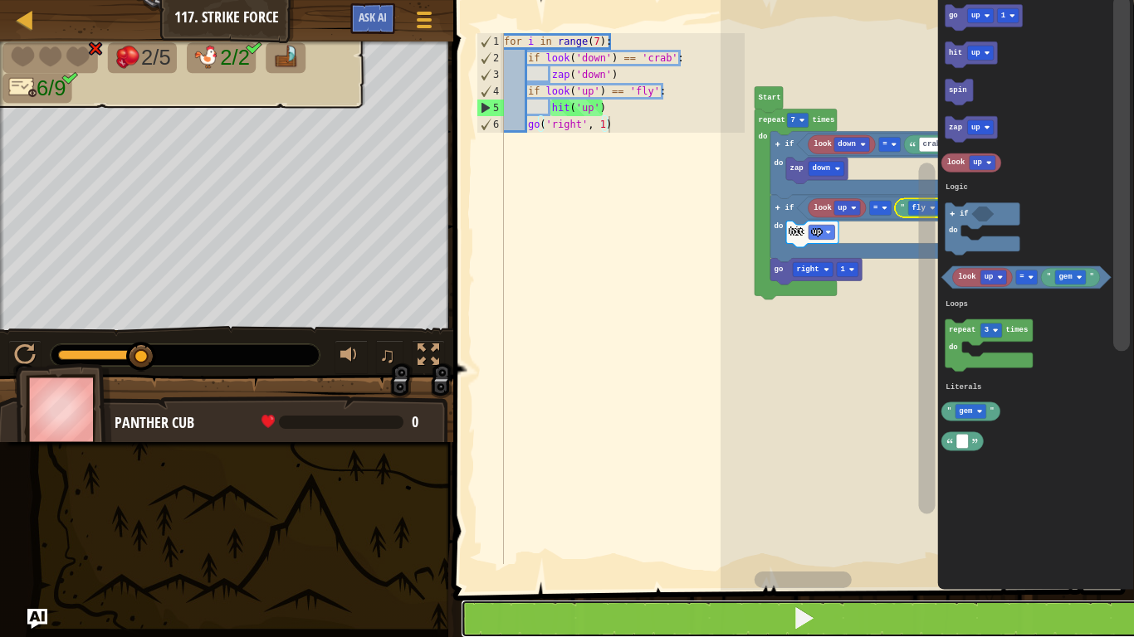
click at [704, 605] on button at bounding box center [804, 619] width 686 height 38
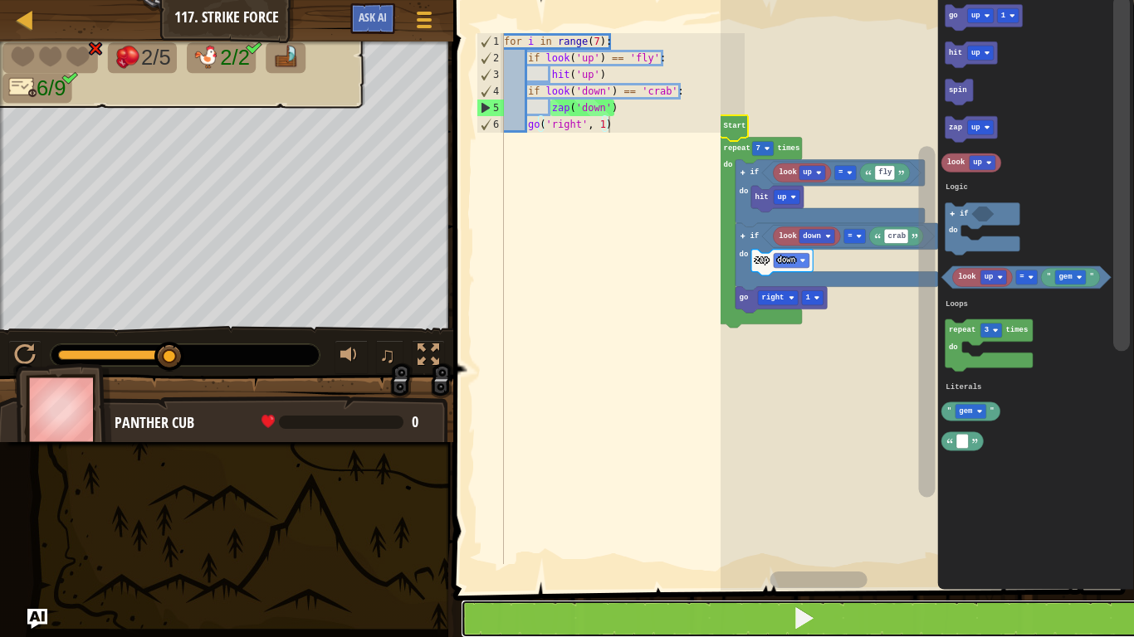
click at [730, 636] on button at bounding box center [804, 619] width 686 height 38
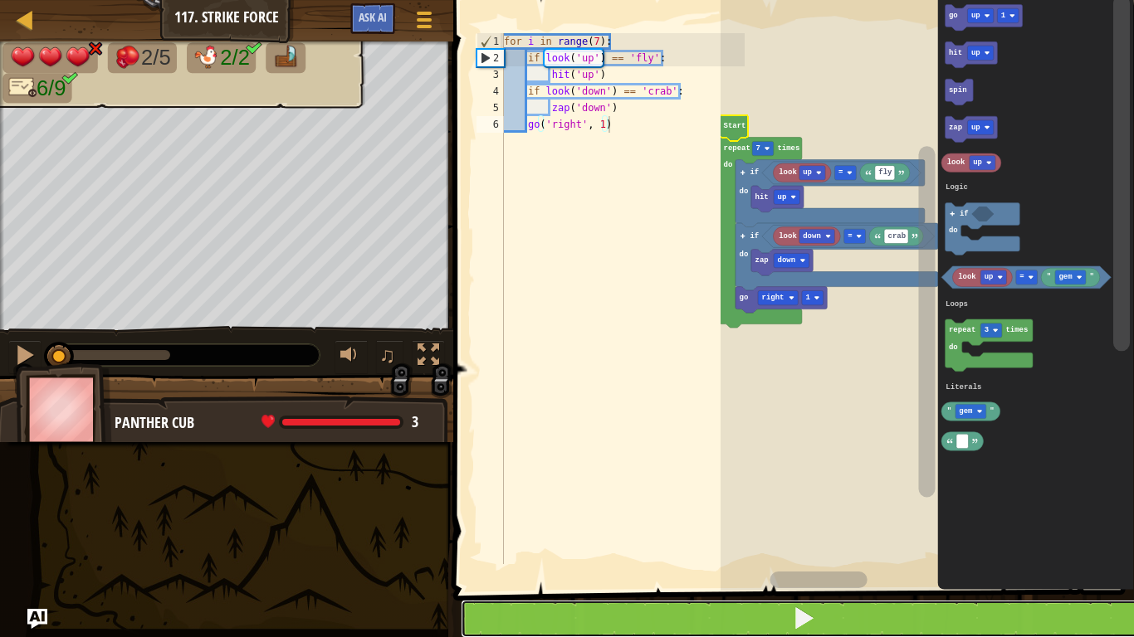
click at [734, 613] on button at bounding box center [804, 619] width 686 height 38
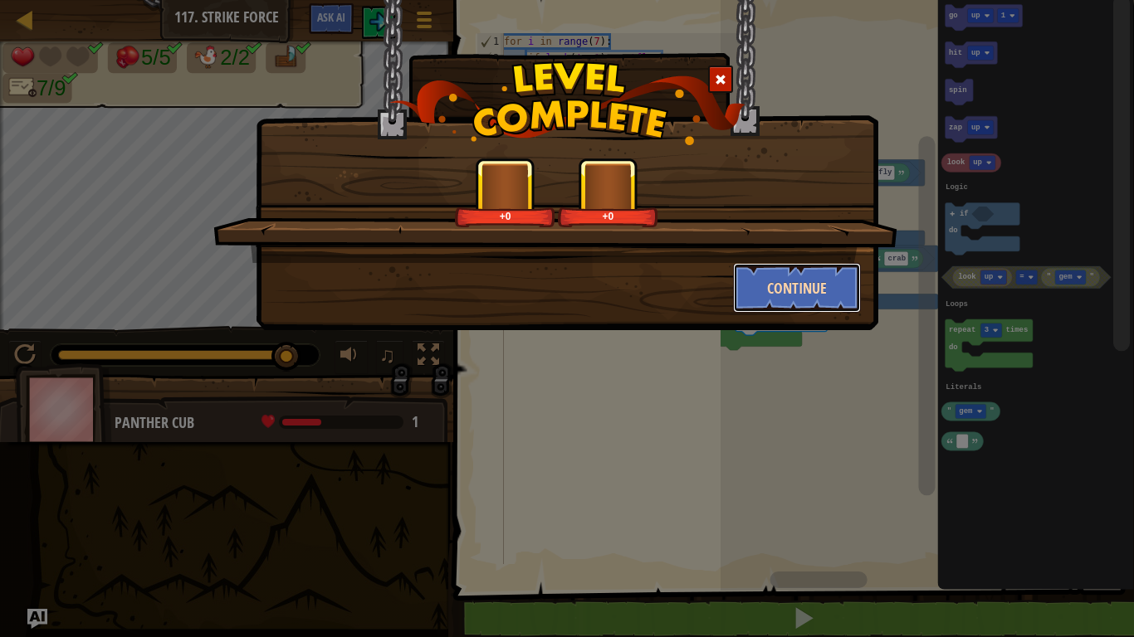
click at [796, 286] on button "Continue" at bounding box center [797, 288] width 129 height 50
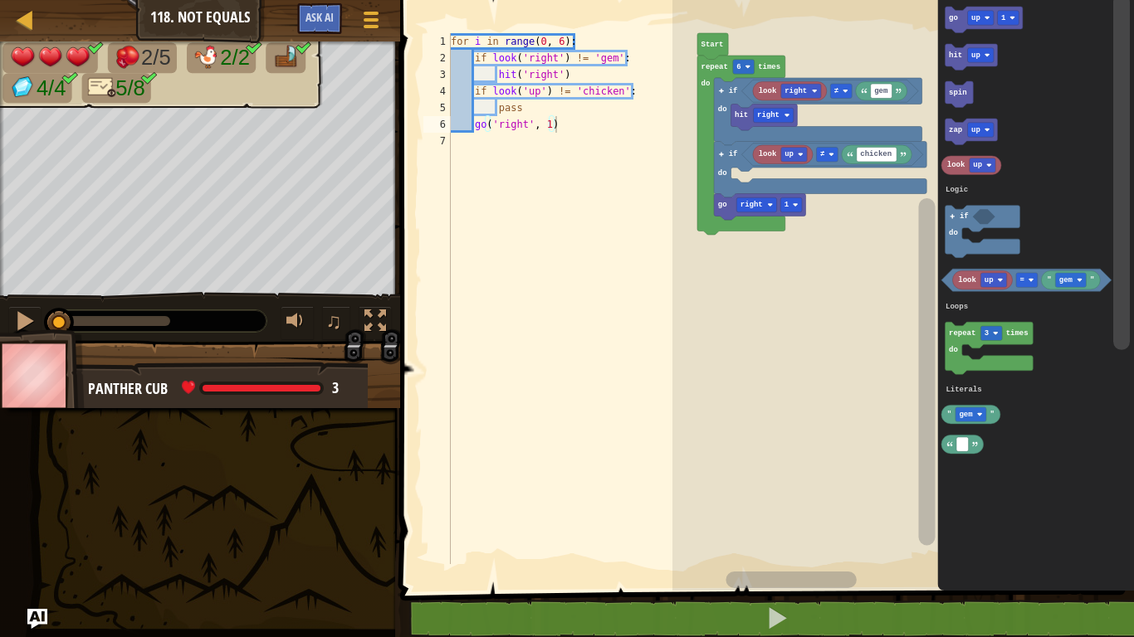
click at [799, 87] on text "right" at bounding box center [795, 91] width 22 height 8
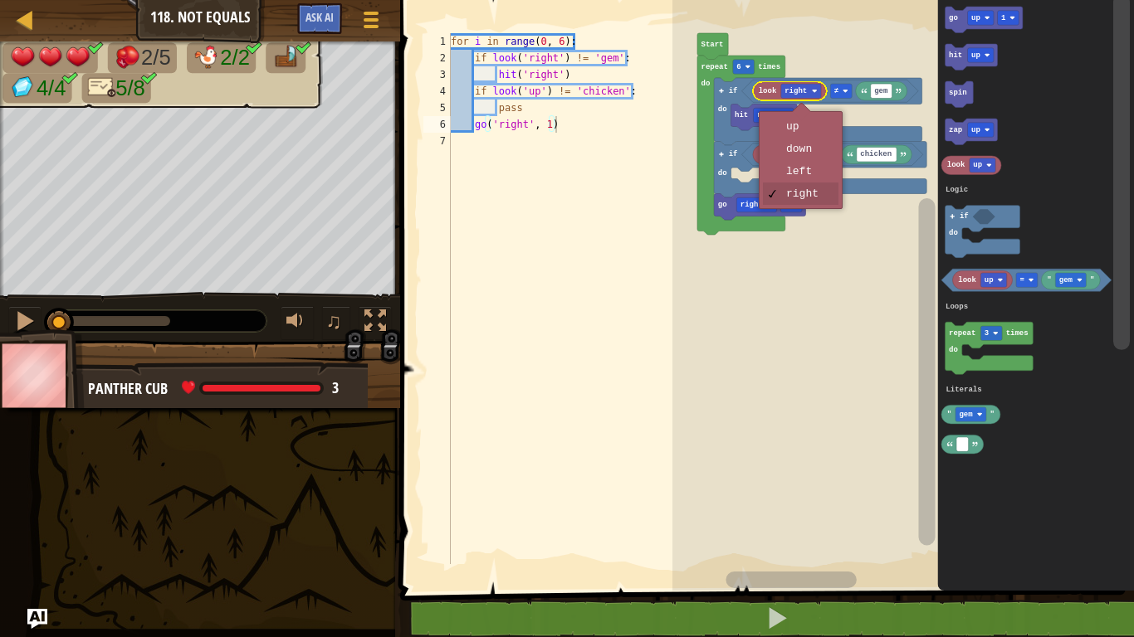
click at [808, 130] on icon "Blockly Workspace" at bounding box center [818, 111] width 208 height 67
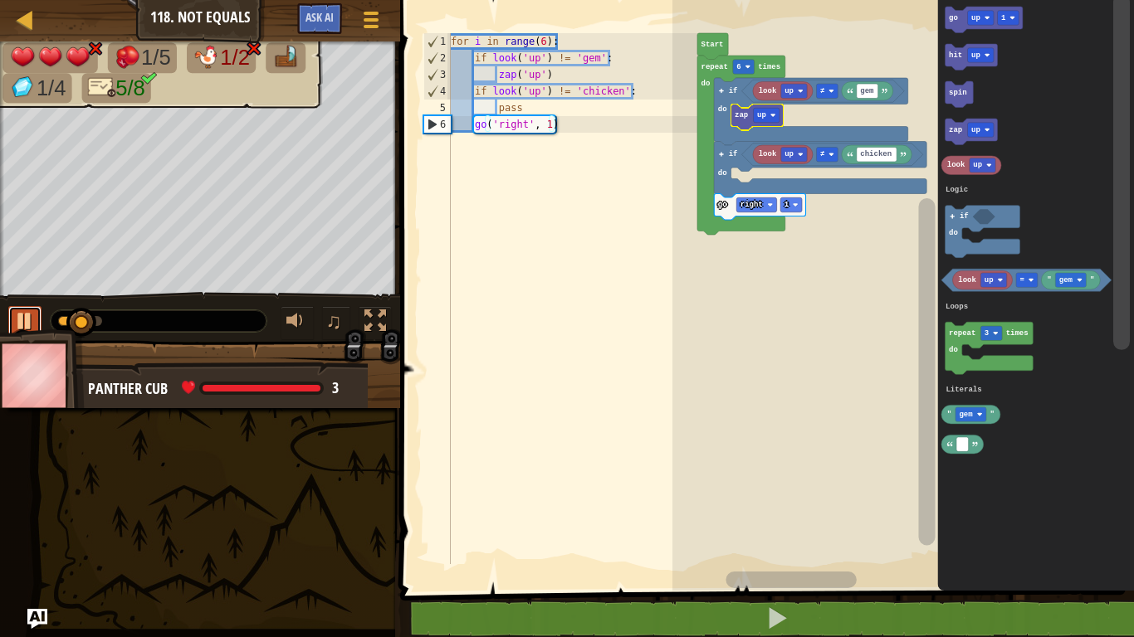
click at [32, 313] on div at bounding box center [25, 321] width 22 height 22
click at [868, 88] on input "gem" at bounding box center [868, 91] width 22 height 14
click at [868, 93] on input "gem" at bounding box center [868, 91] width 22 height 14
click at [875, 93] on input "gem" at bounding box center [868, 91] width 22 height 14
click at [857, 91] on input "gem" at bounding box center [868, 91] width 22 height 14
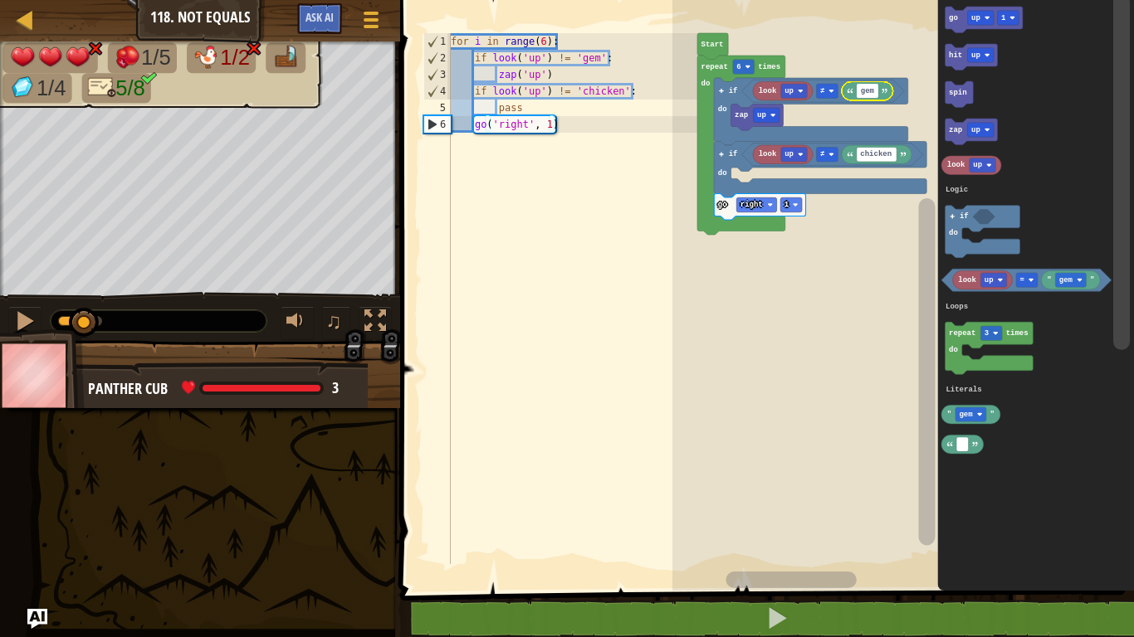
click at [875, 94] on input "gem" at bounding box center [868, 91] width 22 height 14
click at [877, 91] on input "gem" at bounding box center [868, 91] width 22 height 14
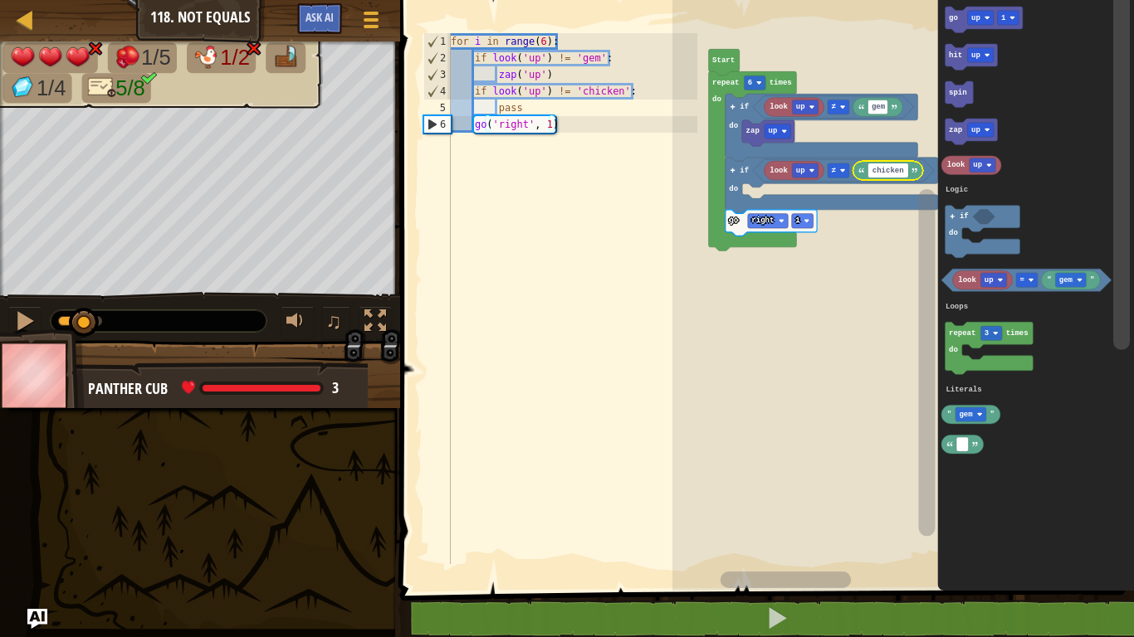
click at [900, 170] on input "chicken" at bounding box center [888, 171] width 40 height 14
click at [1052, 437] on icon "Blockly Workspace" at bounding box center [1036, 291] width 197 height 599
click at [0, 0] on div at bounding box center [0, 0] width 0 height 0
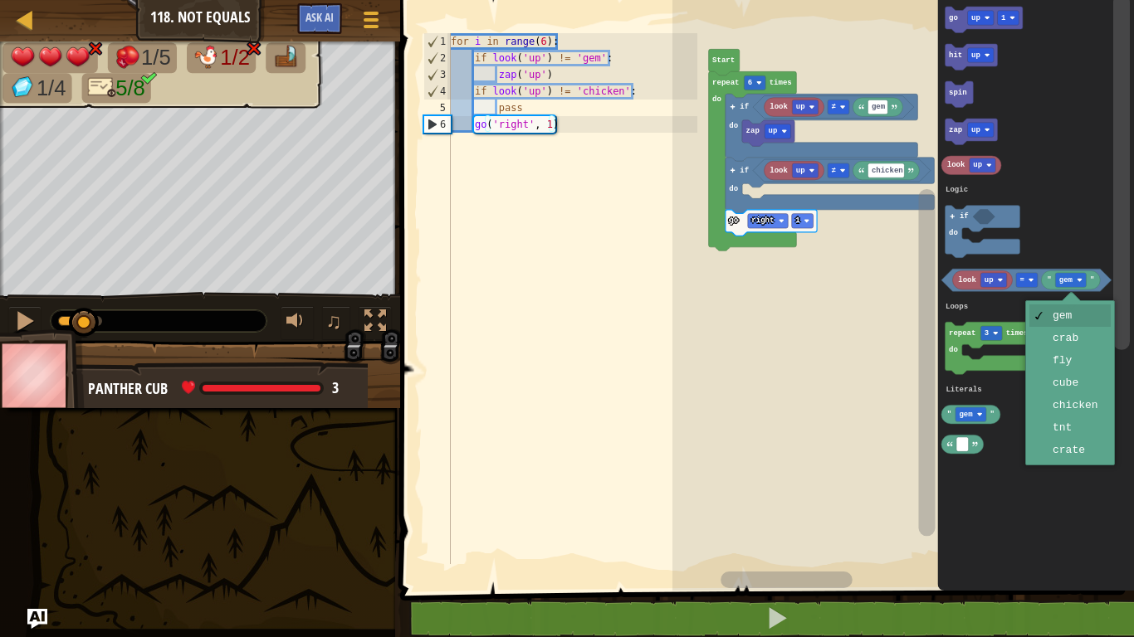
click at [1025, 278] on rect "Blockly Workspace" at bounding box center [1027, 280] width 22 height 14
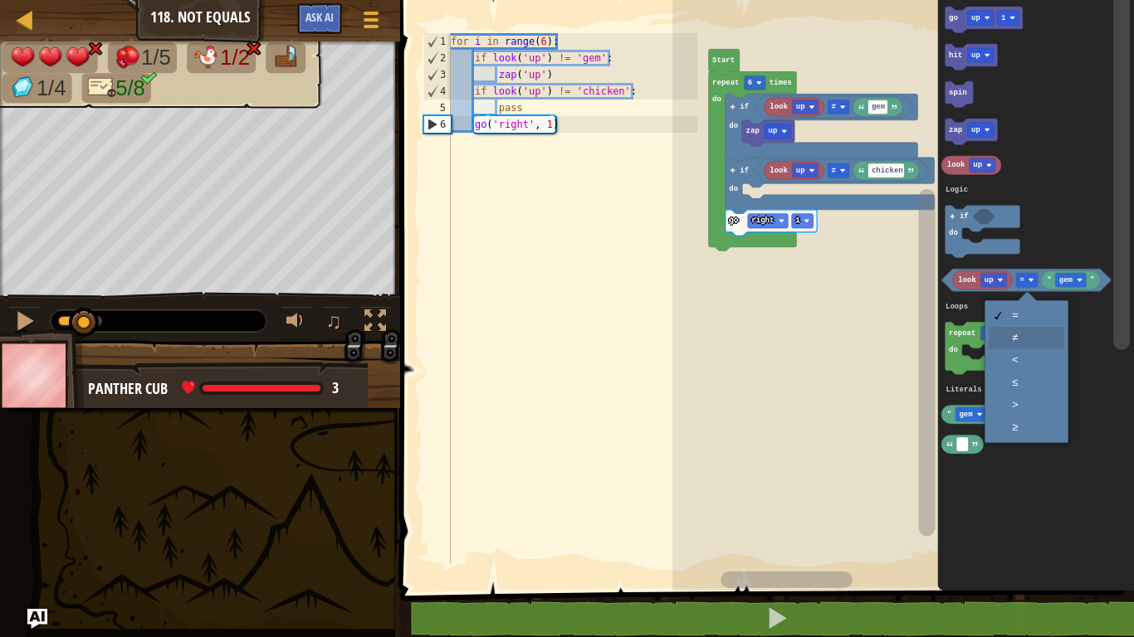
click at [1031, 343] on icon "Blockly Workspace" at bounding box center [989, 348] width 88 height 52
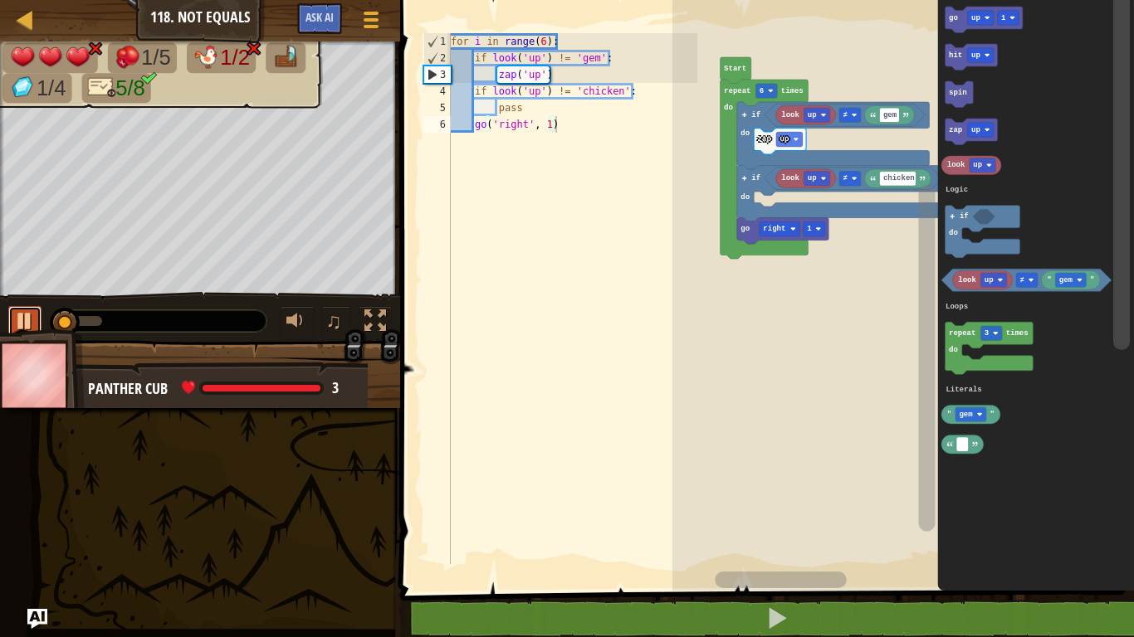
click at [28, 325] on div at bounding box center [25, 321] width 22 height 22
click at [894, 178] on input "chicken" at bounding box center [898, 179] width 37 height 14
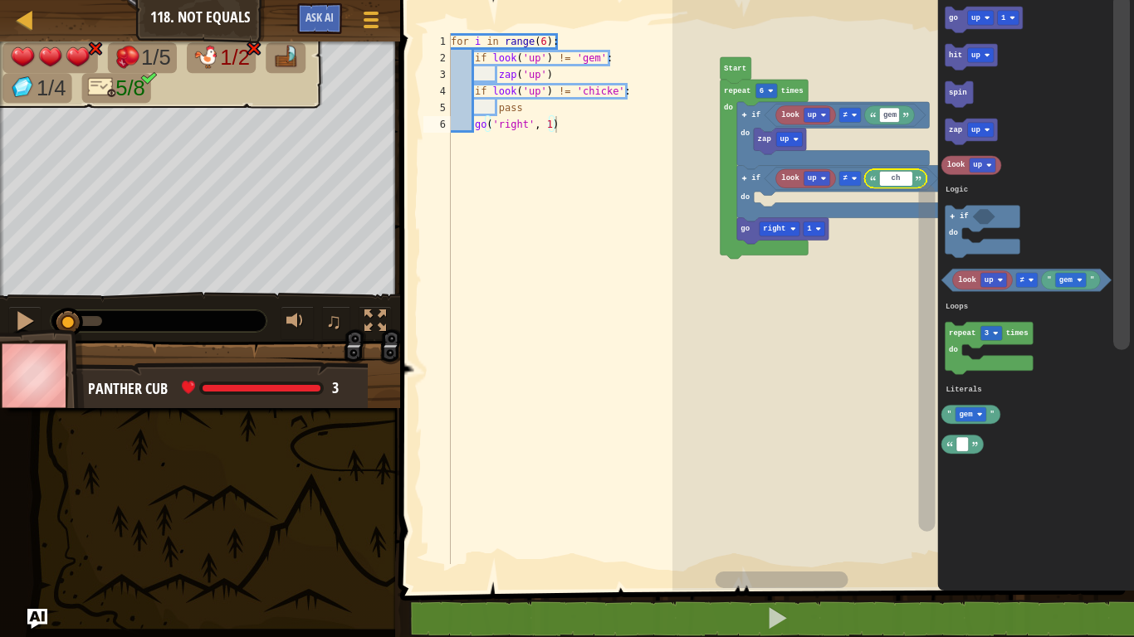
type input "c"
type input "crab"
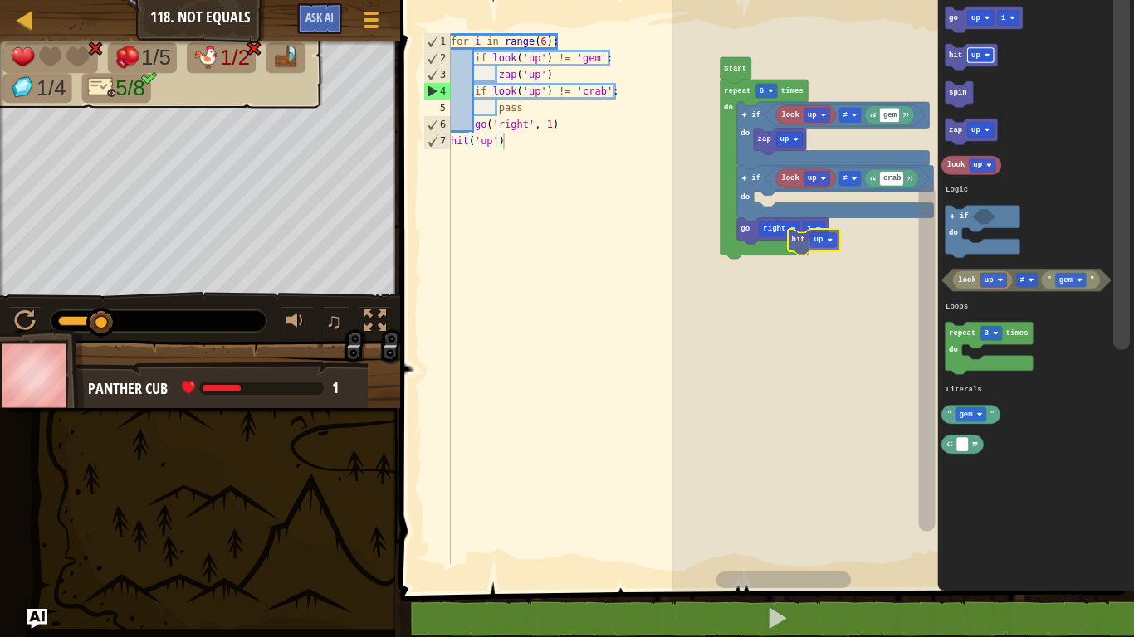
click at [797, 227] on div "Logic Loops Literals Start repeat 6 times do if do zap up ≠ look up gem go righ…" at bounding box center [902, 291] width 461 height 599
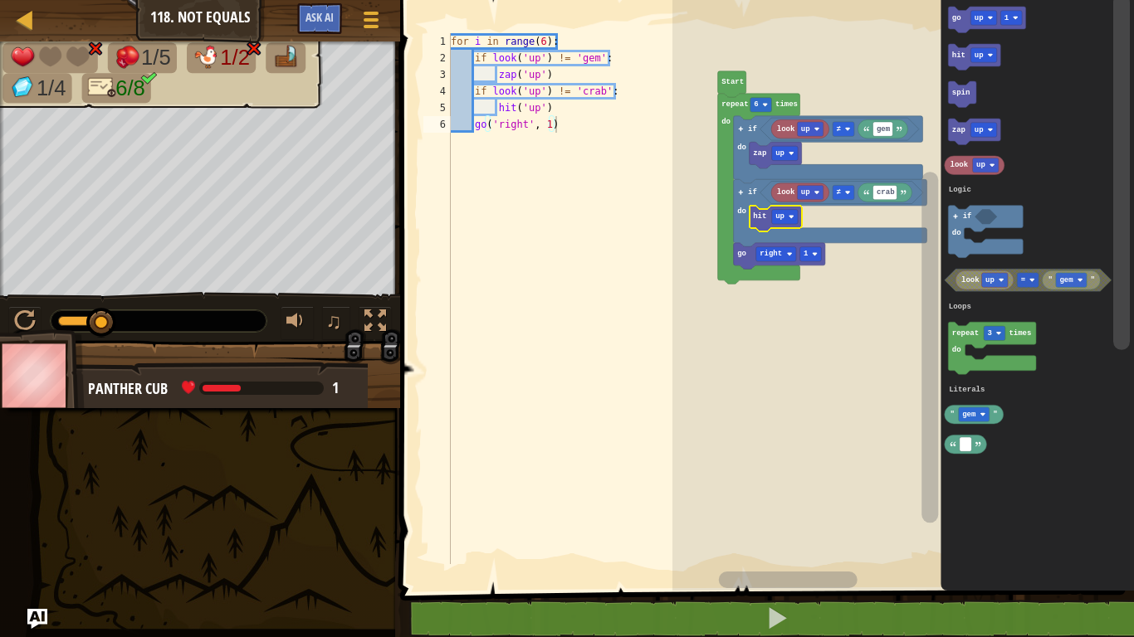
click at [0, 0] on div at bounding box center [0, 0] width 0 height 0
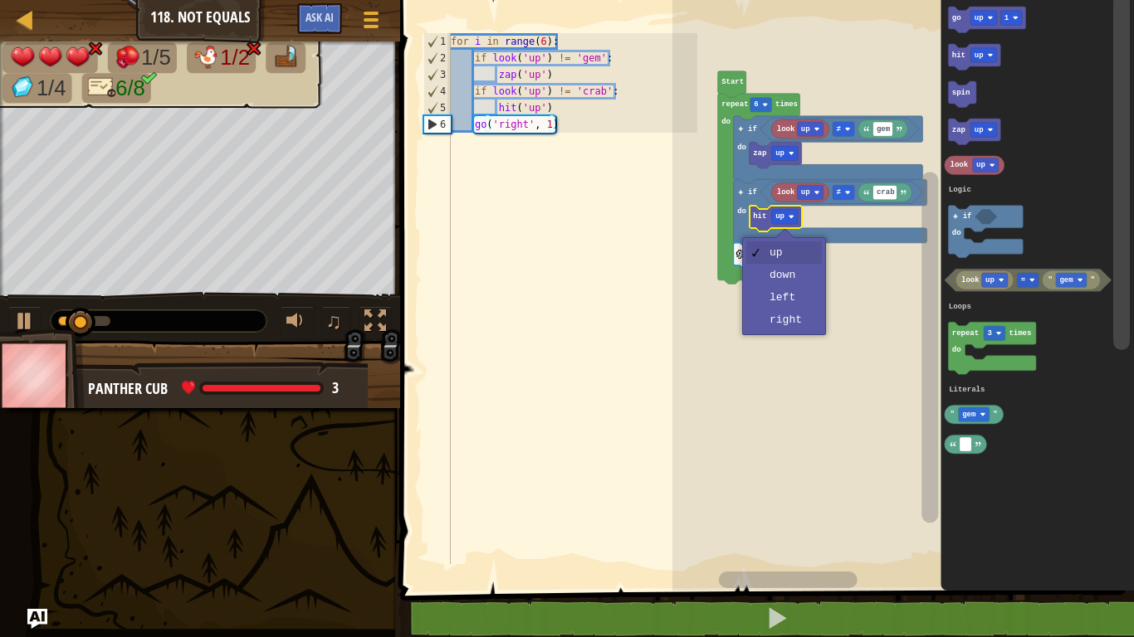
click at [793, 326] on rect "Blockly Workspace" at bounding box center [902, 291] width 461 height 599
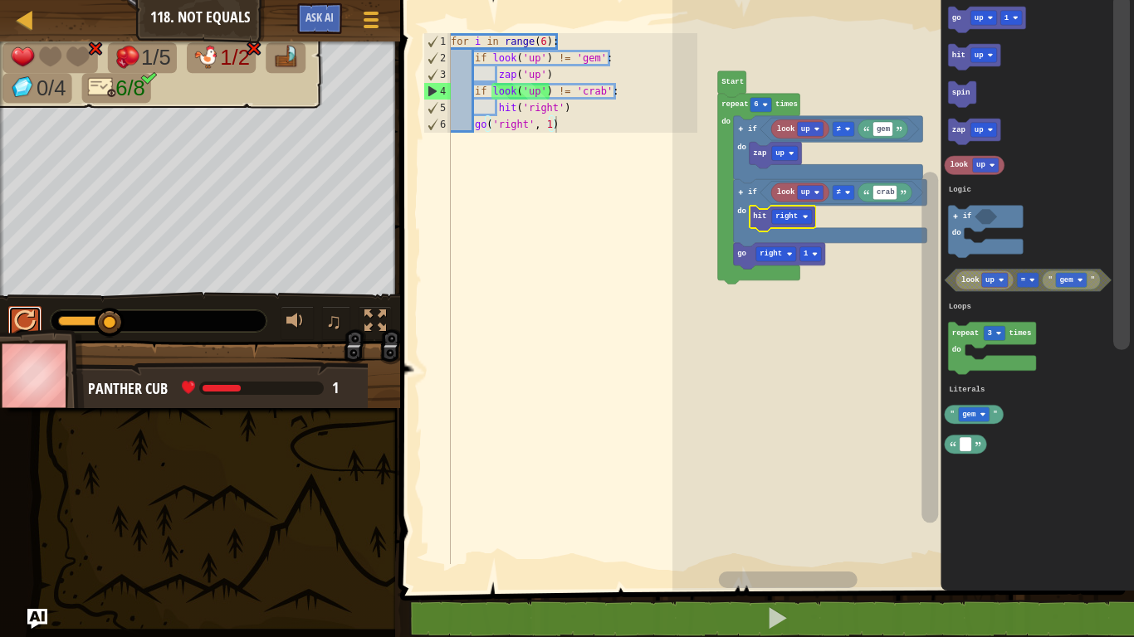
click at [29, 325] on div at bounding box center [25, 321] width 22 height 22
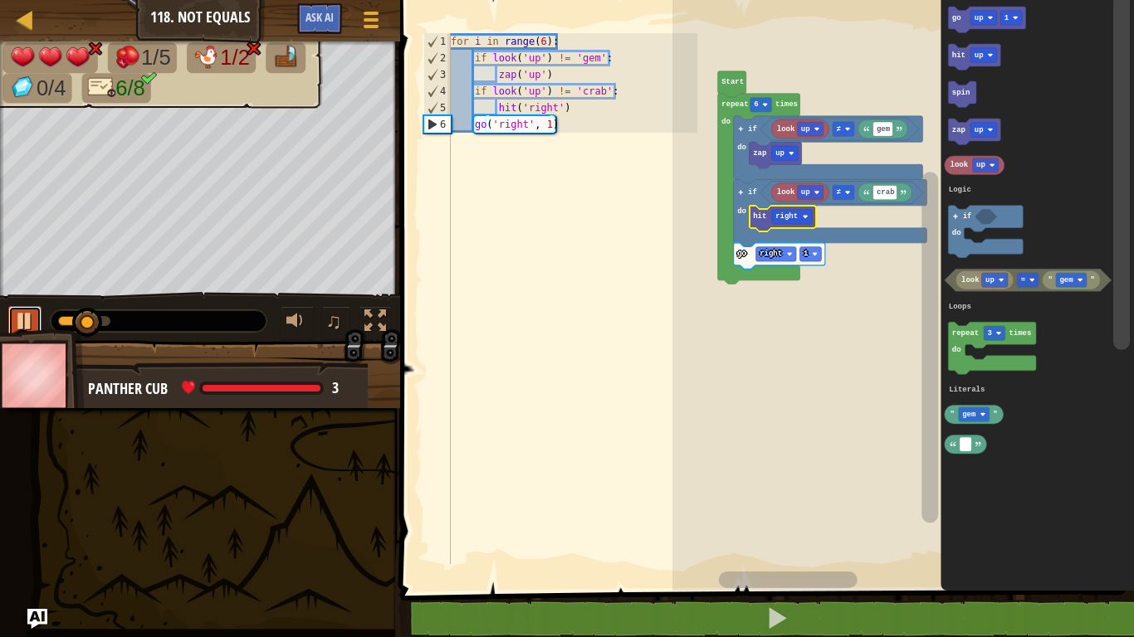
click at [37, 325] on button at bounding box center [24, 323] width 33 height 34
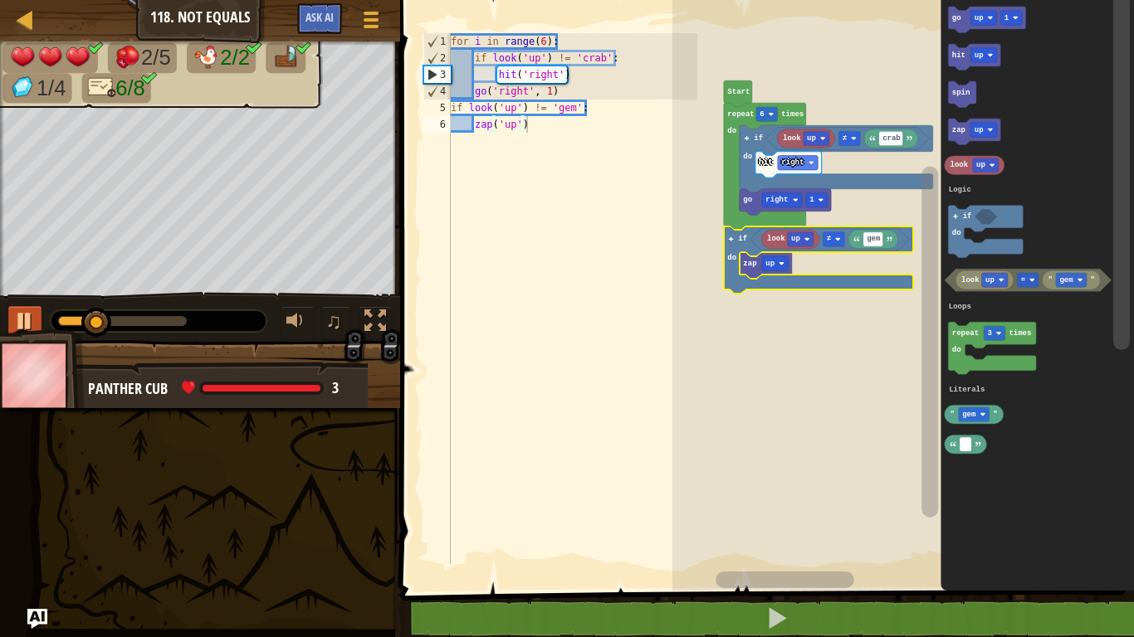
click at [784, 284] on icon "Blockly Workspace" at bounding box center [818, 260] width 189 height 67
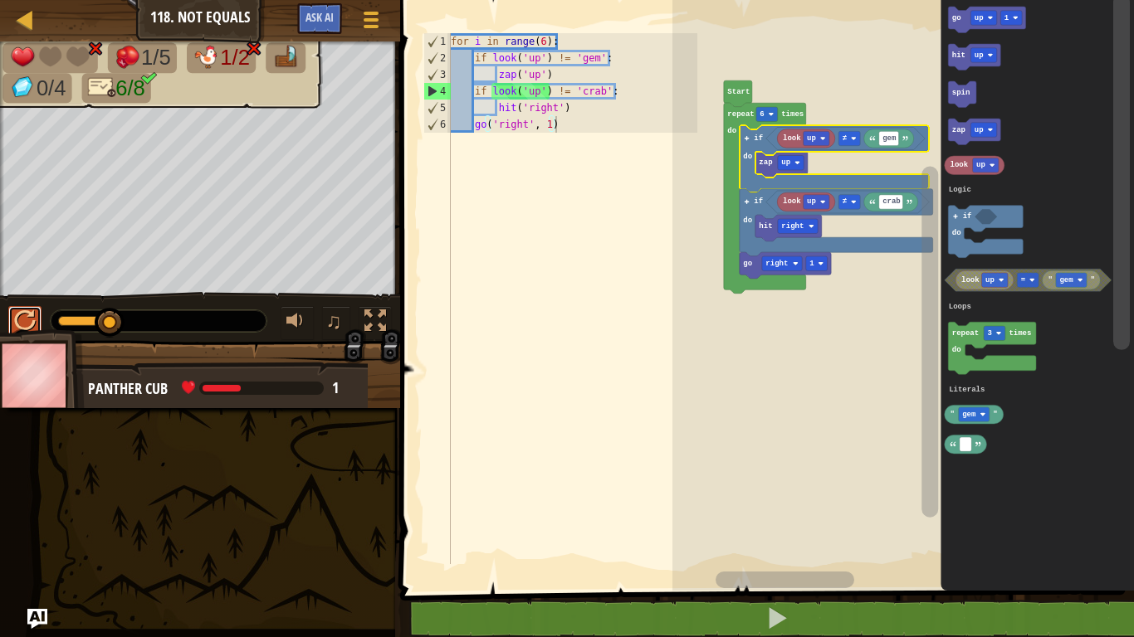
click at [9, 312] on button at bounding box center [24, 323] width 33 height 34
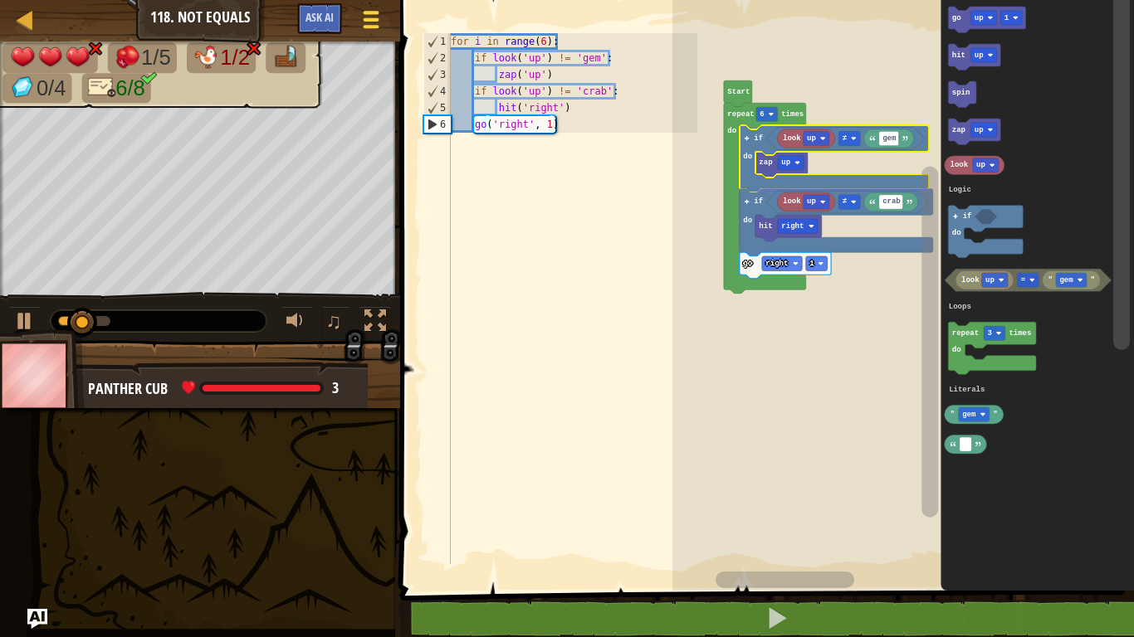
click at [370, 13] on span at bounding box center [371, 12] width 16 height 3
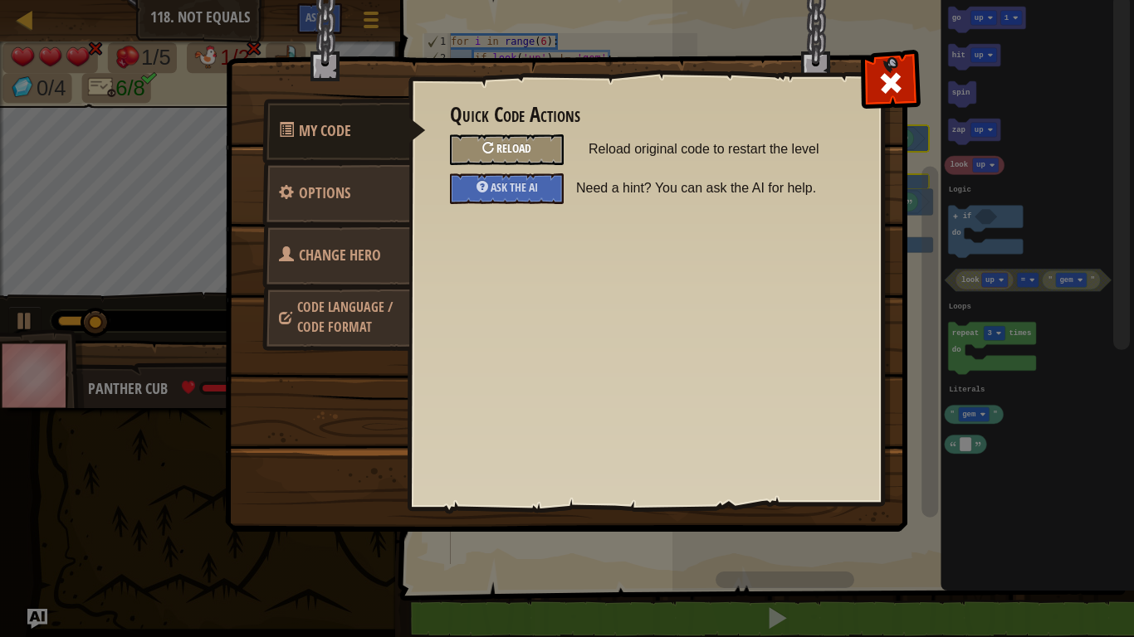
click at [516, 154] on span "Reload" at bounding box center [513, 148] width 35 height 16
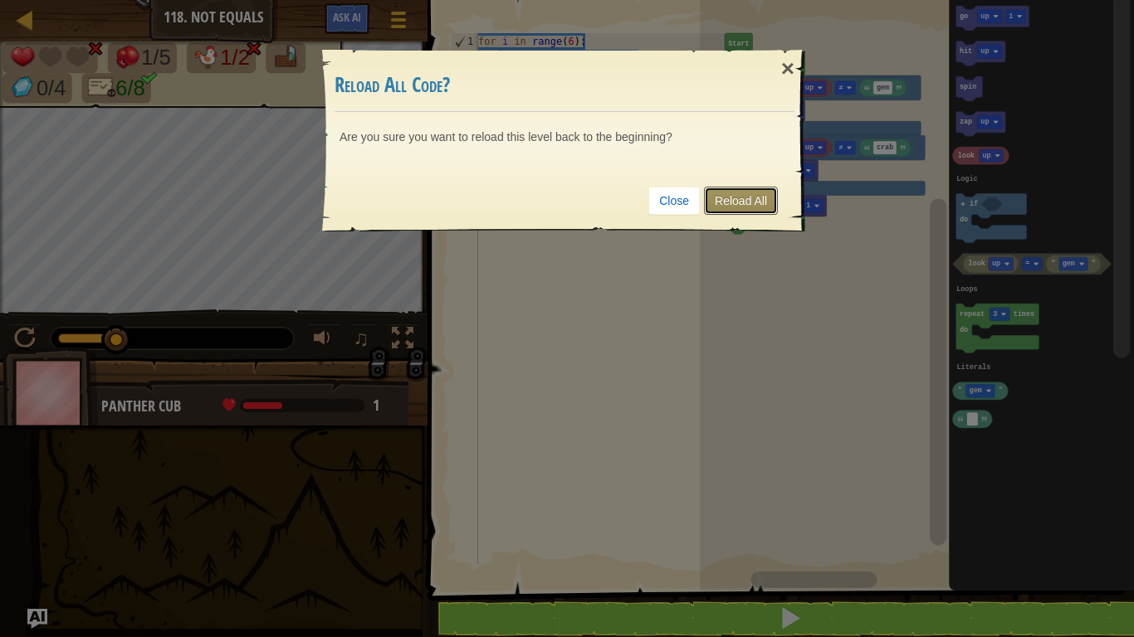
click at [750, 198] on link "Reload All" at bounding box center [741, 201] width 74 height 28
